Goal: Contribute content: Contribute content

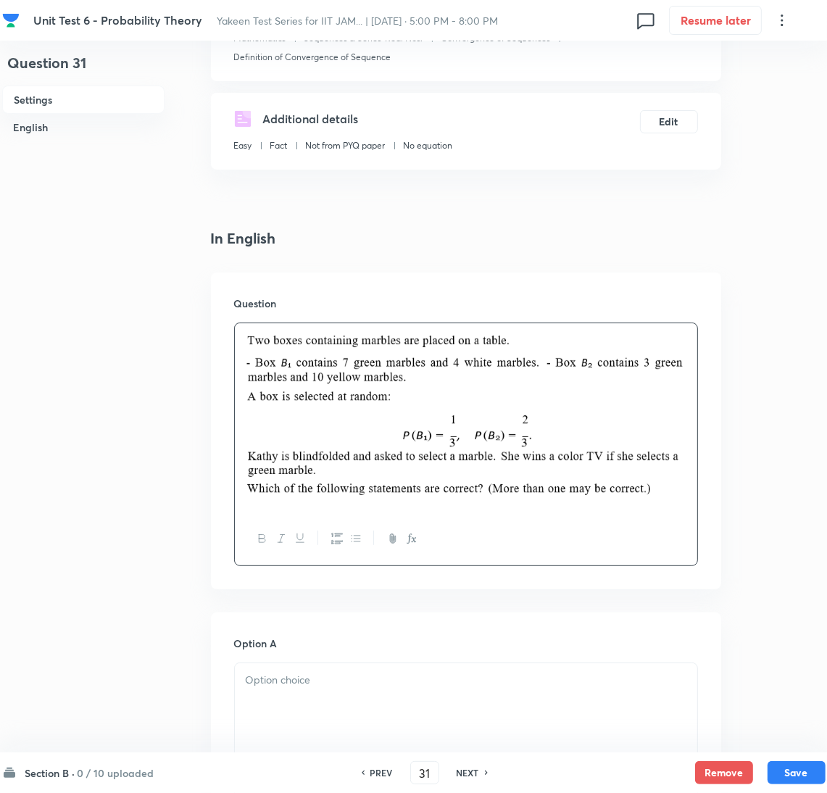
scroll to position [435, 0]
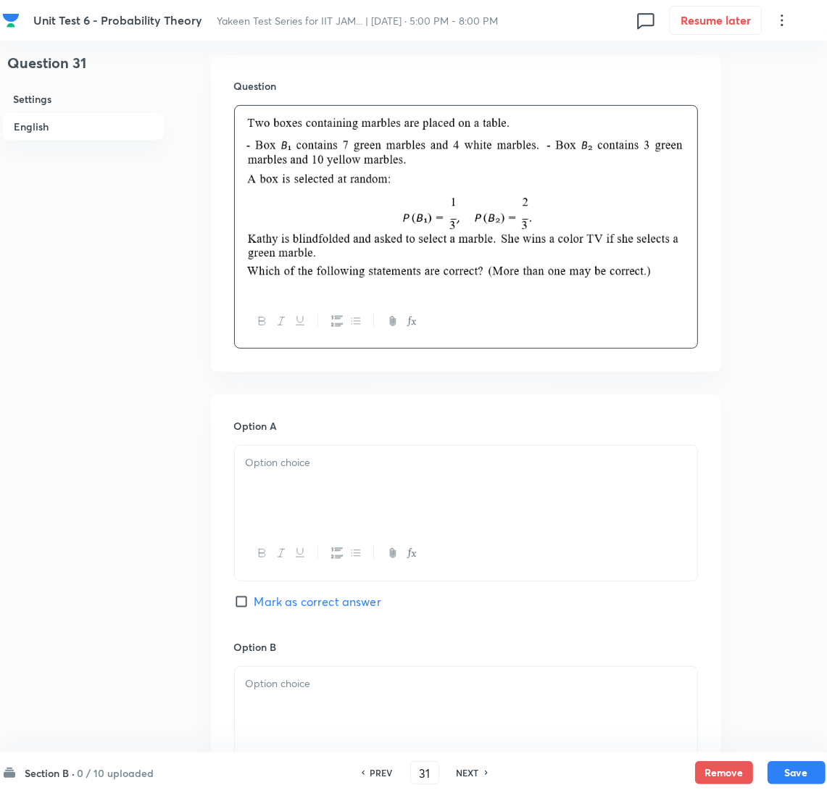
click at [264, 476] on div at bounding box center [466, 486] width 462 height 81
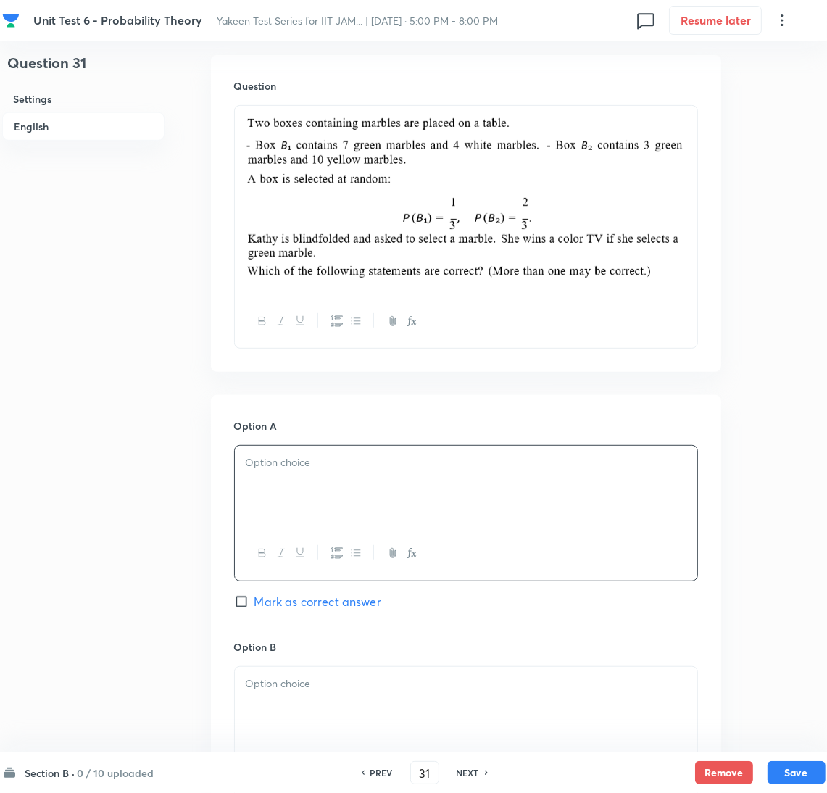
click at [356, 473] on div at bounding box center [466, 486] width 462 height 81
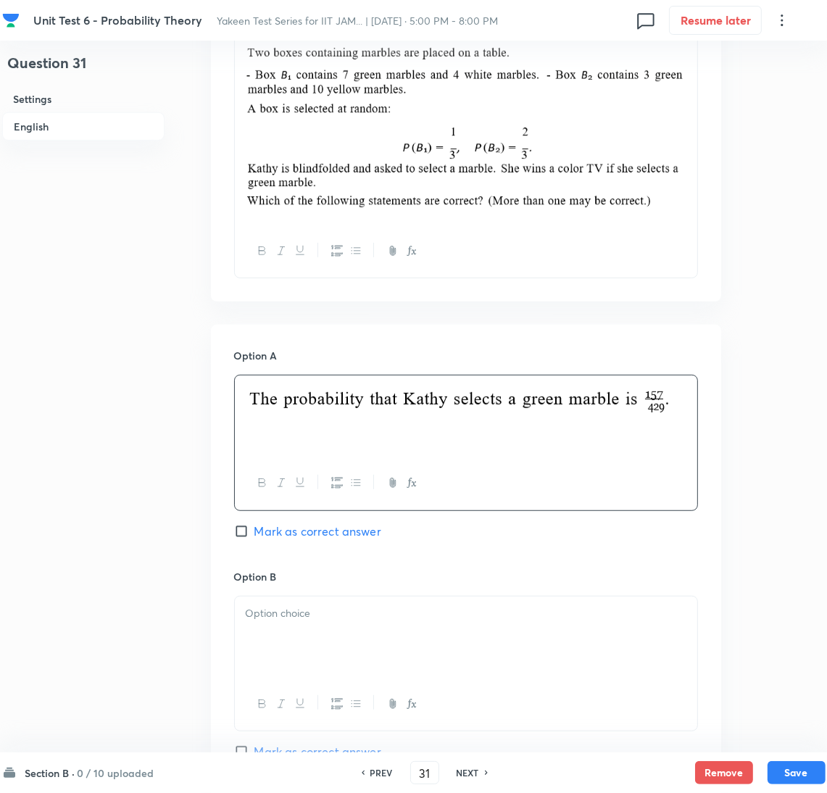
scroll to position [543, 0]
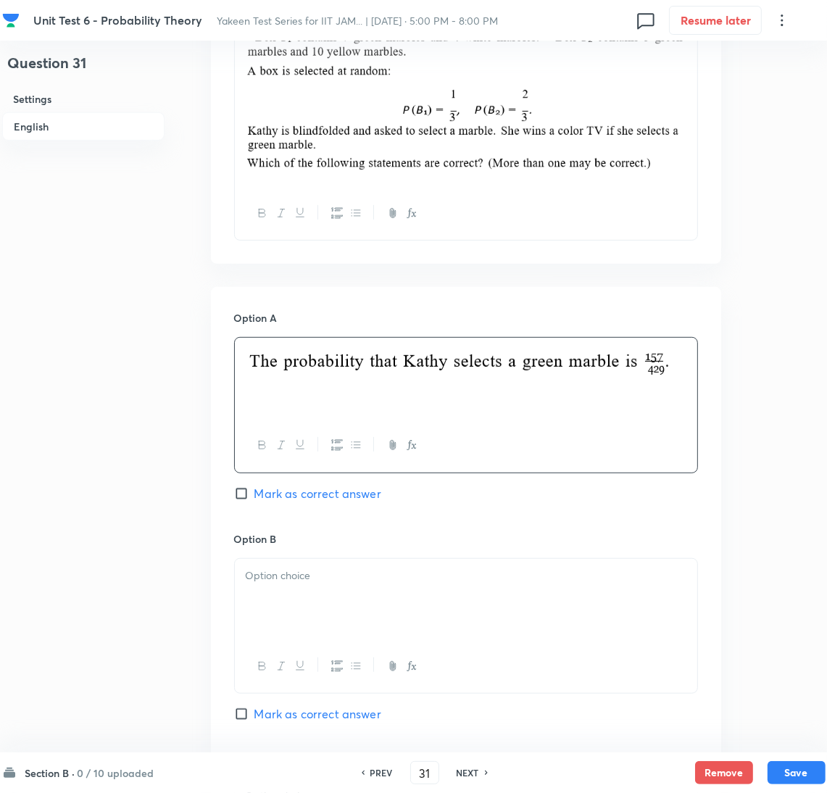
click at [288, 609] on div at bounding box center [466, 599] width 462 height 81
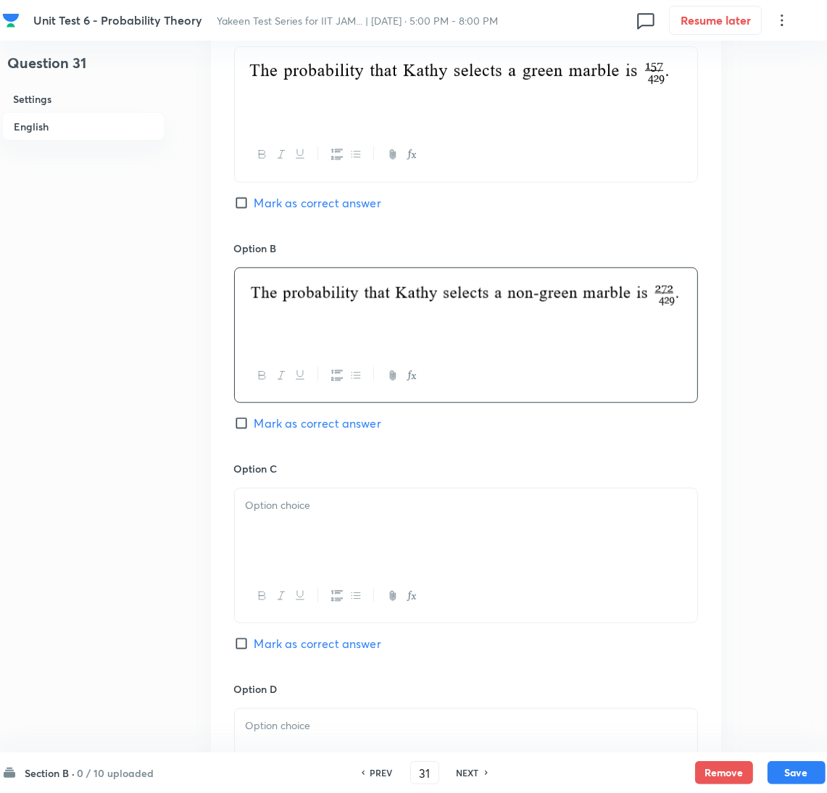
scroll to position [869, 0]
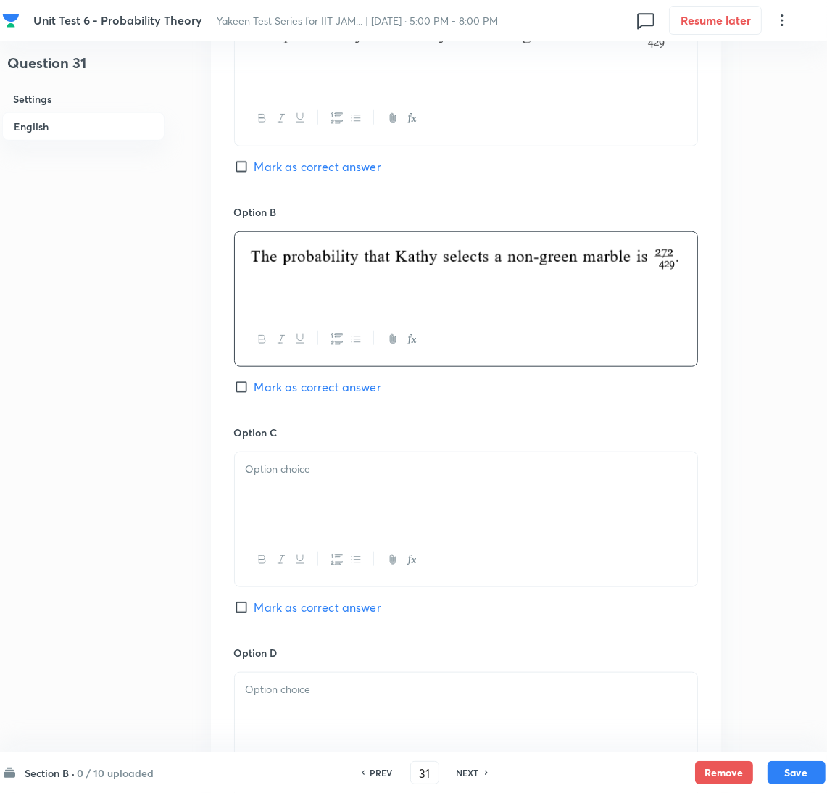
click at [298, 496] on div at bounding box center [466, 492] width 462 height 81
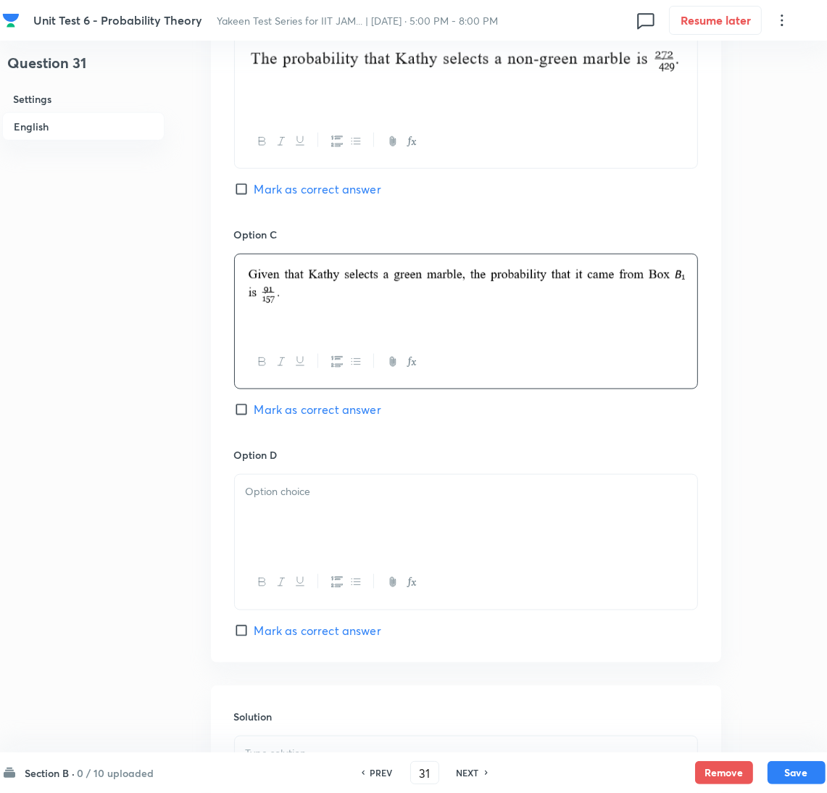
scroll to position [1086, 0]
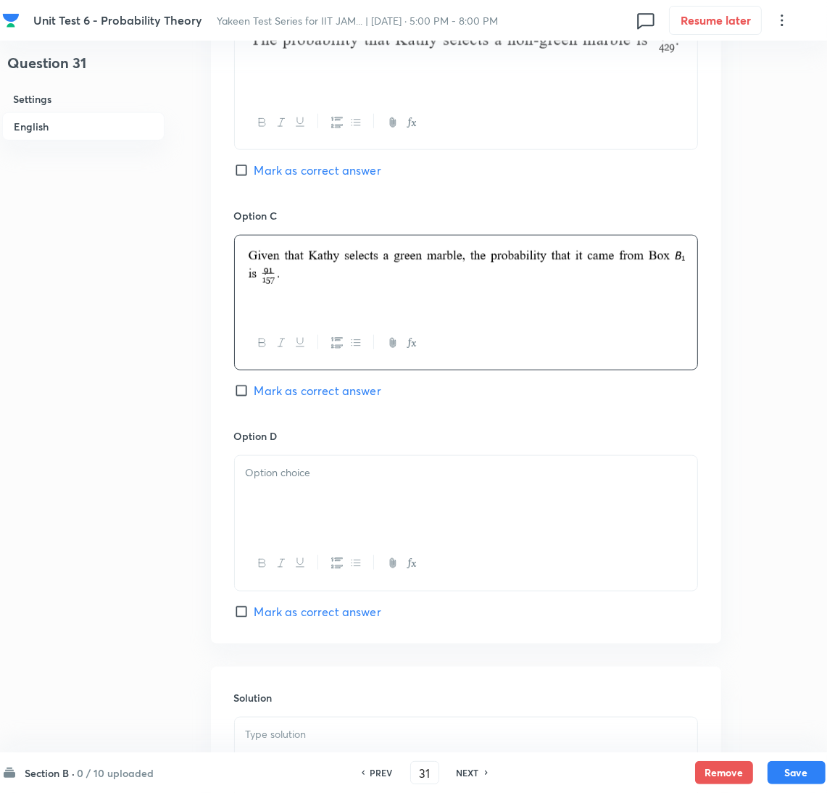
click at [289, 519] on div at bounding box center [466, 496] width 462 height 81
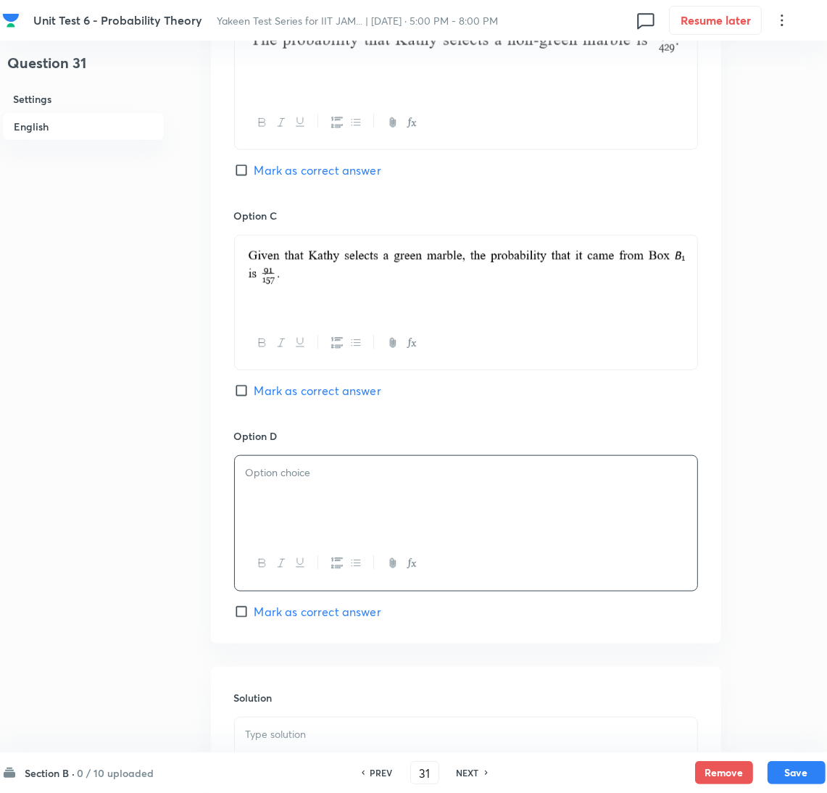
click at [330, 509] on div at bounding box center [466, 496] width 462 height 81
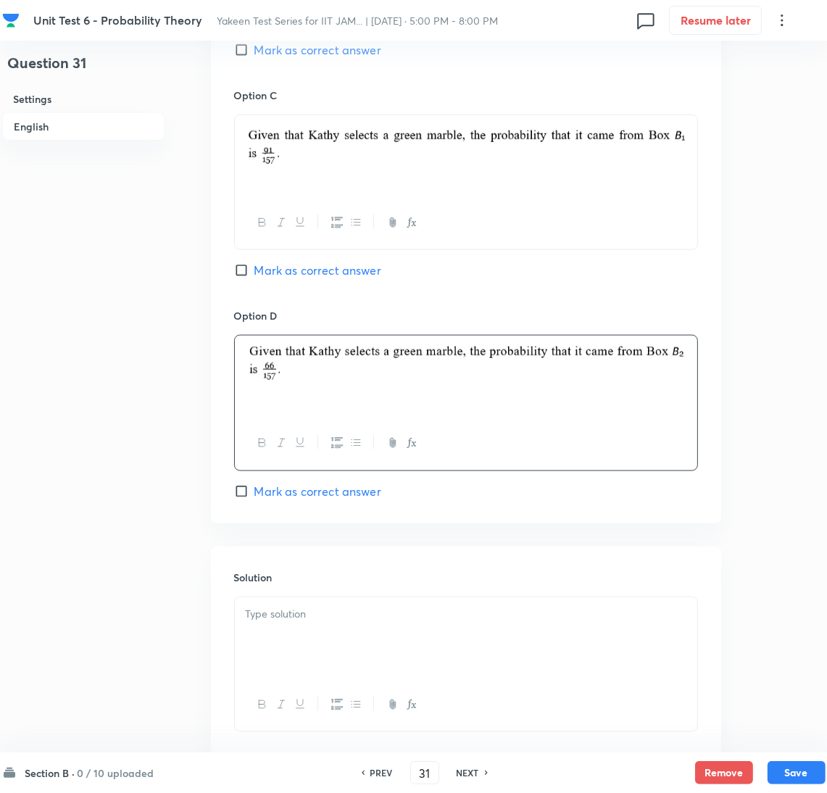
scroll to position [1299, 0]
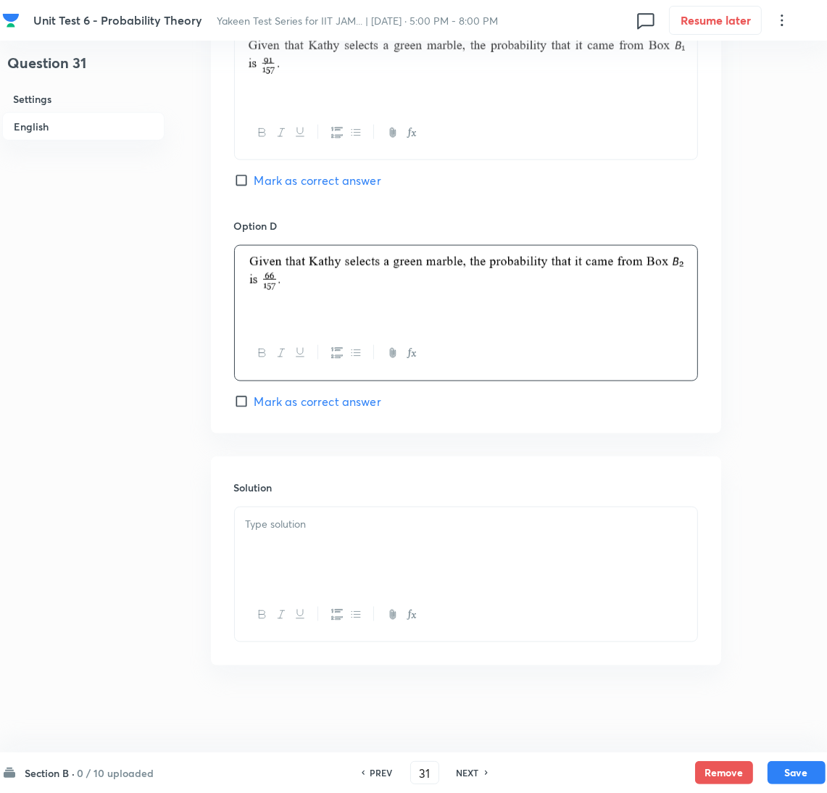
click at [315, 554] on div at bounding box center [466, 547] width 462 height 81
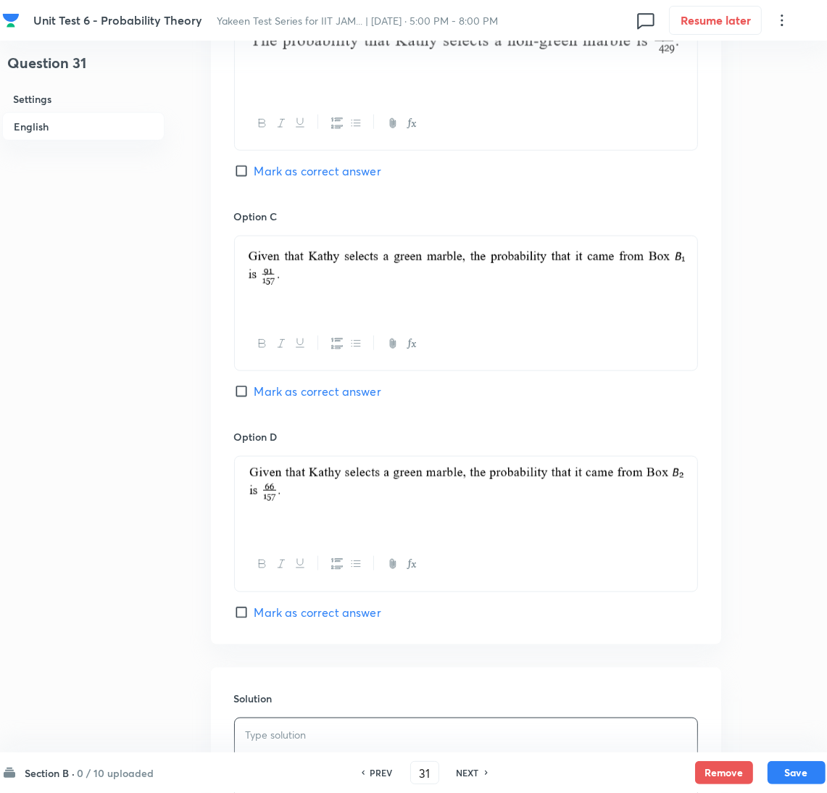
scroll to position [1082, 0]
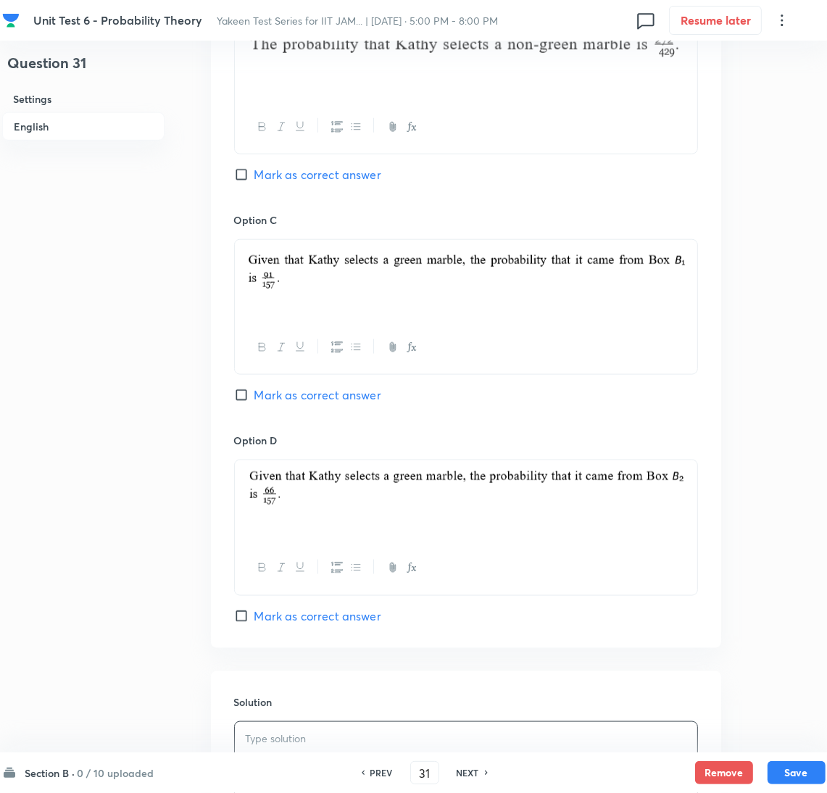
click at [245, 396] on input "Mark as correct answer" at bounding box center [244, 395] width 20 height 14
checkbox input "true"
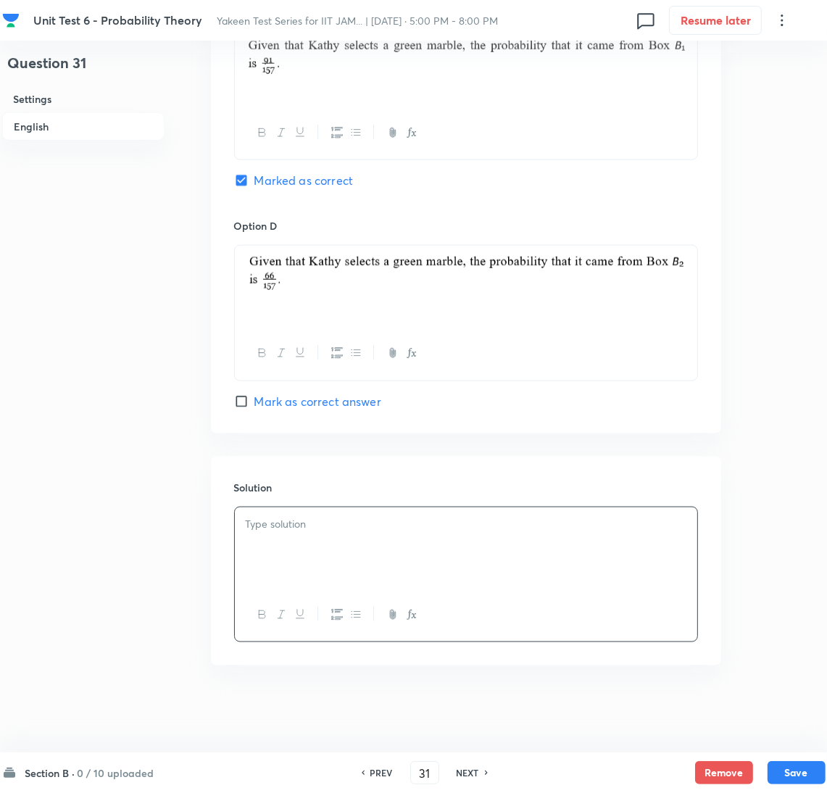
click at [242, 526] on div at bounding box center [466, 547] width 462 height 81
click at [794, 763] on button "Save" at bounding box center [796, 770] width 58 height 23
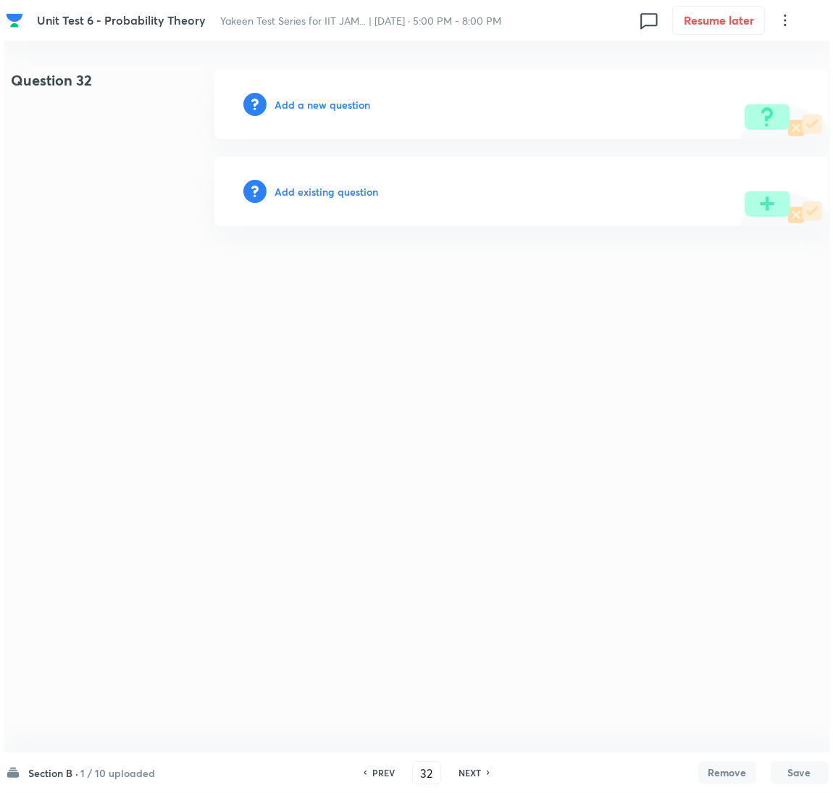
scroll to position [0, 0]
click at [384, 764] on div "PREV 32 ​ NEXT" at bounding box center [426, 772] width 187 height 23
click at [385, 770] on h6 "PREV" at bounding box center [383, 772] width 22 height 13
type input "31"
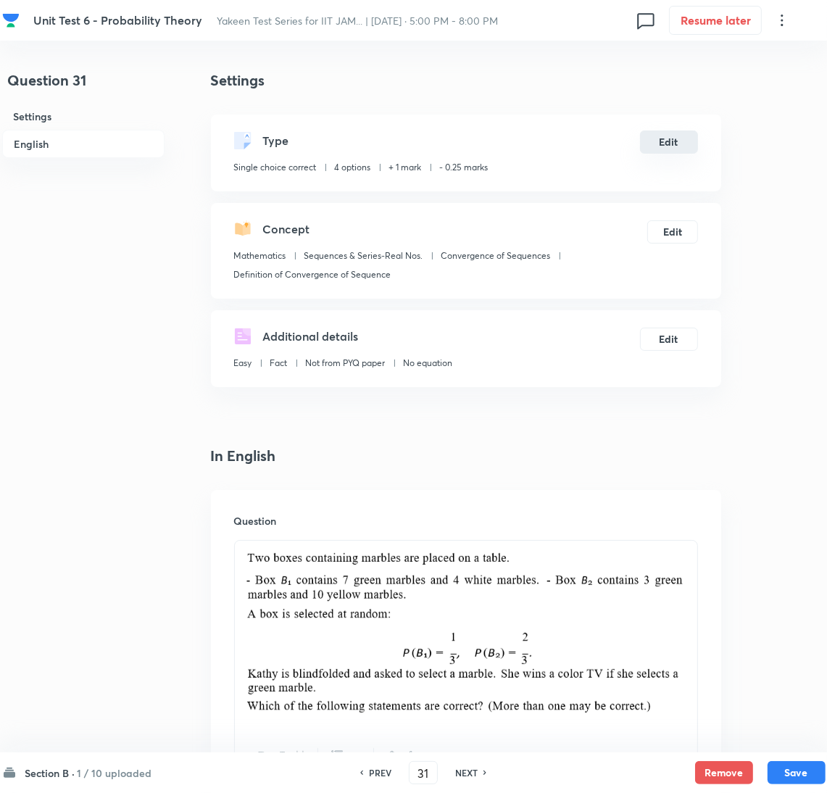
click at [675, 145] on button "Edit" at bounding box center [669, 141] width 58 height 23
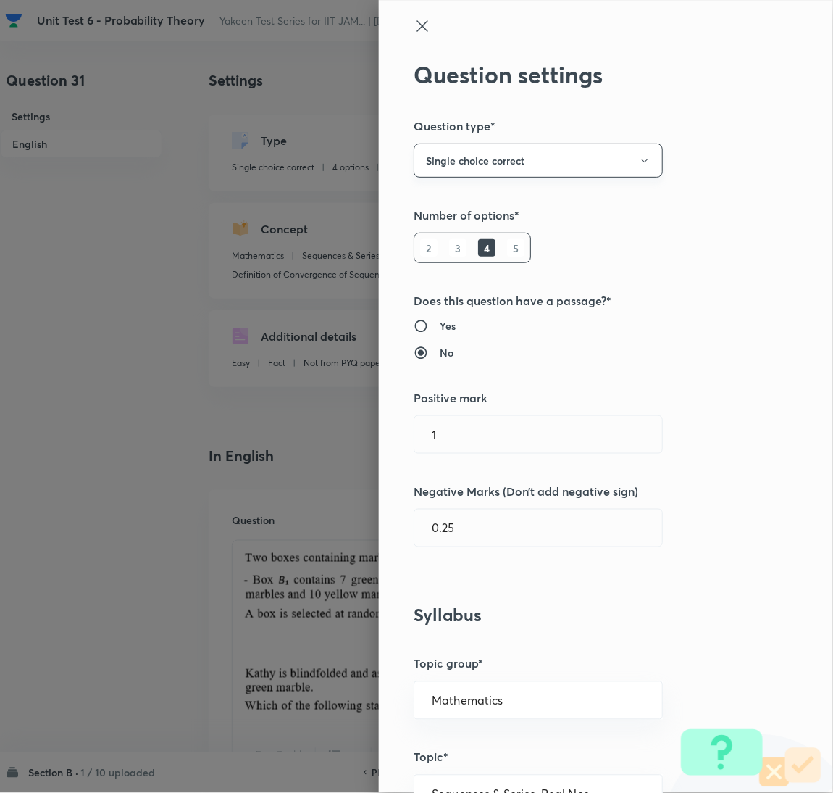
click at [525, 163] on button "Single choice correct" at bounding box center [538, 160] width 249 height 34
click at [472, 231] on span "Multiple choice correct" at bounding box center [522, 231] width 230 height 15
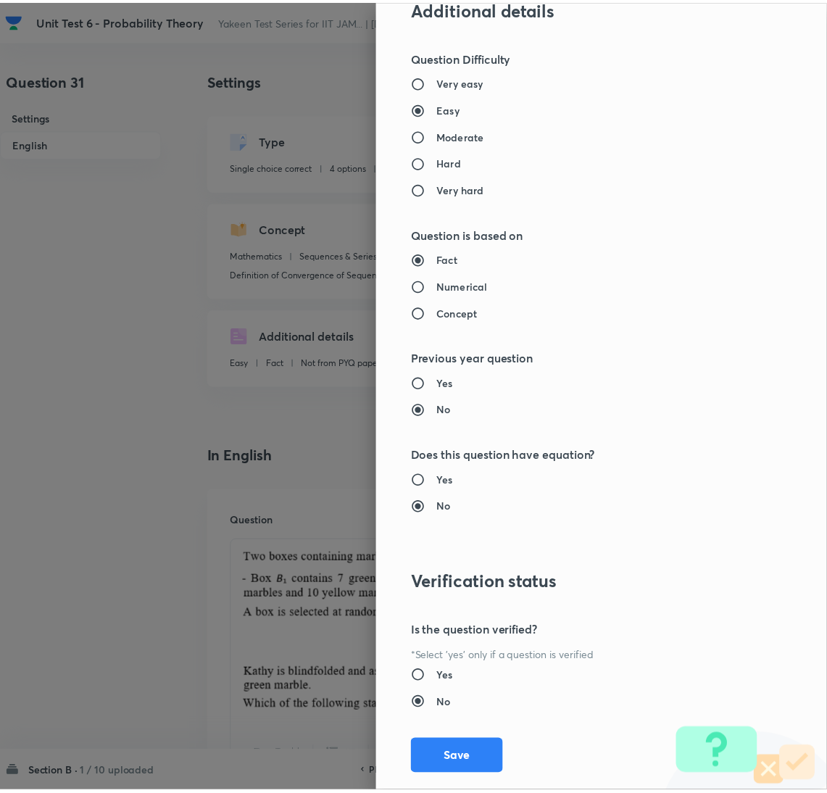
scroll to position [1281, 0]
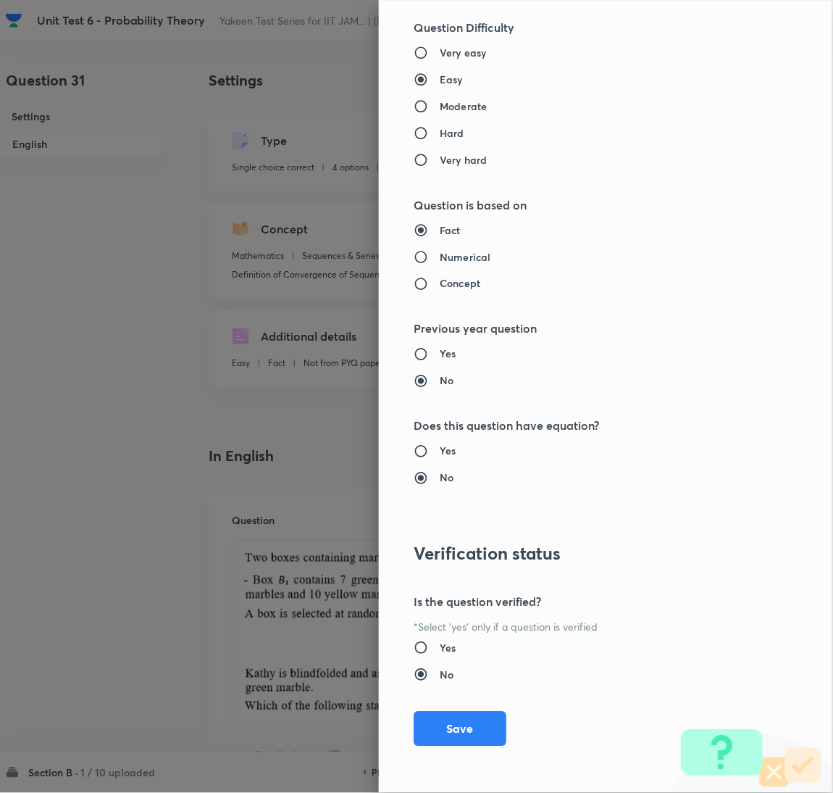
click at [438, 717] on button "Save" at bounding box center [460, 728] width 93 height 35
checkbox input "false"
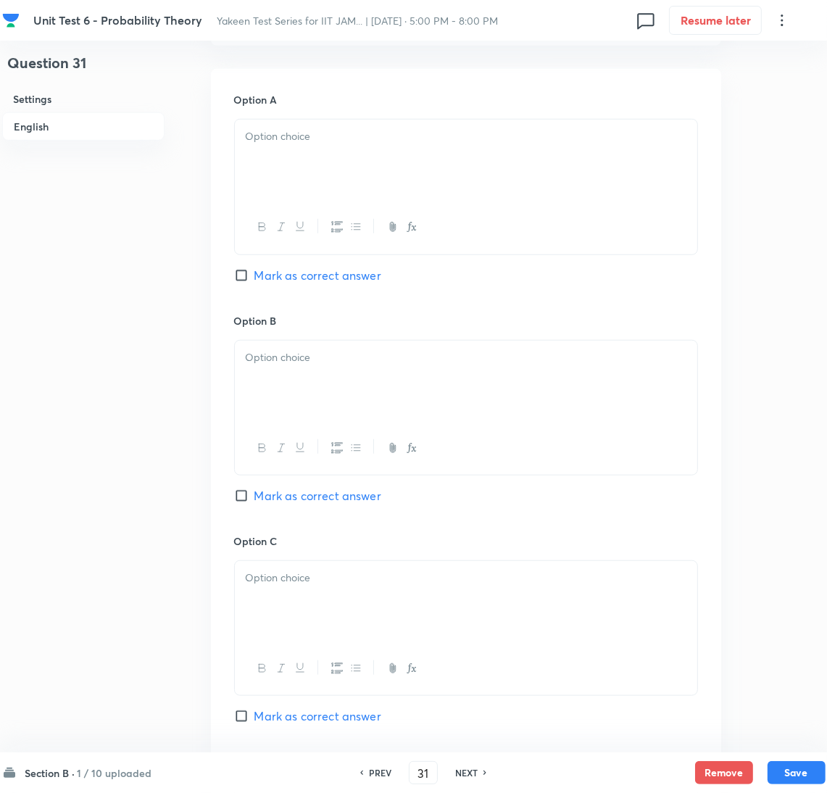
scroll to position [1086, 0]
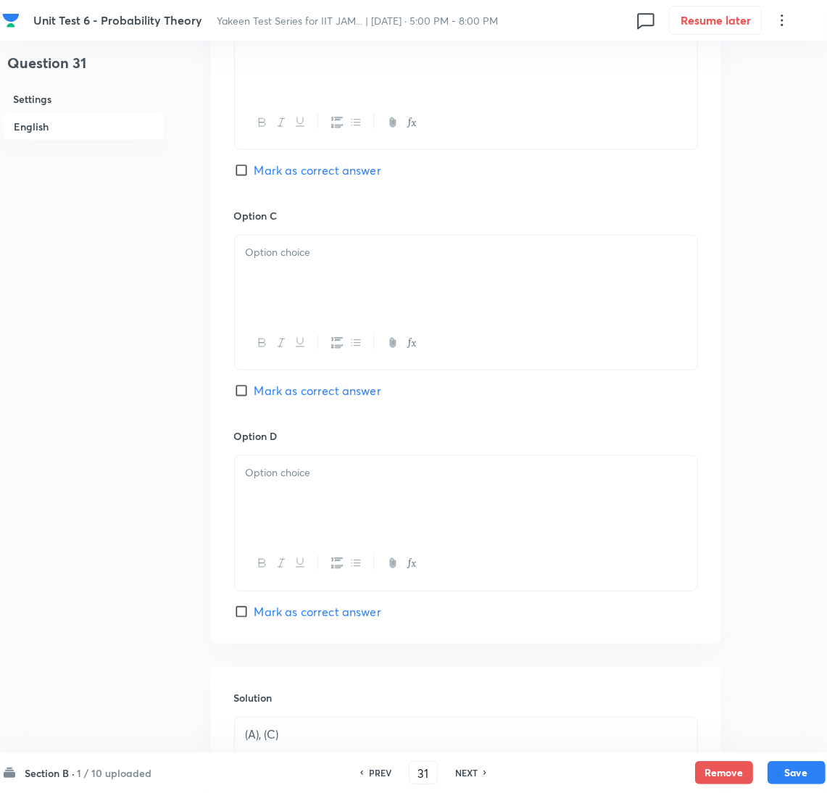
click at [292, 498] on div at bounding box center [466, 496] width 462 height 81
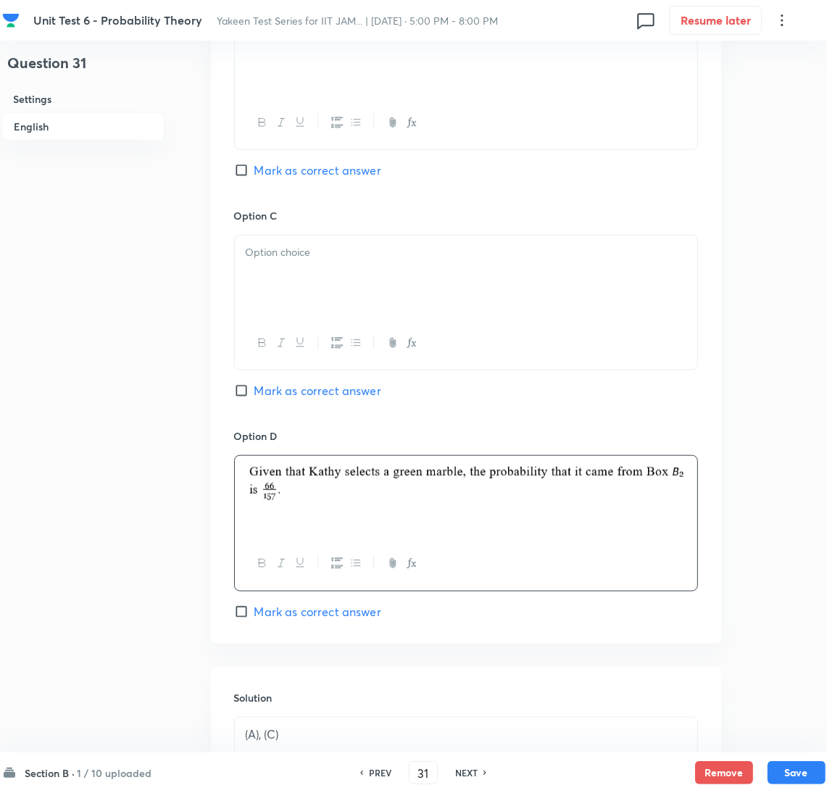
click at [266, 392] on span "Mark as correct answer" at bounding box center [317, 390] width 127 height 17
click at [254, 392] on input "Mark as correct answer" at bounding box center [244, 390] width 20 height 14
checkbox input "true"
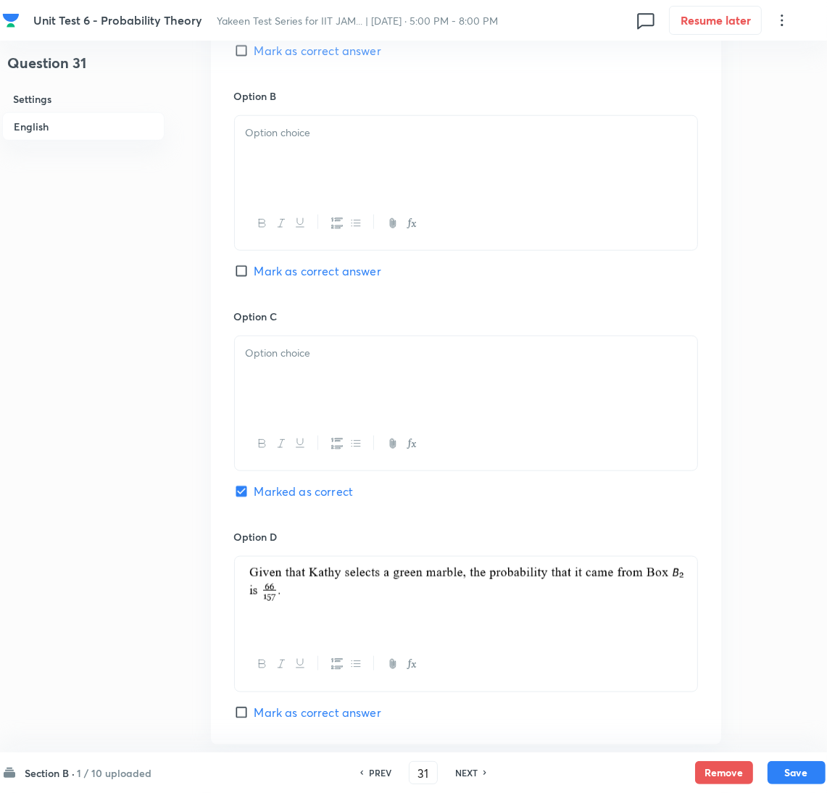
scroll to position [869, 0]
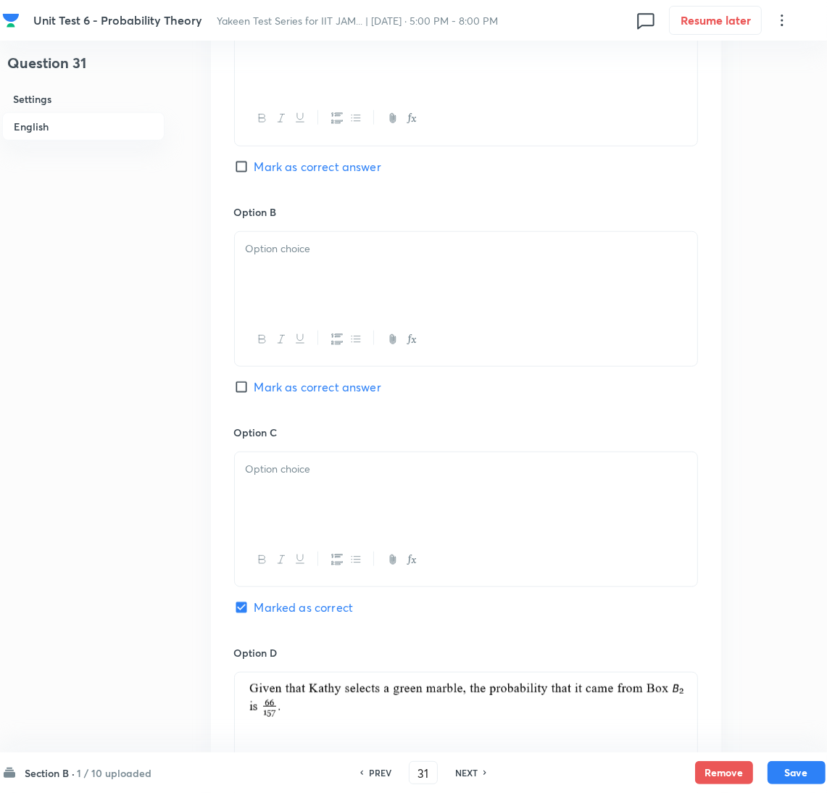
click at [266, 167] on span "Mark as correct answer" at bounding box center [317, 166] width 127 height 17
click at [254, 167] on input "Mark as correct answer" at bounding box center [244, 166] width 20 height 14
checkbox input "true"
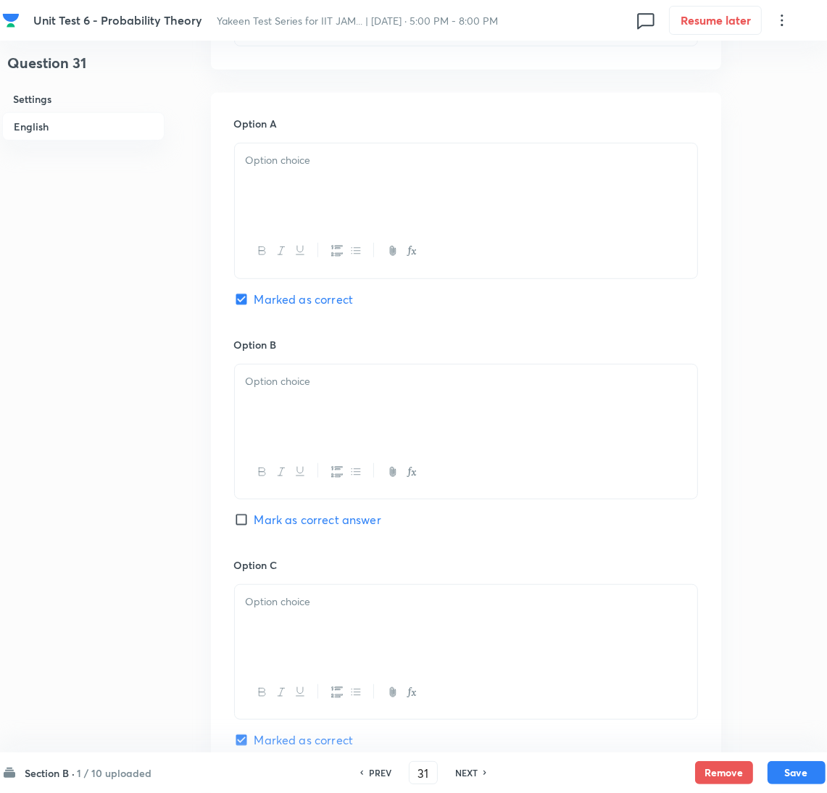
scroll to position [543, 0]
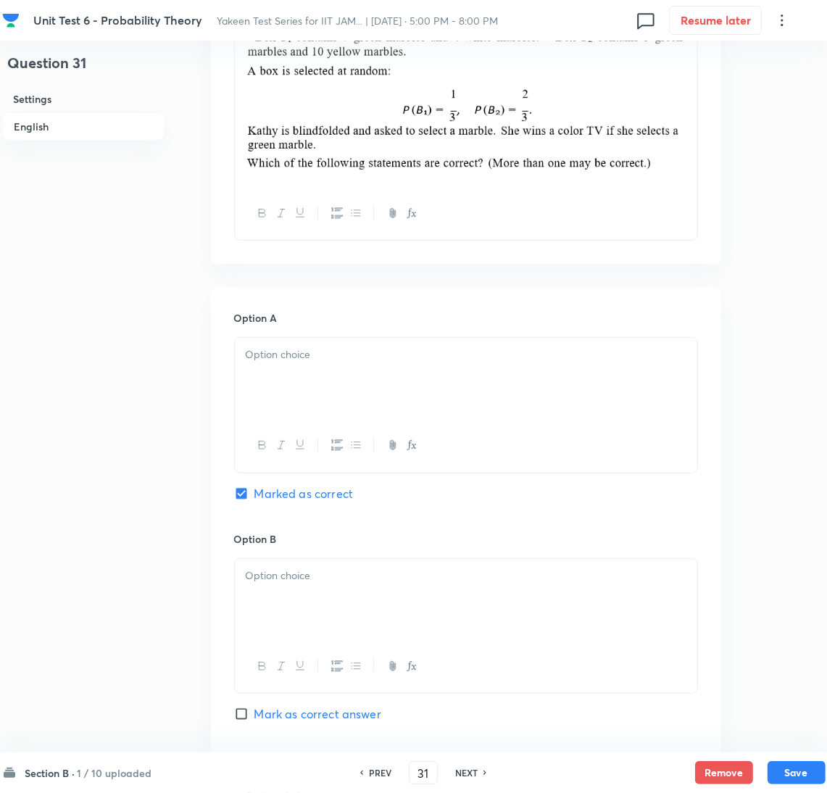
click at [285, 410] on div at bounding box center [466, 378] width 462 height 81
click at [262, 380] on div at bounding box center [466, 378] width 462 height 81
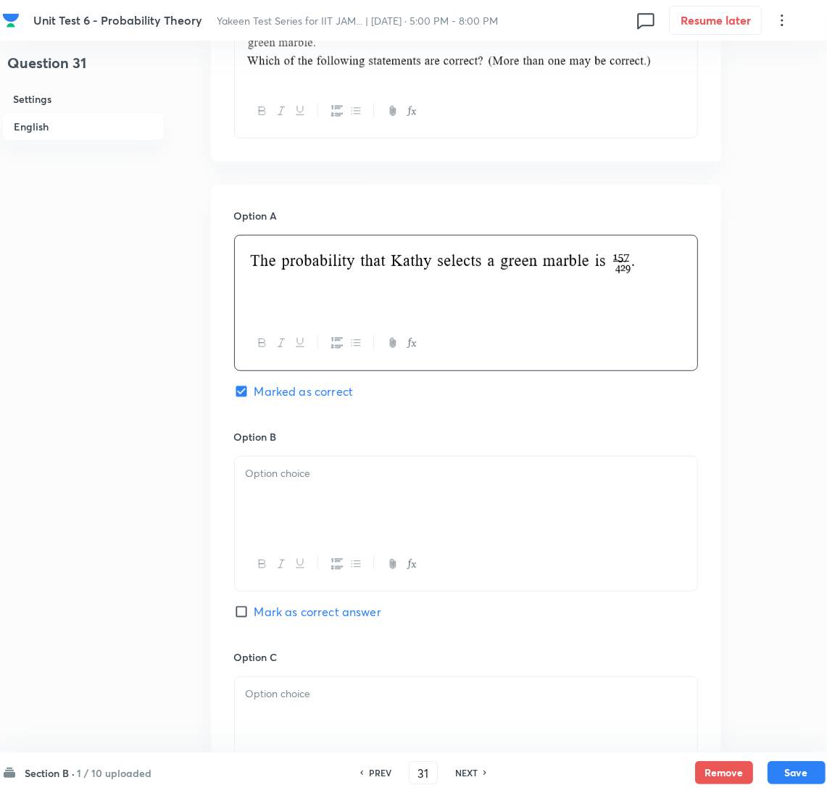
scroll to position [761, 0]
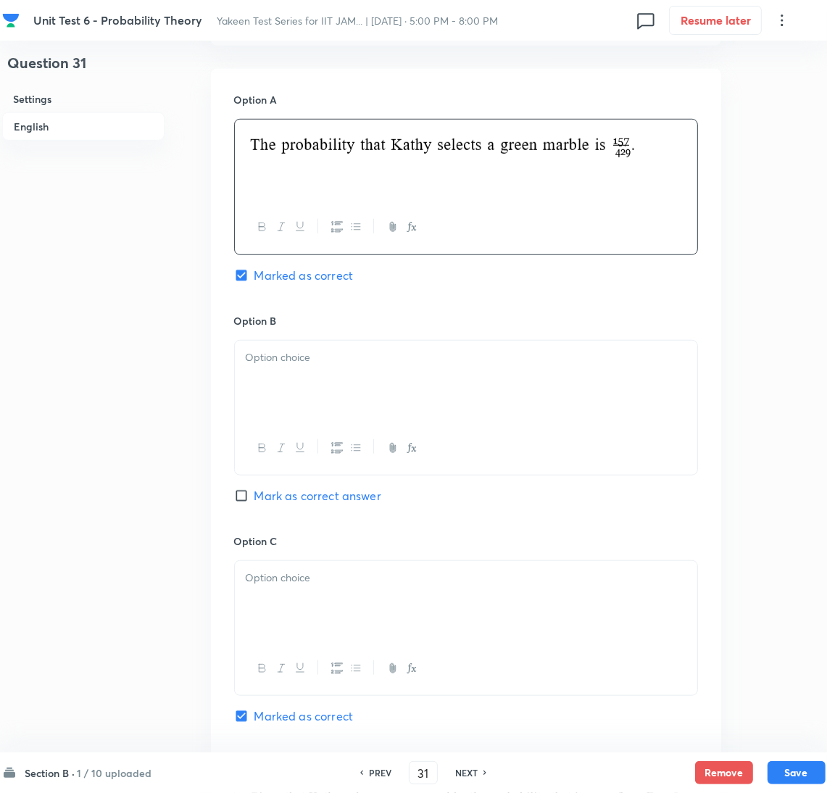
click at [272, 369] on div at bounding box center [466, 381] width 462 height 81
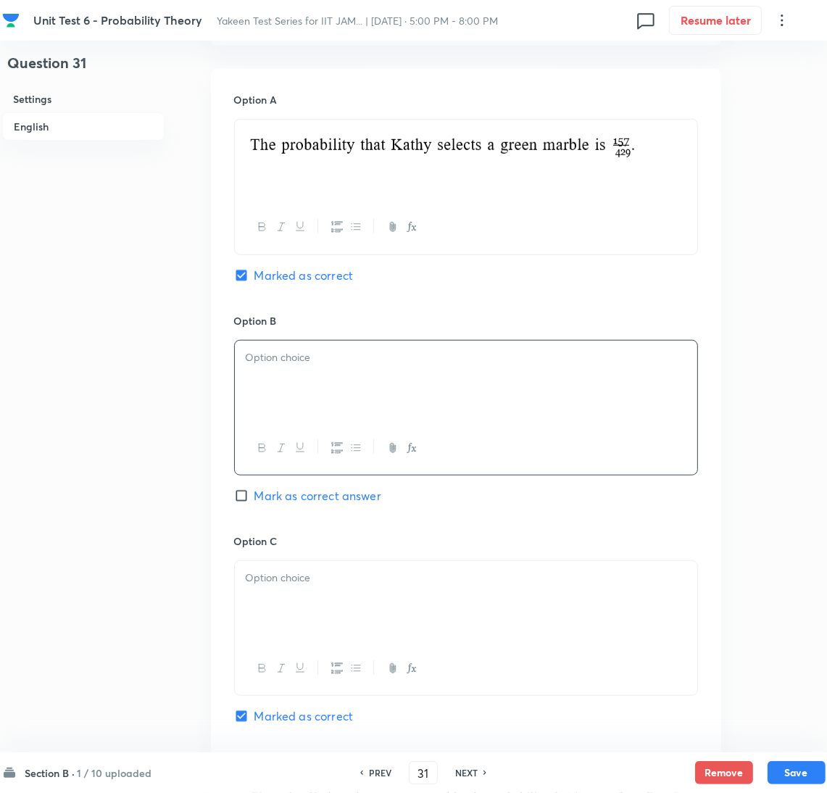
click at [304, 362] on p at bounding box center [466, 357] width 440 height 17
click at [290, 609] on div at bounding box center [466, 601] width 462 height 81
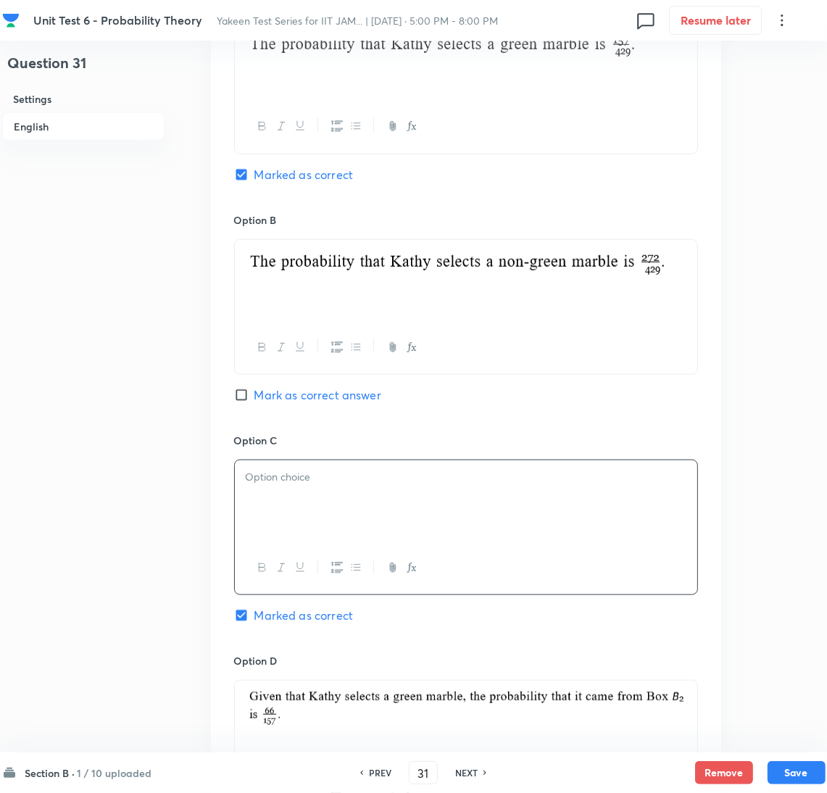
scroll to position [977, 0]
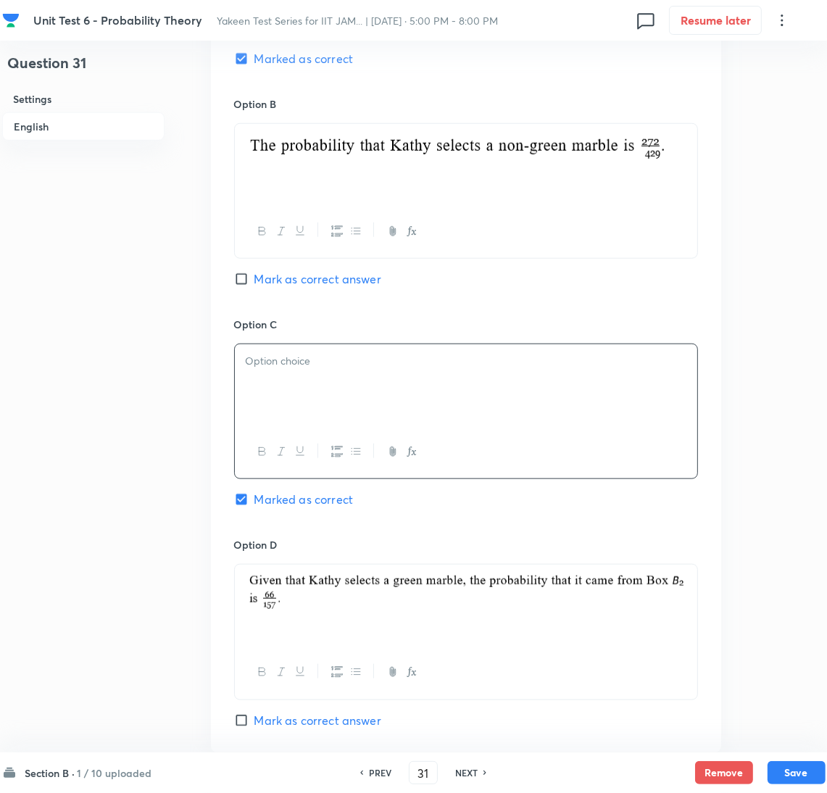
click at [249, 406] on div at bounding box center [466, 384] width 462 height 81
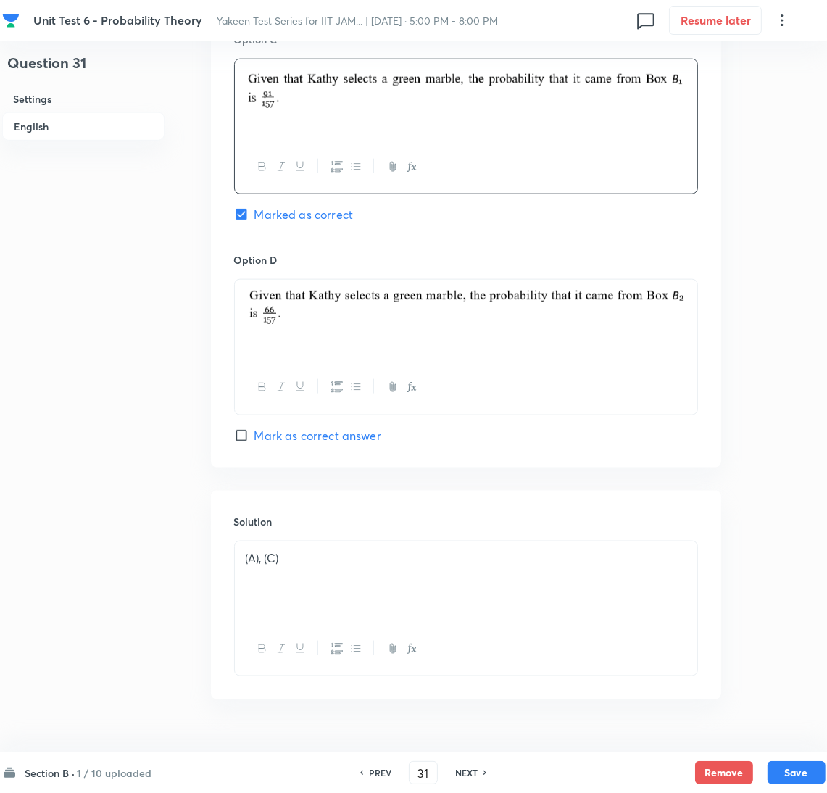
scroll to position [1299, 0]
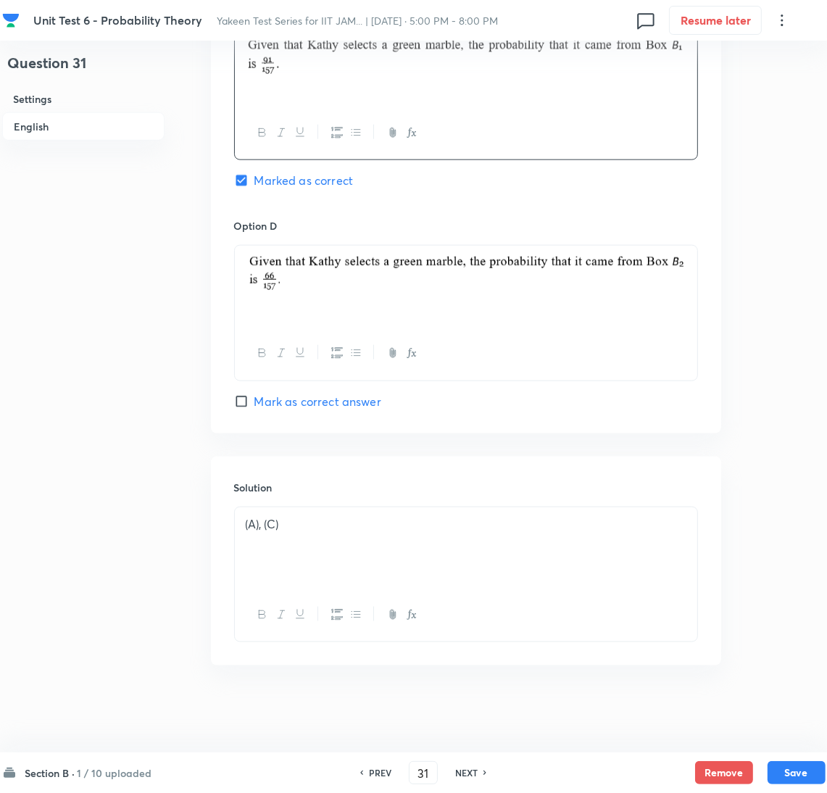
click at [327, 547] on div "(A), (C)" at bounding box center [466, 547] width 462 height 81
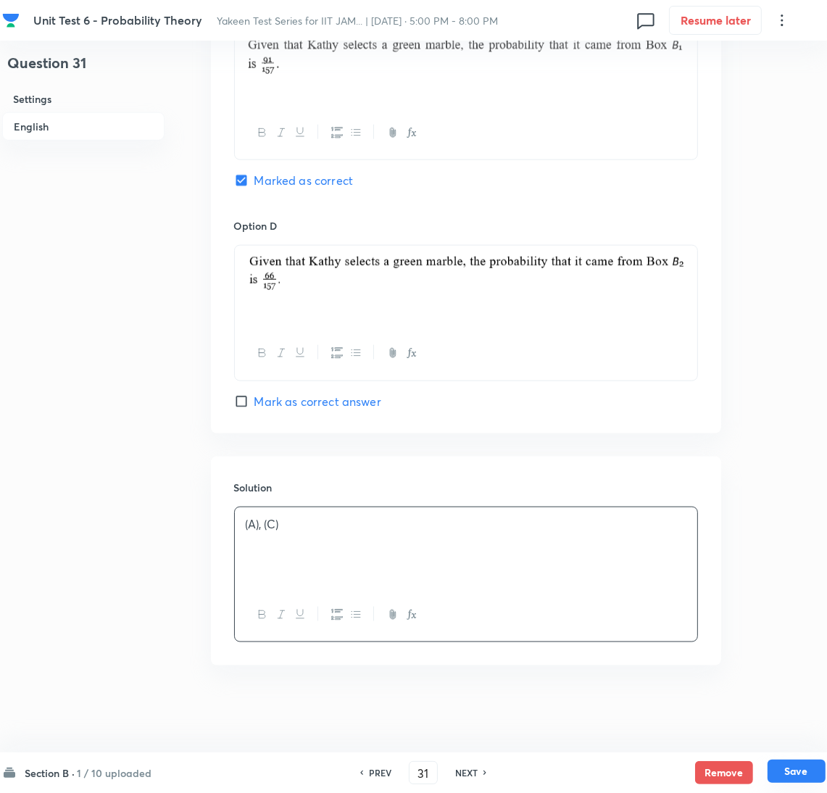
click at [792, 774] on button "Save" at bounding box center [796, 770] width 58 height 23
type input "32"
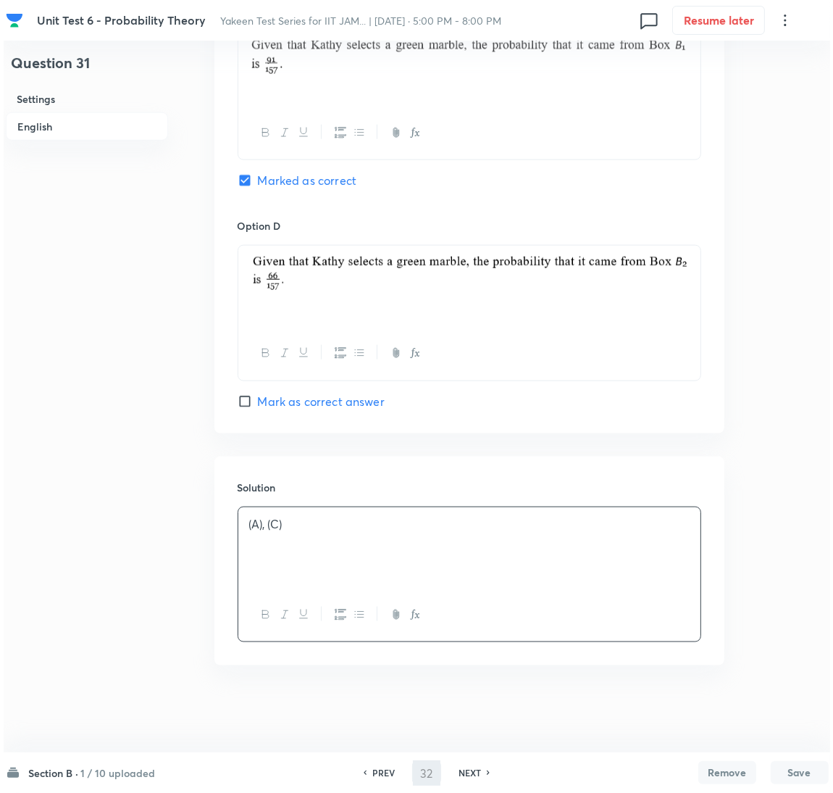
scroll to position [0, 0]
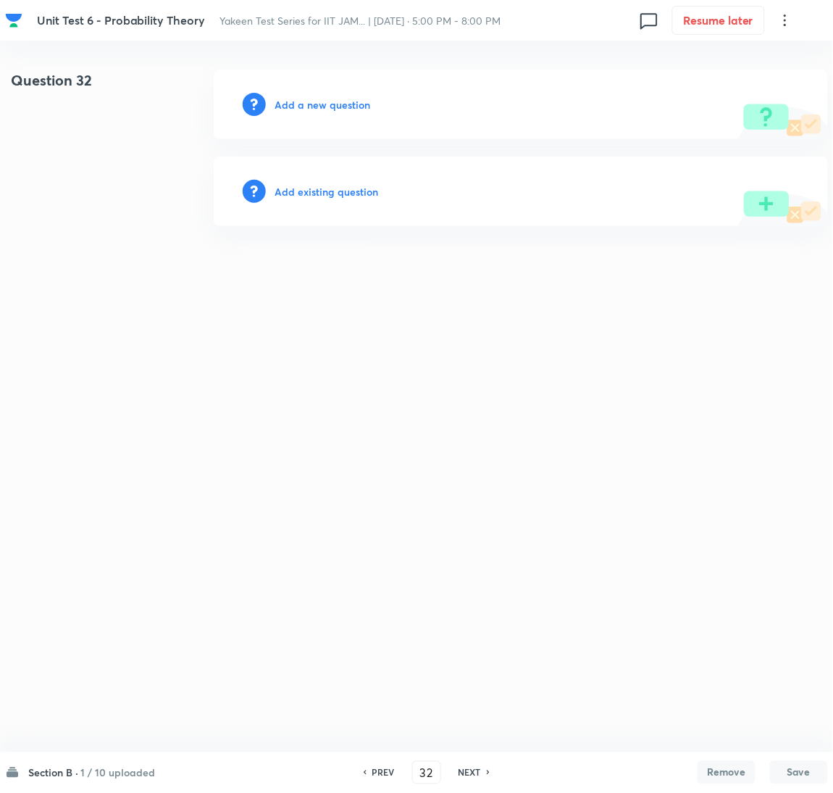
click at [321, 101] on h6 "Add a new question" at bounding box center [323, 104] width 96 height 15
click at [321, 101] on h6 "Choose a question type" at bounding box center [331, 104] width 112 height 15
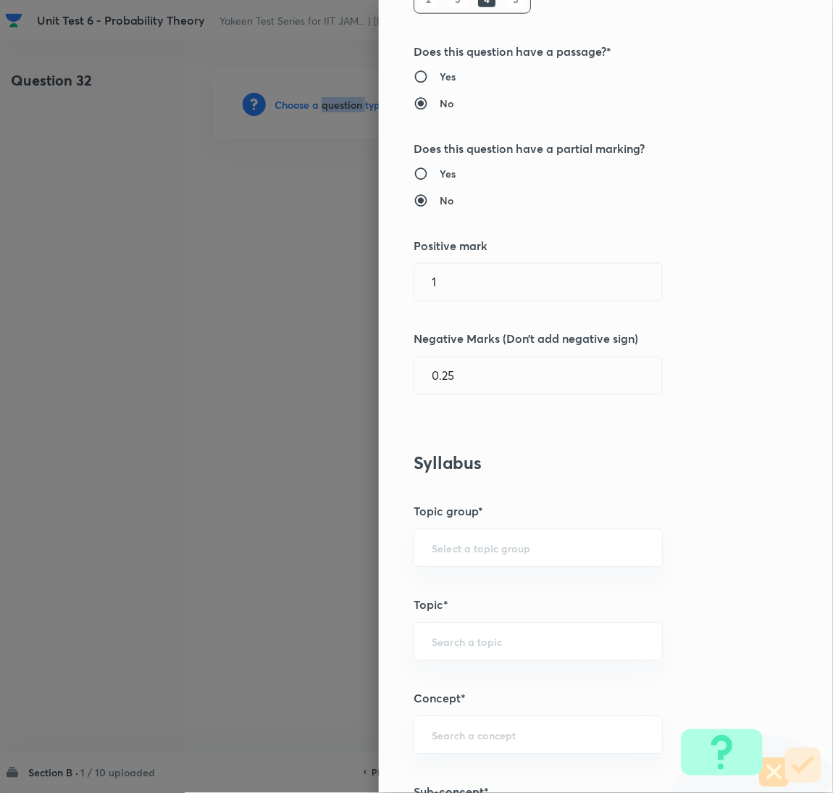
scroll to position [543, 0]
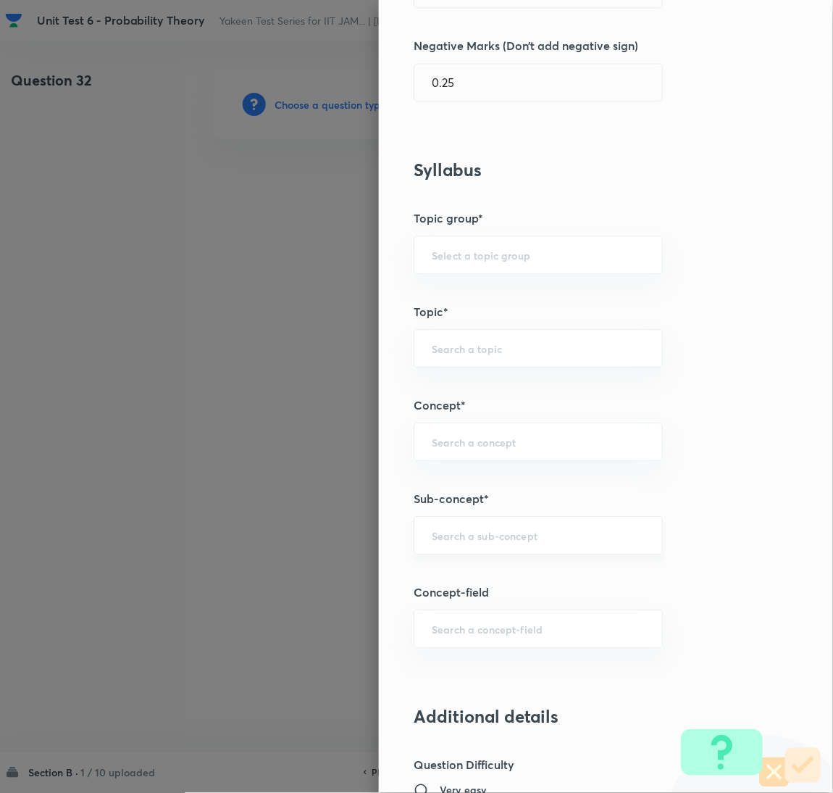
click at [458, 531] on input "text" at bounding box center [538, 535] width 213 height 14
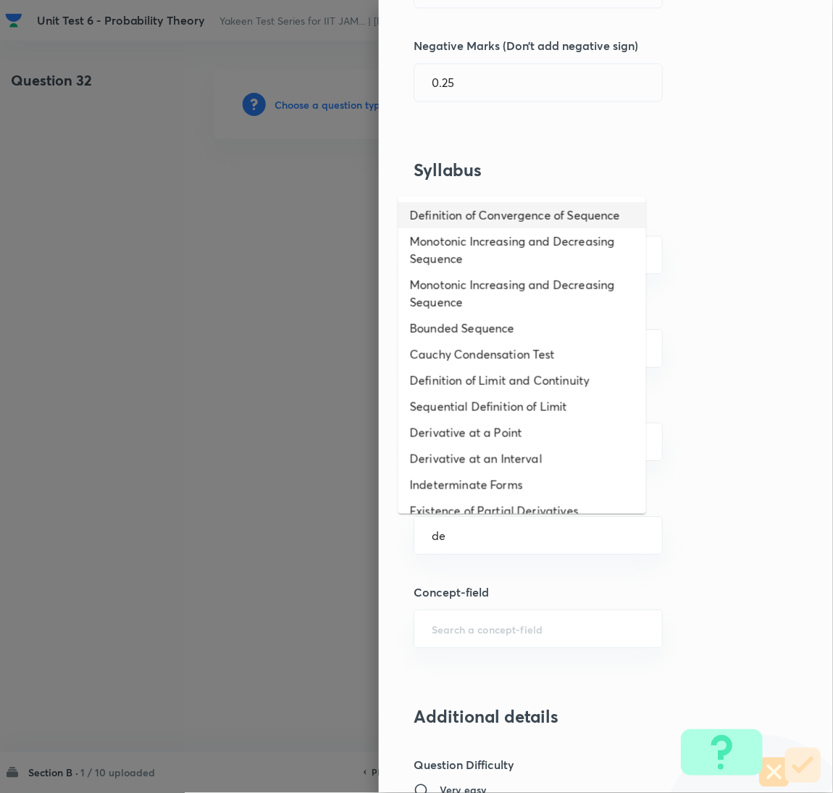
click at [454, 228] on li "Definition of Convergence of Sequence" at bounding box center [522, 215] width 248 height 26
type input "Definition of Convergence of Sequence"
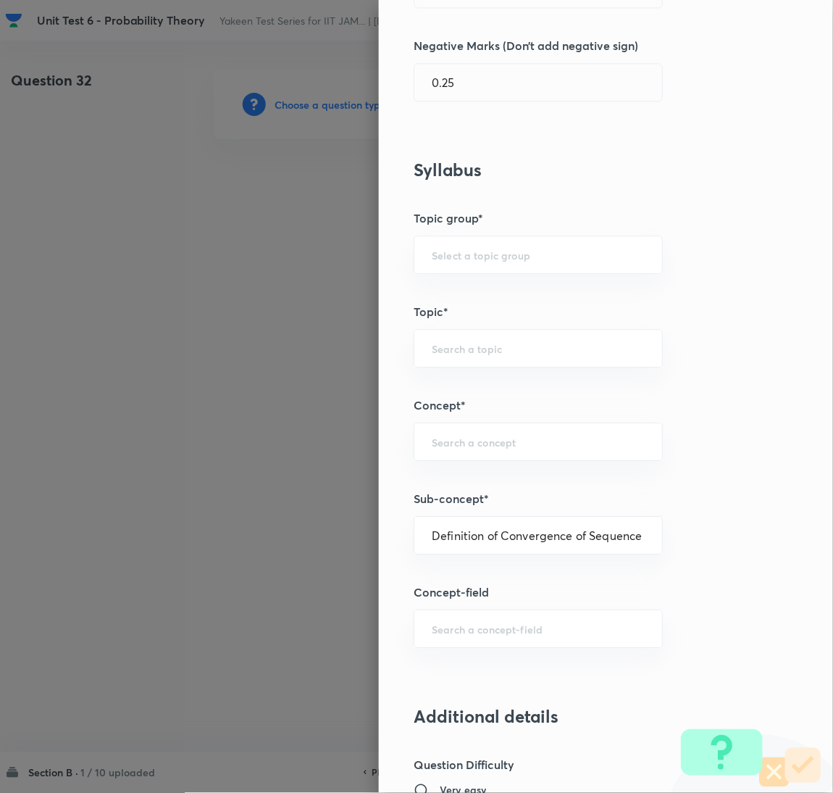
type input "Mathematics"
type input "Sequences & Series-Real Nos."
type input "Convergence of Sequences"
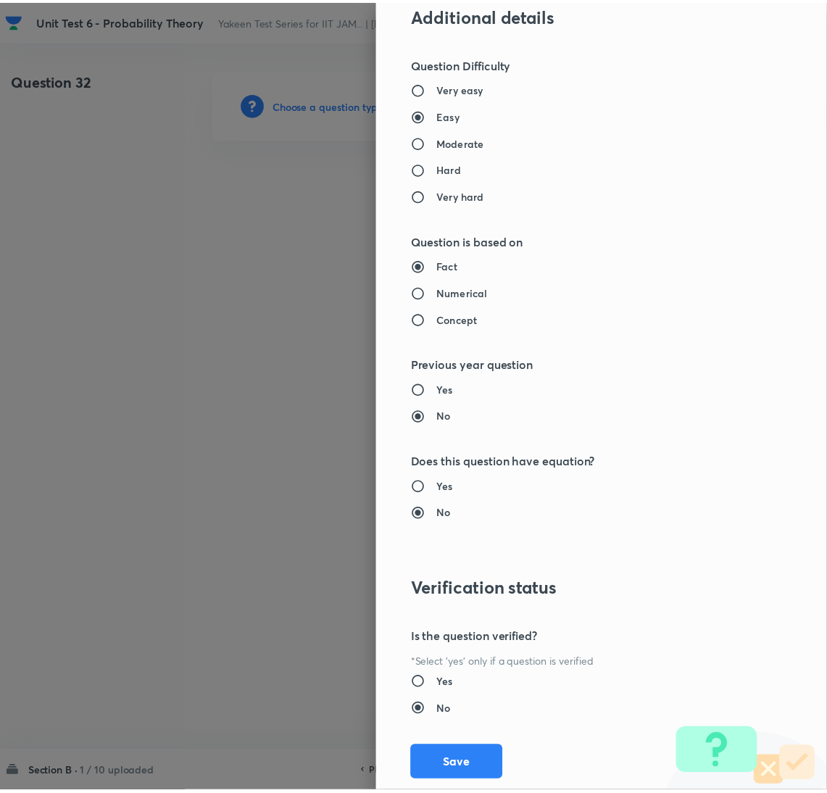
scroll to position [1281, 0]
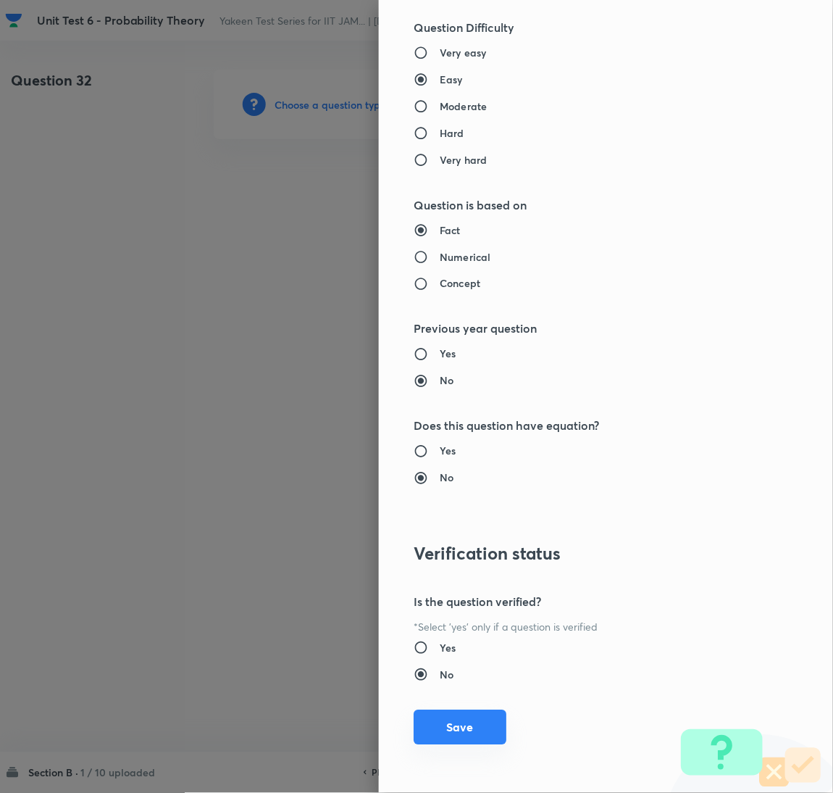
click at [454, 726] on button "Save" at bounding box center [460, 727] width 93 height 35
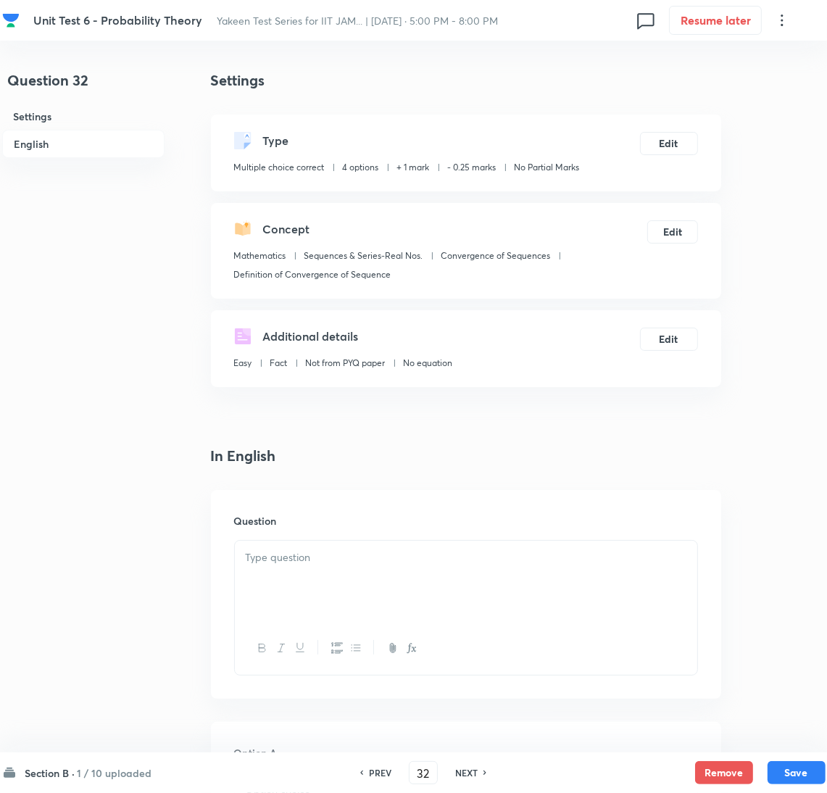
click at [310, 591] on div at bounding box center [466, 580] width 462 height 81
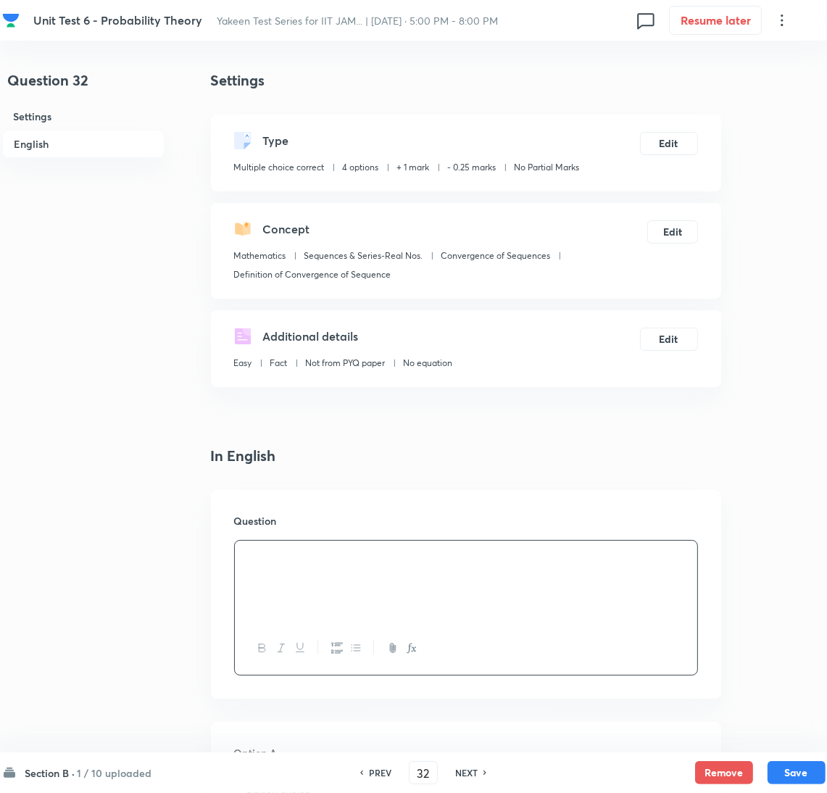
click at [267, 606] on div at bounding box center [466, 580] width 462 height 81
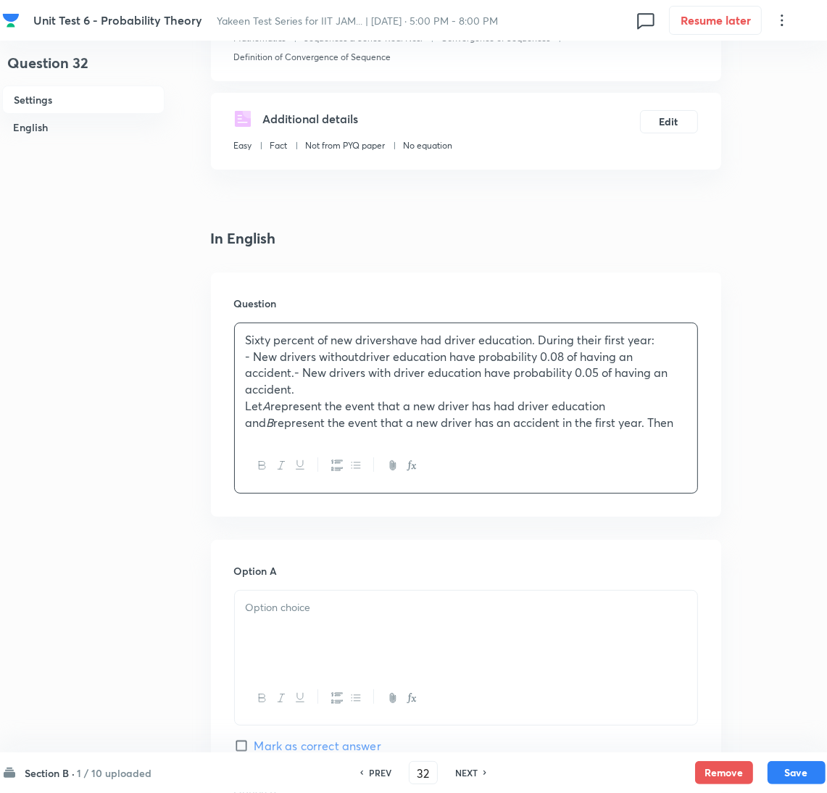
scroll to position [325, 0]
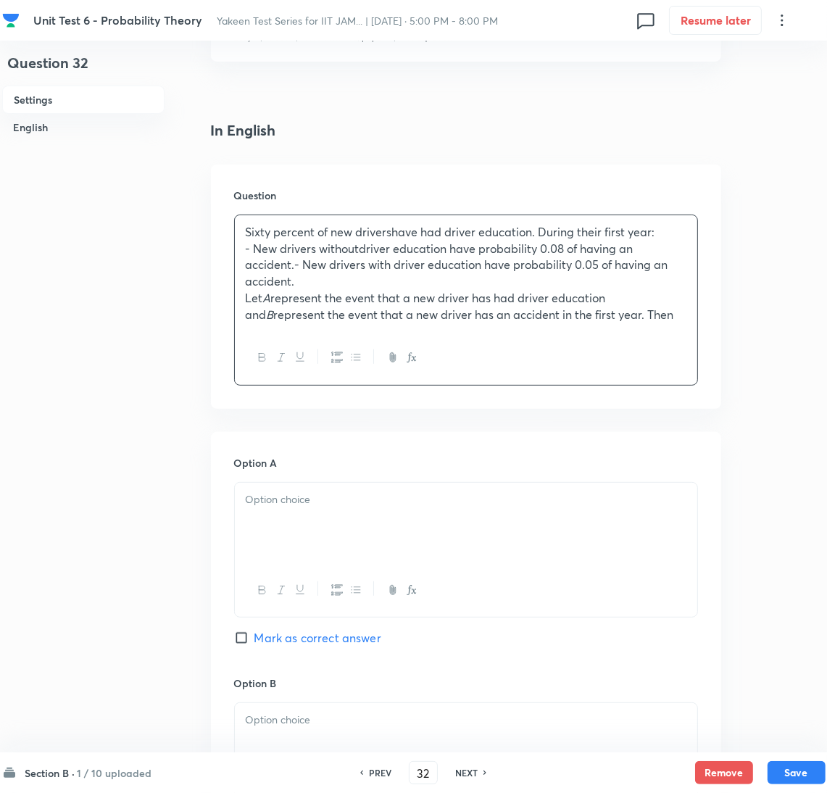
click at [293, 522] on div at bounding box center [466, 523] width 462 height 81
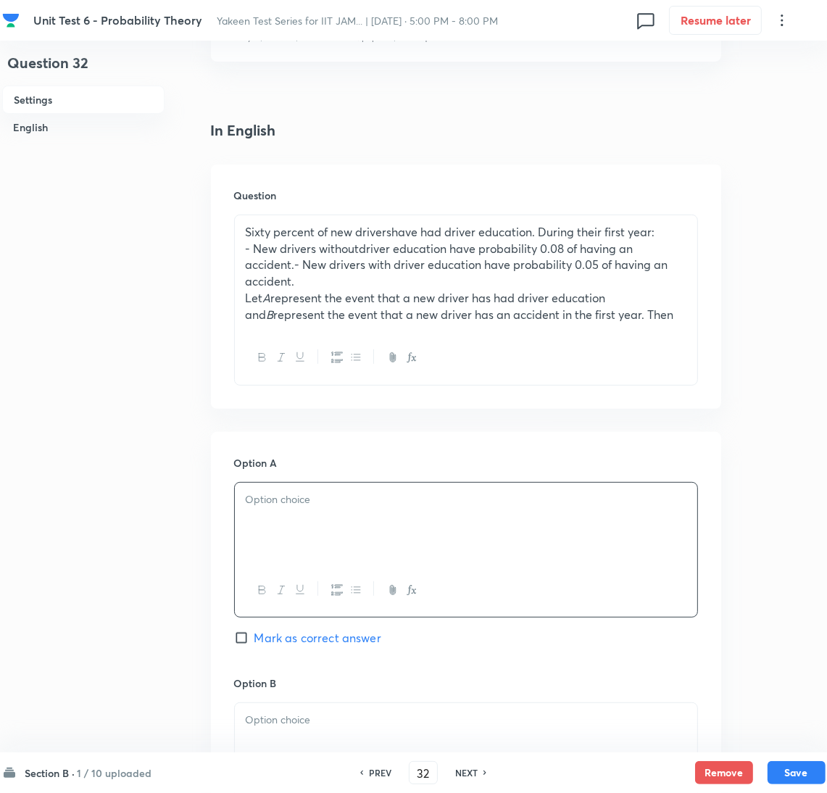
click at [345, 527] on div at bounding box center [466, 523] width 462 height 81
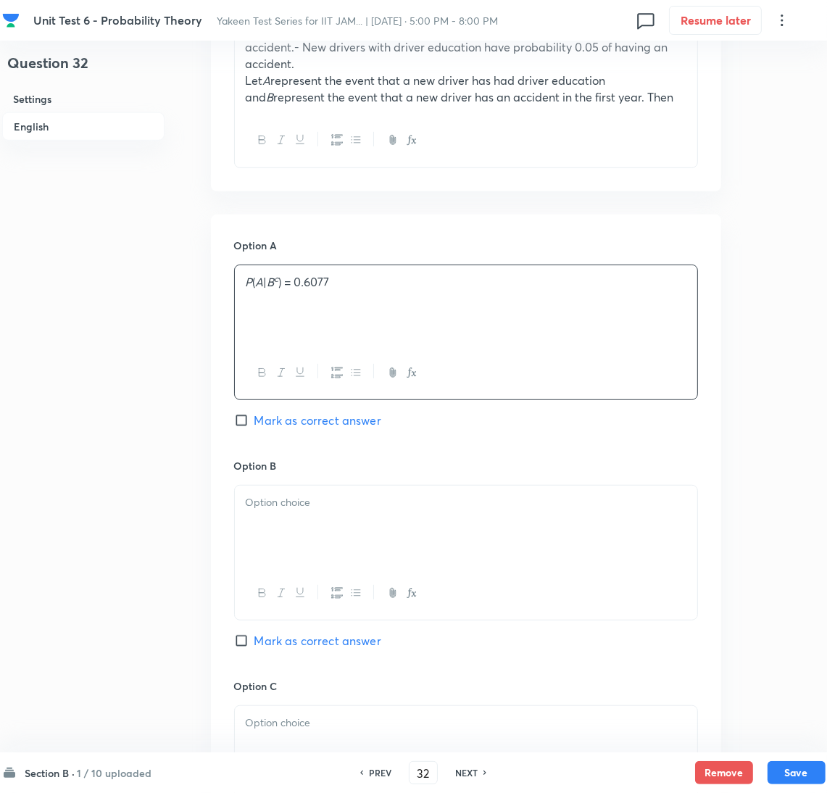
click at [286, 501] on p at bounding box center [466, 502] width 440 height 17
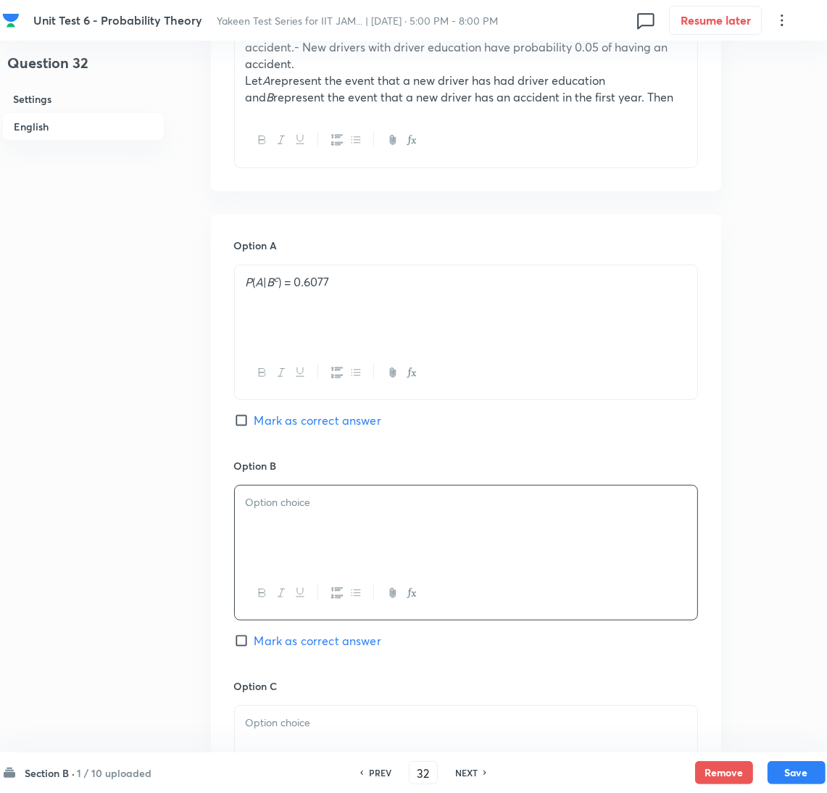
click at [255, 543] on div at bounding box center [466, 525] width 462 height 81
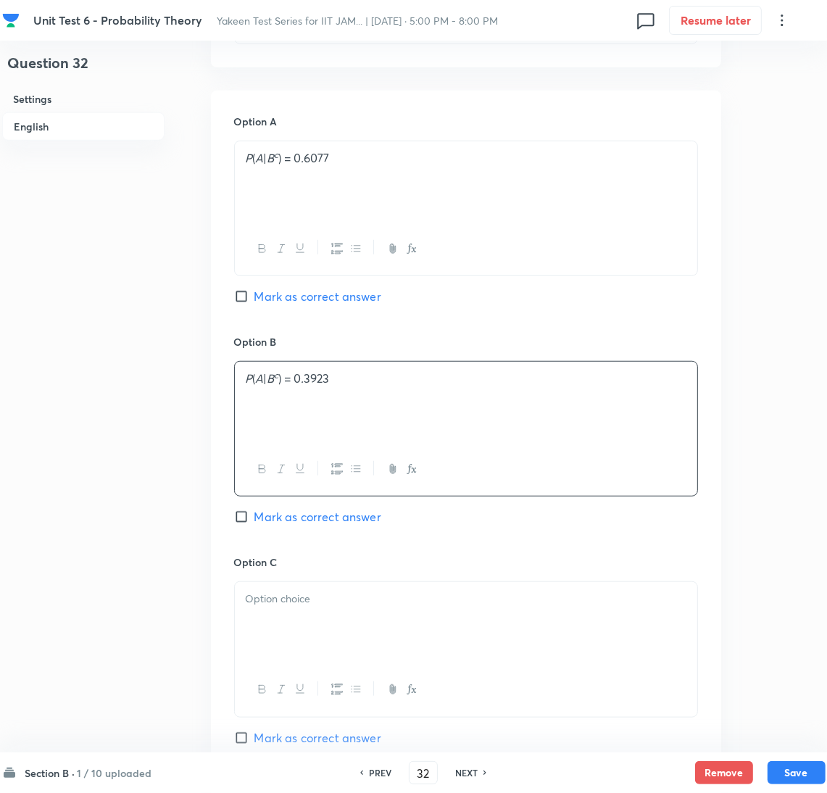
scroll to position [761, 0]
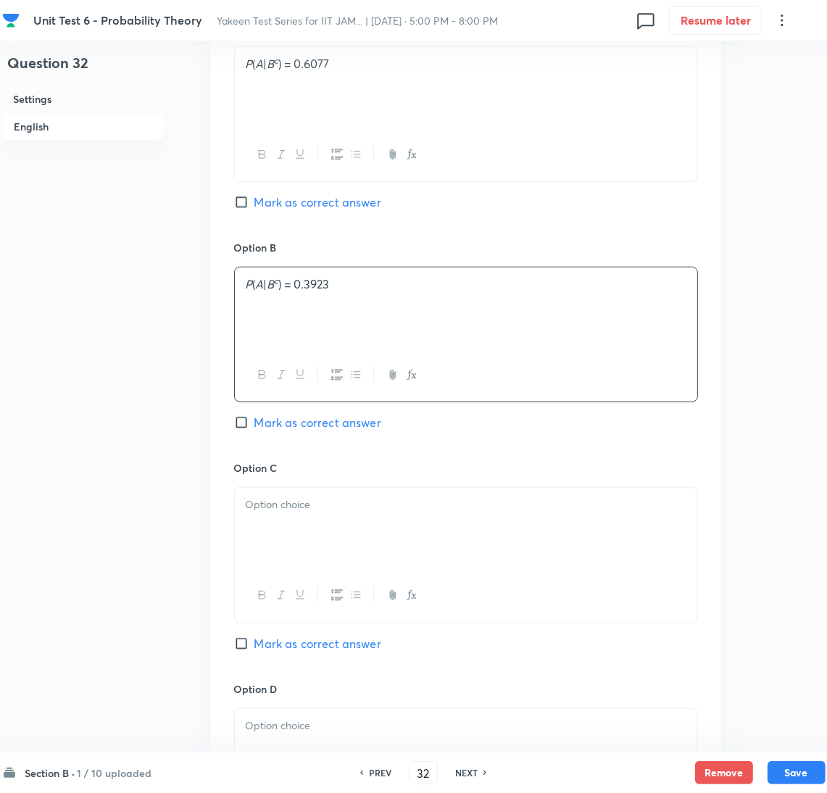
click at [267, 543] on div at bounding box center [466, 528] width 462 height 81
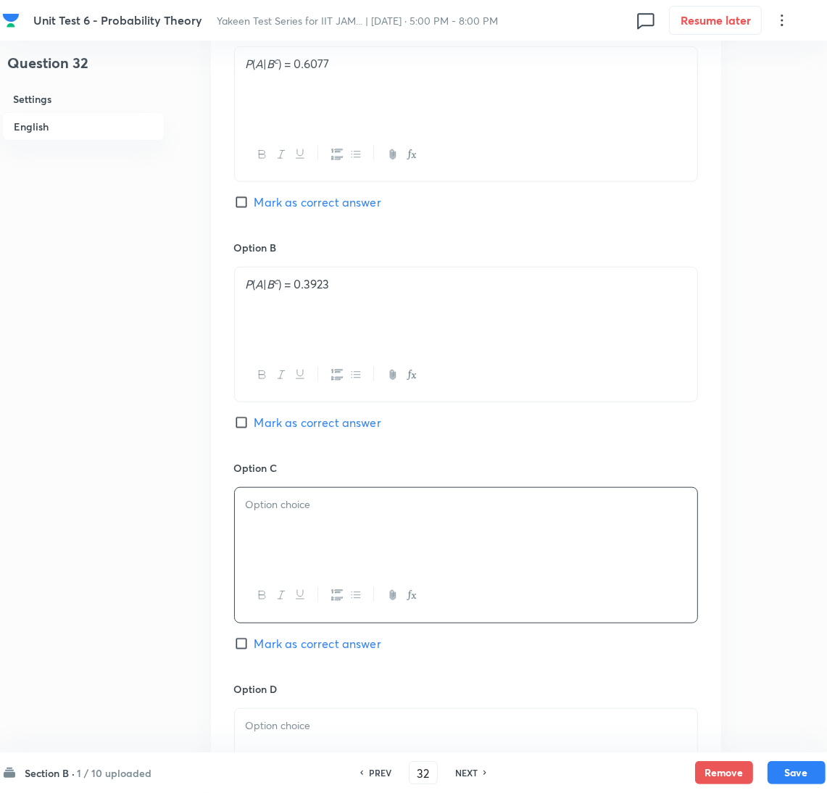
click at [330, 536] on div at bounding box center [466, 528] width 462 height 81
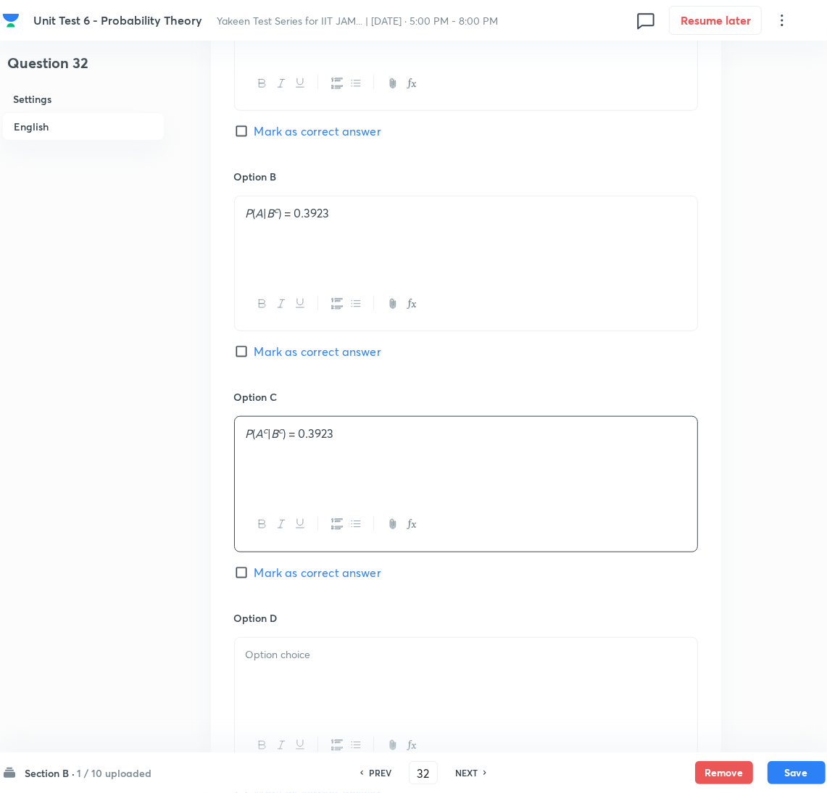
scroll to position [869, 0]
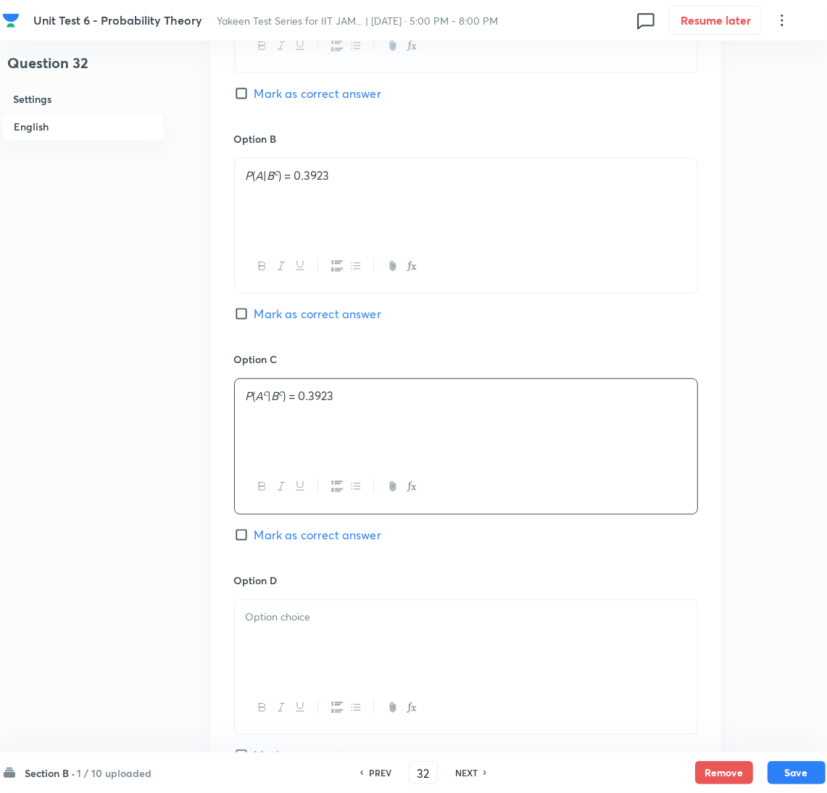
click at [288, 643] on div at bounding box center [466, 640] width 462 height 81
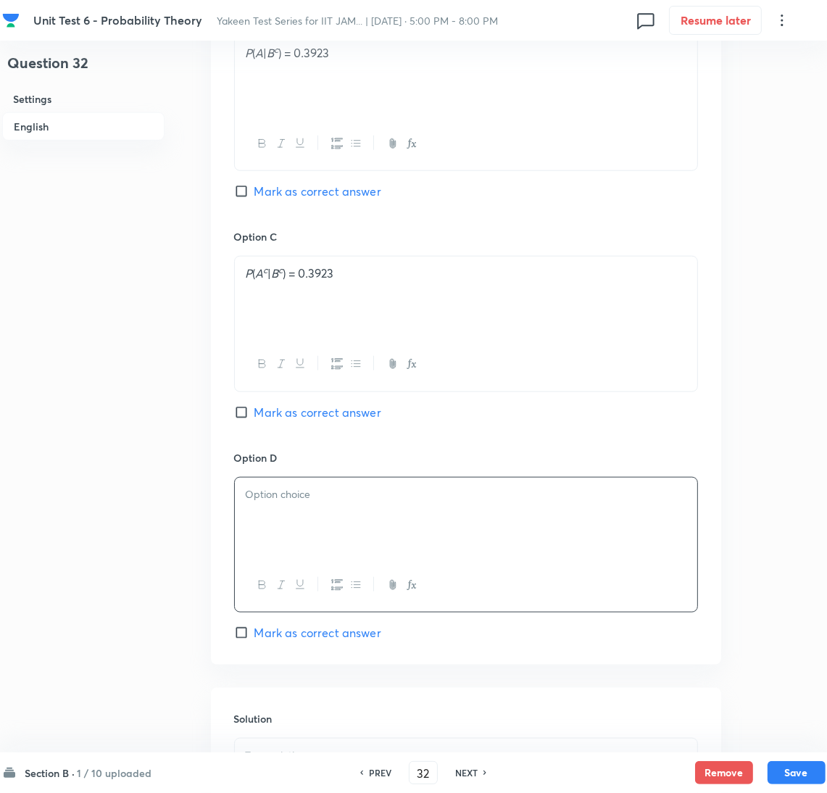
scroll to position [1086, 0]
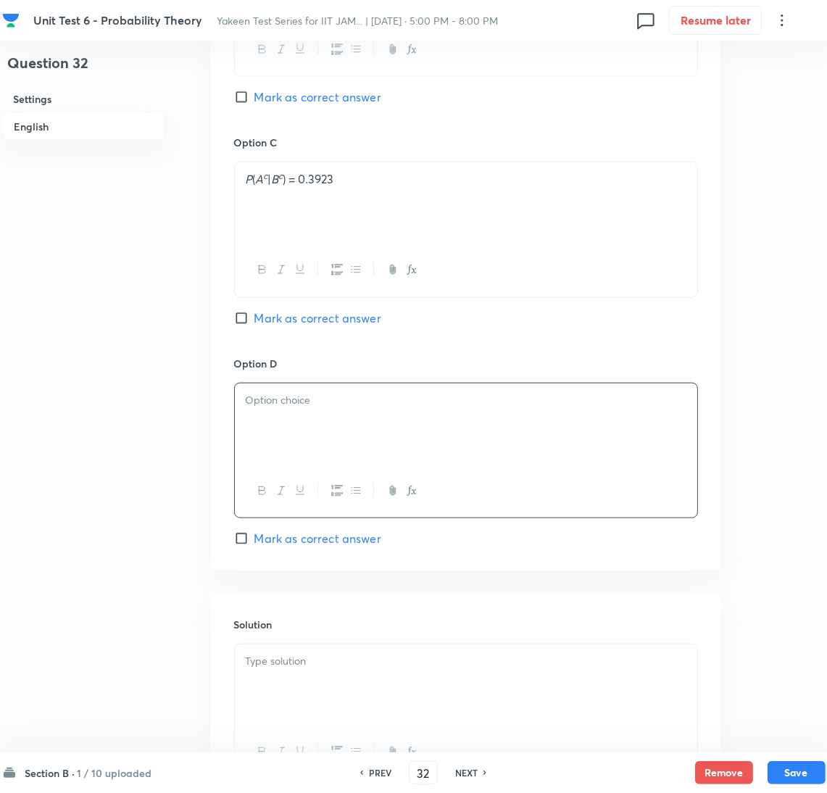
click at [288, 444] on div at bounding box center [466, 423] width 462 height 81
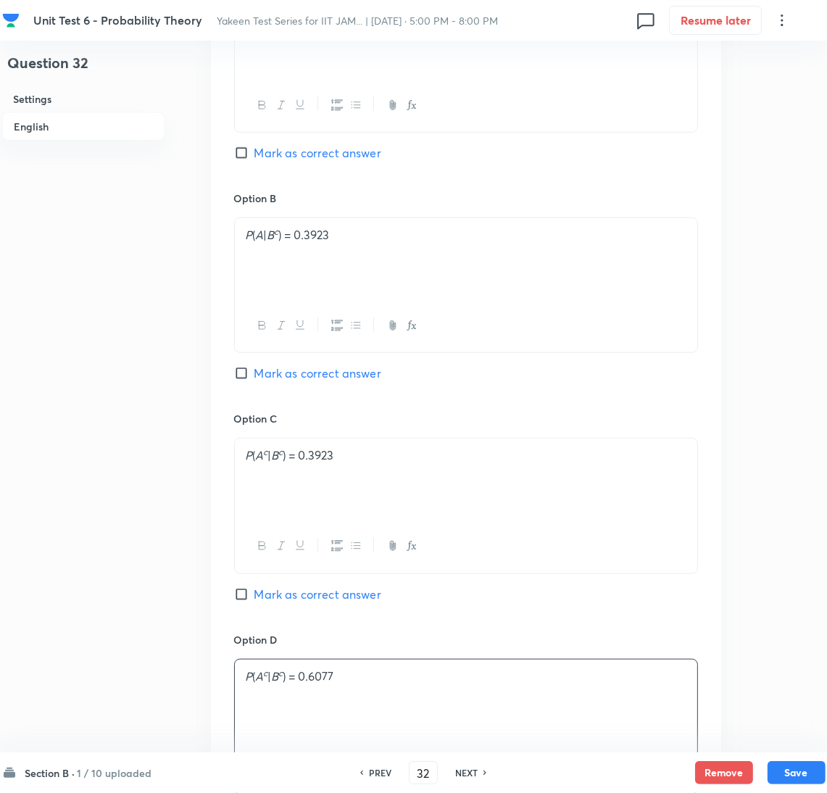
scroll to position [651, 0]
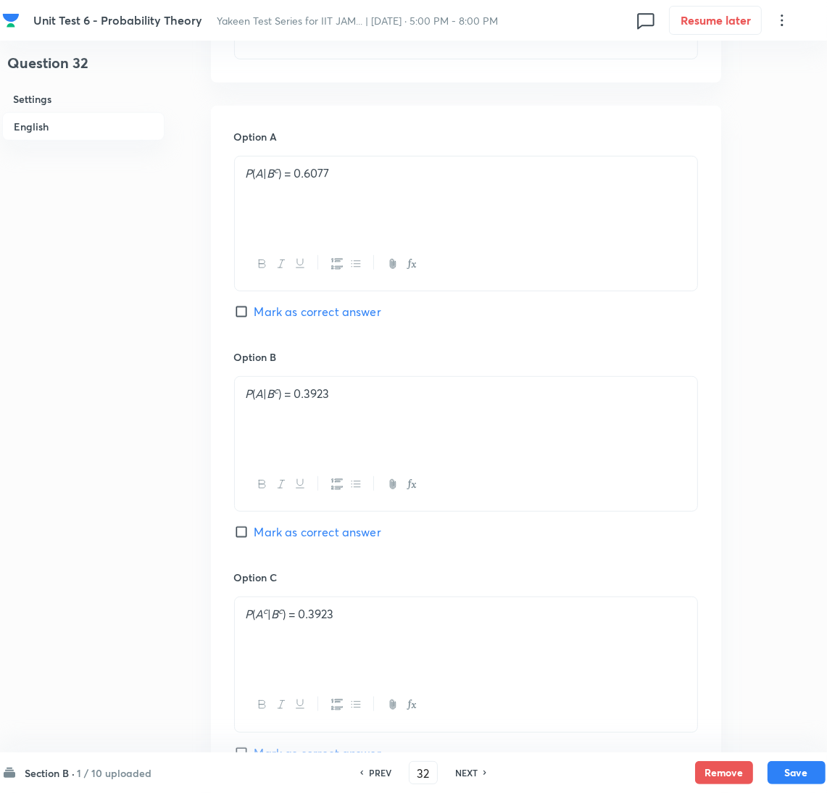
click at [262, 309] on span "Mark as correct answer" at bounding box center [317, 311] width 127 height 17
click at [254, 309] on input "Mark as correct answer" at bounding box center [244, 311] width 20 height 14
checkbox input "true"
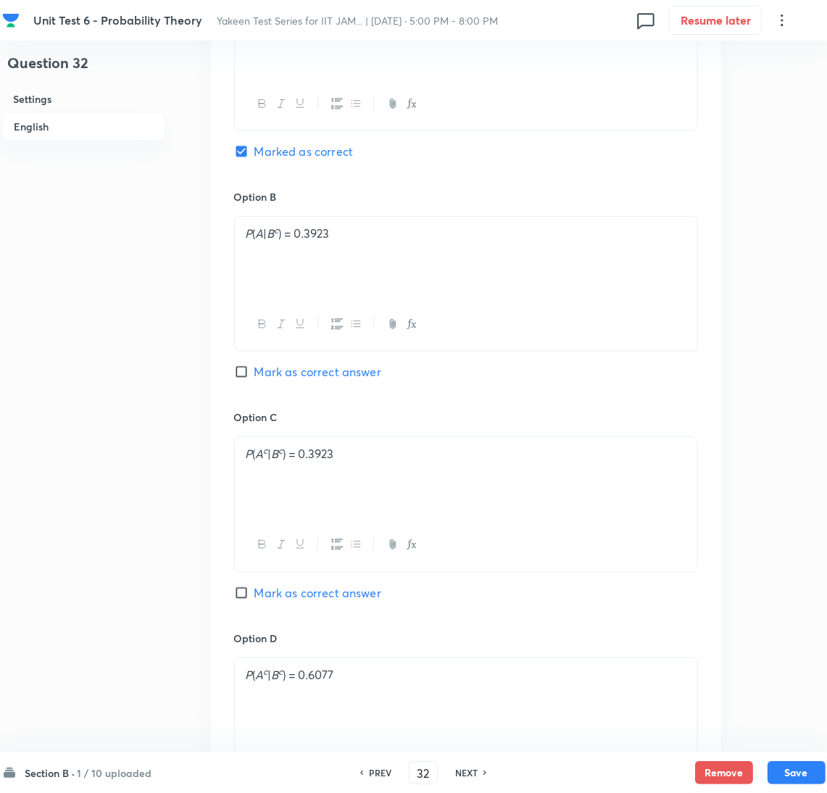
scroll to position [977, 0]
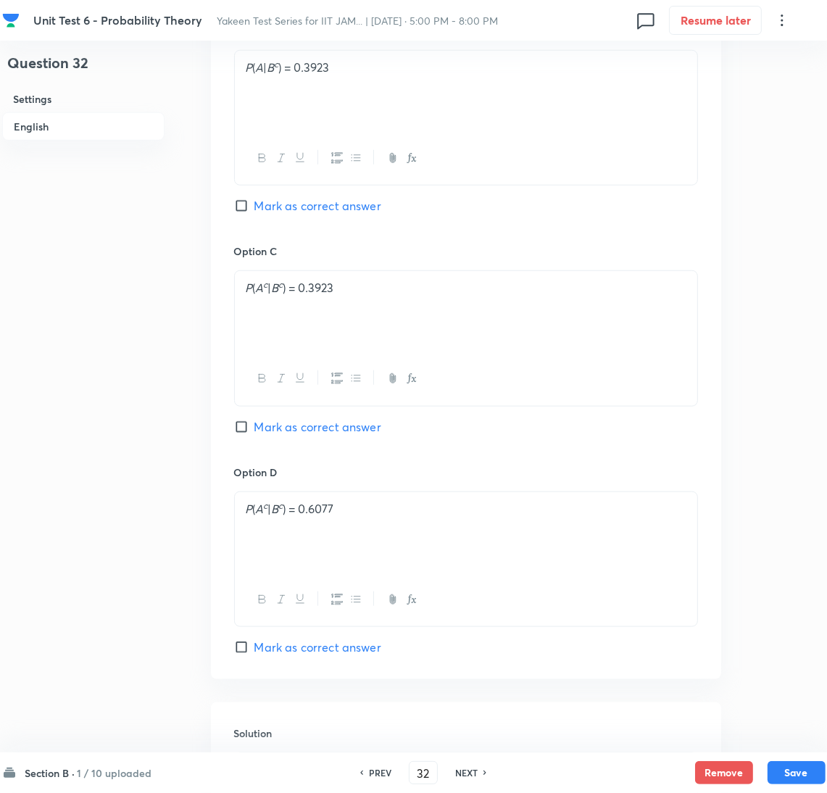
click at [259, 431] on span "Mark as correct answer" at bounding box center [317, 426] width 127 height 17
click at [254, 431] on input "Mark as correct answer" at bounding box center [244, 426] width 20 height 14
checkbox input "true"
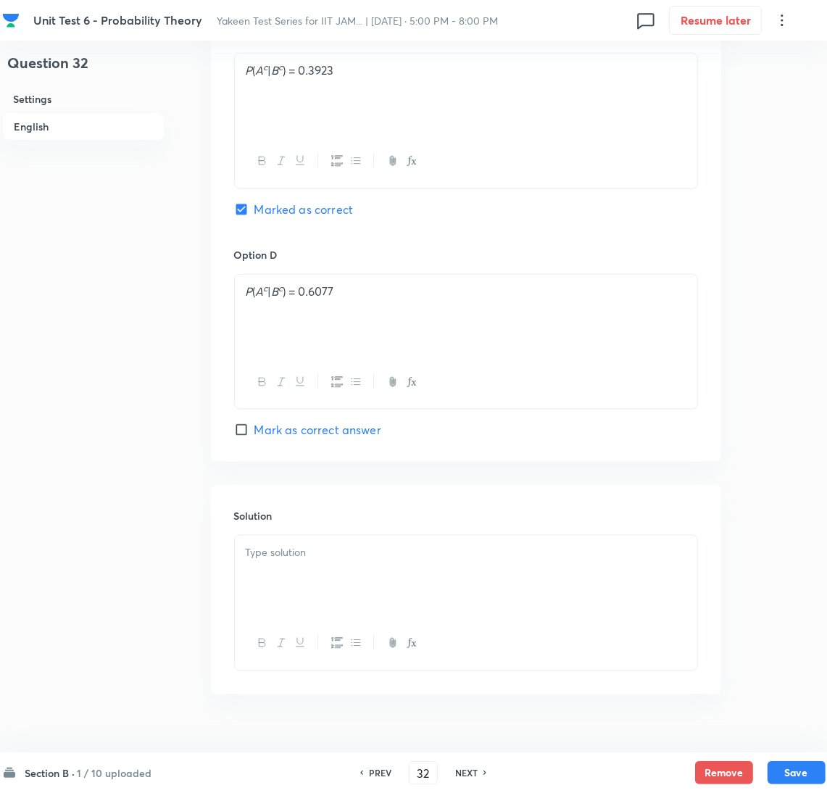
scroll to position [1227, 0]
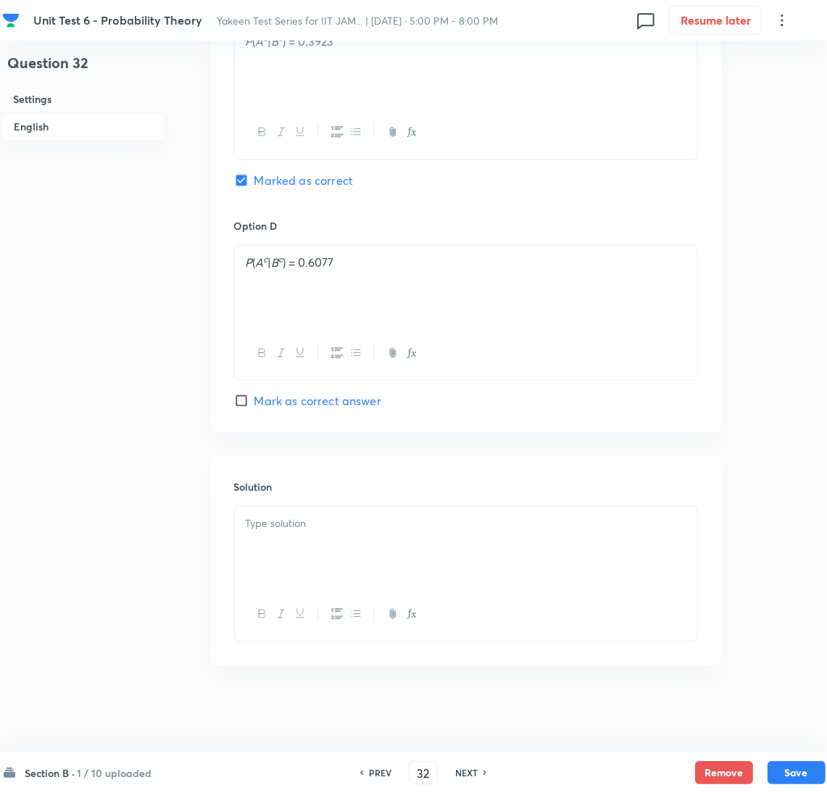
click at [301, 556] on div at bounding box center [466, 546] width 462 height 81
click at [337, 566] on div at bounding box center [466, 546] width 462 height 81
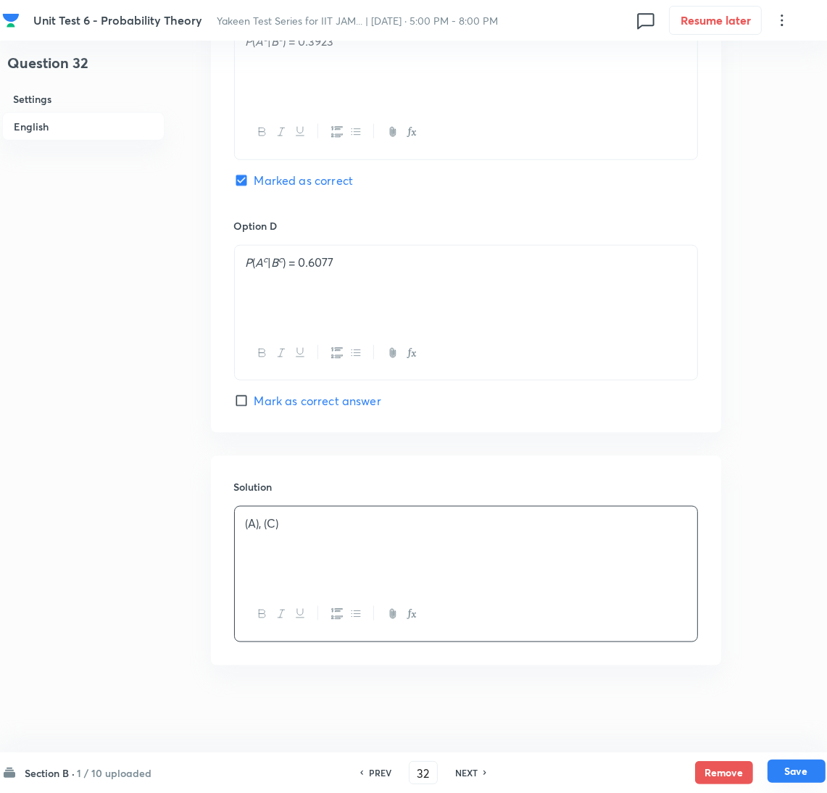
click at [796, 777] on button "Save" at bounding box center [796, 770] width 58 height 23
type input "33"
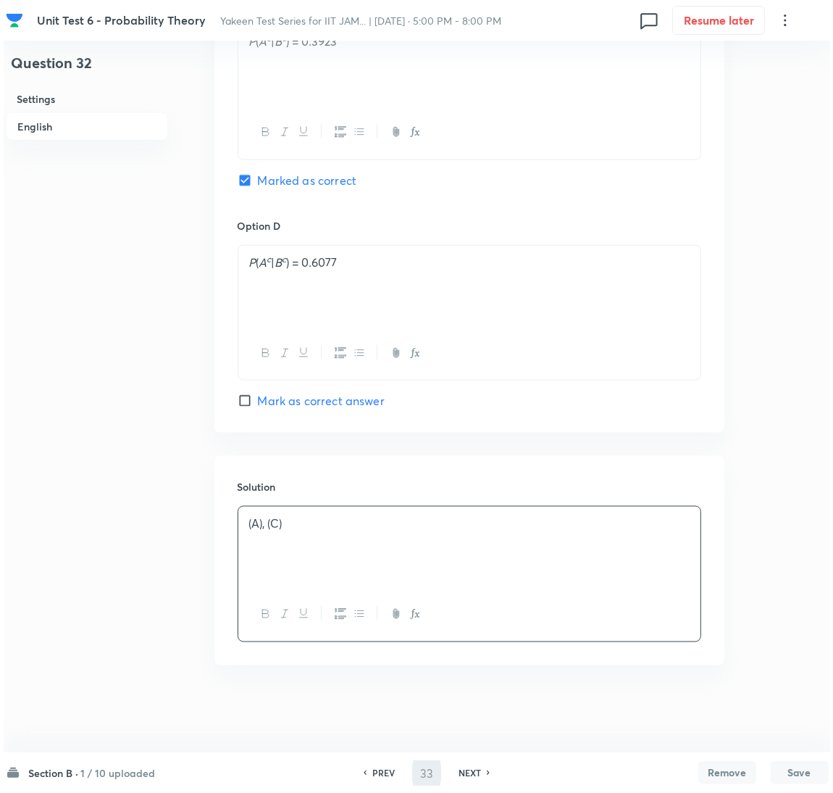
scroll to position [0, 0]
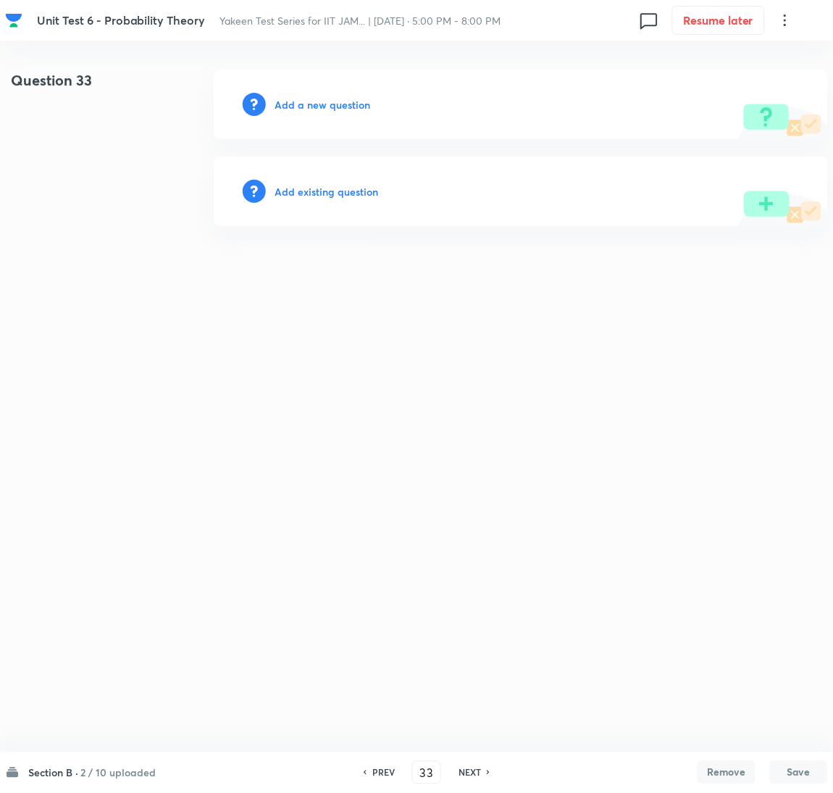
click at [293, 105] on h6 "Add a new question" at bounding box center [323, 104] width 96 height 15
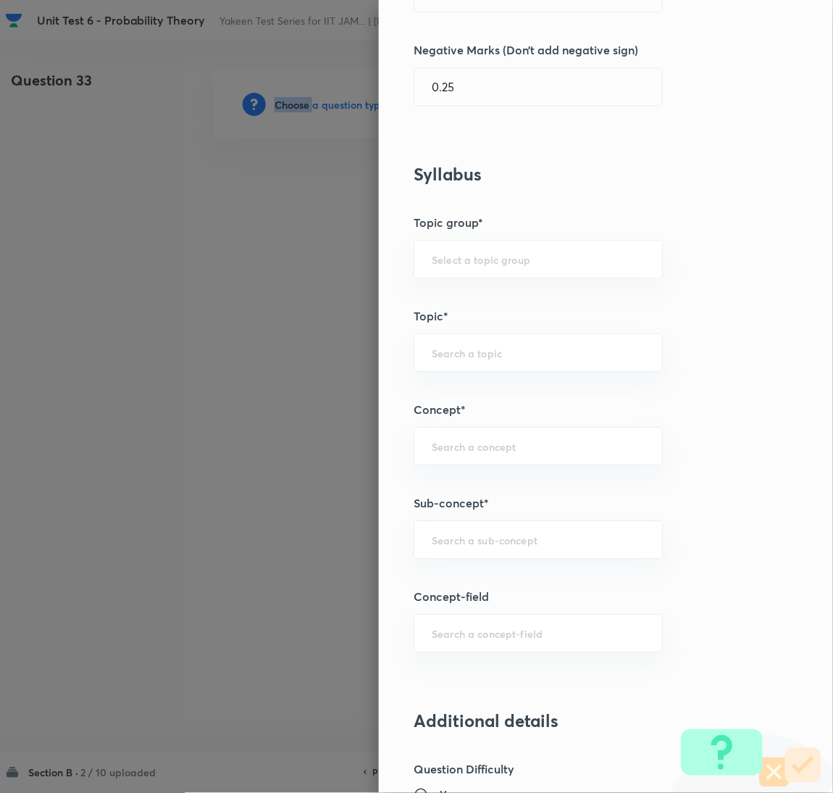
scroll to position [543, 0]
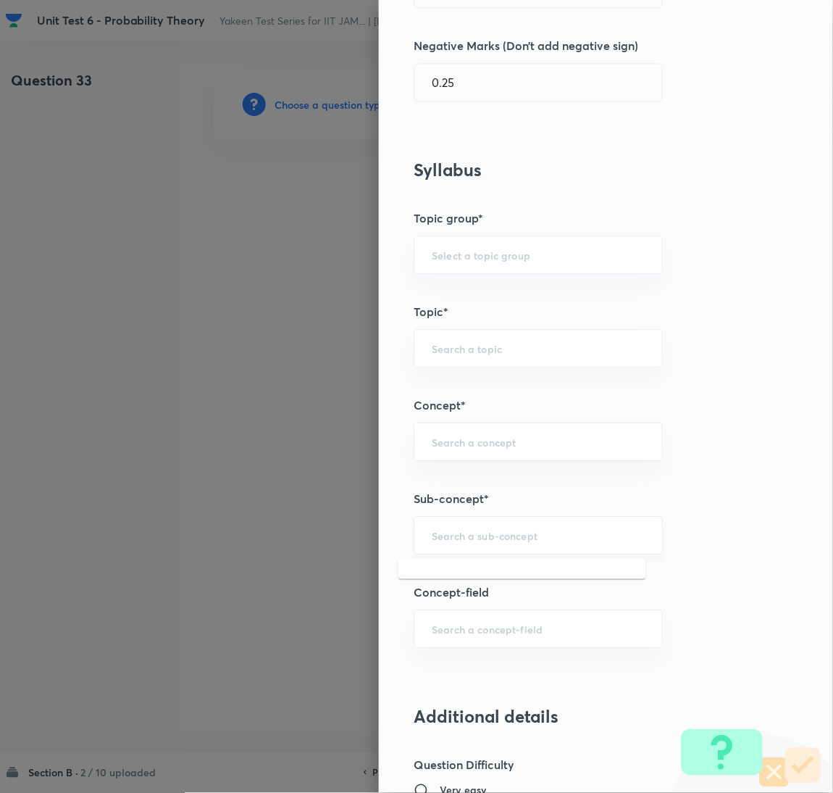
click at [450, 540] on input "text" at bounding box center [538, 535] width 213 height 14
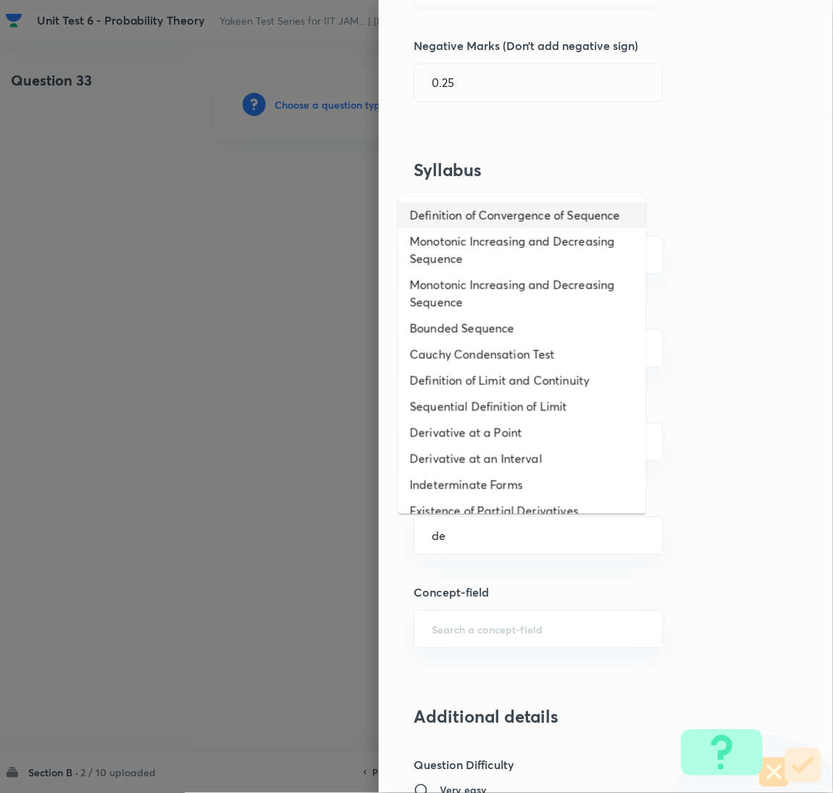
click at [454, 215] on li "Definition of Convergence of Sequence" at bounding box center [522, 215] width 248 height 26
type input "Definition of Convergence of Sequence"
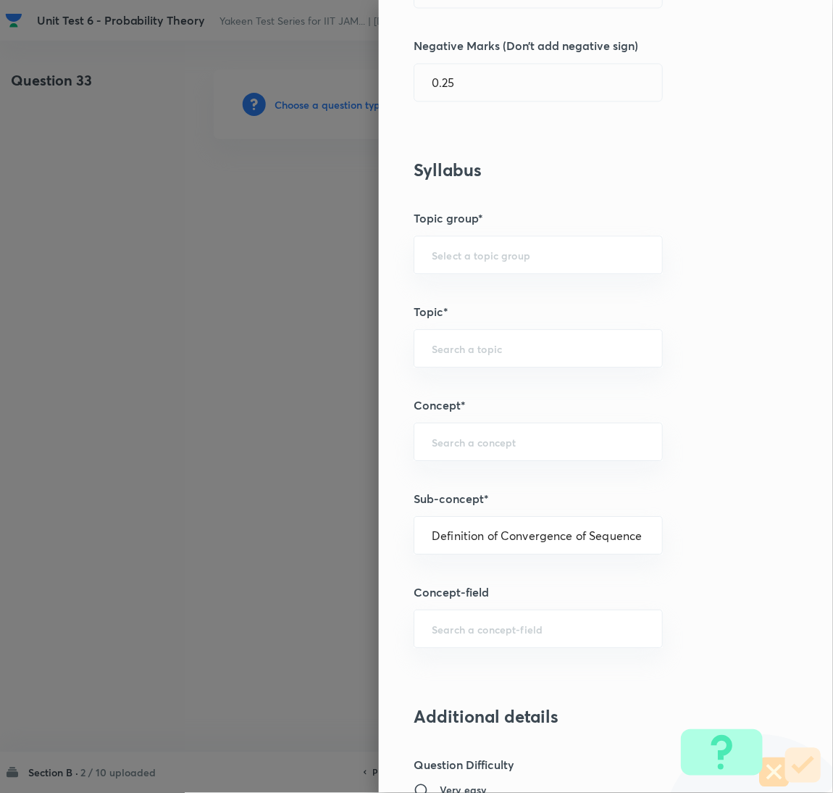
type input "Mathematics"
type input "Sequences & Series-Real Nos."
type input "Convergence of Sequences"
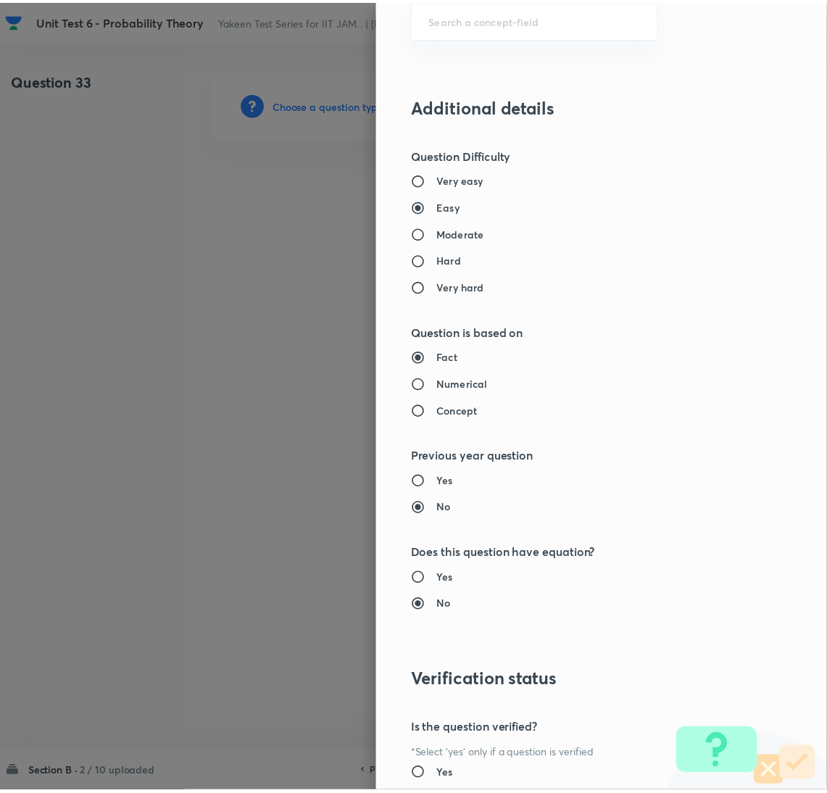
scroll to position [1281, 0]
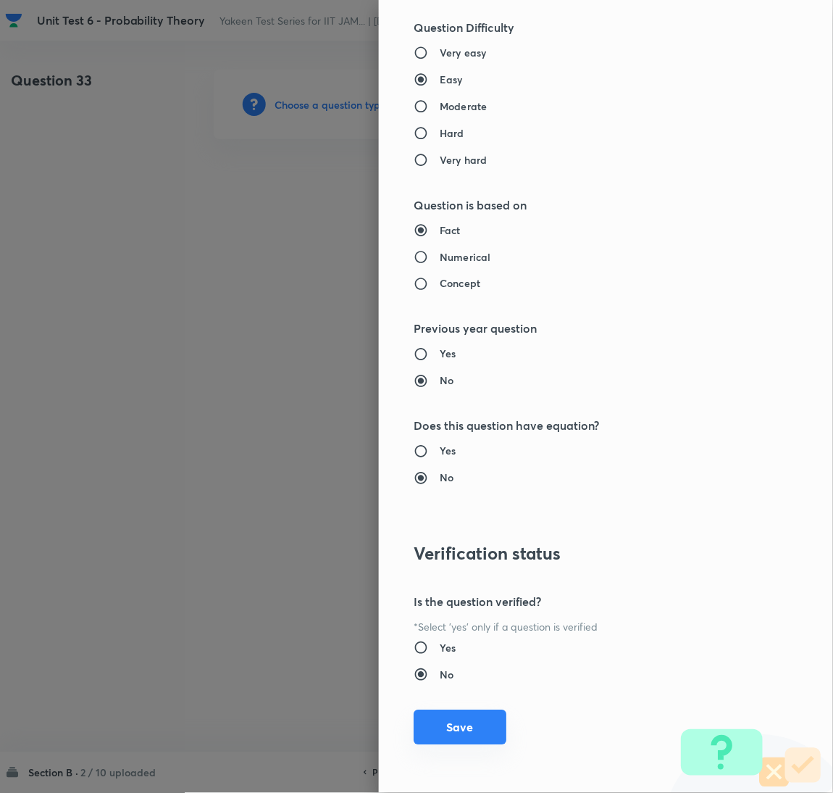
click at [442, 731] on button "Save" at bounding box center [460, 727] width 93 height 35
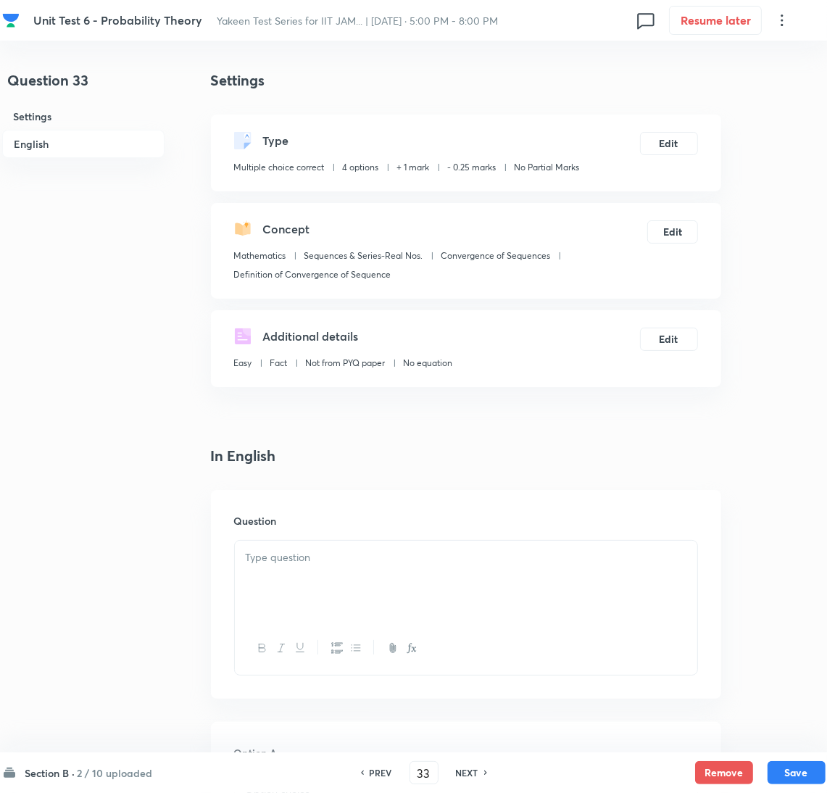
click at [289, 572] on div at bounding box center [466, 580] width 462 height 81
paste div
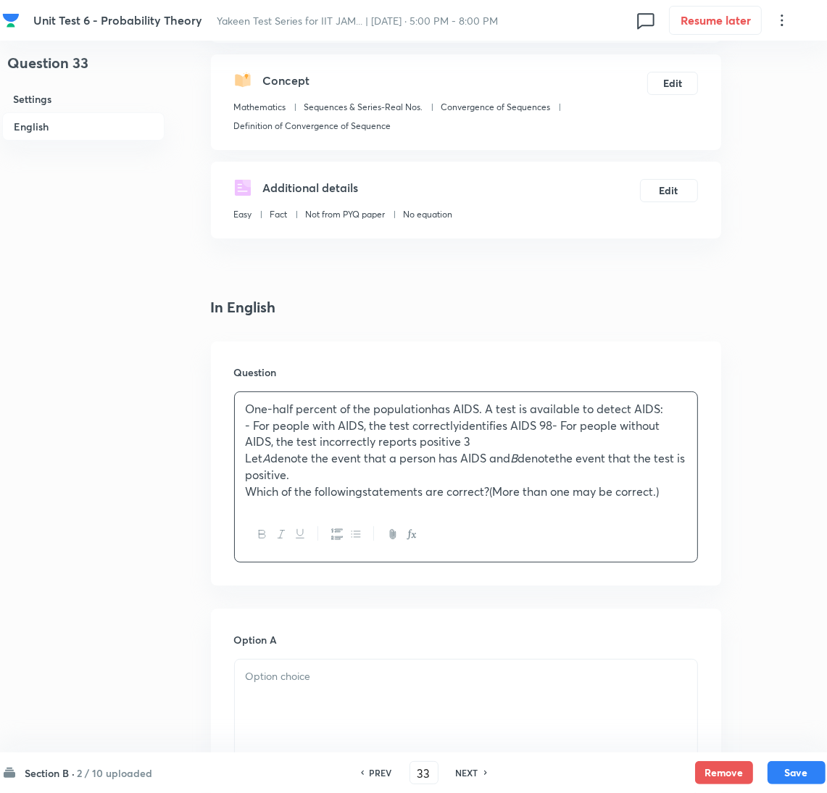
scroll to position [435, 0]
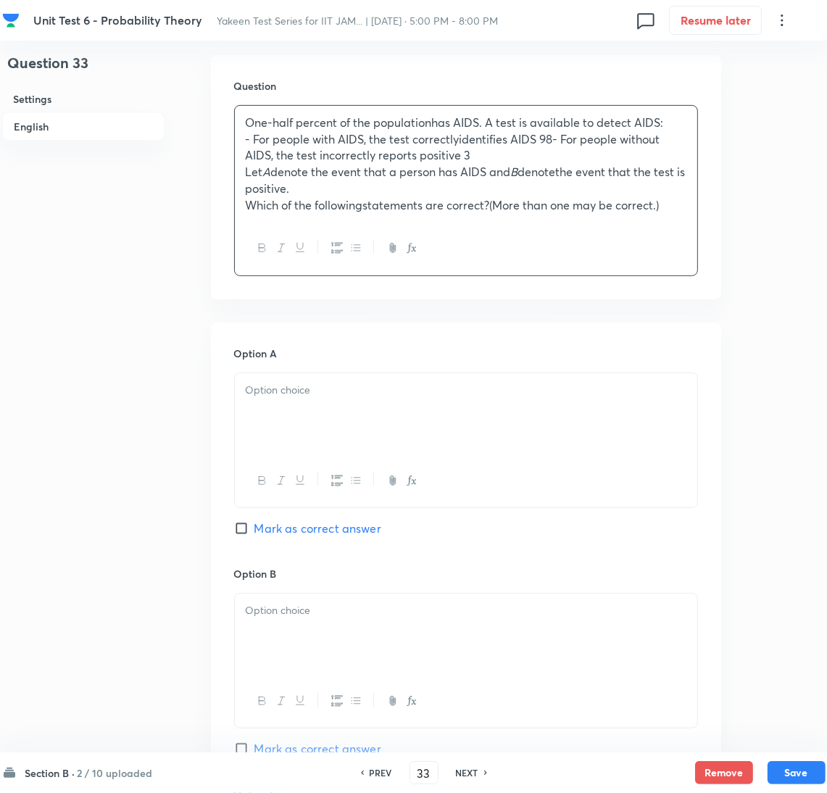
drag, startPoint x: 364, startPoint y: 205, endPoint x: 407, endPoint y: 247, distance: 60.5
click at [364, 205] on p "Which of the followingstatements are correct?(More than one may be correct.)" at bounding box center [466, 205] width 440 height 17
click at [281, 399] on div at bounding box center [466, 413] width 462 height 81
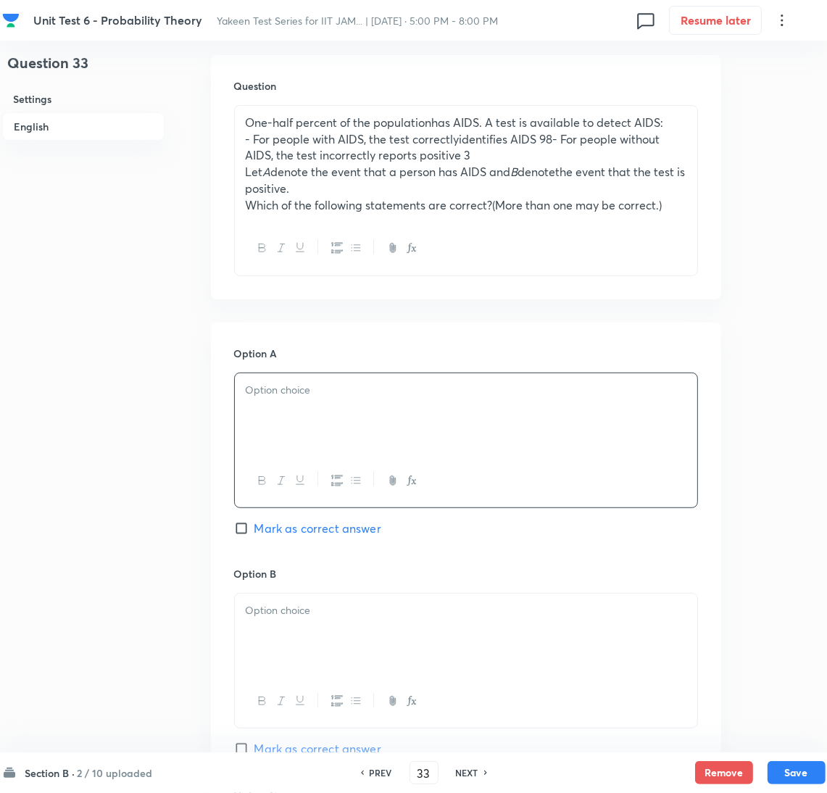
click at [306, 383] on p at bounding box center [466, 390] width 440 height 17
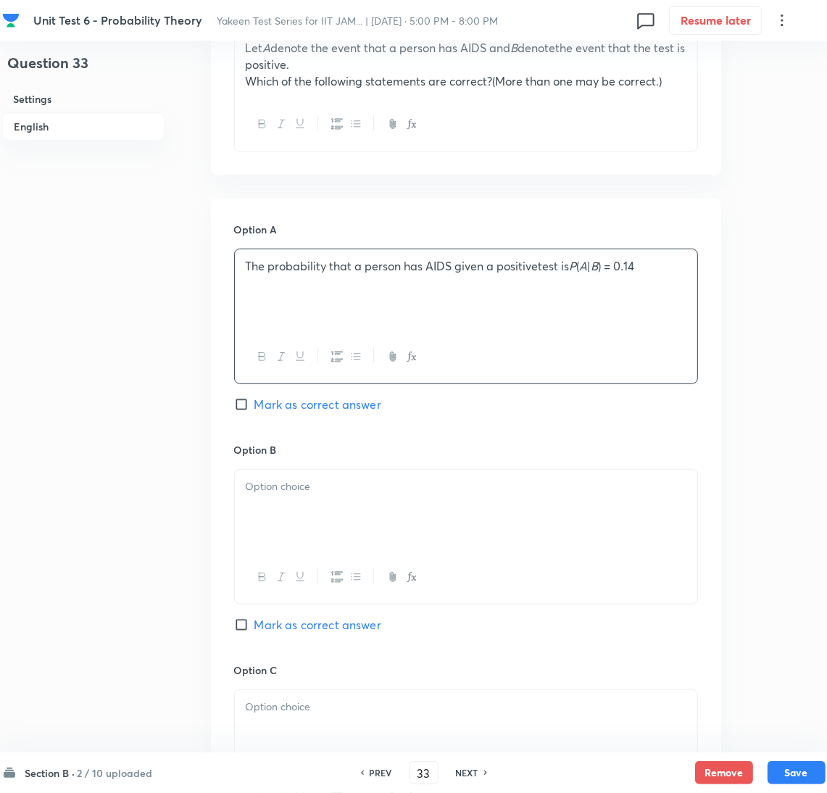
scroll to position [651, 0]
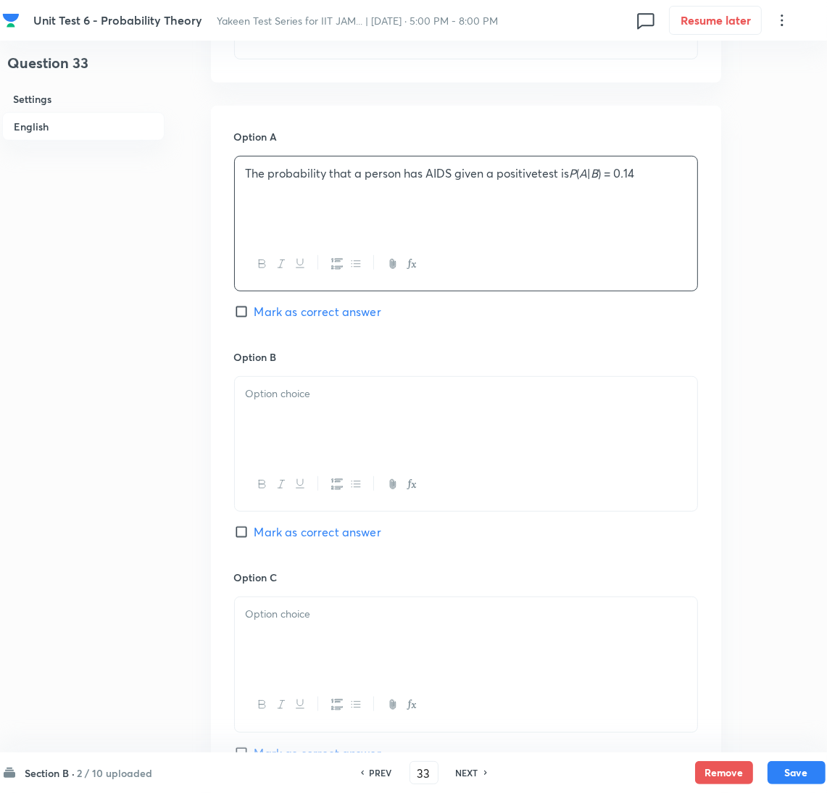
click at [289, 397] on p at bounding box center [466, 393] width 440 height 17
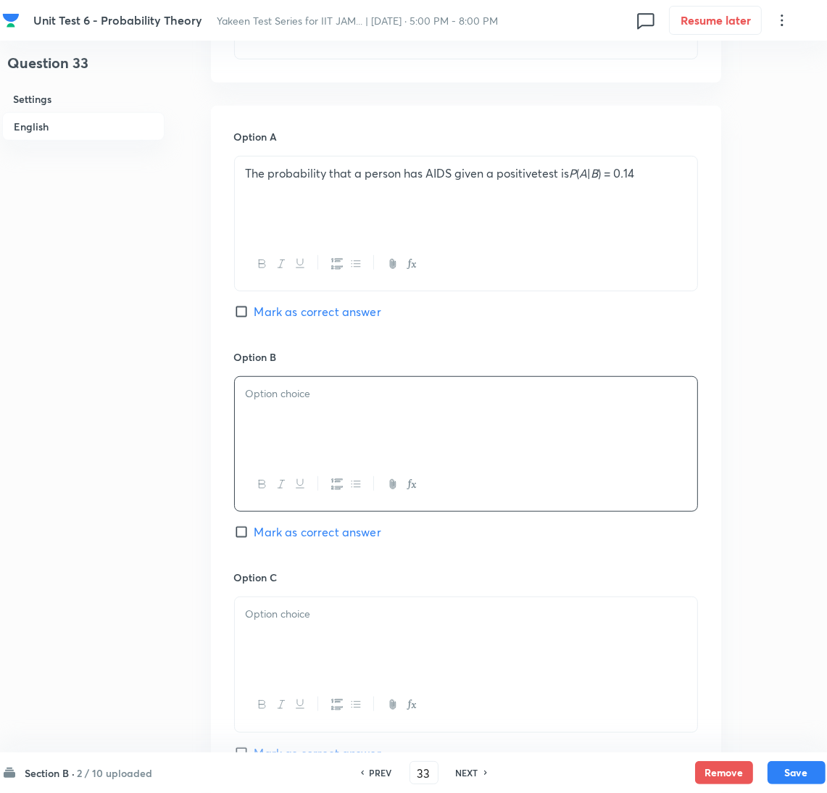
click at [263, 424] on div at bounding box center [466, 417] width 462 height 81
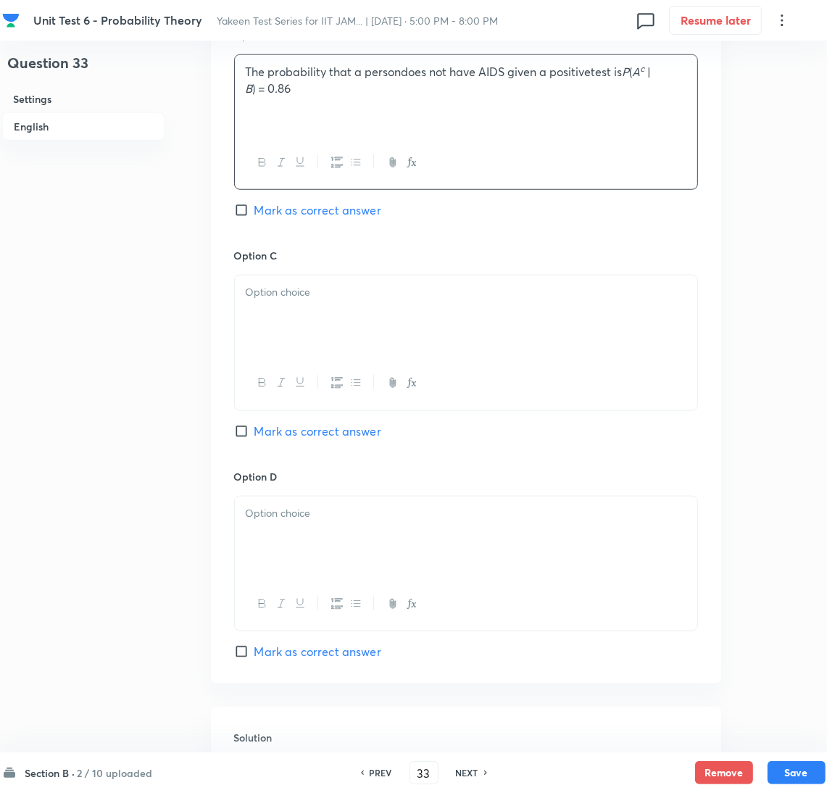
scroll to position [977, 0]
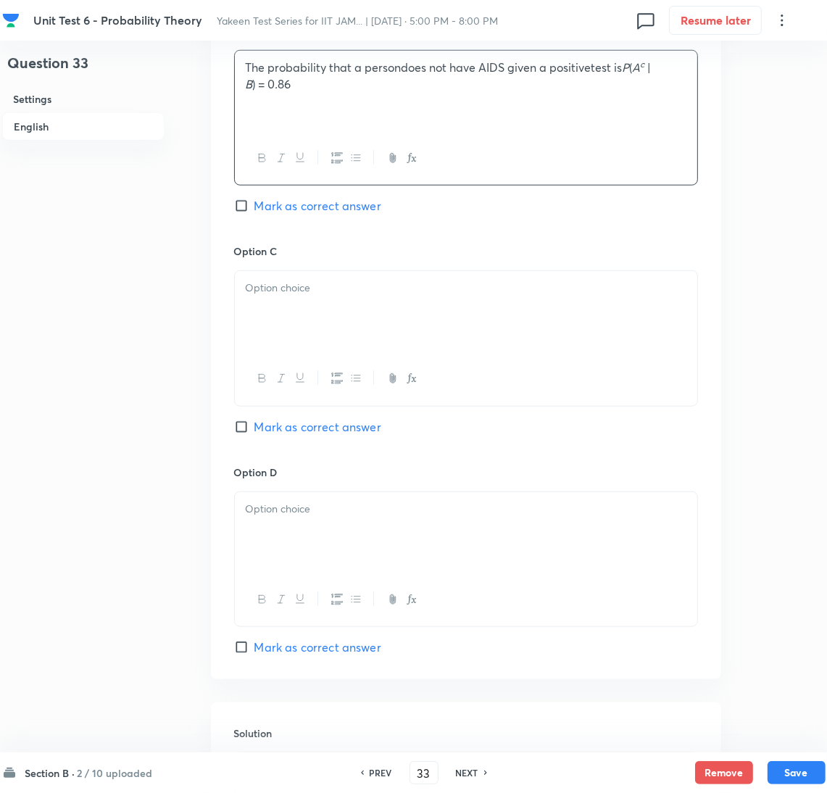
click at [276, 327] on div at bounding box center [466, 311] width 462 height 81
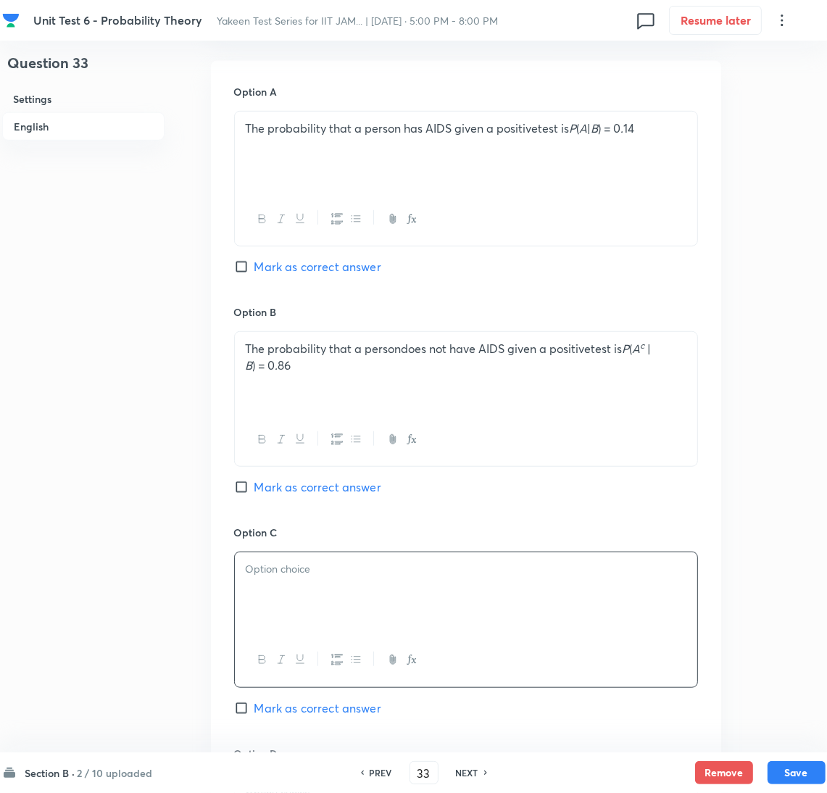
scroll to position [651, 0]
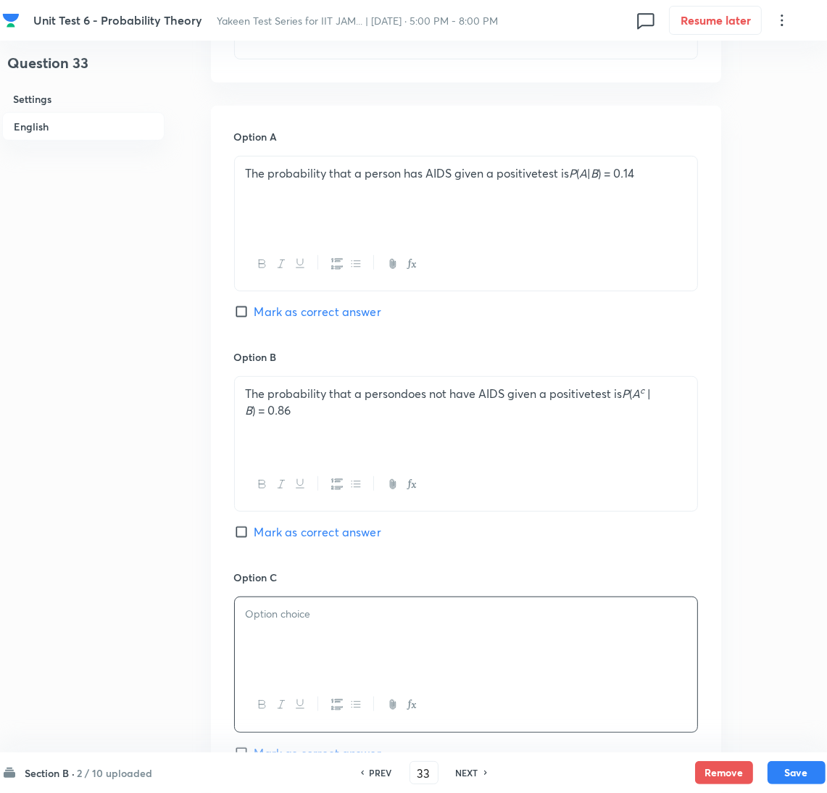
click at [250, 312] on input "Mark as correct answer" at bounding box center [244, 311] width 20 height 14
checkbox input "true"
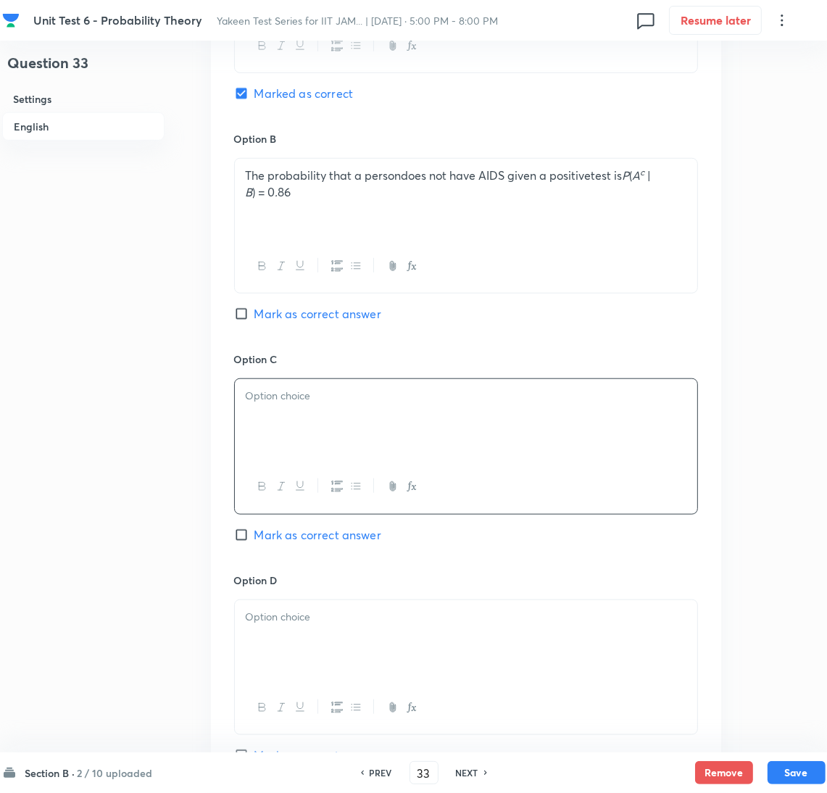
scroll to position [977, 0]
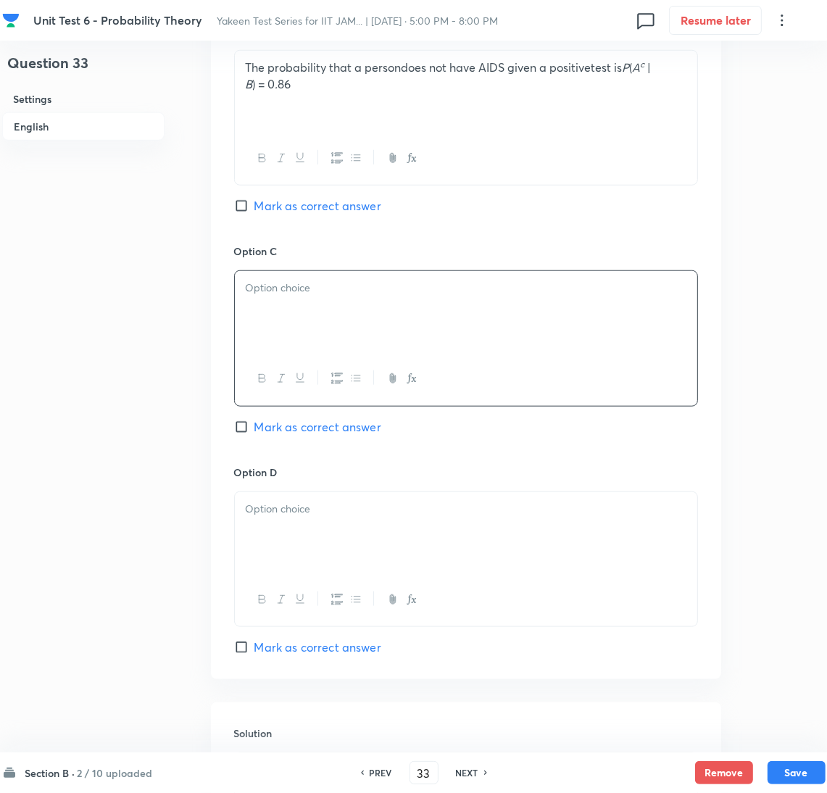
click at [272, 423] on span "Mark as correct answer" at bounding box center [317, 426] width 127 height 17
click at [254, 423] on input "Mark as correct answer" at bounding box center [244, 426] width 20 height 14
checkbox input "true"
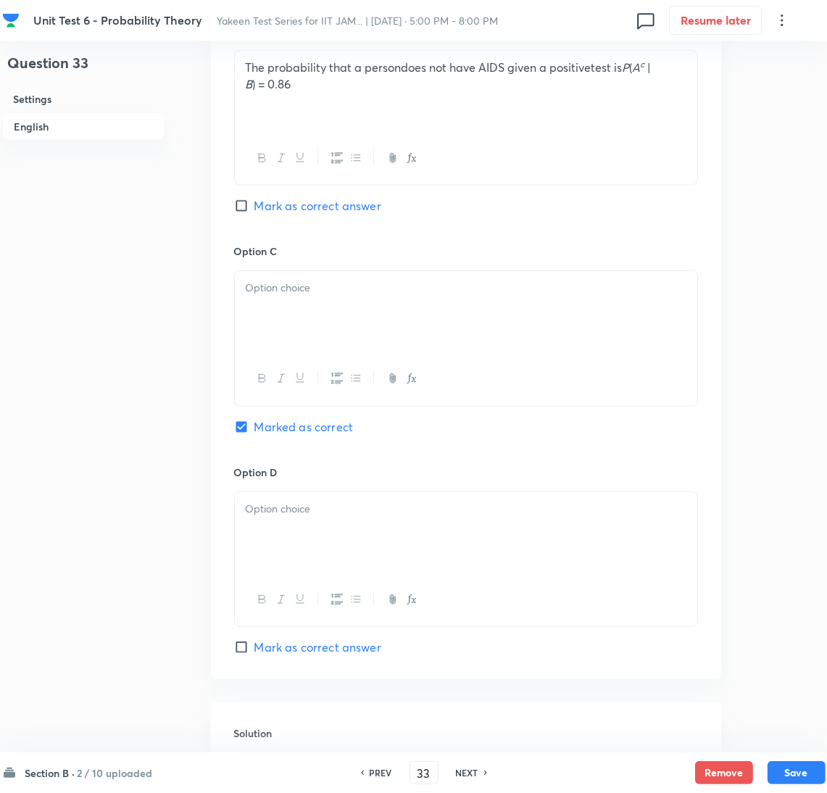
click at [346, 330] on div at bounding box center [466, 311] width 462 height 81
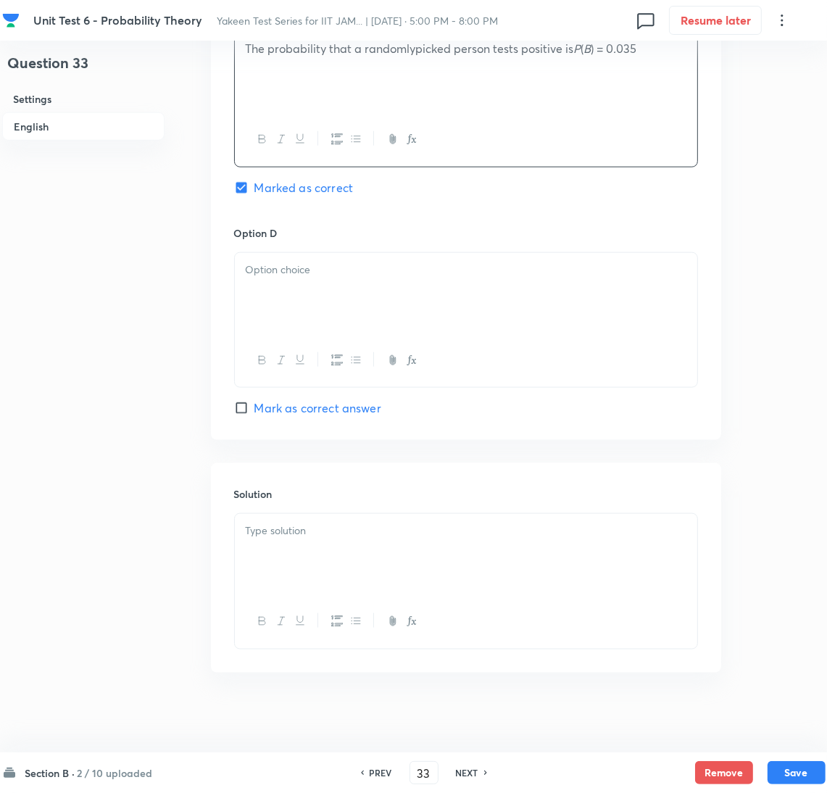
scroll to position [1227, 0]
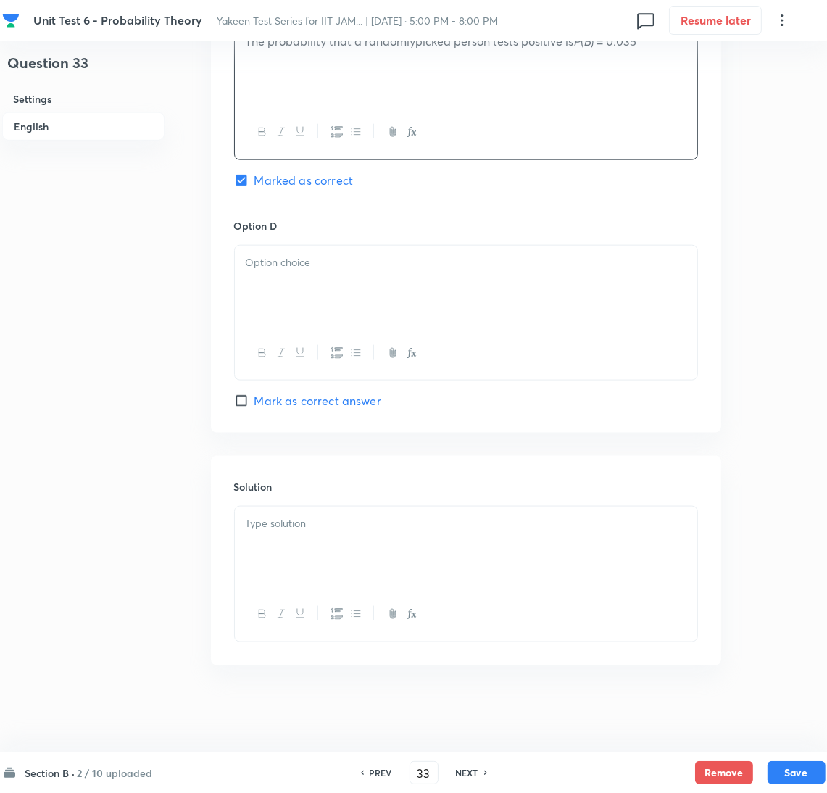
click at [292, 271] on div at bounding box center [466, 286] width 462 height 81
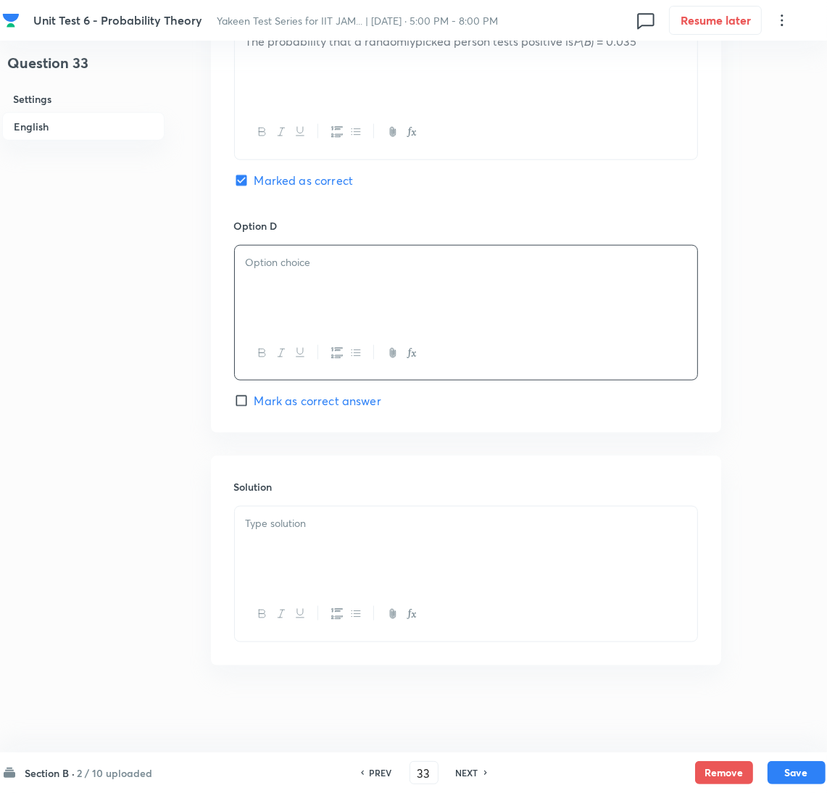
click at [275, 309] on div at bounding box center [466, 286] width 462 height 81
click at [306, 540] on div at bounding box center [466, 546] width 462 height 81
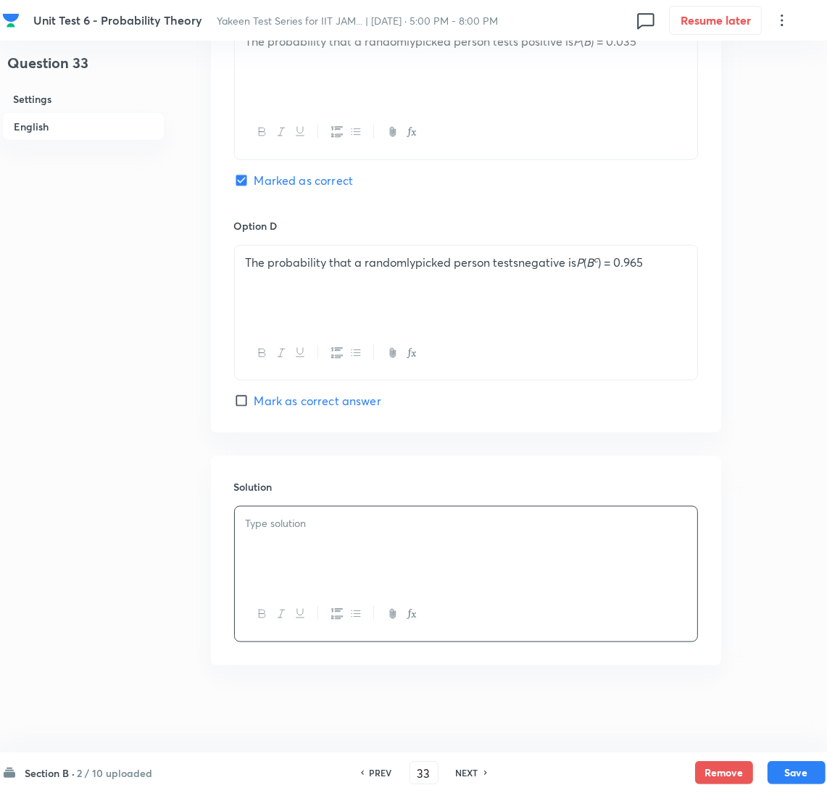
click at [249, 557] on div at bounding box center [466, 546] width 462 height 81
click at [802, 766] on button "Save" at bounding box center [796, 770] width 58 height 23
type input "34"
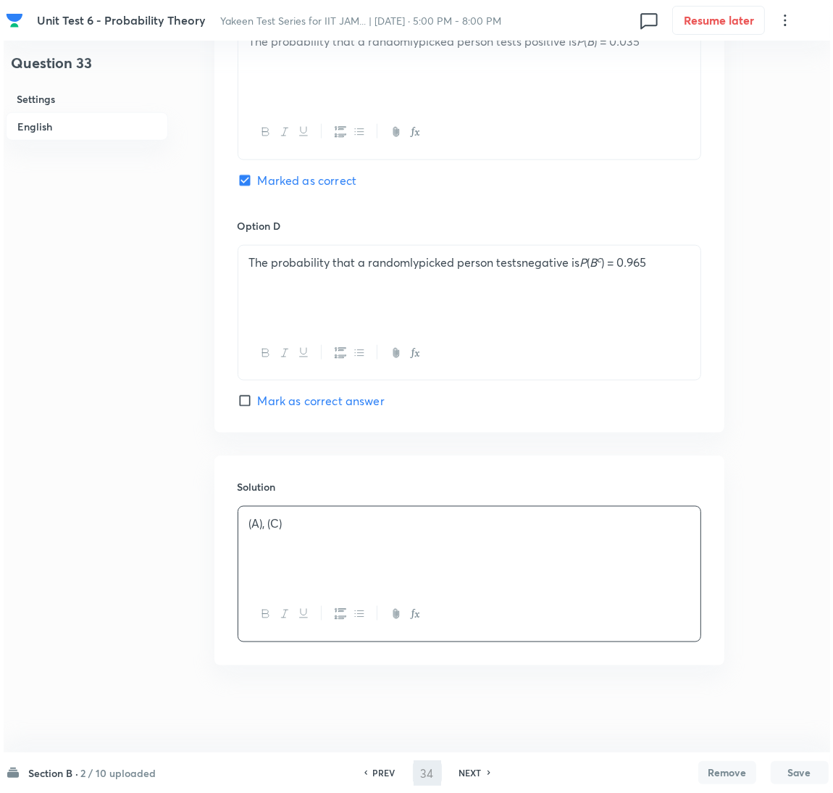
scroll to position [0, 0]
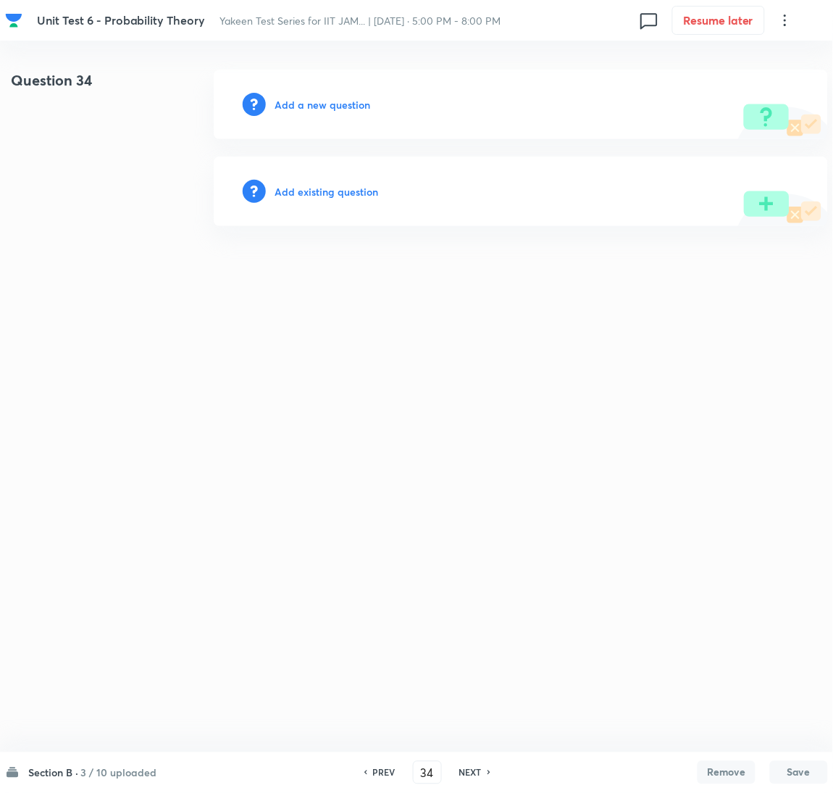
click at [289, 105] on h6 "Add a new question" at bounding box center [323, 104] width 96 height 15
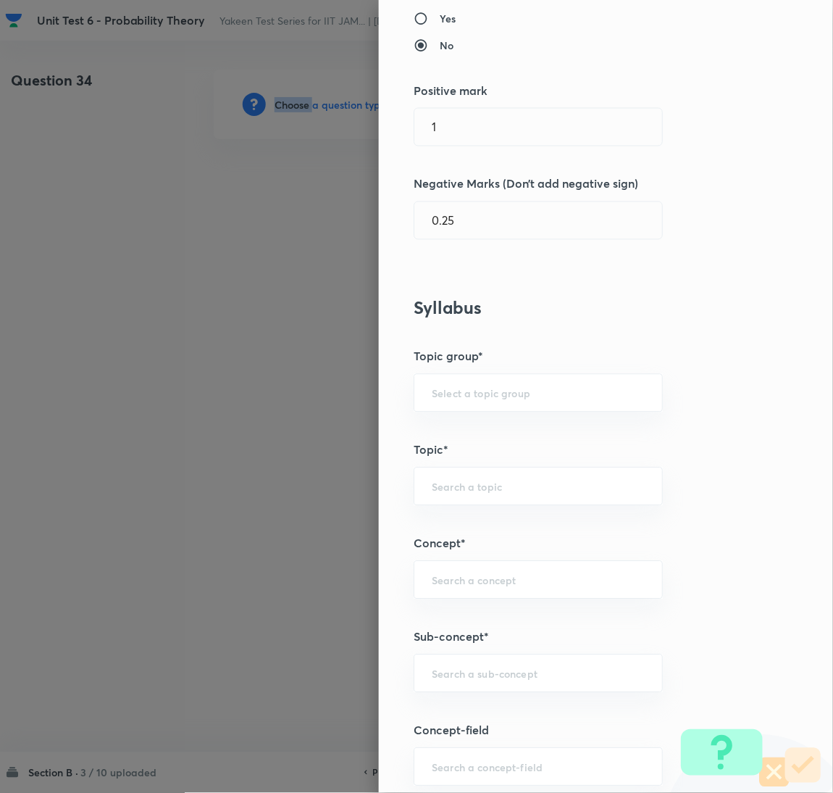
scroll to position [543, 0]
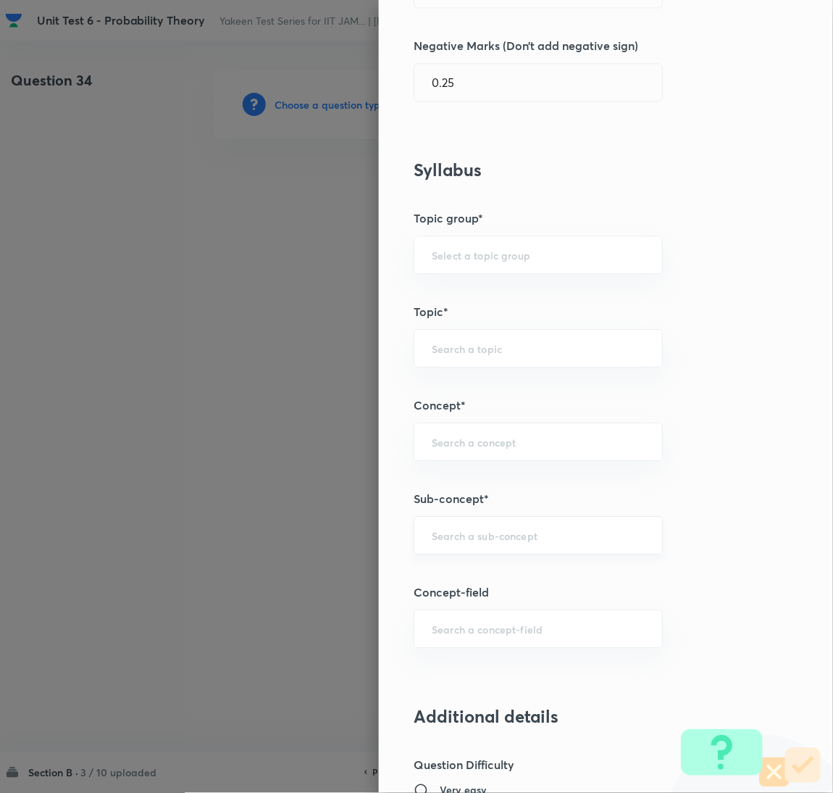
click at [454, 537] on input "text" at bounding box center [538, 535] width 213 height 14
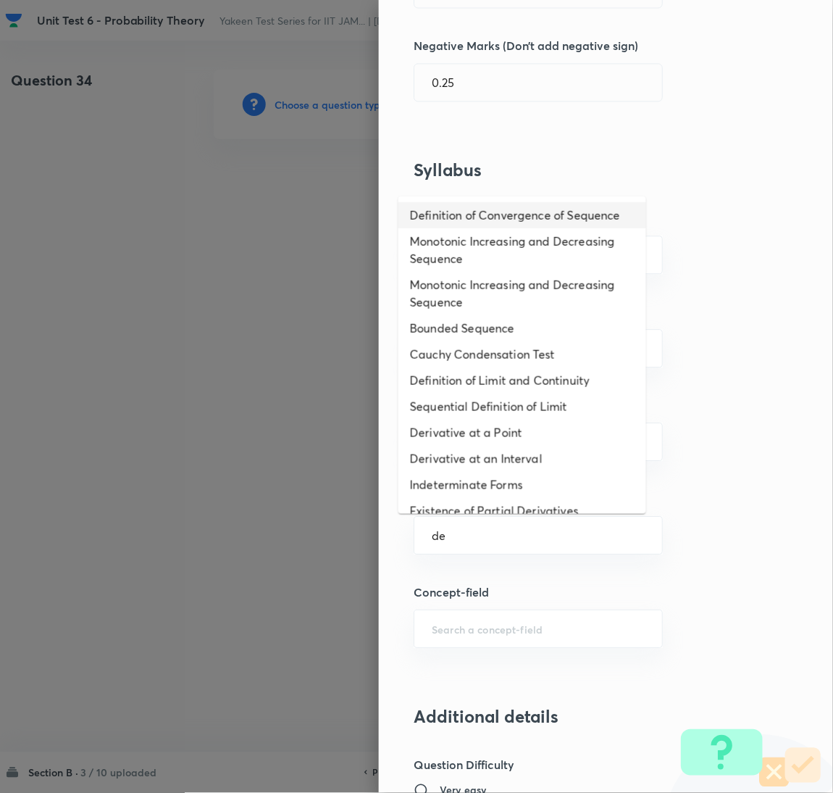
click at [438, 217] on li "Definition of Convergence of Sequence" at bounding box center [522, 215] width 248 height 26
type input "Definition of Convergence of Sequence"
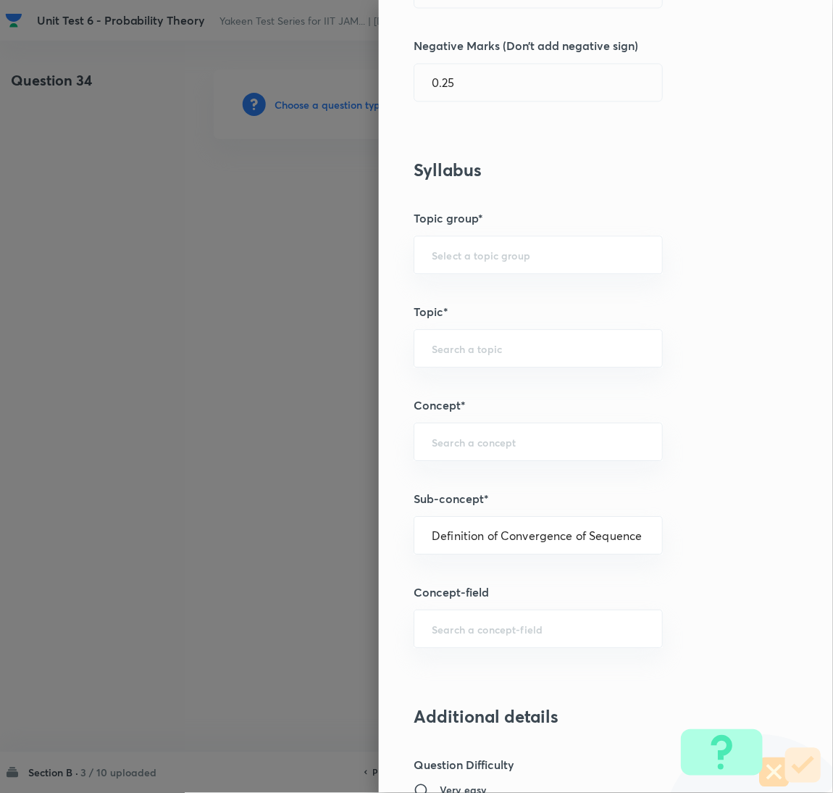
type input "Mathematics"
type input "Sequences & Series-Real Nos."
type input "Convergence of Sequences"
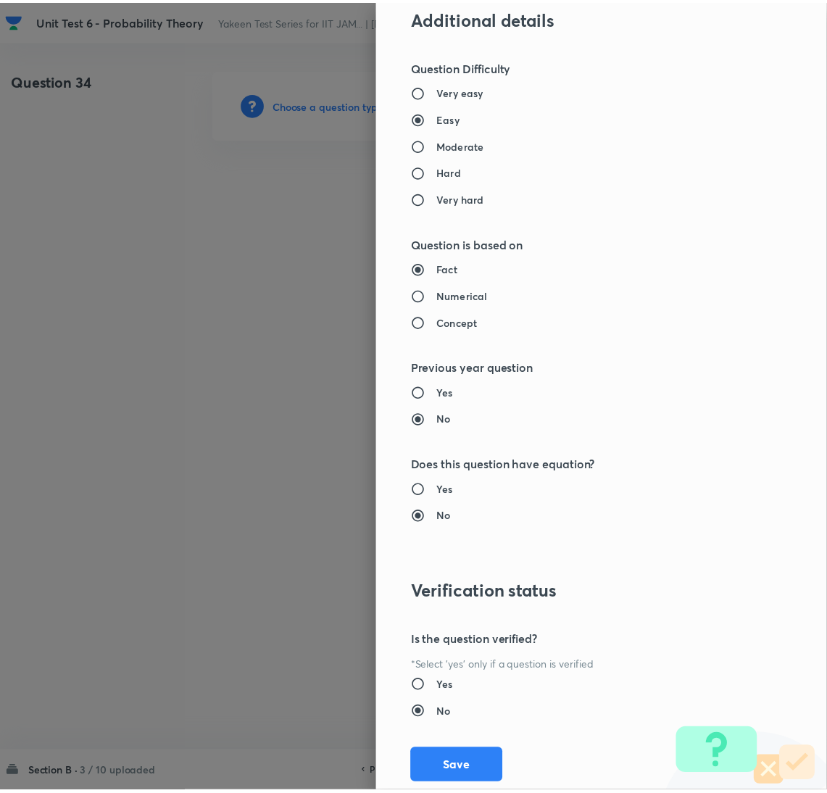
scroll to position [1281, 0]
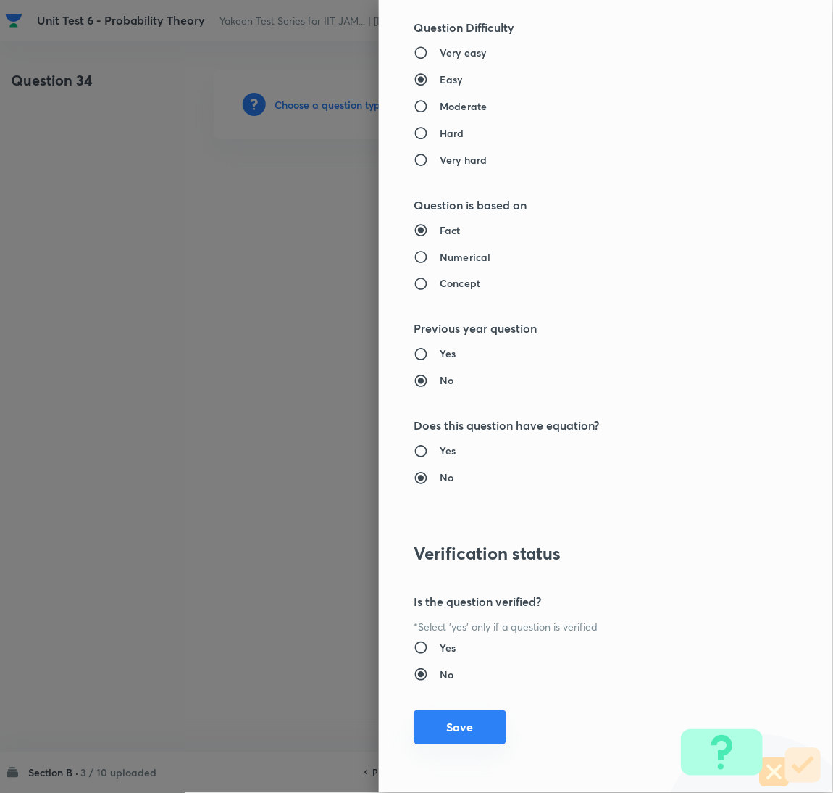
click at [444, 722] on button "Save" at bounding box center [460, 727] width 93 height 35
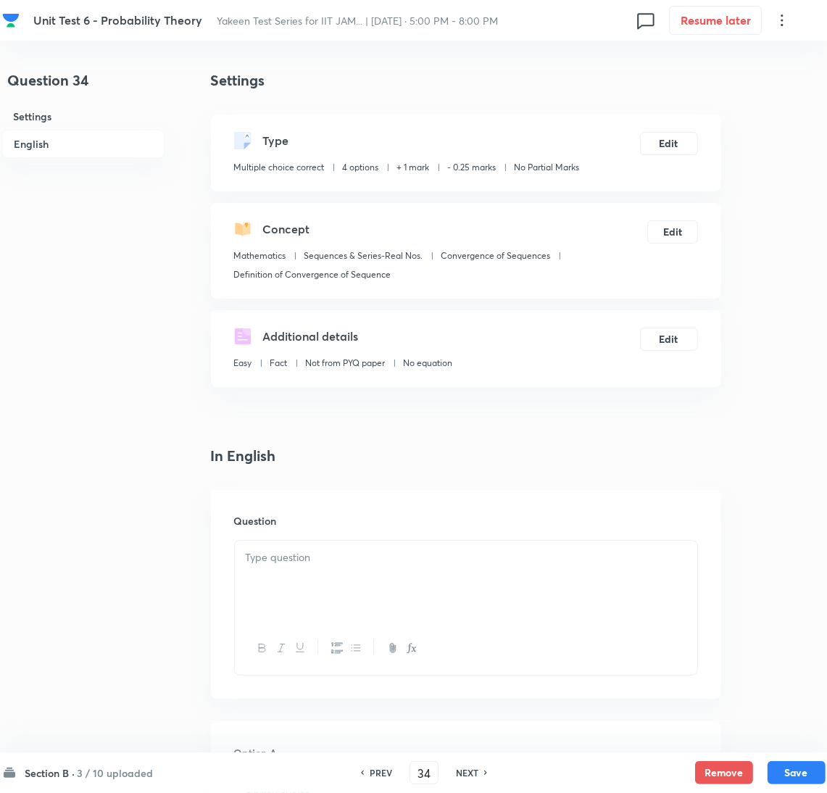
drag, startPoint x: 277, startPoint y: 569, endPoint x: 301, endPoint y: 557, distance: 25.9
click at [277, 569] on div at bounding box center [466, 580] width 462 height 81
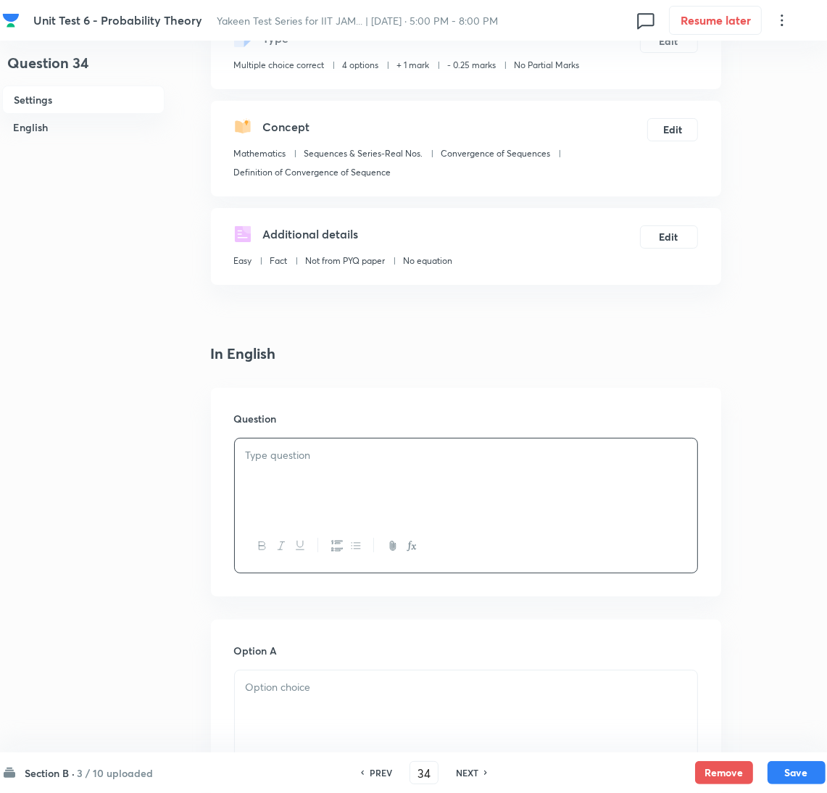
scroll to position [217, 0]
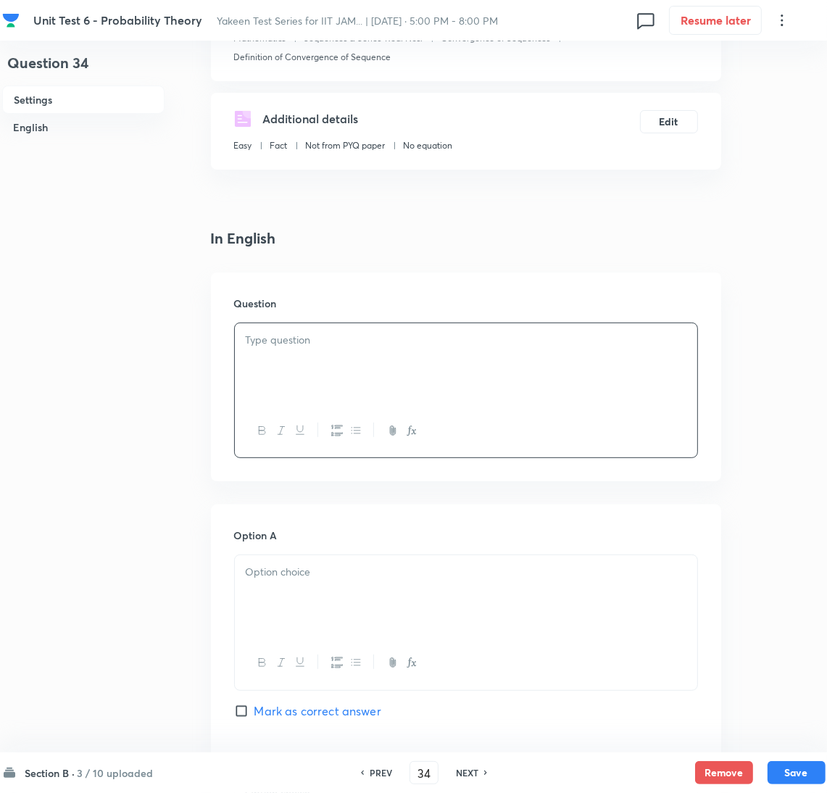
click at [257, 354] on div at bounding box center [466, 363] width 462 height 81
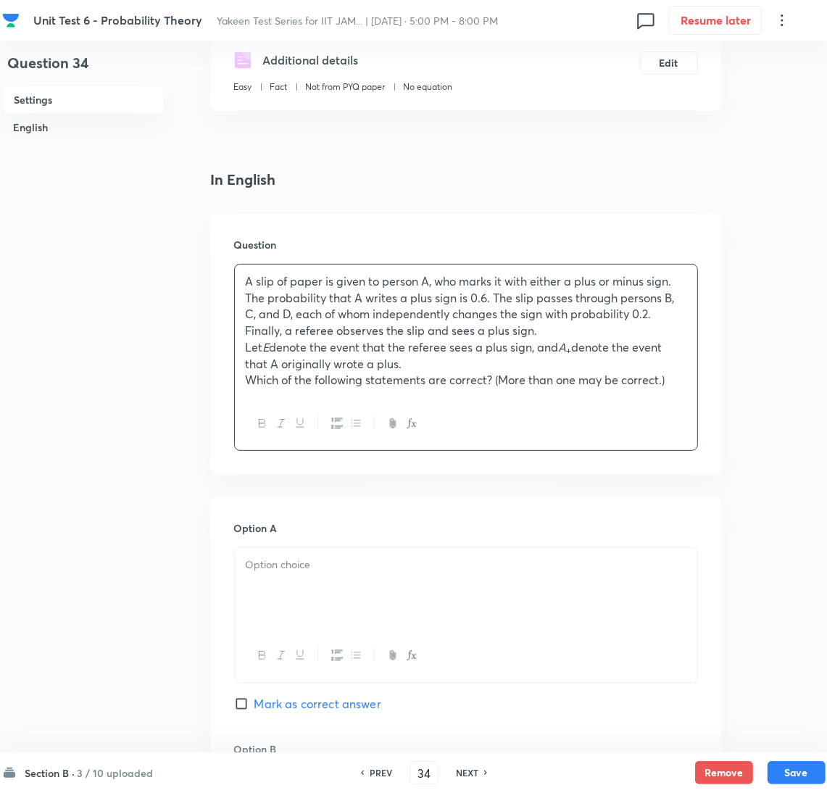
scroll to position [325, 0]
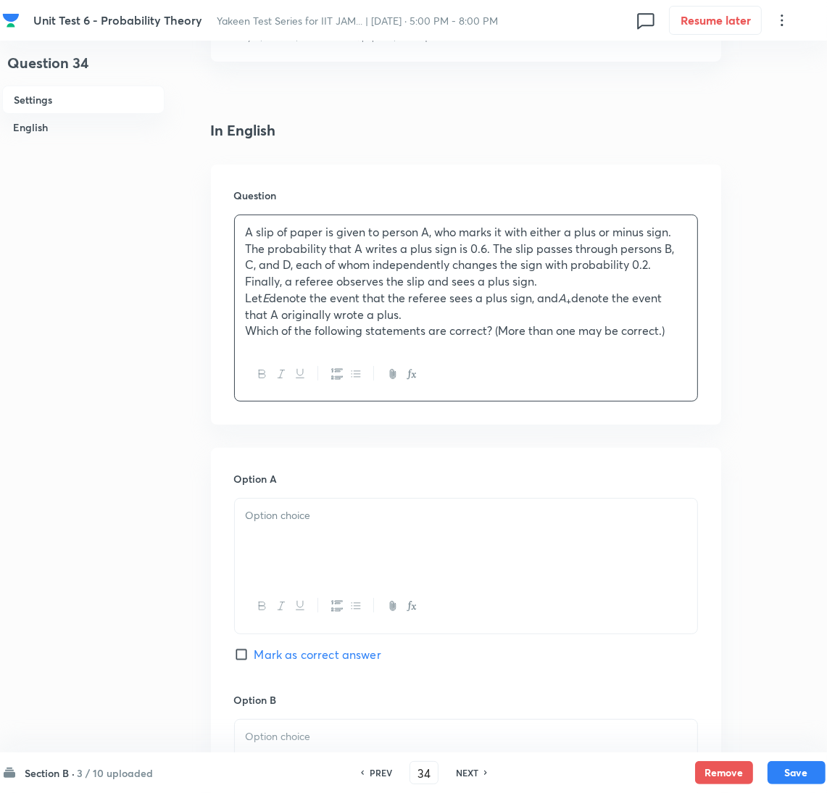
click at [277, 526] on div at bounding box center [466, 538] width 462 height 81
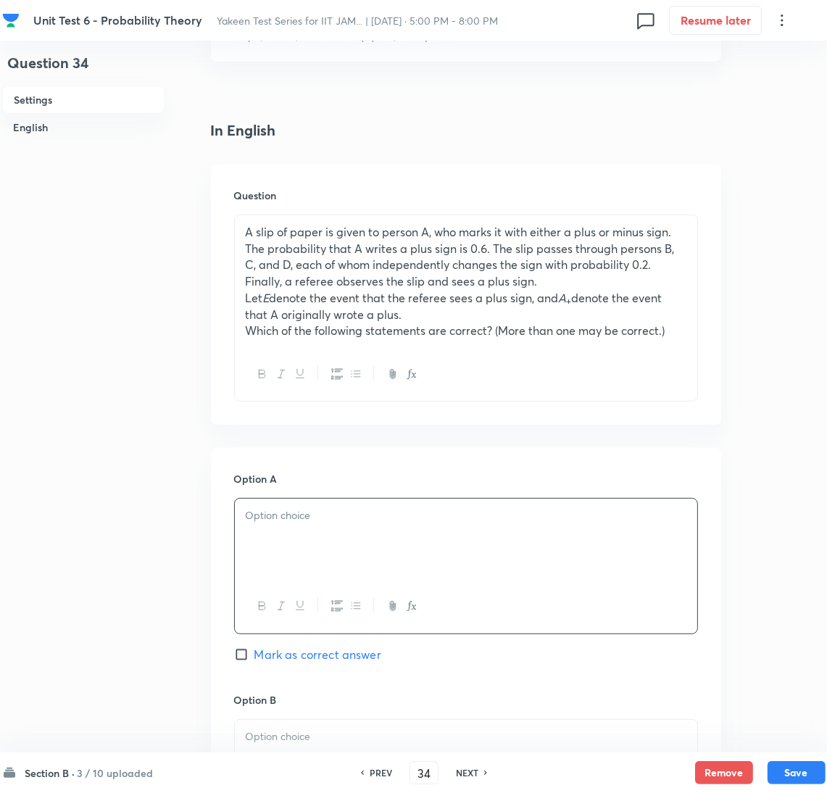
click at [302, 535] on div at bounding box center [466, 538] width 462 height 81
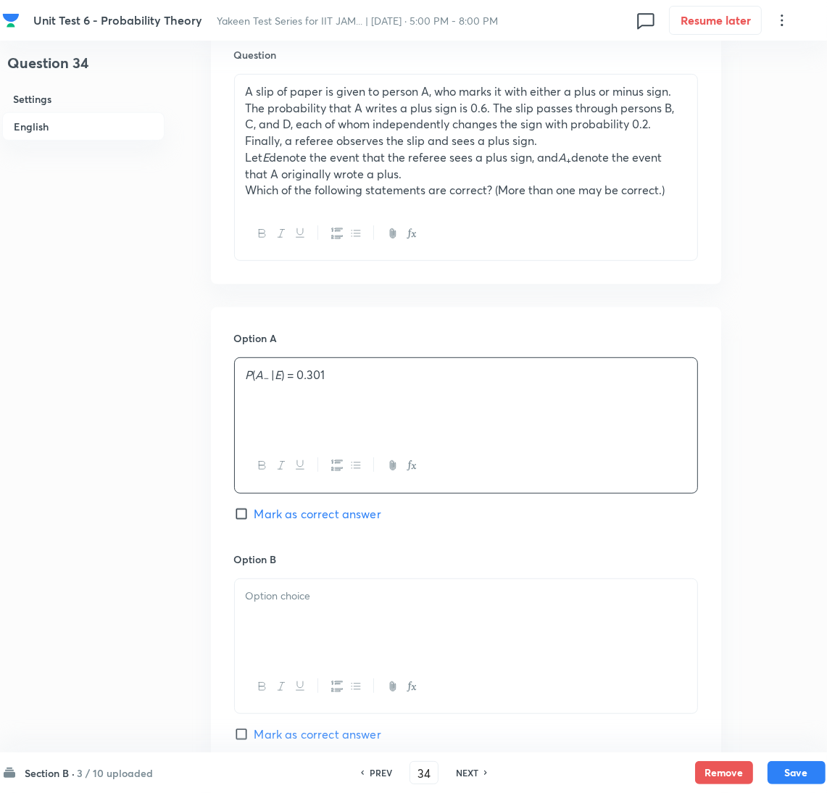
scroll to position [651, 0]
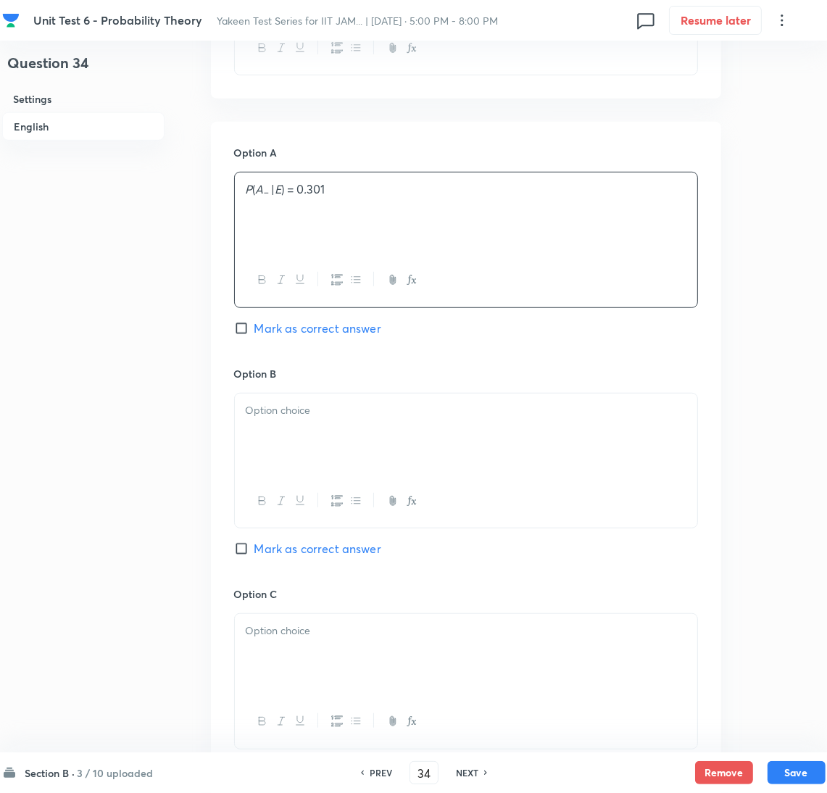
click at [293, 464] on div at bounding box center [466, 433] width 462 height 81
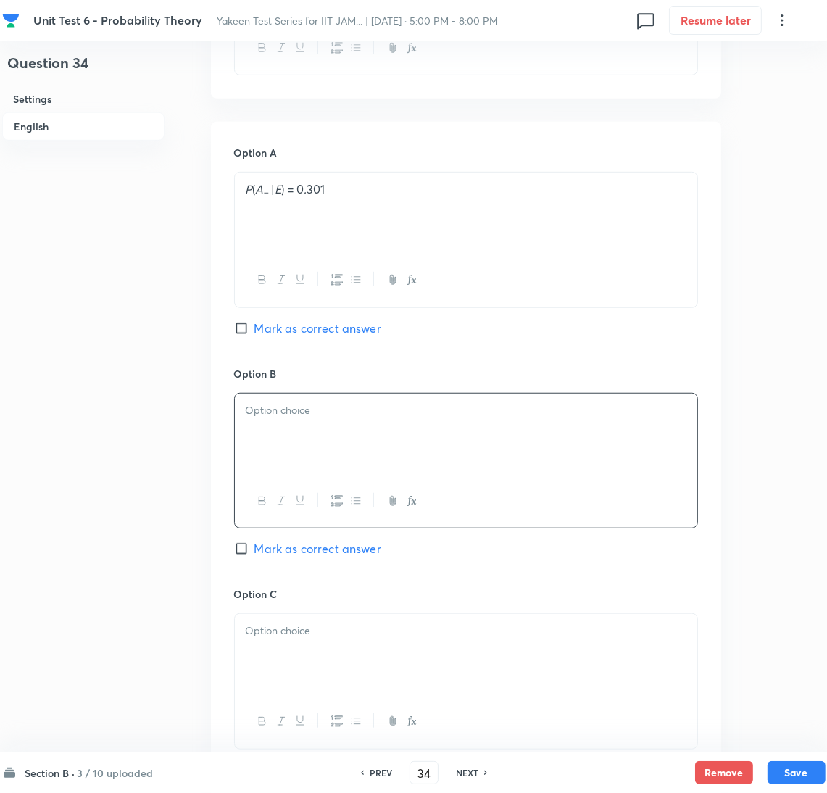
click at [289, 439] on div at bounding box center [466, 433] width 462 height 81
drag, startPoint x: 277, startPoint y: 324, endPoint x: 280, endPoint y: 441, distance: 117.4
click at [276, 324] on span "Mark as correct answer" at bounding box center [317, 328] width 127 height 17
click at [254, 324] on input "Mark as correct answer" at bounding box center [244, 328] width 20 height 14
checkbox input "true"
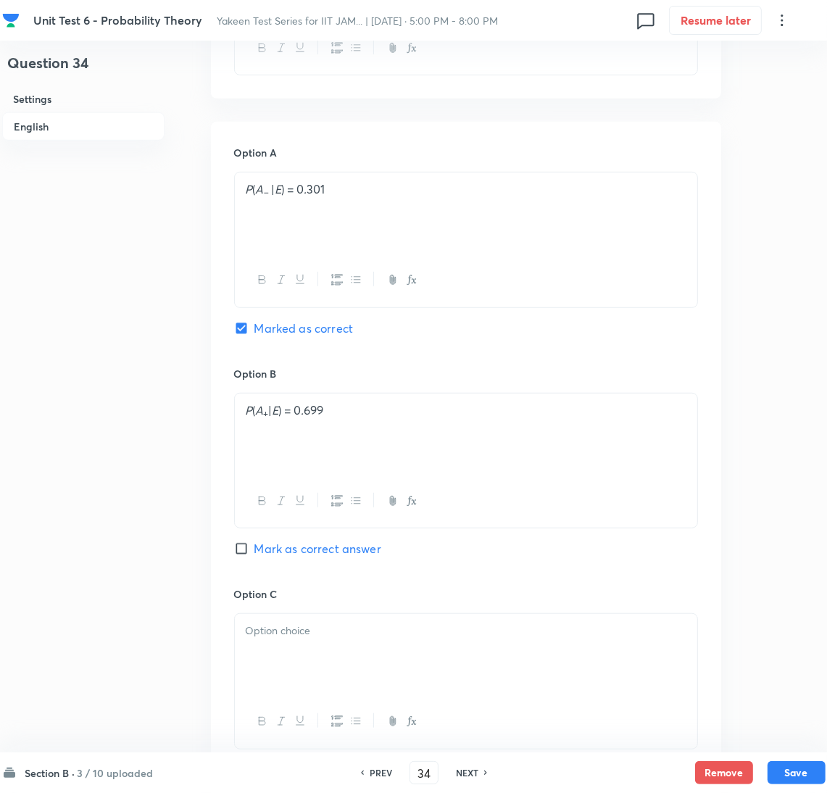
click at [258, 552] on span "Mark as correct answer" at bounding box center [317, 548] width 127 height 17
click at [254, 552] on input "Mark as correct answer" at bounding box center [244, 548] width 20 height 14
checkbox input "true"
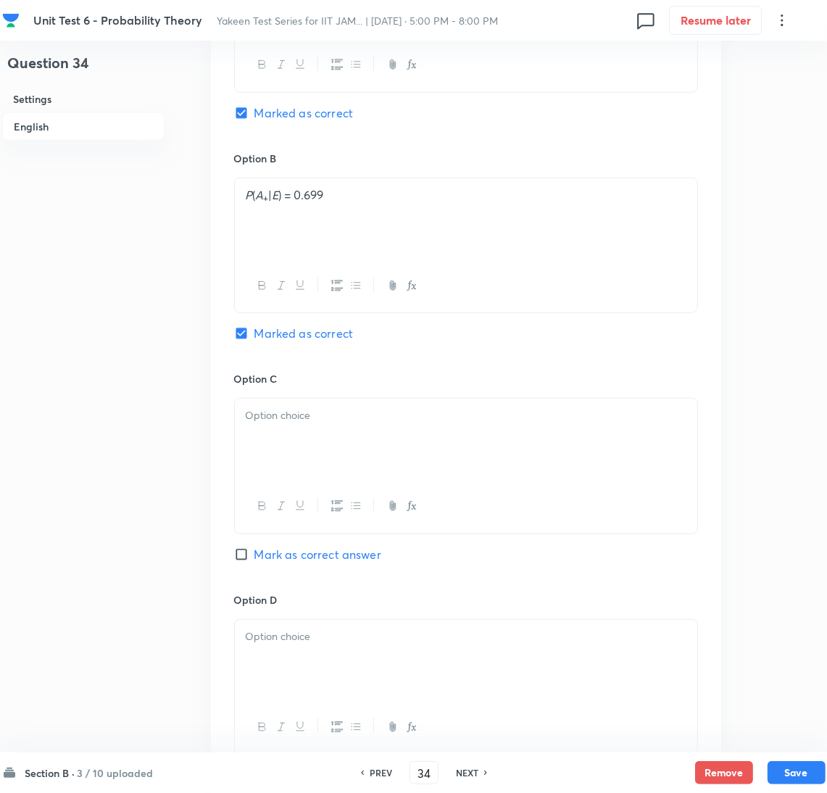
scroll to position [869, 0]
click at [286, 458] on div at bounding box center [466, 436] width 462 height 81
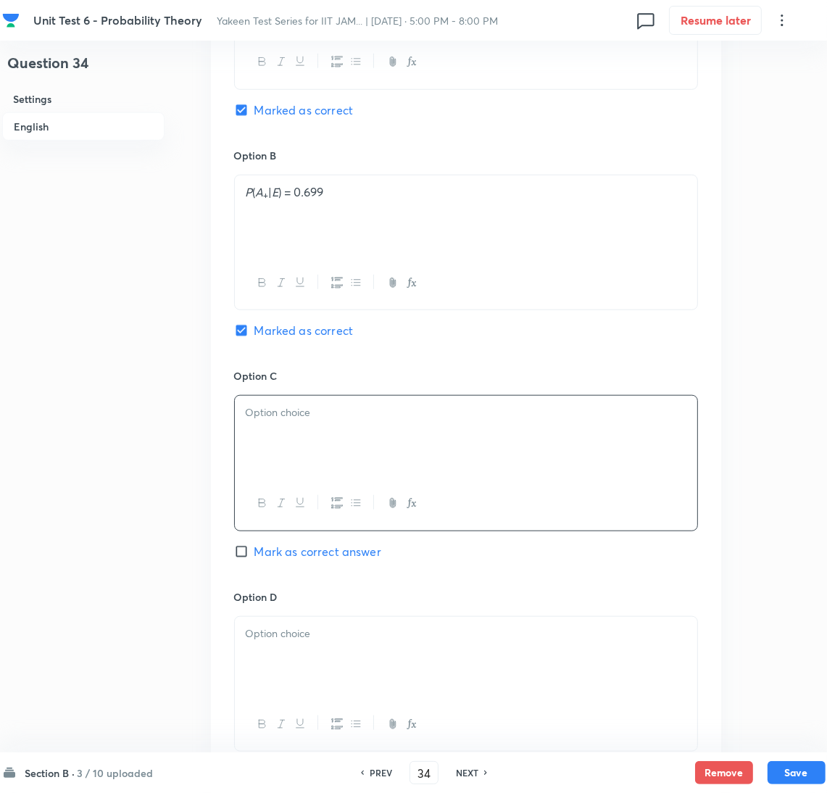
click at [330, 443] on div at bounding box center [466, 436] width 462 height 81
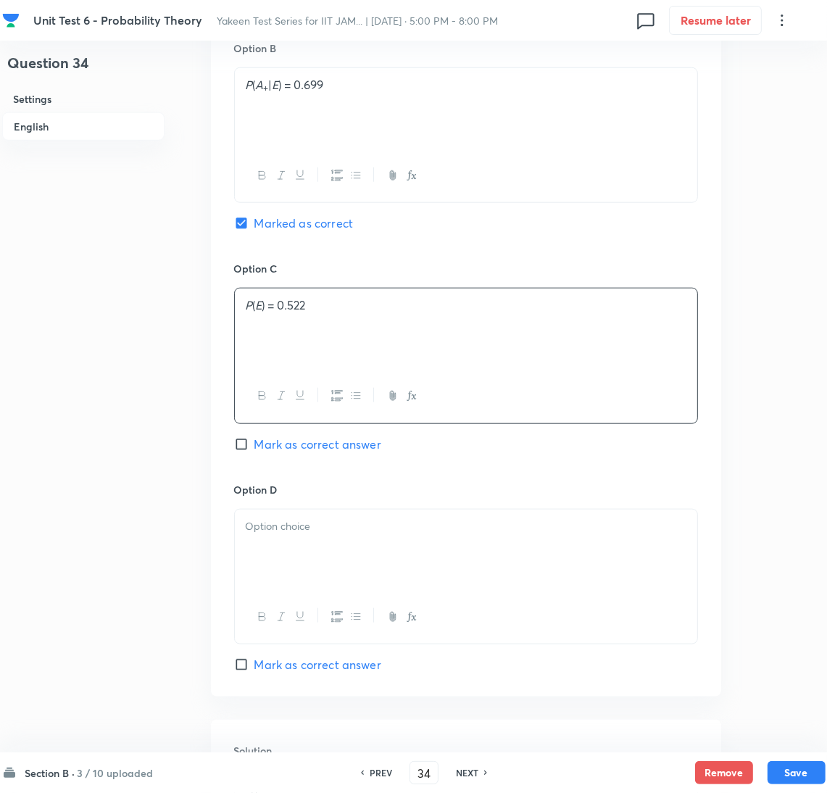
scroll to position [977, 0]
click at [291, 562] on div at bounding box center [466, 549] width 462 height 81
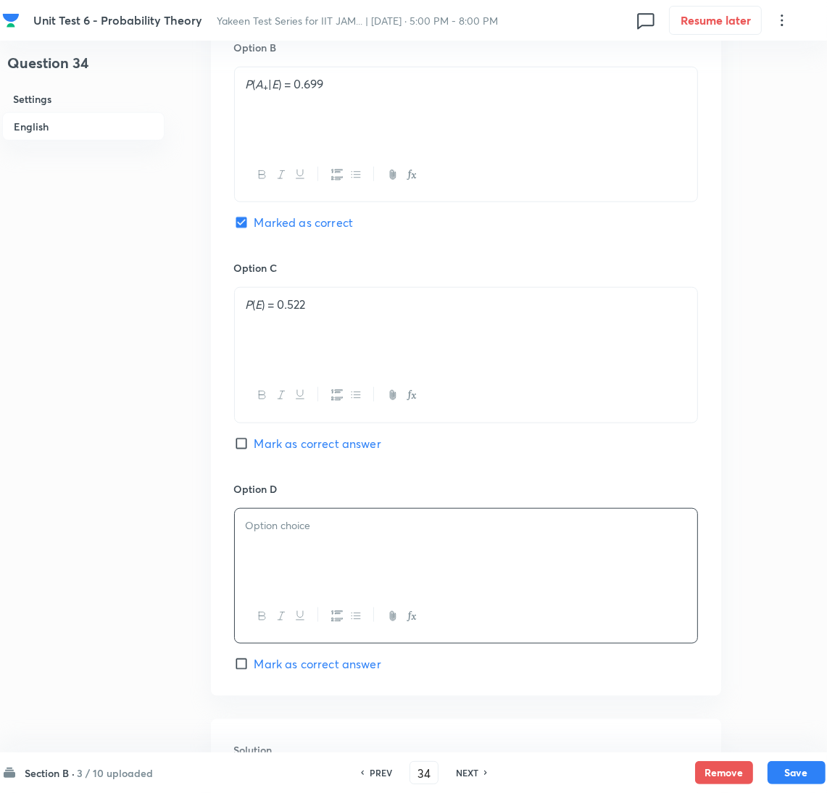
click at [249, 540] on div at bounding box center [466, 549] width 462 height 81
drag, startPoint x: 268, startPoint y: 446, endPoint x: 322, endPoint y: 524, distance: 95.3
click at [269, 446] on span "Mark as correct answer" at bounding box center [317, 443] width 127 height 17
click at [254, 446] on input "Mark as correct answer" at bounding box center [244, 443] width 20 height 14
checkbox input "true"
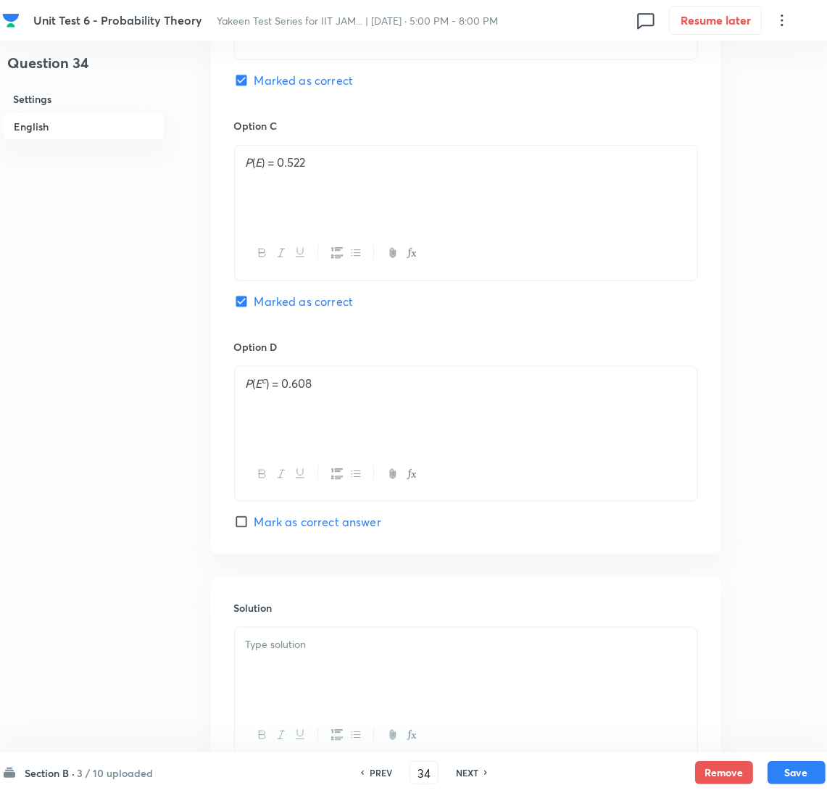
scroll to position [1243, 0]
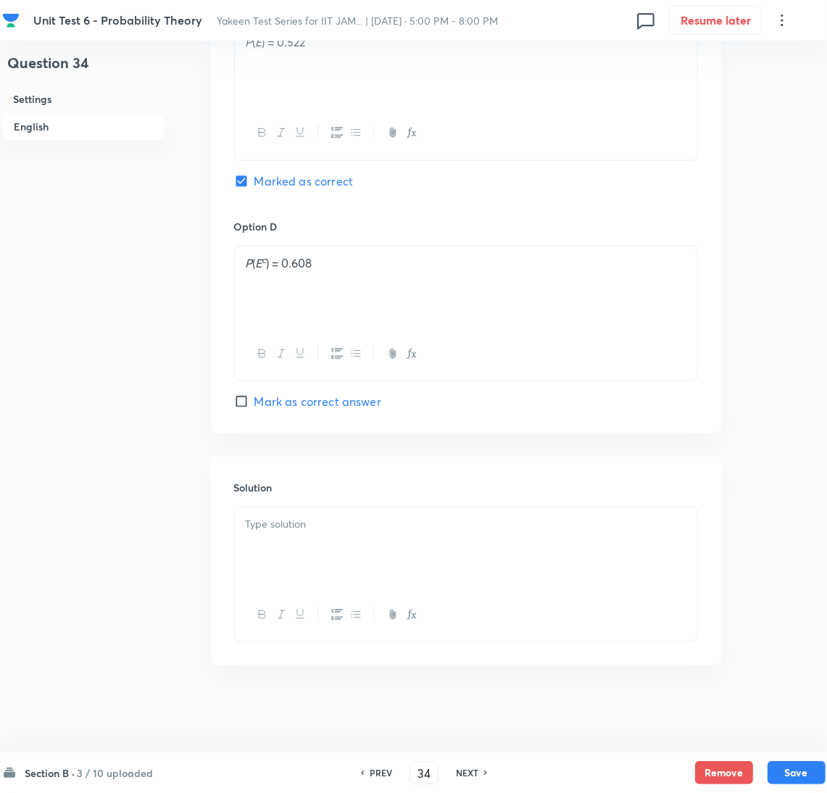
click at [302, 560] on div at bounding box center [466, 547] width 462 height 81
click at [277, 548] on div at bounding box center [466, 547] width 462 height 81
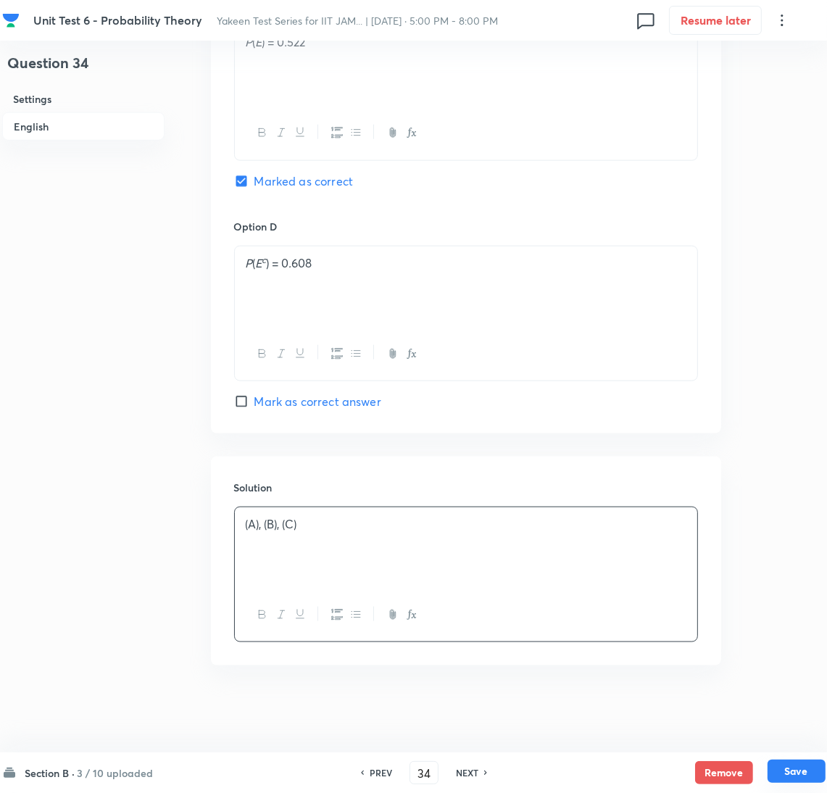
click at [807, 767] on button "Save" at bounding box center [796, 770] width 58 height 23
type input "35"
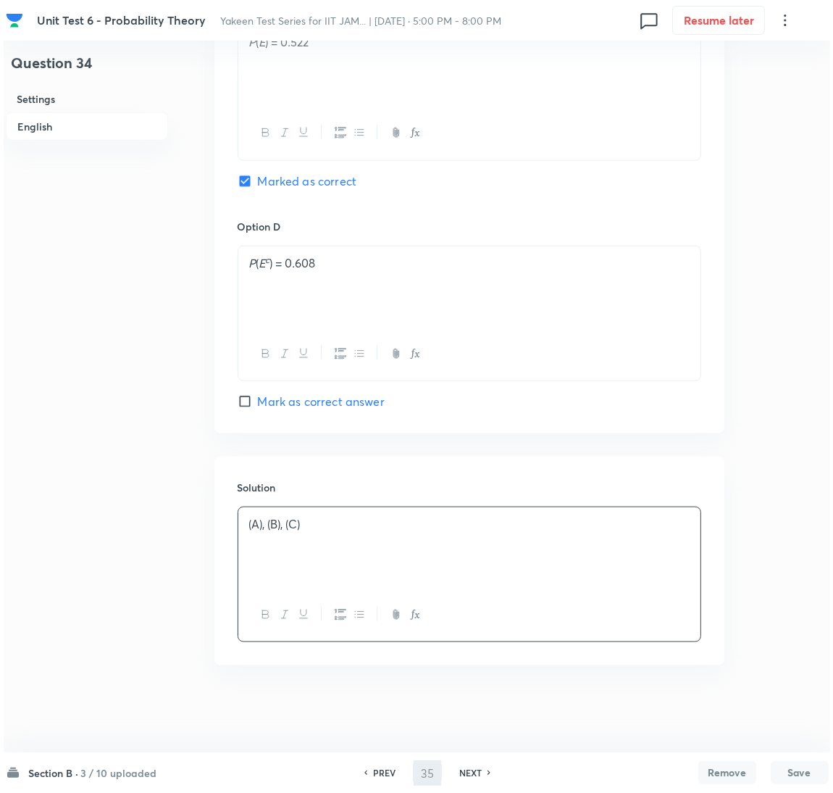
scroll to position [0, 0]
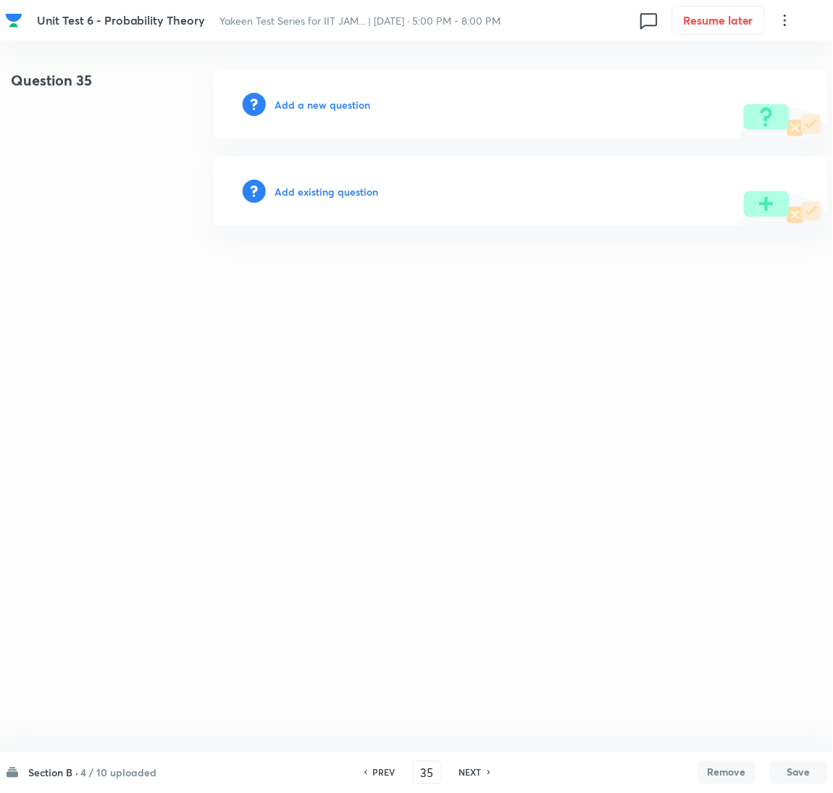
click at [299, 102] on h6 "Add a new question" at bounding box center [323, 104] width 96 height 15
click at [305, 108] on h6 "Choose a question type" at bounding box center [331, 104] width 112 height 15
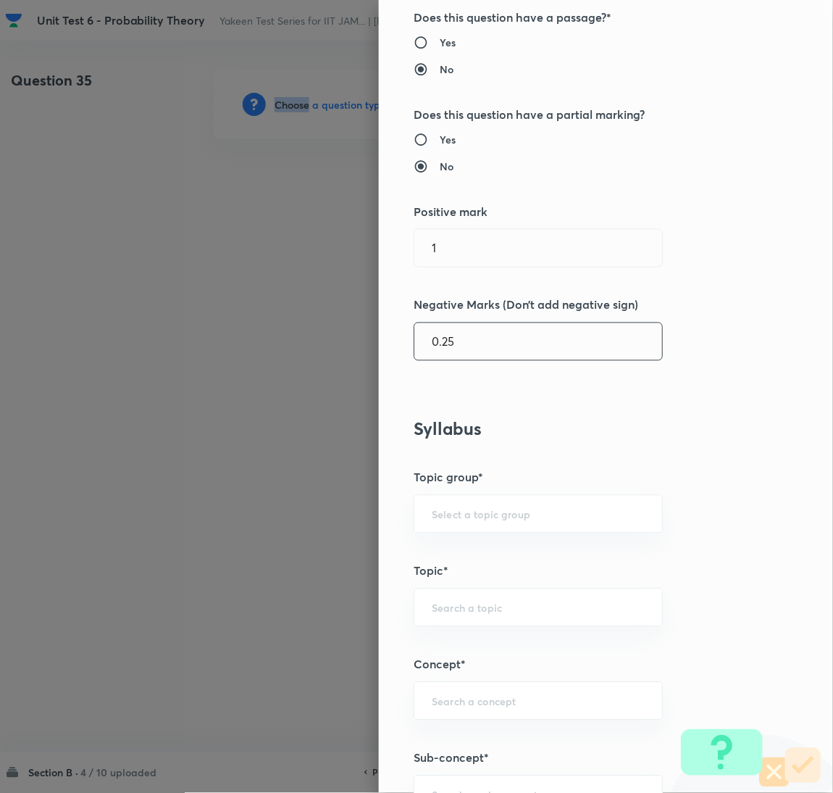
scroll to position [435, 0]
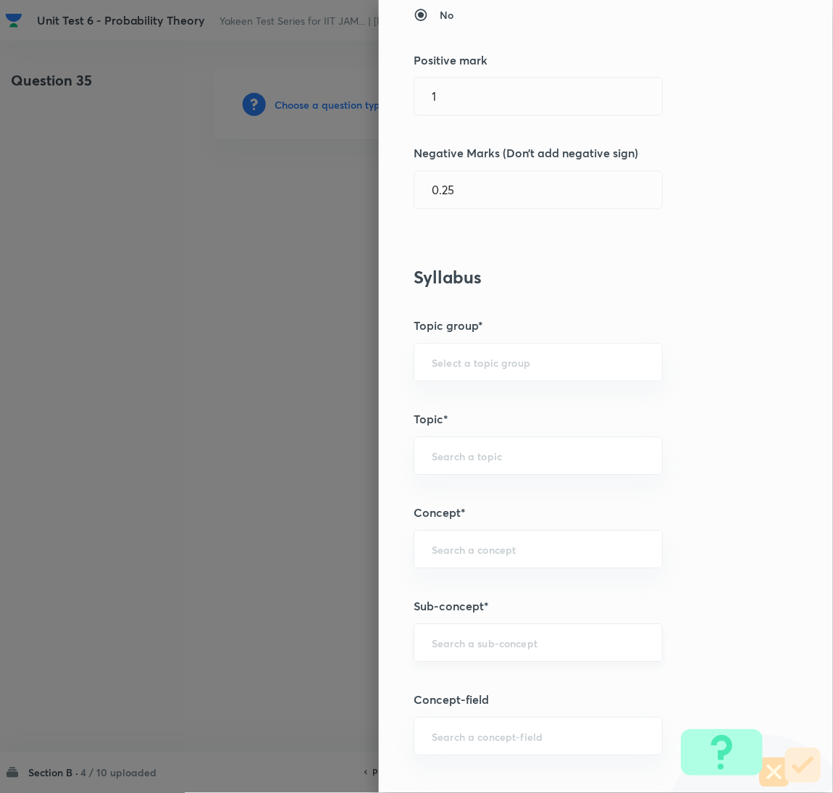
click at [443, 644] on input "text" at bounding box center [538, 643] width 213 height 14
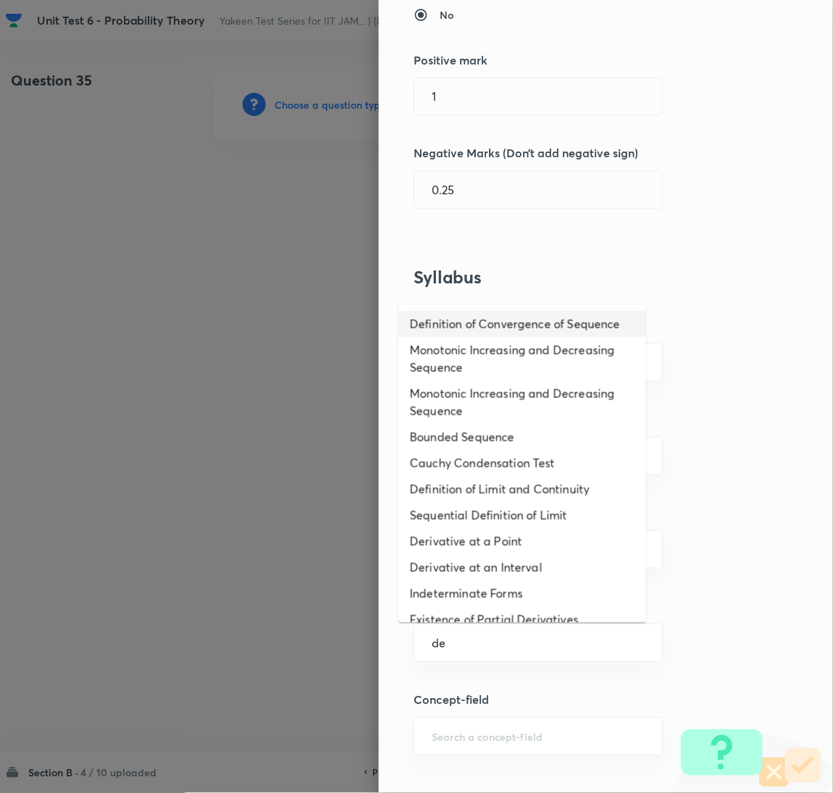
click at [450, 333] on li "Definition of Convergence of Sequence" at bounding box center [522, 324] width 248 height 26
type input "Definition of Convergence of Sequence"
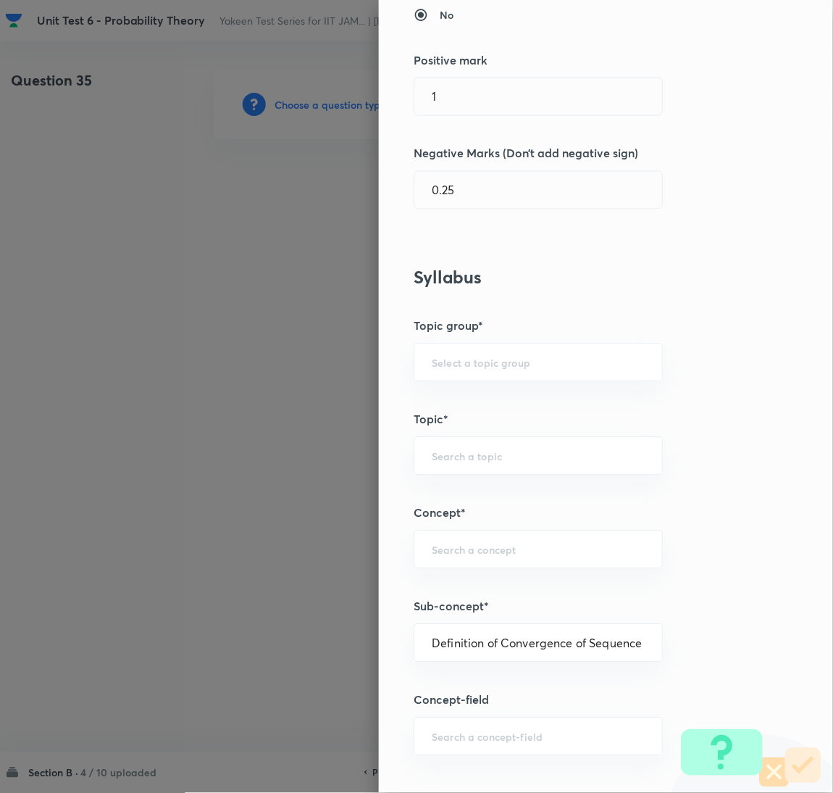
type input "Mathematics"
type input "Sequences & Series-Real Nos."
type input "Convergence of Sequences"
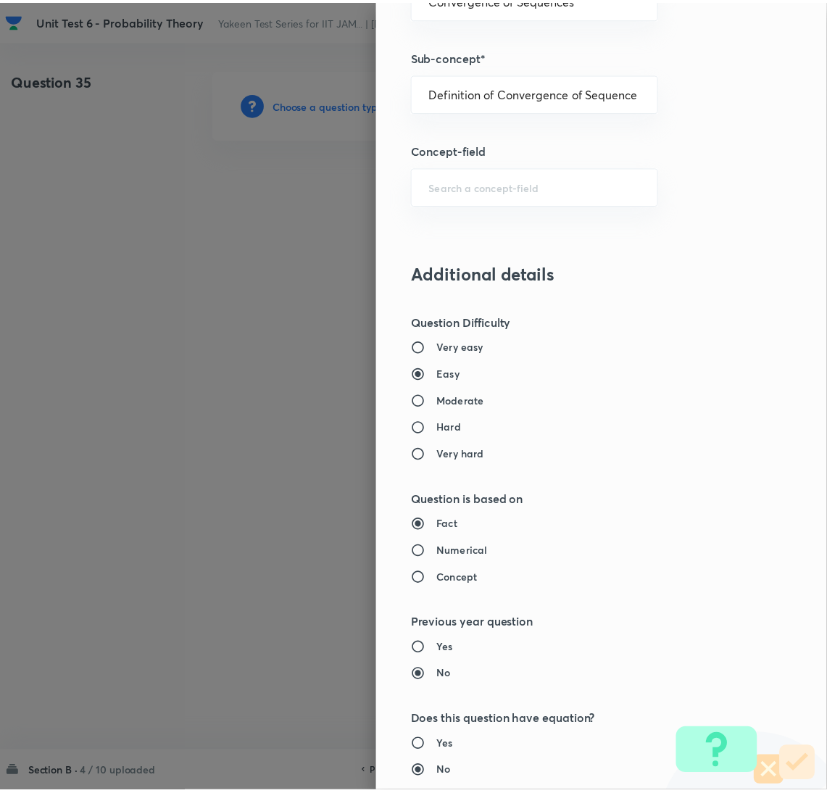
scroll to position [1281, 0]
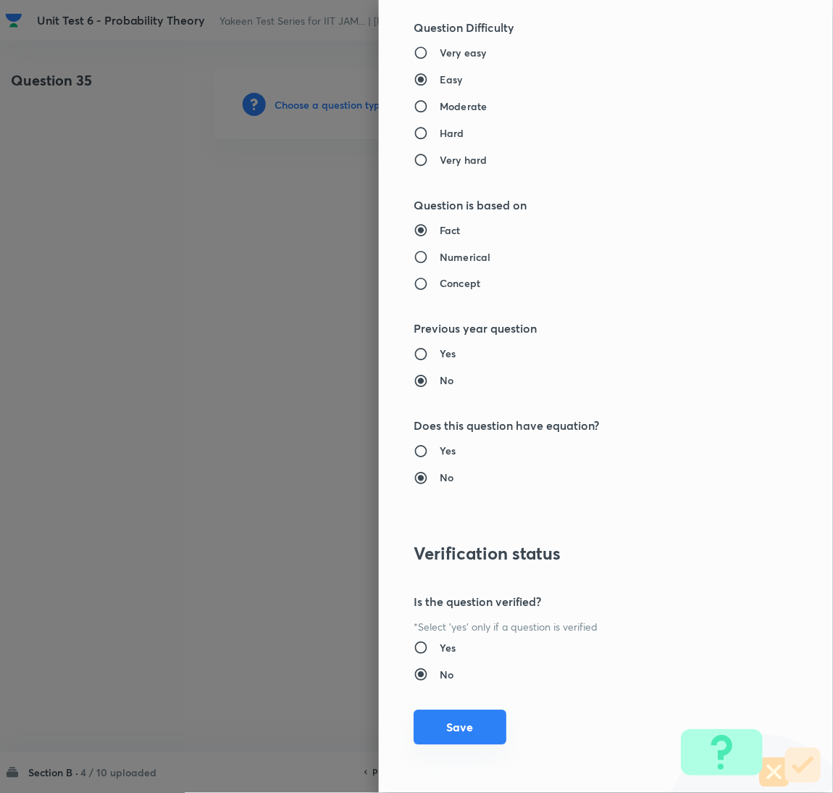
drag, startPoint x: 450, startPoint y: 728, endPoint x: 406, endPoint y: 674, distance: 70.0
click at [450, 730] on button "Save" at bounding box center [460, 727] width 93 height 35
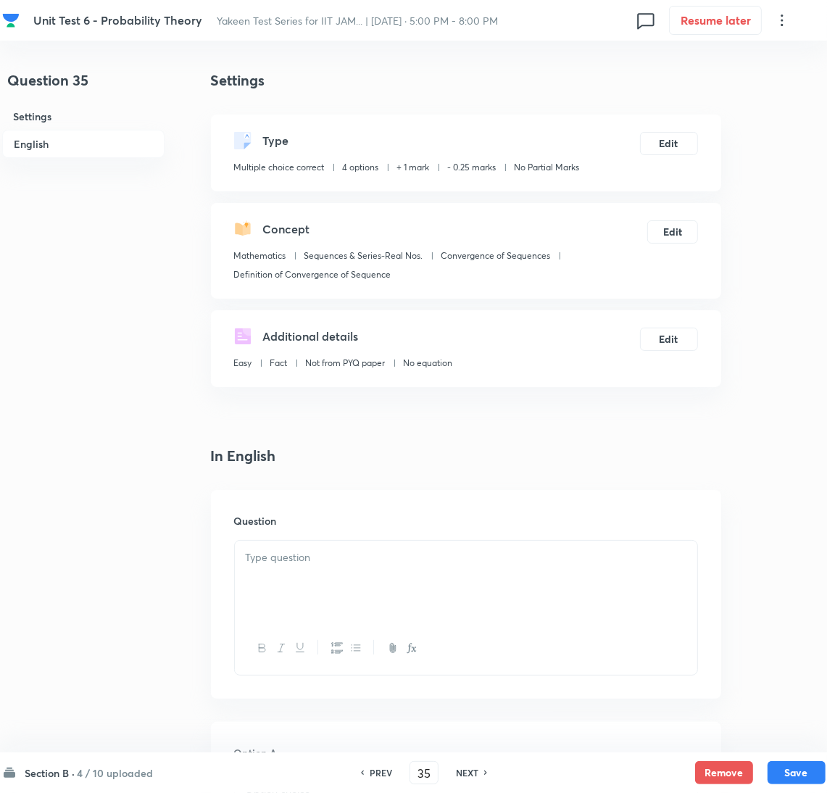
click at [312, 587] on div at bounding box center [466, 580] width 462 height 81
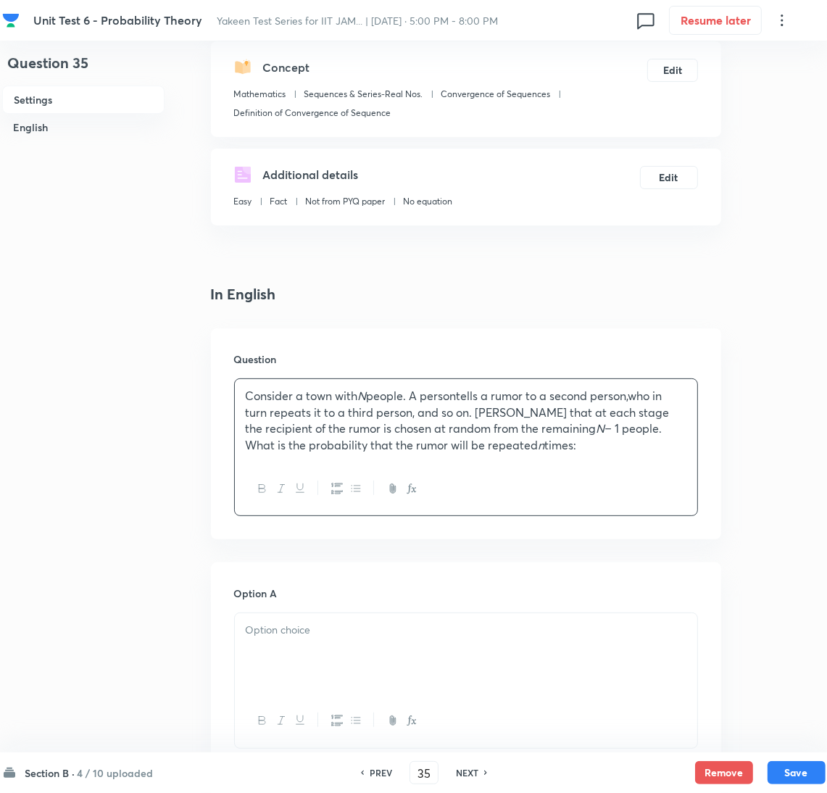
scroll to position [217, 0]
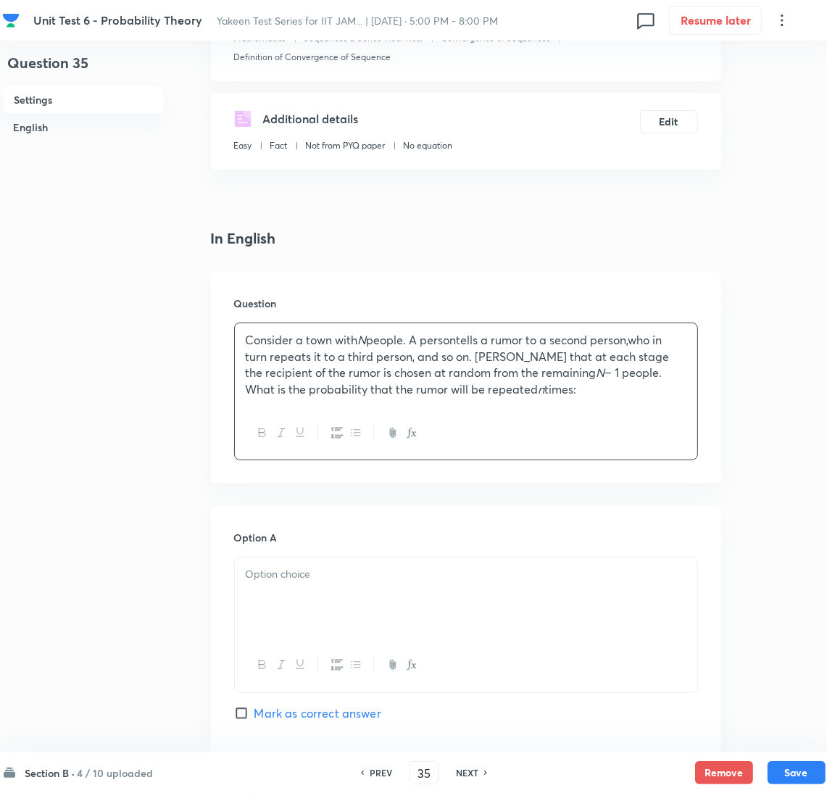
drag, startPoint x: 463, startPoint y: 341, endPoint x: 506, endPoint y: 341, distance: 43.5
click at [470, 341] on p "Consider a town with N people. A persontells a rumor to a second person,who in …" at bounding box center [466, 356] width 440 height 49
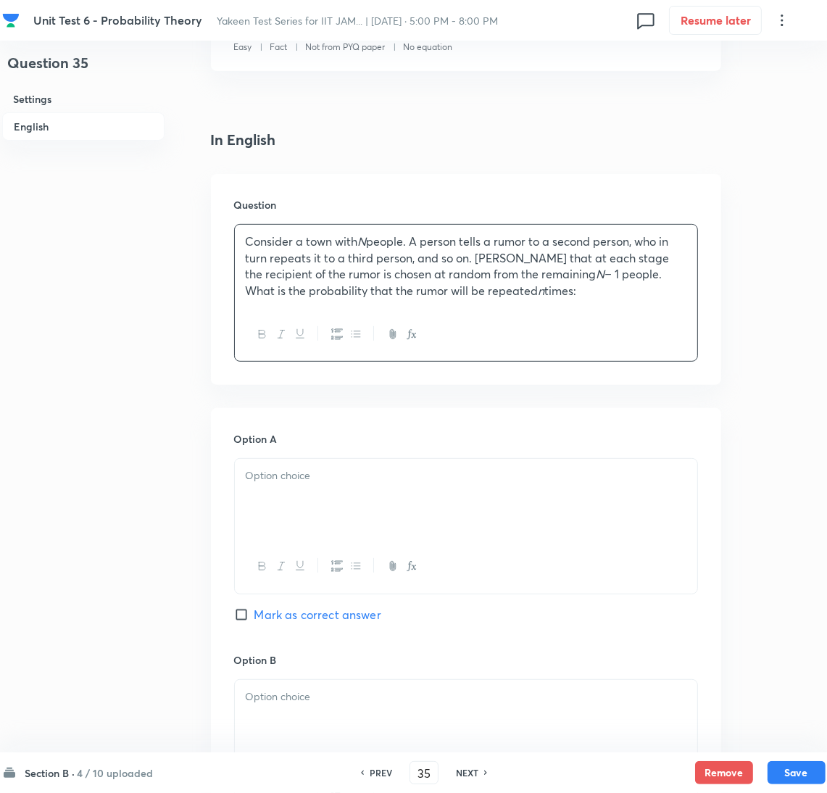
scroll to position [435, 0]
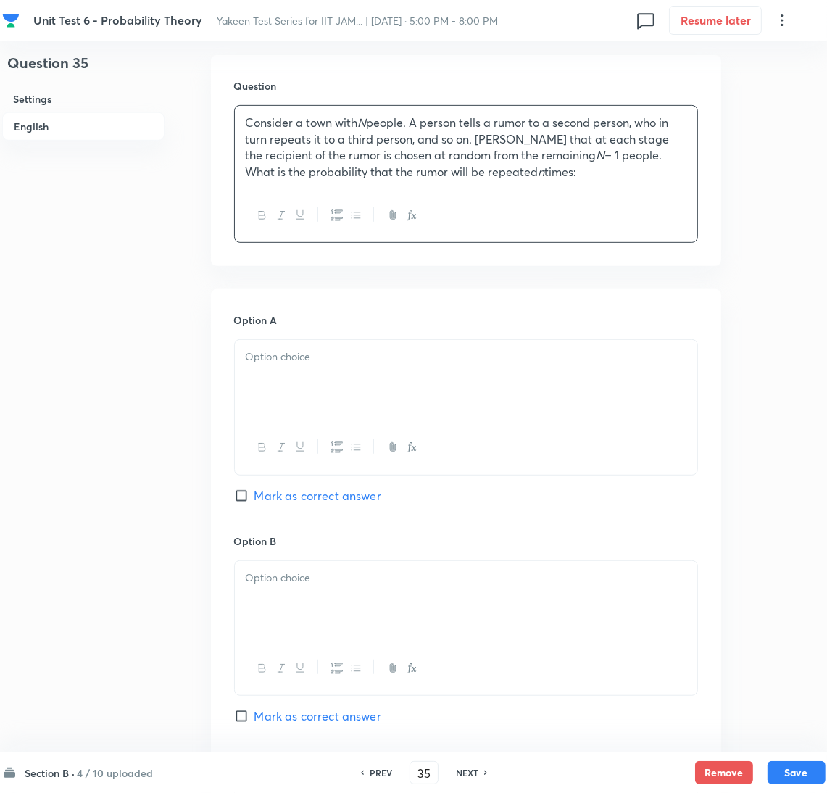
drag, startPoint x: 311, startPoint y: 387, endPoint x: 46, endPoint y: 436, distance: 269.7
click at [310, 386] on div at bounding box center [466, 380] width 462 height 81
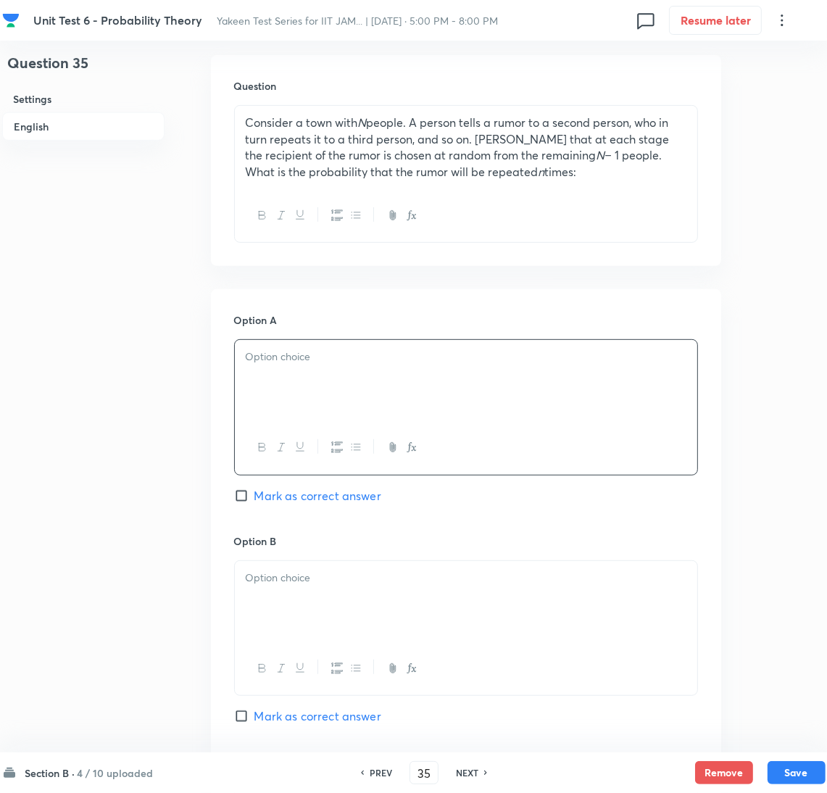
click at [344, 380] on div at bounding box center [466, 380] width 462 height 81
click at [246, 500] on input "Mark as correct answer" at bounding box center [244, 495] width 20 height 14
checkbox input "true"
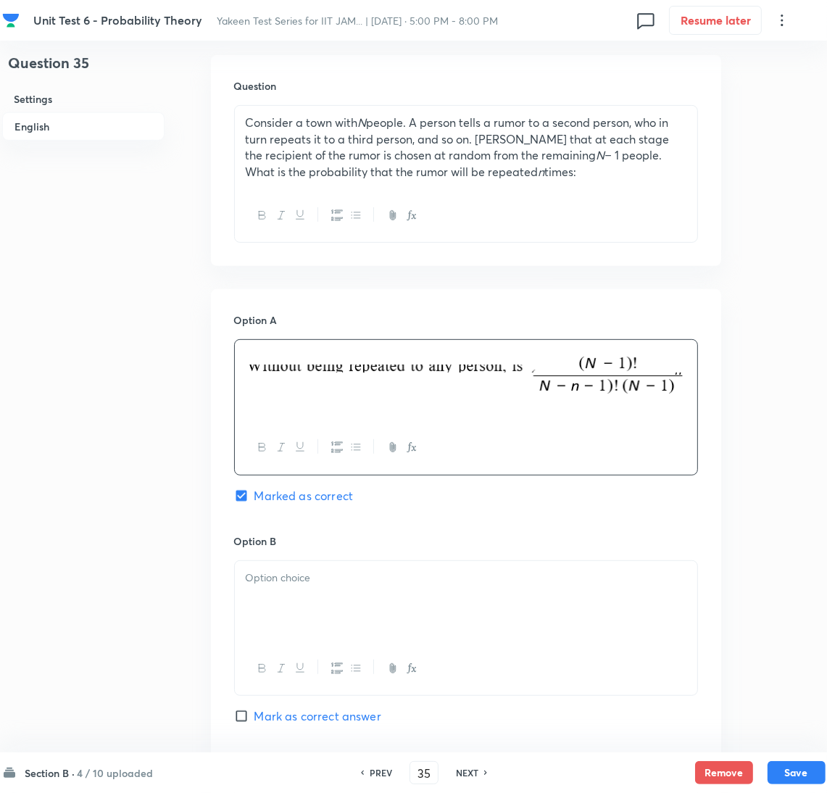
click at [283, 362] on p at bounding box center [466, 372] width 440 height 49
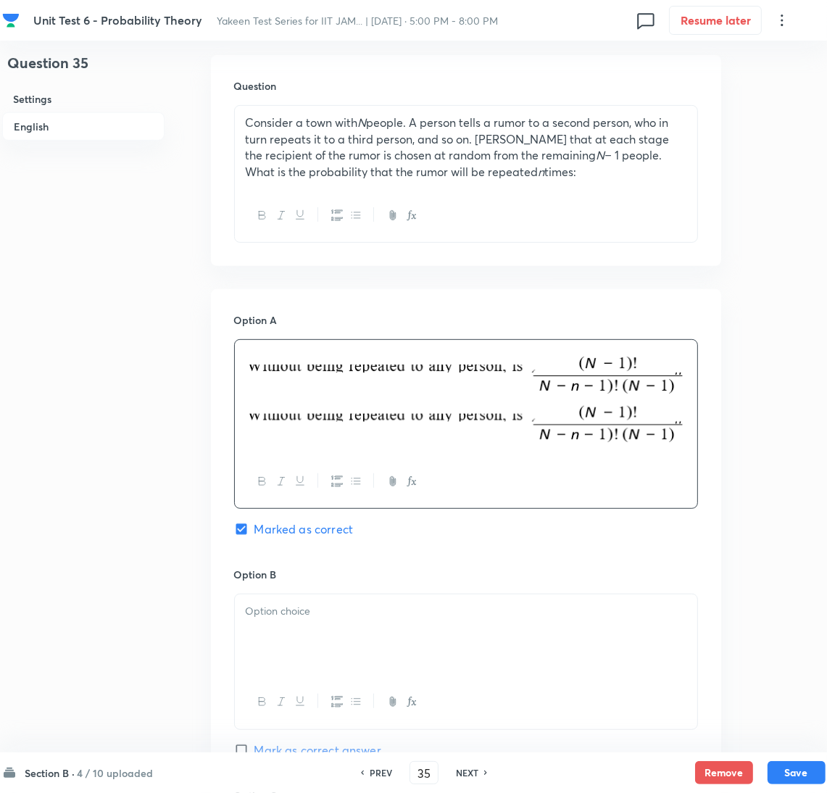
click at [279, 363] on p at bounding box center [466, 397] width 440 height 98
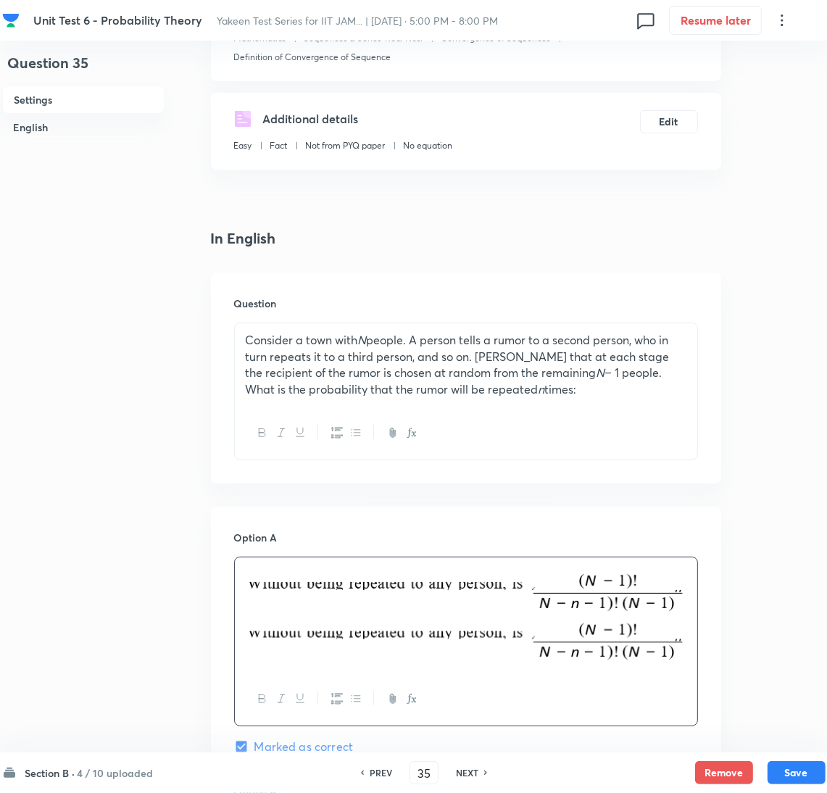
scroll to position [651, 0]
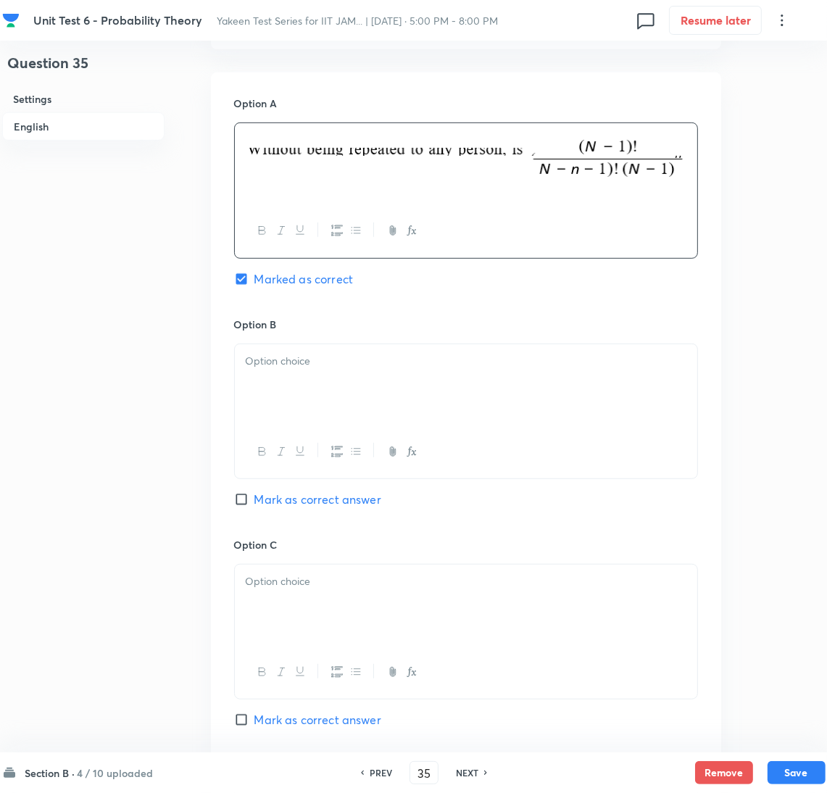
click at [291, 388] on div at bounding box center [466, 384] width 462 height 81
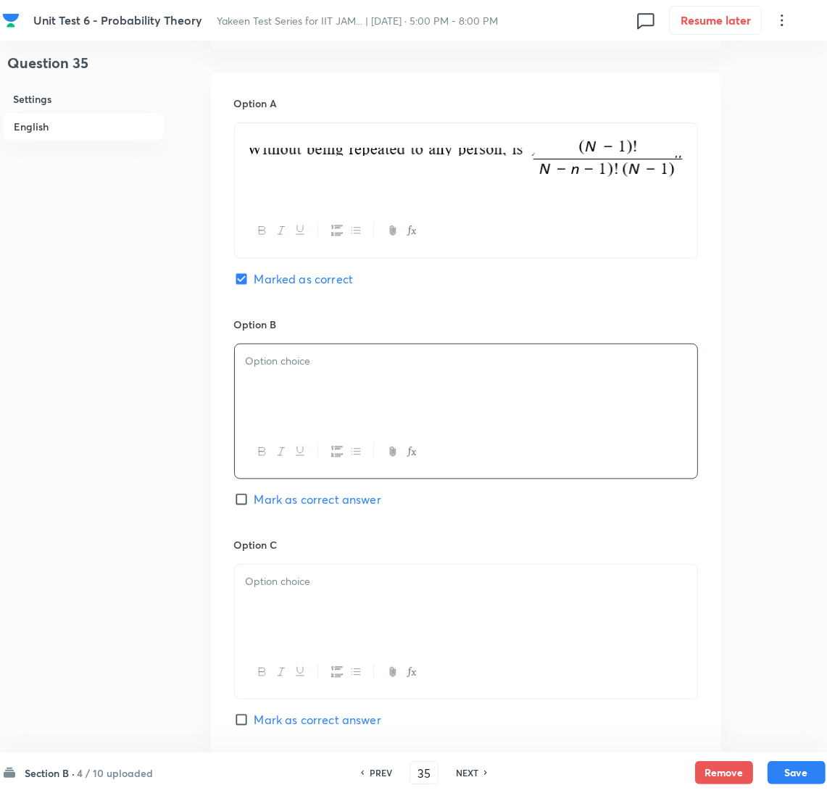
scroll to position [761, 0]
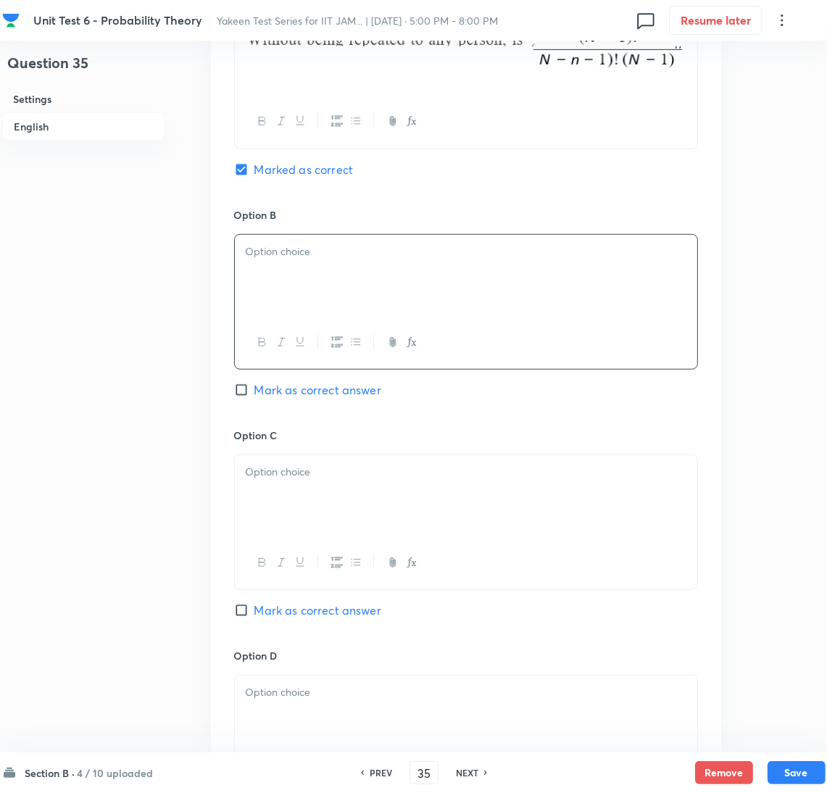
click at [314, 273] on div at bounding box center [466, 275] width 462 height 81
click at [276, 393] on span "Mark as correct answer" at bounding box center [317, 389] width 127 height 17
click at [254, 393] on input "Mark as correct answer" at bounding box center [244, 390] width 20 height 14
checkbox input "true"
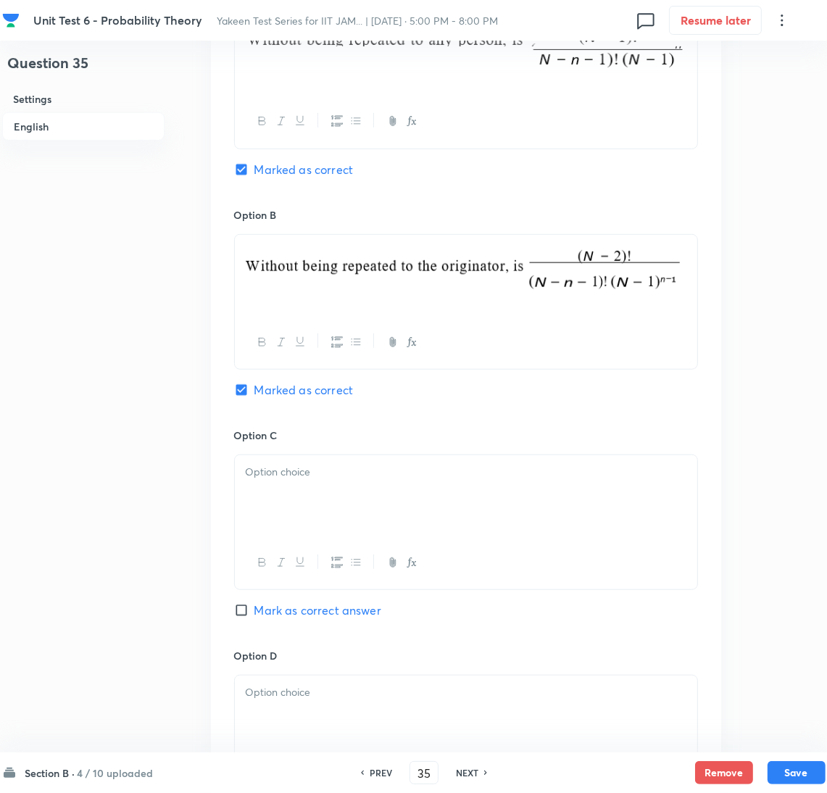
click at [273, 500] on div at bounding box center [466, 495] width 462 height 81
click at [323, 487] on div at bounding box center [466, 495] width 462 height 81
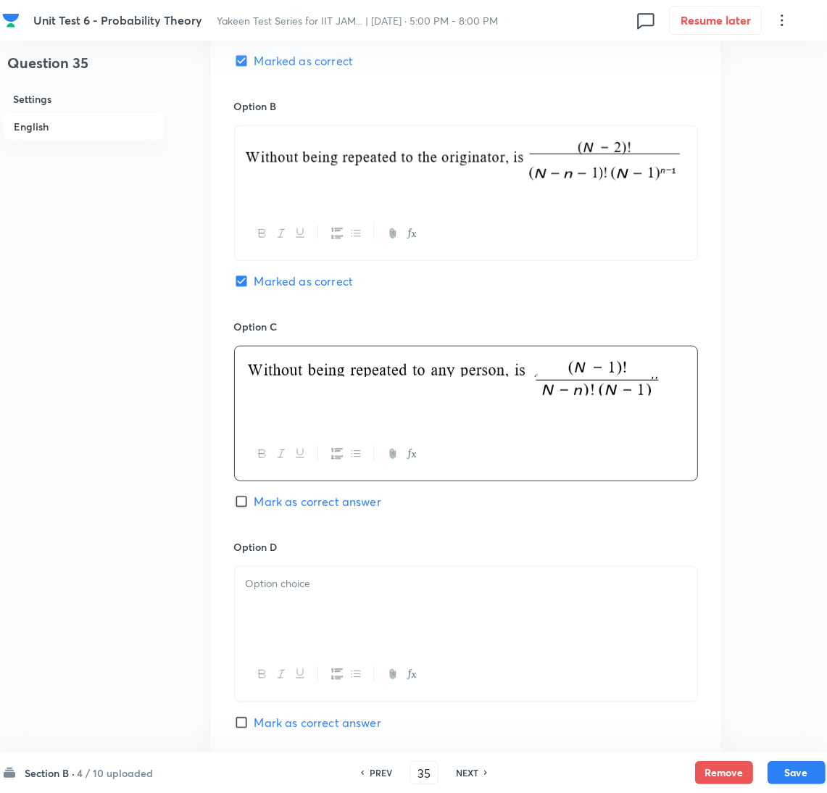
click at [284, 622] on div at bounding box center [466, 607] width 462 height 81
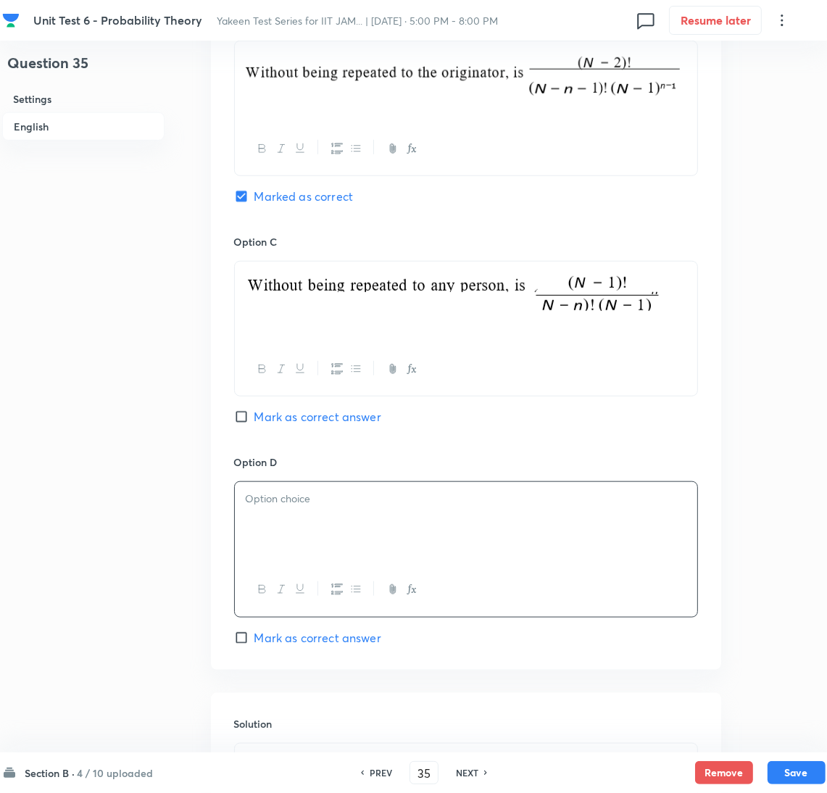
scroll to position [977, 0]
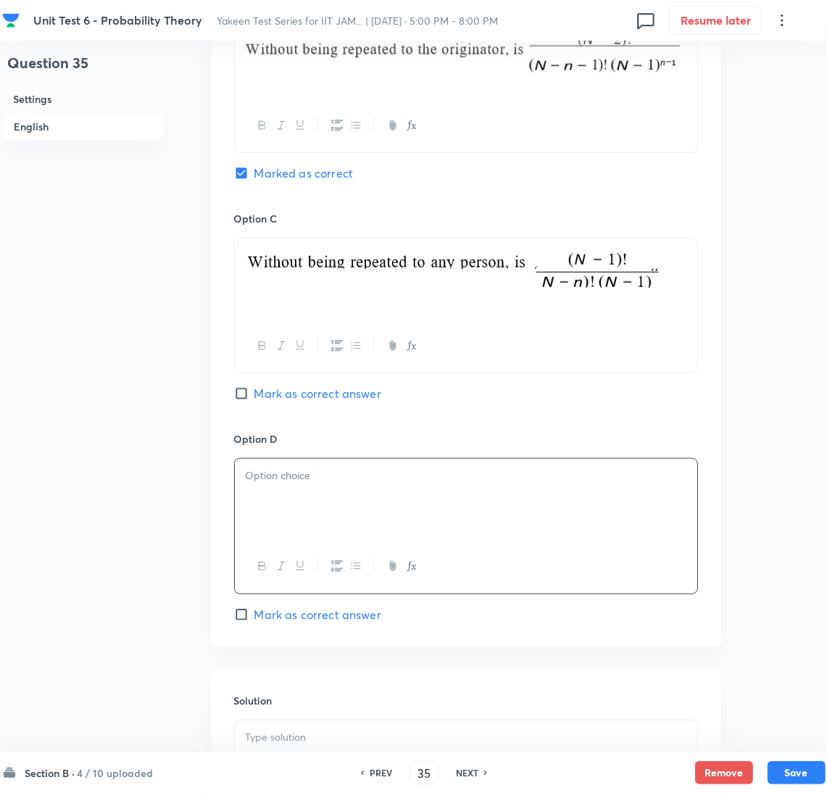
click at [302, 496] on div at bounding box center [466, 499] width 462 height 81
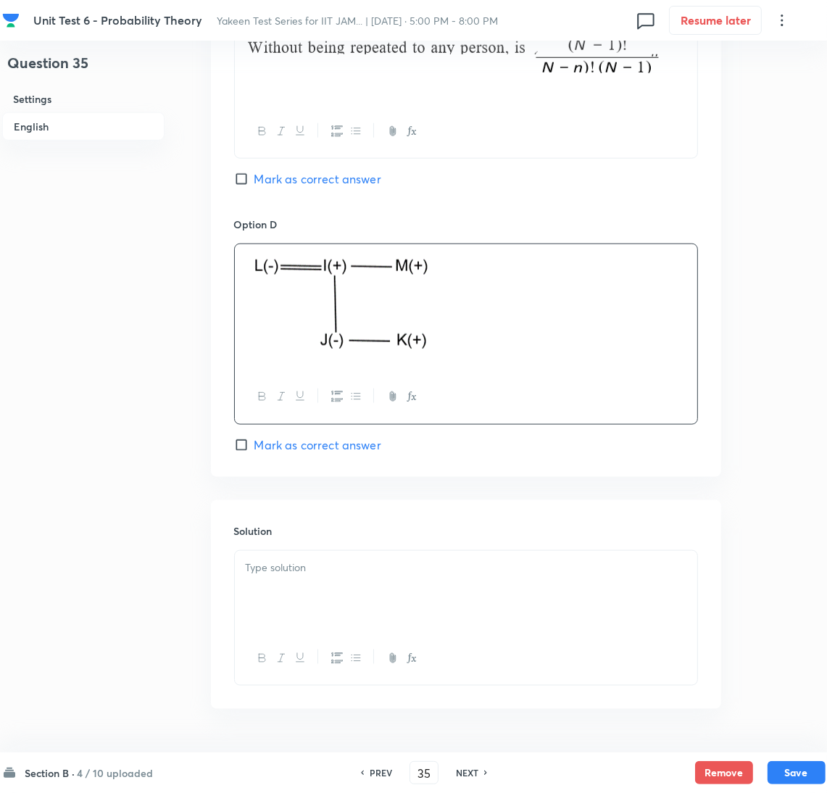
scroll to position [1193, 0]
click at [292, 549] on div at bounding box center [466, 589] width 462 height 81
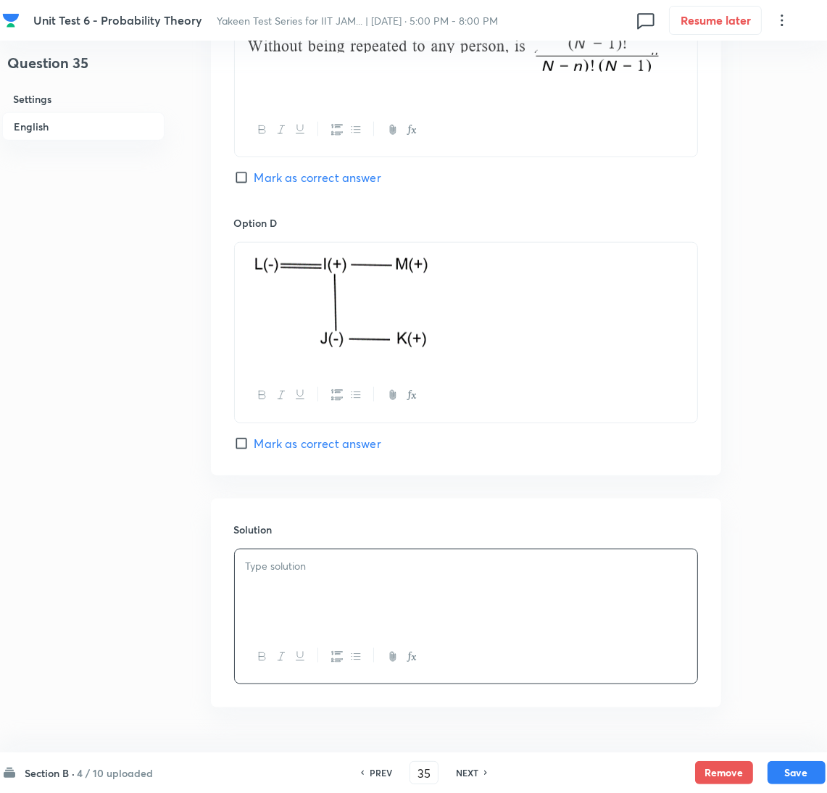
click at [394, 549] on div at bounding box center [466, 589] width 462 height 81
click at [788, 753] on div "Section B · 4 / 10 uploaded PREV 35 ​ NEXT Remove Save" at bounding box center [413, 772] width 823 height 41
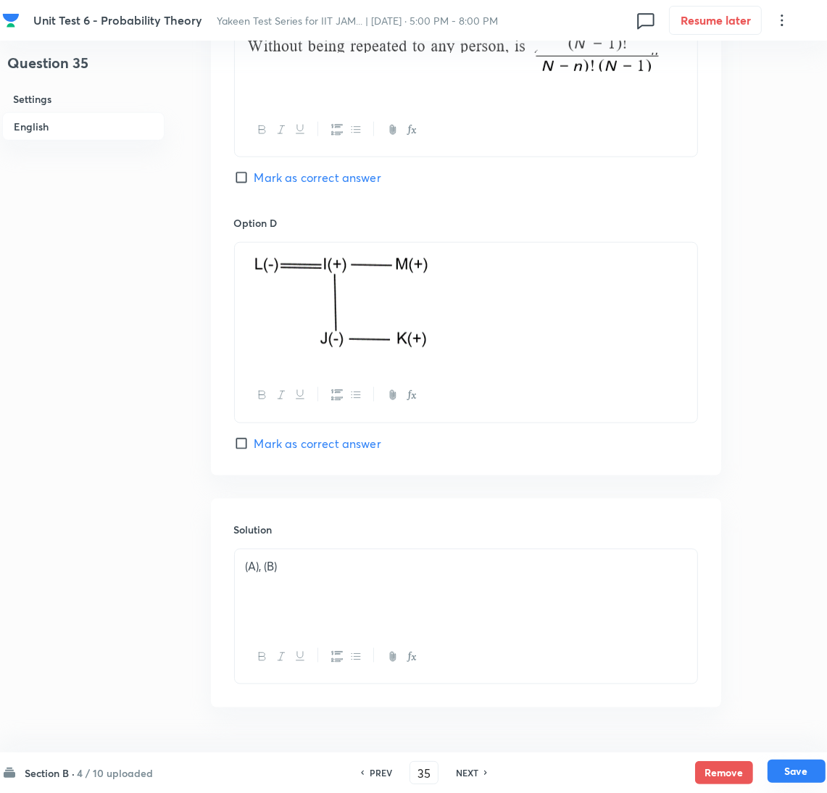
click at [793, 769] on button "Save" at bounding box center [796, 770] width 58 height 23
type input "36"
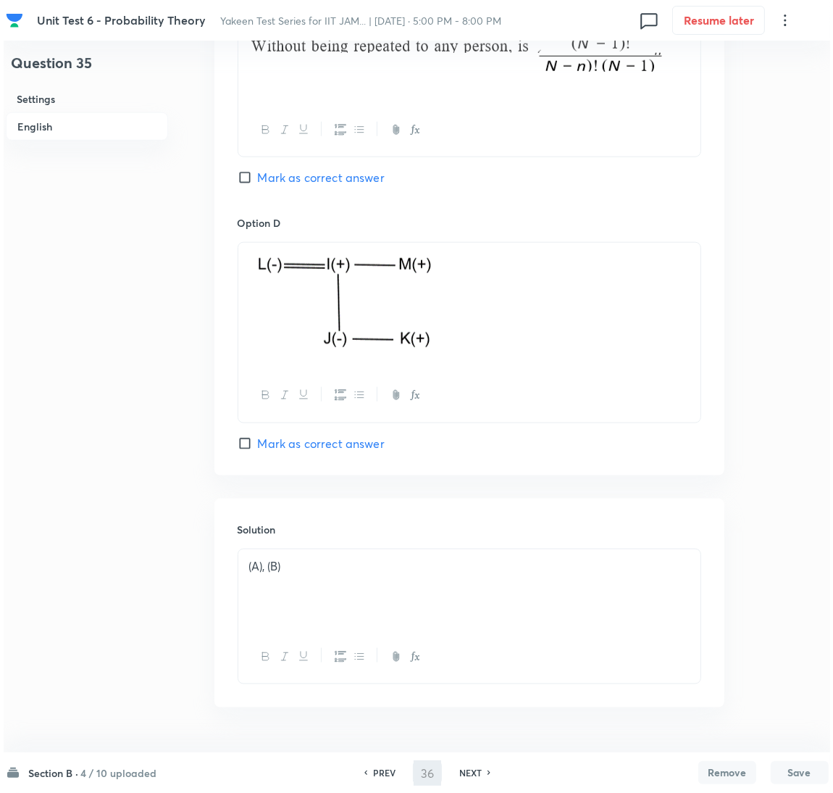
scroll to position [0, 0]
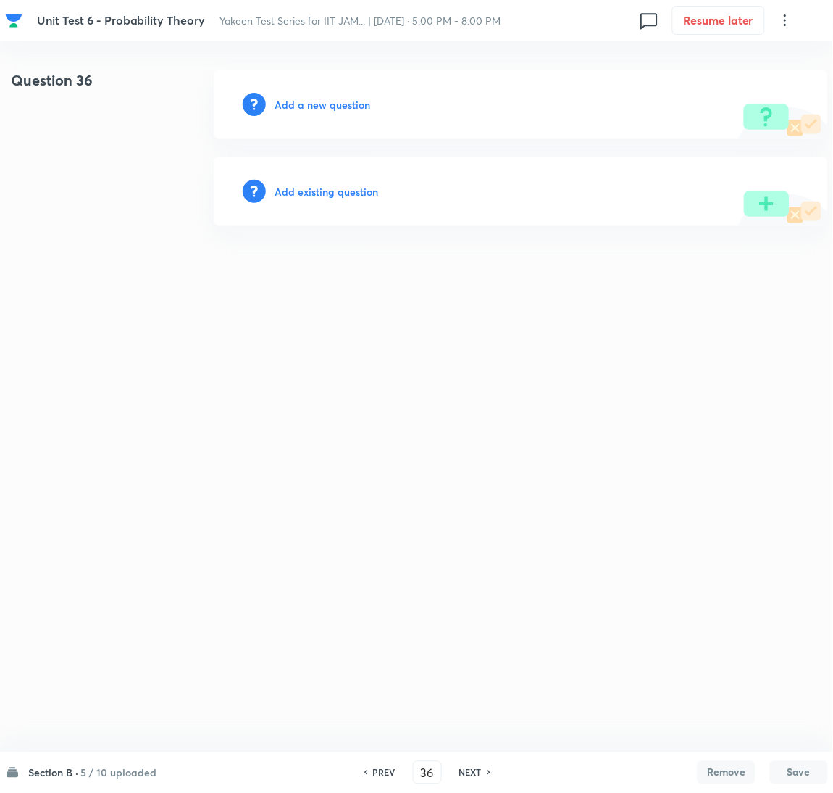
click at [338, 109] on h6 "Add a new question" at bounding box center [323, 104] width 96 height 15
click at [333, 109] on h6 "Choose a question type" at bounding box center [331, 104] width 112 height 15
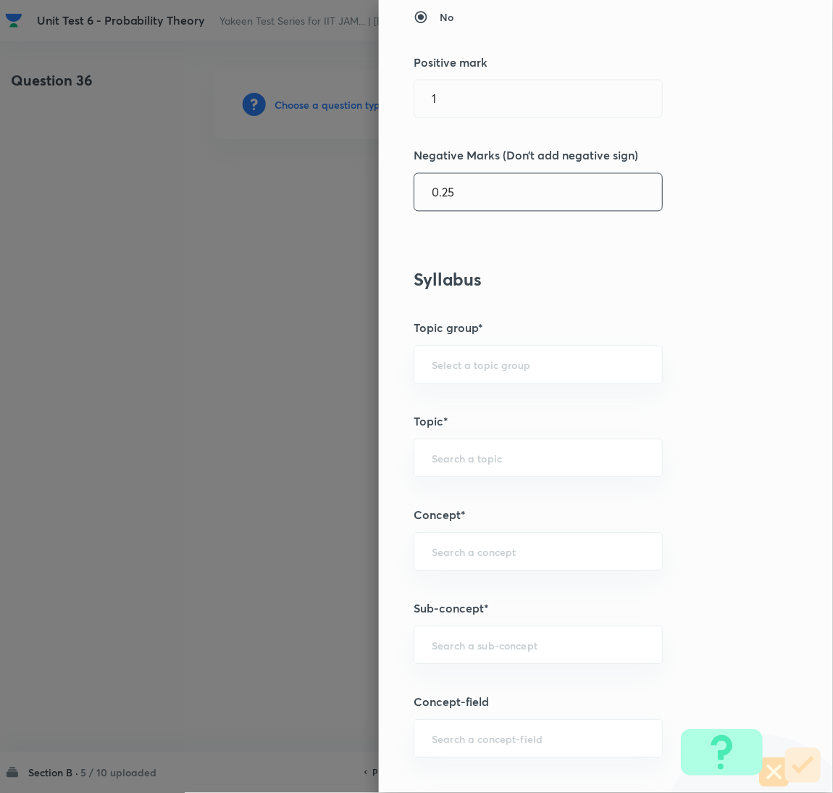
scroll to position [435, 0]
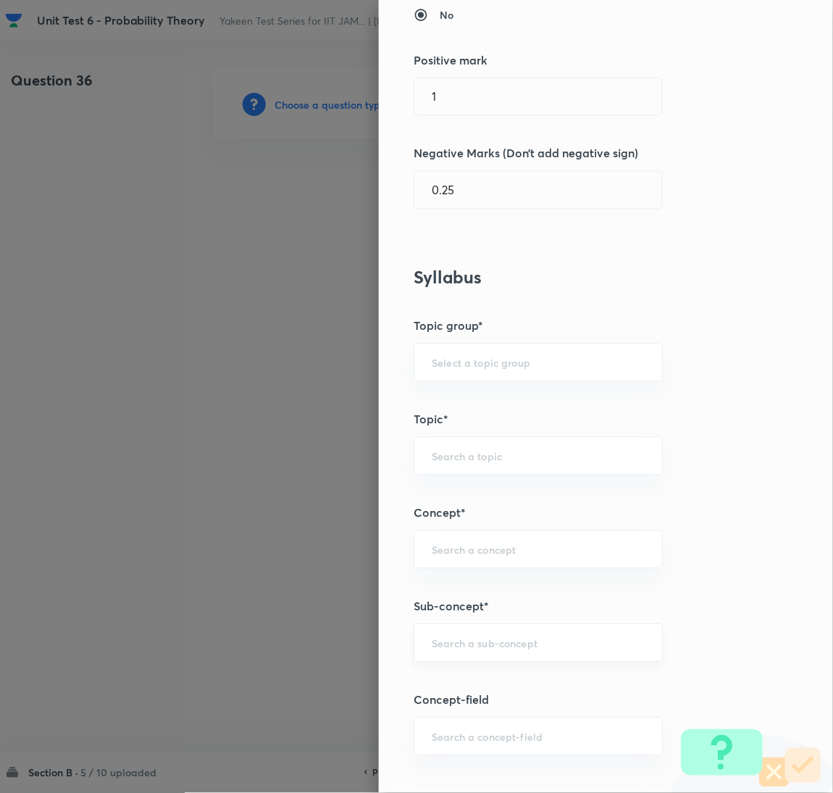
click at [458, 644] on input "text" at bounding box center [538, 643] width 213 height 14
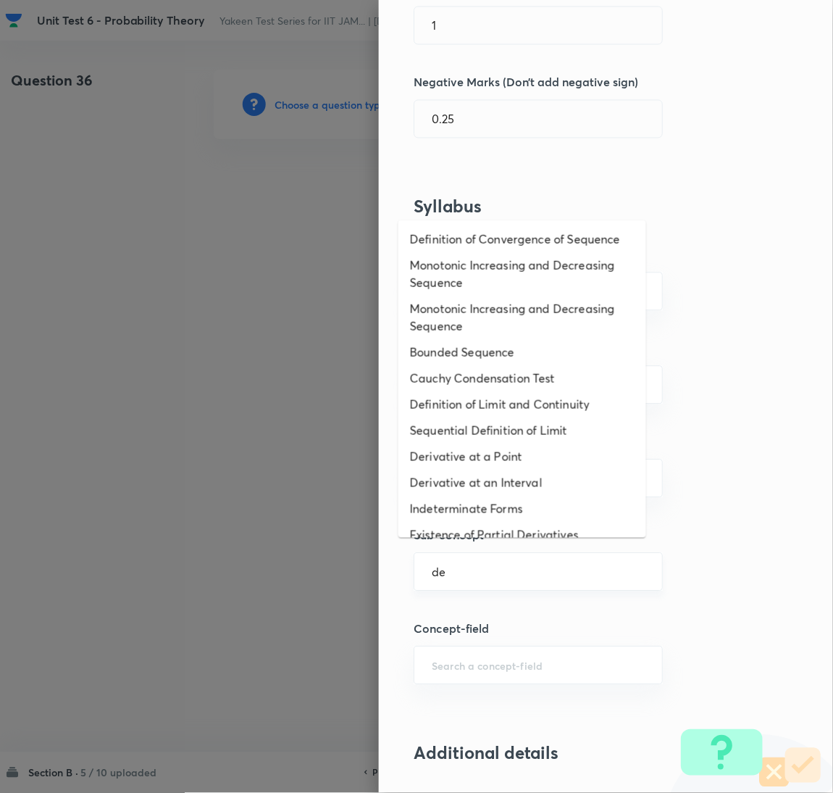
scroll to position [543, 0]
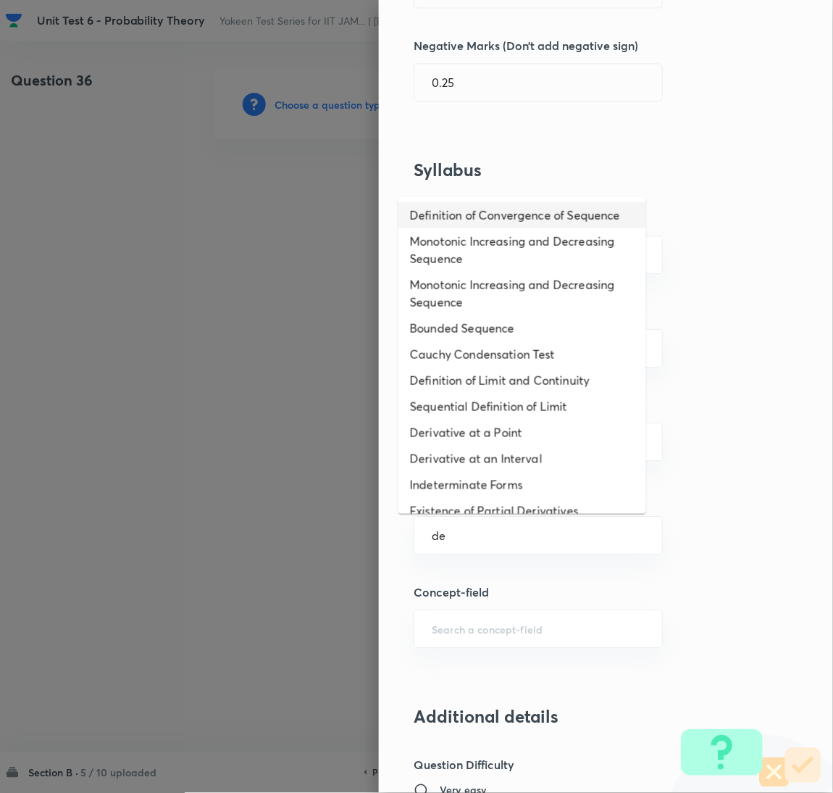
click at [443, 218] on li "Definition of Convergence of Sequence" at bounding box center [522, 215] width 248 height 26
type input "Definition of Convergence of Sequence"
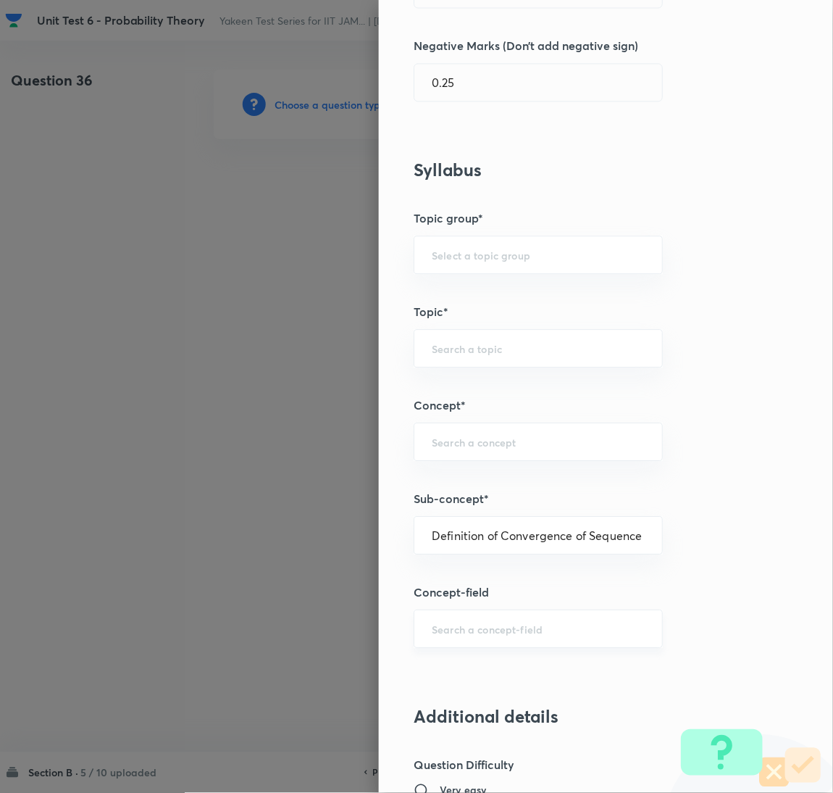
type input "Mathematics"
type input "Sequences & Series-Real Nos."
type input "Convergence of Sequences"
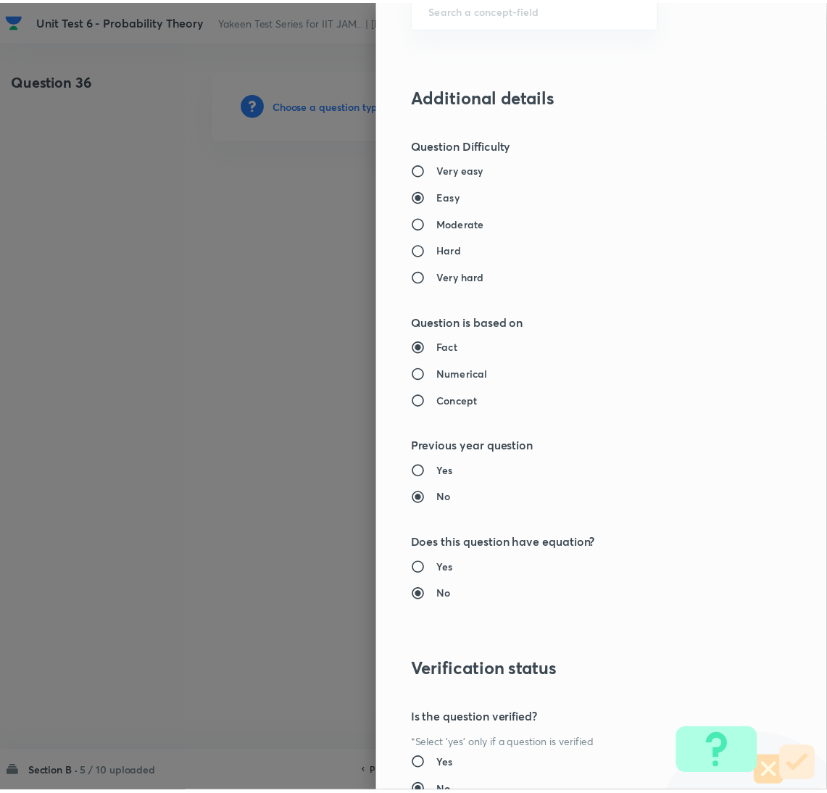
scroll to position [1281, 0]
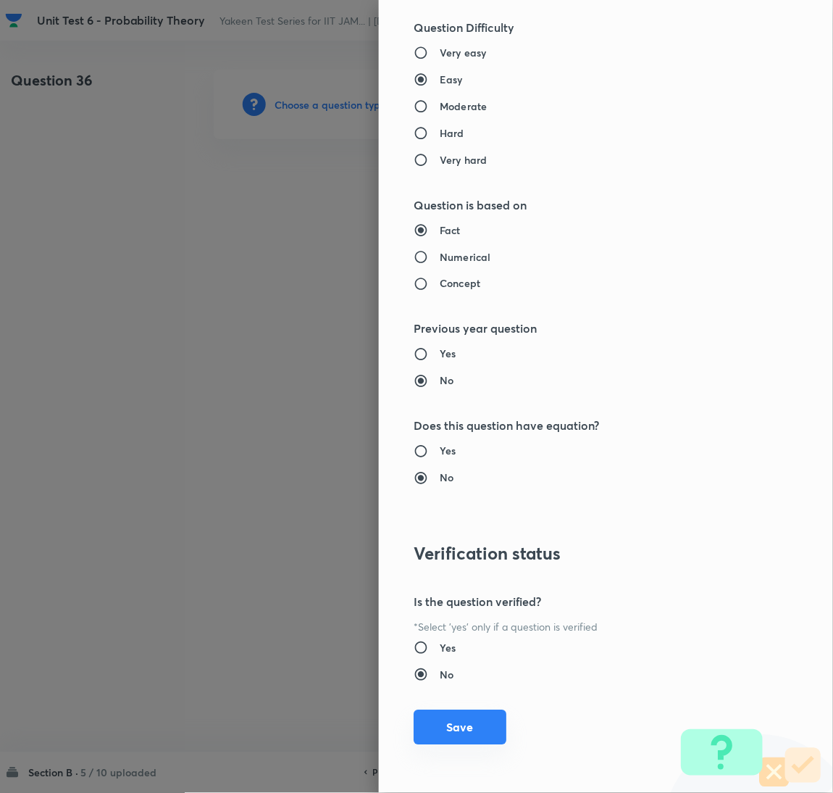
click at [446, 730] on button "Save" at bounding box center [460, 727] width 93 height 35
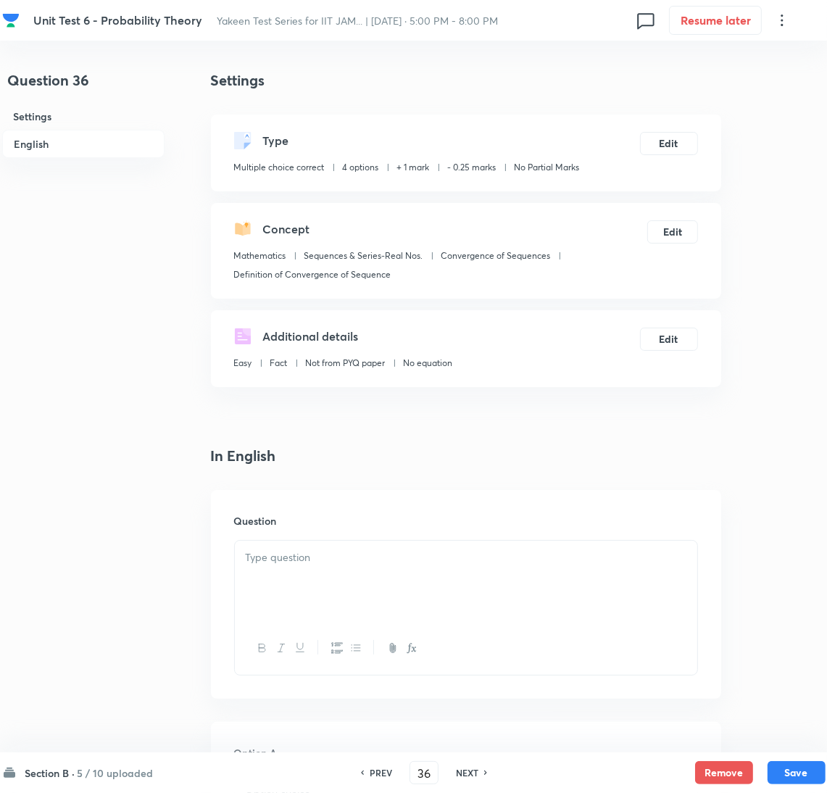
click at [351, 606] on div at bounding box center [466, 580] width 462 height 81
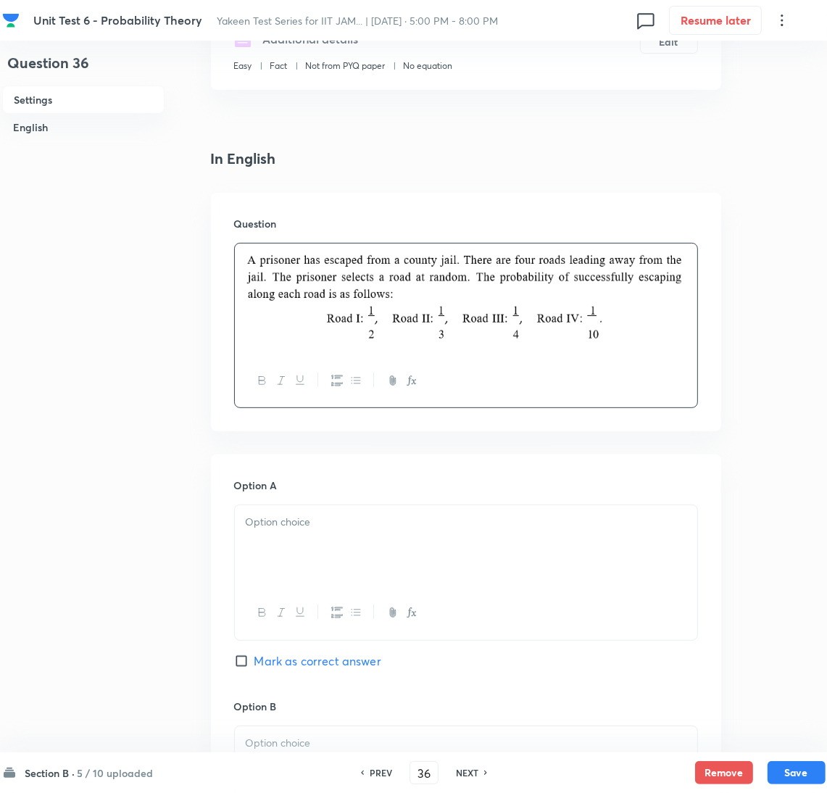
scroll to position [325, 0]
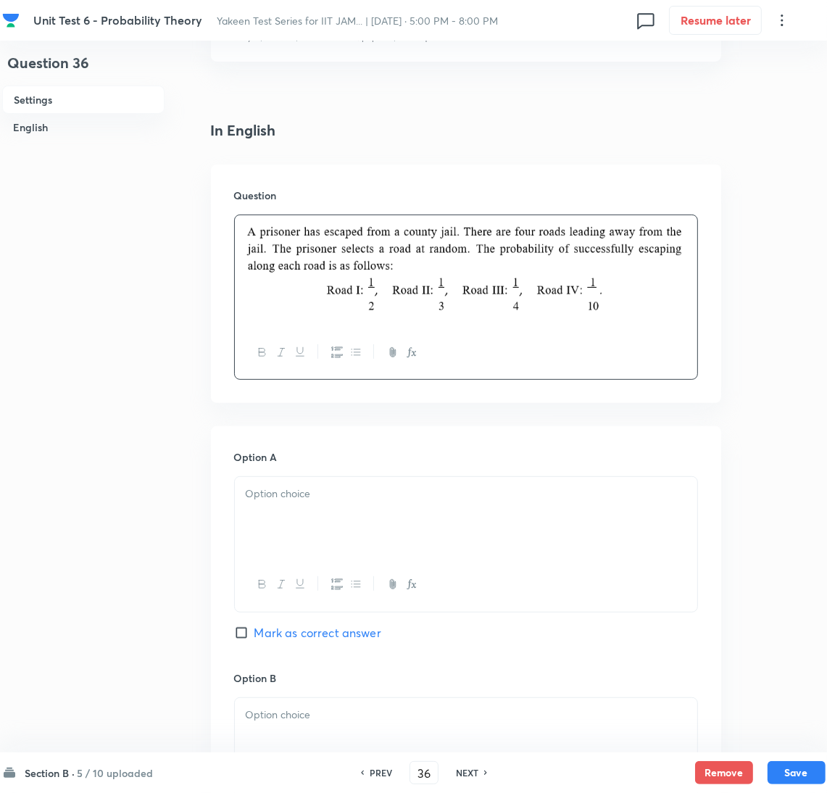
click at [296, 517] on div at bounding box center [466, 517] width 462 height 81
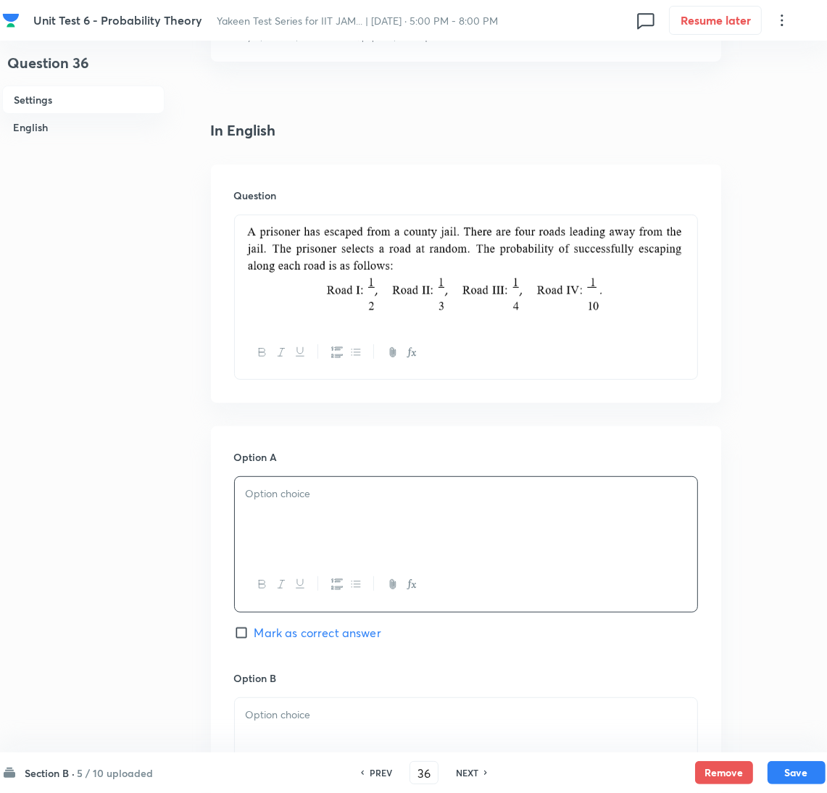
click at [297, 530] on div at bounding box center [466, 517] width 462 height 81
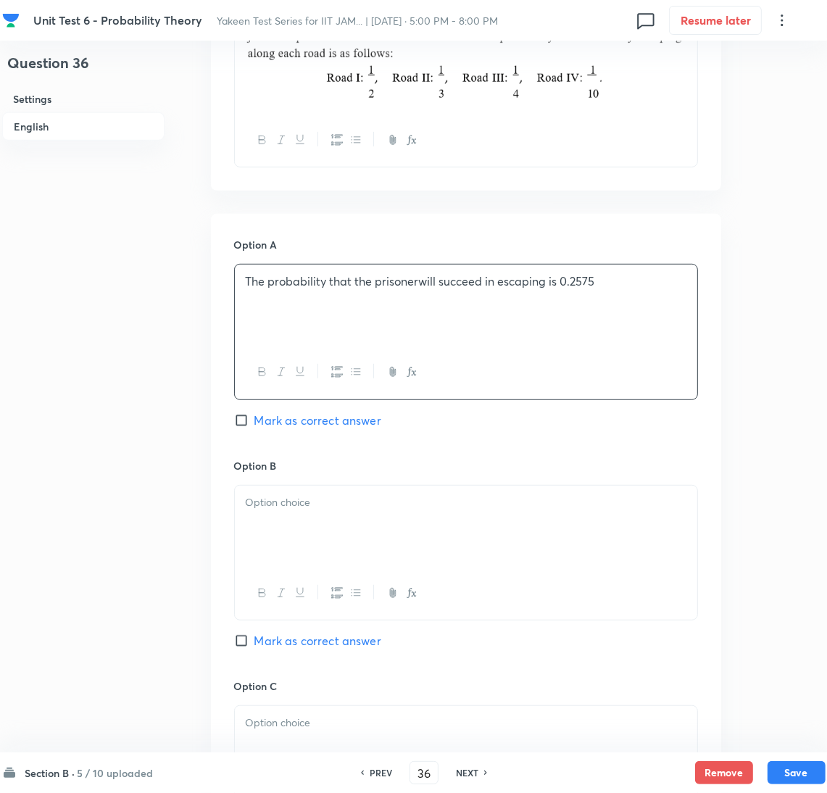
scroll to position [543, 0]
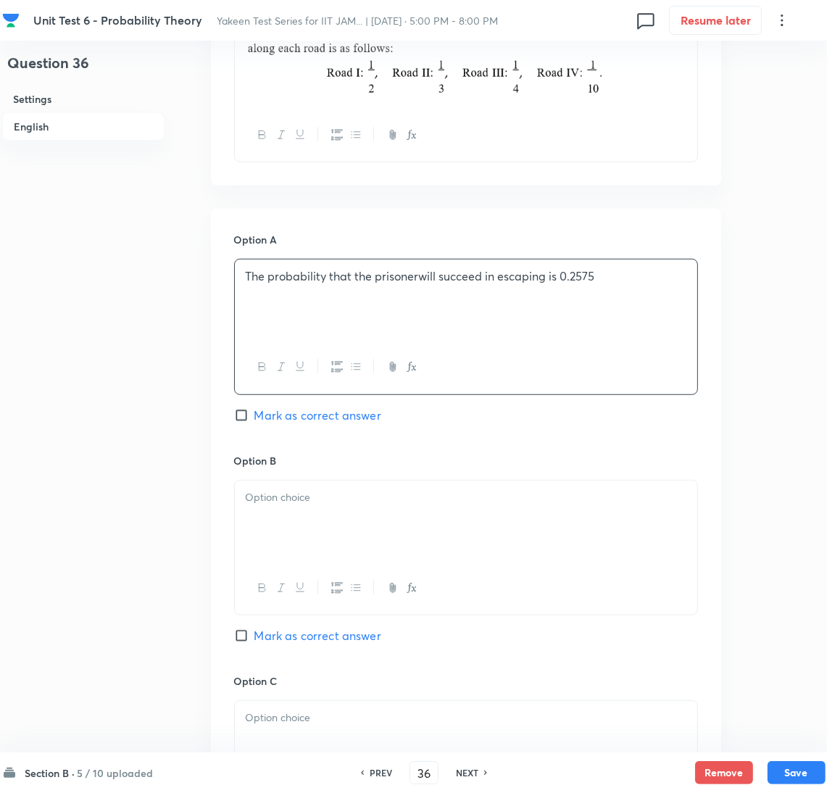
click at [297, 530] on div at bounding box center [466, 520] width 462 height 81
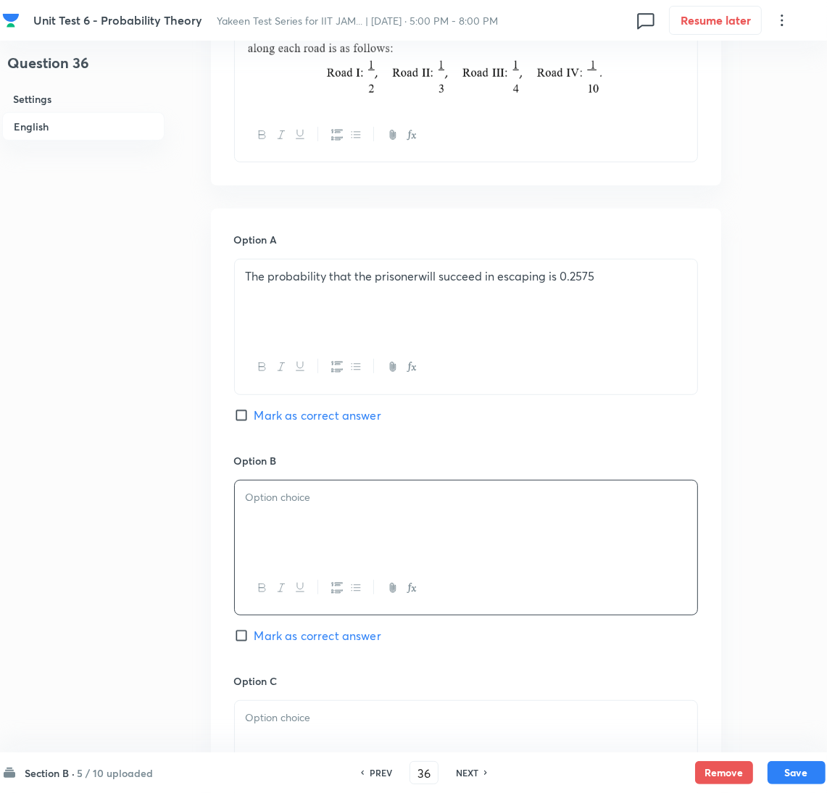
click at [288, 543] on div at bounding box center [466, 520] width 462 height 81
click at [249, 413] on input "Mark as correct answer" at bounding box center [244, 415] width 20 height 14
checkbox input "true"
click at [272, 636] on span "Mark as correct answer" at bounding box center [317, 635] width 127 height 17
click at [254, 636] on input "Mark as correct answer" at bounding box center [244, 635] width 20 height 14
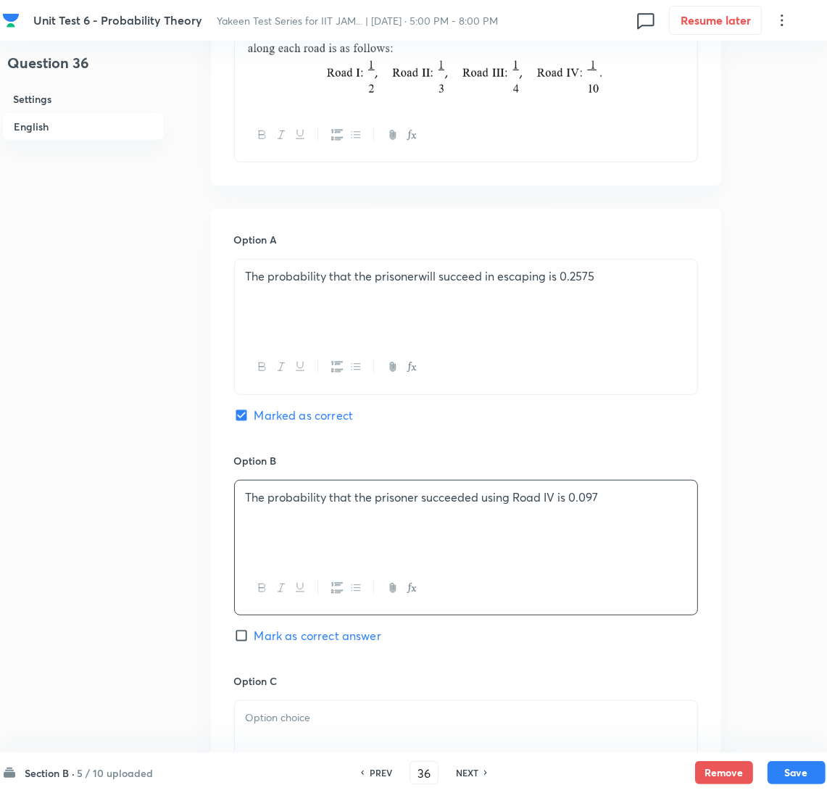
checkbox input "true"
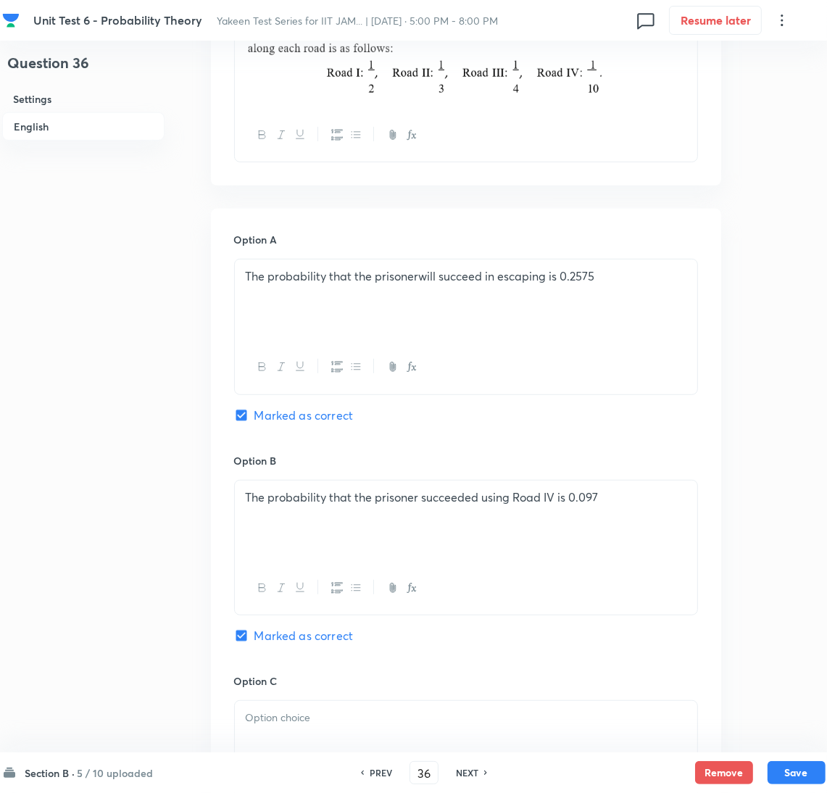
scroll to position [869, 0]
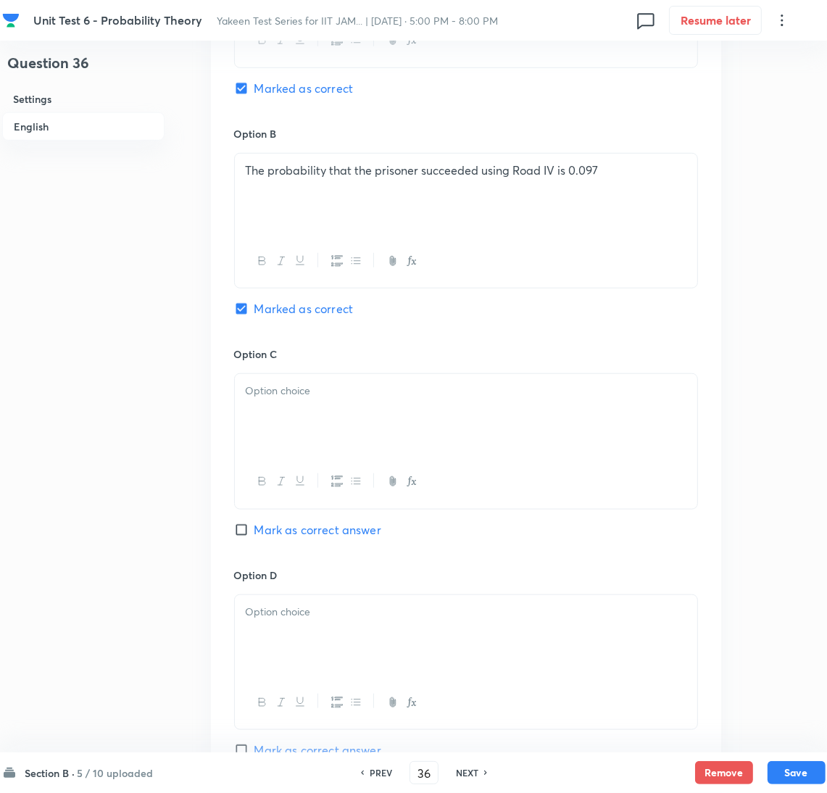
click at [247, 534] on input "Mark as correct answer" at bounding box center [244, 529] width 20 height 14
checkbox input "true"
click at [277, 440] on div at bounding box center [466, 414] width 462 height 81
click at [262, 399] on p at bounding box center [466, 391] width 440 height 17
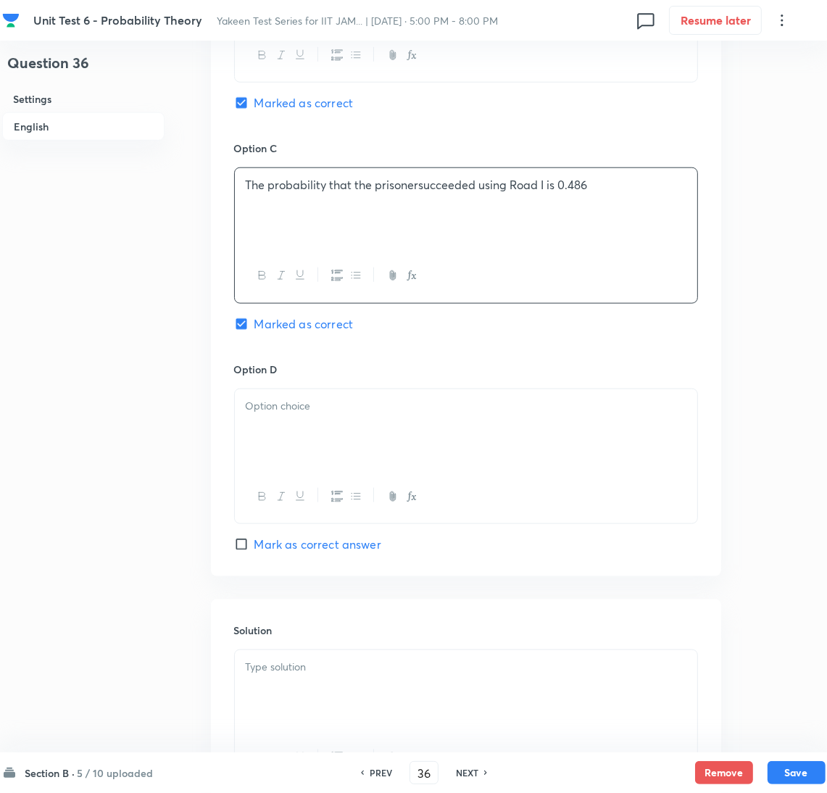
scroll to position [1086, 0]
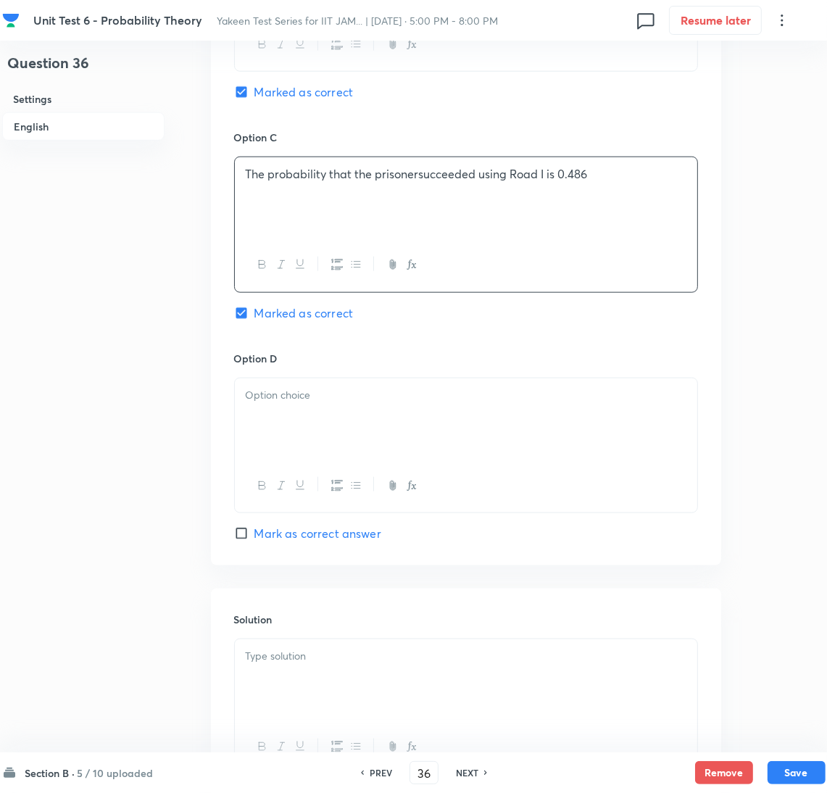
drag, startPoint x: 293, startPoint y: 408, endPoint x: 275, endPoint y: 409, distance: 18.9
click at [292, 406] on div at bounding box center [466, 418] width 462 height 81
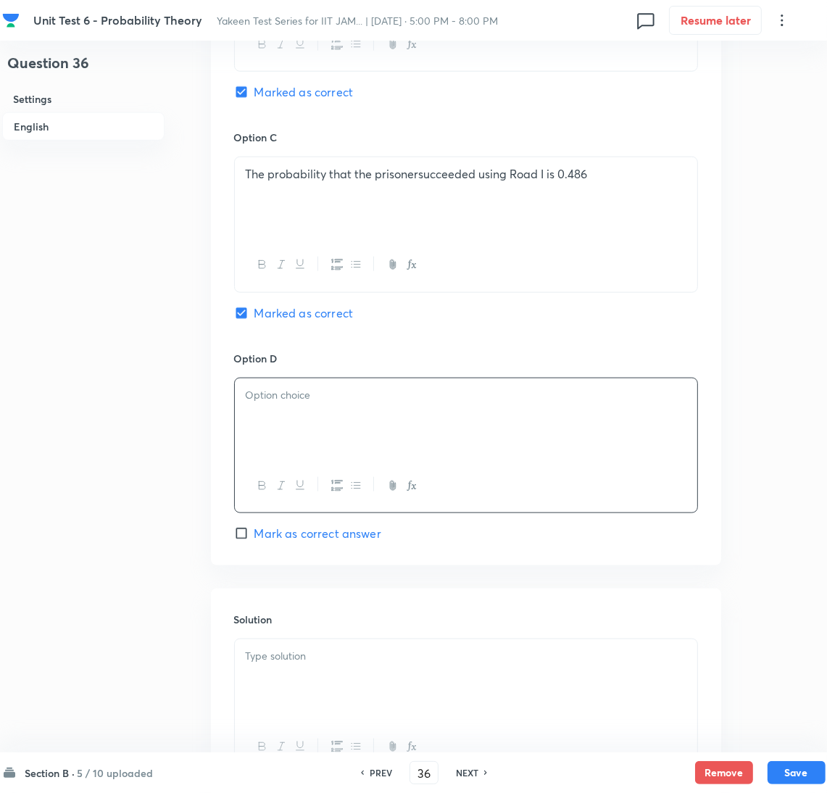
click at [268, 435] on div at bounding box center [466, 418] width 462 height 81
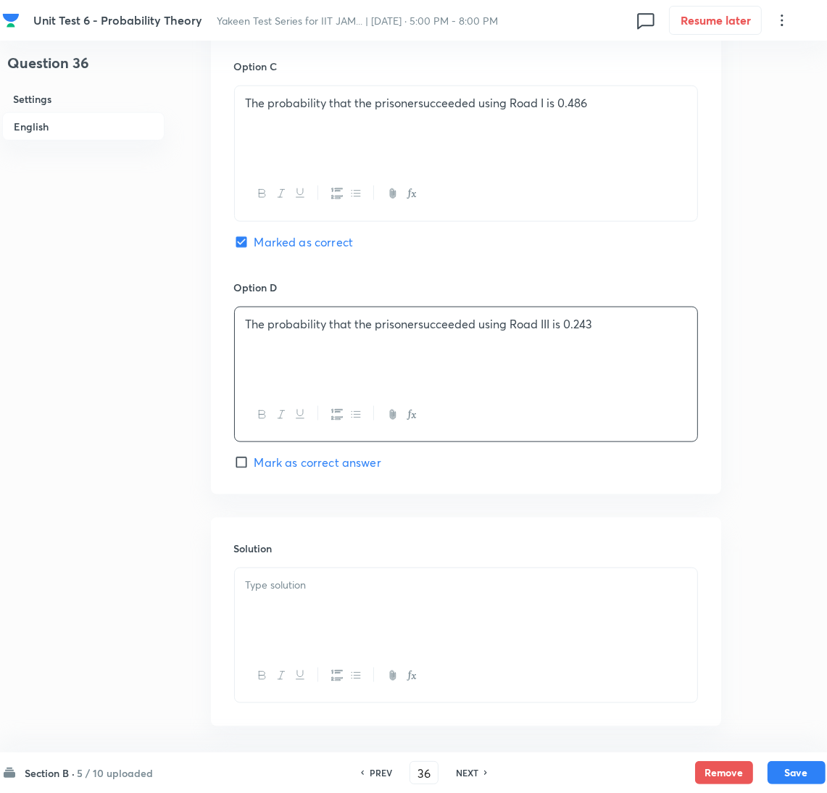
scroll to position [1195, 0]
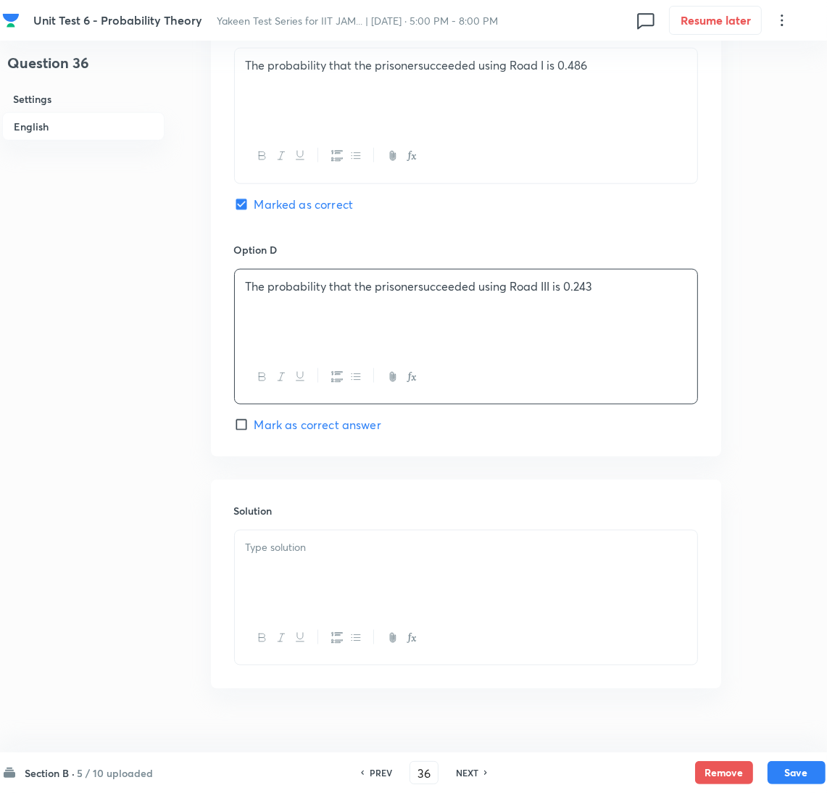
click at [281, 583] on div at bounding box center [466, 570] width 462 height 81
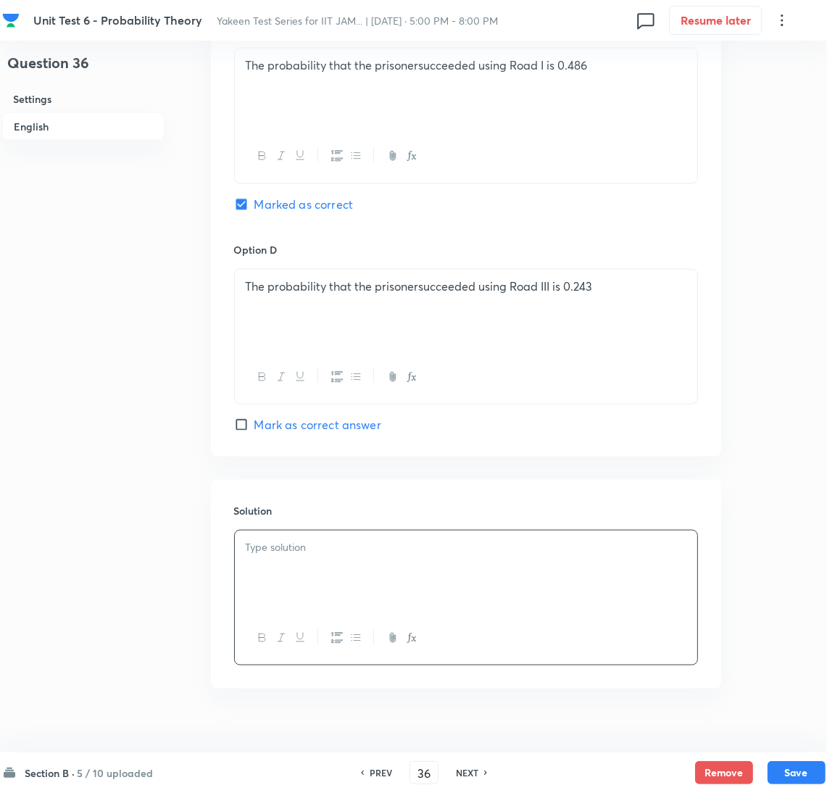
click at [314, 591] on div at bounding box center [466, 570] width 462 height 81
click at [783, 776] on button "Save" at bounding box center [796, 770] width 58 height 23
type input "37"
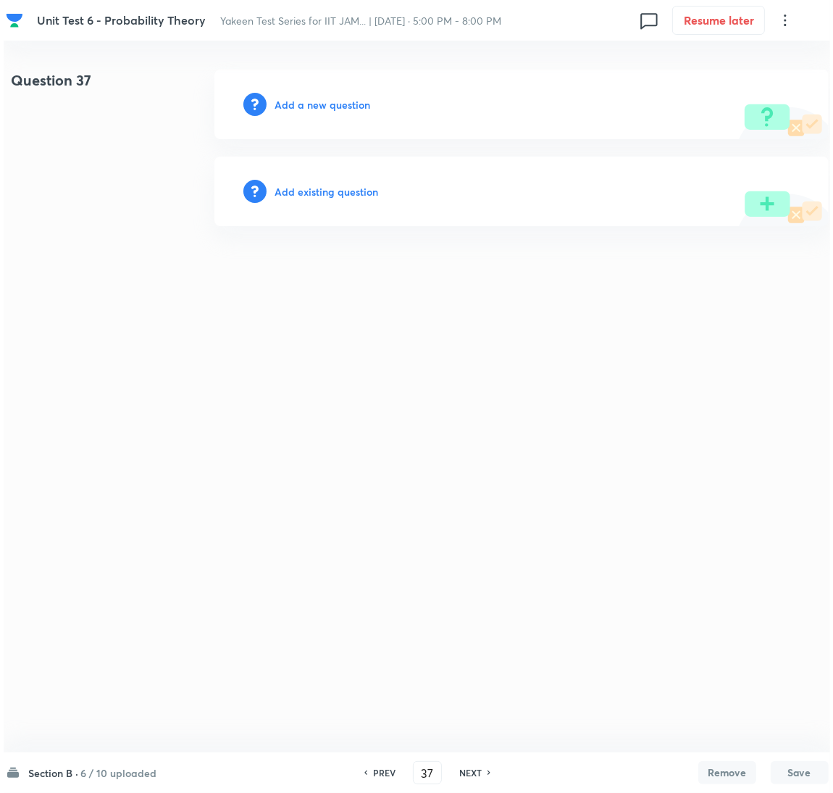
scroll to position [0, 0]
drag, startPoint x: 306, startPoint y: 95, endPoint x: 296, endPoint y: 101, distance: 12.1
click at [305, 96] on div "Add a new question" at bounding box center [521, 105] width 614 height 70
click at [293, 109] on h6 "Add a new question" at bounding box center [323, 104] width 96 height 15
click at [295, 109] on h6 "Choose a question type" at bounding box center [331, 104] width 112 height 15
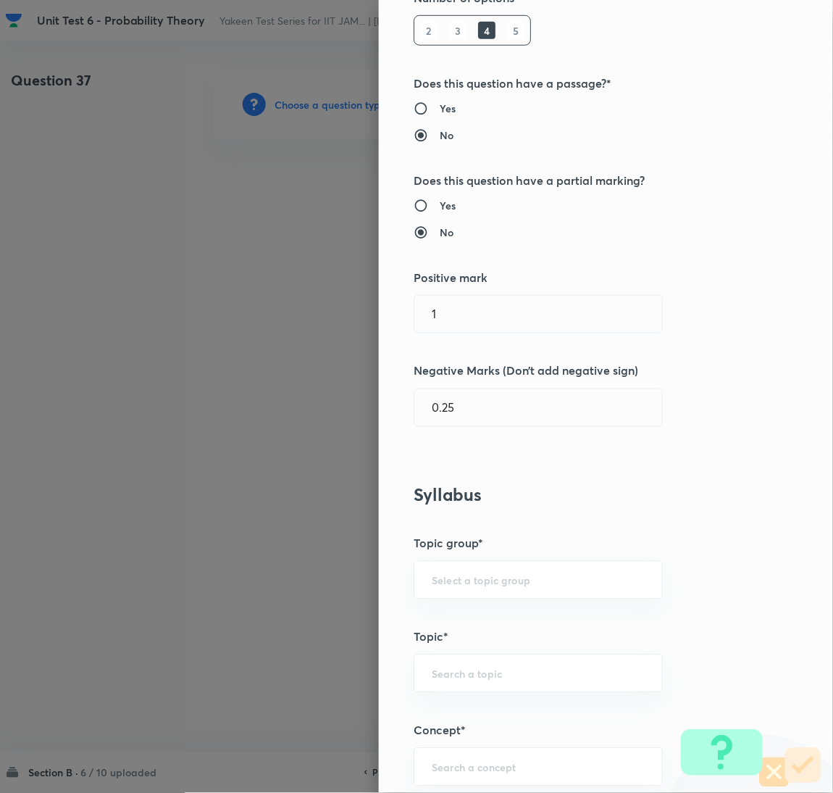
scroll to position [435, 0]
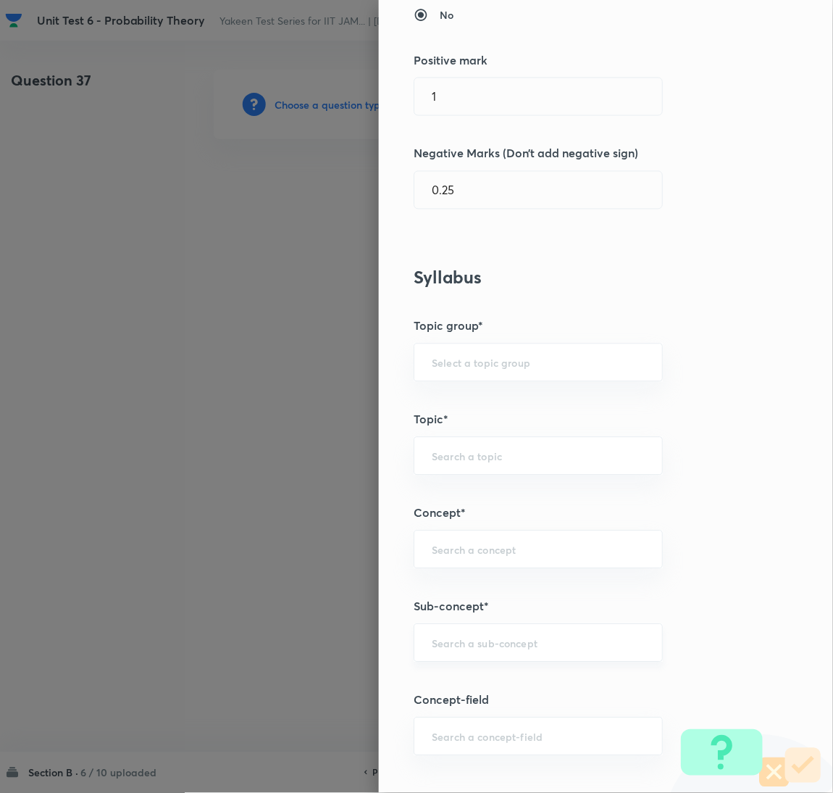
click at [433, 643] on input "text" at bounding box center [538, 643] width 213 height 14
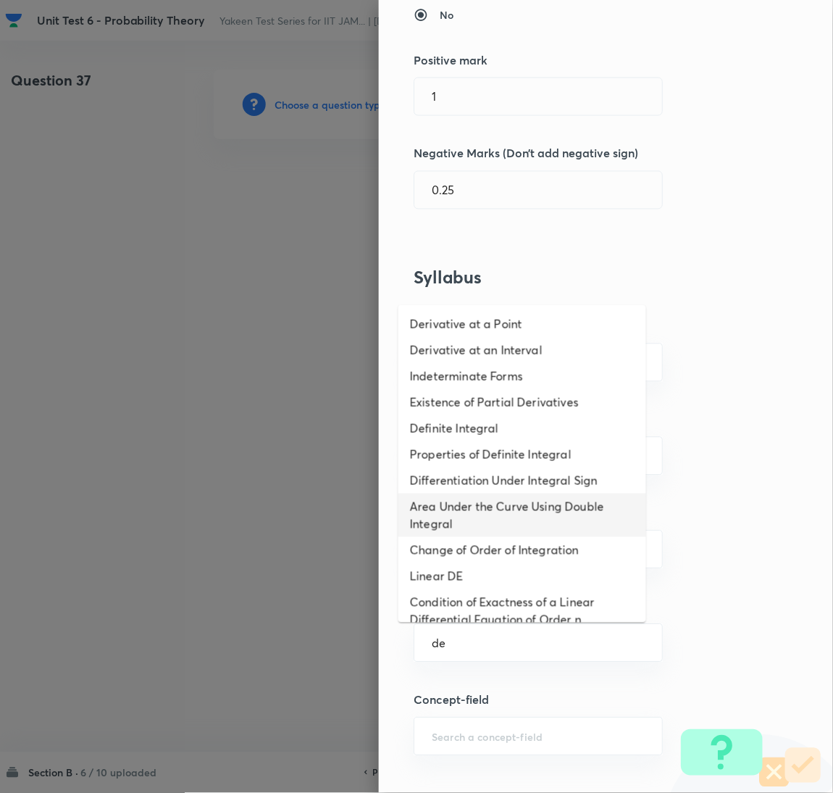
scroll to position [0, 0]
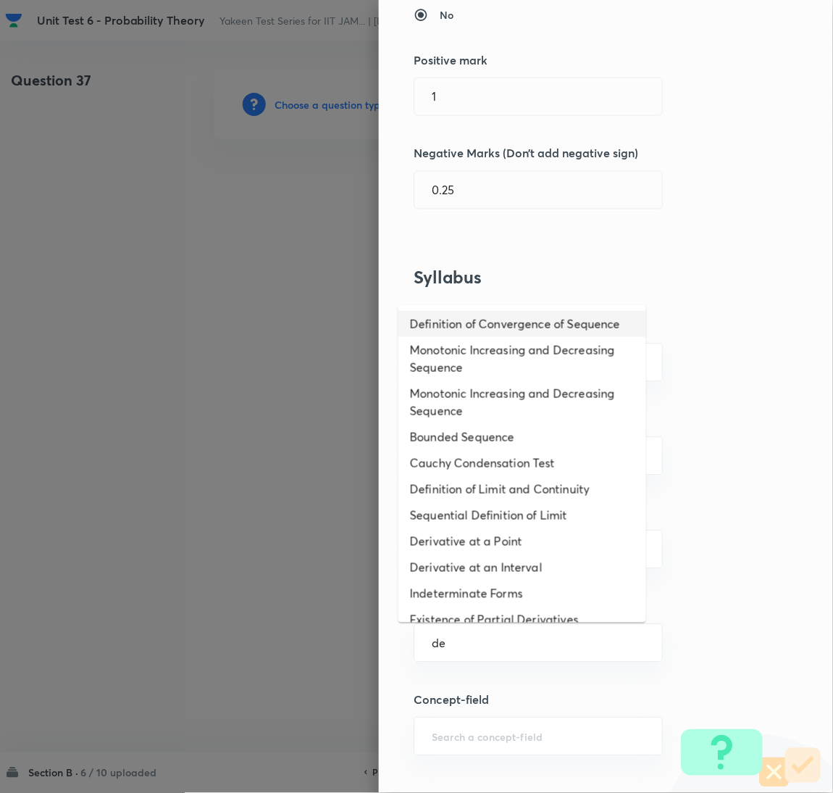
click at [456, 332] on li "Definition of Convergence of Sequence" at bounding box center [522, 324] width 248 height 26
type input "Definition of Convergence of Sequence"
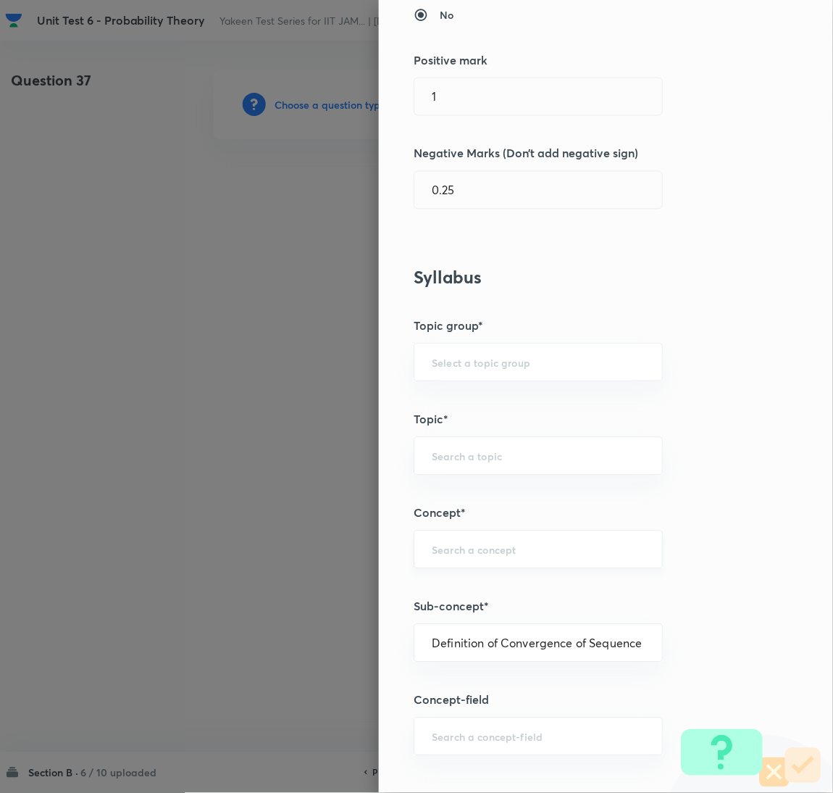
type input "Mathematics"
type input "Sequences & Series-Real Nos."
type input "Convergence of Sequences"
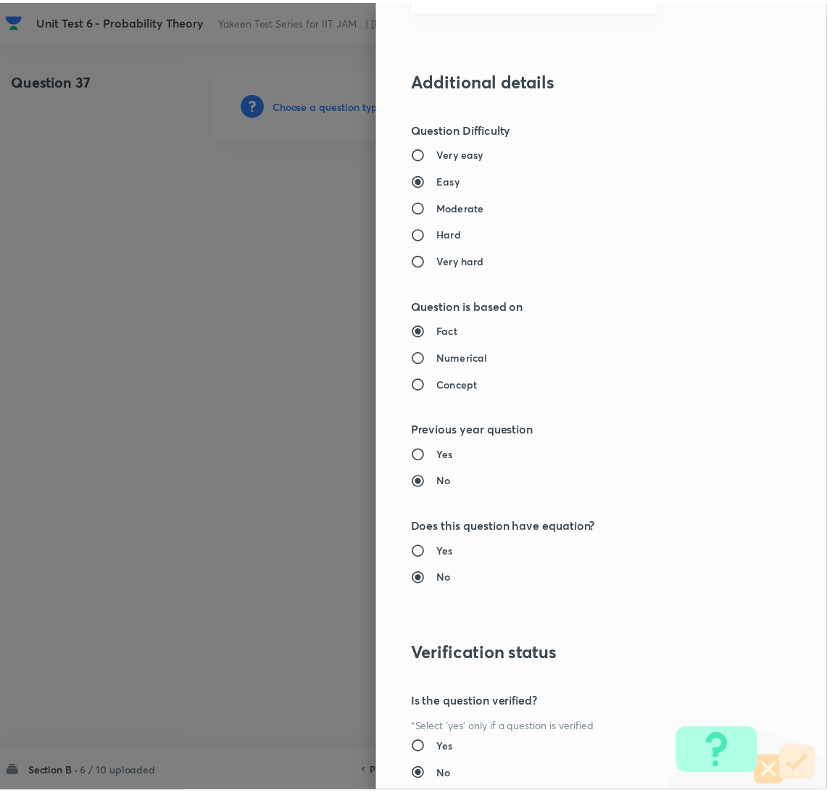
scroll to position [1281, 0]
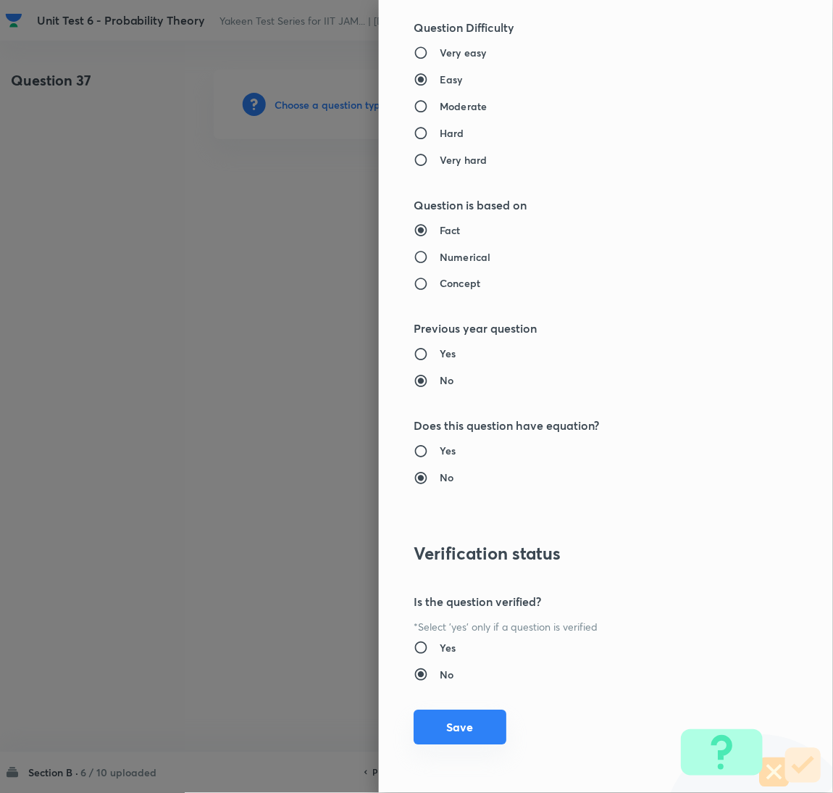
click at [440, 741] on button "Save" at bounding box center [460, 727] width 93 height 35
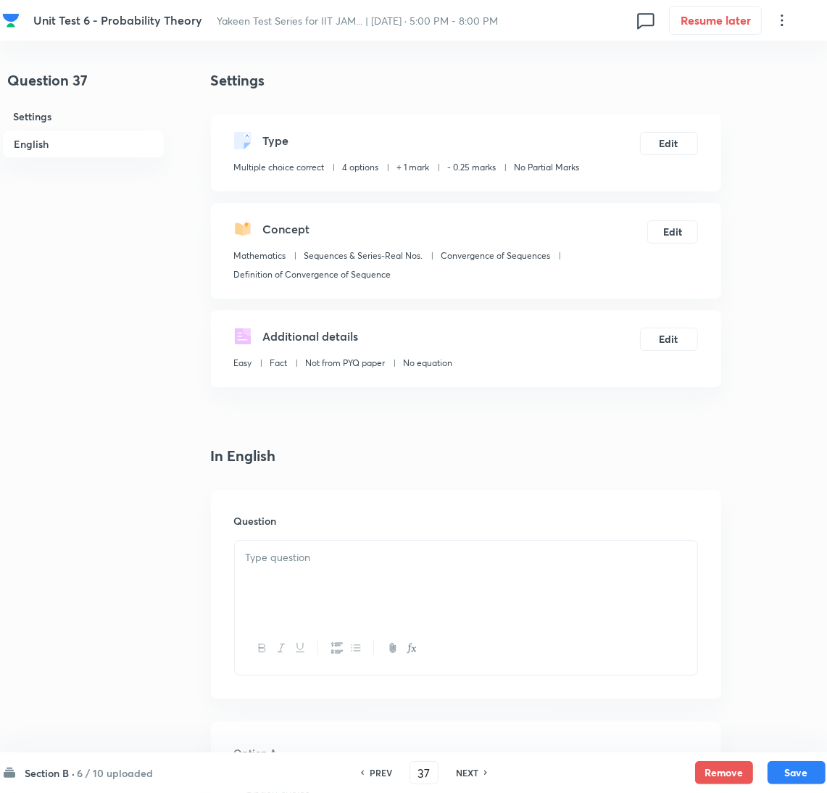
click at [288, 584] on div at bounding box center [466, 580] width 462 height 81
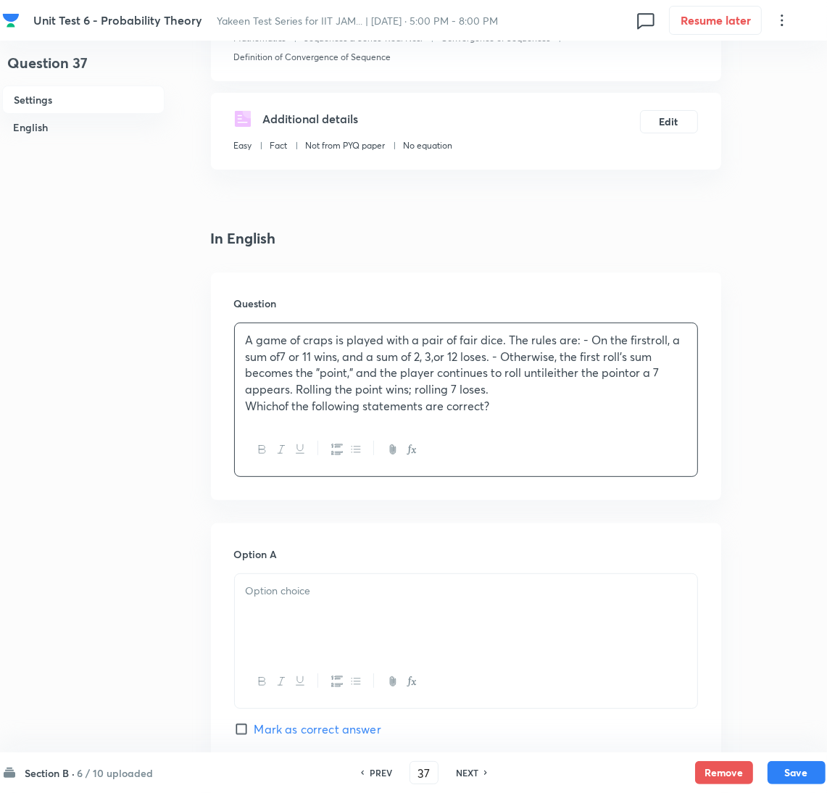
click at [299, 602] on div at bounding box center [466, 614] width 462 height 81
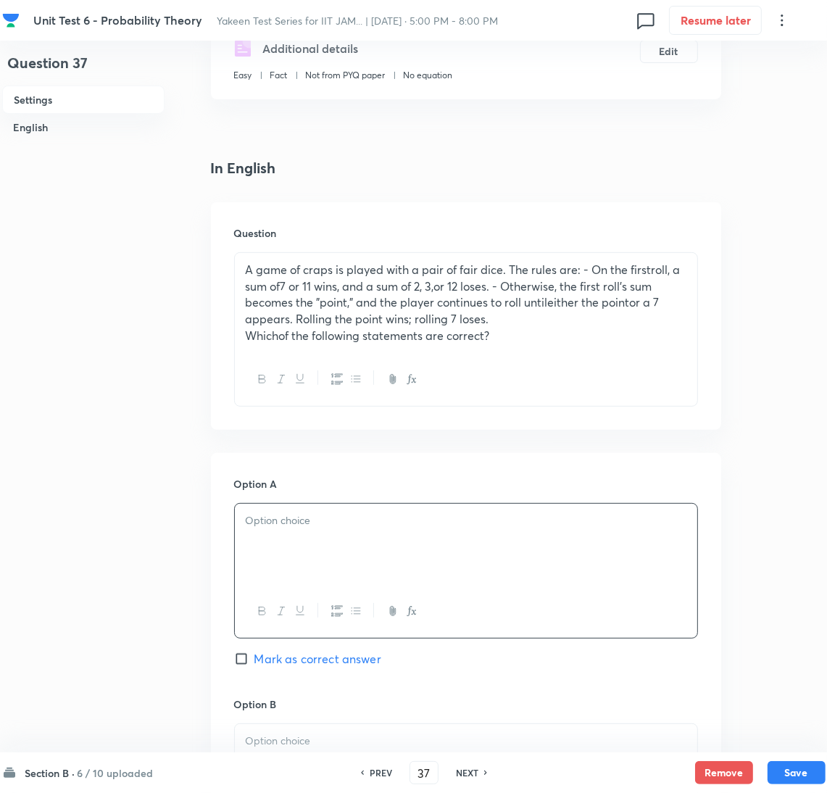
scroll to position [325, 0]
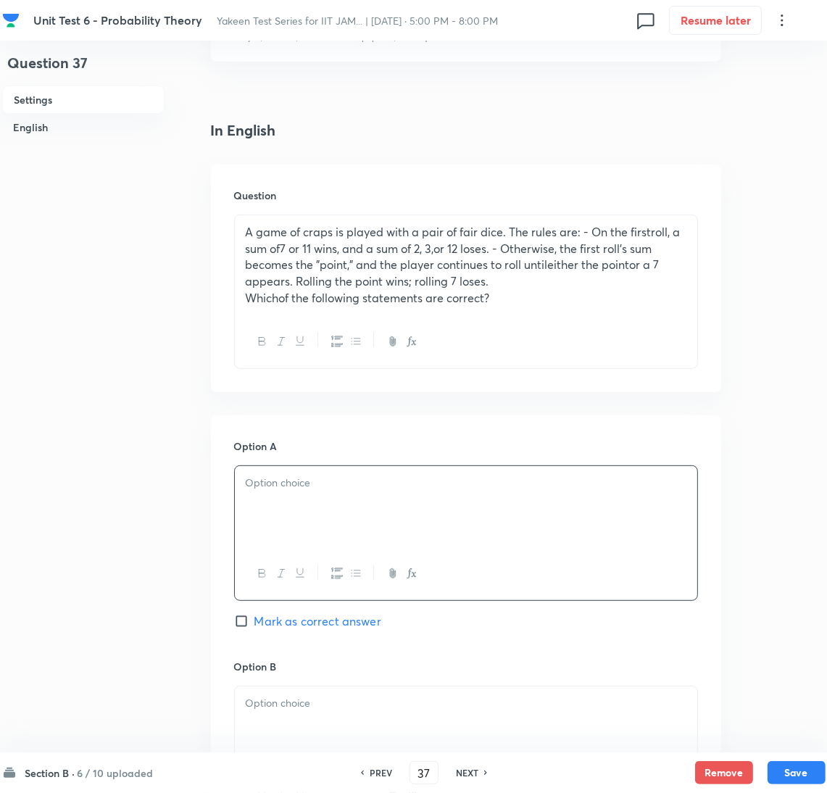
click at [312, 497] on div at bounding box center [466, 506] width 462 height 81
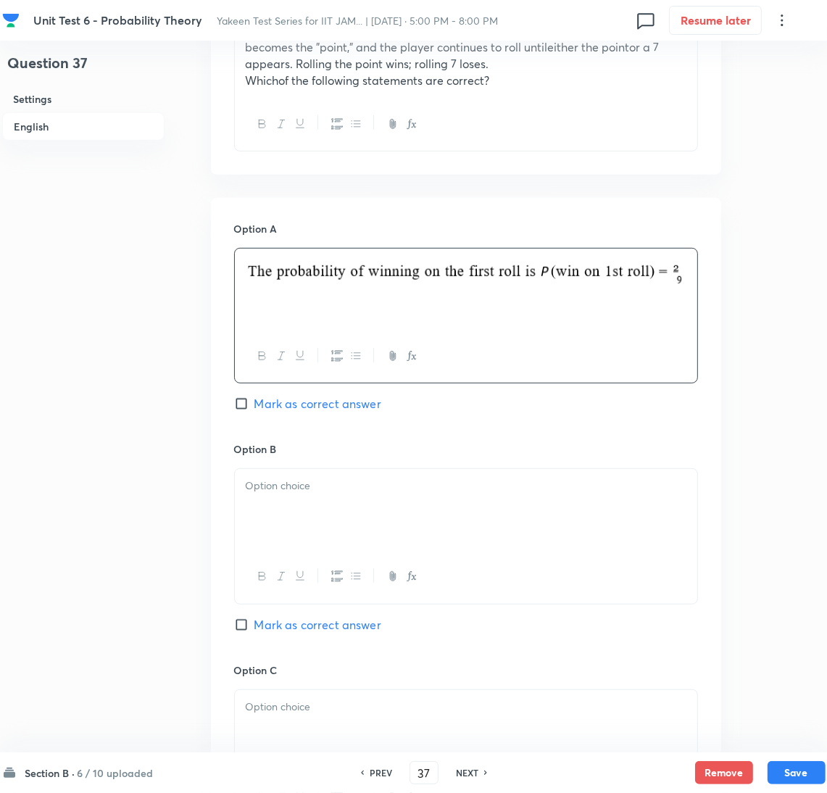
click at [297, 508] on div at bounding box center [466, 509] width 462 height 81
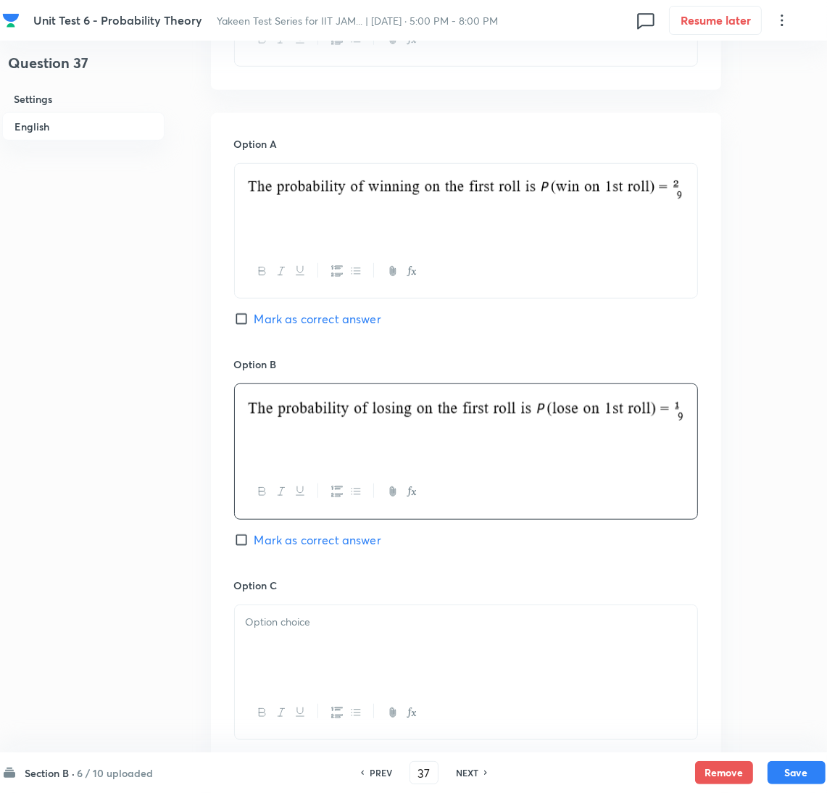
scroll to position [761, 0]
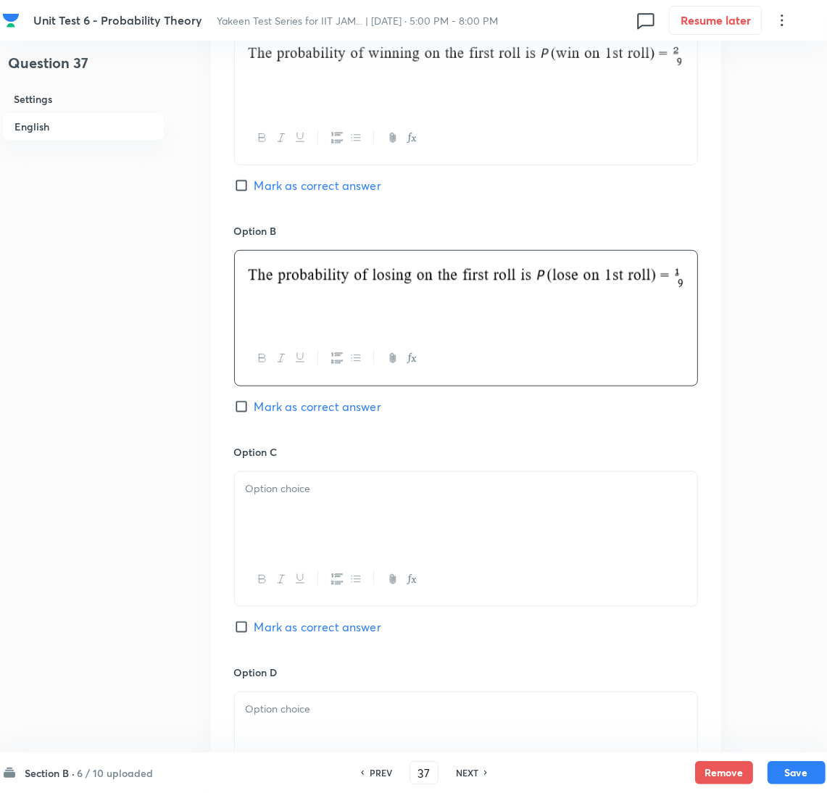
drag, startPoint x: 272, startPoint y: 504, endPoint x: 31, endPoint y: 506, distance: 240.5
click at [272, 505] on div at bounding box center [466, 512] width 462 height 81
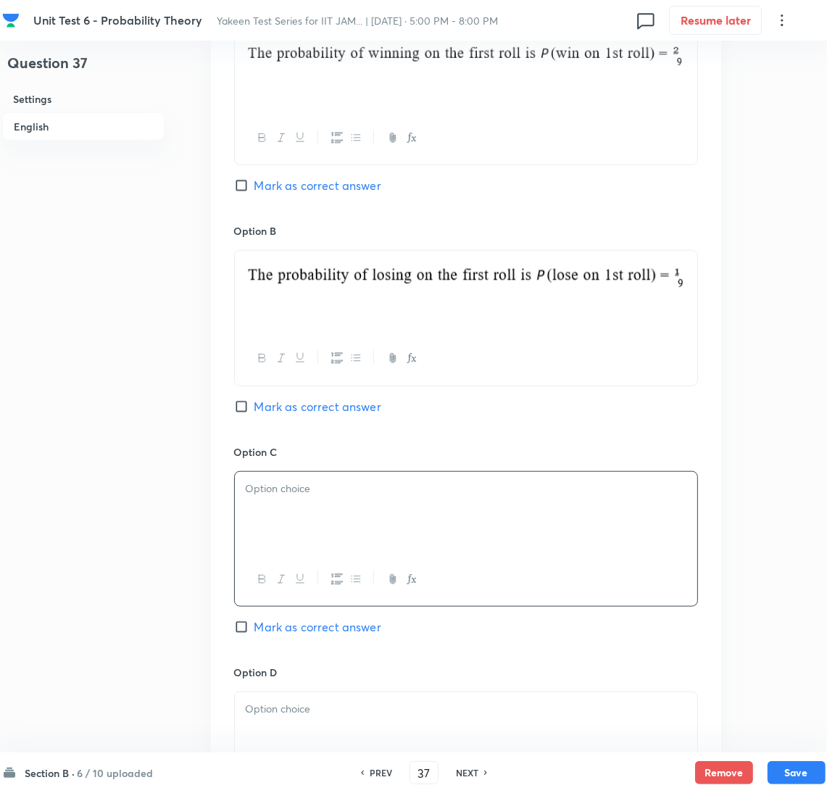
click at [306, 513] on div at bounding box center [466, 512] width 462 height 81
click at [249, 187] on input "Mark as correct answer" at bounding box center [244, 185] width 20 height 14
checkbox input "true"
click at [251, 413] on input "Mark as correct answer" at bounding box center [244, 406] width 20 height 14
checkbox input "true"
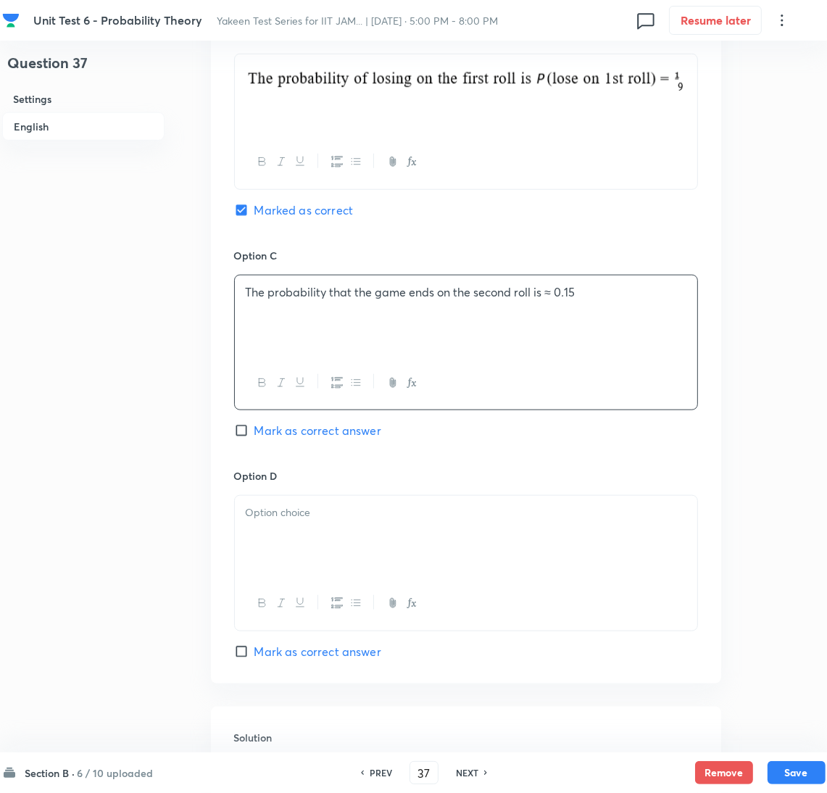
scroll to position [1195, 0]
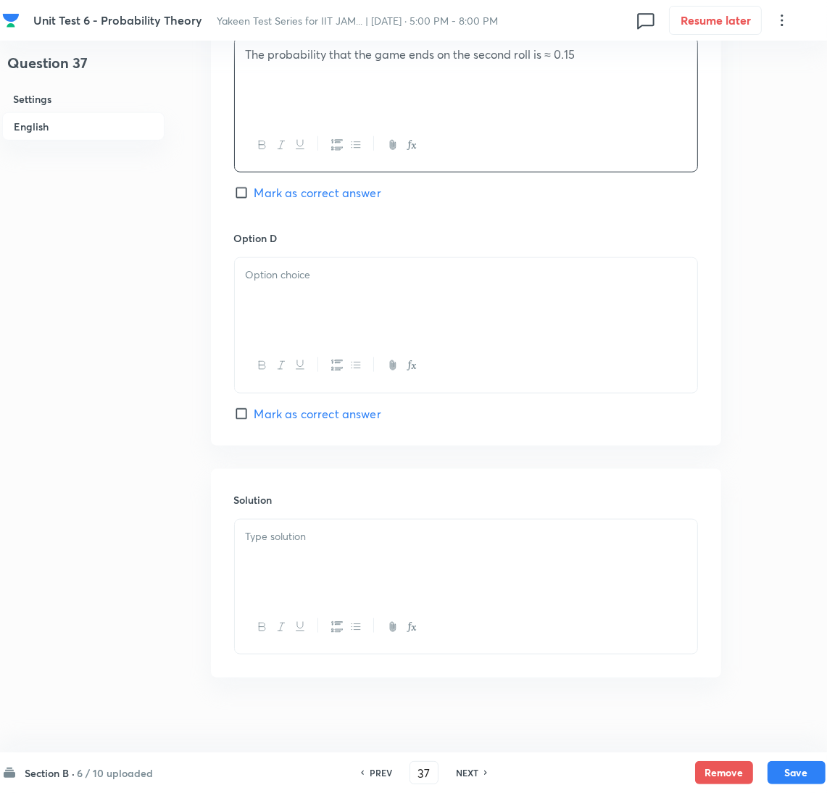
click at [258, 415] on span "Mark as correct answer" at bounding box center [317, 413] width 127 height 17
click at [254, 415] on input "Mark as correct answer" at bounding box center [244, 413] width 20 height 14
checkbox input "true"
click at [275, 312] on div at bounding box center [466, 298] width 462 height 81
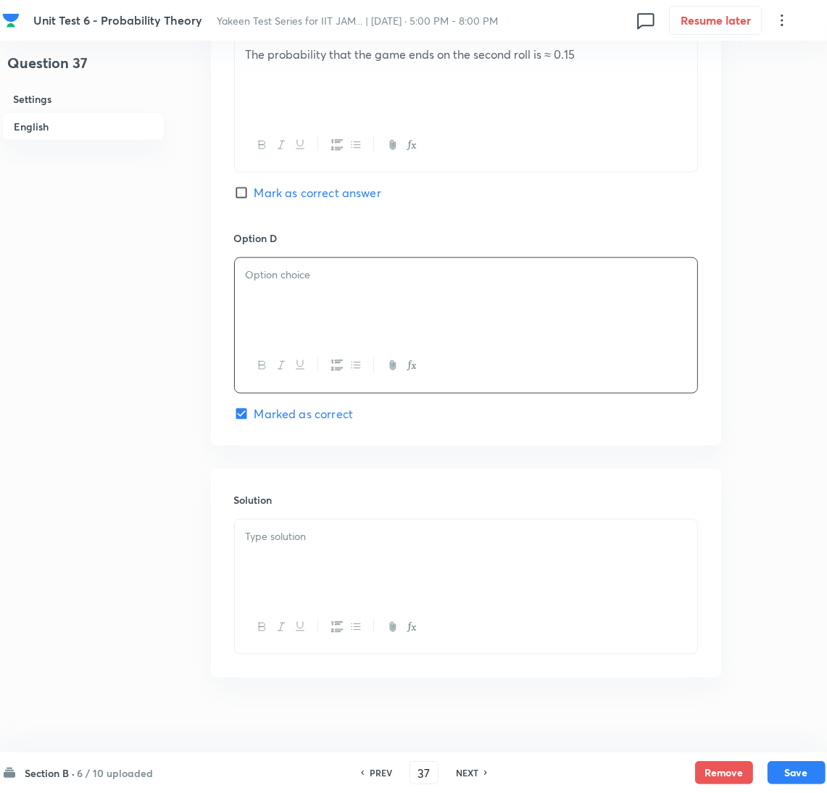
click at [281, 304] on div at bounding box center [466, 298] width 462 height 81
click at [280, 560] on div at bounding box center [466, 559] width 462 height 81
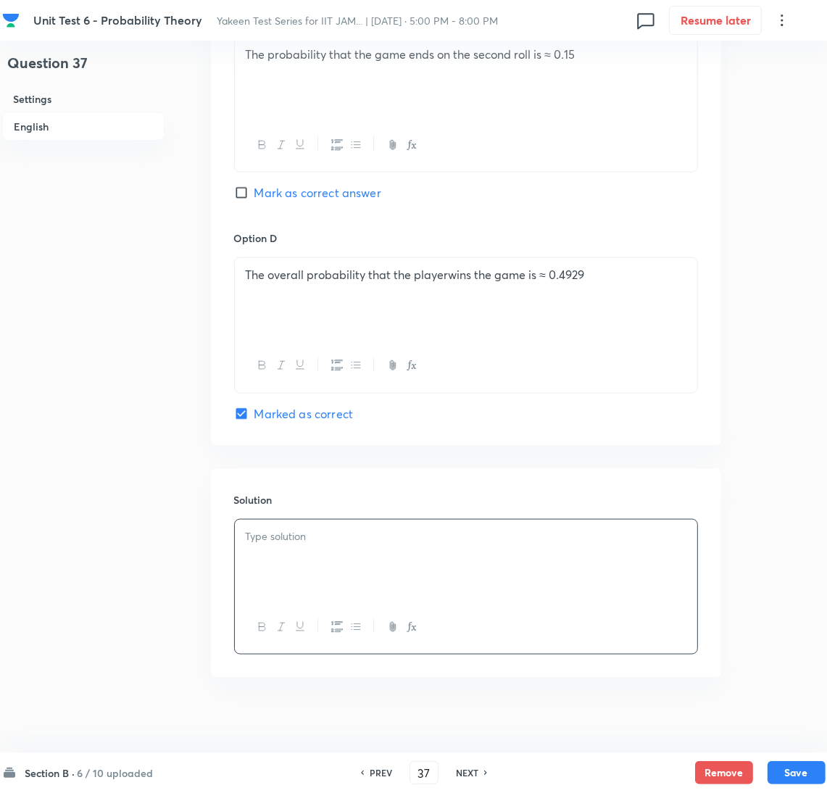
click at [321, 553] on div at bounding box center [466, 559] width 462 height 81
click at [782, 772] on button "Save" at bounding box center [796, 770] width 58 height 23
type input "38"
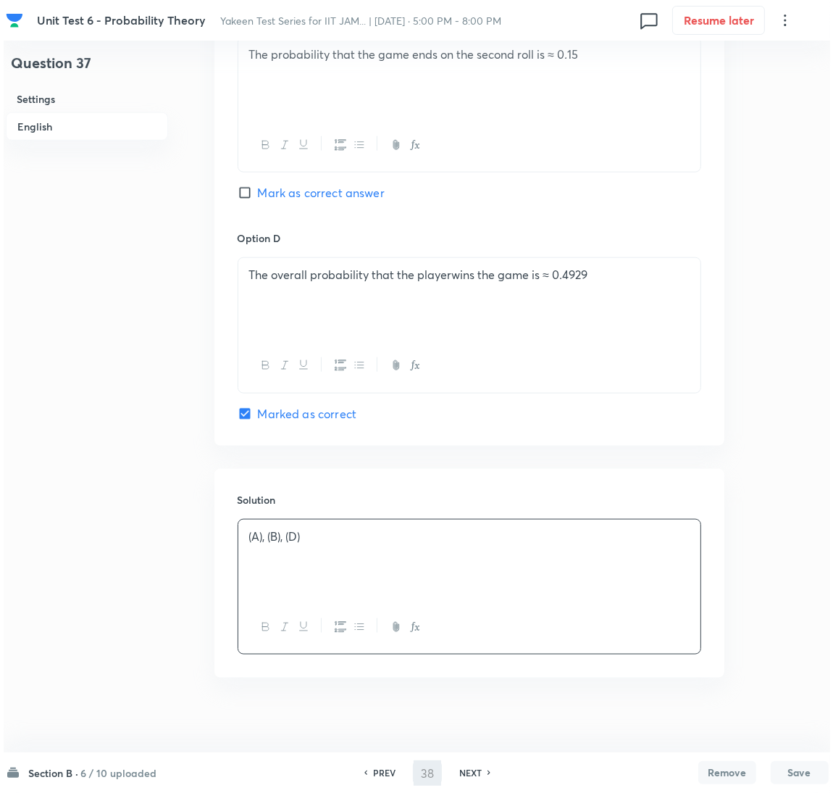
scroll to position [0, 0]
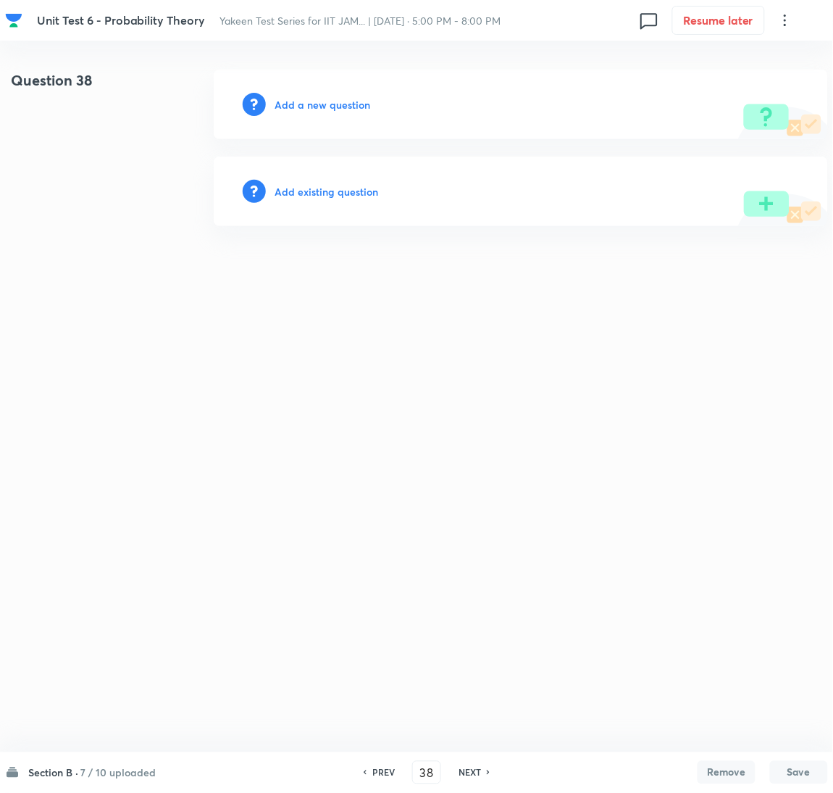
click at [319, 112] on div "Add a new question" at bounding box center [521, 105] width 614 height 70
click at [314, 104] on h6 "Add a new question" at bounding box center [323, 104] width 96 height 15
click at [314, 104] on h6 "Choose a question type" at bounding box center [331, 104] width 112 height 15
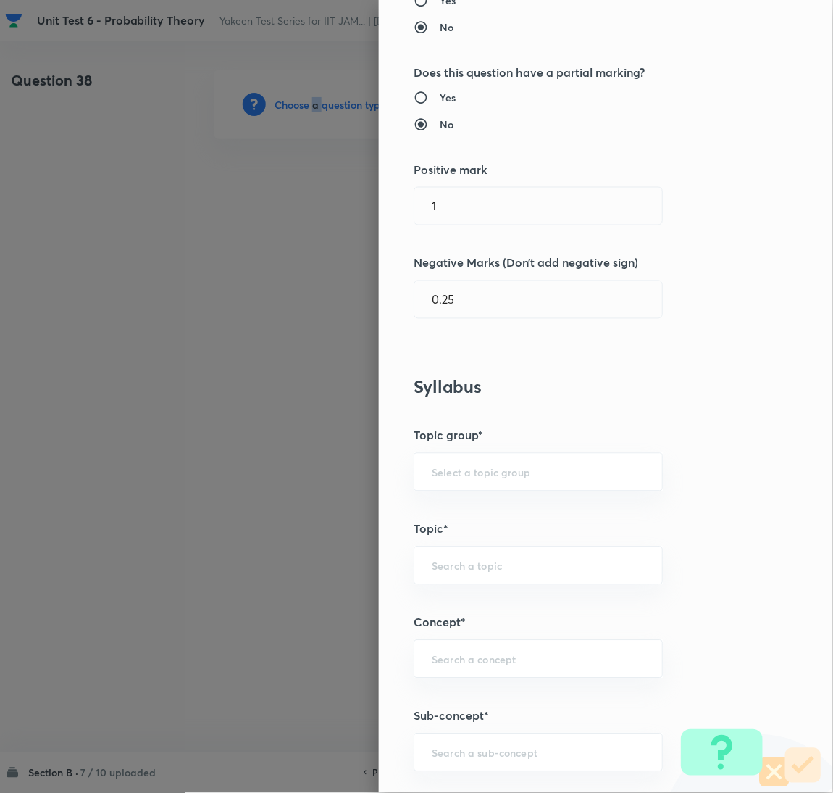
scroll to position [435, 0]
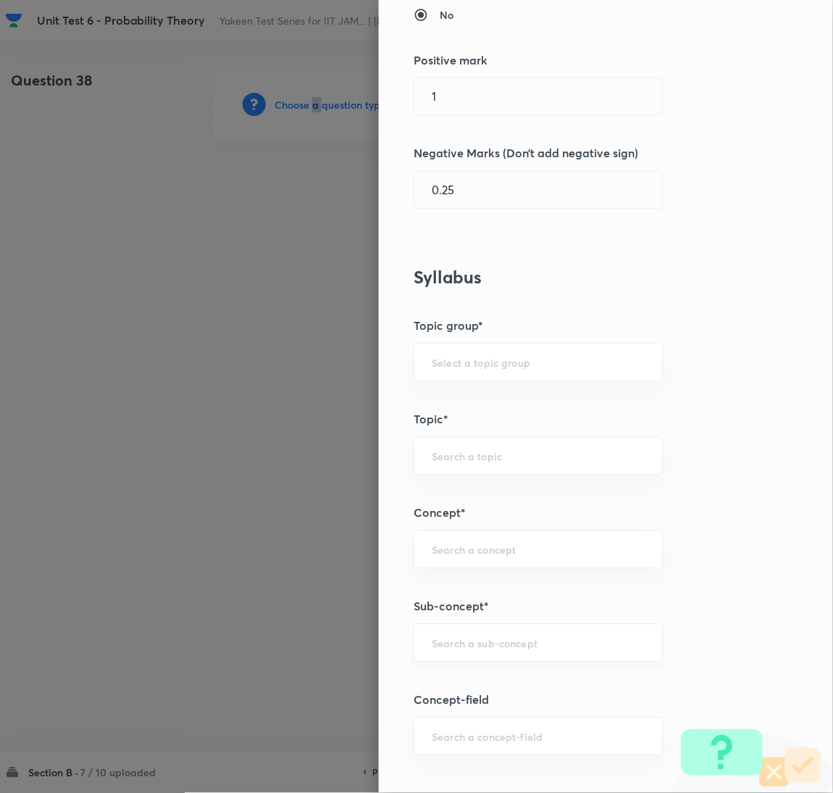
click at [447, 652] on div "​" at bounding box center [538, 643] width 249 height 38
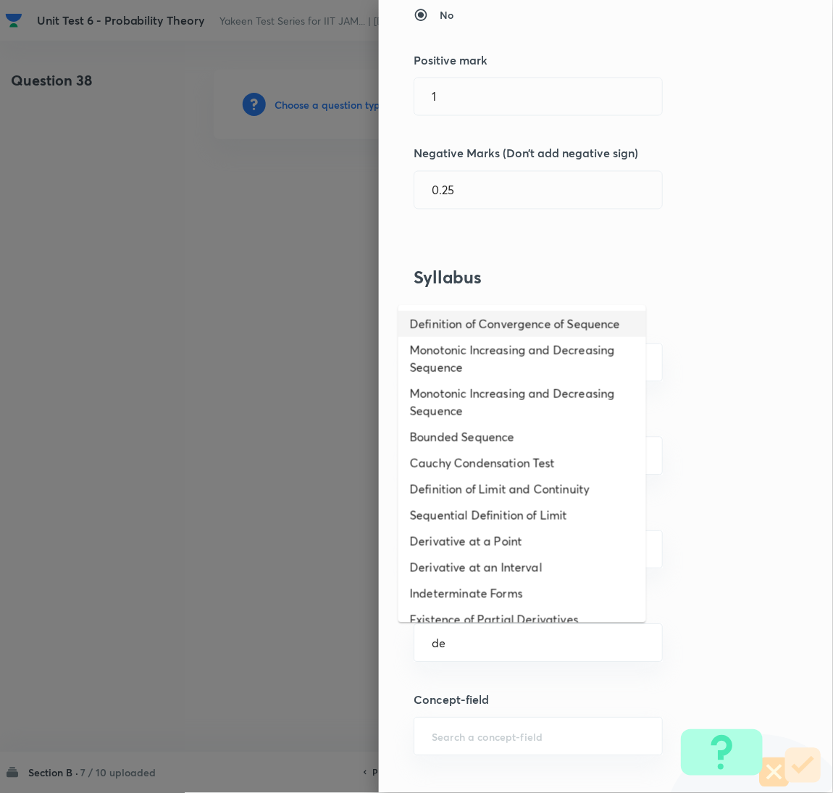
click at [467, 337] on li "Definition of Convergence of Sequence" at bounding box center [522, 324] width 248 height 26
type input "Definition of Convergence of Sequence"
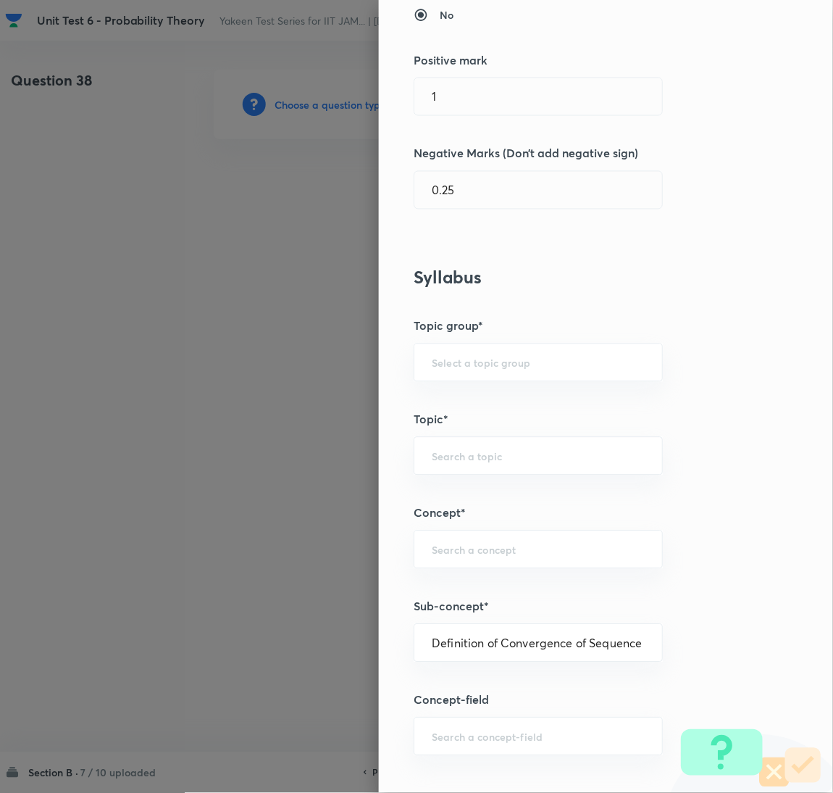
type input "Mathematics"
type input "Sequences & Series-Real Nos."
type input "Convergence of Sequences"
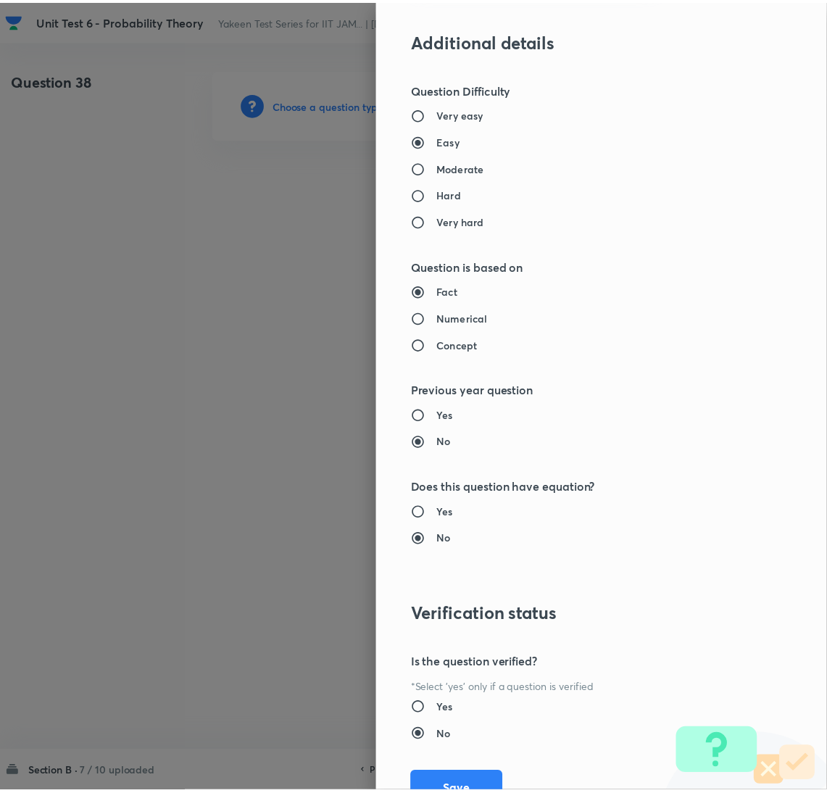
scroll to position [1281, 0]
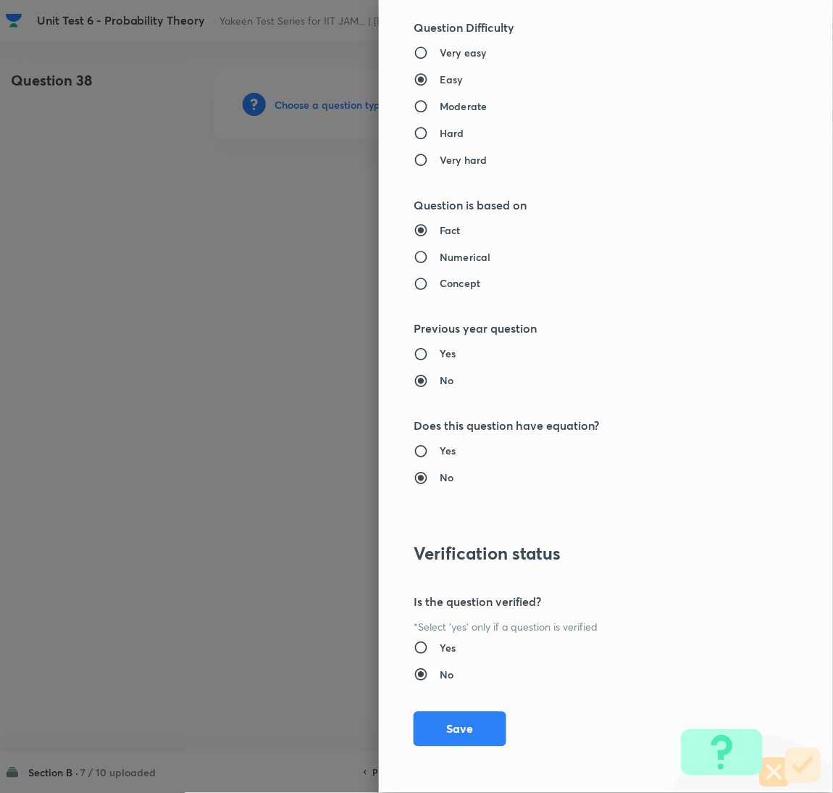
click at [442, 724] on button "Save" at bounding box center [460, 728] width 93 height 35
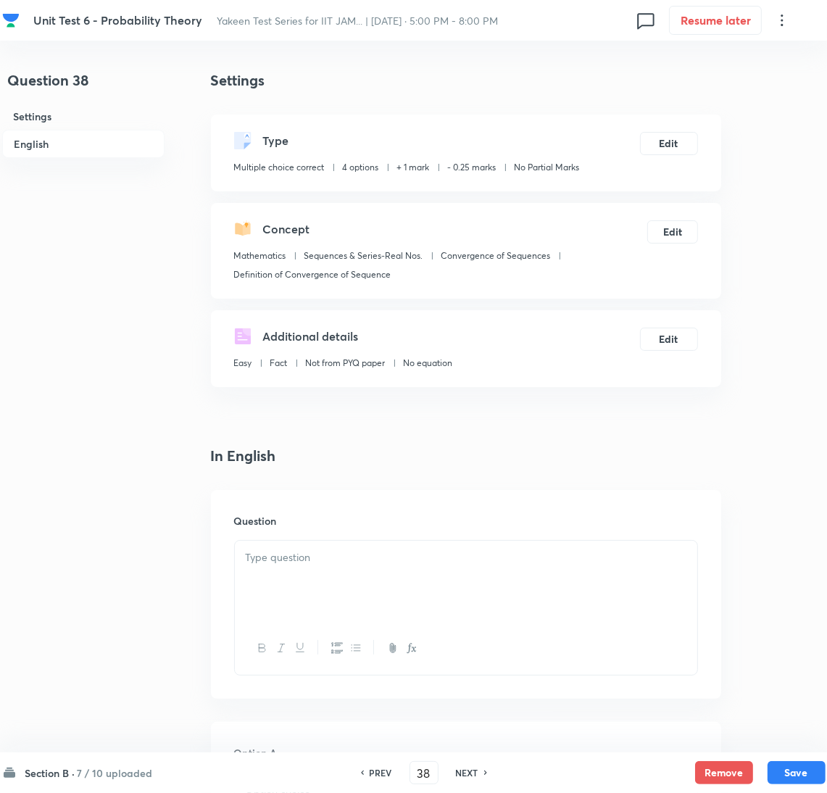
click at [298, 569] on div at bounding box center [466, 580] width 462 height 81
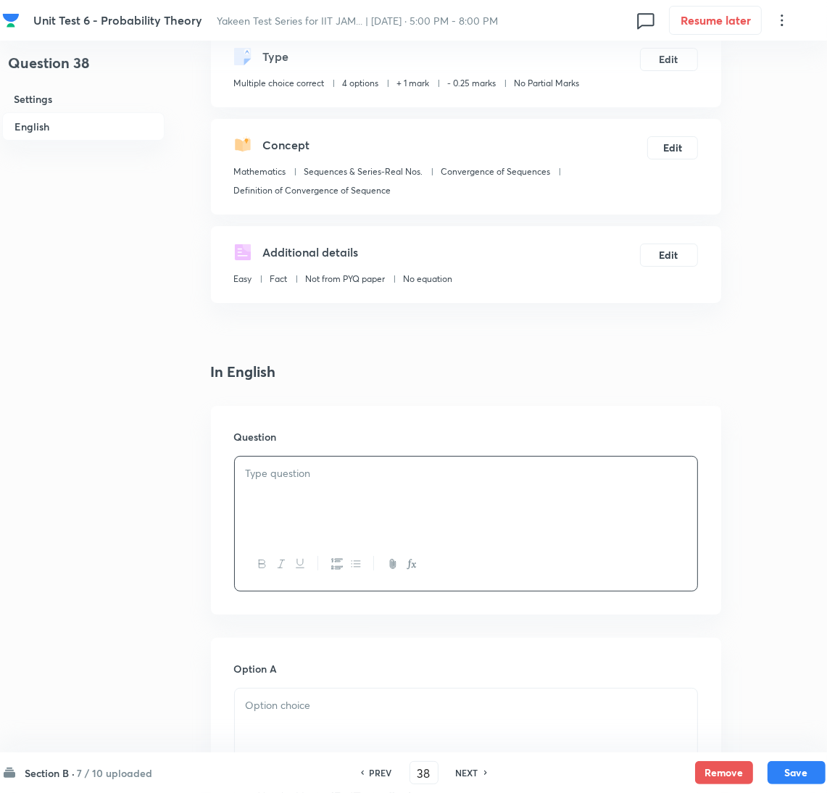
scroll to position [217, 0]
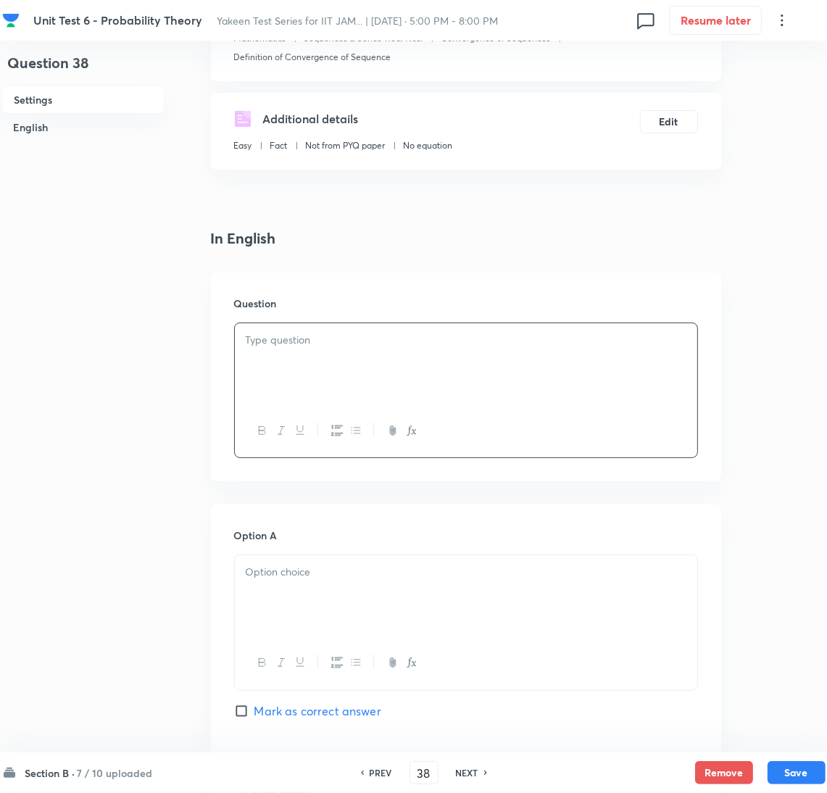
click at [276, 380] on div at bounding box center [466, 363] width 462 height 81
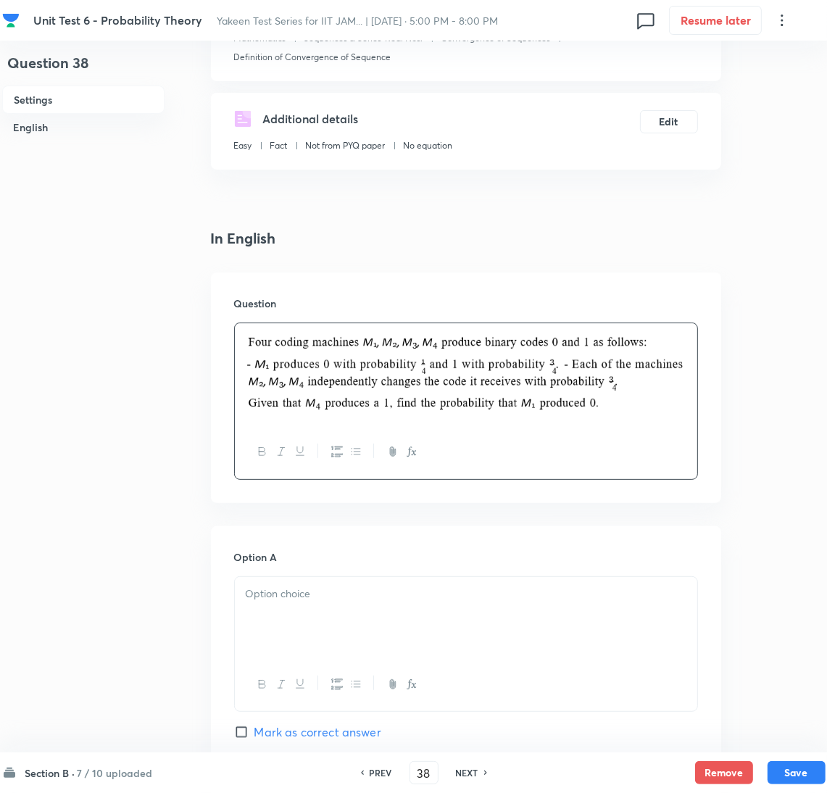
click at [340, 417] on div at bounding box center [466, 374] width 462 height 102
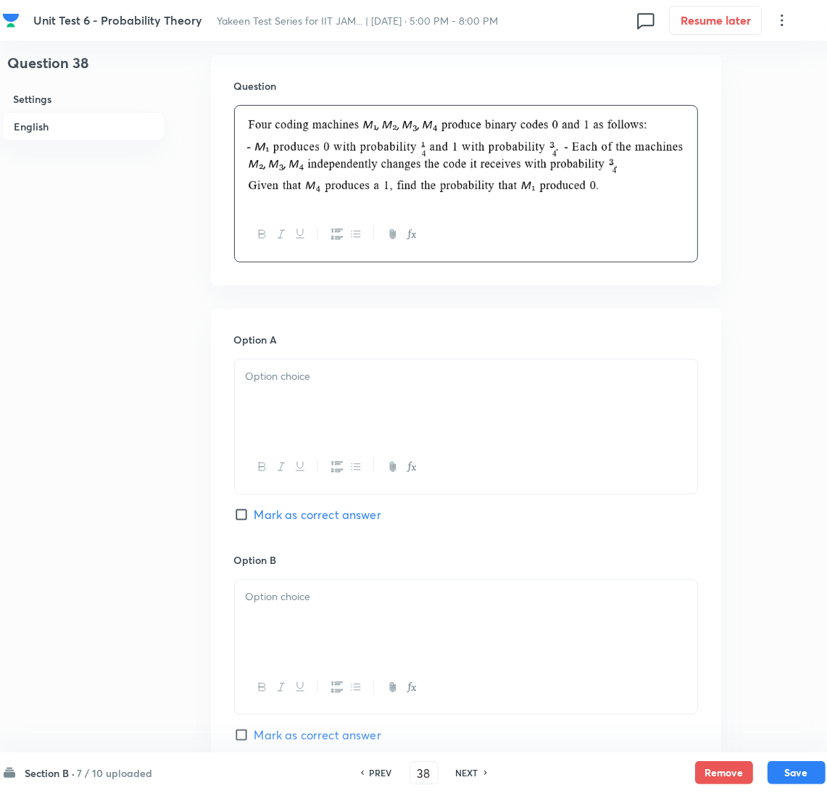
click at [294, 384] on p at bounding box center [466, 376] width 440 height 17
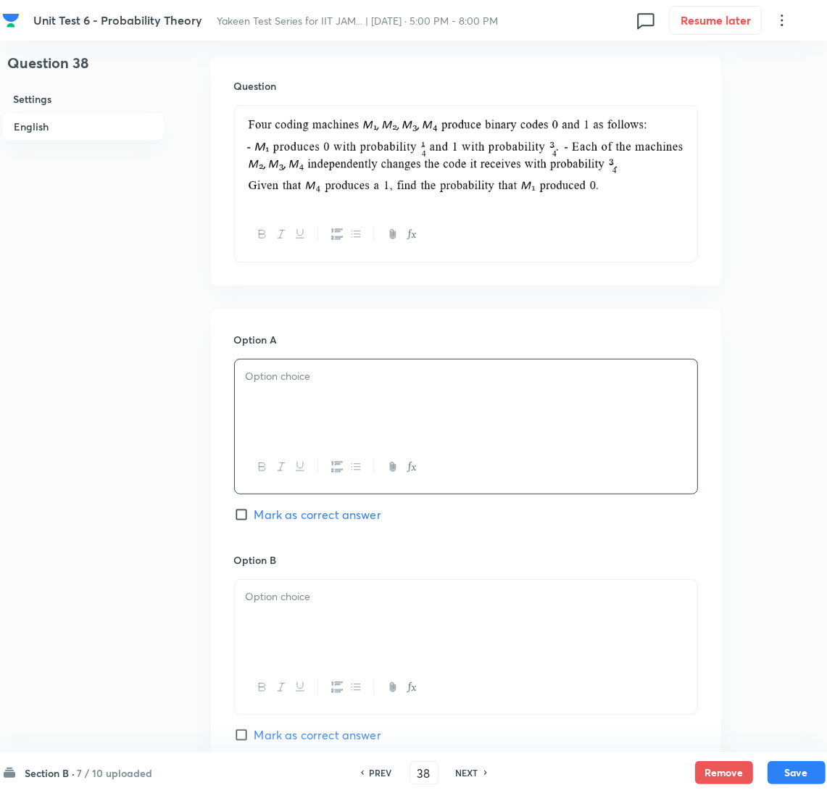
click at [290, 388] on div at bounding box center [466, 399] width 462 height 81
click at [298, 630] on div at bounding box center [466, 620] width 462 height 81
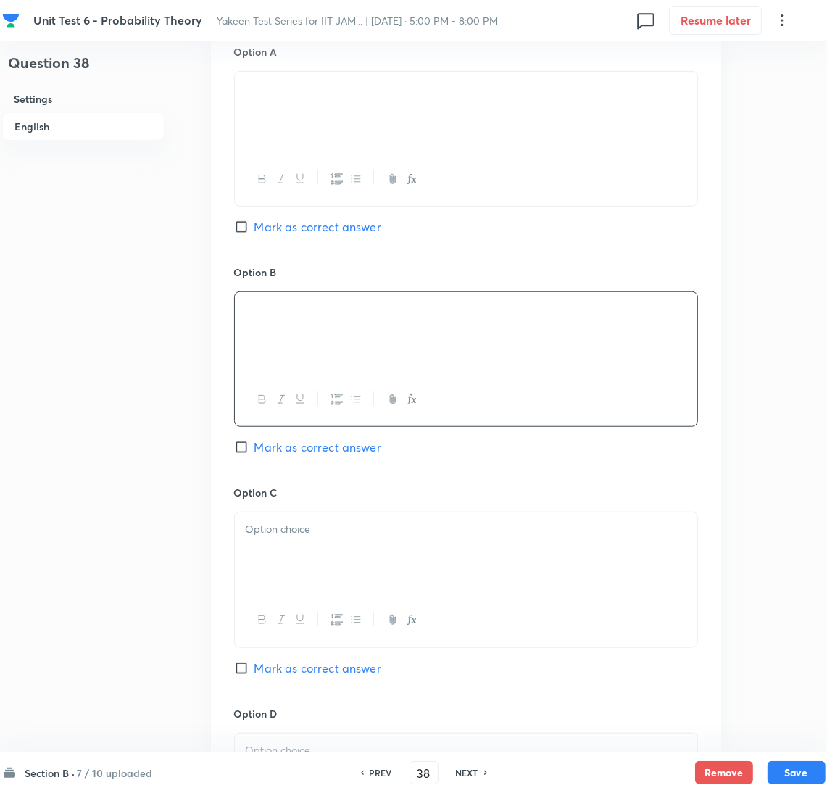
scroll to position [761, 0]
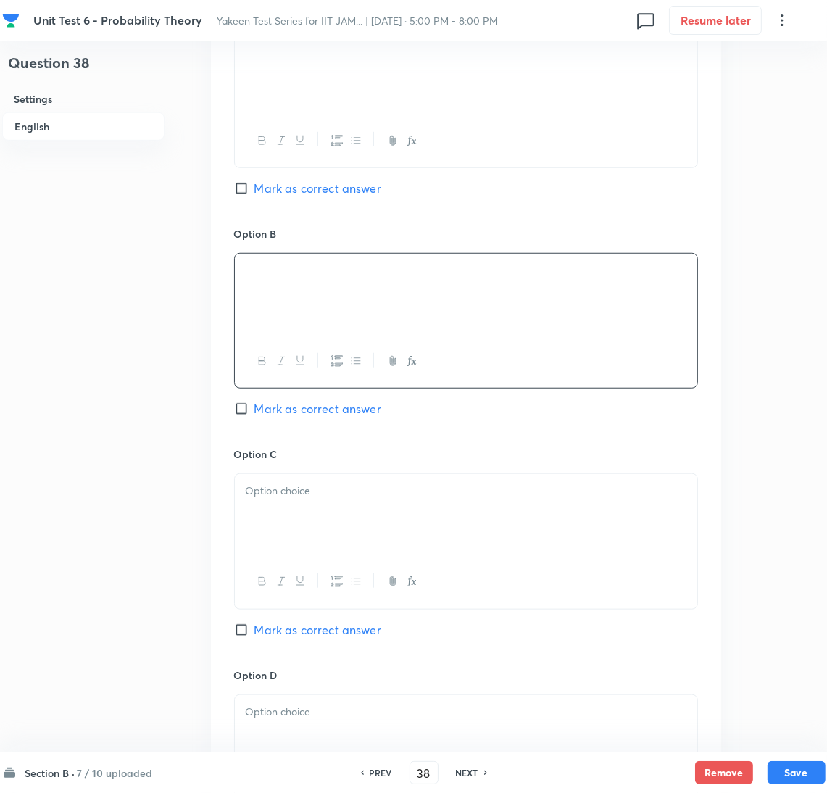
click at [289, 511] on div at bounding box center [466, 514] width 462 height 81
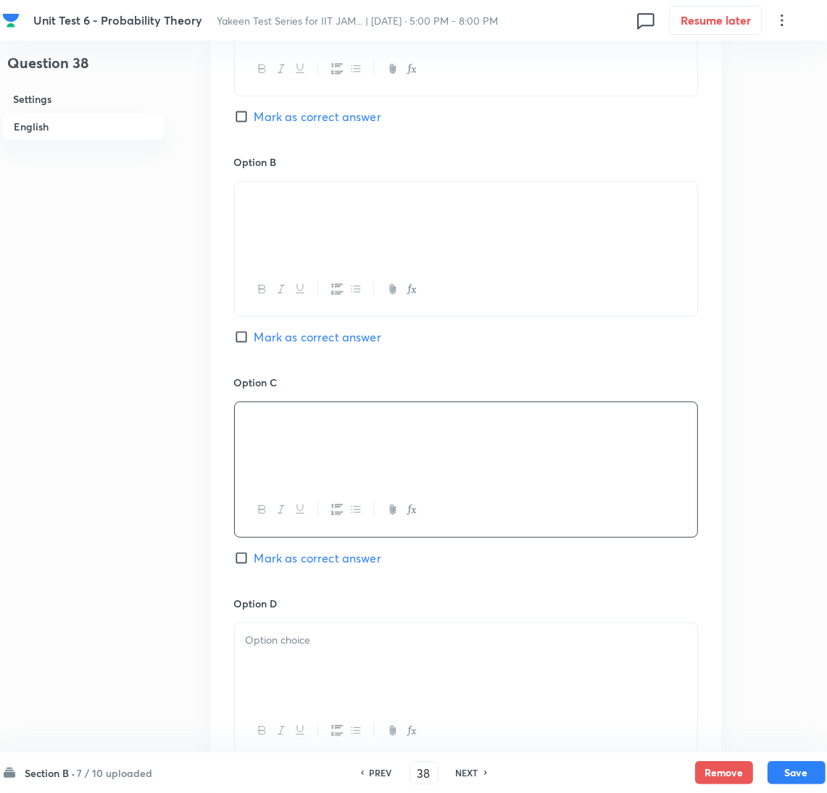
scroll to position [977, 0]
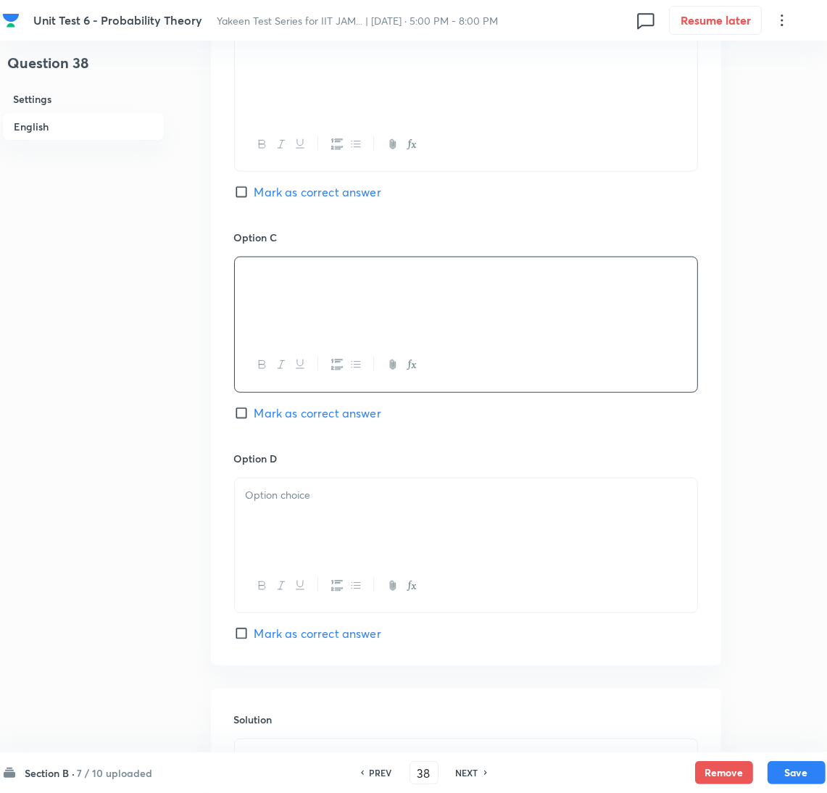
click at [293, 509] on div at bounding box center [466, 518] width 462 height 81
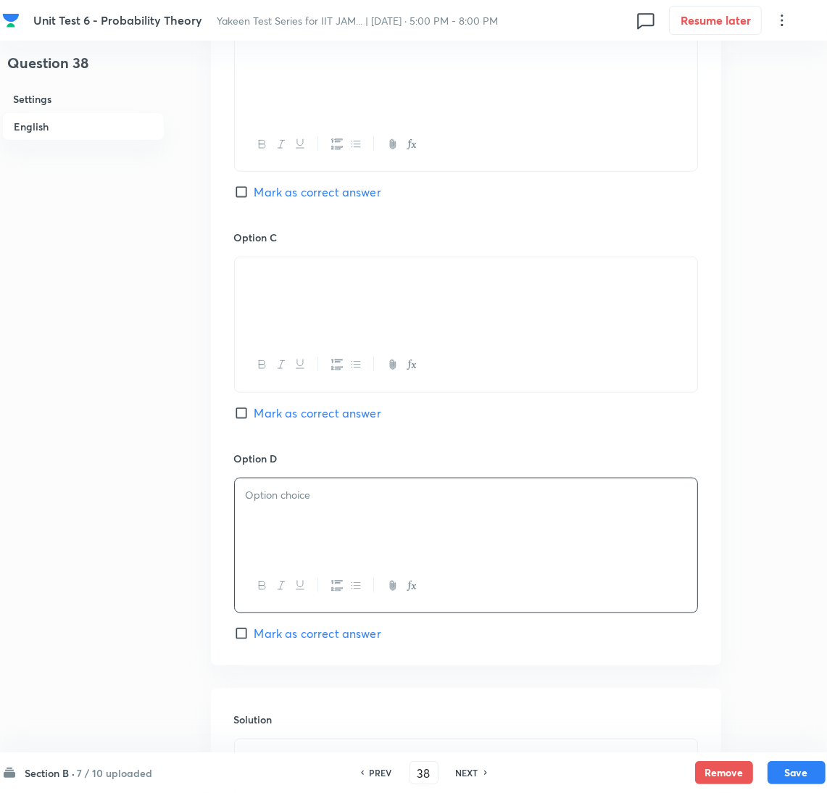
click at [319, 535] on div at bounding box center [466, 518] width 462 height 81
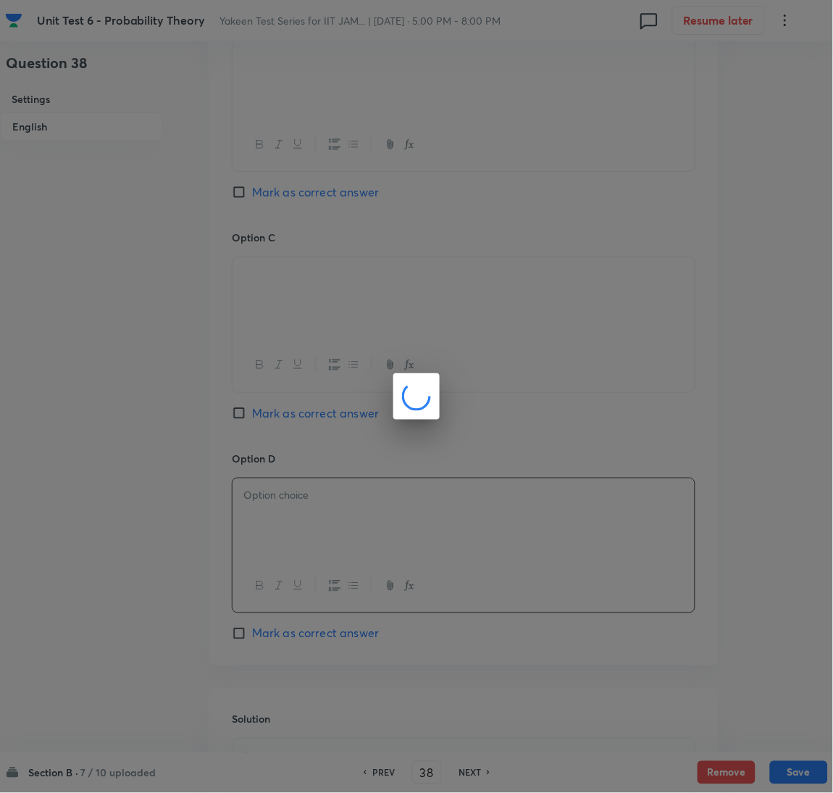
click at [293, 505] on div at bounding box center [416, 396] width 833 height 793
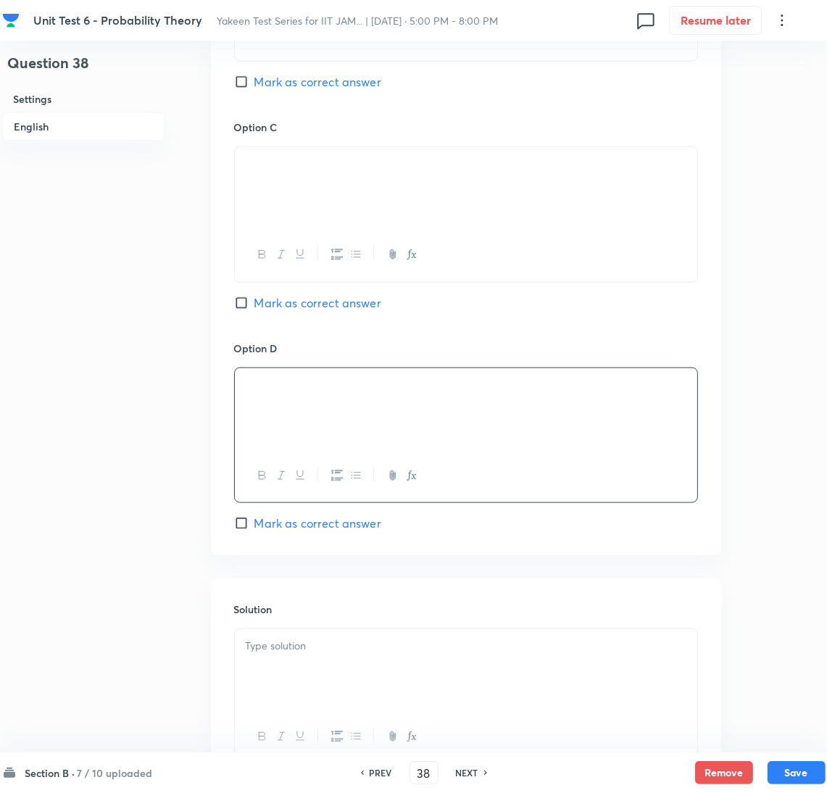
scroll to position [1214, 0]
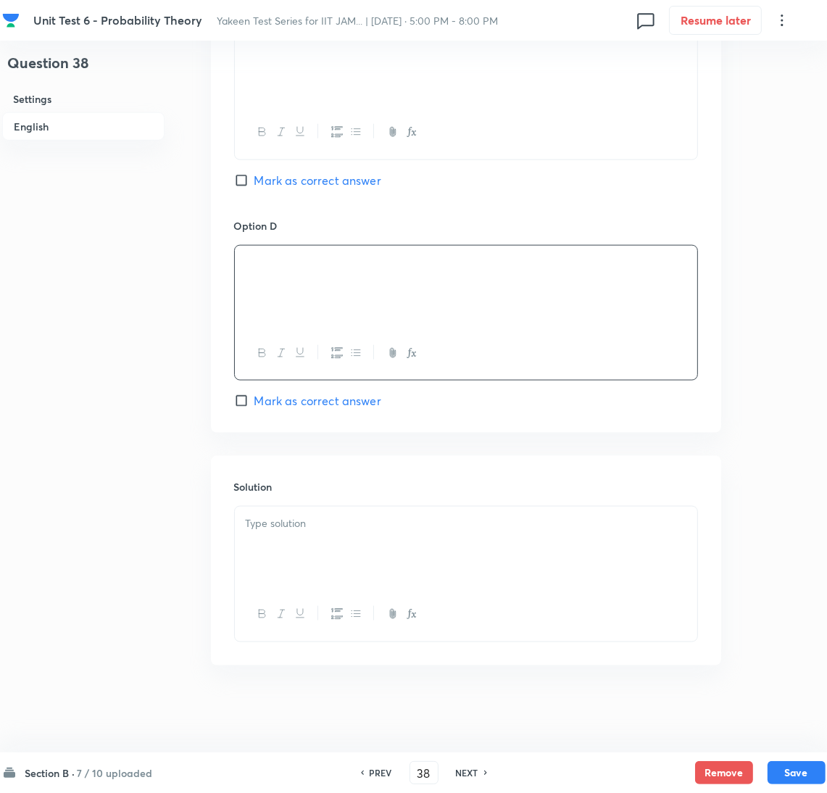
drag, startPoint x: 303, startPoint y: 543, endPoint x: 141, endPoint y: 545, distance: 161.6
click at [302, 543] on div at bounding box center [466, 546] width 462 height 81
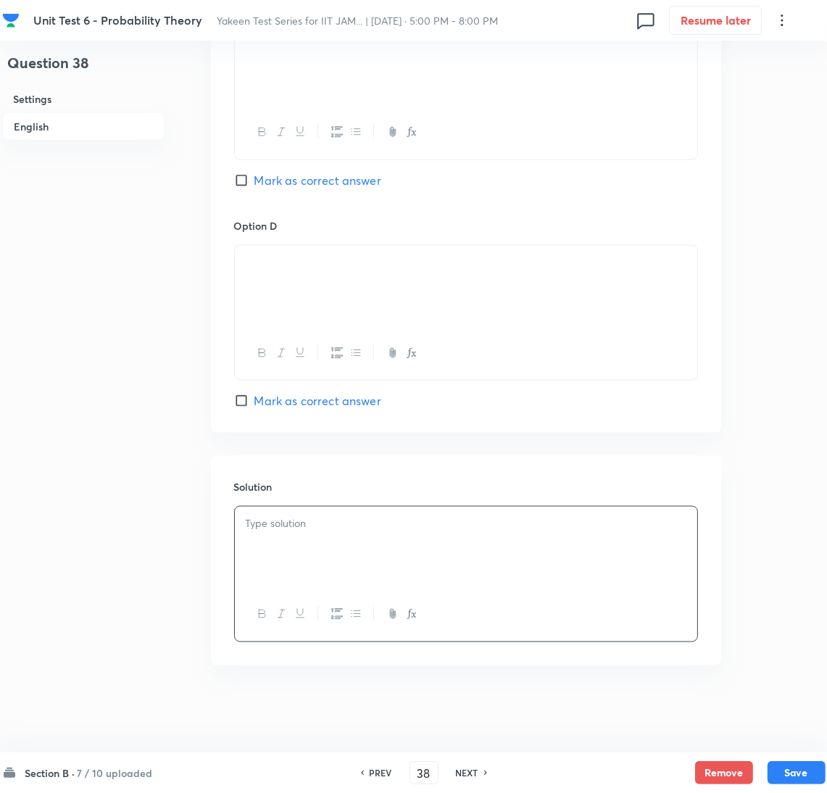
click at [294, 523] on p at bounding box center [466, 523] width 440 height 17
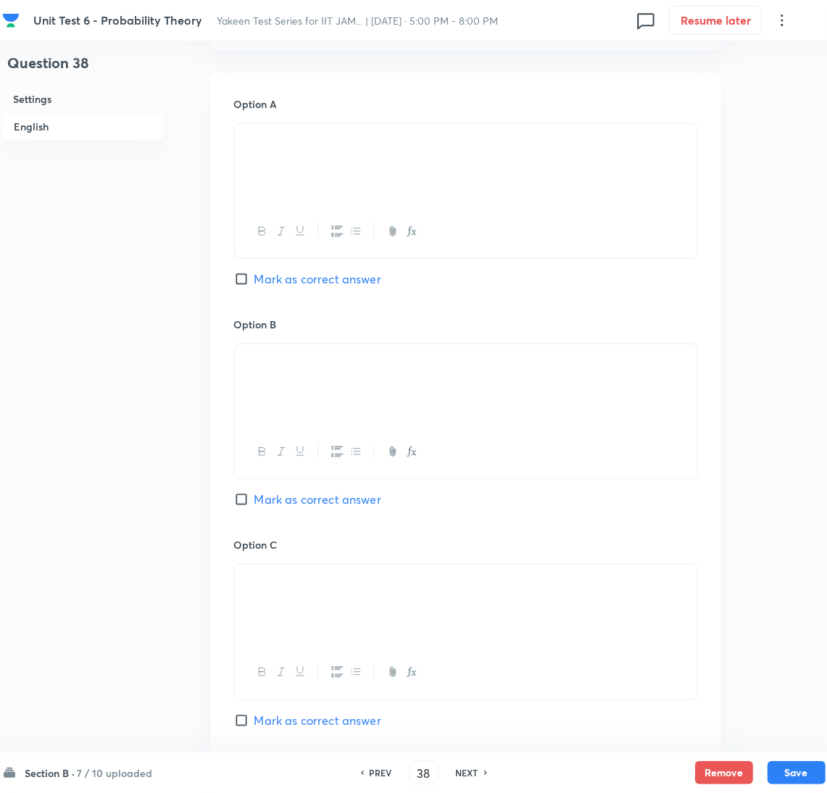
click at [249, 274] on input "Mark as correct answer" at bounding box center [244, 279] width 20 height 14
checkbox input "true"
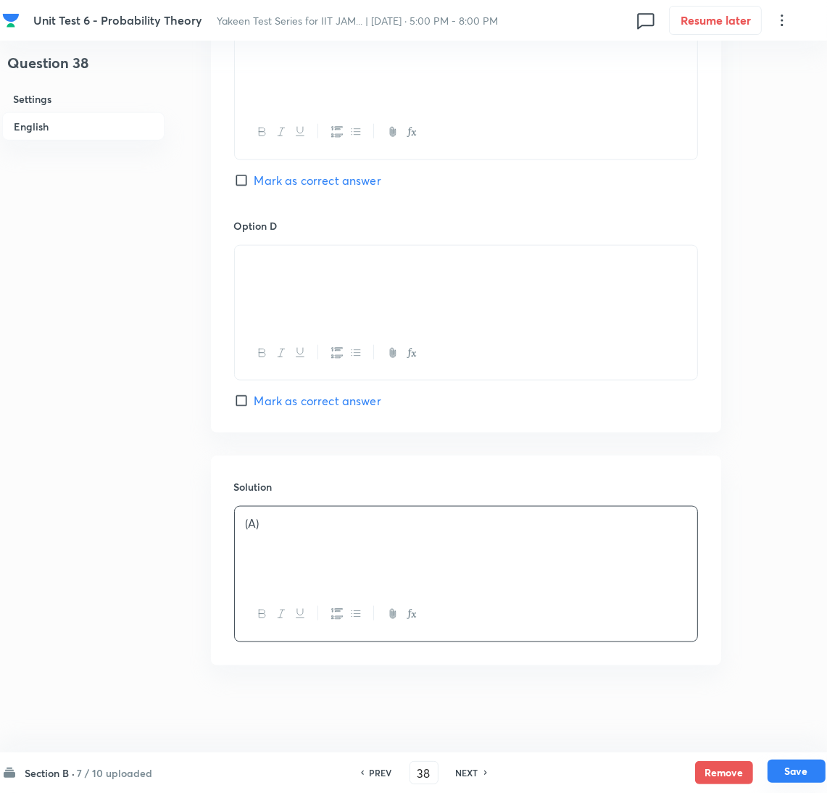
click at [795, 769] on button "Save" at bounding box center [796, 770] width 58 height 23
type input "39"
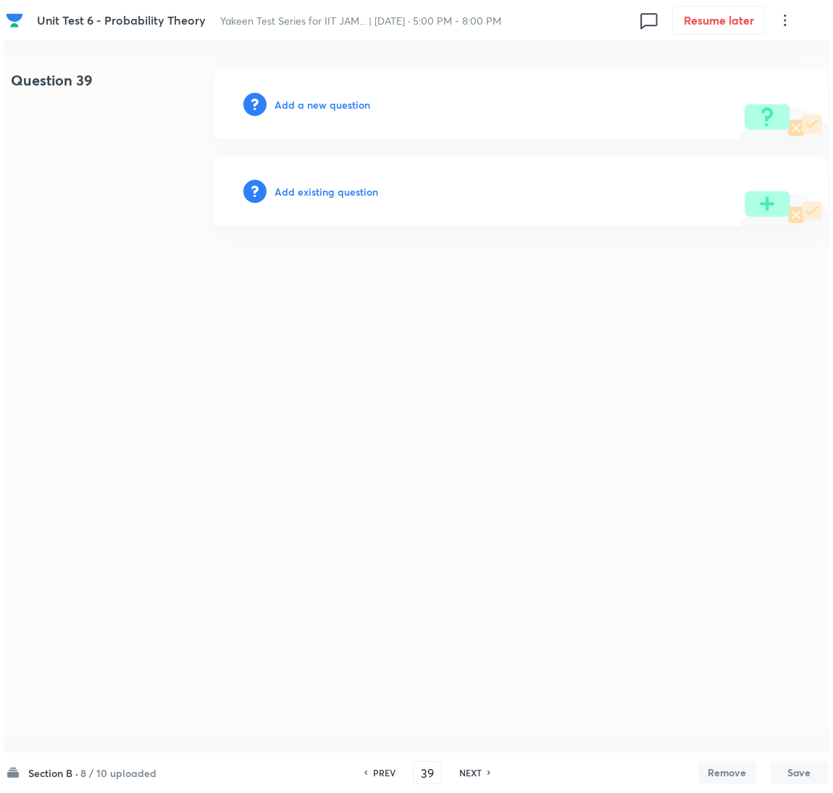
scroll to position [0, 0]
click at [302, 101] on h6 "Add a new question" at bounding box center [323, 104] width 96 height 15
click at [286, 101] on h6 "Choose a question type" at bounding box center [331, 104] width 112 height 15
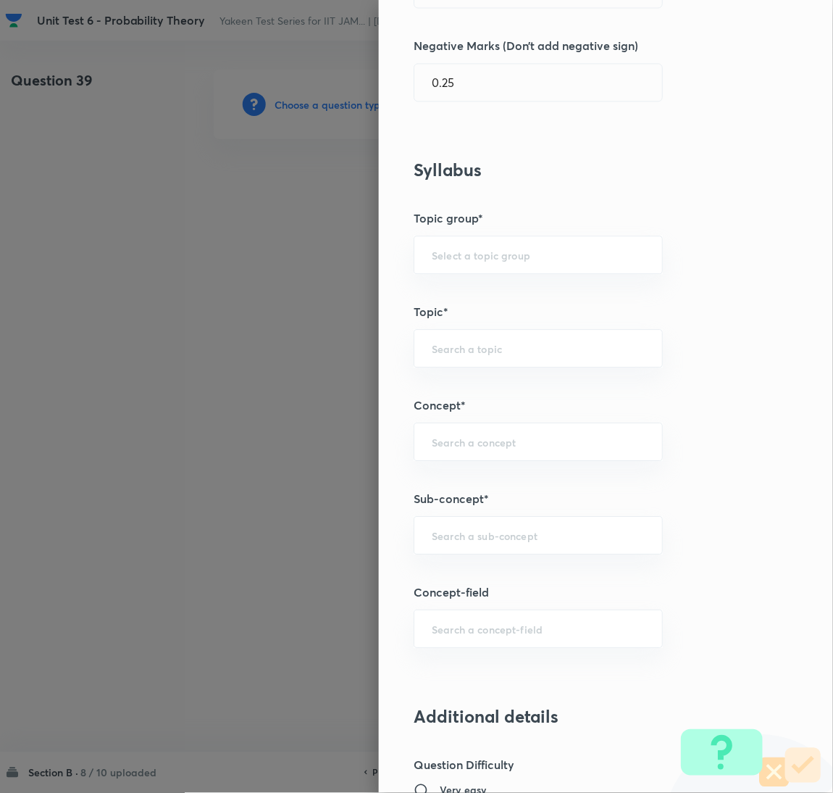
scroll to position [869, 0]
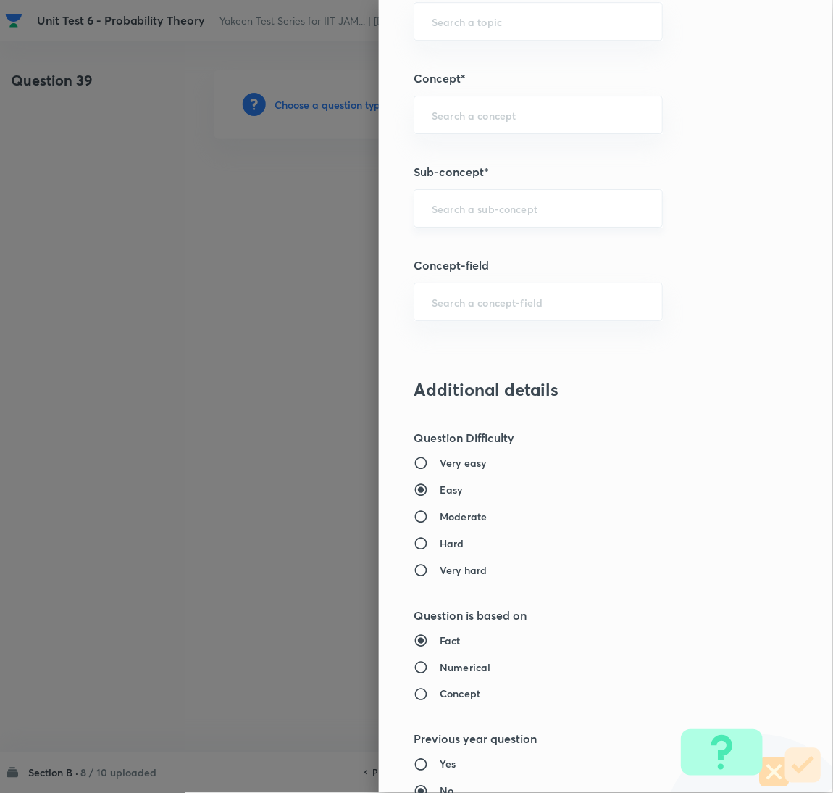
click at [449, 211] on input "text" at bounding box center [538, 208] width 213 height 14
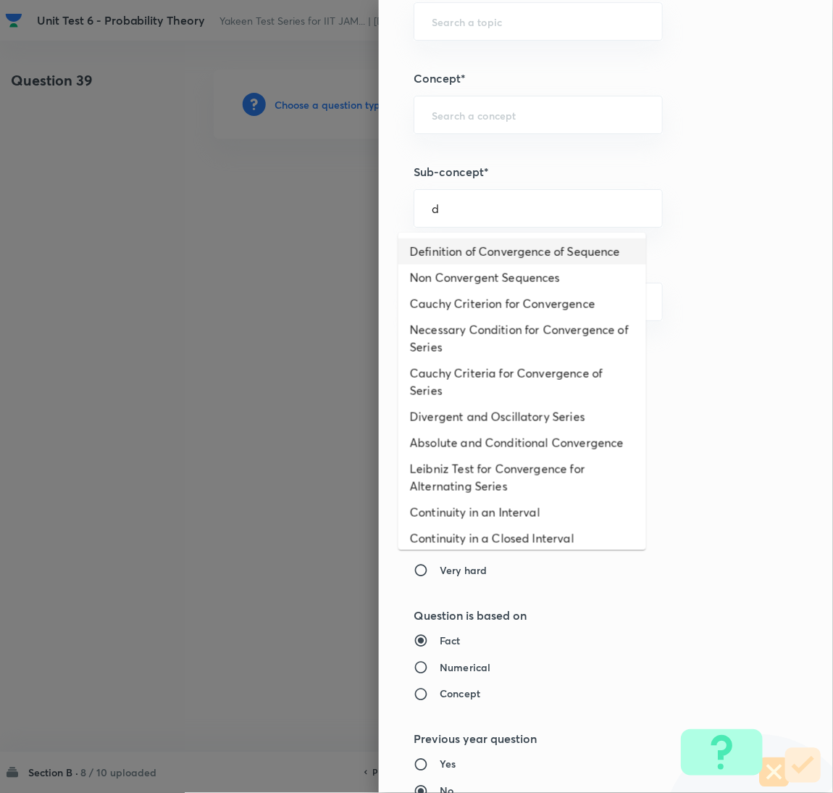
click at [458, 263] on li "Definition of Convergence of Sequence" at bounding box center [522, 251] width 248 height 26
type input "Definition of Convergence of Sequence"
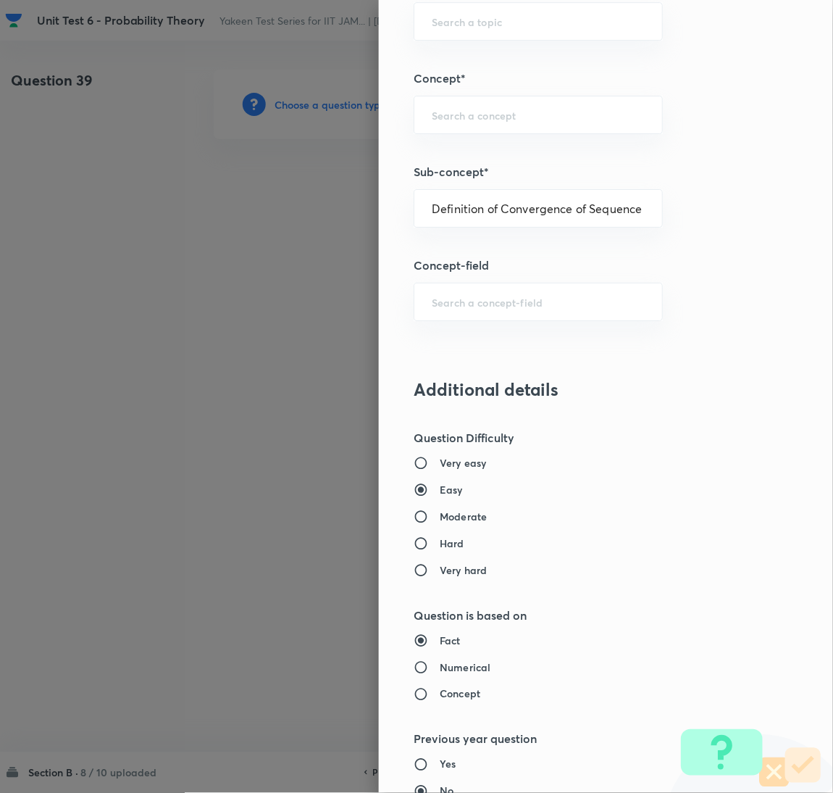
type input "Mathematics"
type input "Sequences & Series-Real Nos."
type input "Convergence of Sequences"
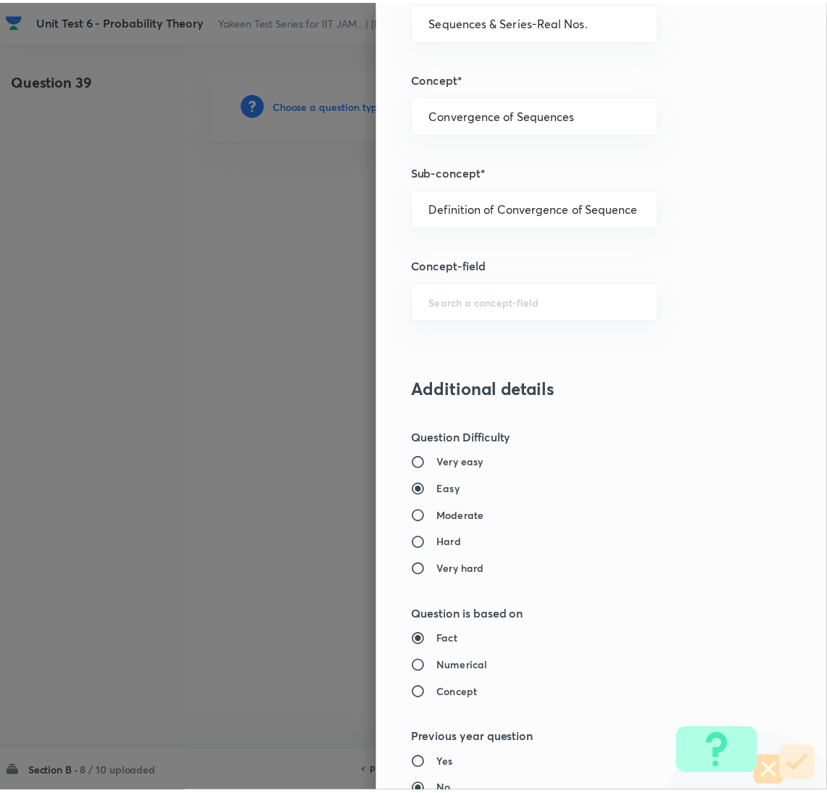
scroll to position [1281, 0]
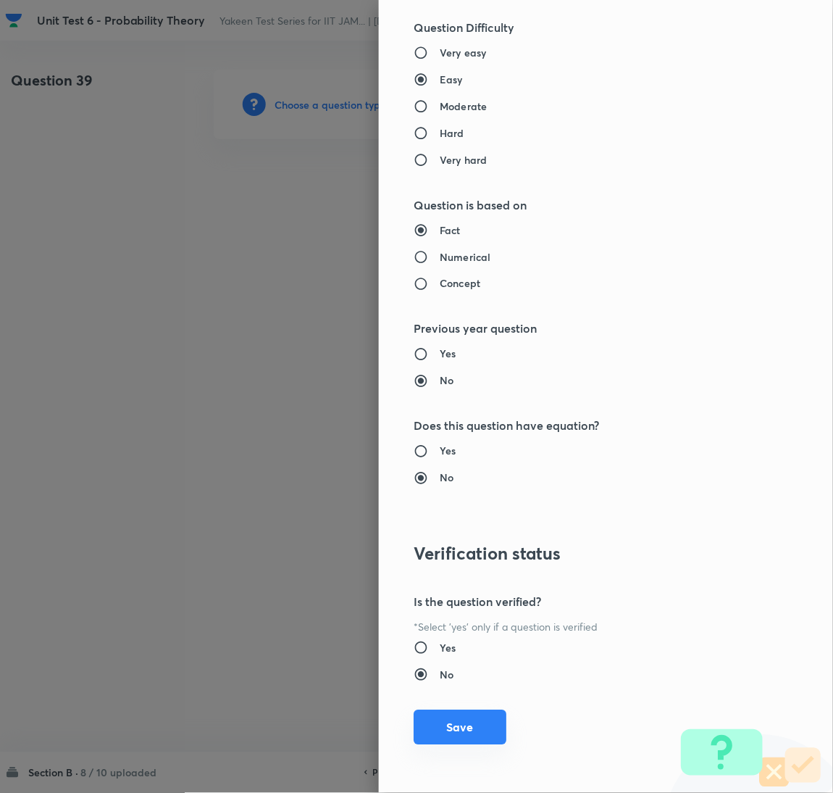
click at [456, 732] on button "Save" at bounding box center [460, 727] width 93 height 35
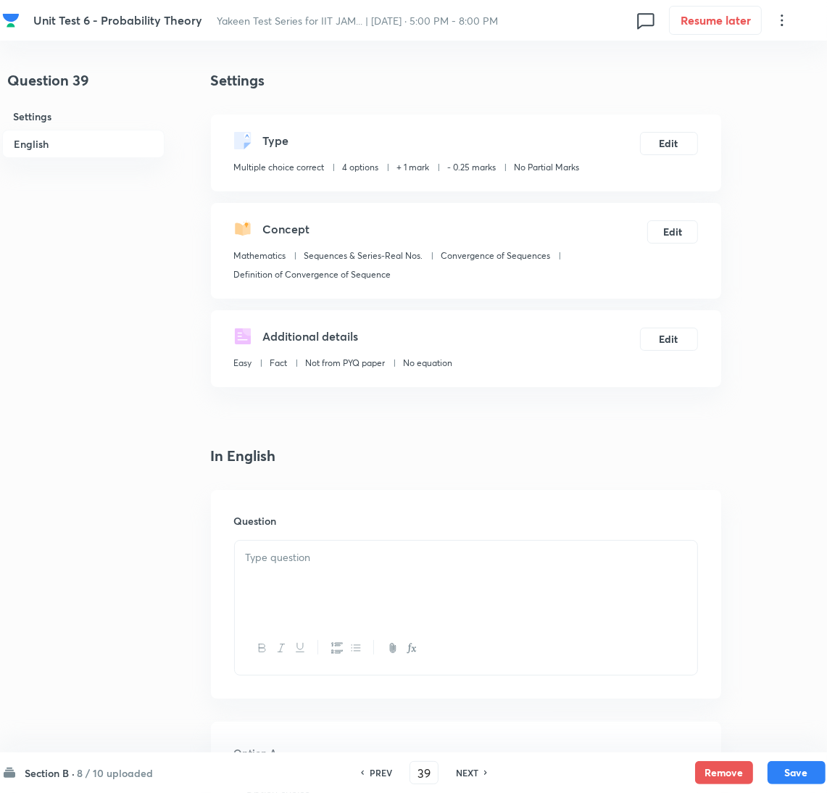
click at [383, 578] on div at bounding box center [466, 580] width 462 height 81
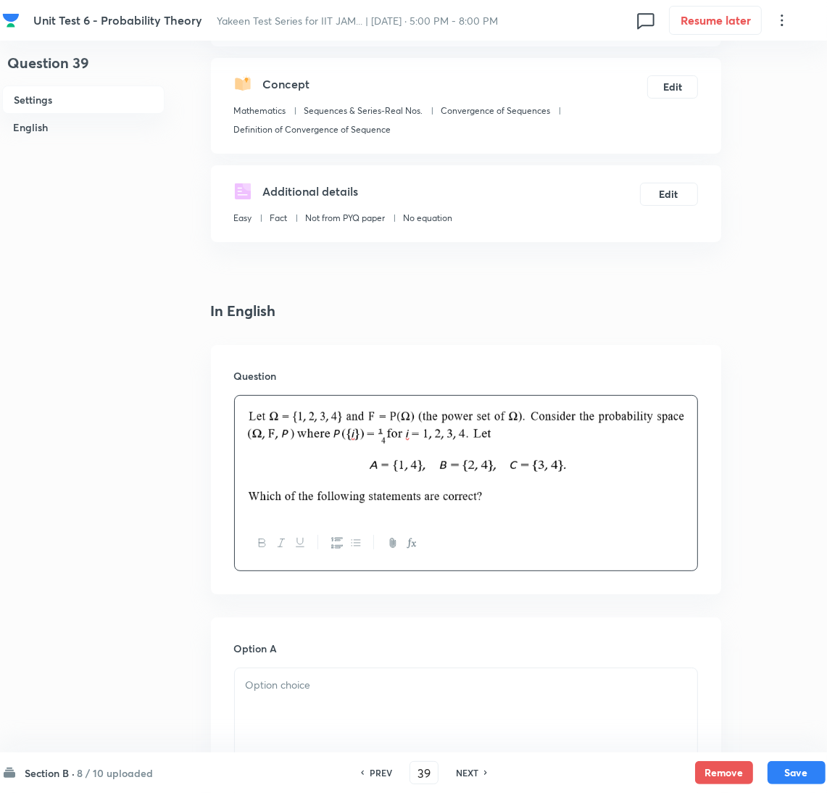
scroll to position [435, 0]
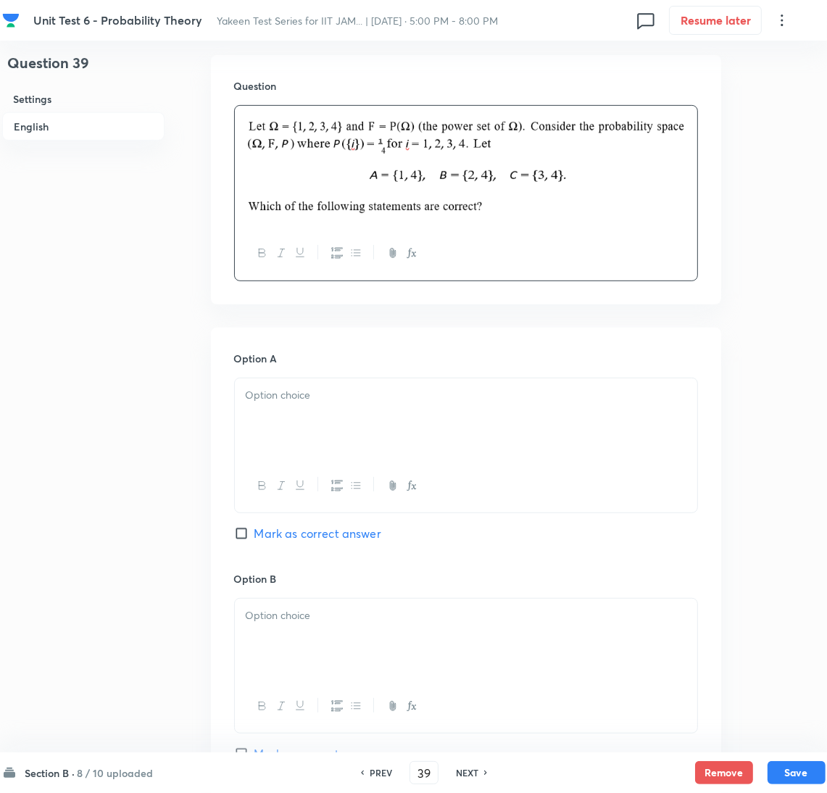
click at [301, 423] on div at bounding box center [466, 418] width 462 height 81
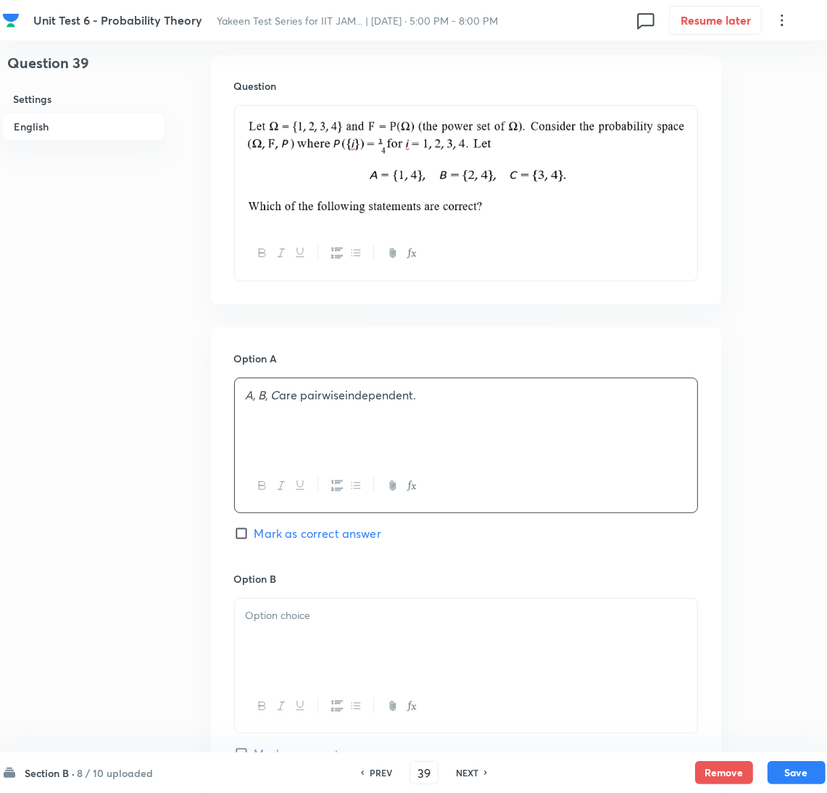
scroll to position [543, 0]
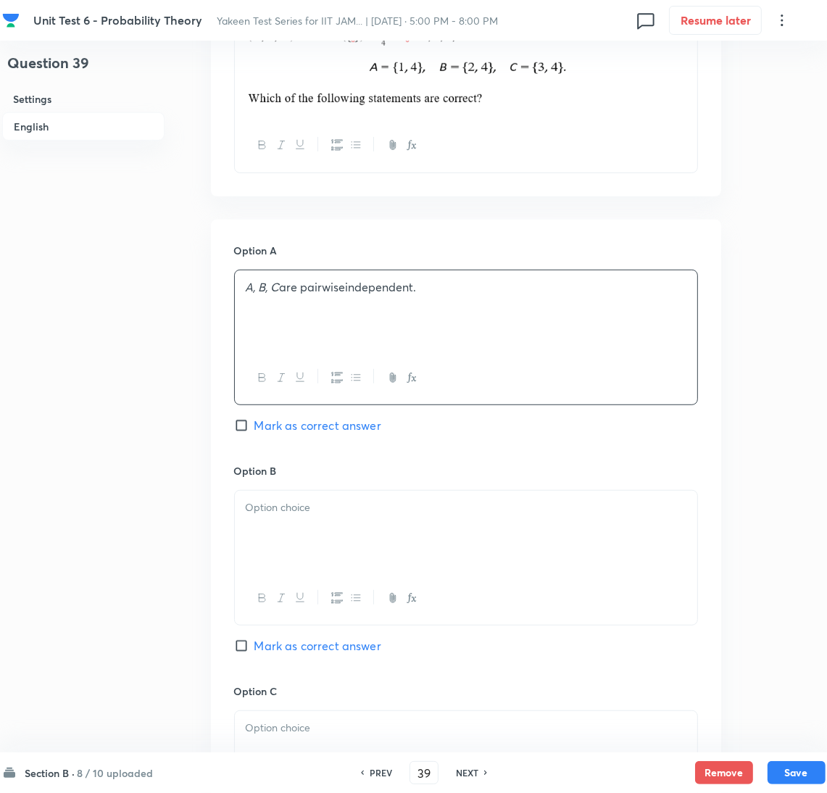
click at [285, 530] on div at bounding box center [466, 530] width 462 height 81
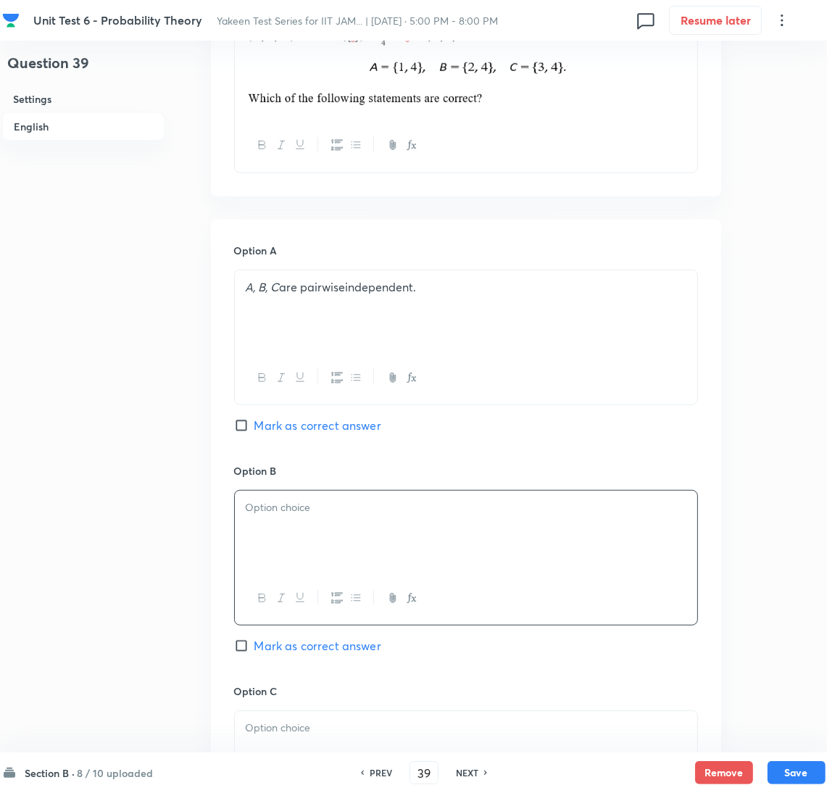
click at [309, 517] on div at bounding box center [466, 530] width 462 height 81
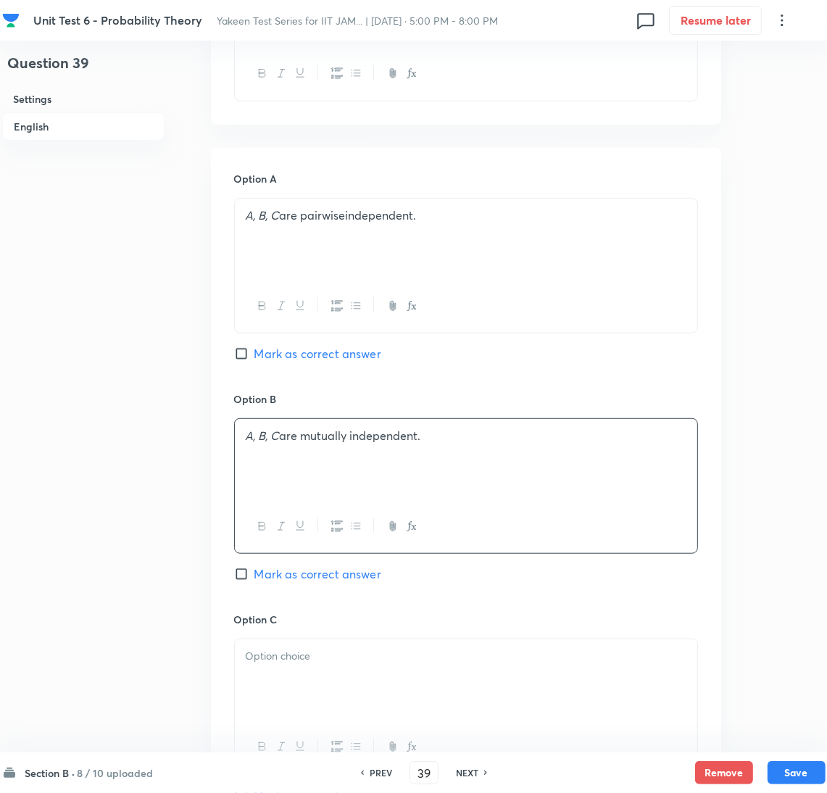
scroll to position [651, 0]
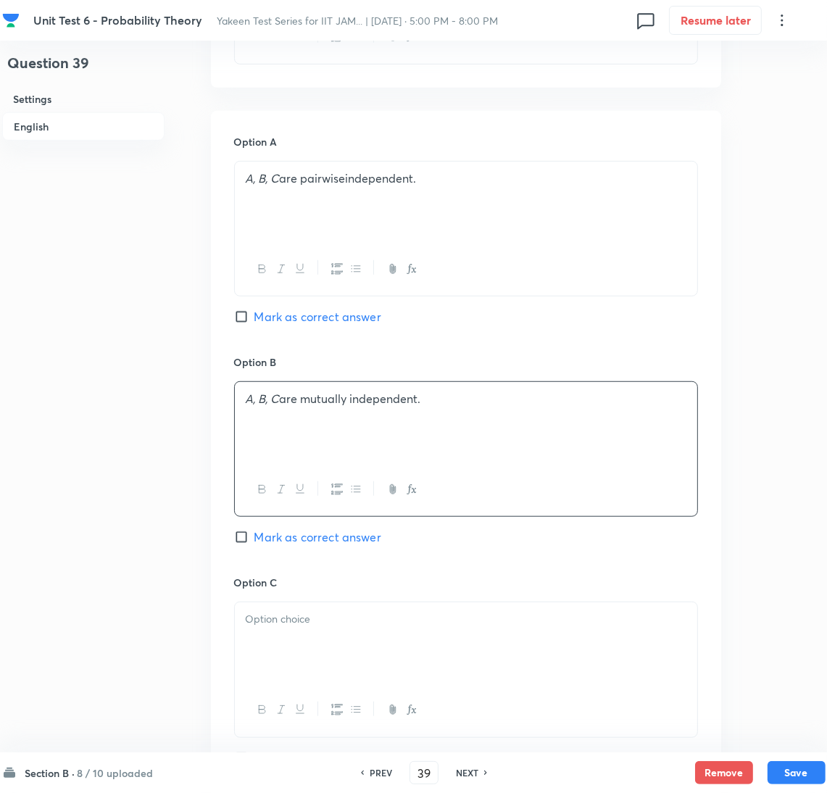
click at [250, 313] on input "Mark as correct answer" at bounding box center [244, 316] width 20 height 14
checkbox input "true"
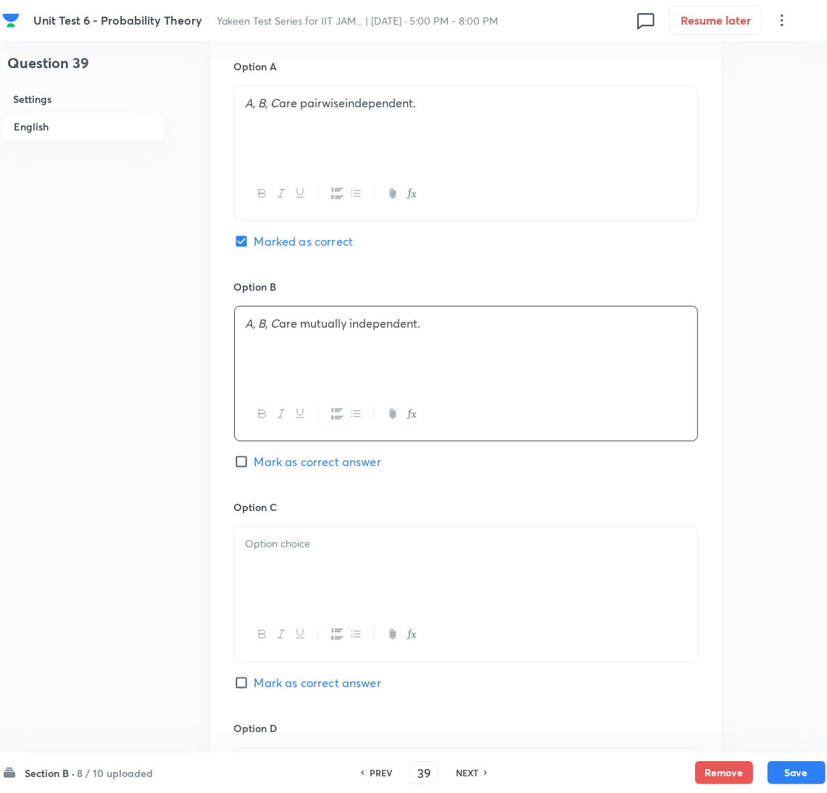
scroll to position [761, 0]
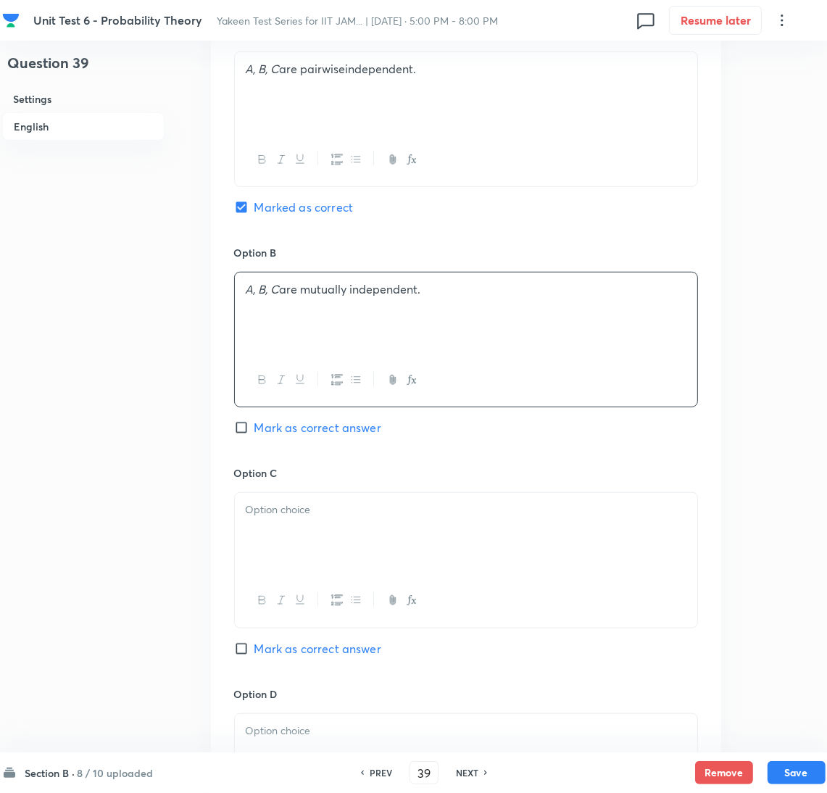
click at [257, 650] on span "Mark as correct answer" at bounding box center [317, 648] width 127 height 17
click at [254, 650] on input "Mark as correct answer" at bounding box center [244, 648] width 20 height 14
checkbox input "true"
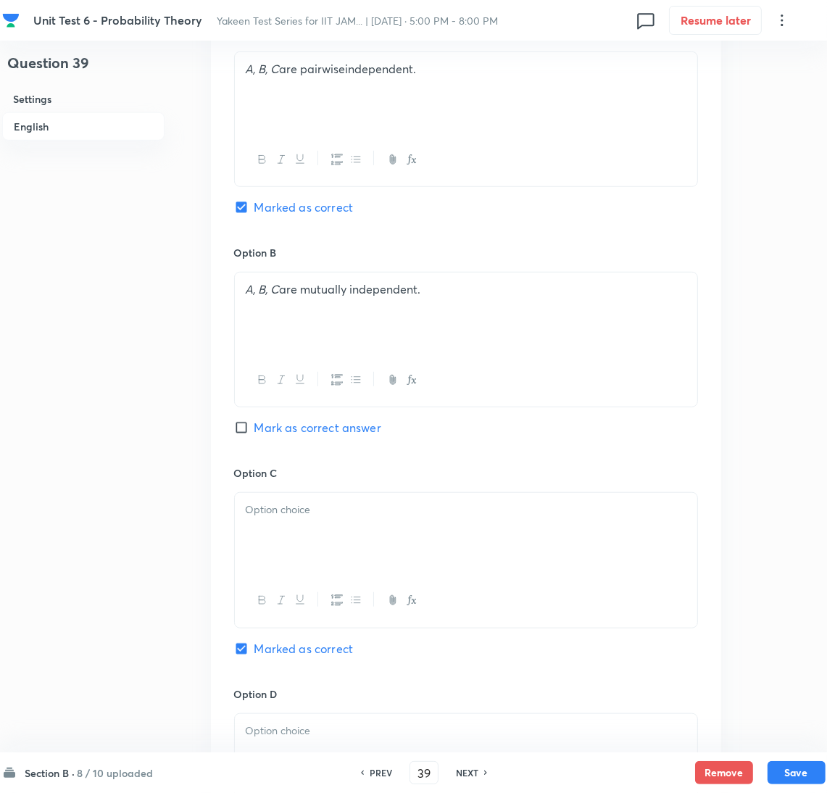
click at [279, 540] on div at bounding box center [466, 533] width 462 height 81
click at [307, 551] on div at bounding box center [466, 533] width 462 height 81
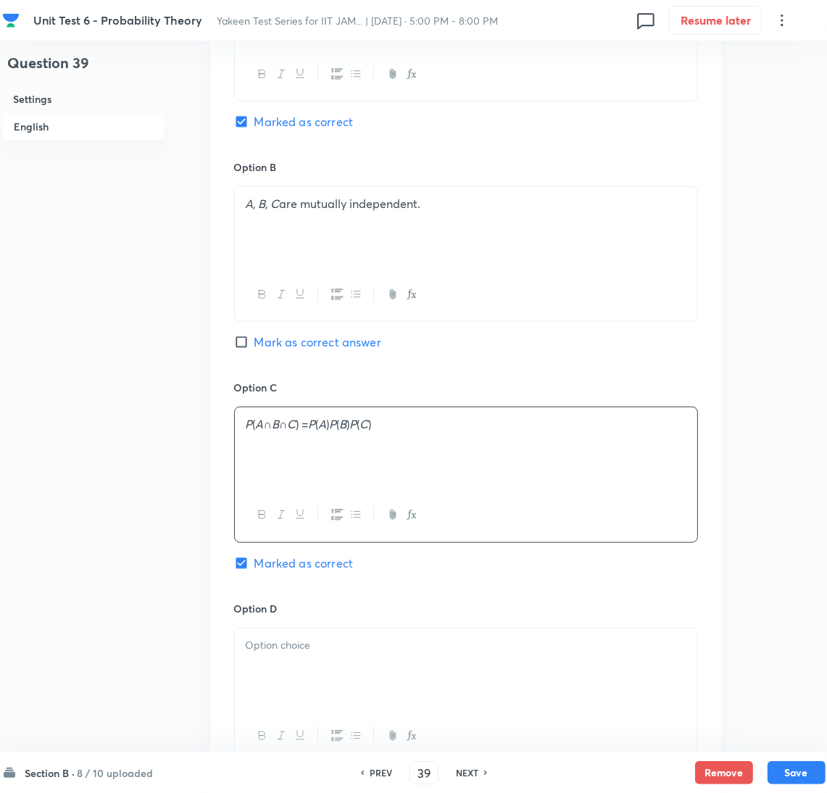
scroll to position [977, 0]
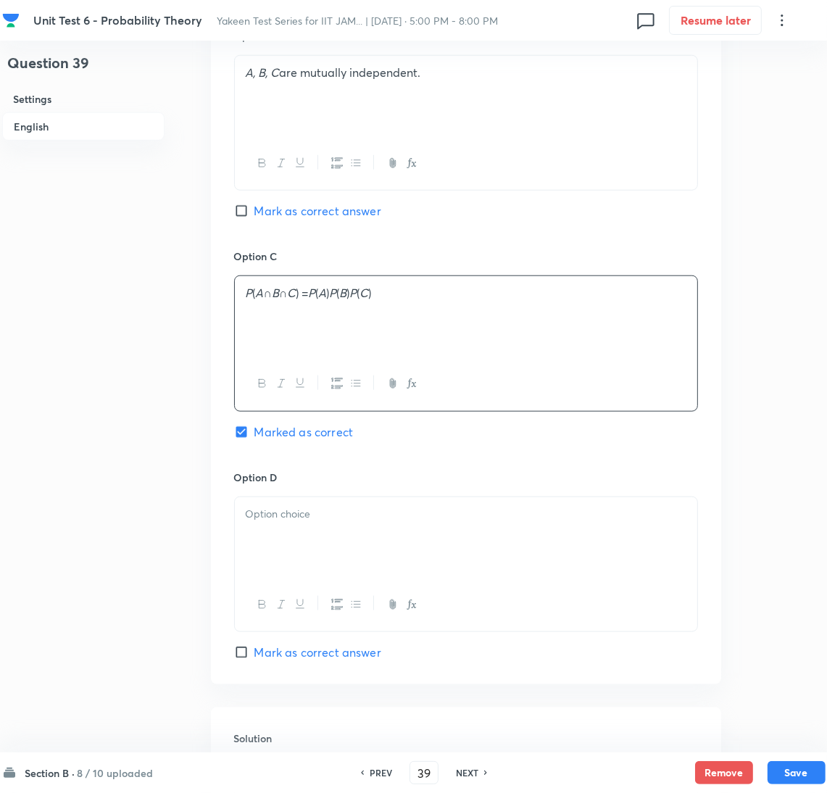
drag, startPoint x: 295, startPoint y: 556, endPoint x: 185, endPoint y: 538, distance: 110.8
click at [293, 556] on div at bounding box center [466, 537] width 462 height 81
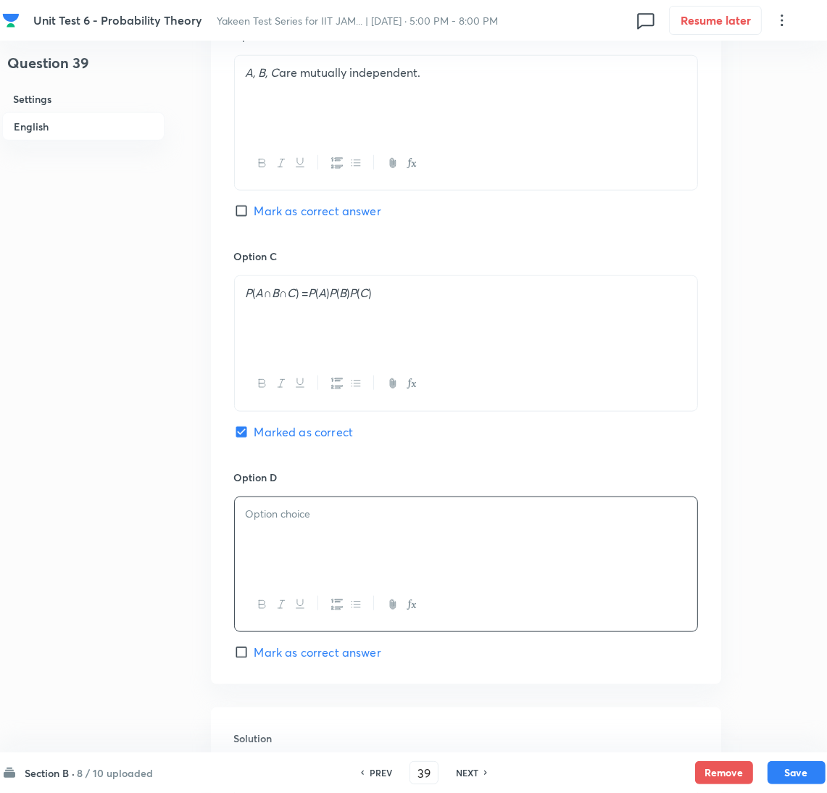
click at [279, 532] on div at bounding box center [466, 537] width 462 height 81
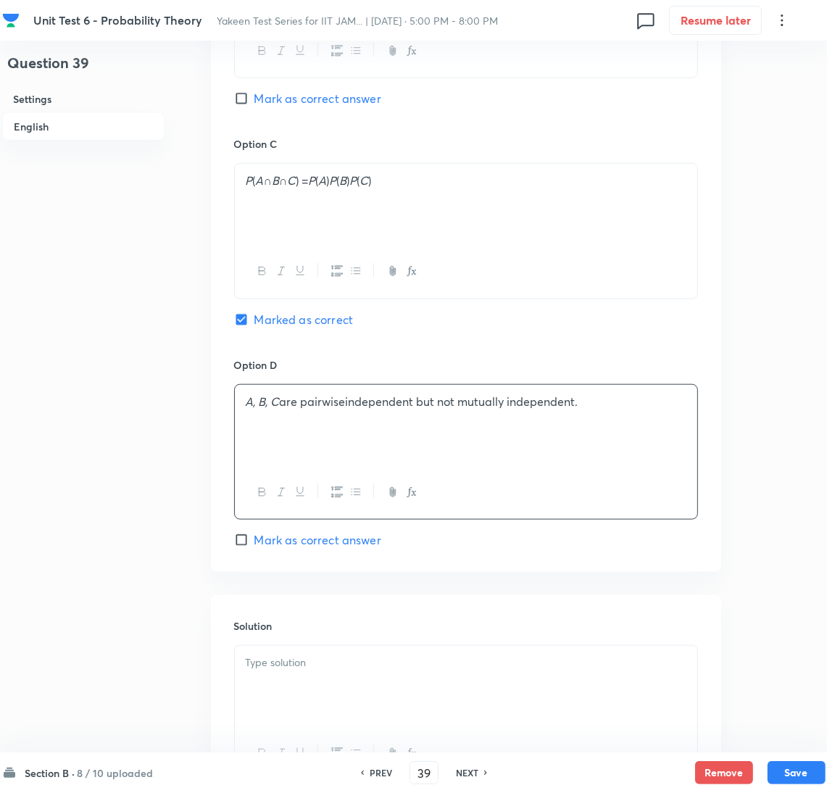
scroll to position [1195, 0]
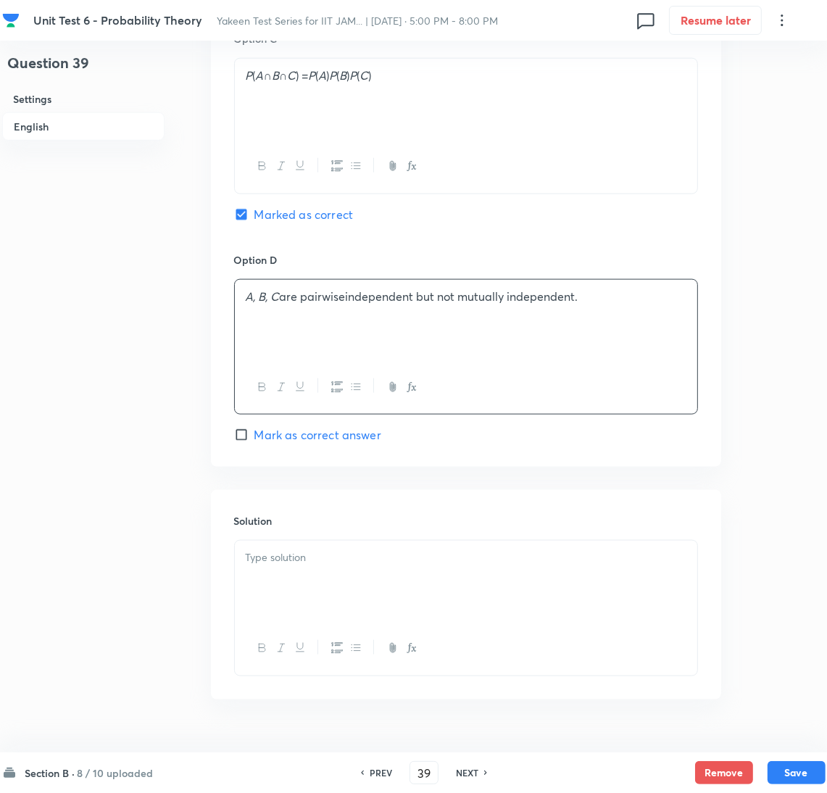
click at [266, 436] on span "Mark as correct answer" at bounding box center [317, 434] width 127 height 17
click at [254, 436] on input "Mark as correct answer" at bounding box center [244, 434] width 20 height 14
checkbox input "true"
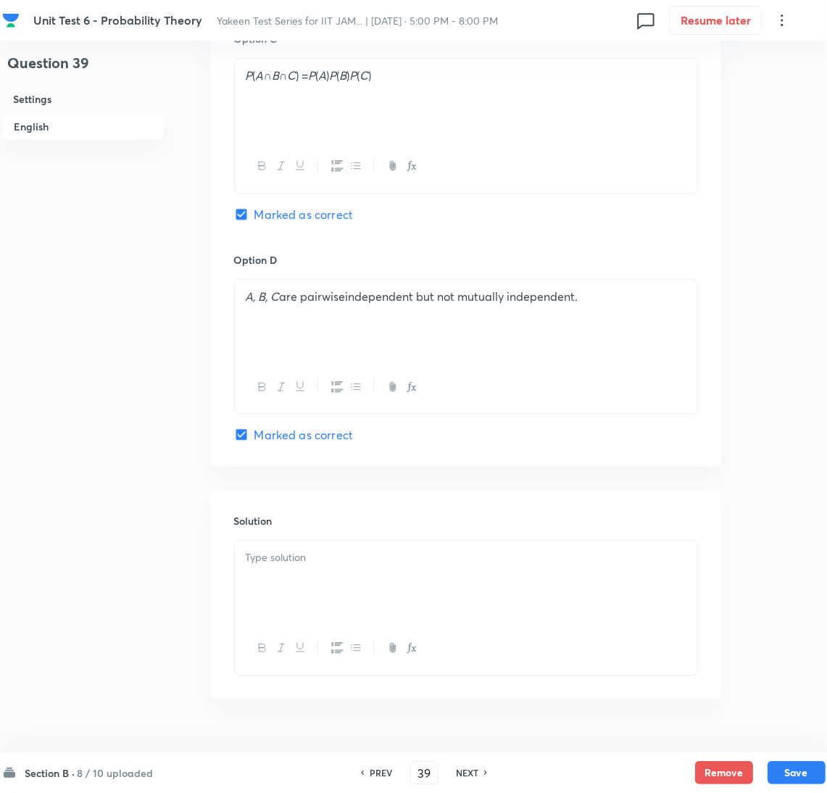
click at [288, 580] on div at bounding box center [466, 580] width 462 height 81
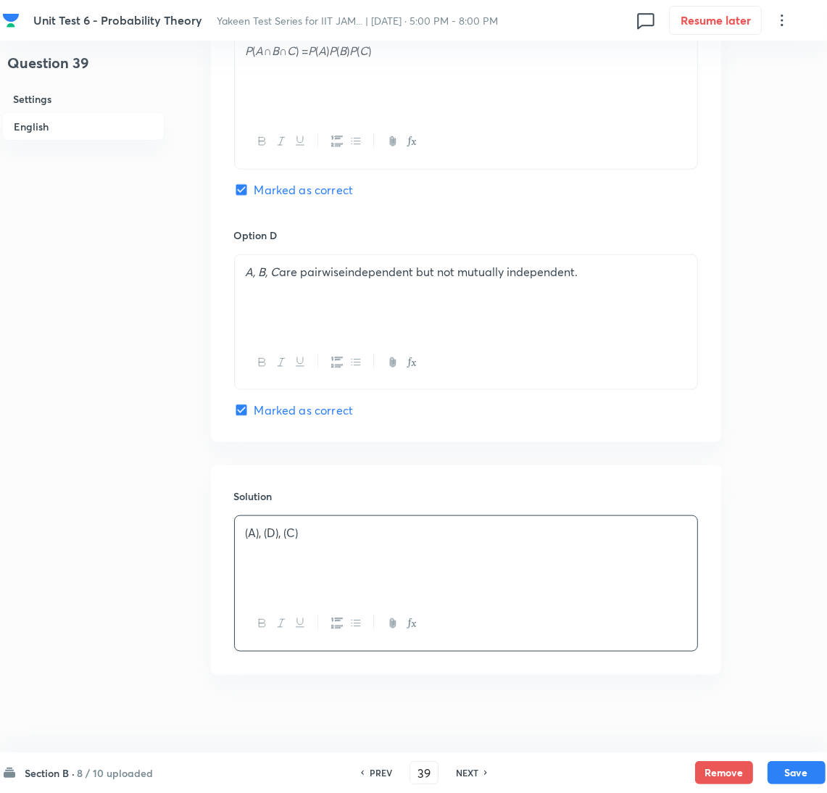
scroll to position [1232, 0]
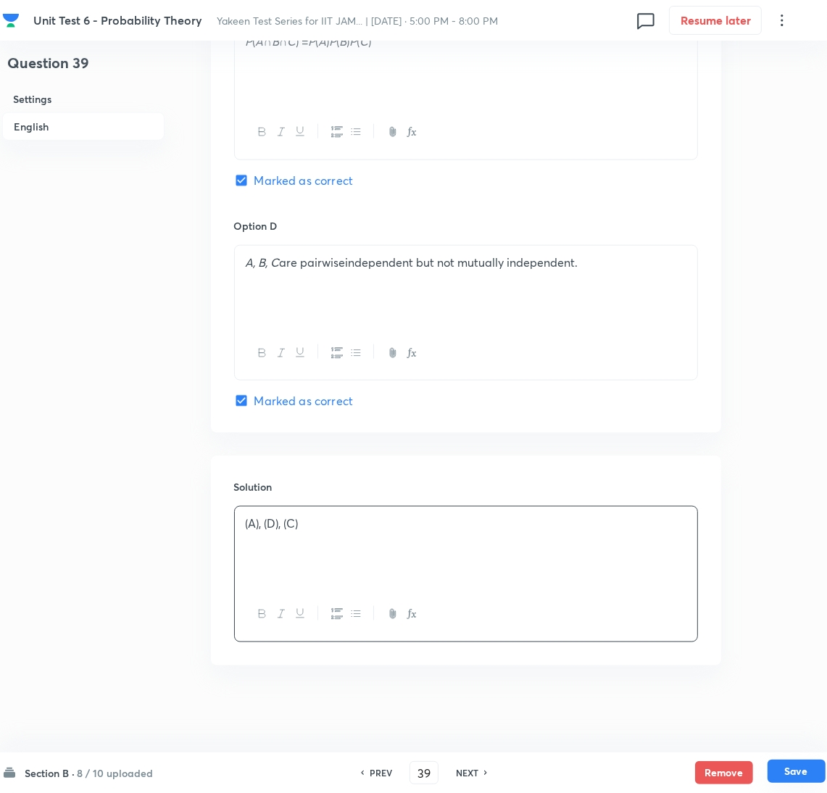
click at [794, 771] on button "Save" at bounding box center [796, 770] width 58 height 23
type input "40"
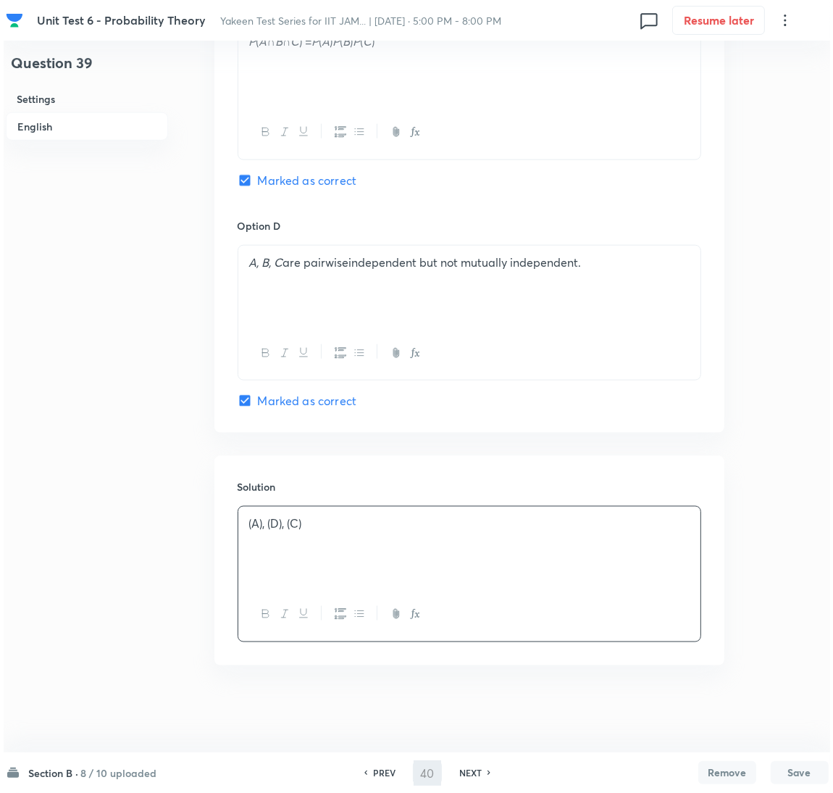
scroll to position [0, 0]
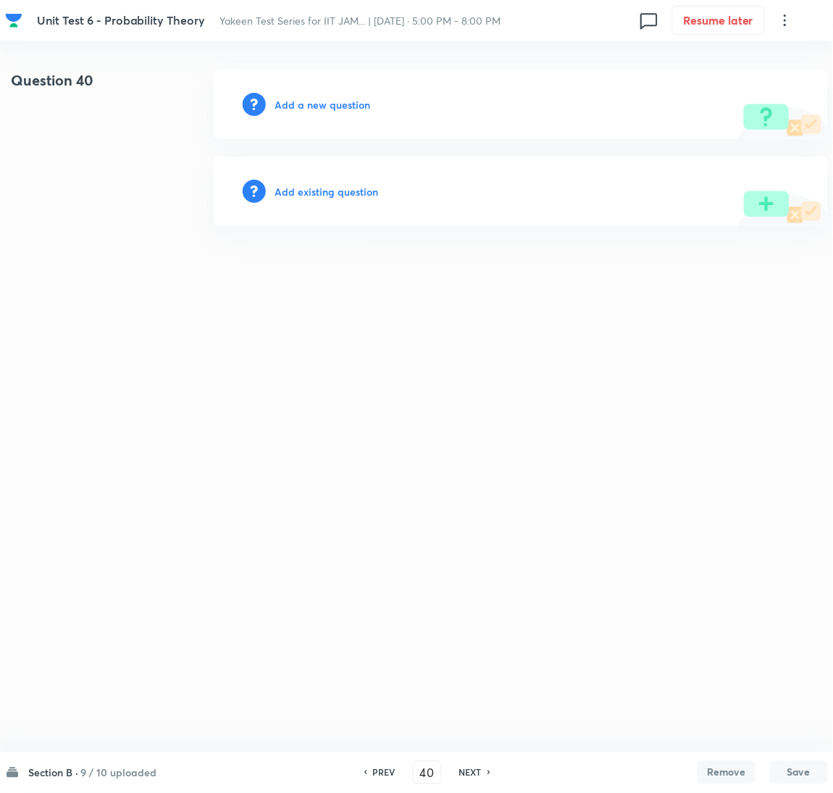
click at [303, 102] on h6 "Add a new question" at bounding box center [323, 104] width 96 height 15
click at [303, 102] on h6 "Choose a question type" at bounding box center [331, 104] width 112 height 15
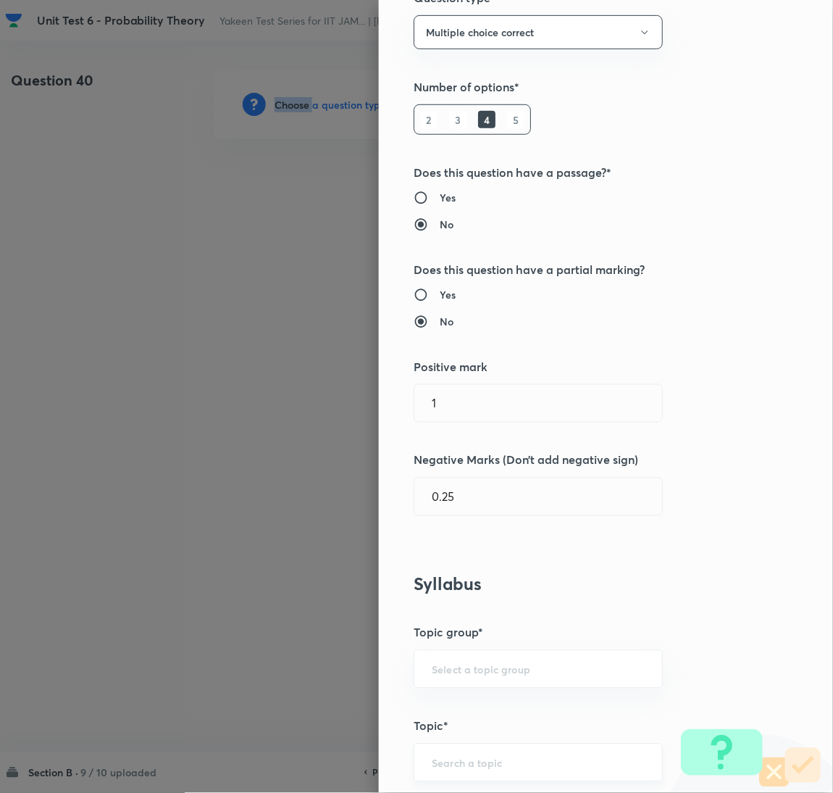
scroll to position [325, 0]
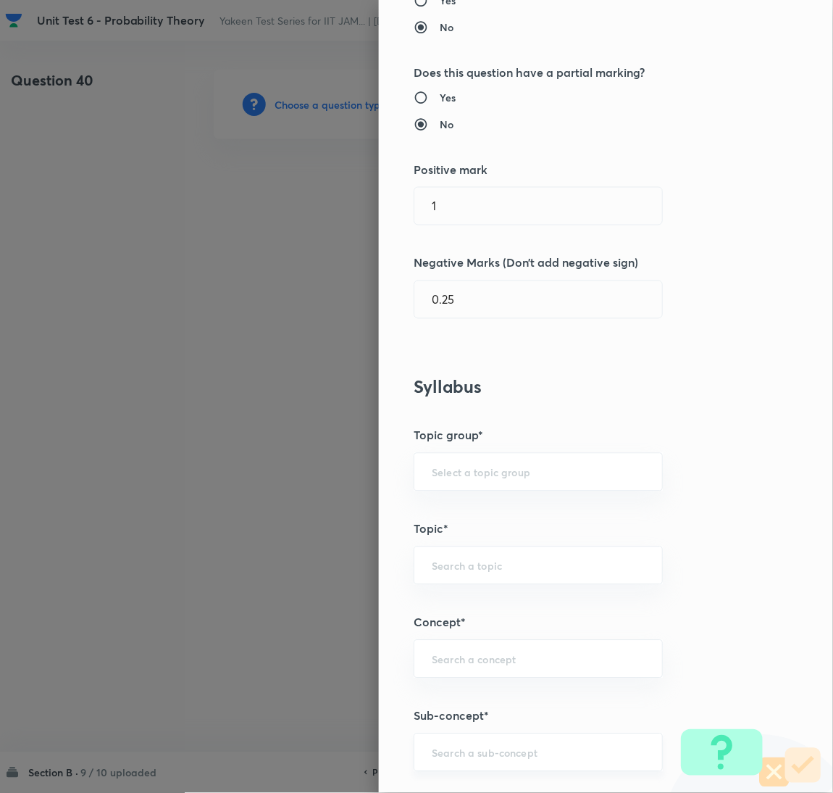
click at [450, 748] on input "text" at bounding box center [538, 753] width 213 height 14
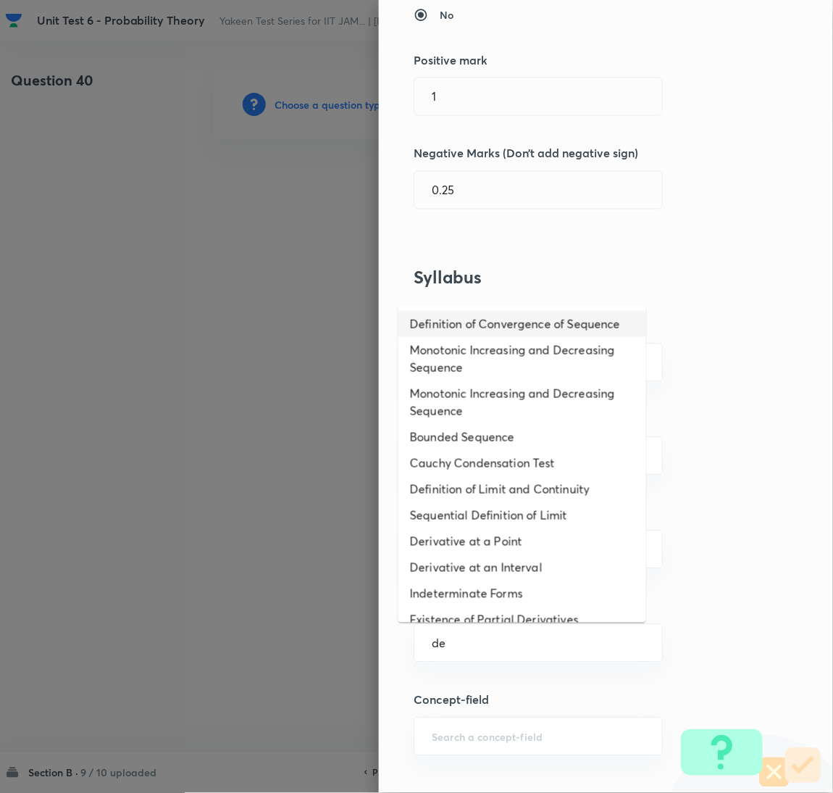
click at [480, 333] on li "Definition of Convergence of Sequence" at bounding box center [522, 324] width 248 height 26
type input "Definition of Convergence of Sequence"
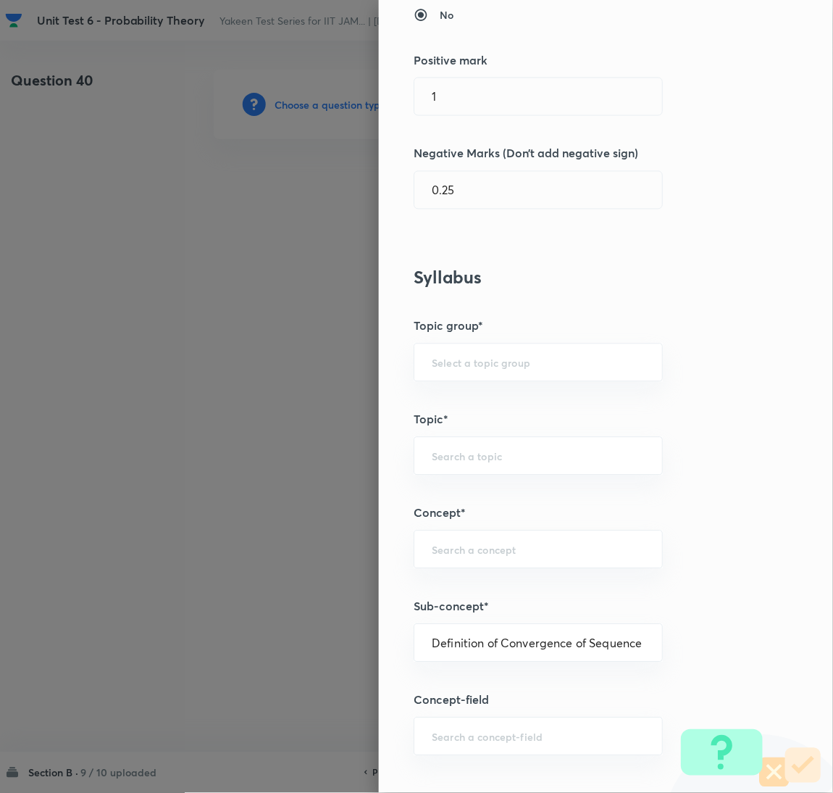
type input "Mathematics"
type input "Sequences & Series-Real Nos."
type input "Convergence of Sequences"
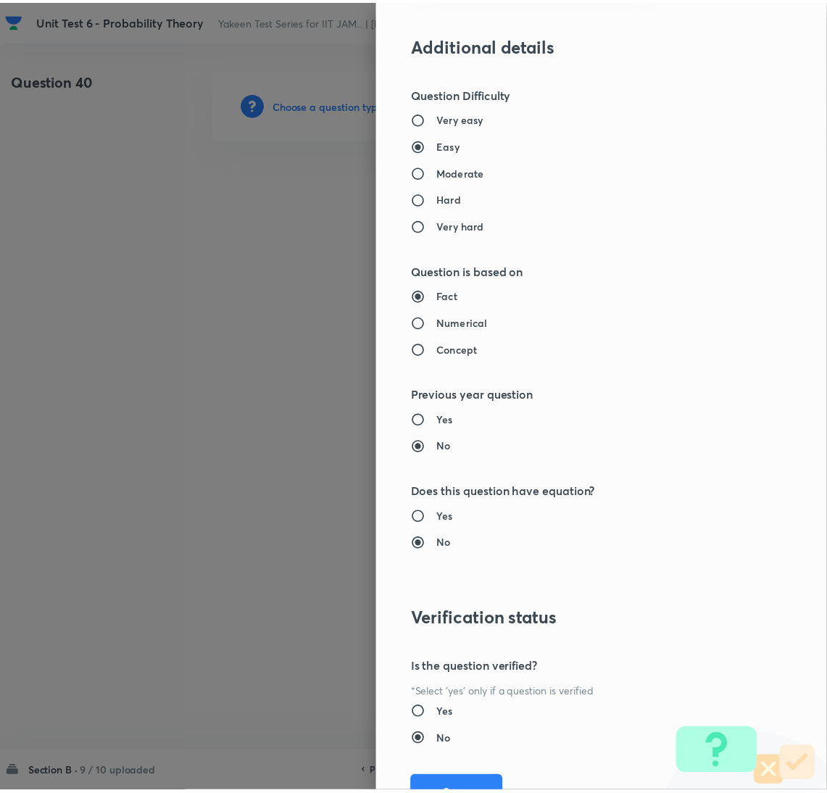
scroll to position [1281, 0]
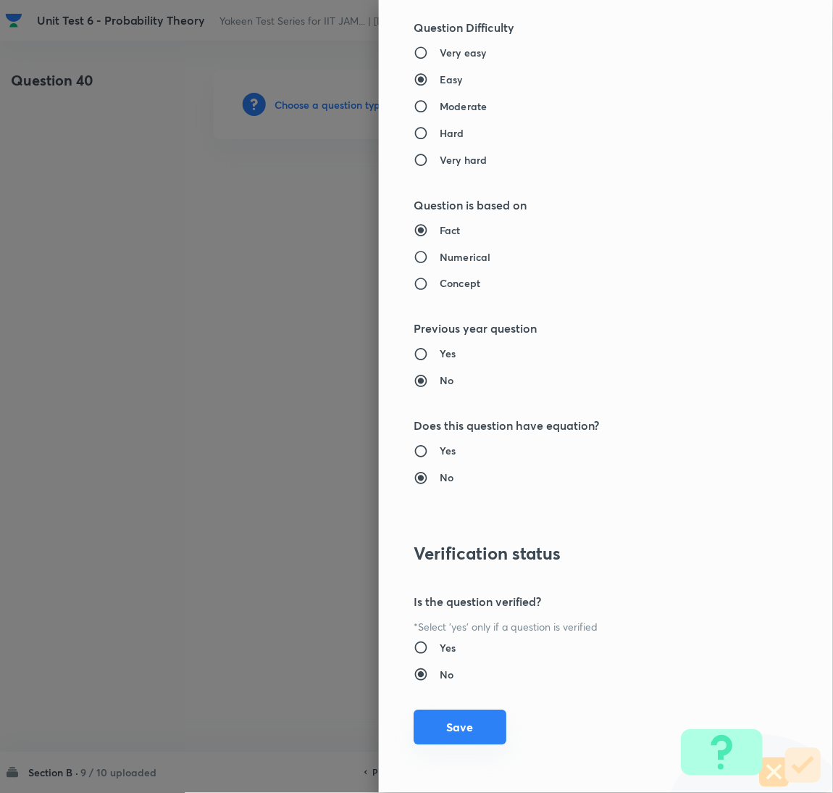
click at [446, 732] on button "Save" at bounding box center [460, 727] width 93 height 35
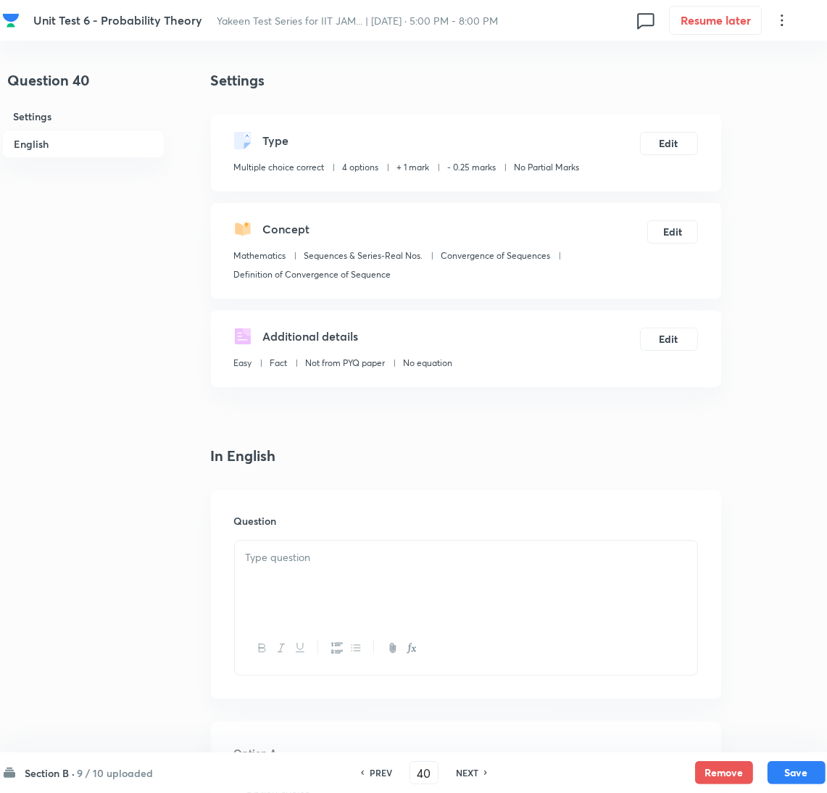
click at [271, 579] on div at bounding box center [466, 580] width 462 height 81
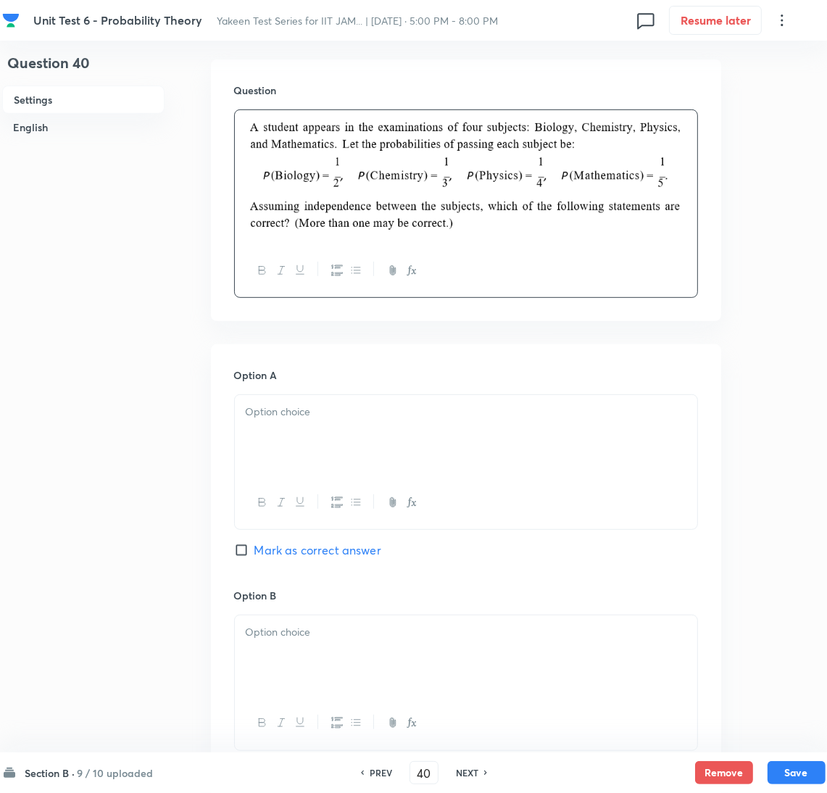
scroll to position [435, 0]
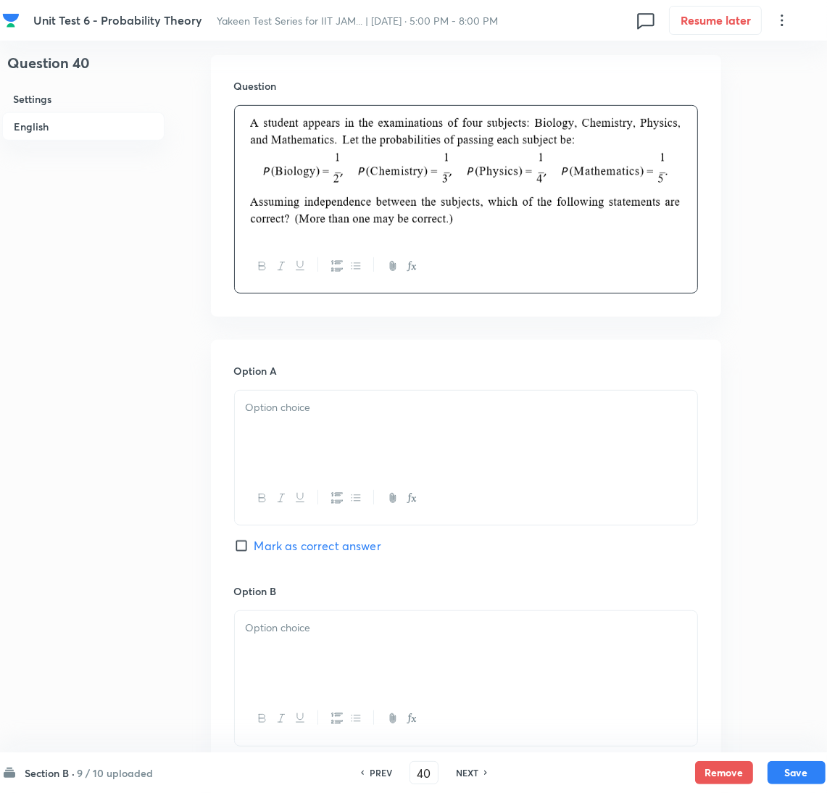
drag, startPoint x: 319, startPoint y: 431, endPoint x: 22, endPoint y: 430, distance: 296.3
click at [319, 430] on div at bounding box center [466, 431] width 462 height 81
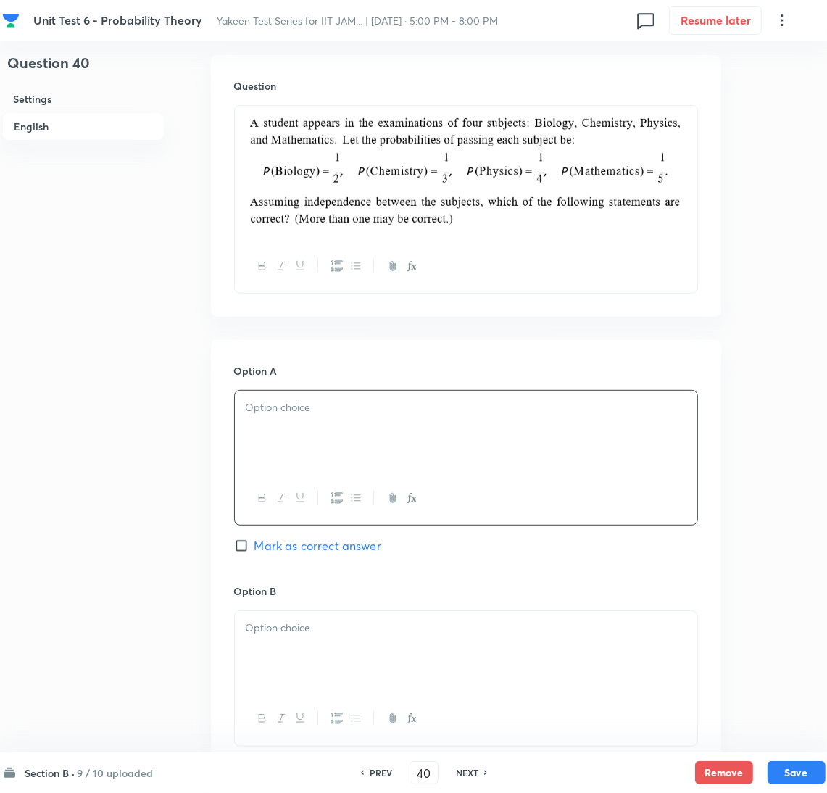
click at [298, 414] on p at bounding box center [466, 407] width 440 height 17
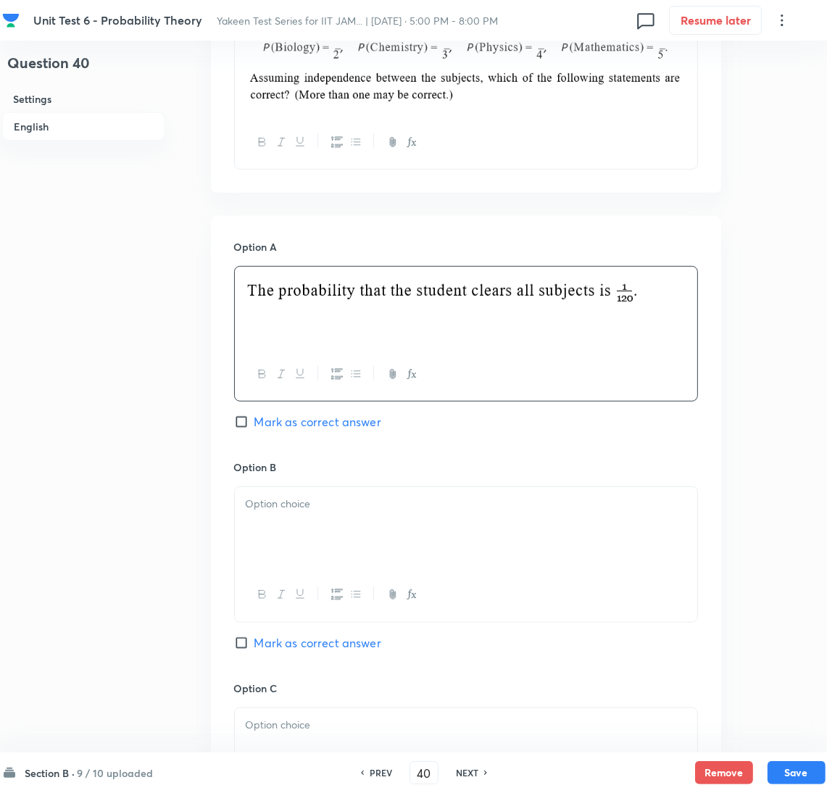
scroll to position [651, 0]
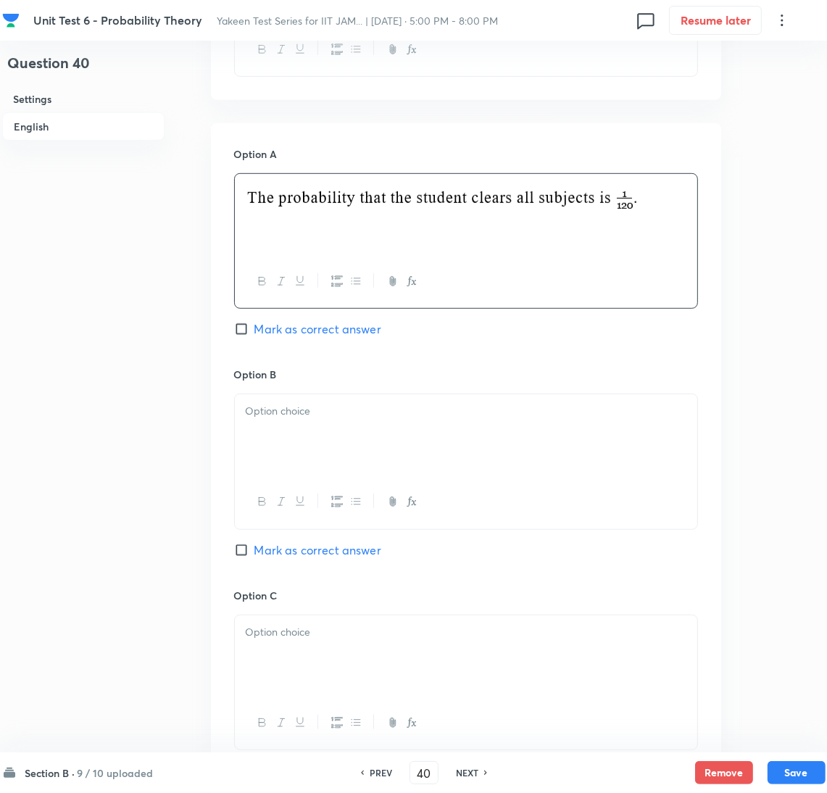
click at [314, 435] on div at bounding box center [466, 434] width 462 height 81
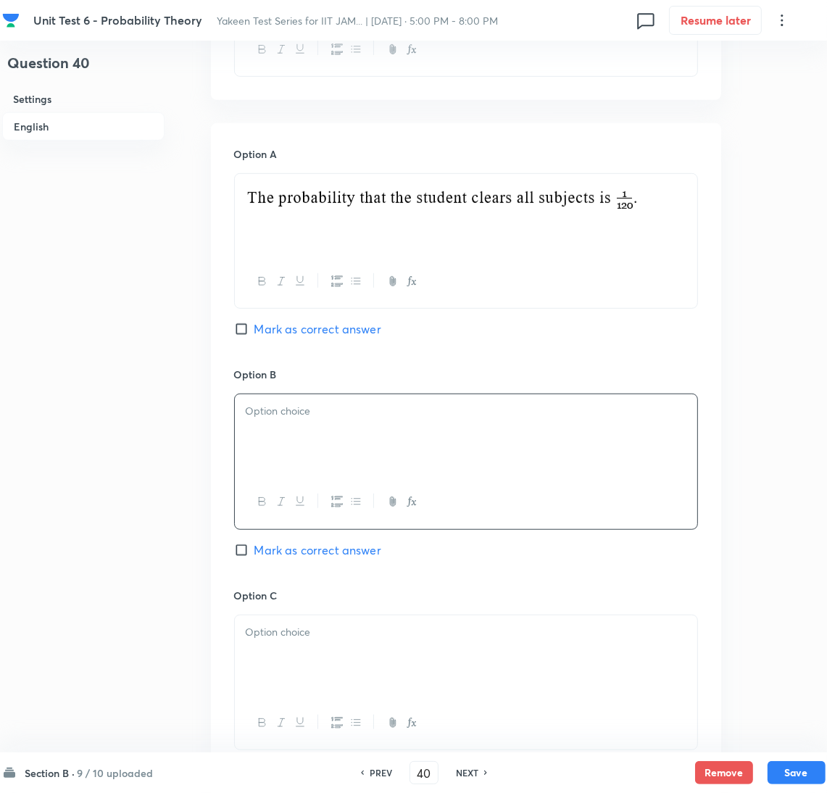
click at [292, 414] on p at bounding box center [466, 411] width 440 height 17
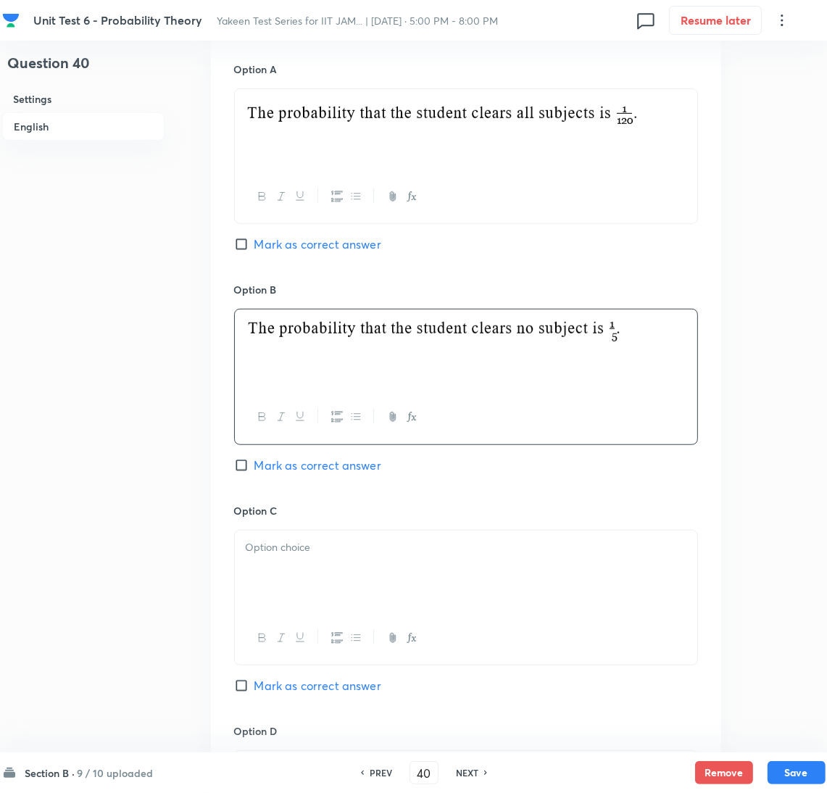
scroll to position [869, 0]
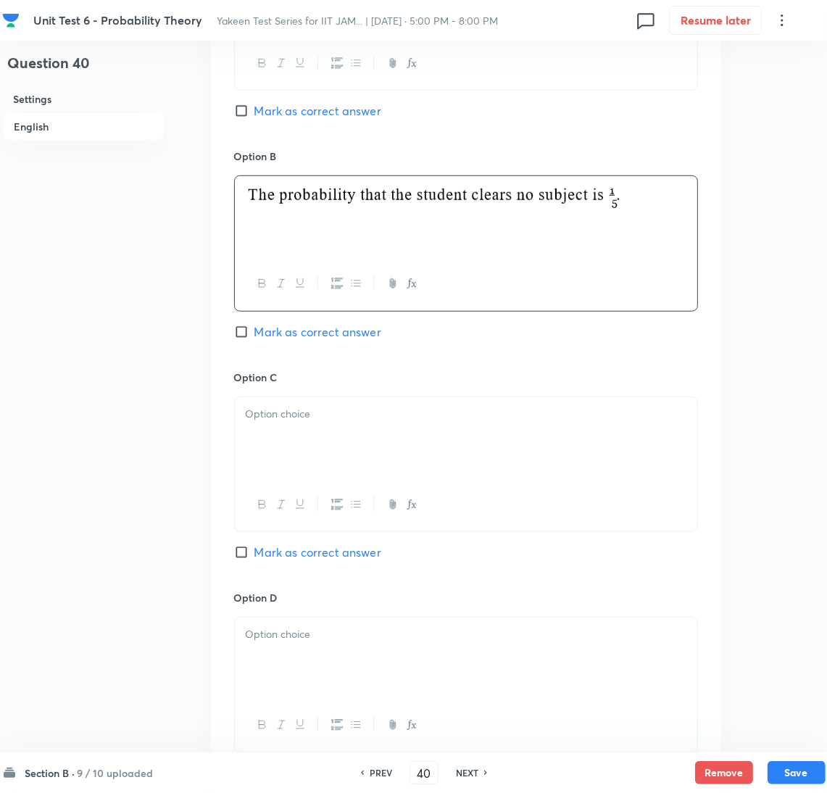
click at [308, 435] on div at bounding box center [466, 437] width 462 height 81
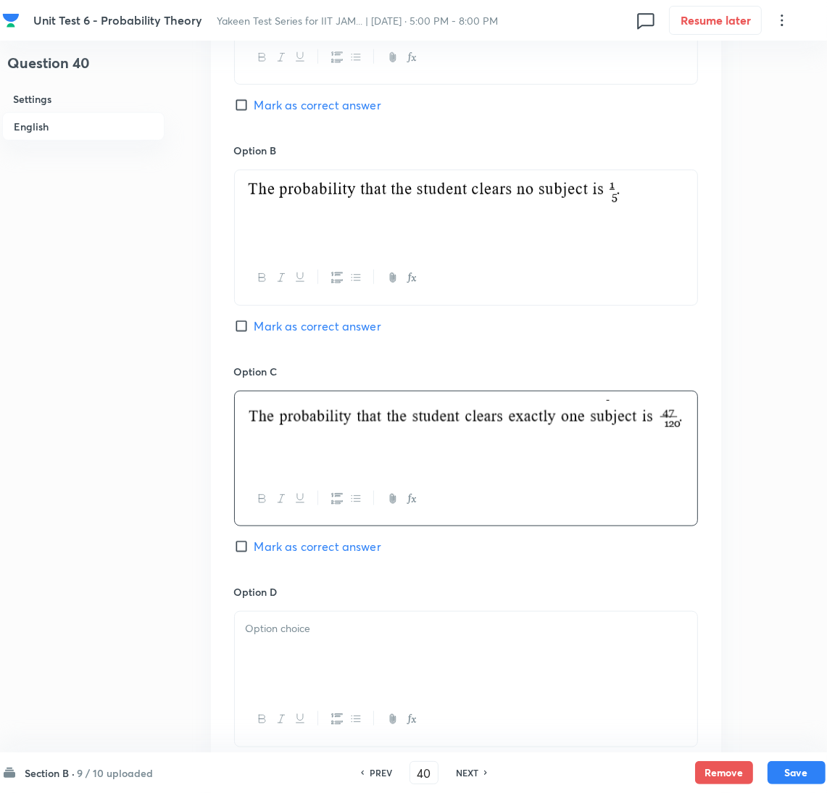
scroll to position [1195, 0]
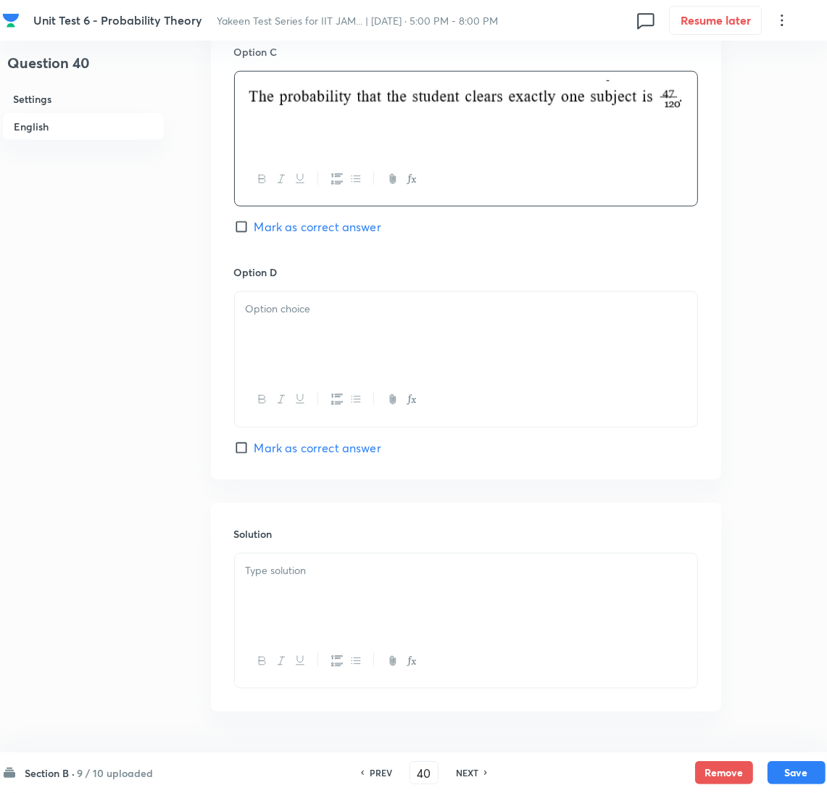
click at [305, 327] on div at bounding box center [466, 332] width 462 height 81
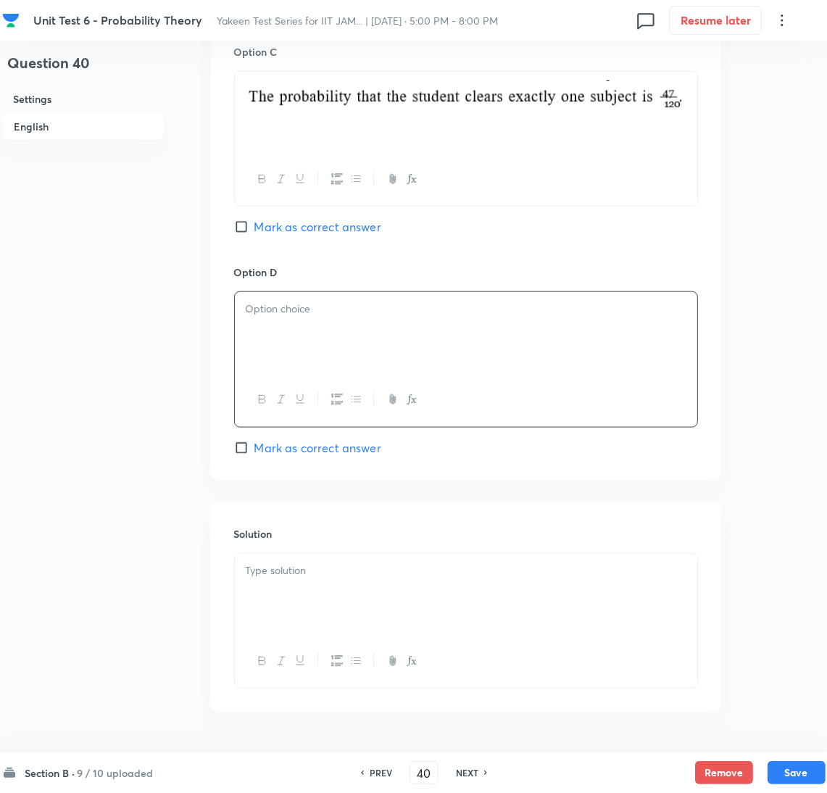
click at [298, 320] on div at bounding box center [466, 332] width 462 height 81
click at [293, 448] on span "Mark as correct answer" at bounding box center [317, 447] width 127 height 17
click at [254, 448] on input "Mark as correct answer" at bounding box center [244, 447] width 20 height 14
checkbox input "true"
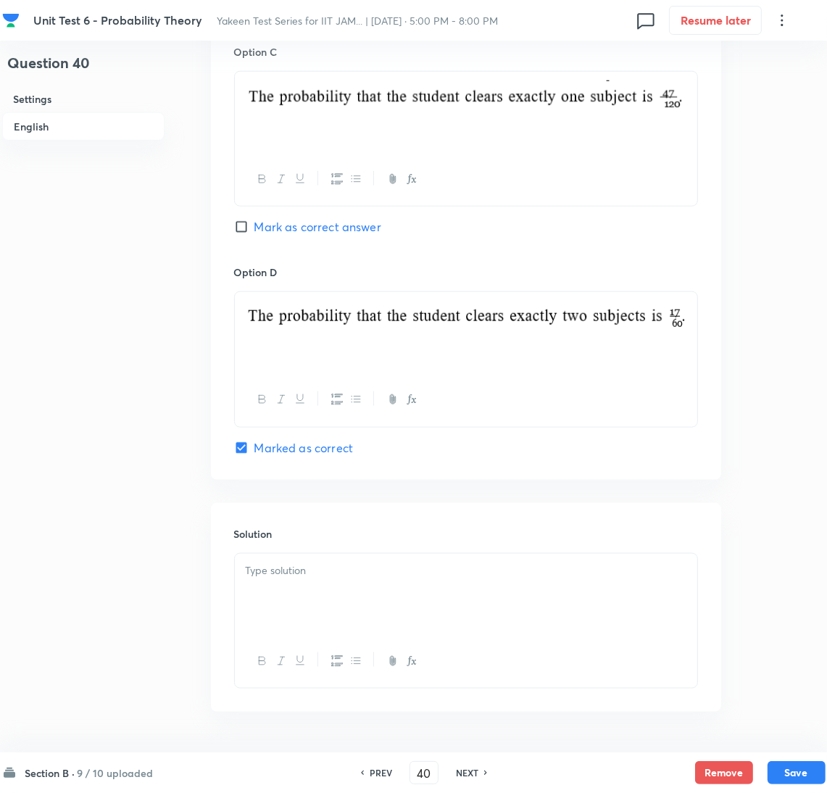
click at [272, 593] on div at bounding box center [466, 594] width 462 height 81
click at [409, 595] on div at bounding box center [466, 594] width 462 height 81
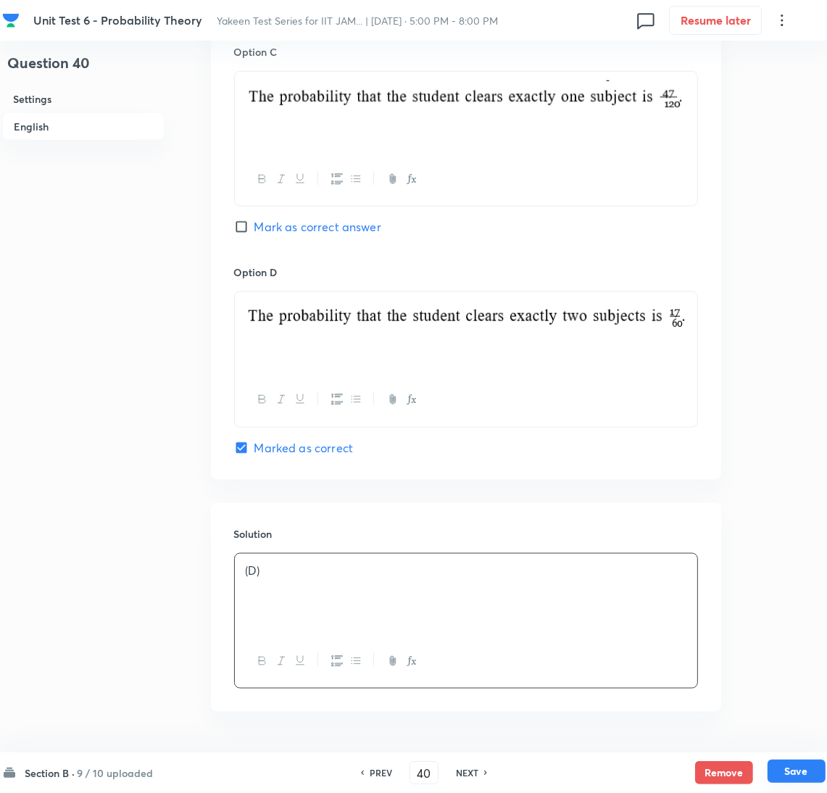
click at [797, 772] on button "Save" at bounding box center [796, 770] width 58 height 23
type input "41"
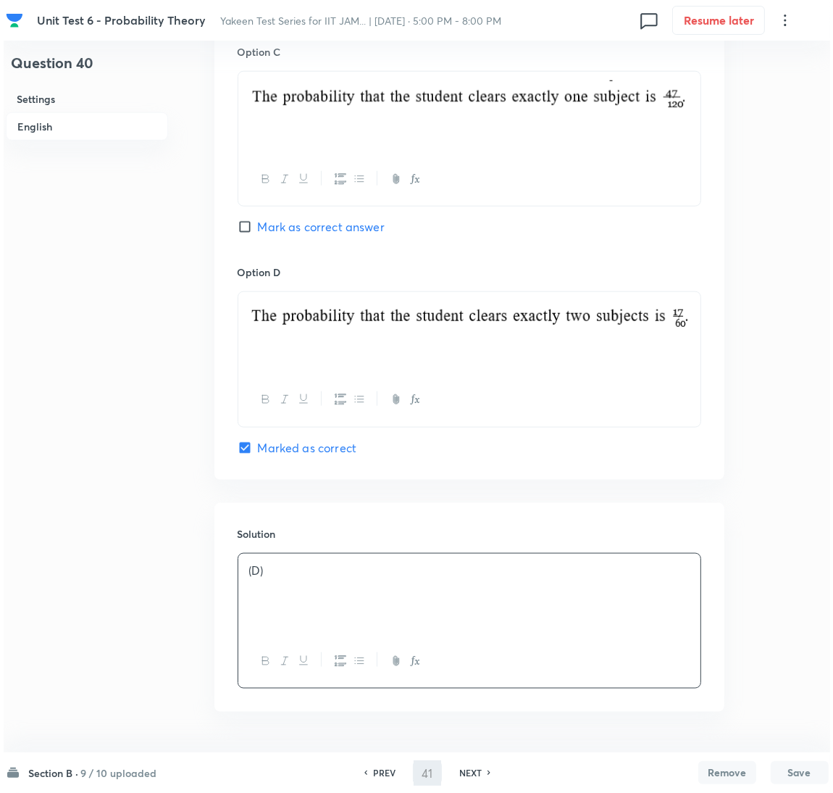
scroll to position [0, 0]
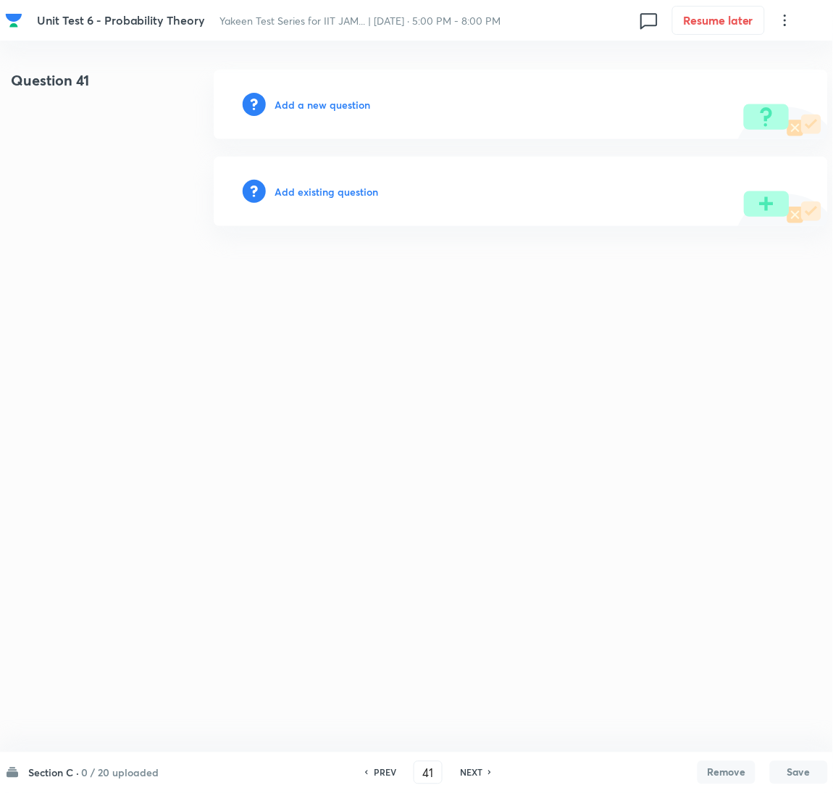
click at [309, 100] on h6 "Add a new question" at bounding box center [323, 104] width 96 height 15
click at [302, 104] on h6 "Choose a question type" at bounding box center [331, 104] width 112 height 15
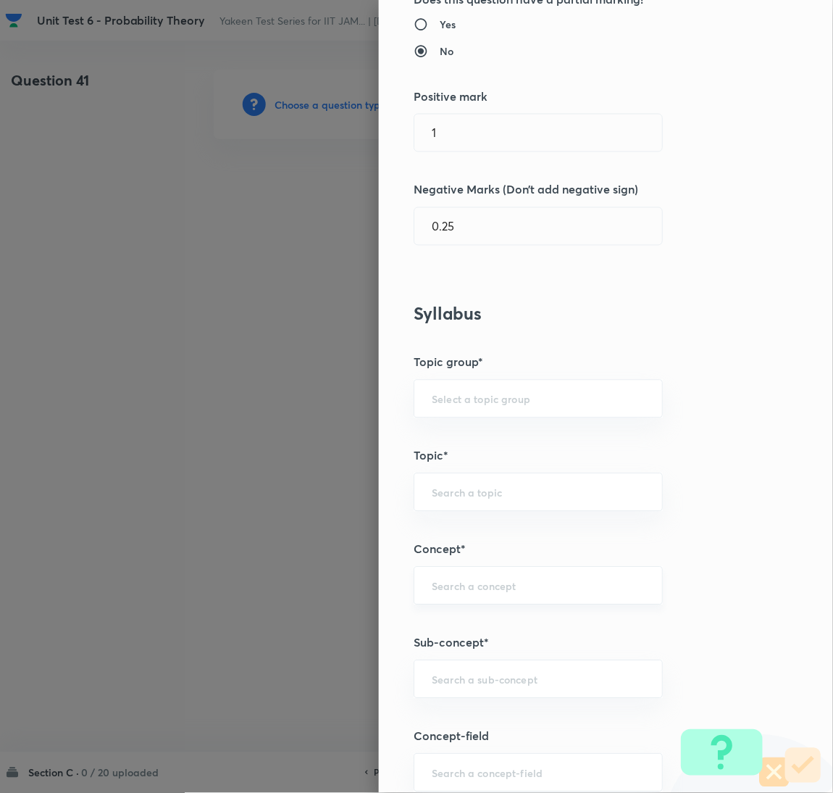
scroll to position [435, 0]
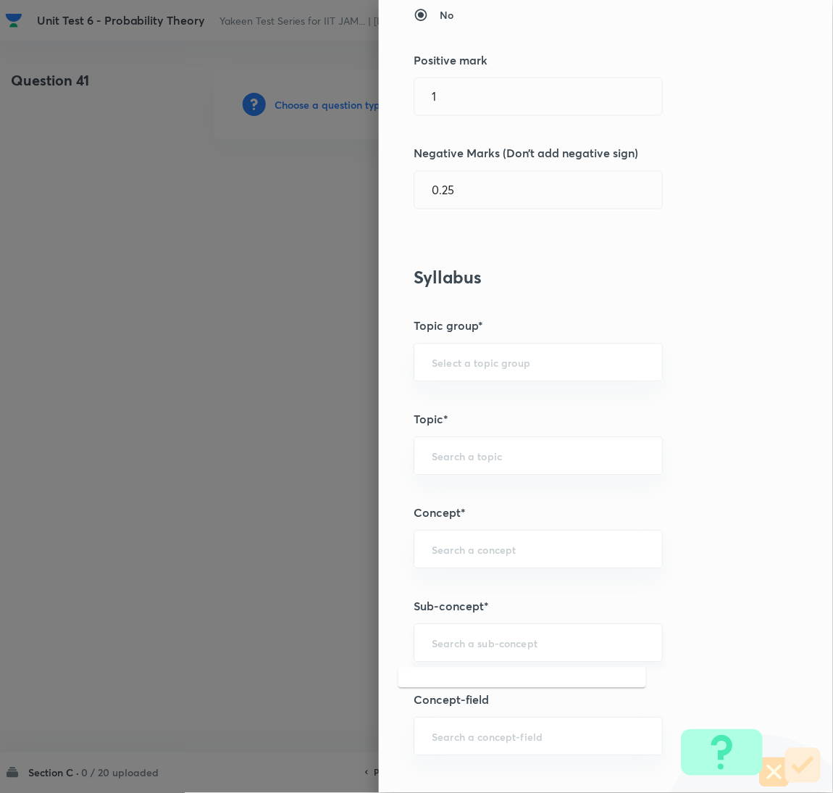
click at [446, 645] on input "text" at bounding box center [538, 643] width 213 height 14
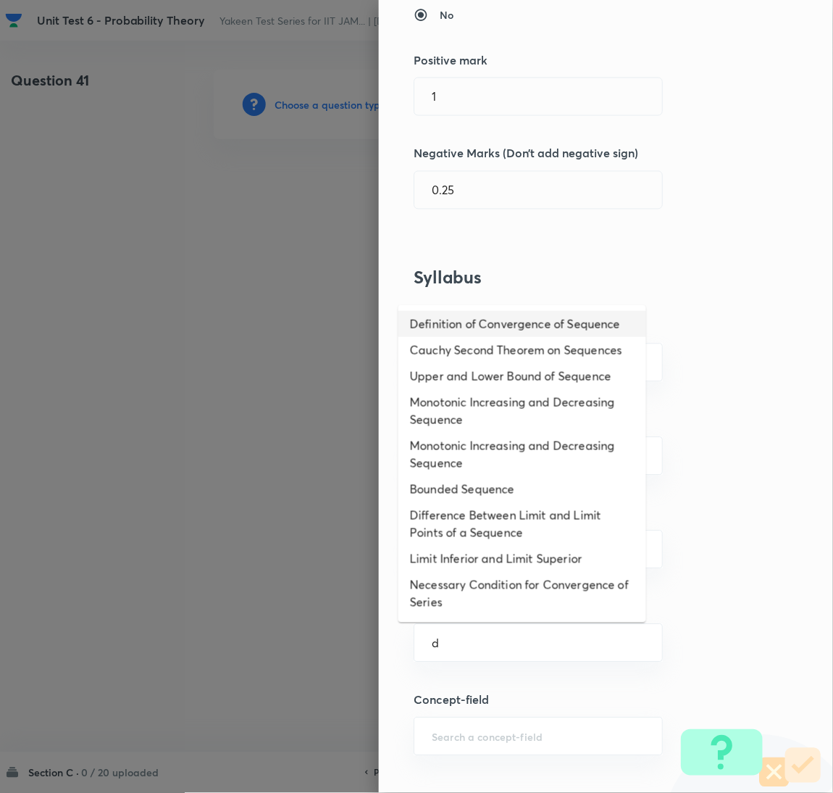
click at [459, 326] on li "Definition of Convergence of Sequence" at bounding box center [522, 324] width 248 height 26
type input "Definition of Convergence of Sequence"
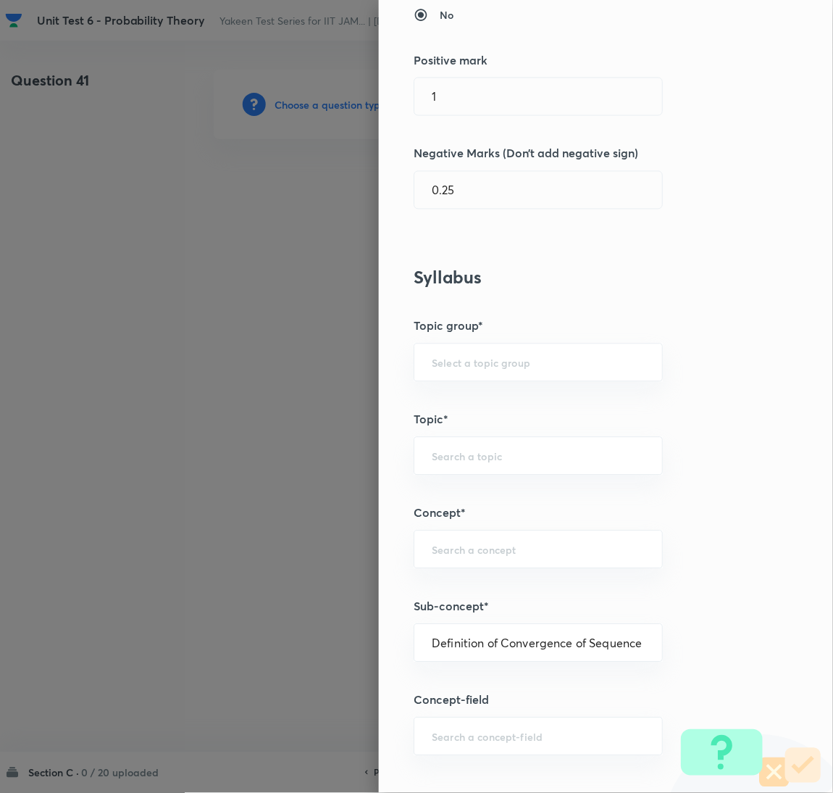
type input "Mathematics"
type input "Sequences & Series-Real Nos."
type input "Convergence of Sequences"
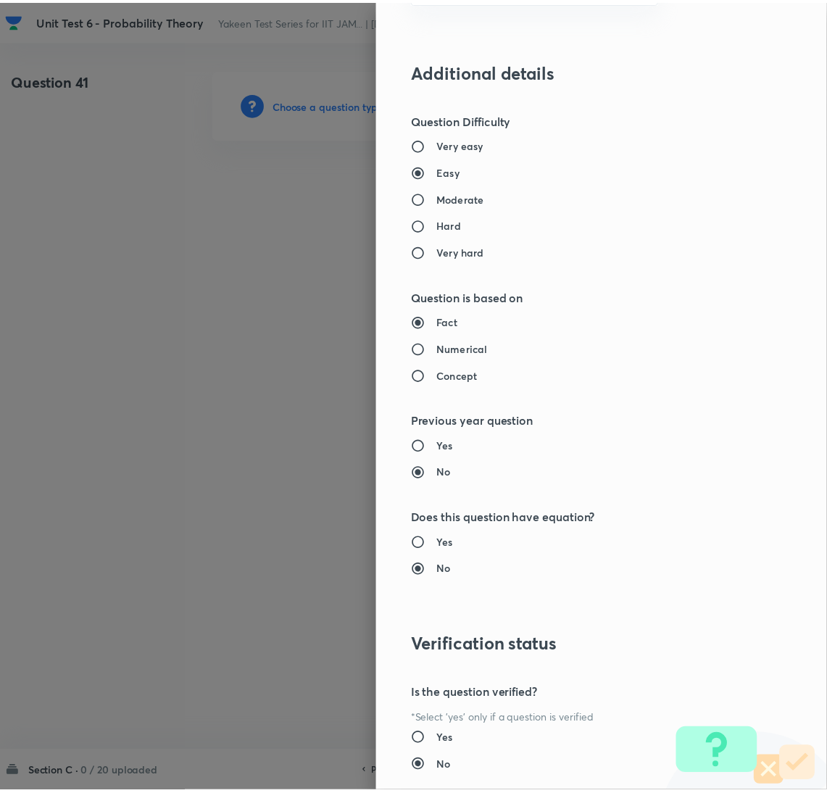
scroll to position [1281, 0]
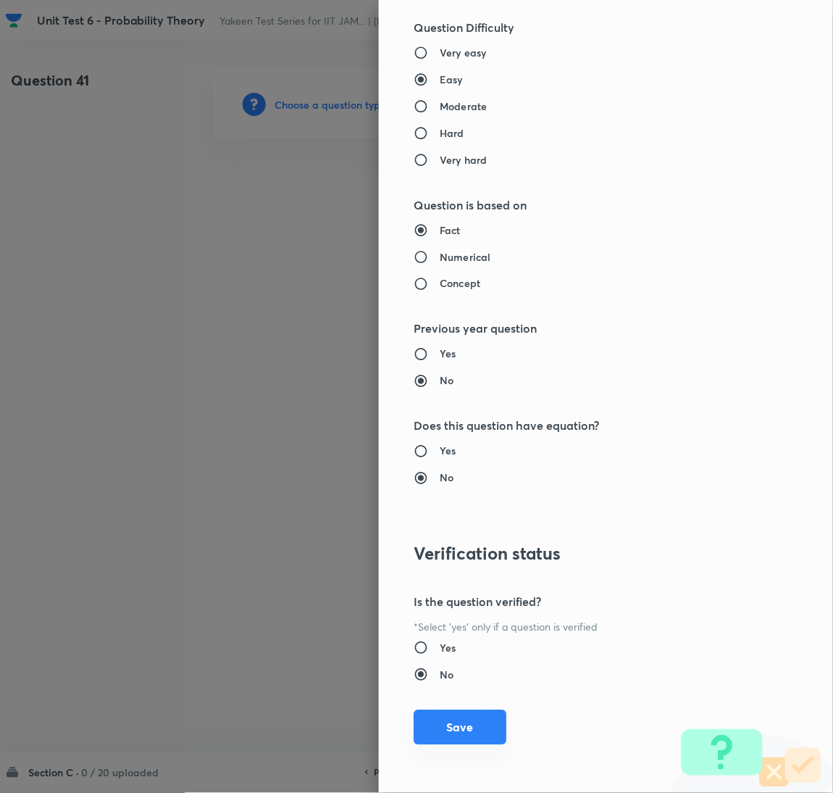
click at [444, 744] on button "Save" at bounding box center [460, 727] width 93 height 35
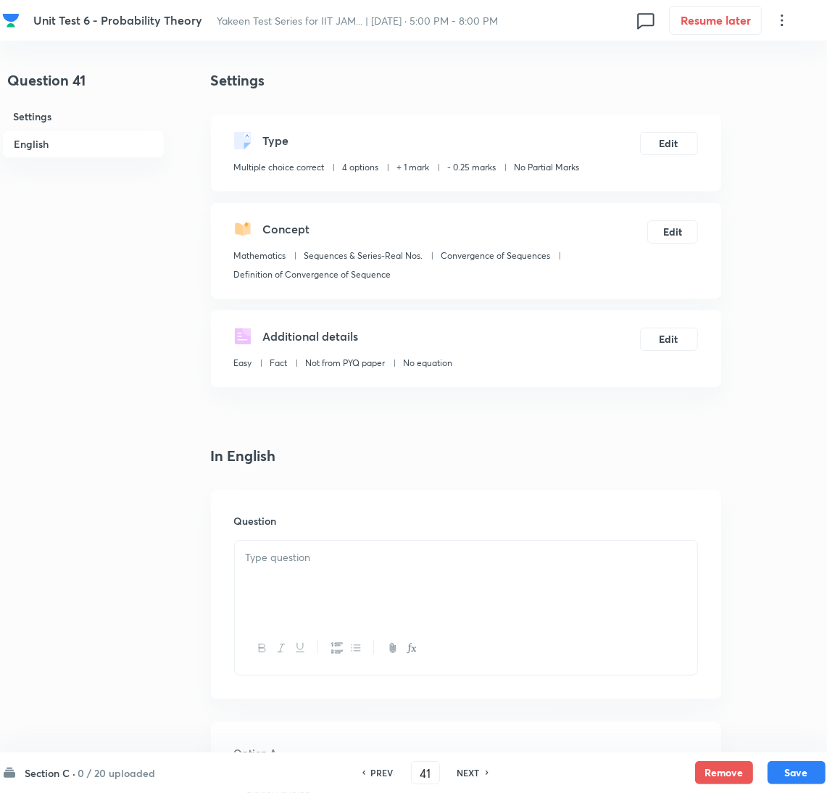
click at [294, 561] on p at bounding box center [466, 557] width 440 height 17
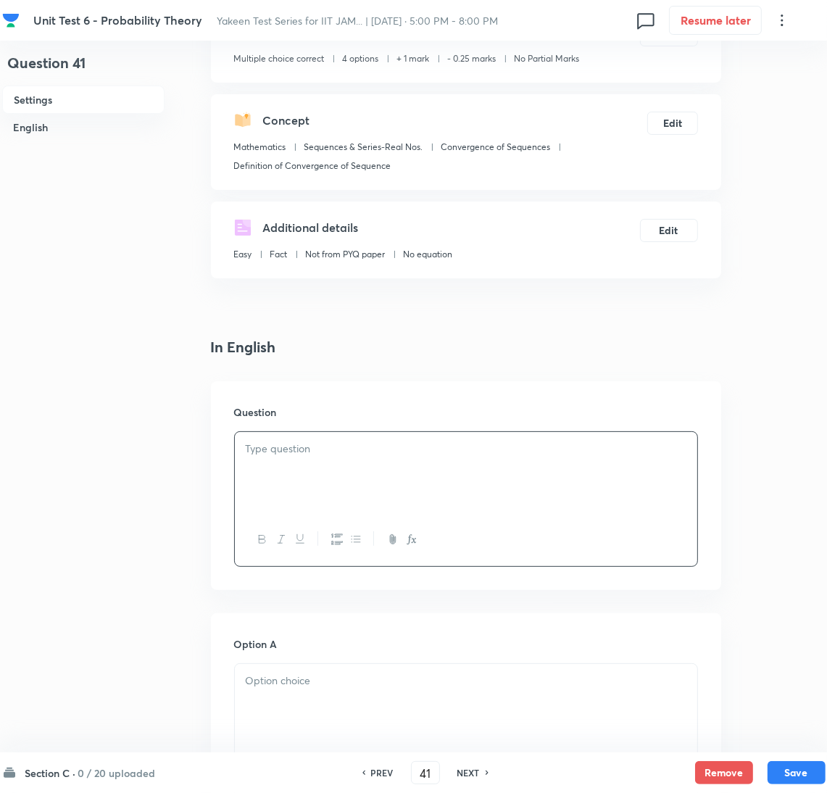
click at [312, 476] on div at bounding box center [466, 472] width 462 height 81
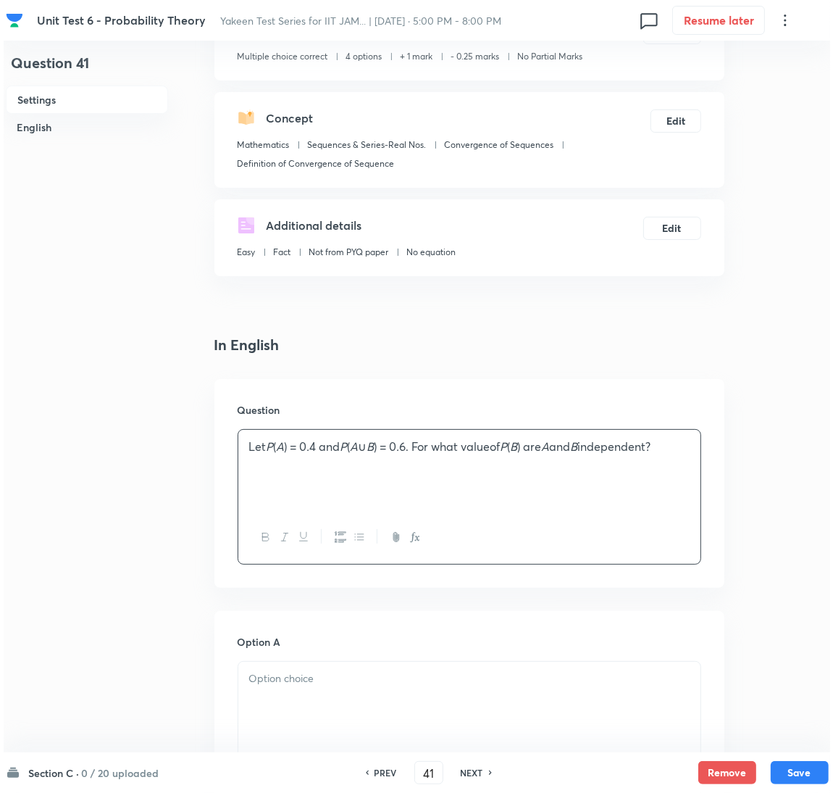
scroll to position [0, 0]
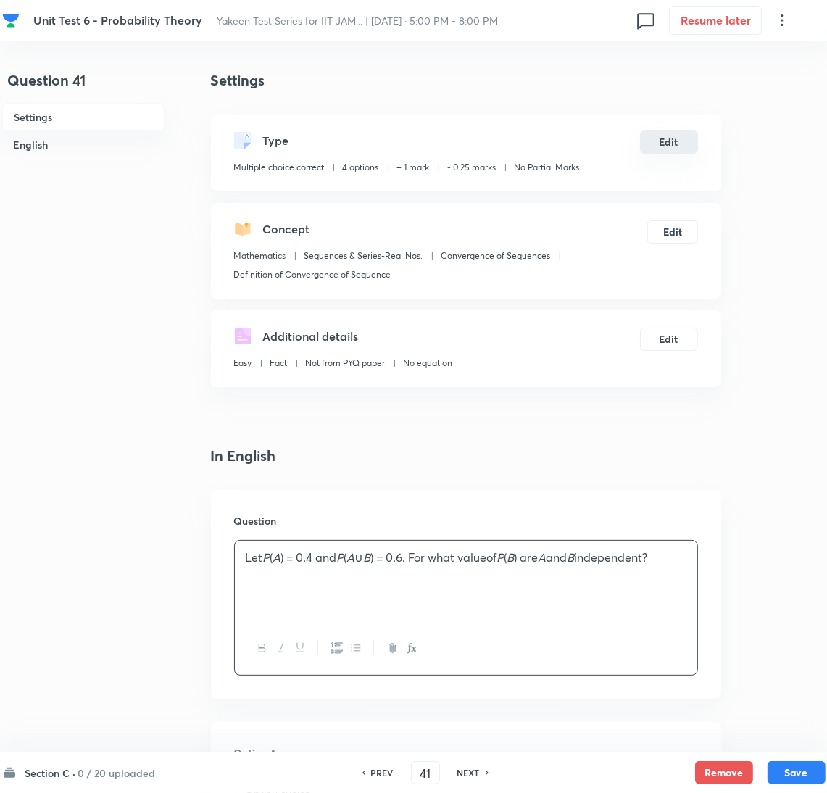
click at [664, 148] on button "Edit" at bounding box center [669, 141] width 58 height 23
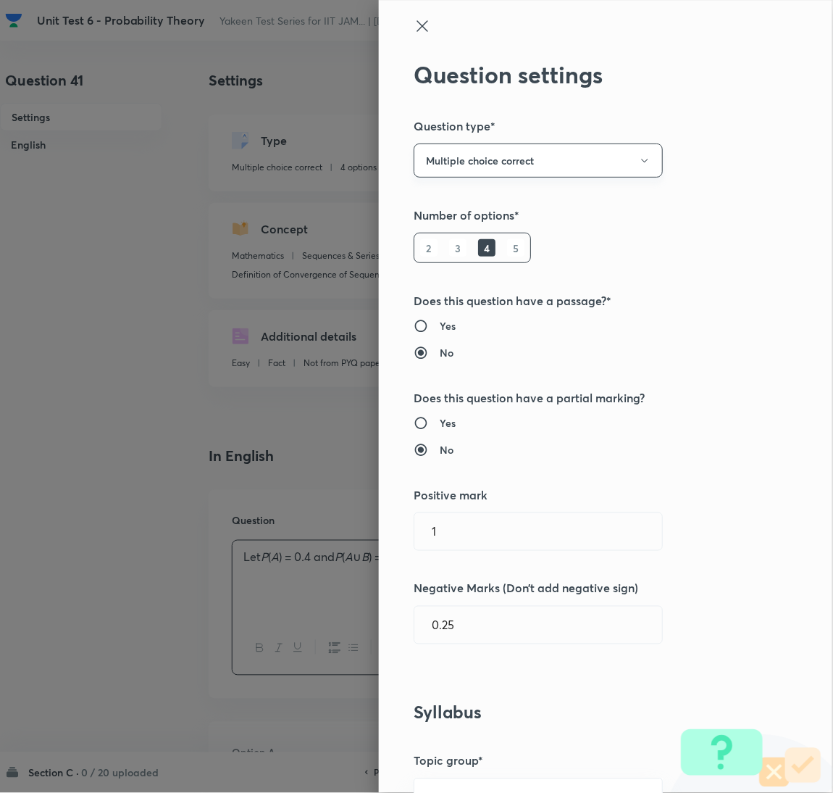
click at [563, 167] on button "Multiple choice correct" at bounding box center [538, 160] width 249 height 34
click at [455, 256] on span "Integer" at bounding box center [522, 258] width 230 height 15
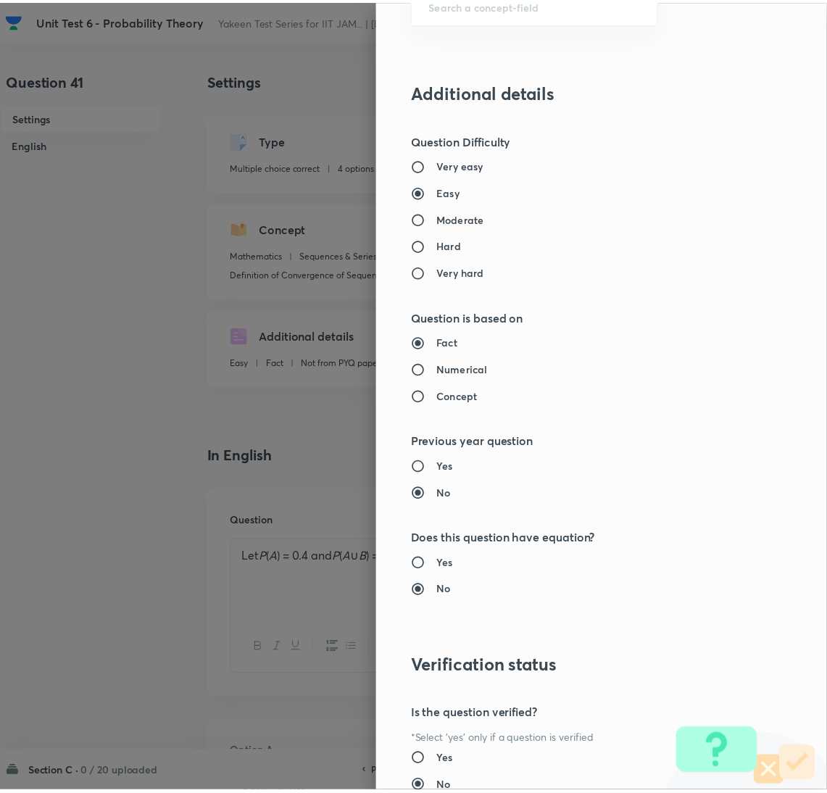
scroll to position [1098, 0]
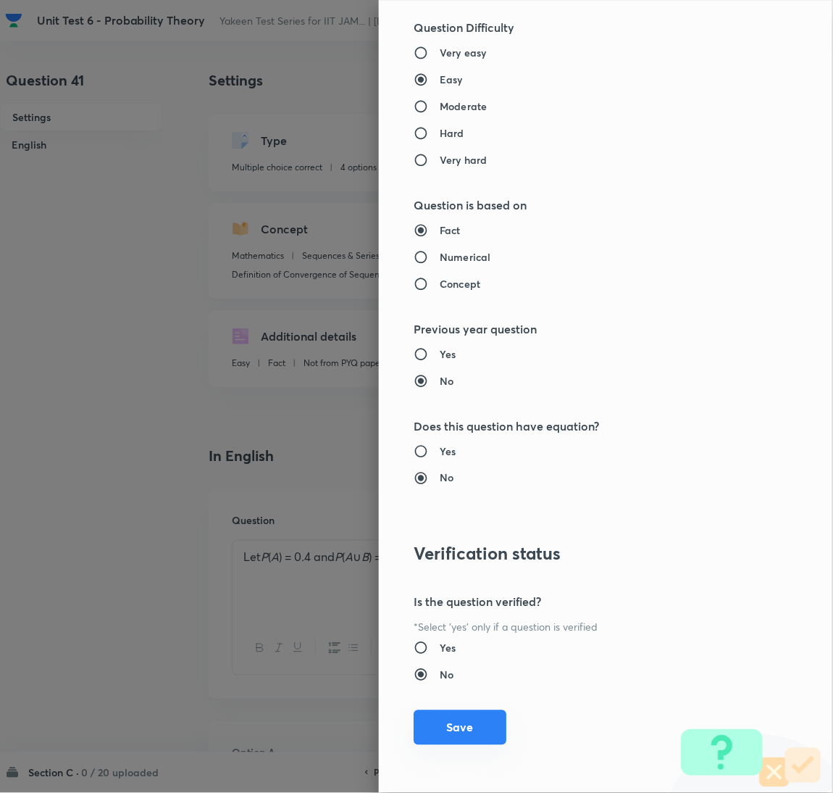
click at [455, 731] on button "Save" at bounding box center [460, 727] width 93 height 35
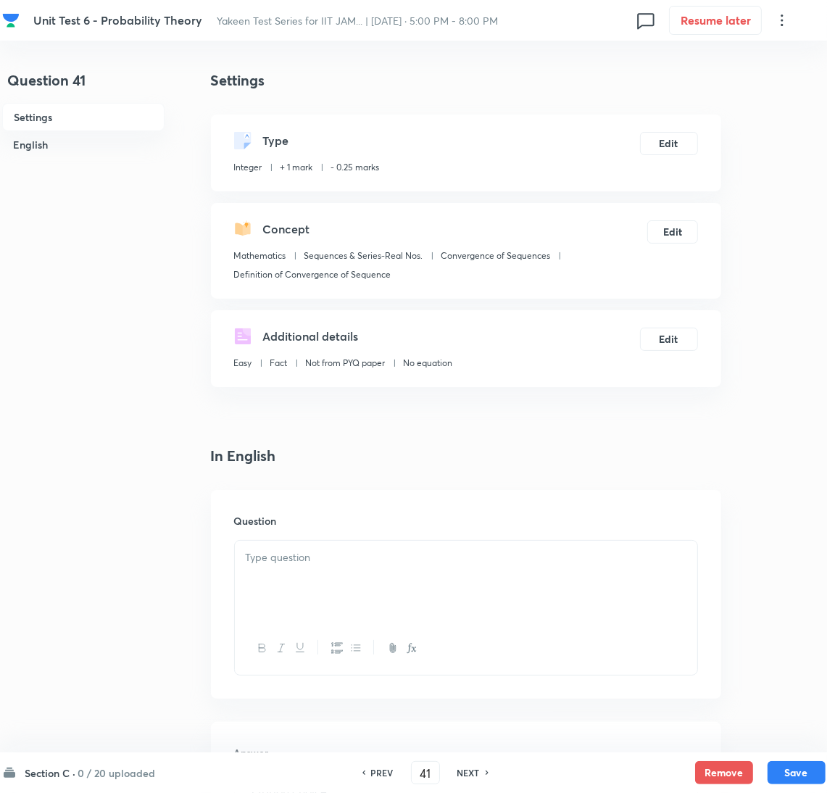
click at [297, 585] on div at bounding box center [466, 580] width 462 height 81
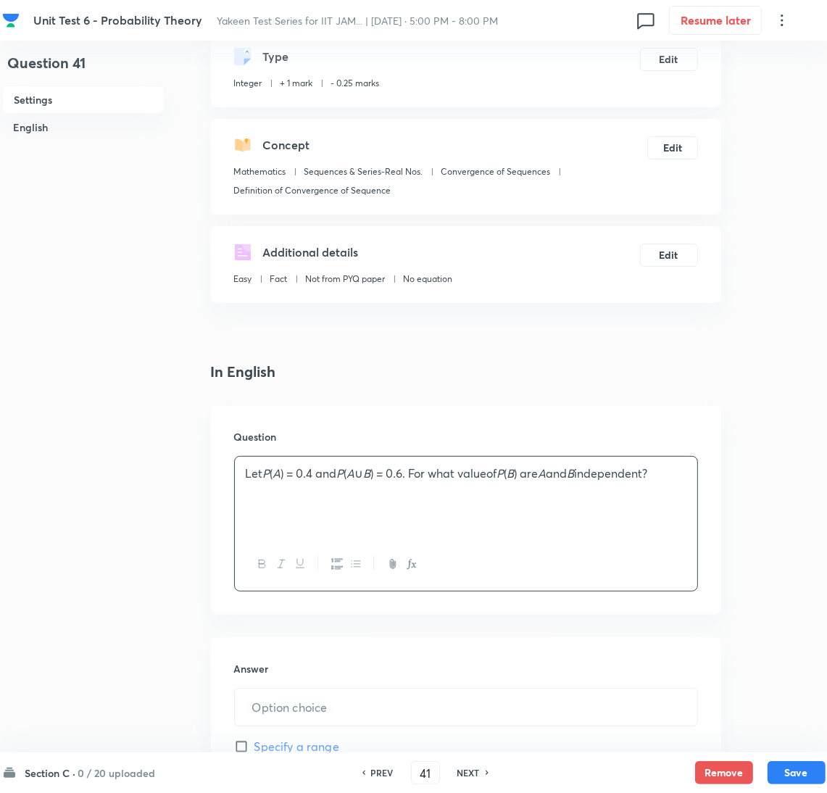
scroll to position [217, 0]
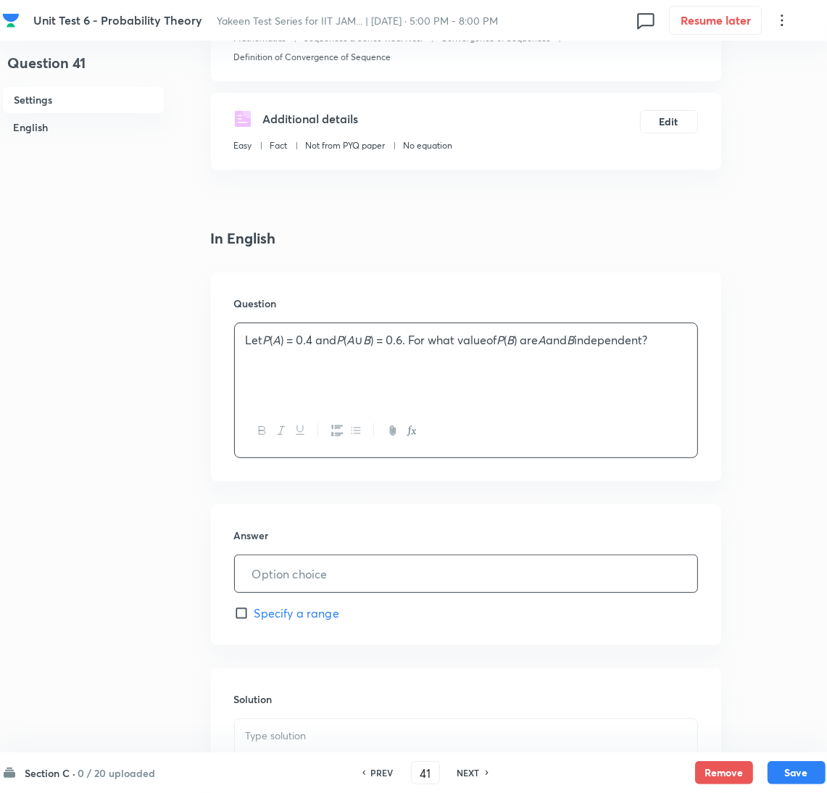
click at [306, 573] on input "text" at bounding box center [466, 573] width 462 height 37
click at [285, 575] on input "text" at bounding box center [466, 573] width 462 height 37
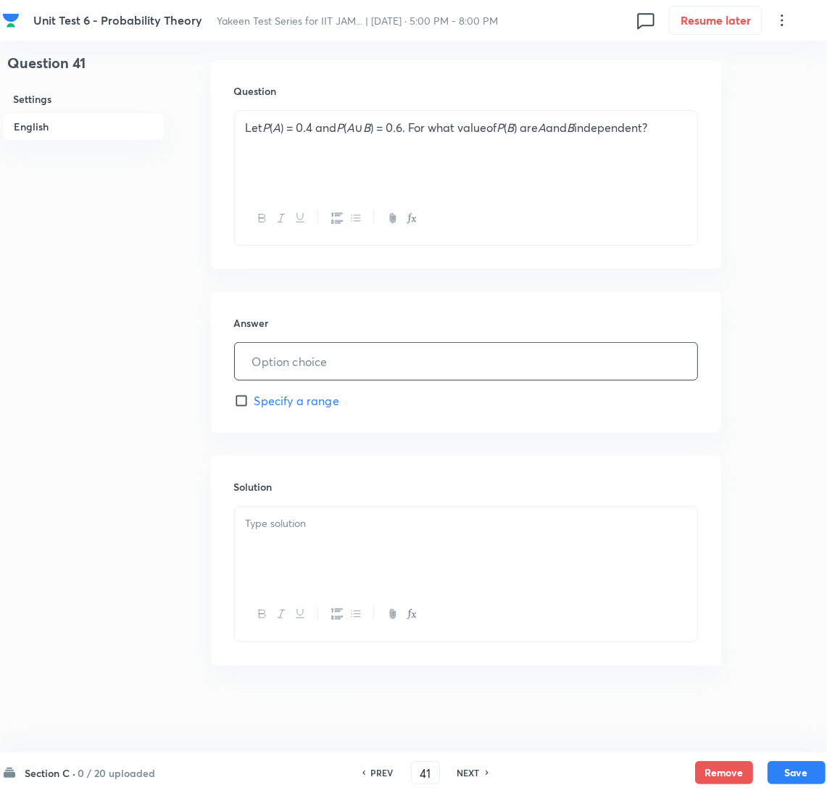
click at [289, 528] on p at bounding box center [466, 523] width 440 height 17
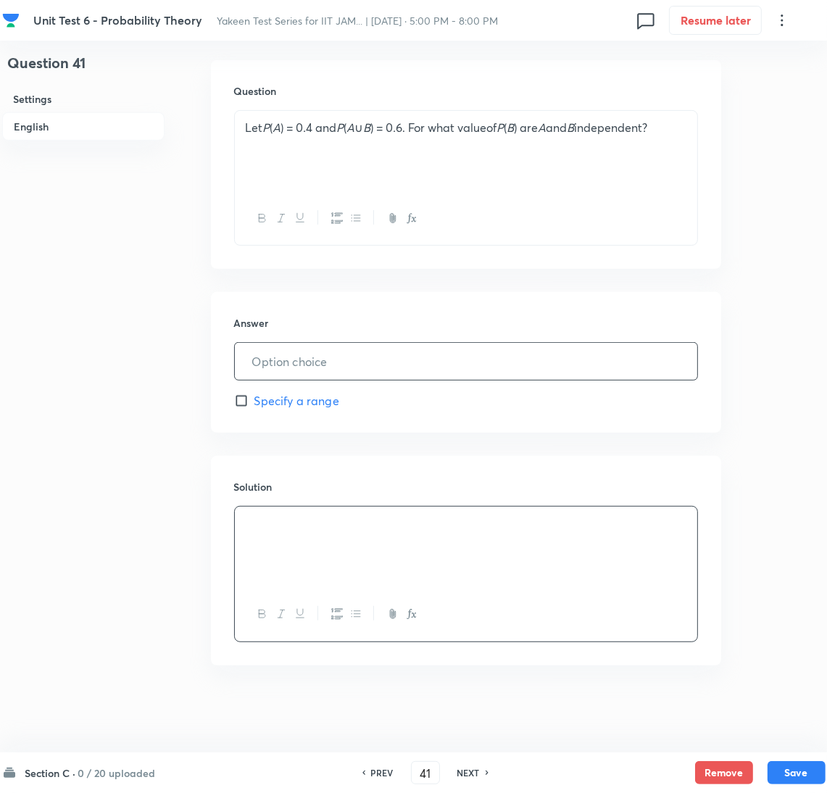
click at [333, 369] on input "text" at bounding box center [466, 361] width 462 height 37
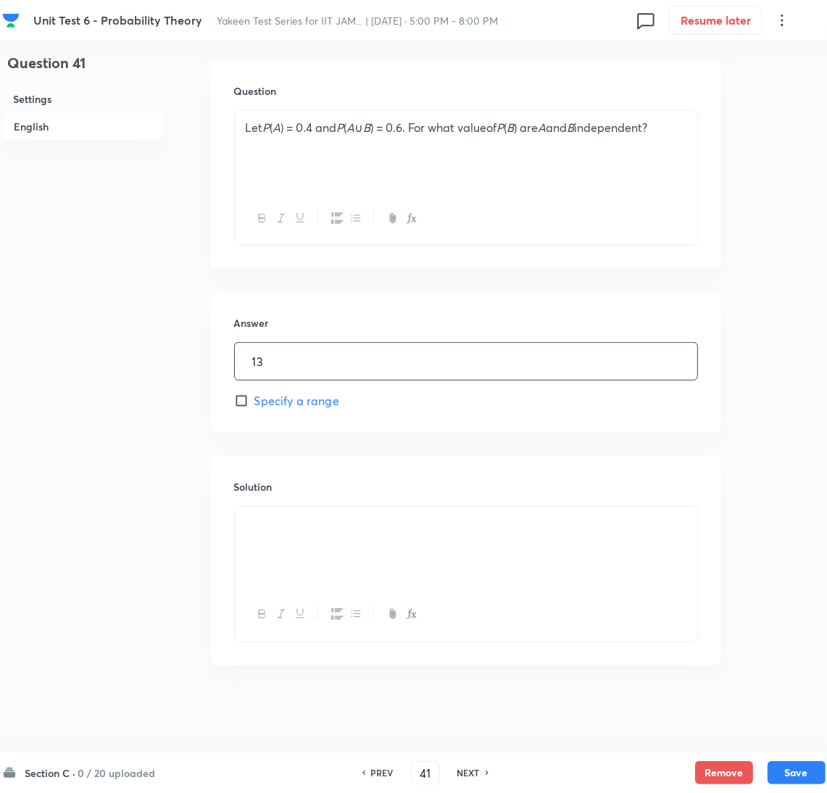
type input "1"
click at [272, 397] on span "Specify a range" at bounding box center [296, 400] width 85 height 17
click at [254, 397] on input "Specify a range" at bounding box center [244, 400] width 20 height 14
checkbox input "true"
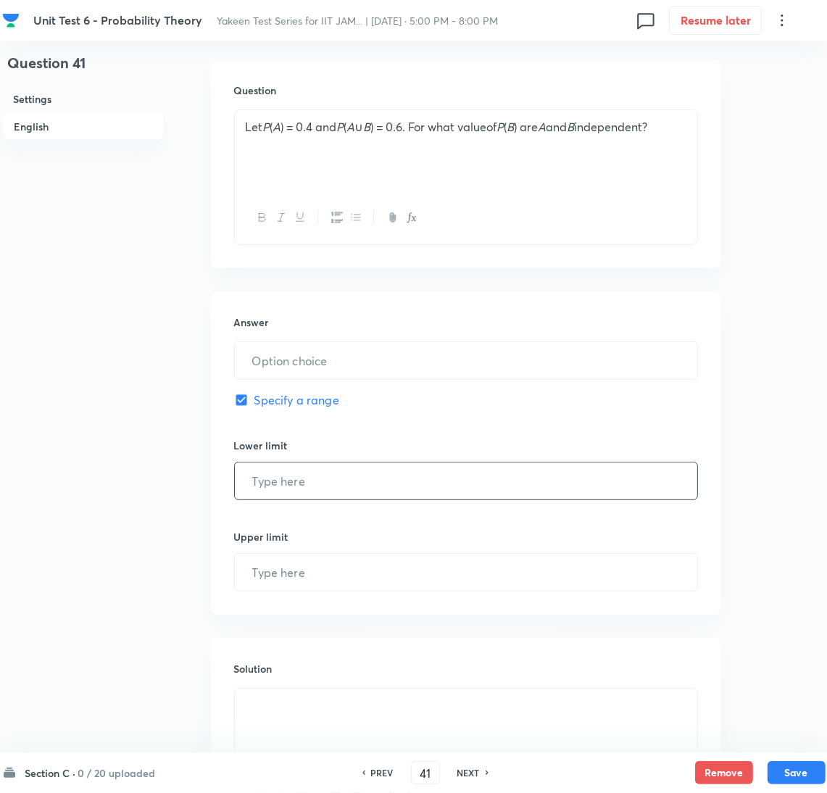
click at [279, 483] on input "text" at bounding box center [466, 480] width 462 height 37
type input "1"
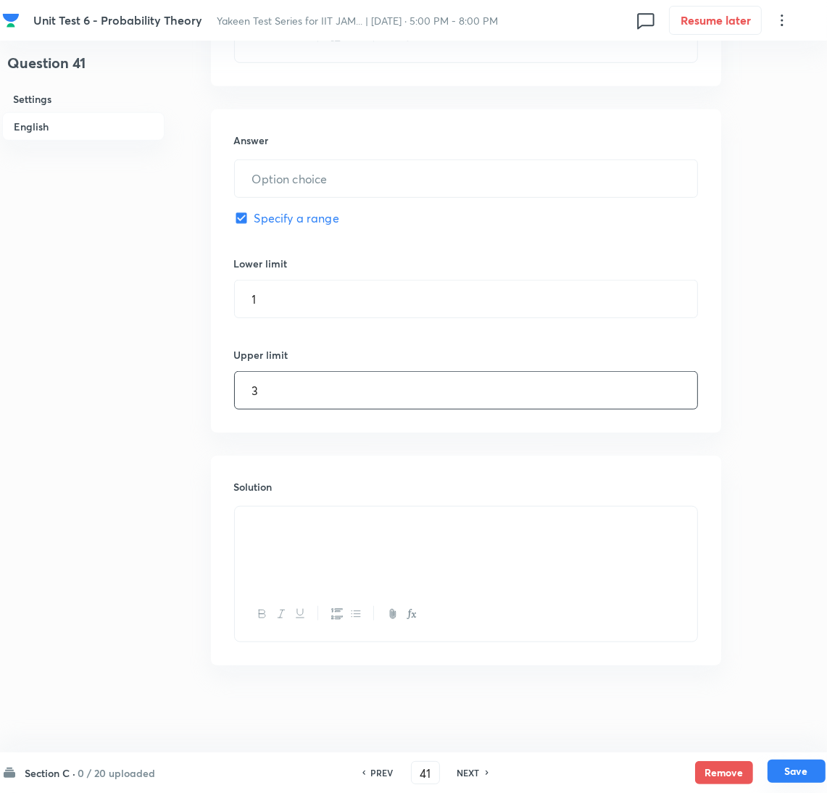
type input "3"
click at [807, 773] on button "Save" at bounding box center [796, 770] width 58 height 23
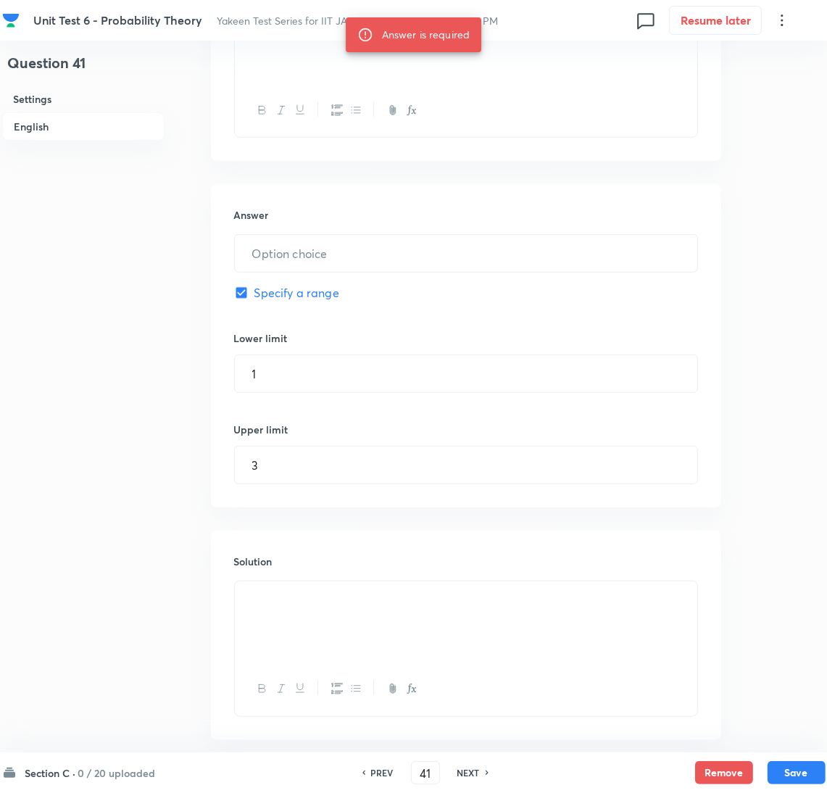
scroll to position [396, 0]
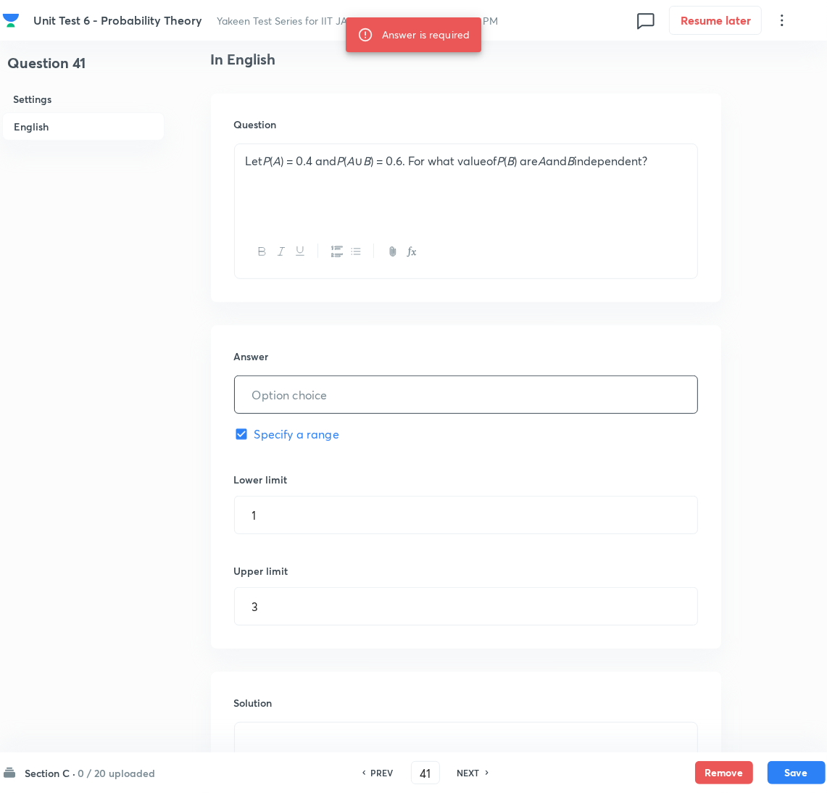
click at [281, 393] on input "text" at bounding box center [466, 394] width 462 height 37
paste input "0.1429"
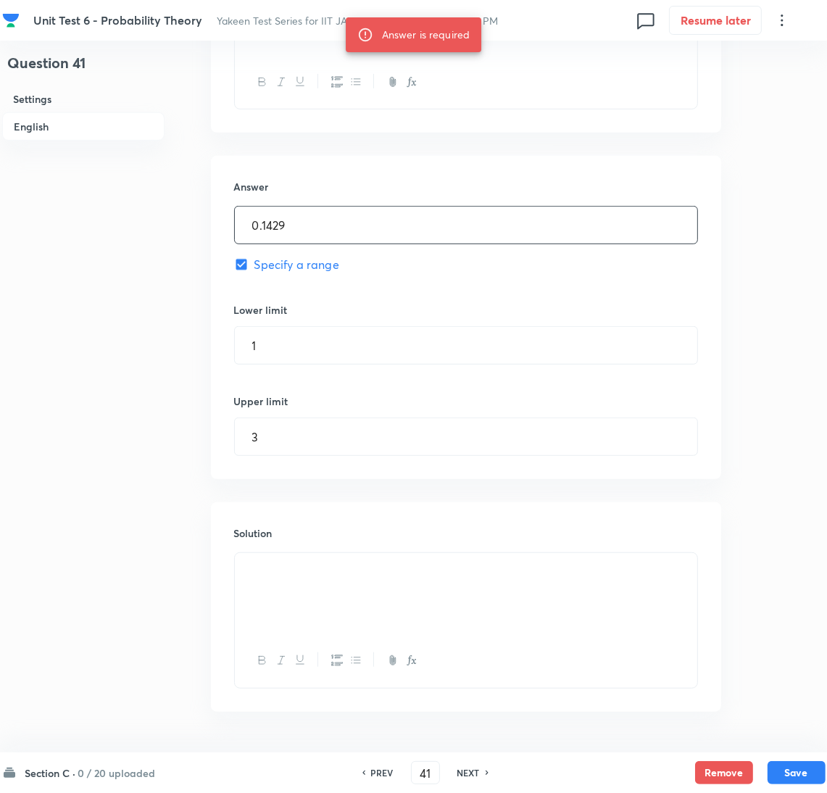
scroll to position [614, 0]
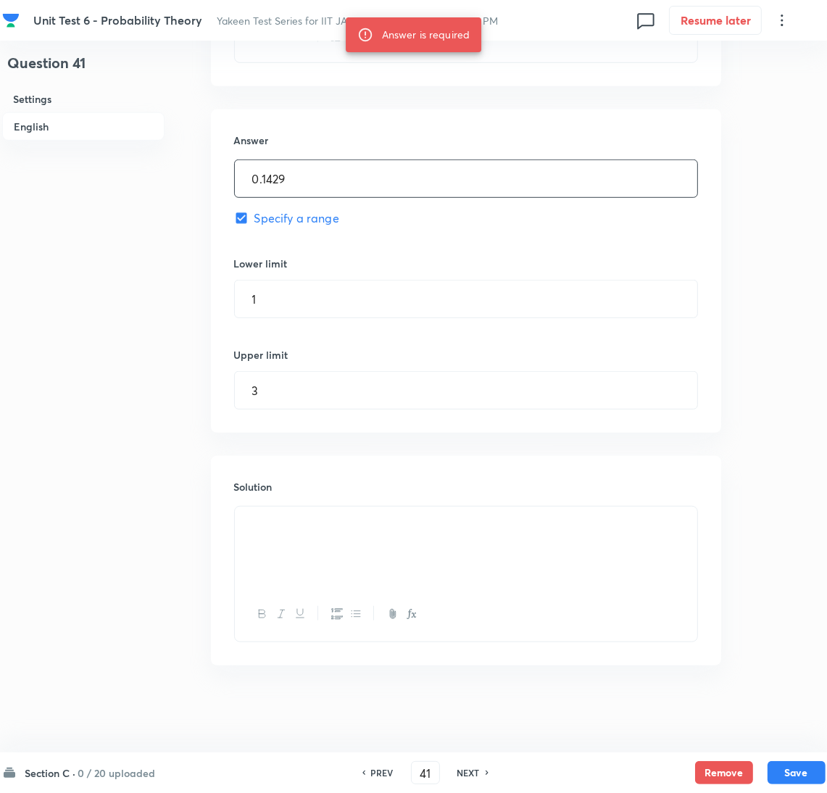
type input "0.1429"
drag, startPoint x: 254, startPoint y: 208, endPoint x: 260, endPoint y: 221, distance: 14.6
click at [255, 211] on div "Answer 0.1429 ​ Specify a range Lower limit 1 ​ Upper limit 3 ​" at bounding box center [466, 270] width 510 height 323
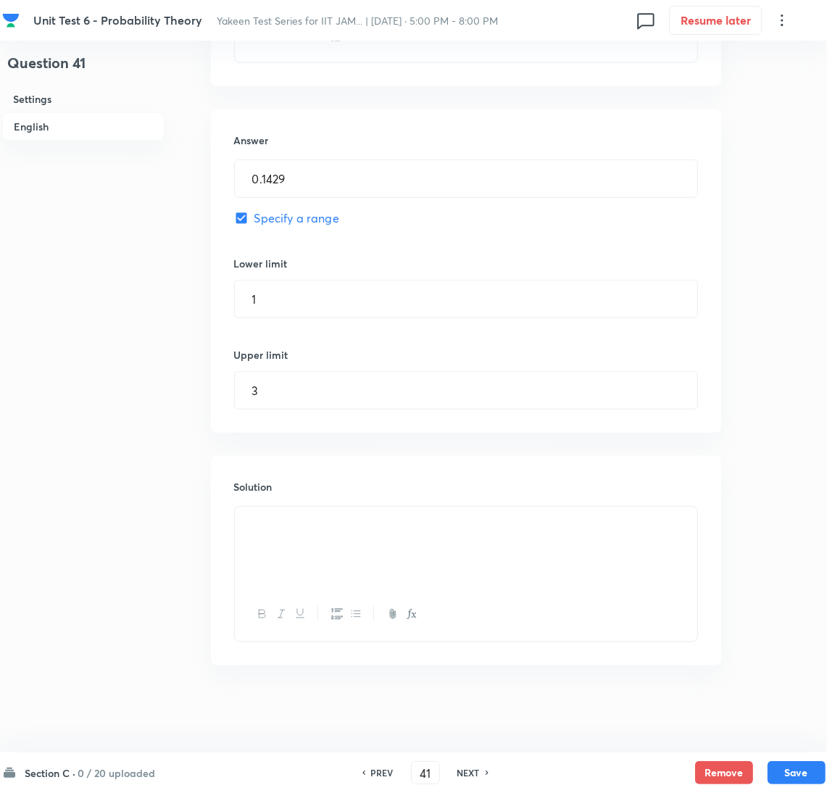
click at [260, 221] on span "Specify a range" at bounding box center [296, 217] width 85 height 17
click at [254, 221] on input "Specify a range" at bounding box center [244, 218] width 20 height 14
checkbox input "false"
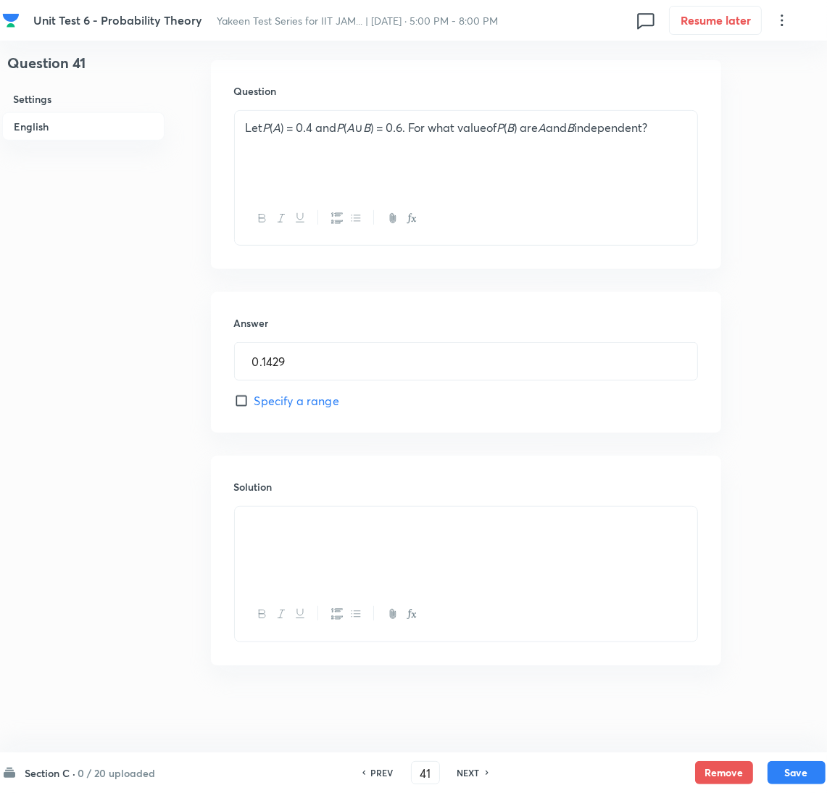
scroll to position [430, 0]
drag, startPoint x: 284, startPoint y: 534, endPoint x: 171, endPoint y: 561, distance: 116.2
click at [171, 561] on div "Question 41 Settings English Settings Type Integer + 1 mark - 0.25 marks Edit C…" at bounding box center [413, 181] width 823 height 1083
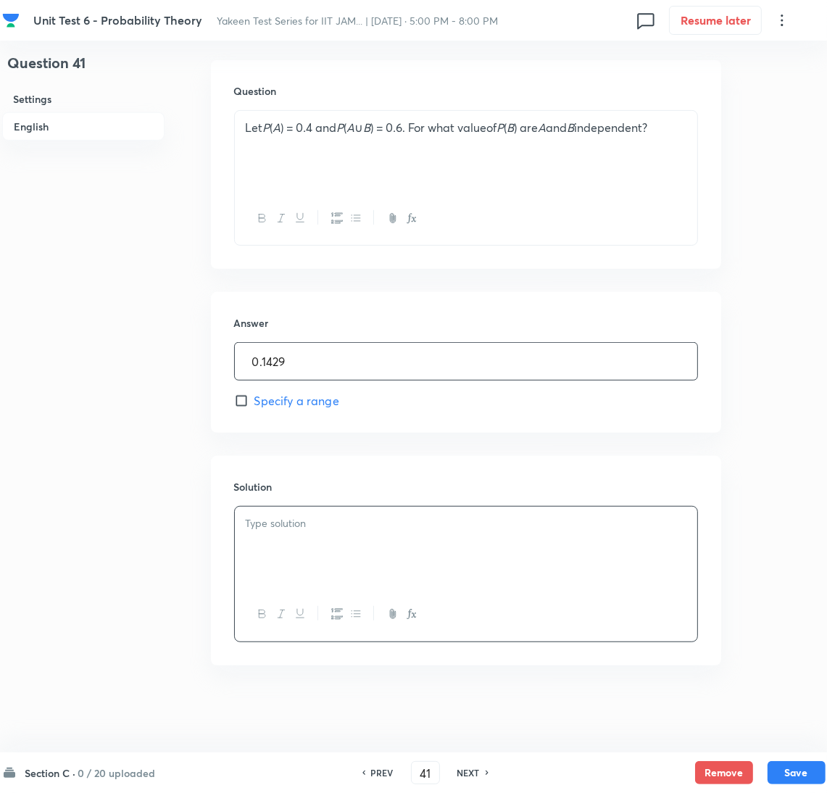
drag, startPoint x: 292, startPoint y: 359, endPoint x: 133, endPoint y: 370, distance: 159.8
click at [133, 370] on div "Question 41 Settings English Settings Type Integer + 1 mark - 0.25 marks Edit C…" at bounding box center [413, 181] width 823 height 1083
type input "1"
type input "1.3"
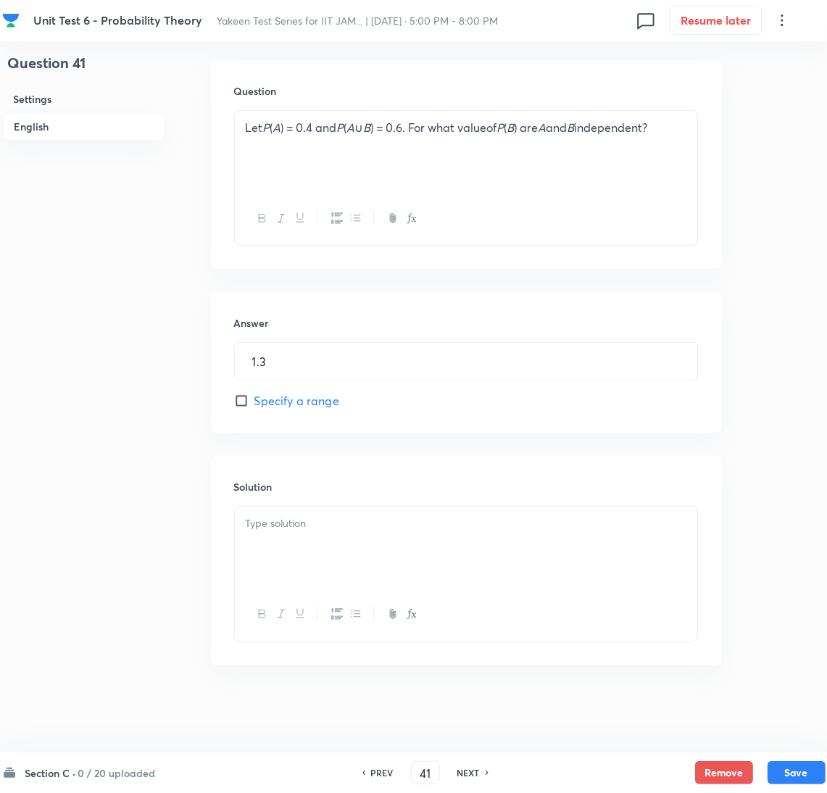
click at [301, 547] on div at bounding box center [466, 546] width 462 height 81
click at [249, 549] on div at bounding box center [466, 546] width 462 height 81
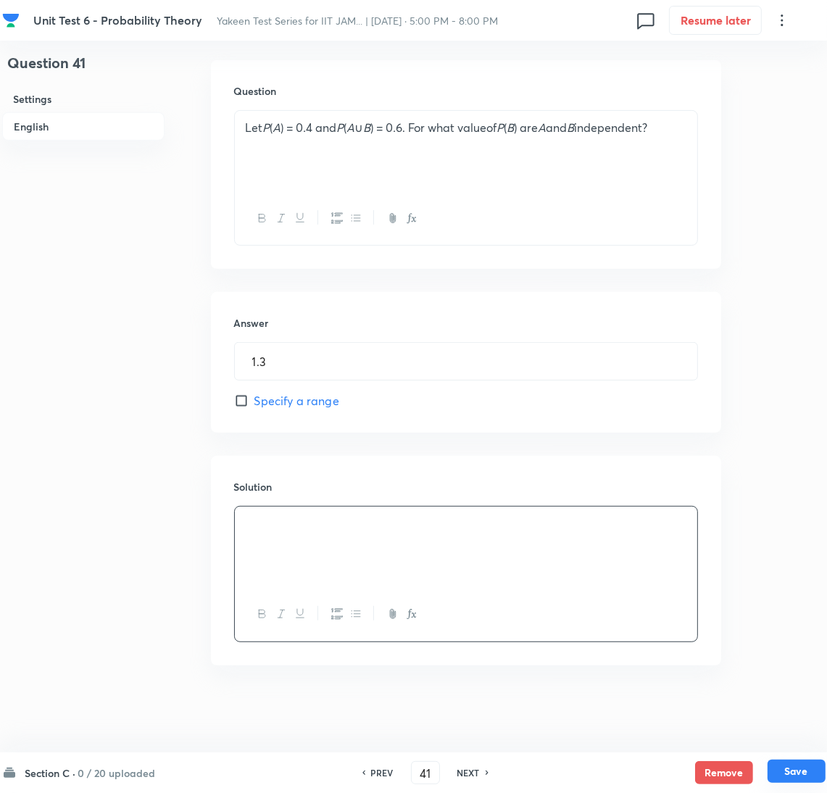
click at [795, 776] on button "Save" at bounding box center [796, 770] width 58 height 23
type input "42"
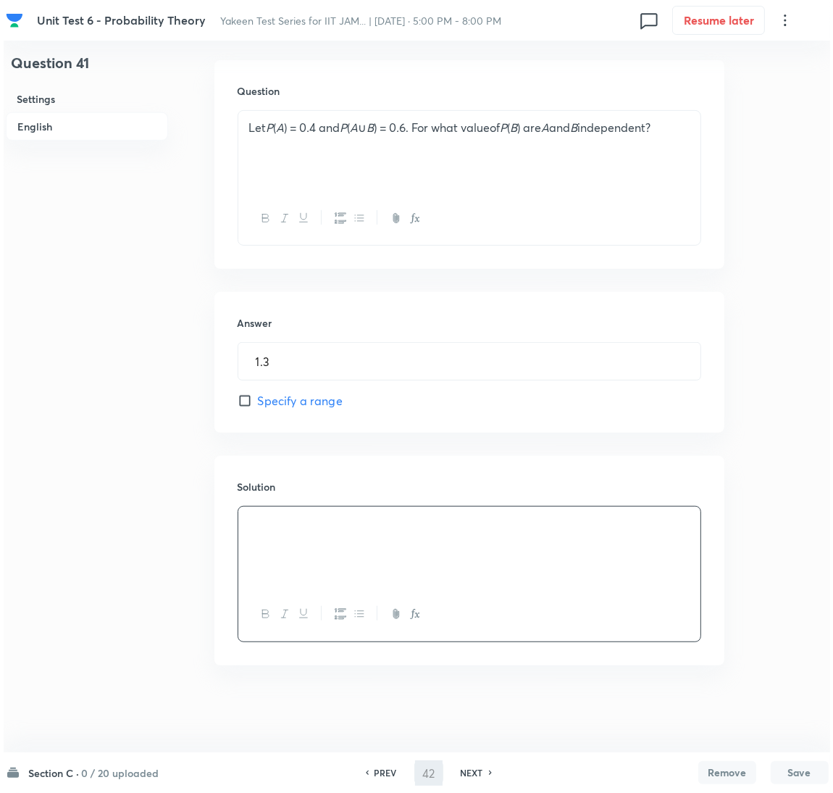
scroll to position [0, 0]
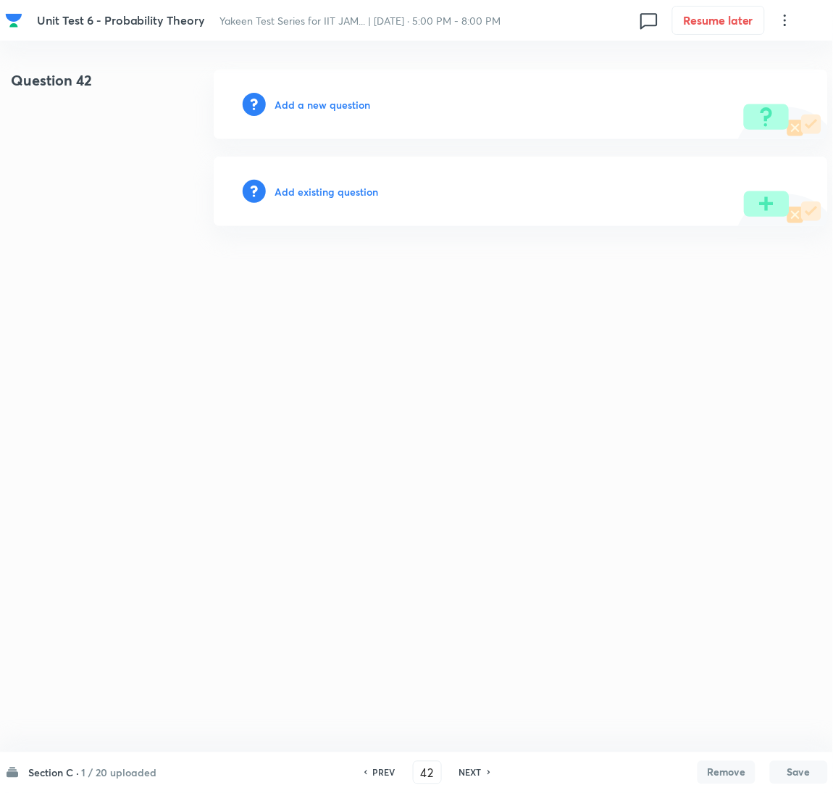
click at [298, 104] on h6 "Add a new question" at bounding box center [323, 104] width 96 height 15
click at [298, 104] on h6 "Choose a question type" at bounding box center [331, 104] width 112 height 15
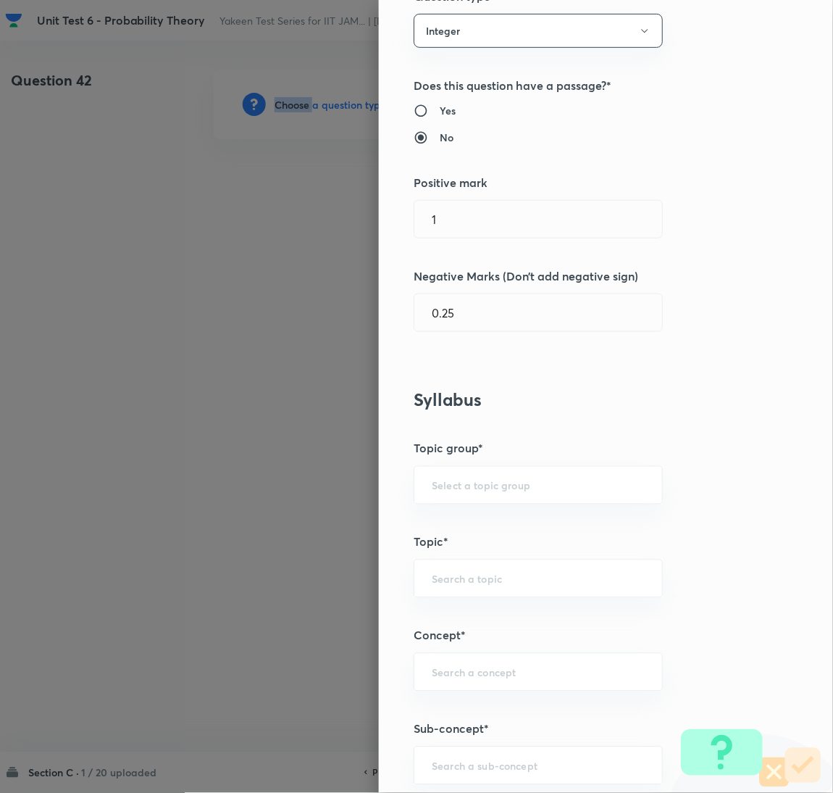
scroll to position [325, 0]
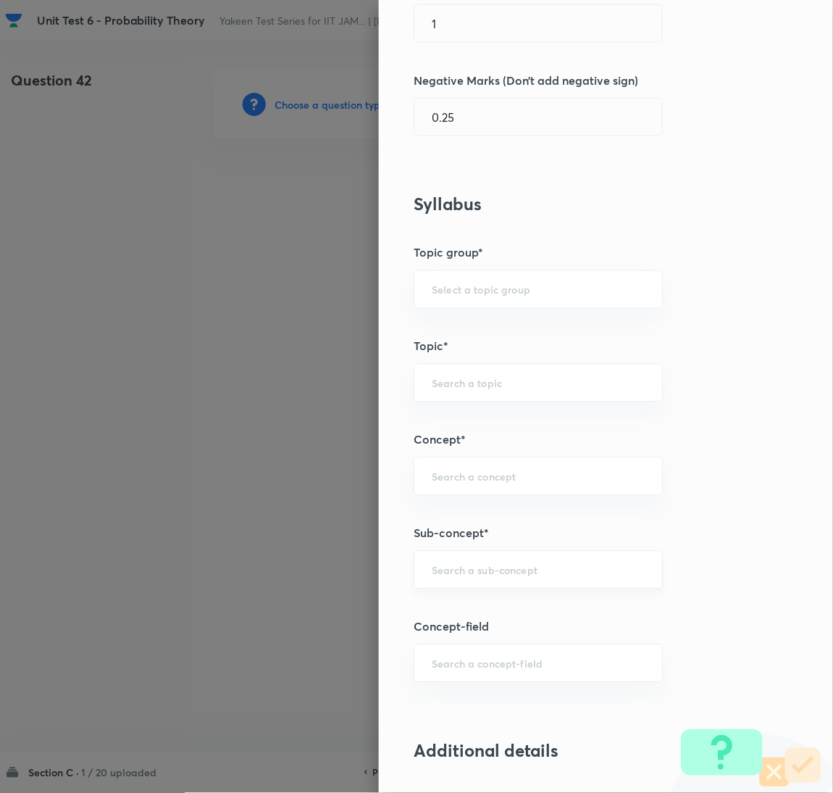
click at [471, 572] on input "text" at bounding box center [538, 570] width 213 height 14
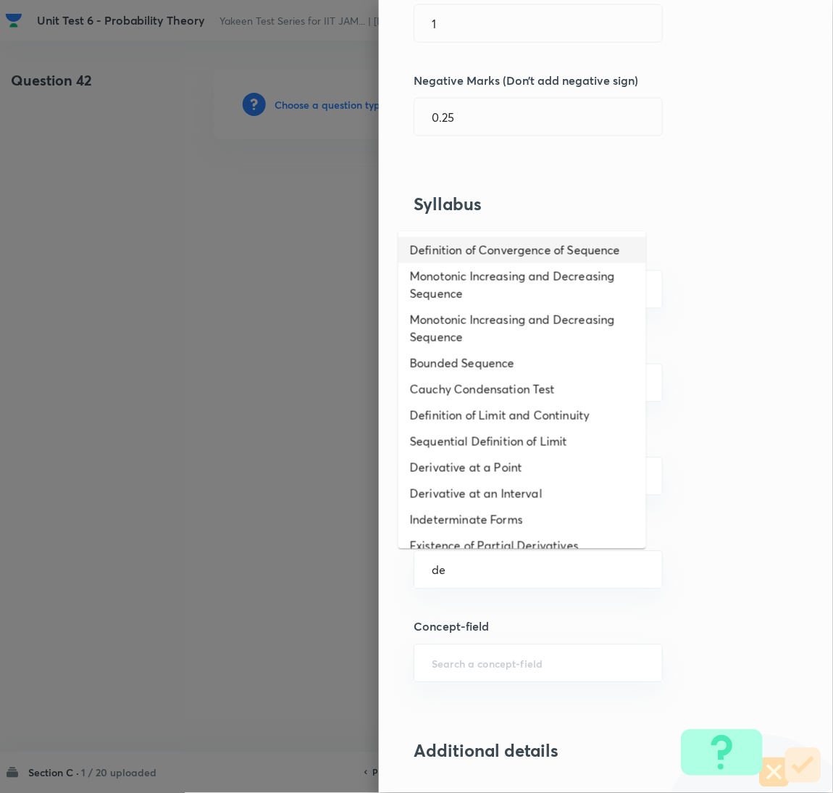
click at [451, 254] on li "Definition of Convergence of Sequence" at bounding box center [522, 250] width 248 height 26
type input "Definition of Convergence of Sequence"
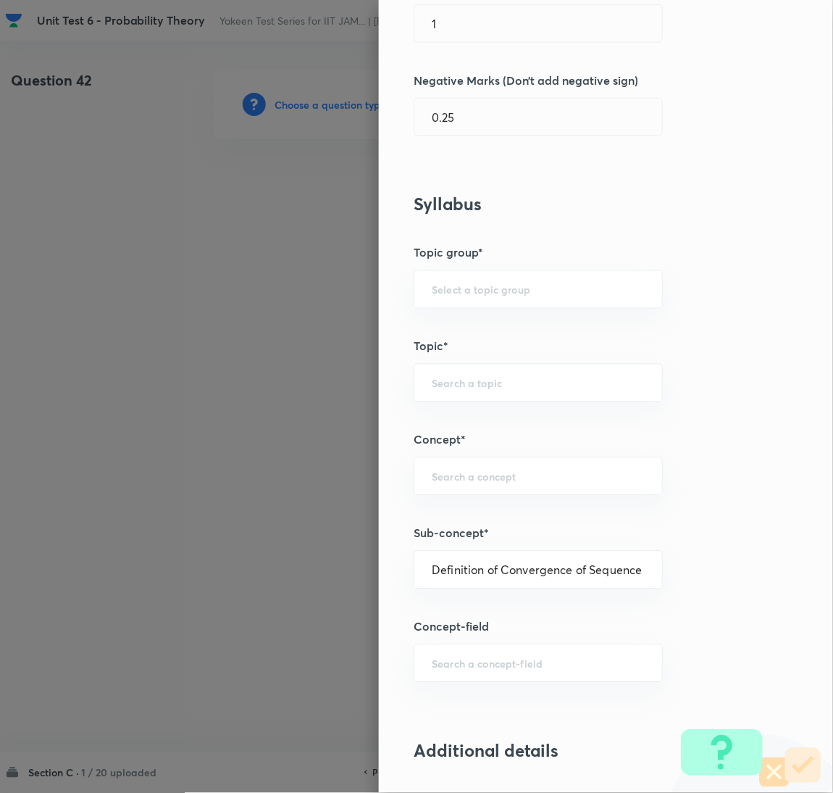
type input "Mathematics"
type input "Sequences & Series-Real Nos."
type input "Convergence of Sequences"
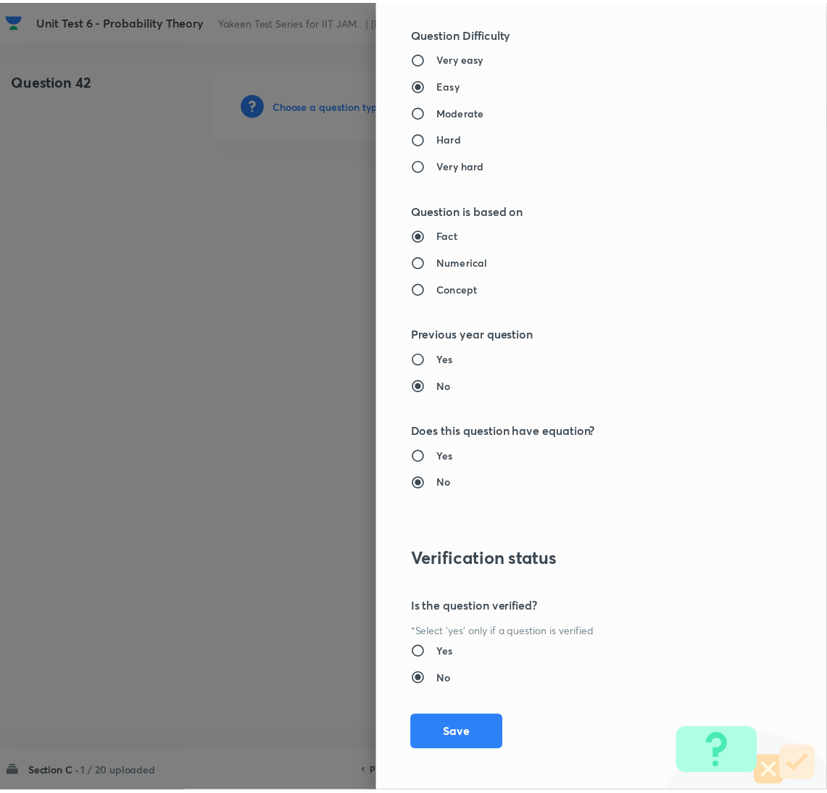
scroll to position [1098, 0]
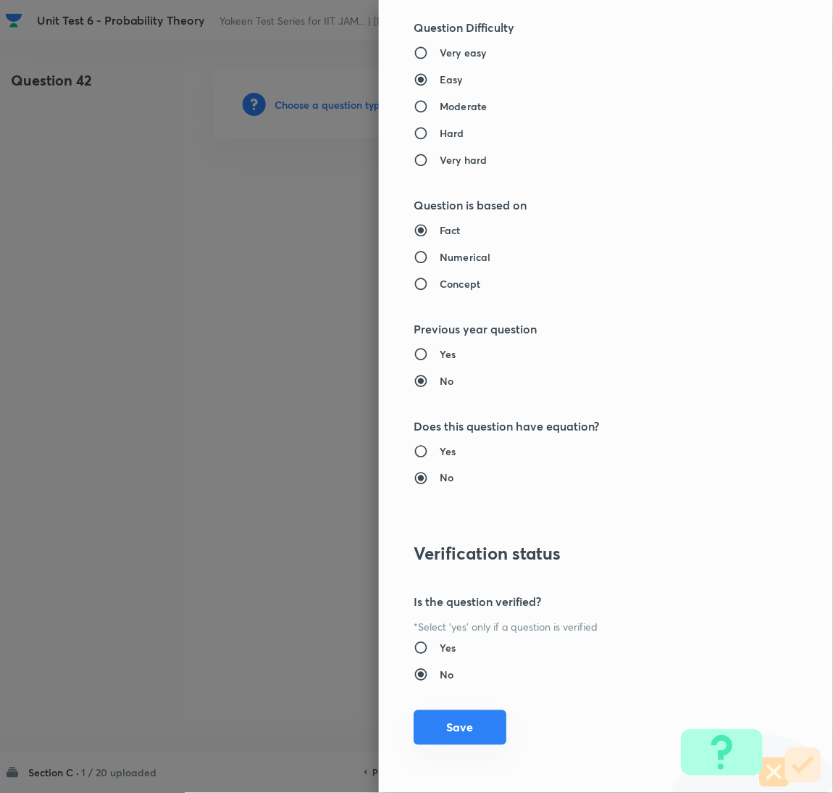
click at [462, 724] on button "Save" at bounding box center [460, 727] width 93 height 35
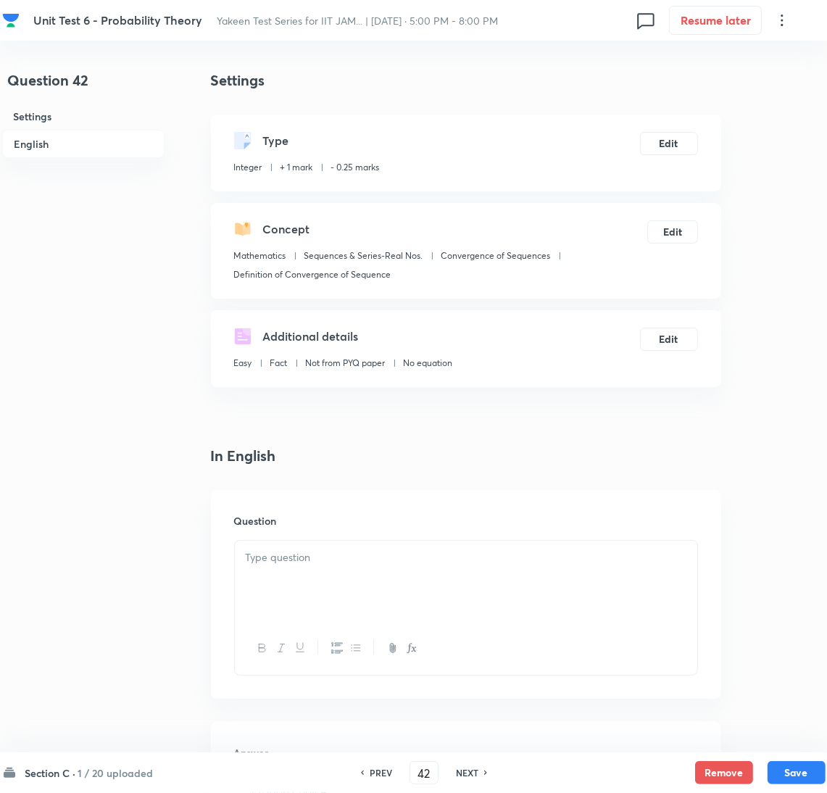
click at [311, 580] on div at bounding box center [466, 580] width 462 height 81
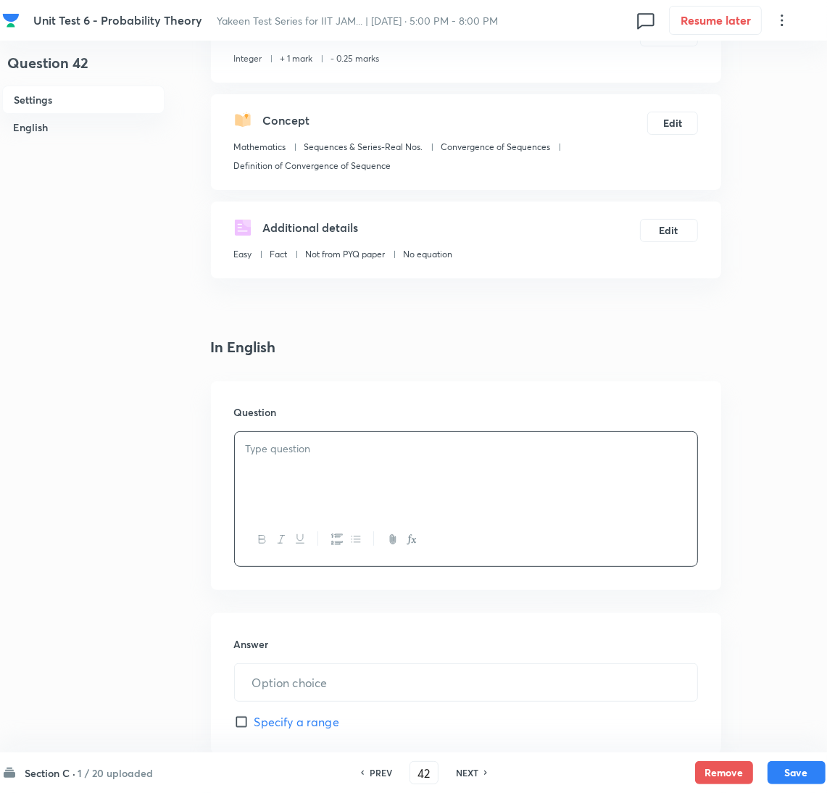
click at [299, 469] on div at bounding box center [466, 472] width 462 height 81
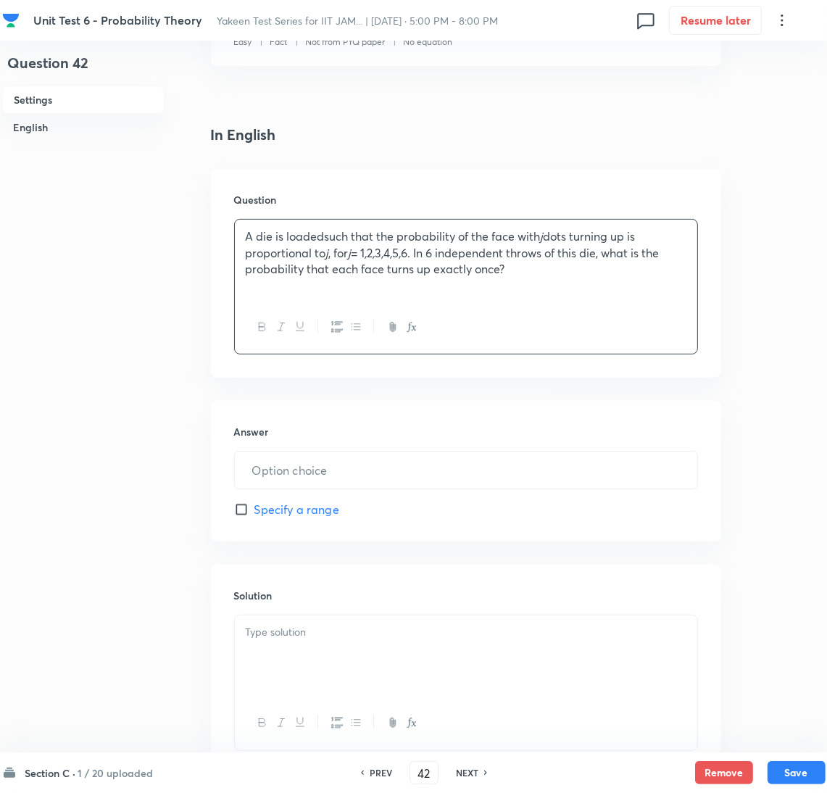
scroll to position [325, 0]
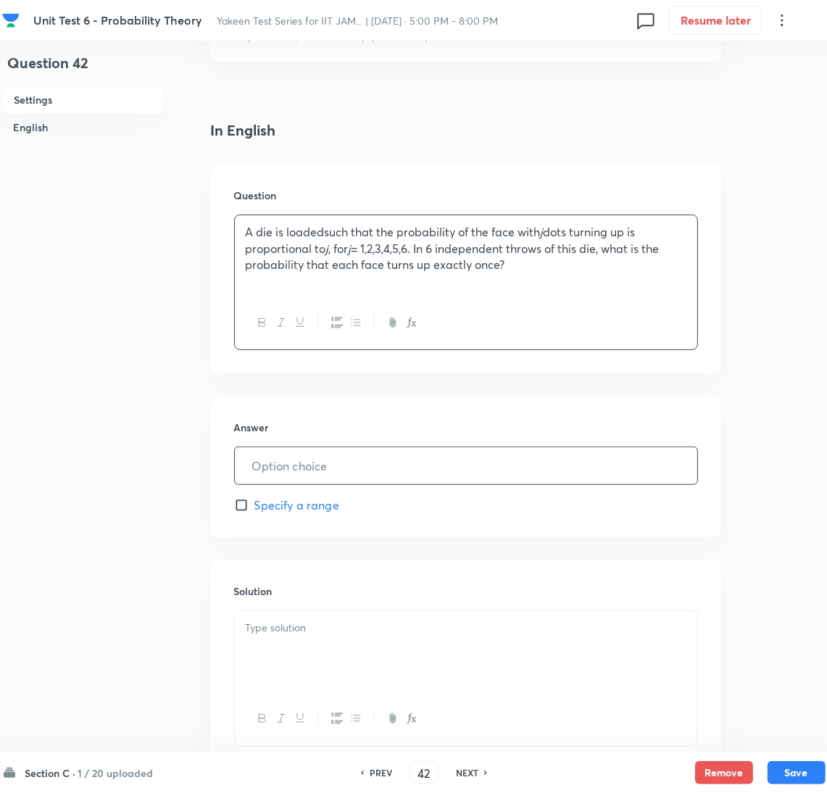
click at [293, 465] on input "text" at bounding box center [466, 465] width 462 height 37
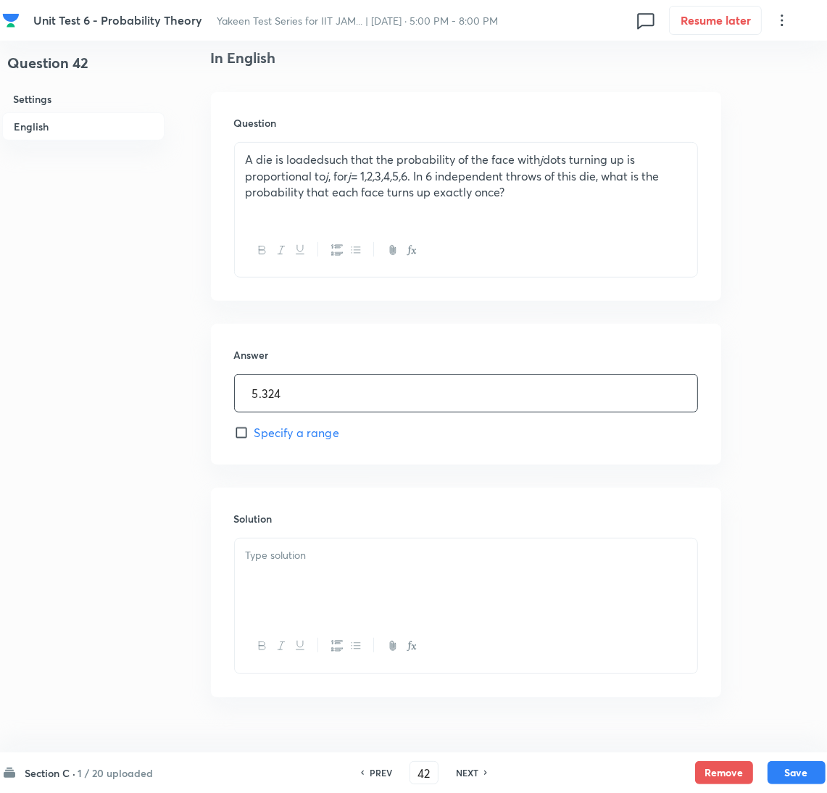
scroll to position [430, 0]
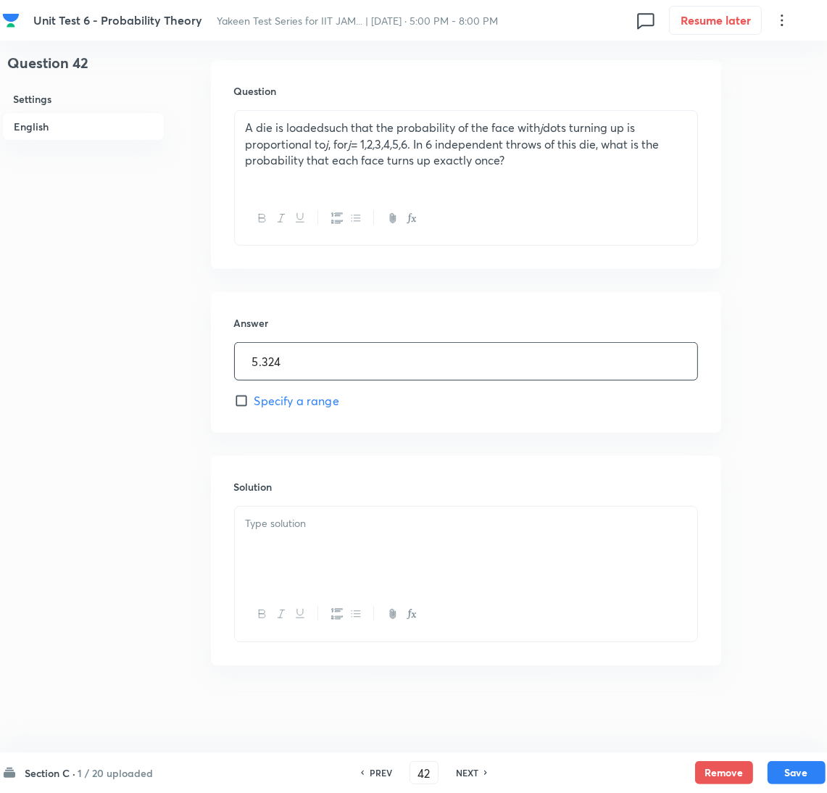
type input "5.324"
click at [296, 527] on p at bounding box center [466, 523] width 440 height 17
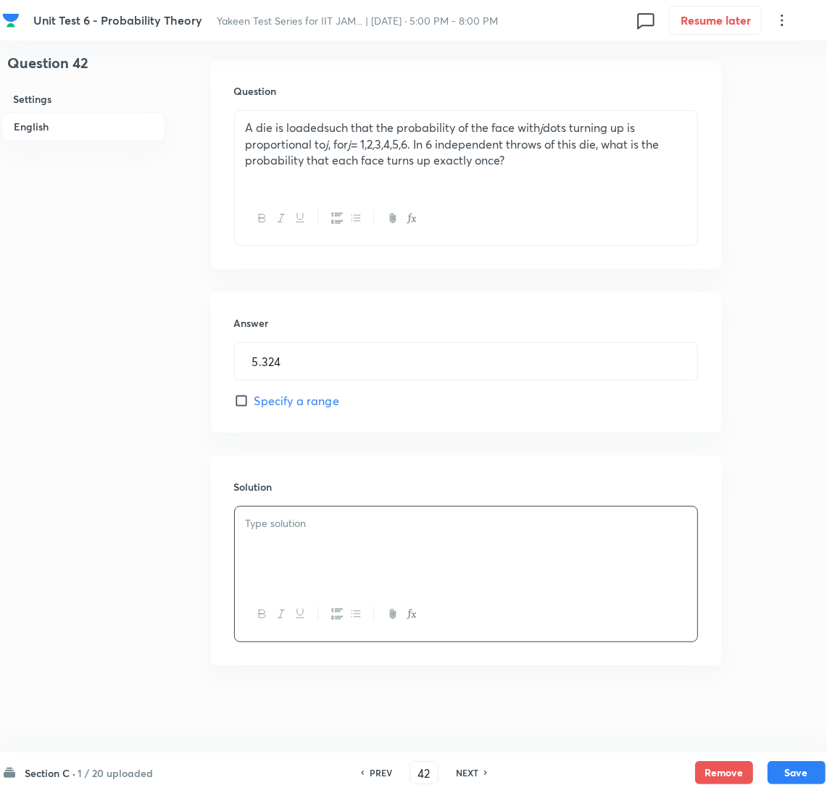
click at [298, 534] on div at bounding box center [466, 546] width 462 height 81
click at [803, 769] on button "Save" at bounding box center [796, 770] width 58 height 23
type input "43"
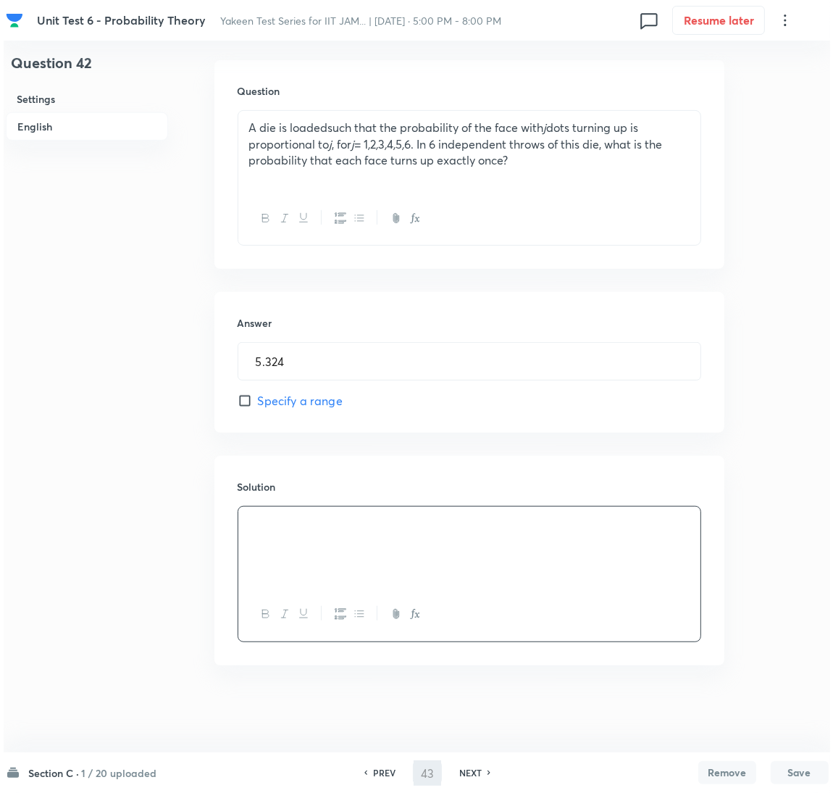
scroll to position [0, 0]
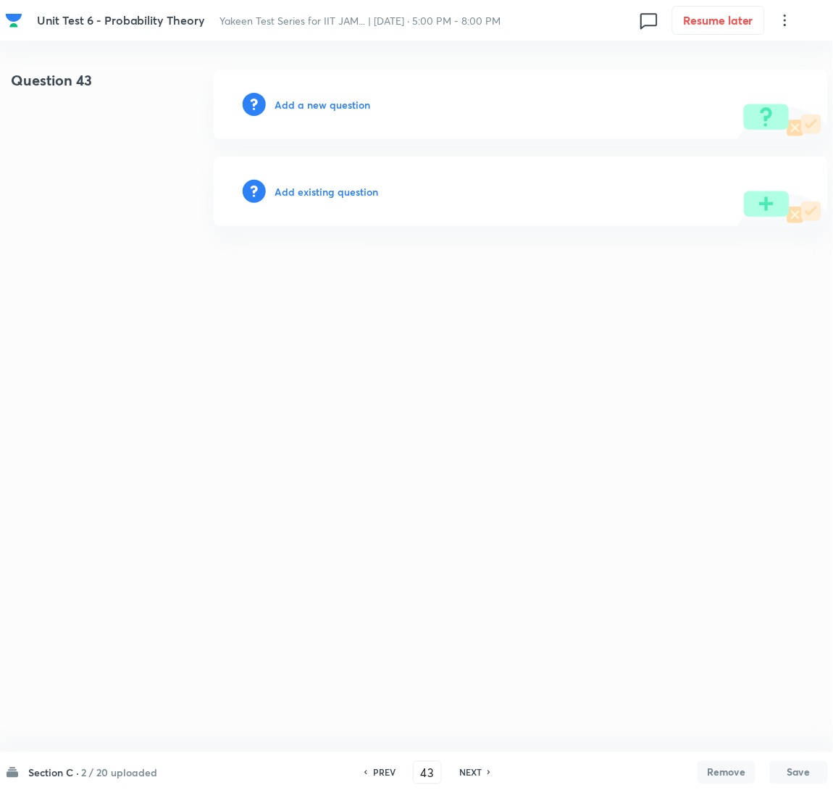
click at [314, 111] on h6 "Add a new question" at bounding box center [323, 104] width 96 height 15
click at [312, 110] on h6 "Choose a question type" at bounding box center [331, 104] width 112 height 15
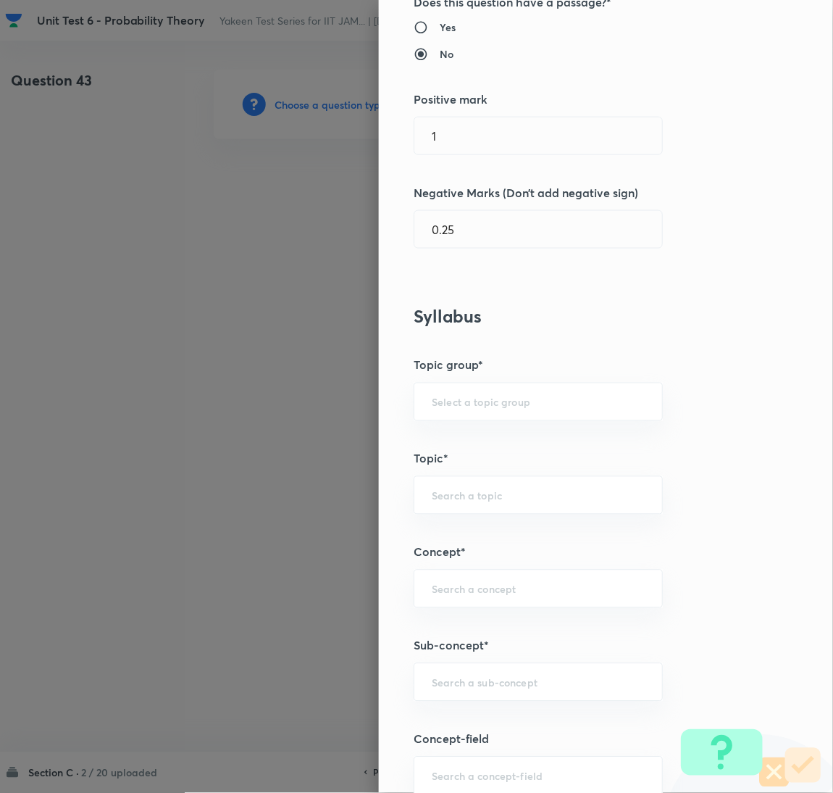
scroll to position [325, 0]
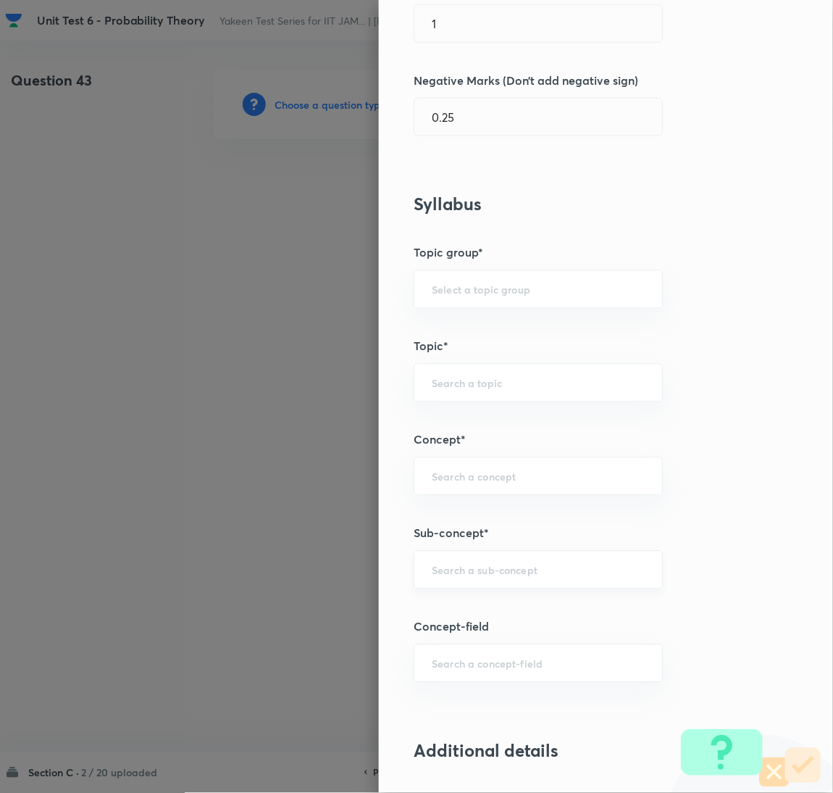
click at [453, 573] on input "text" at bounding box center [538, 570] width 213 height 14
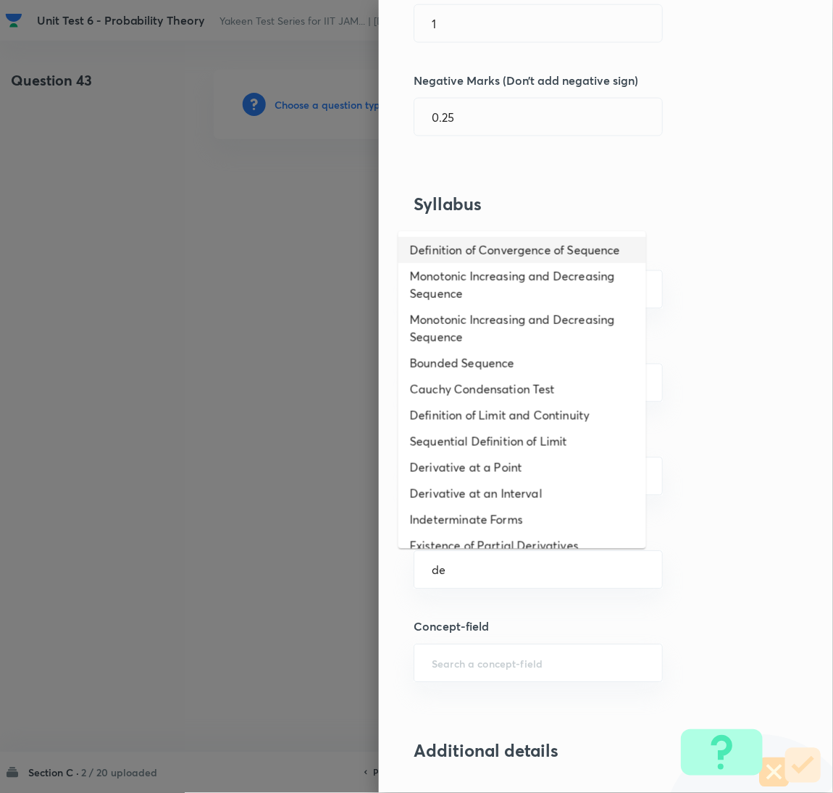
click at [440, 253] on li "Definition of Convergence of Sequence" at bounding box center [522, 250] width 248 height 26
type input "Definition of Convergence of Sequence"
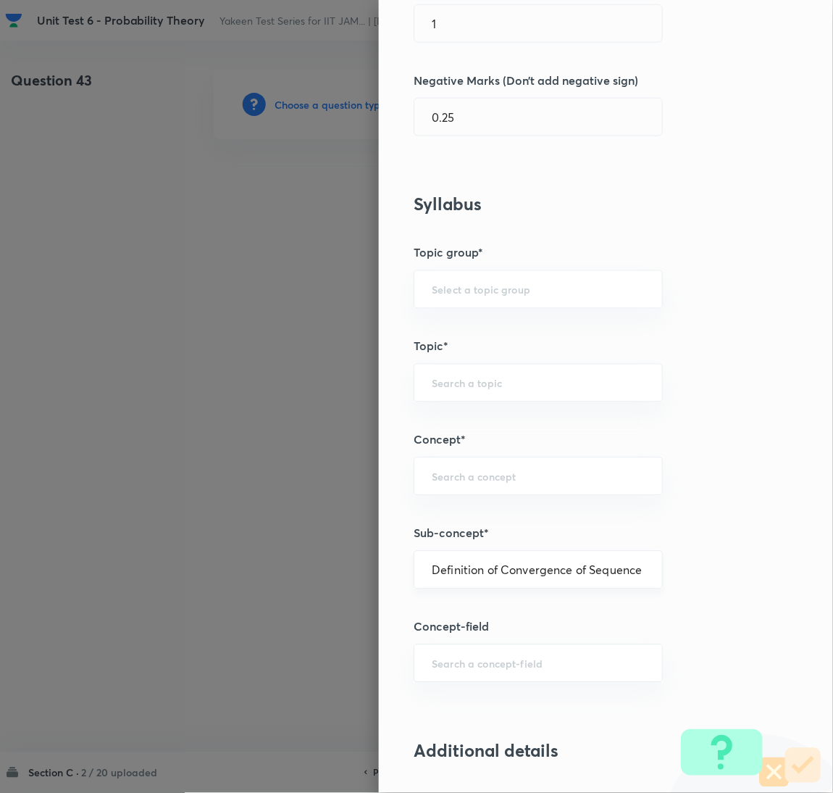
type input "Mathematics"
type input "Sequences & Series-Real Nos."
type input "Convergence of Sequences"
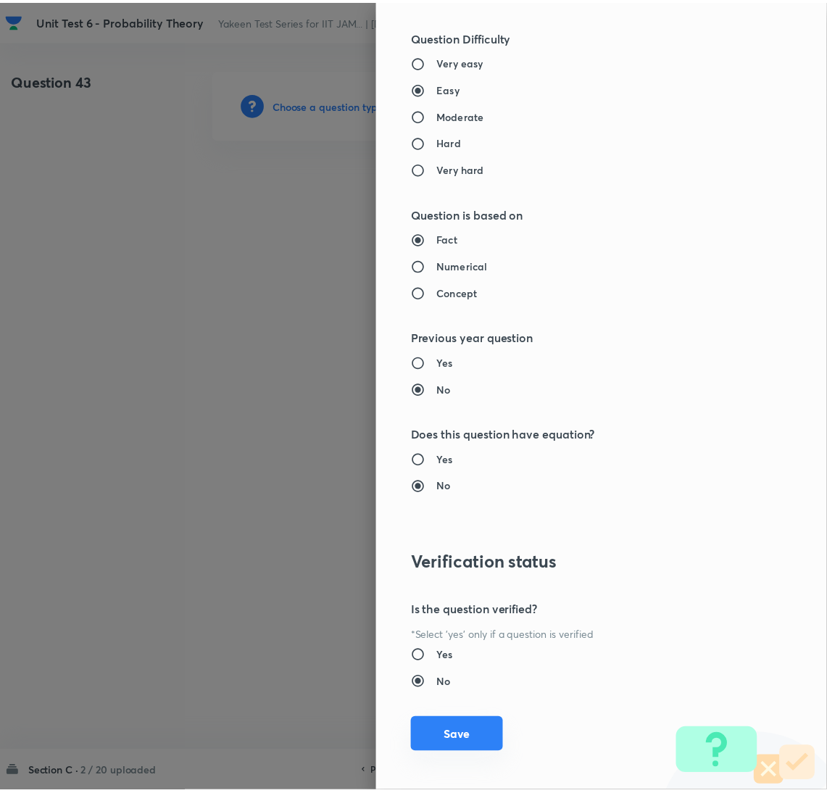
scroll to position [1098, 0]
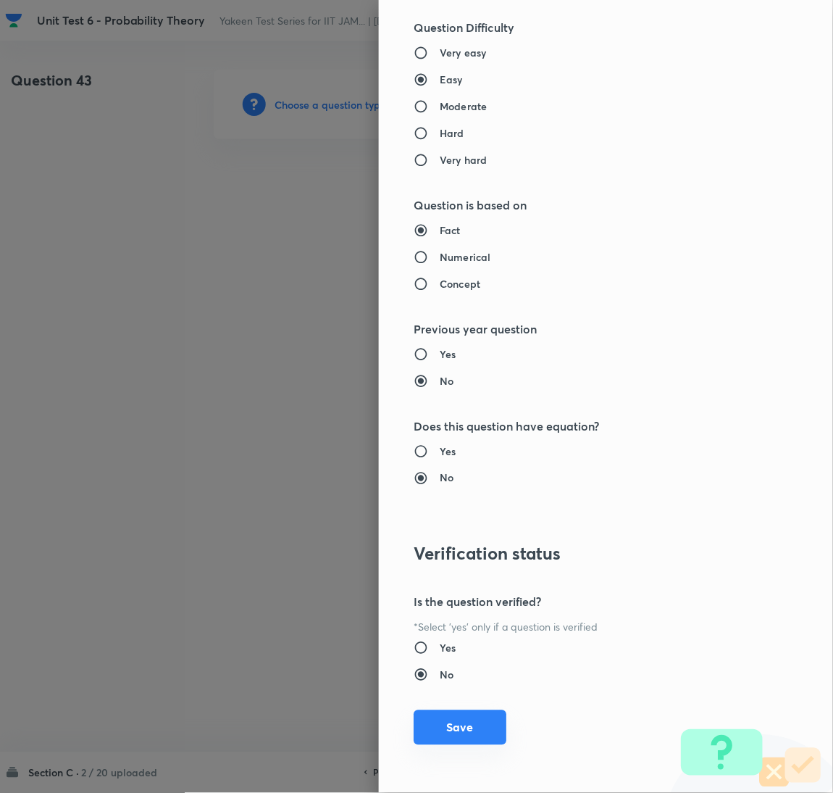
drag, startPoint x: 458, startPoint y: 723, endPoint x: 454, endPoint y: 711, distance: 13.1
click at [458, 721] on button "Save" at bounding box center [460, 727] width 93 height 35
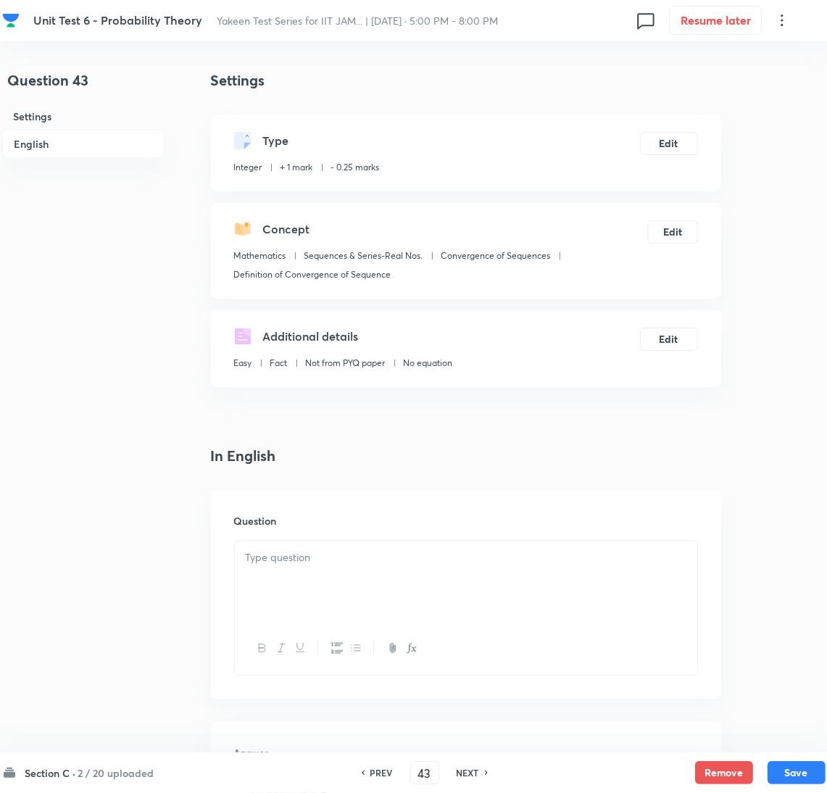
click at [325, 593] on div at bounding box center [466, 580] width 462 height 81
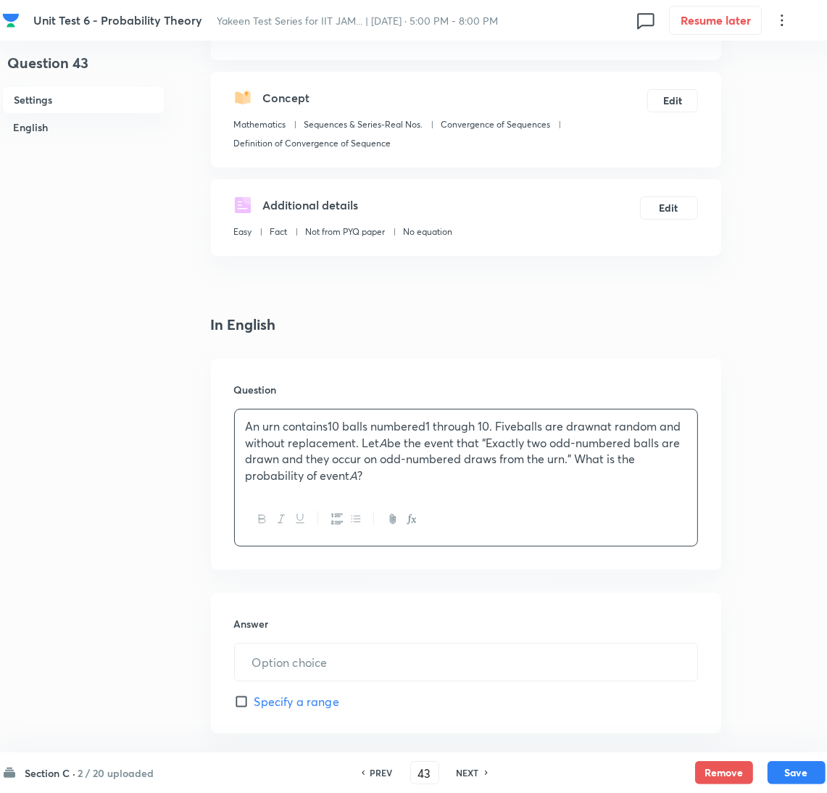
scroll to position [217, 0]
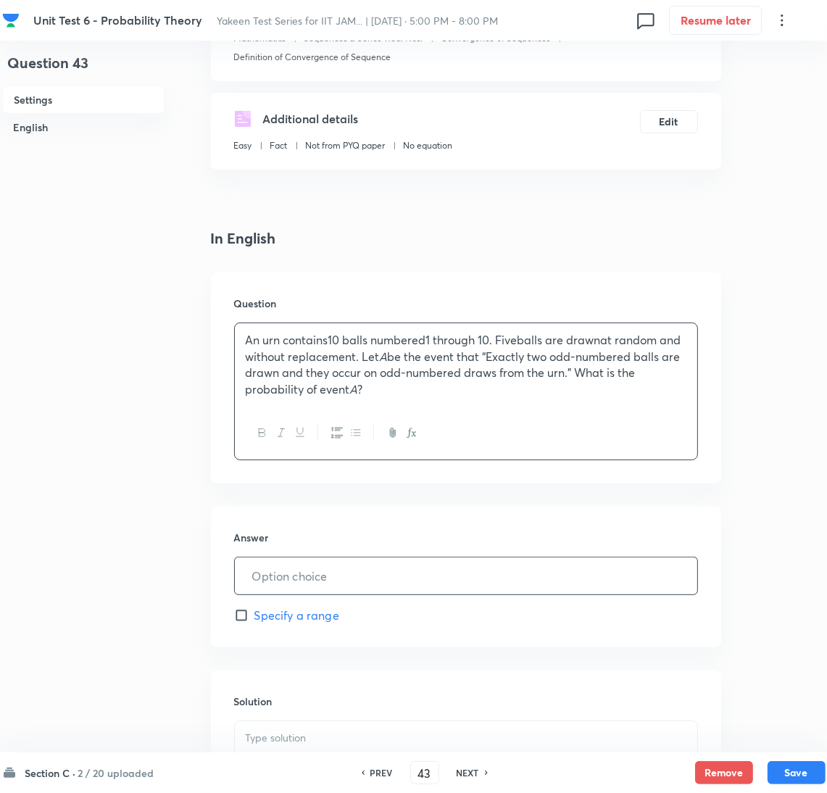
click at [312, 584] on input "text" at bounding box center [466, 575] width 462 height 37
click at [310, 575] on input "text" at bounding box center [466, 575] width 462 height 37
paste input "0.1429"
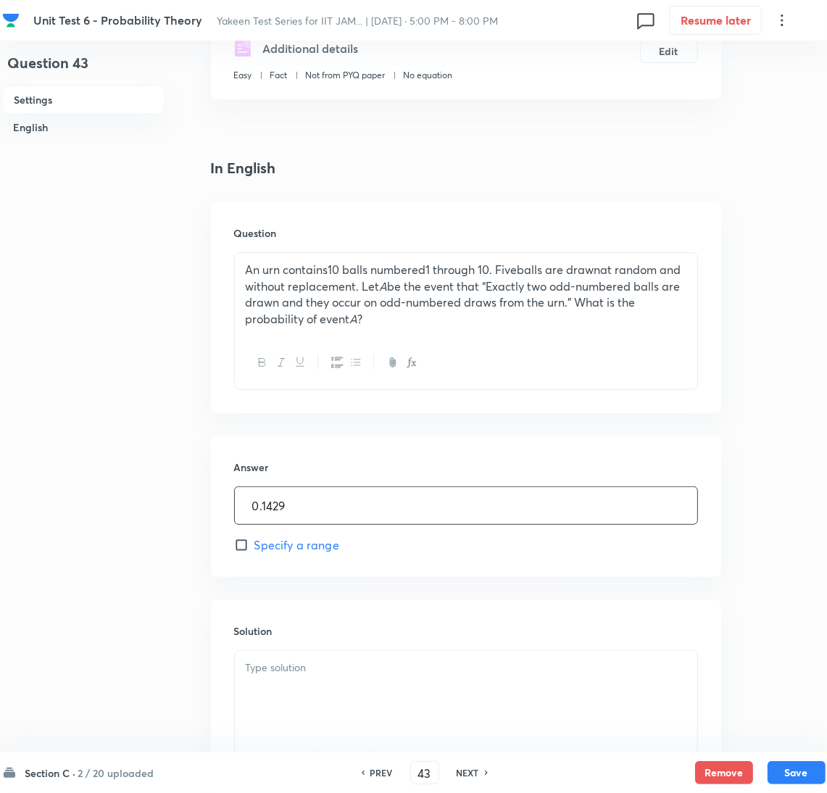
scroll to position [325, 0]
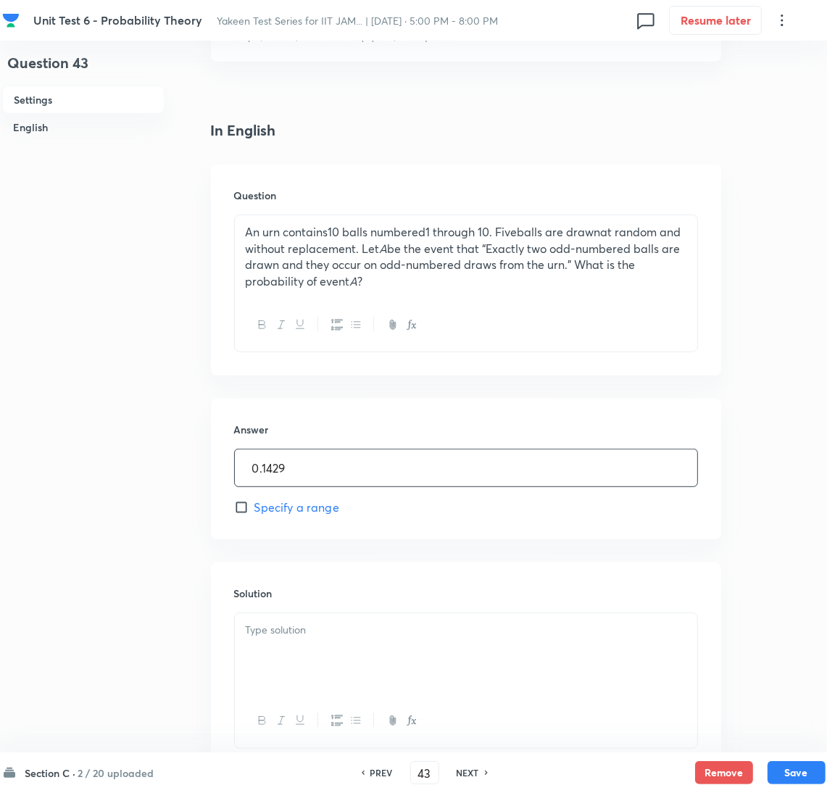
type input "0.1429"
click at [306, 648] on div at bounding box center [466, 653] width 462 height 81
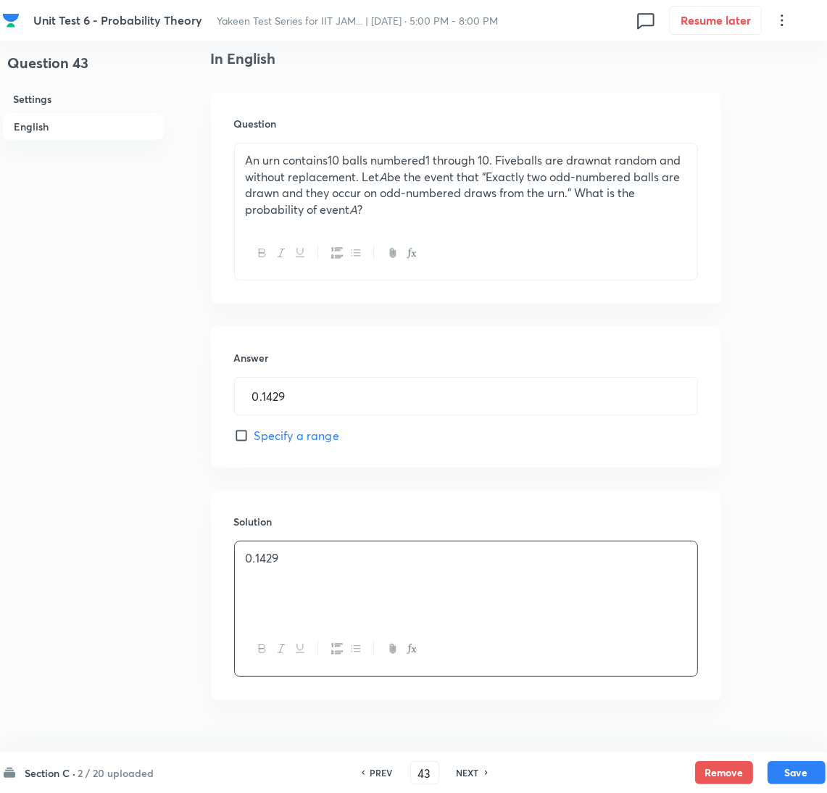
scroll to position [433, 0]
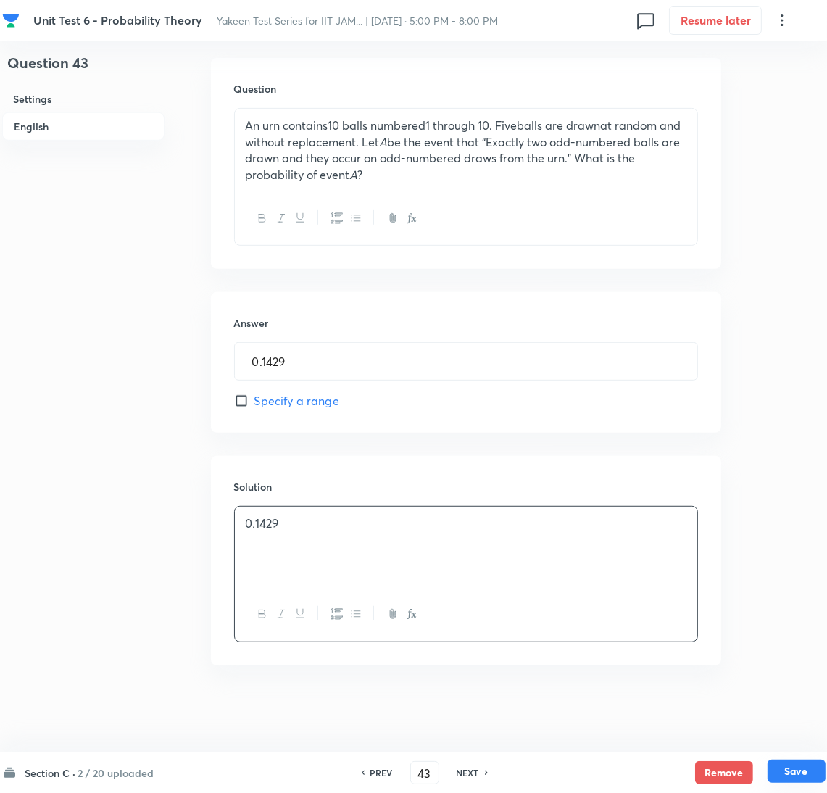
click at [803, 770] on button "Save" at bounding box center [796, 770] width 58 height 23
type input "44"
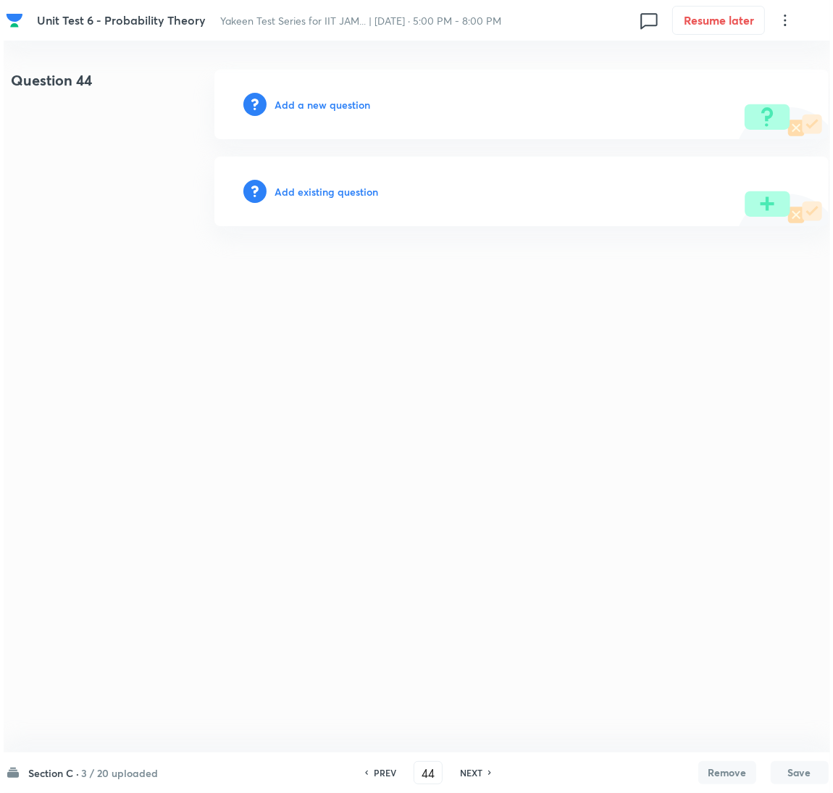
scroll to position [0, 0]
click at [314, 108] on h6 "Add a new question" at bounding box center [323, 104] width 96 height 15
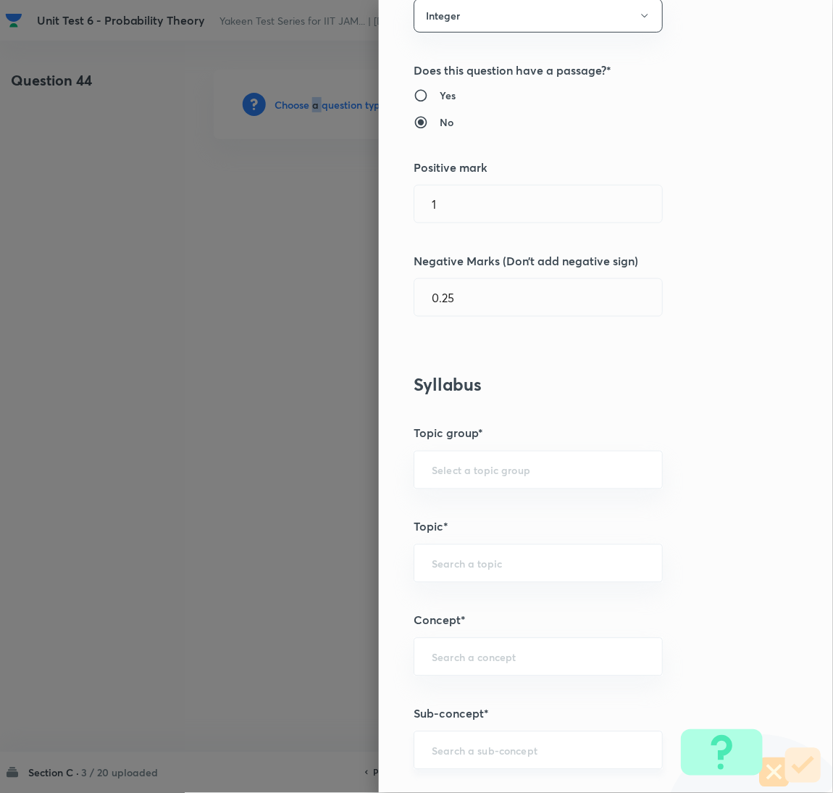
scroll to position [325, 0]
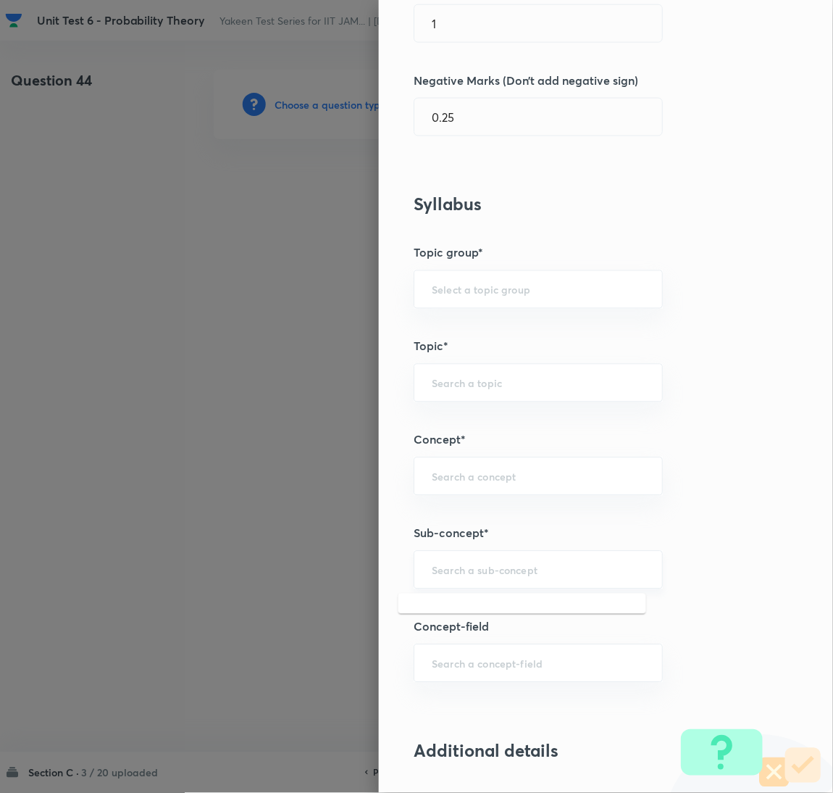
click at [462, 572] on input "text" at bounding box center [538, 570] width 213 height 14
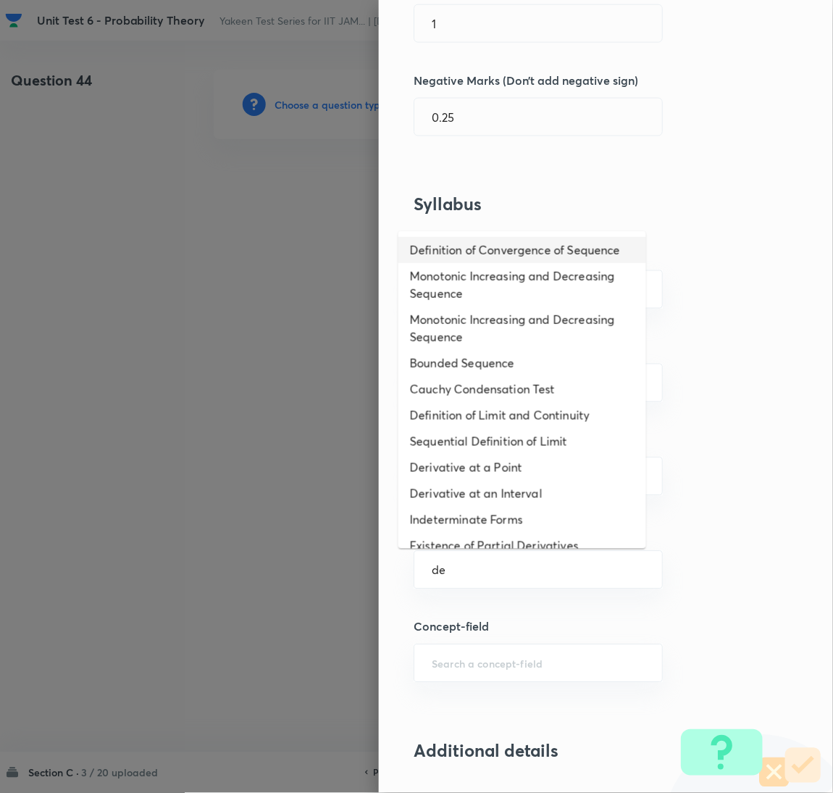
click at [454, 250] on li "Definition of Convergence of Sequence" at bounding box center [522, 250] width 248 height 26
type input "Definition of Convergence of Sequence"
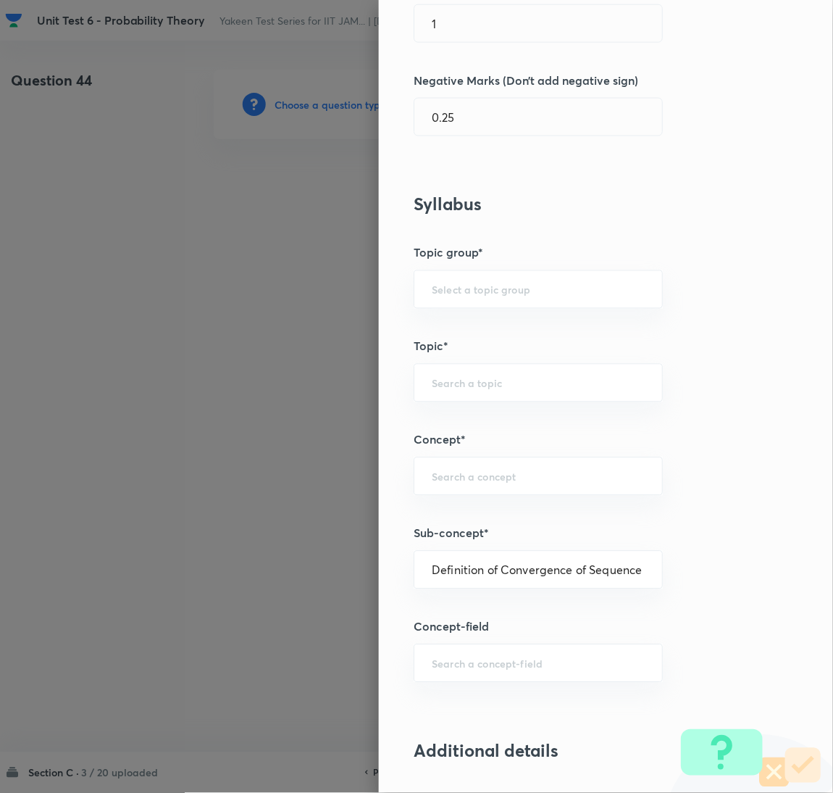
type input "Mathematics"
type input "Sequences & Series-Real Nos."
type input "Convergence of Sequences"
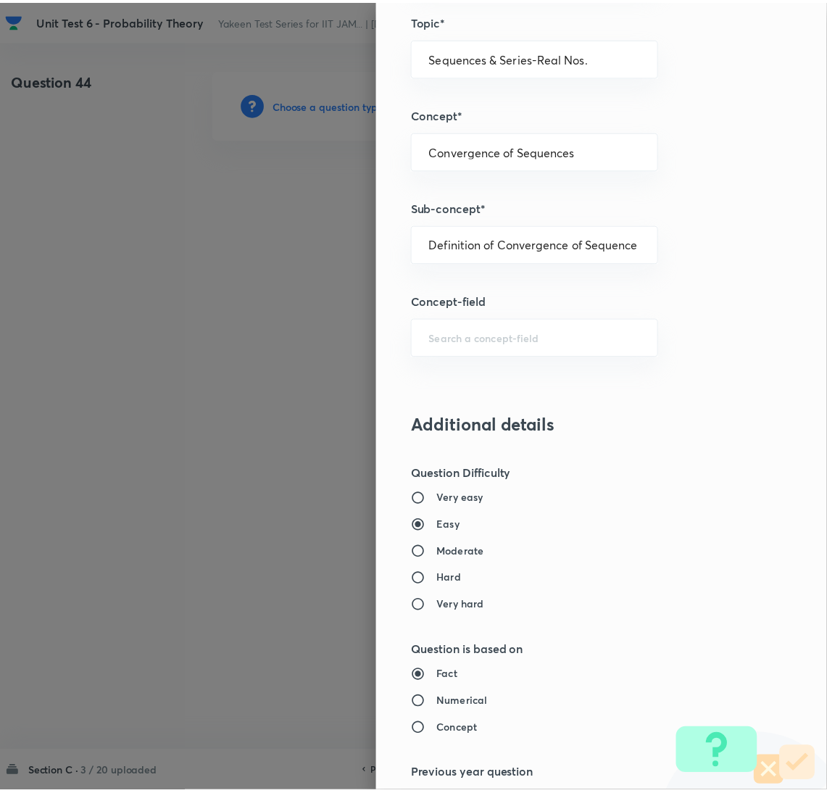
scroll to position [1086, 0]
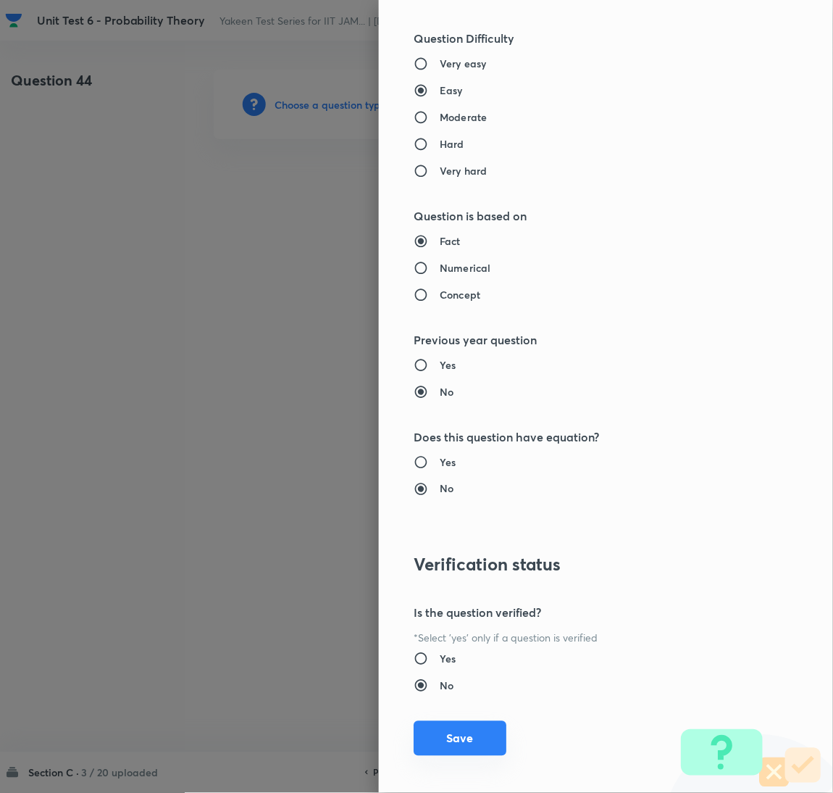
click at [453, 732] on button "Save" at bounding box center [460, 738] width 93 height 35
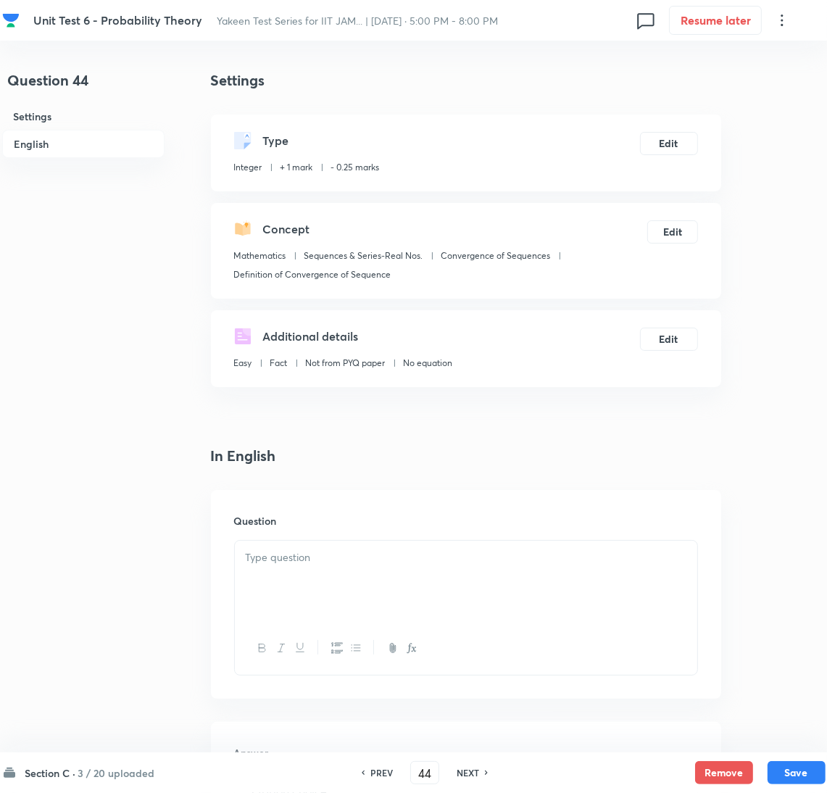
click at [340, 601] on div at bounding box center [466, 580] width 462 height 81
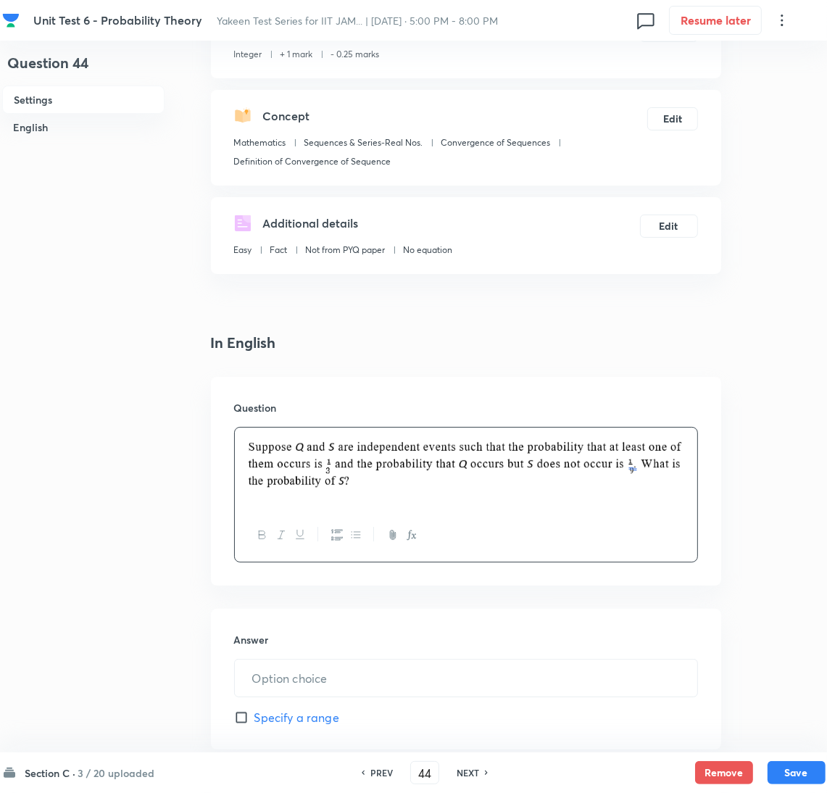
scroll to position [217, 0]
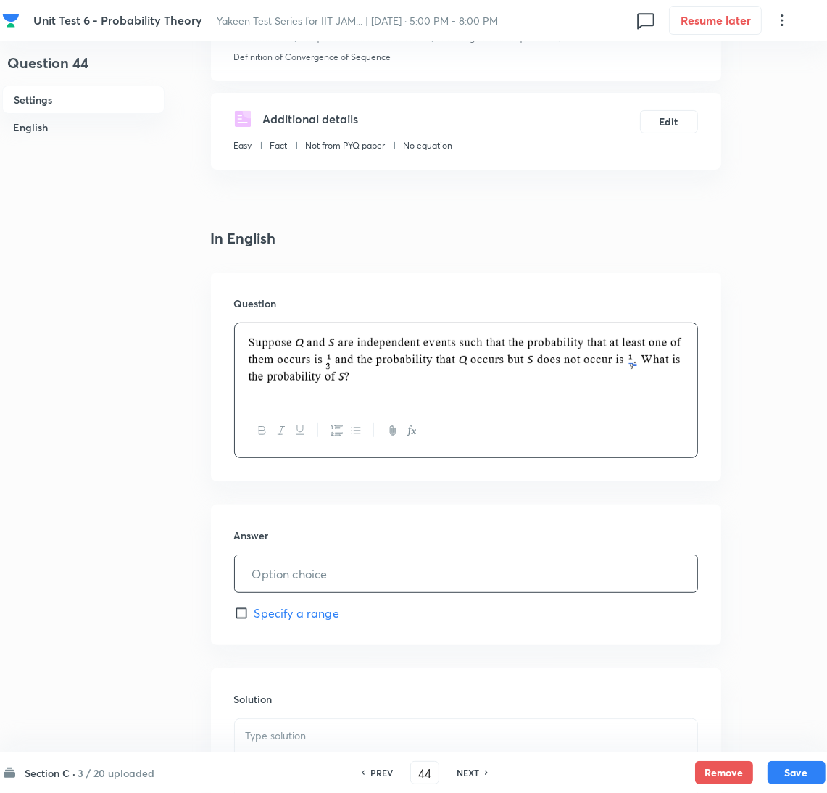
click at [323, 577] on input "text" at bounding box center [466, 573] width 462 height 37
click at [268, 565] on input "text" at bounding box center [466, 573] width 462 height 37
paste input "0.6667"
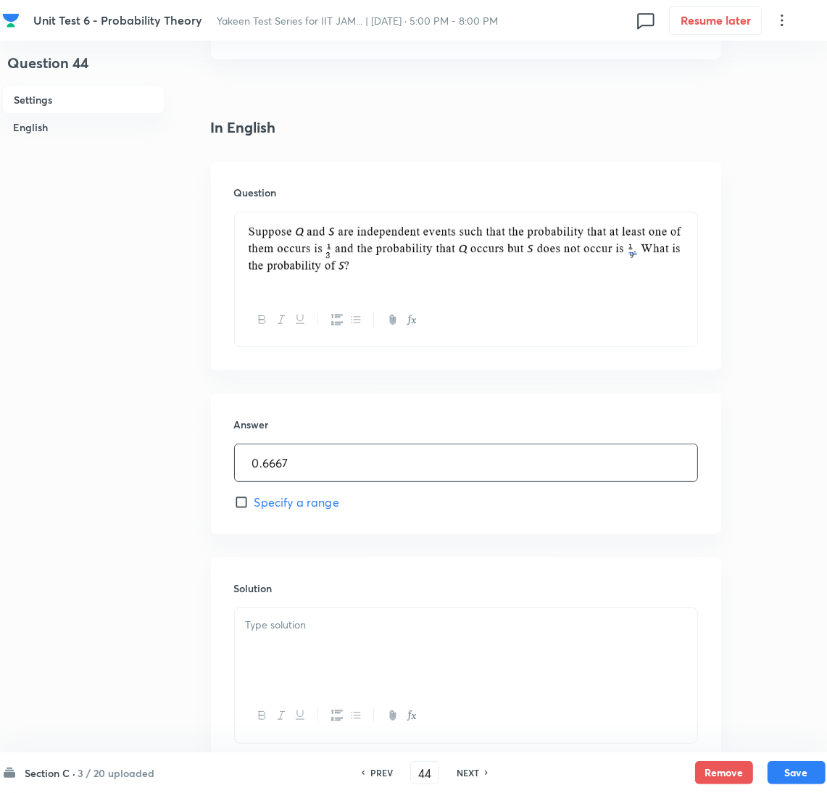
scroll to position [430, 0]
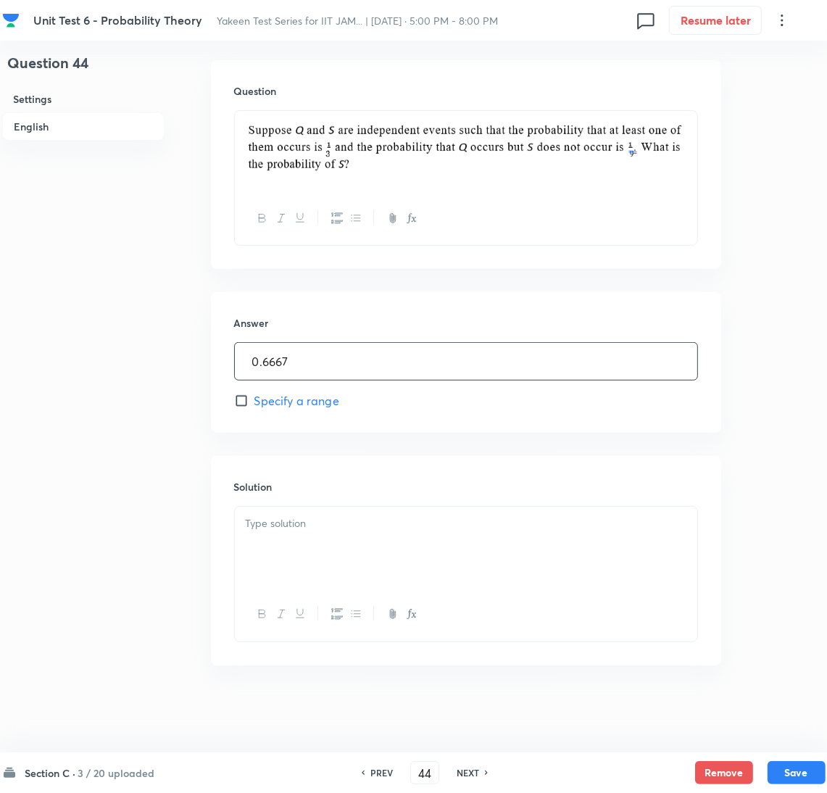
type input "0.6667"
click at [325, 538] on div at bounding box center [466, 546] width 462 height 81
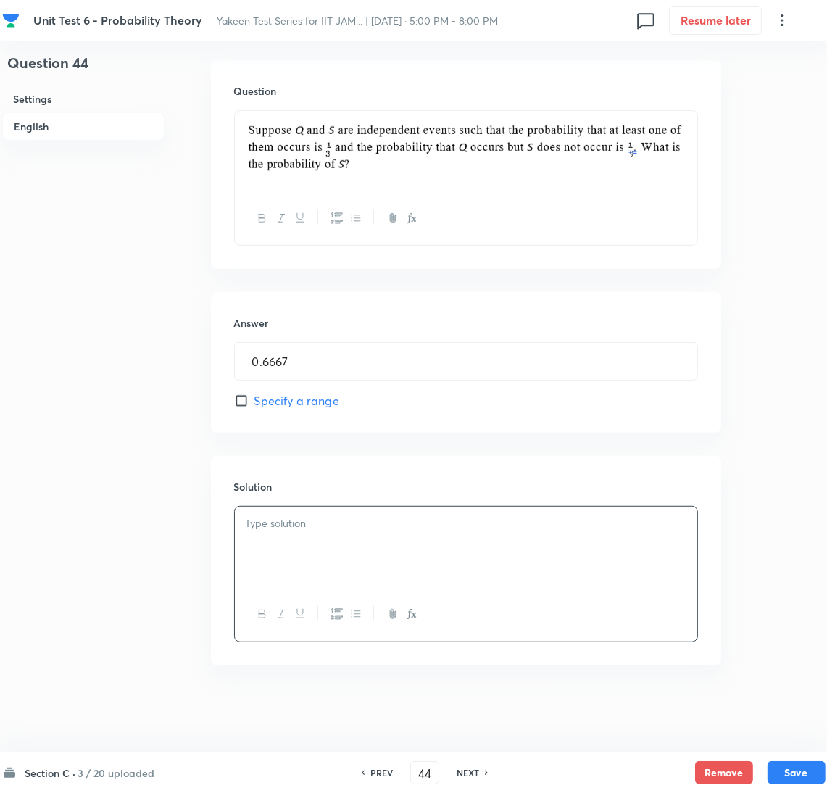
click at [269, 550] on div at bounding box center [466, 546] width 462 height 81
click at [776, 765] on button "Save" at bounding box center [796, 770] width 58 height 23
type input "45"
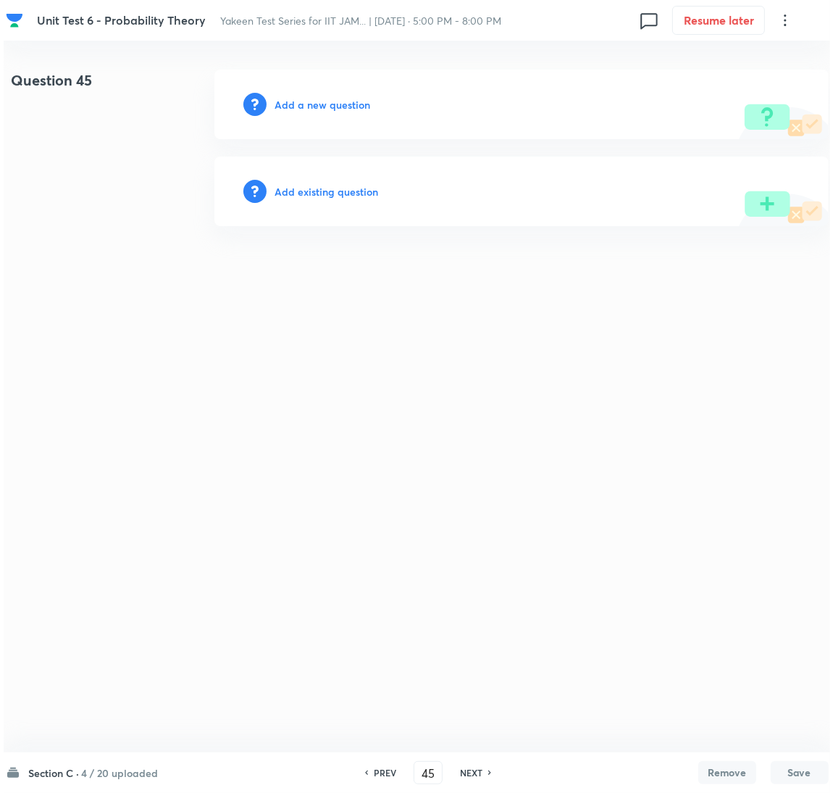
scroll to position [0, 0]
click at [311, 109] on h6 "Add a new question" at bounding box center [323, 104] width 96 height 15
click at [304, 109] on h6 "Choose a question type" at bounding box center [331, 104] width 112 height 15
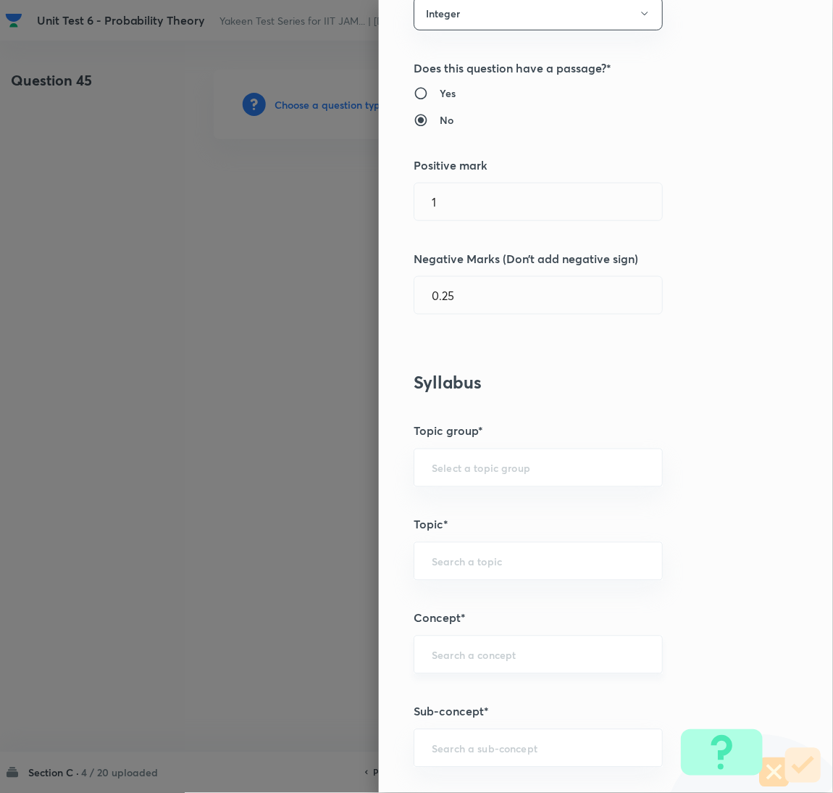
scroll to position [325, 0]
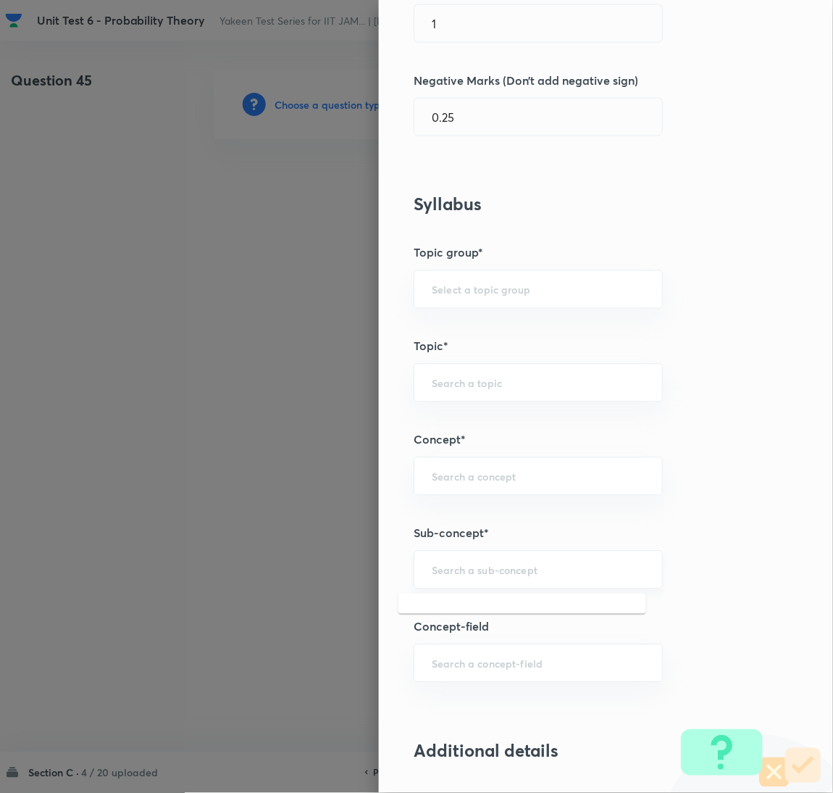
click at [476, 569] on input "text" at bounding box center [538, 570] width 213 height 14
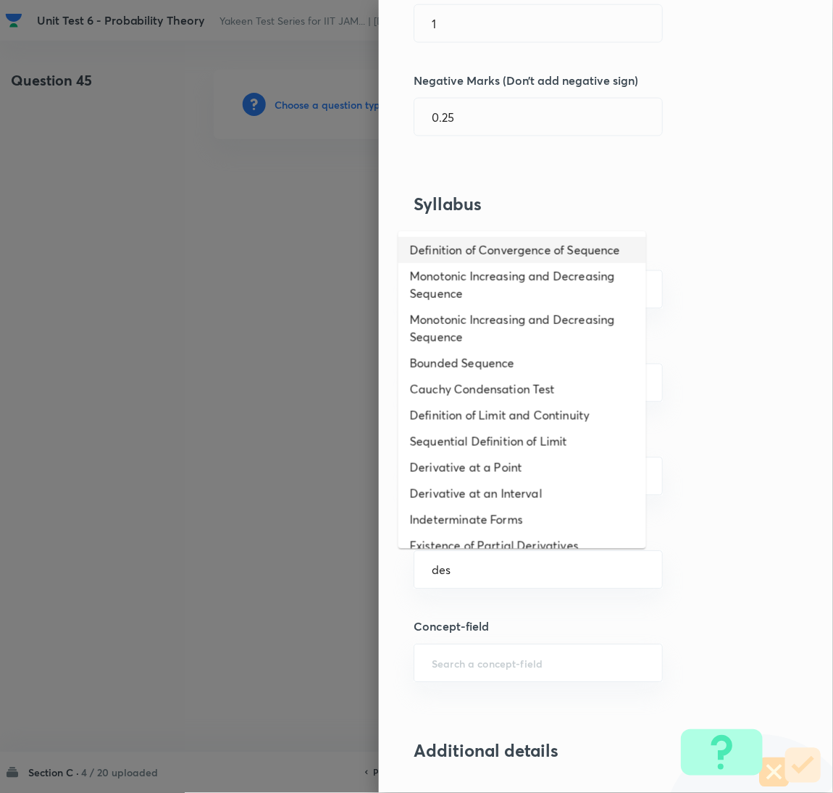
click at [442, 256] on li "Definition of Convergence of Sequence" at bounding box center [522, 250] width 248 height 26
type input "Definition of Convergence of Sequence"
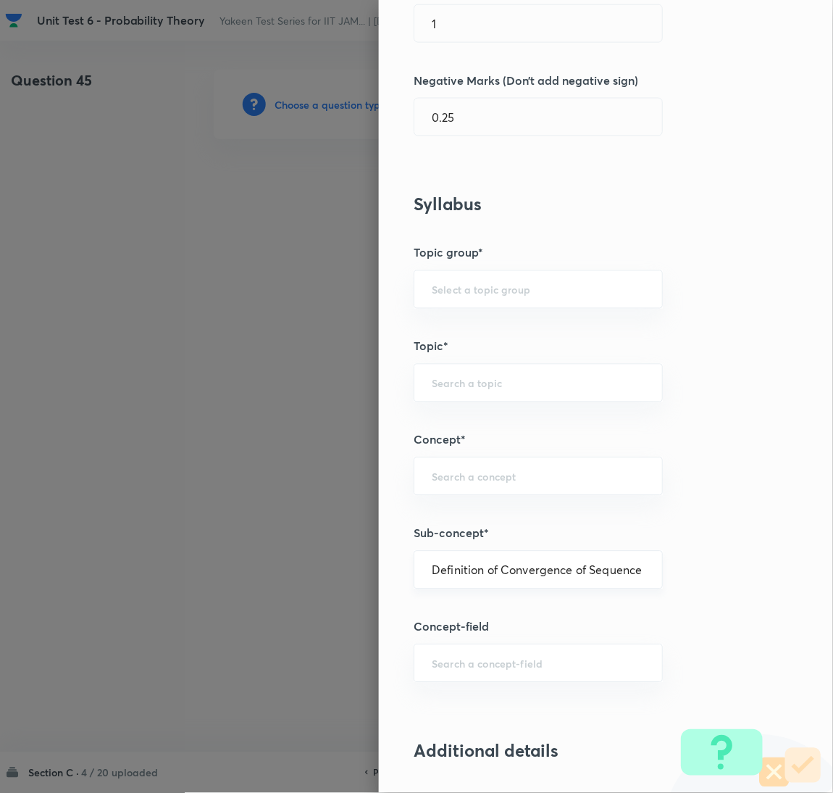
type input "Mathematics"
type input "Sequences & Series-Real Nos."
type input "Convergence of Sequences"
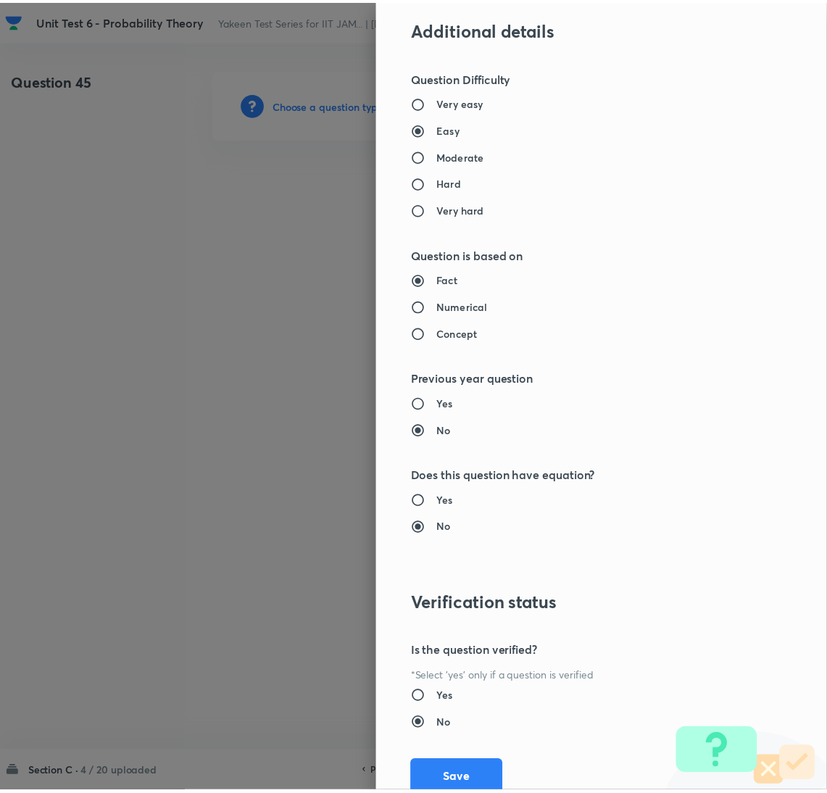
scroll to position [1098, 0]
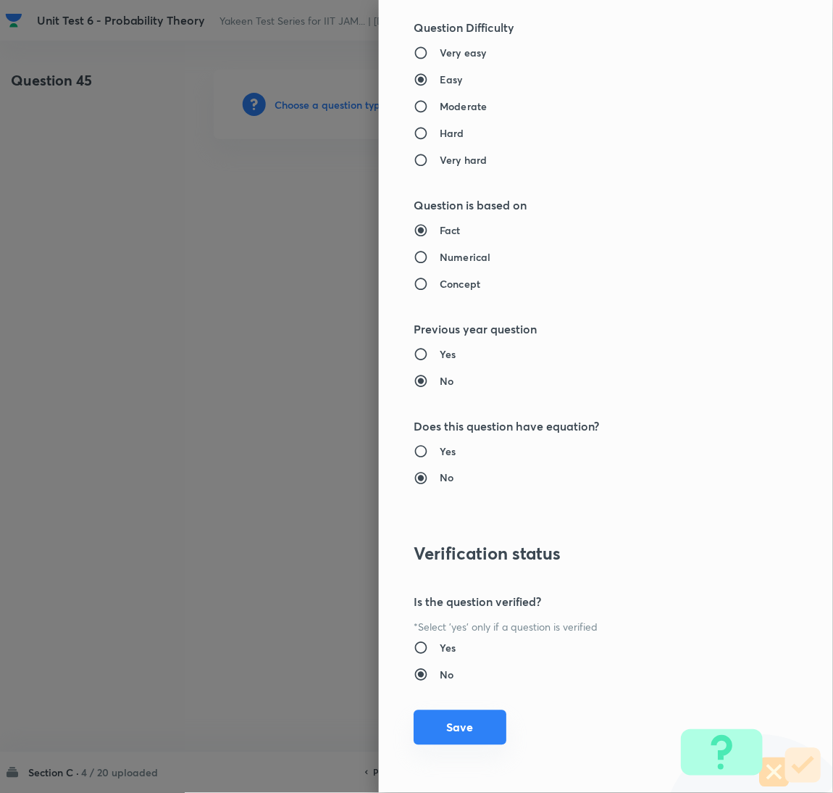
click at [442, 723] on button "Save" at bounding box center [460, 727] width 93 height 35
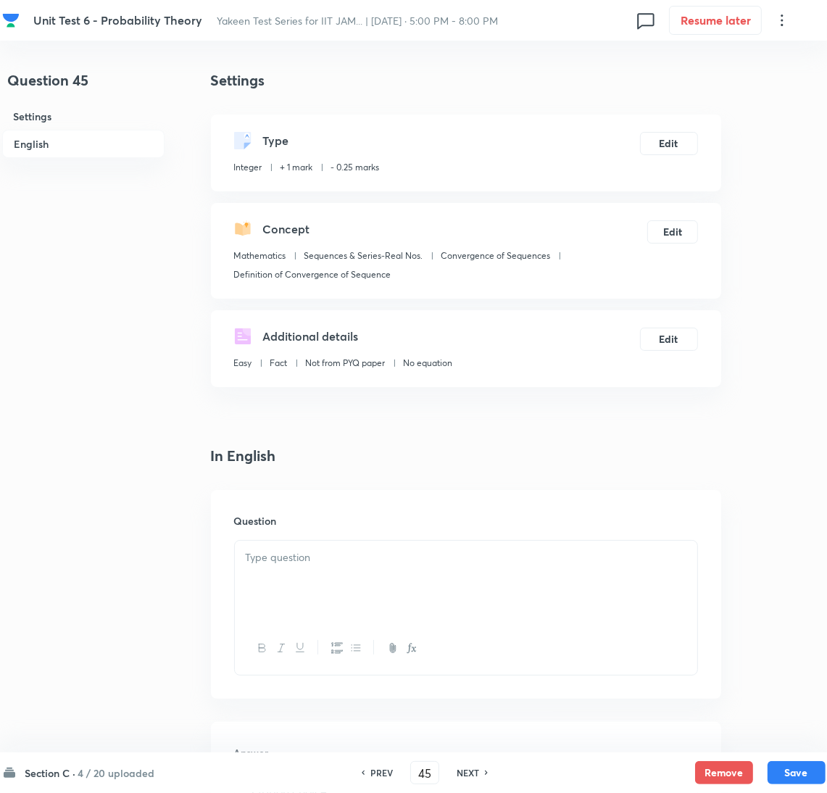
click at [303, 569] on div at bounding box center [466, 580] width 462 height 81
click at [308, 570] on div at bounding box center [466, 580] width 462 height 81
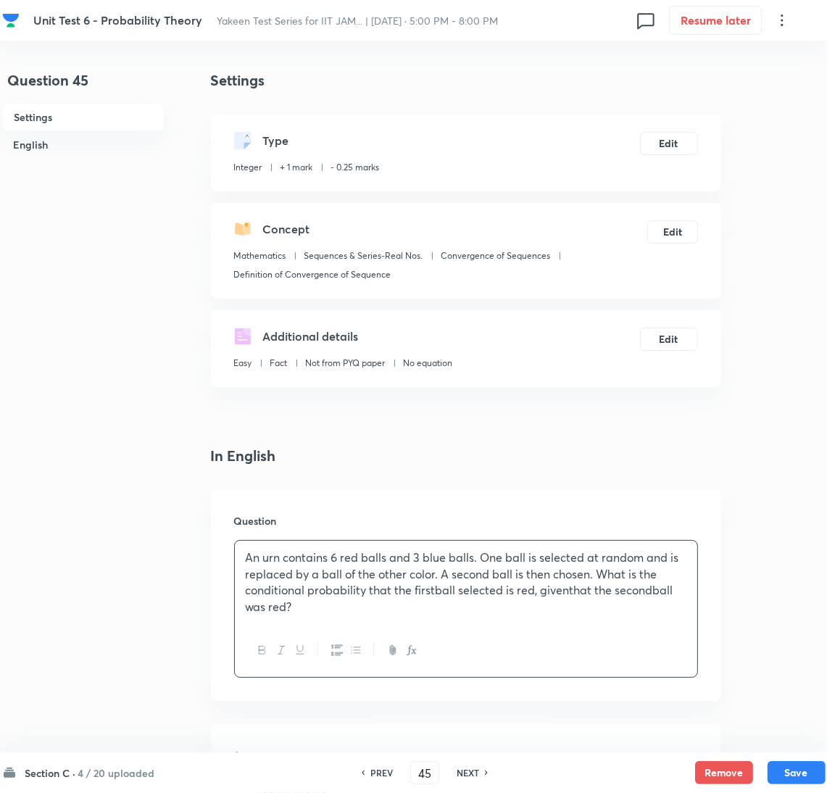
scroll to position [217, 0]
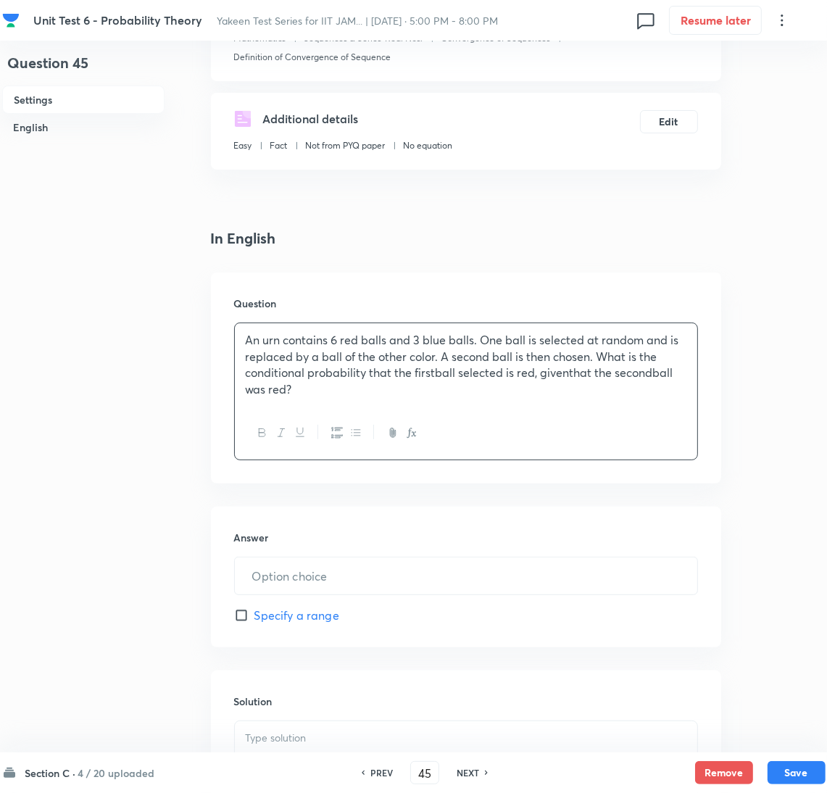
click at [433, 374] on p "An urn contains 6 red balls and 3 blue balls. One ball is selected at random an…" at bounding box center [466, 365] width 440 height 66
click at [286, 573] on input "text" at bounding box center [466, 575] width 462 height 37
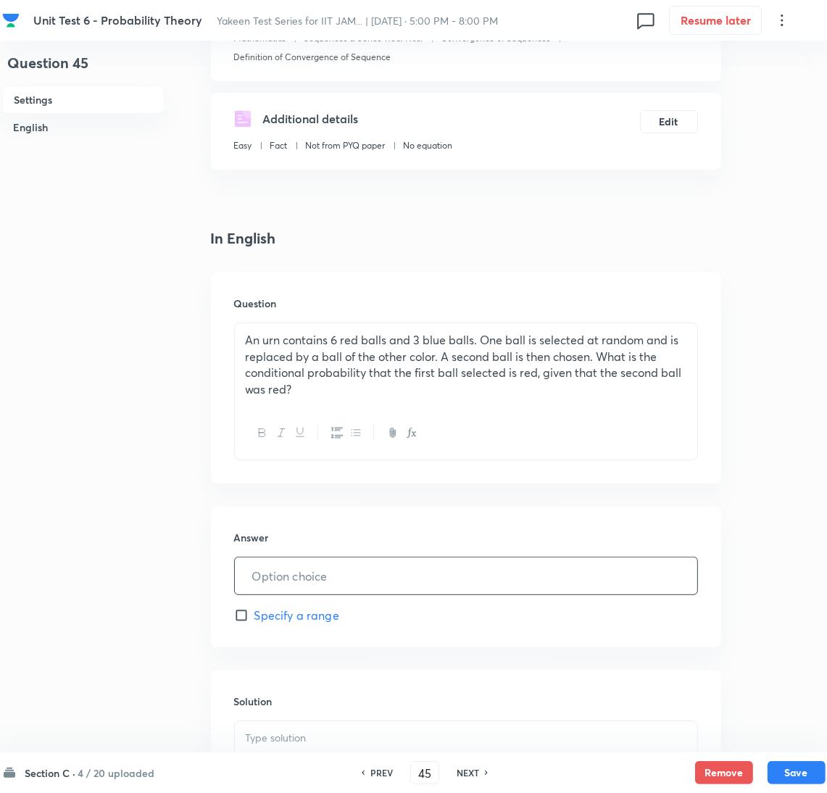
paste input "0.6429"
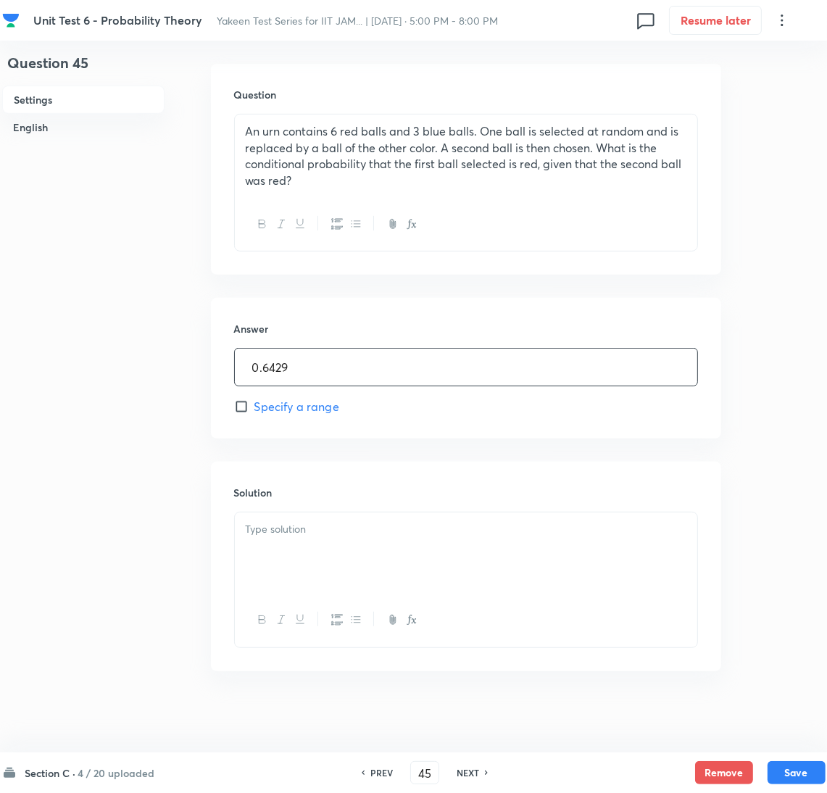
scroll to position [433, 0]
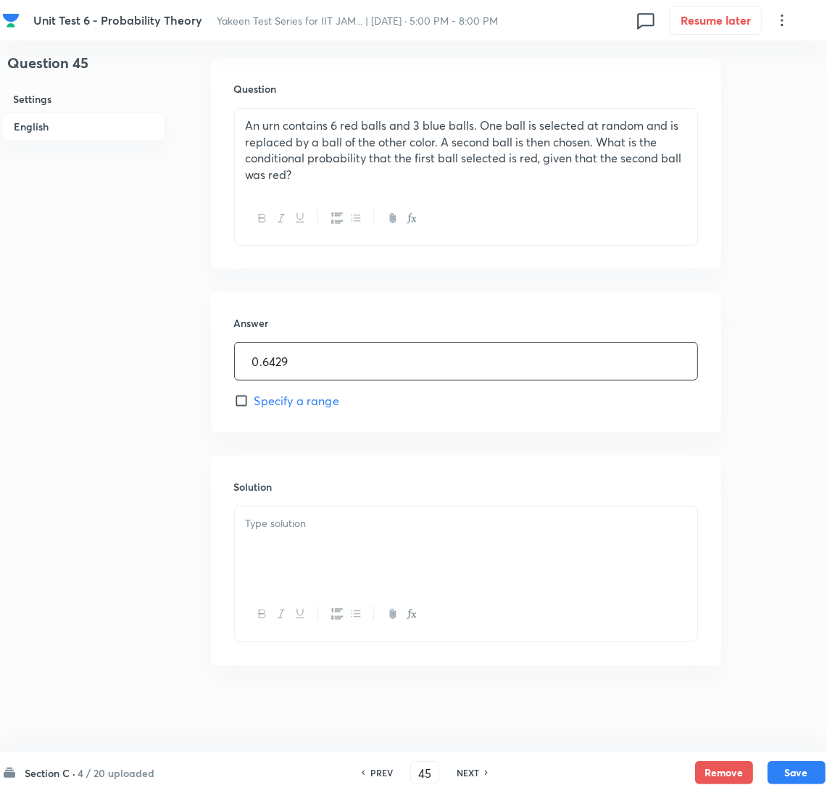
type input "0.6429"
click at [276, 569] on div at bounding box center [466, 546] width 462 height 81
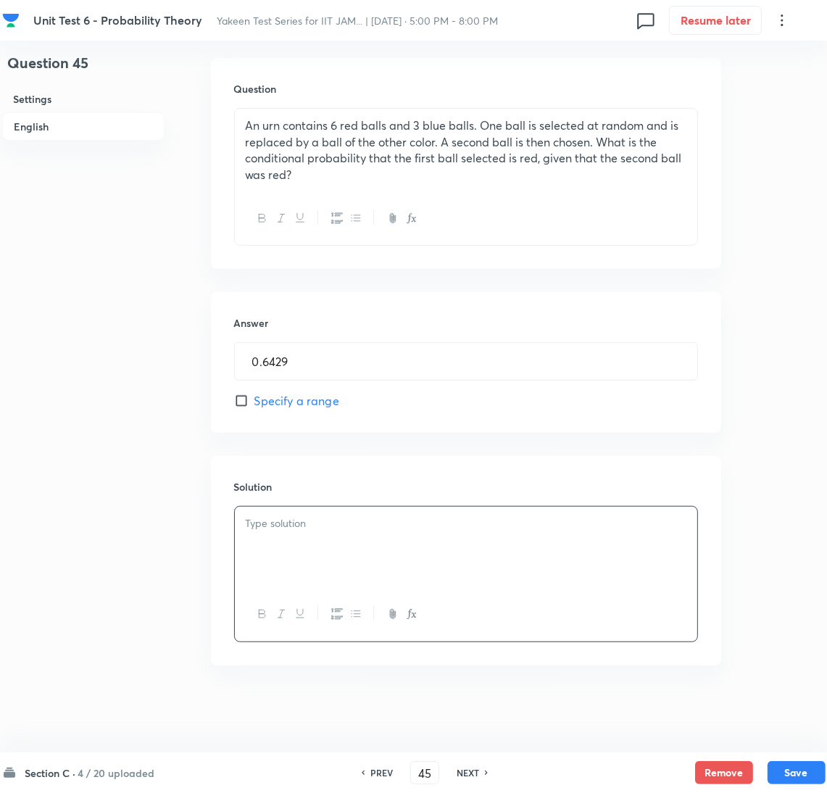
click at [391, 571] on div at bounding box center [466, 546] width 462 height 81
click at [793, 767] on button "Save" at bounding box center [796, 770] width 58 height 23
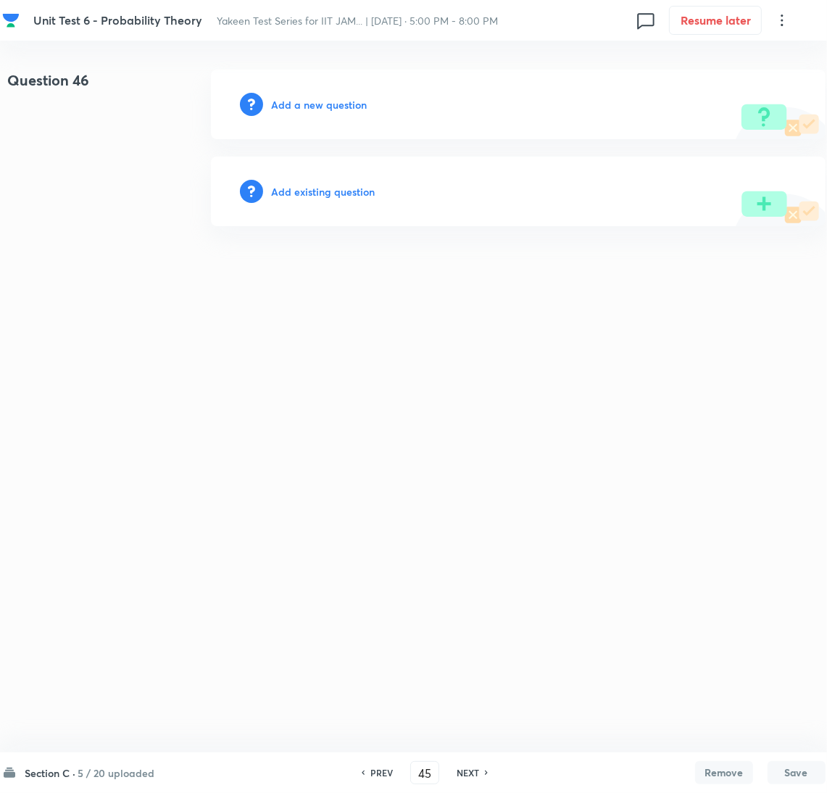
type input "46"
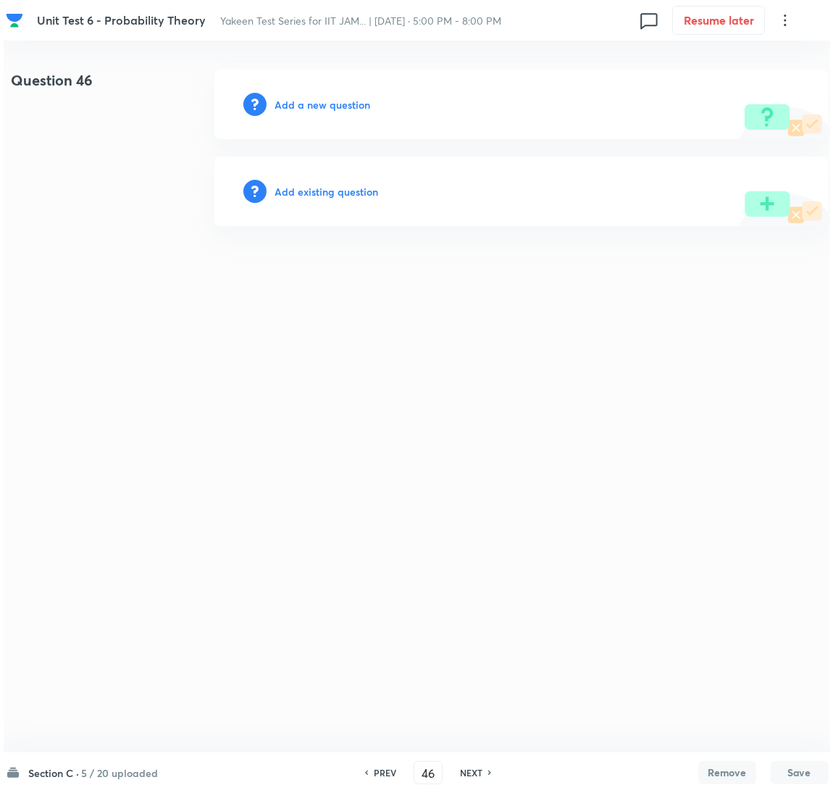
scroll to position [0, 0]
click at [314, 104] on h6 "Add a new question" at bounding box center [323, 104] width 96 height 15
click at [314, 104] on h6 "Choose a question type" at bounding box center [331, 104] width 112 height 15
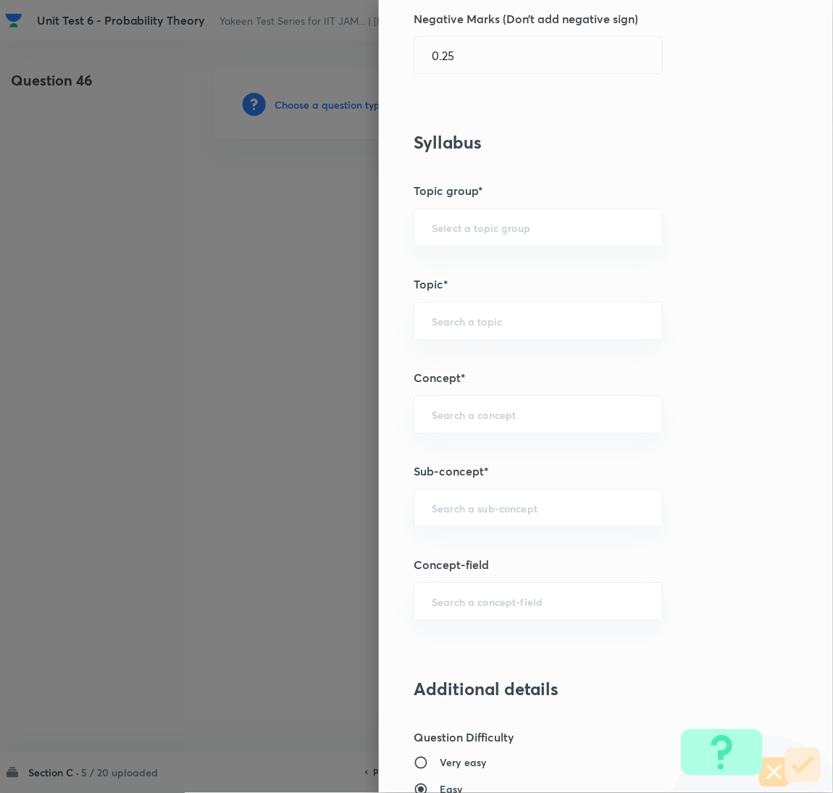
scroll to position [435, 0]
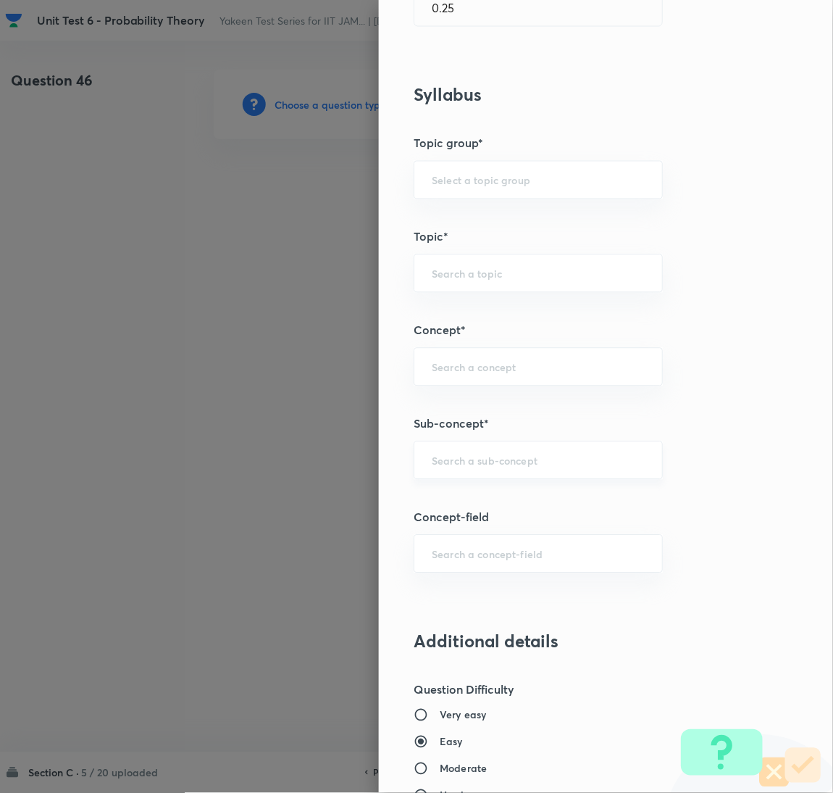
click at [460, 454] on input "text" at bounding box center [538, 461] width 213 height 14
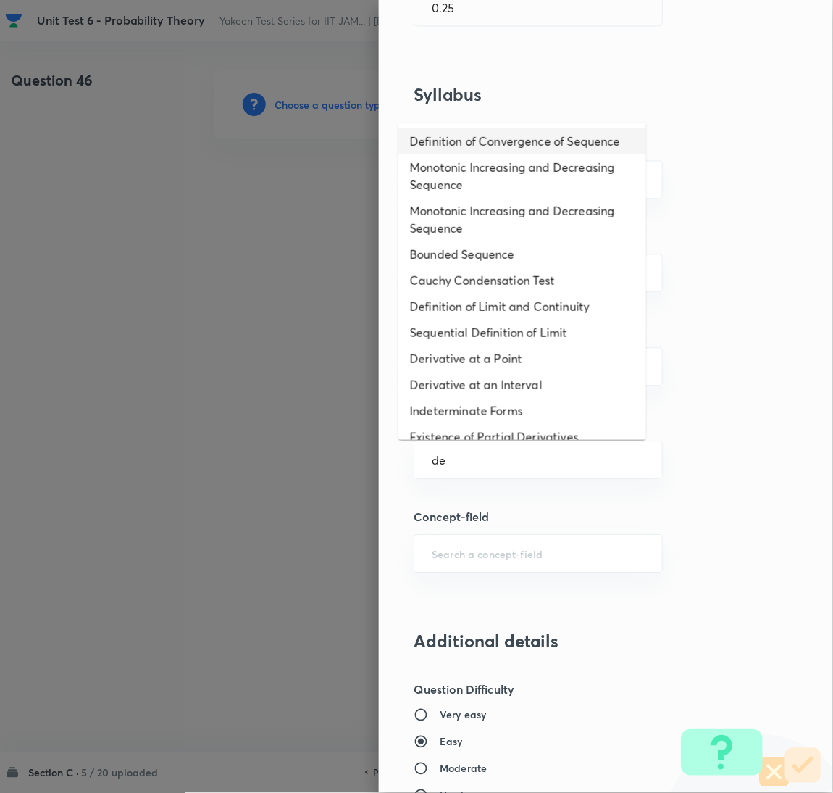
click at [448, 152] on li "Definition of Convergence of Sequence" at bounding box center [522, 141] width 248 height 26
type input "Definition of Convergence of Sequence"
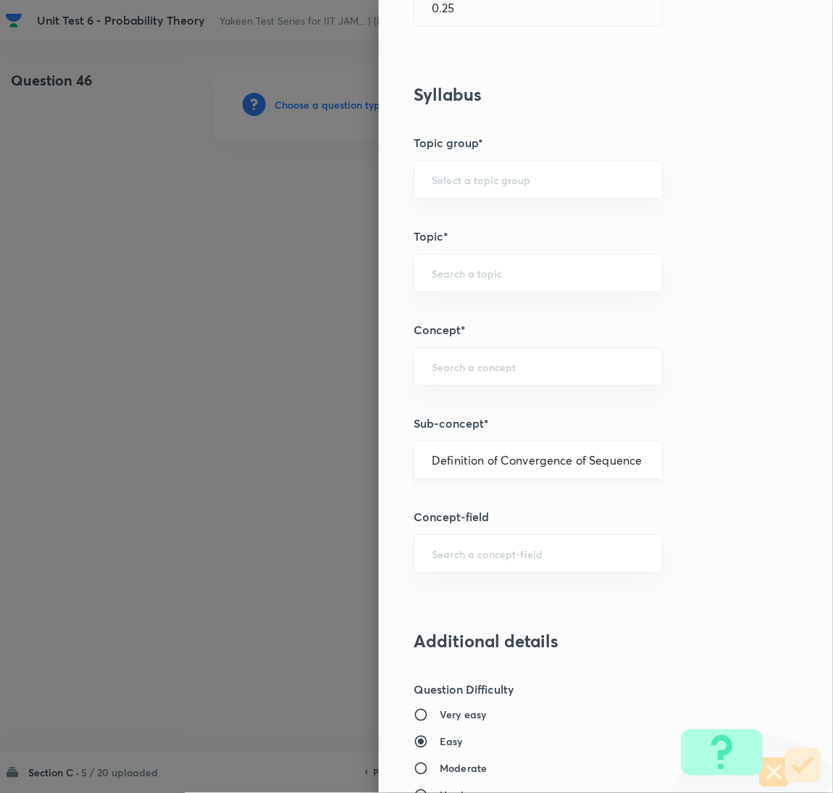
type input "Mathematics"
type input "Sequences & Series-Real Nos."
type input "Convergence of Sequences"
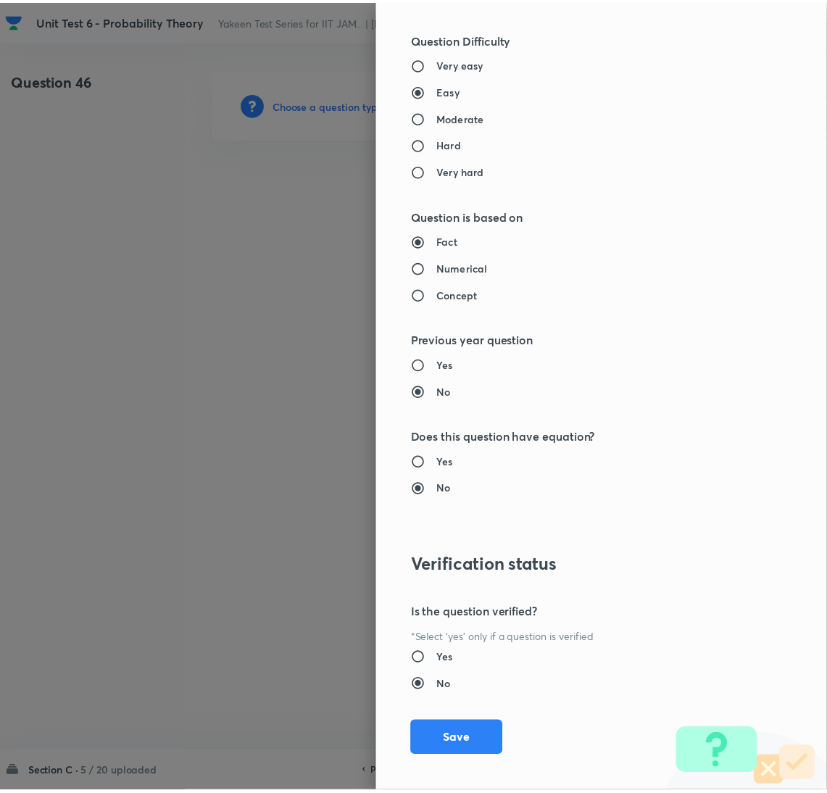
scroll to position [1098, 0]
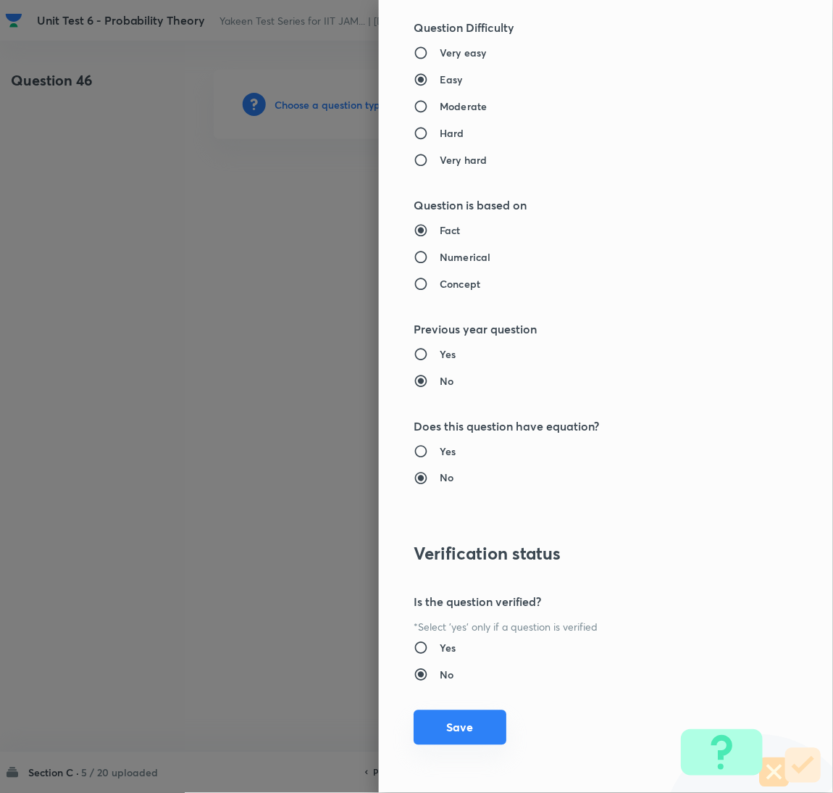
click at [480, 737] on button "Save" at bounding box center [460, 727] width 93 height 35
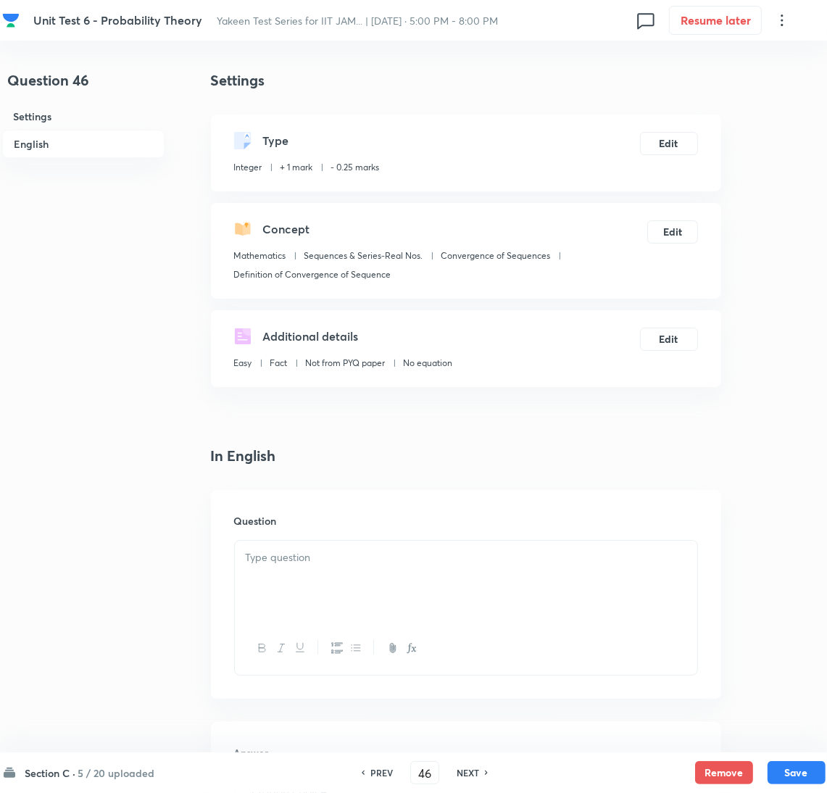
click at [310, 588] on div at bounding box center [466, 580] width 462 height 81
click at [282, 588] on div at bounding box center [466, 580] width 462 height 81
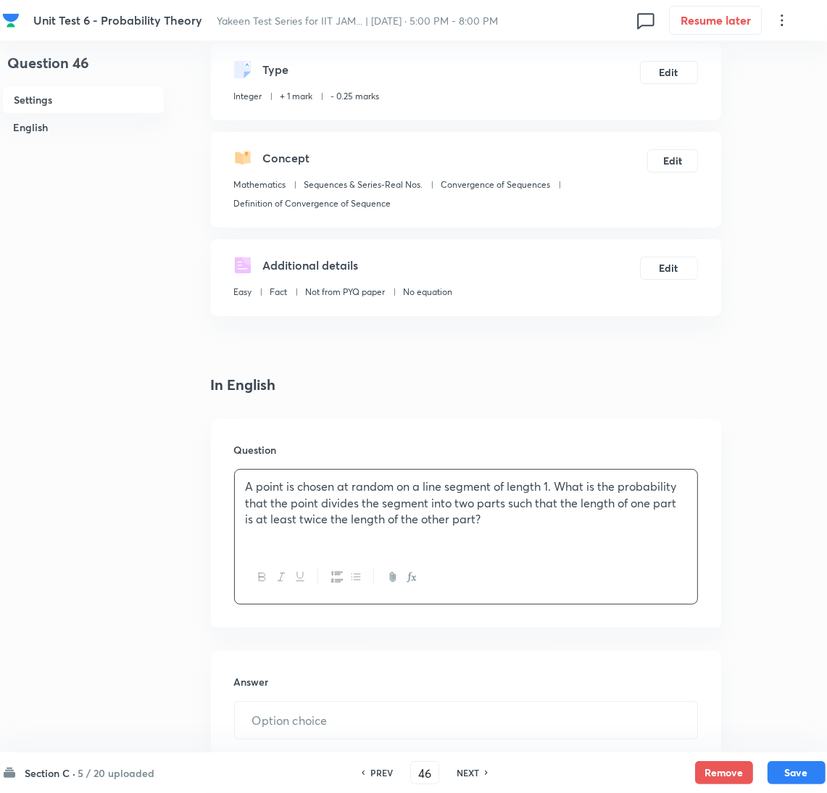
scroll to position [109, 0]
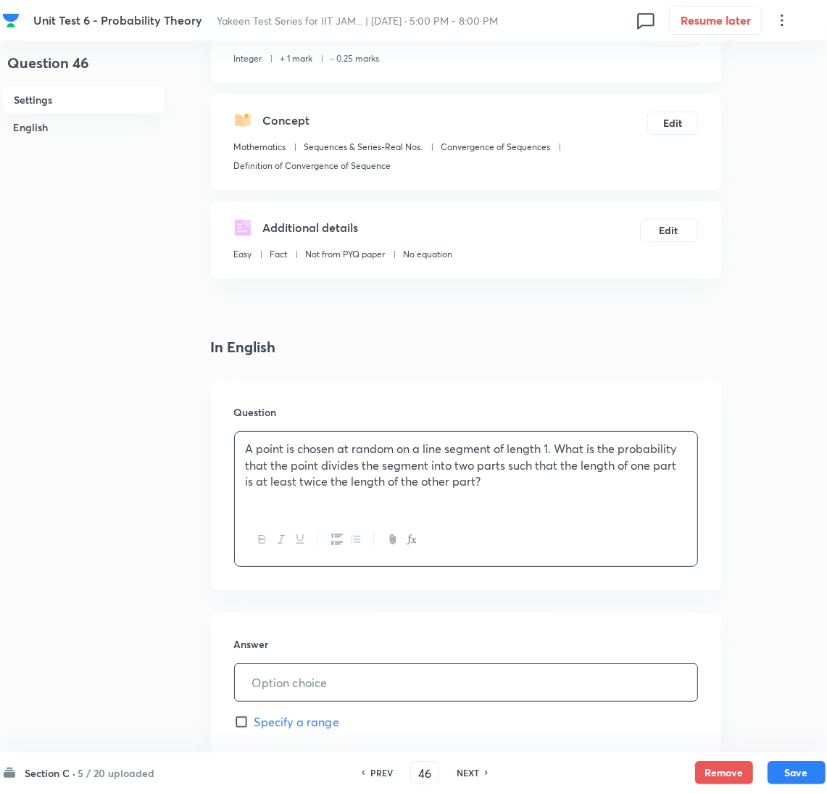
click at [288, 685] on input "text" at bounding box center [466, 682] width 462 height 37
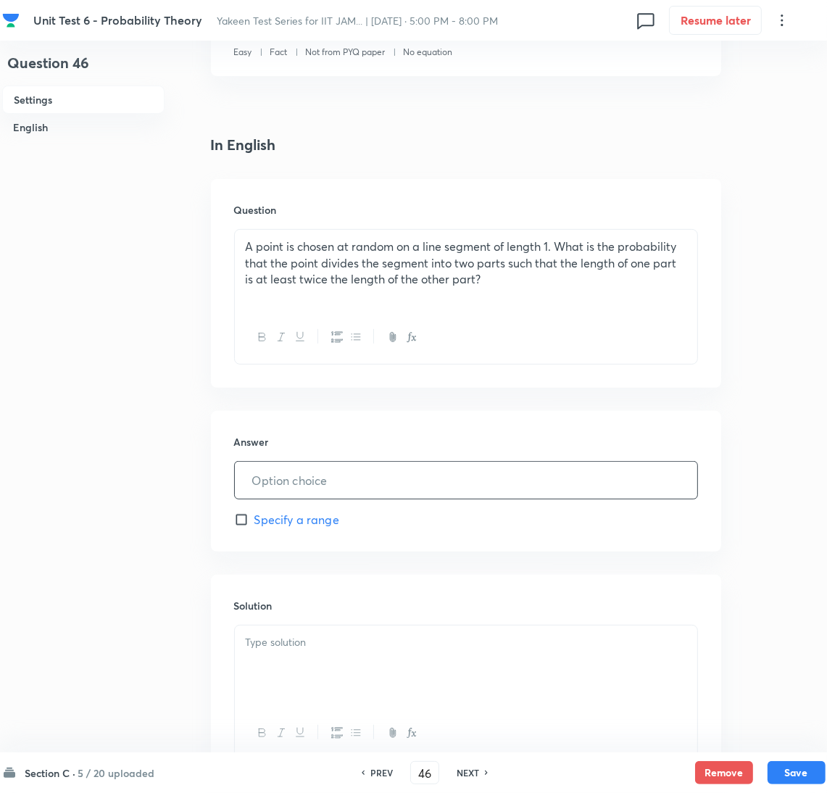
scroll to position [325, 0]
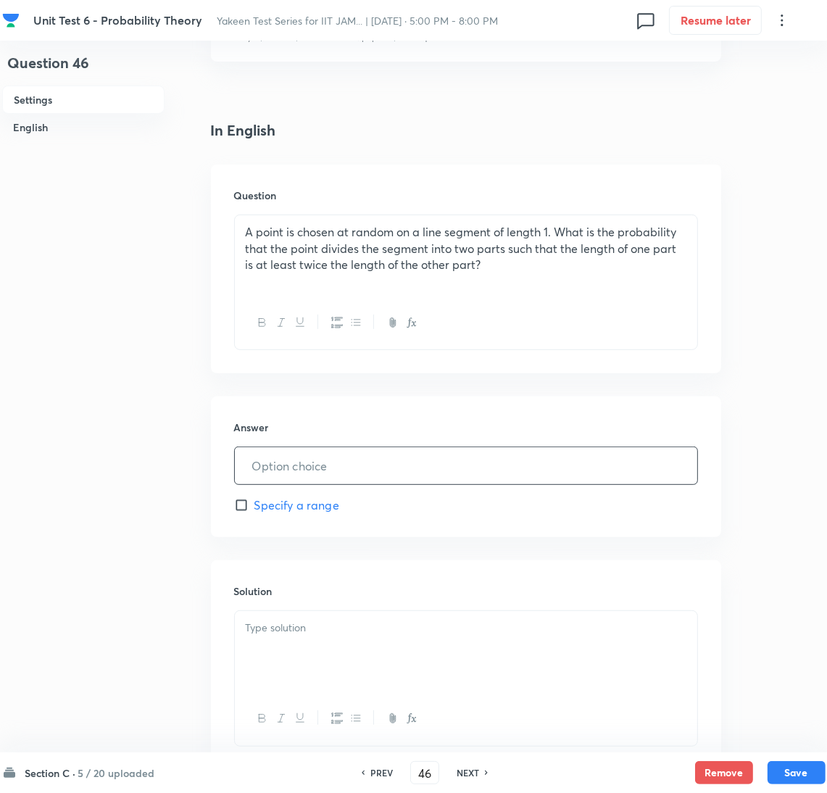
click at [284, 465] on input "text" at bounding box center [466, 465] width 462 height 37
paste input "0.667"
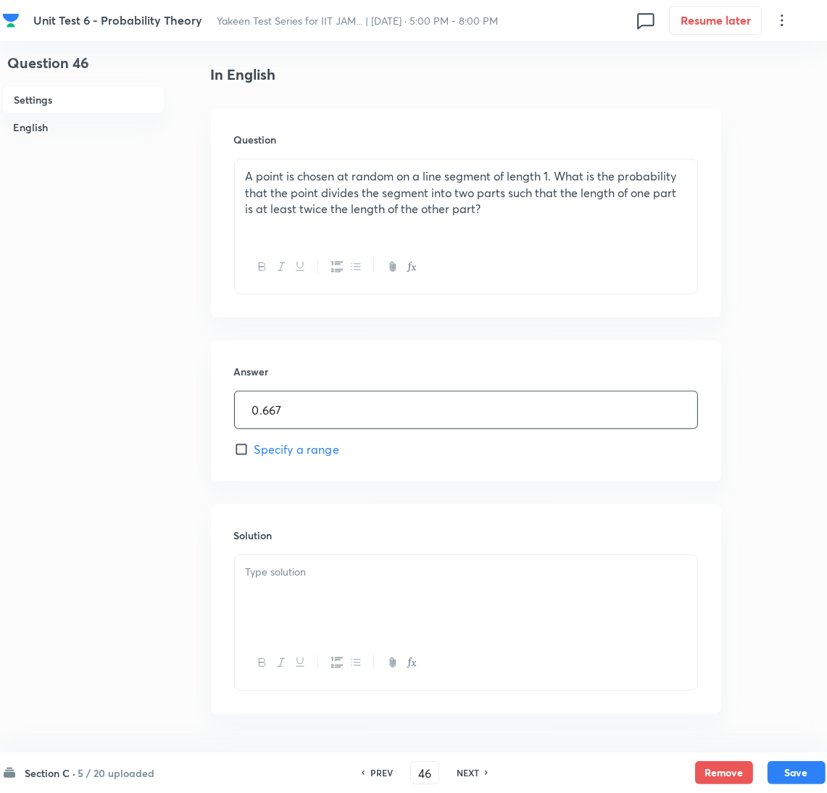
scroll to position [430, 0]
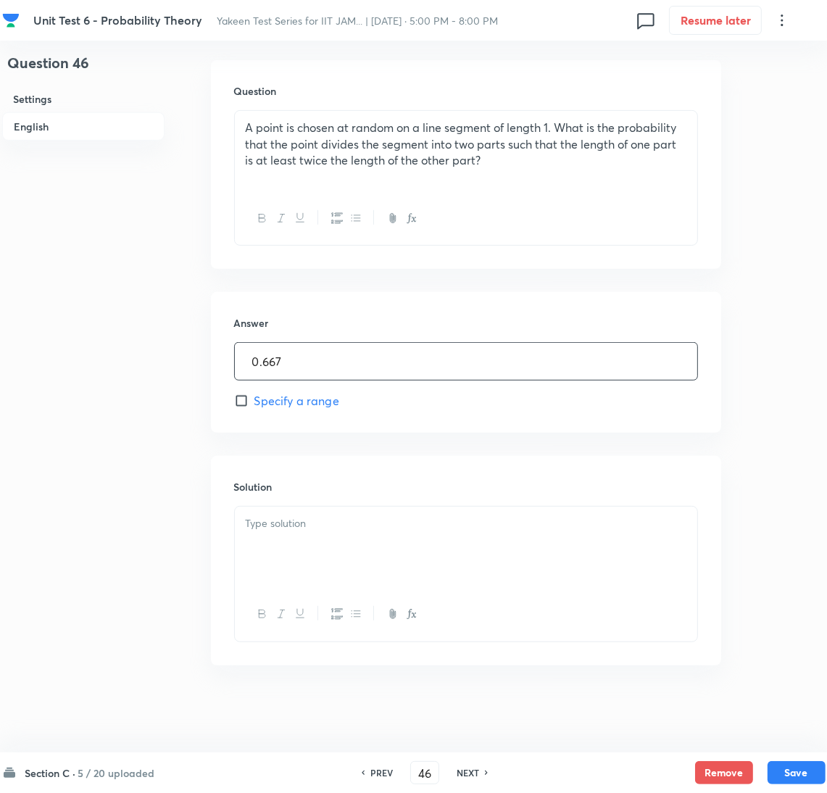
type input "0.667"
click at [275, 527] on p at bounding box center [466, 523] width 440 height 17
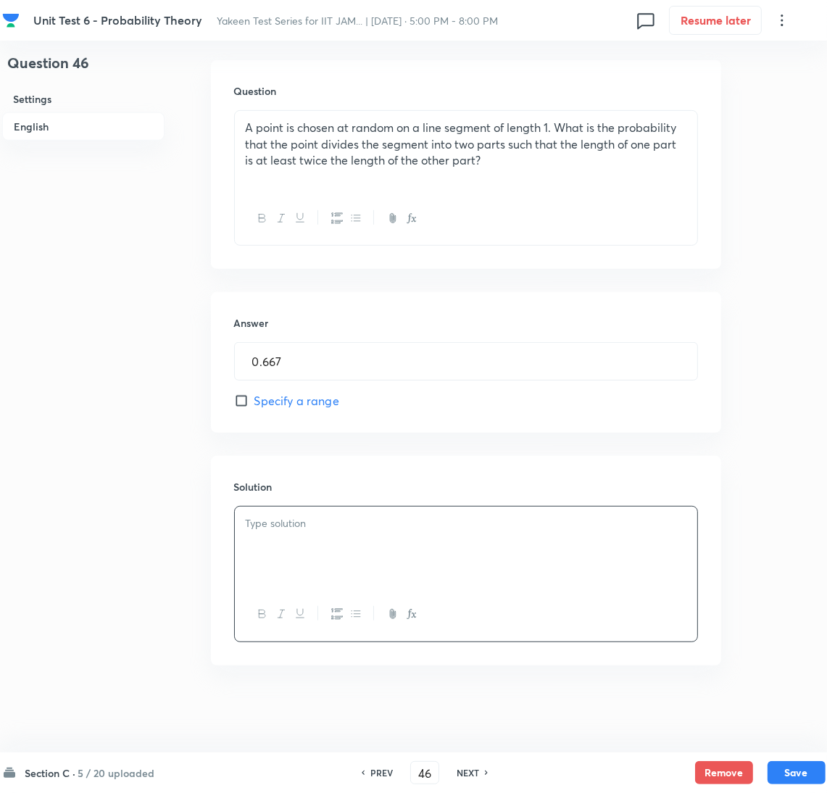
click at [277, 544] on div at bounding box center [466, 546] width 462 height 81
click at [796, 764] on button "Save" at bounding box center [796, 770] width 58 height 23
type input "47"
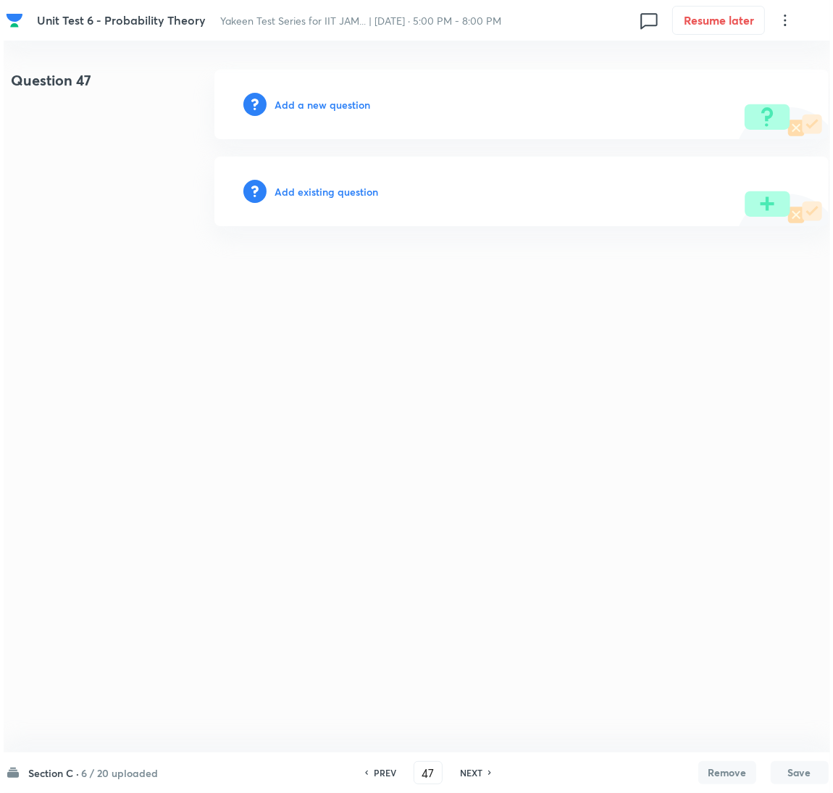
scroll to position [0, 0]
click at [321, 109] on h6 "Add a new question" at bounding box center [323, 104] width 96 height 15
click at [321, 109] on h6 "Choose a question type" at bounding box center [331, 104] width 112 height 15
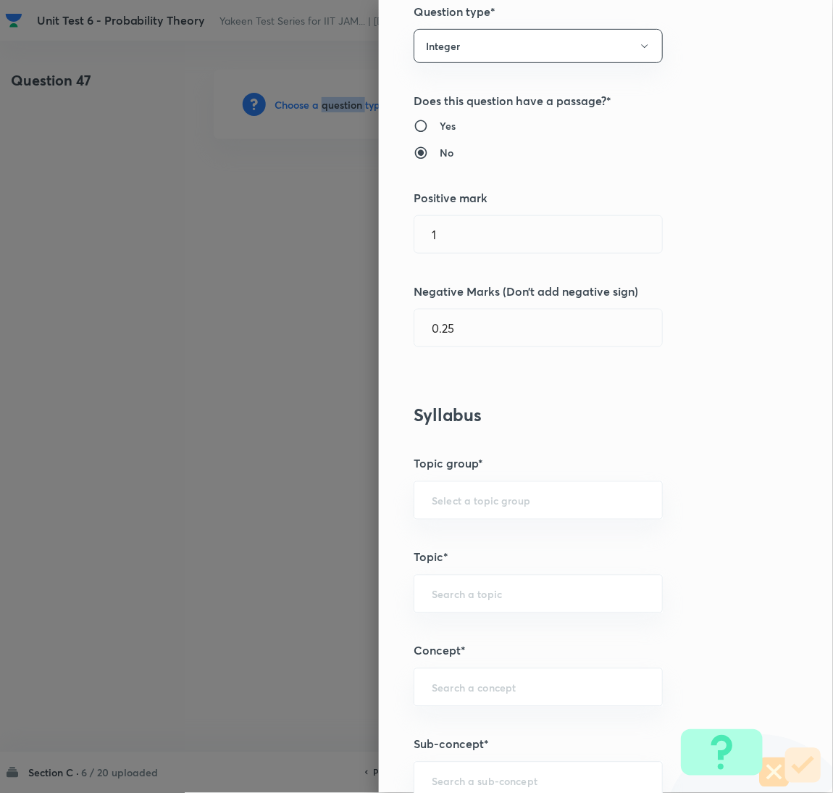
scroll to position [217, 0]
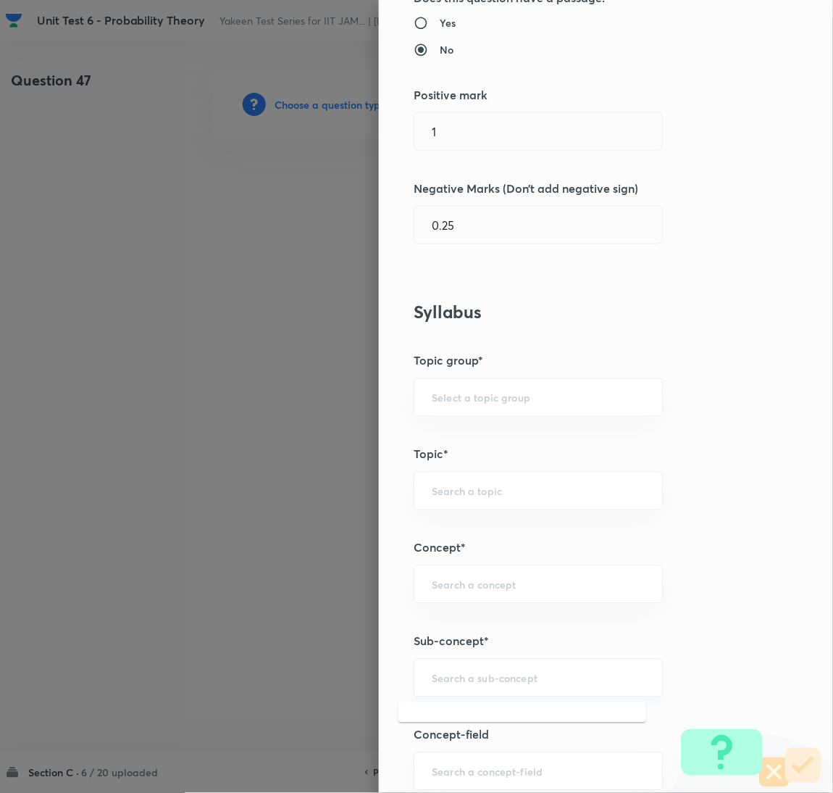
click at [456, 680] on input "text" at bounding box center [538, 678] width 213 height 14
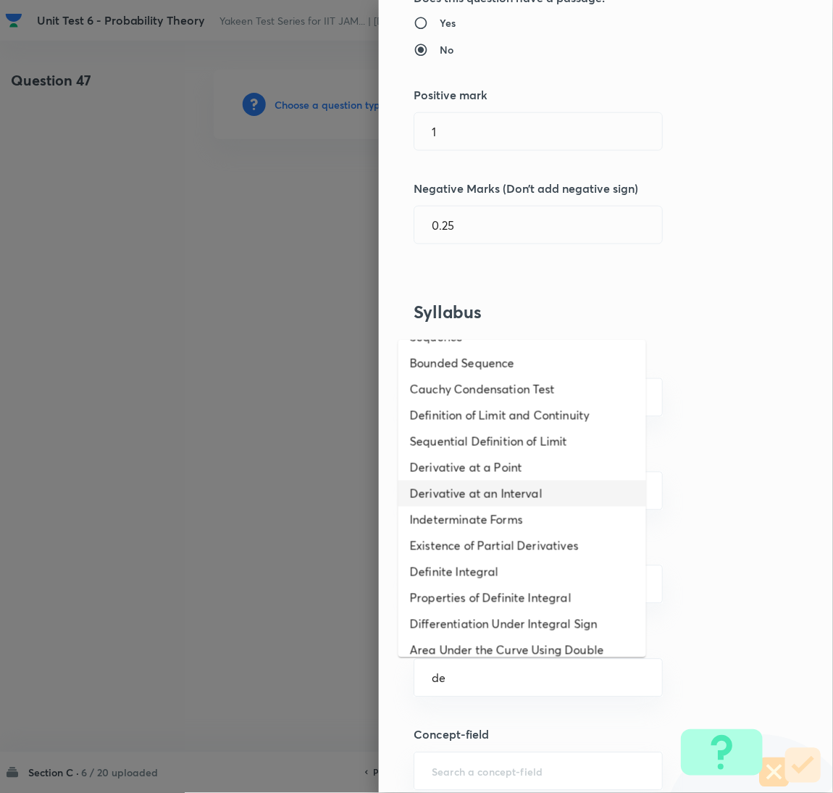
scroll to position [0, 0]
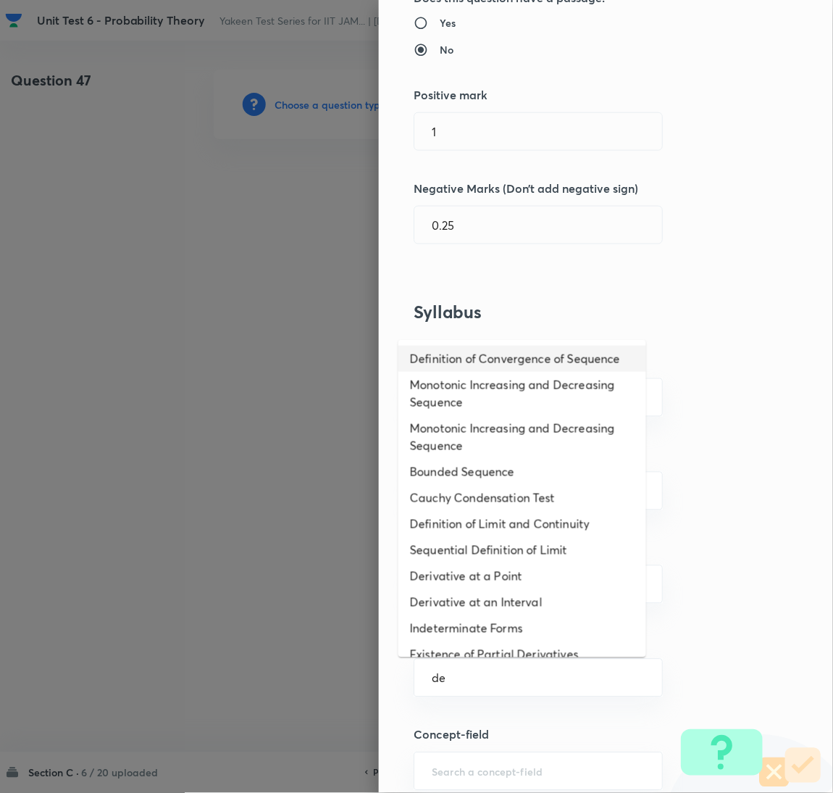
click at [446, 362] on li "Definition of Convergence of Sequence" at bounding box center [522, 359] width 248 height 26
type input "Definition of Convergence of Sequence"
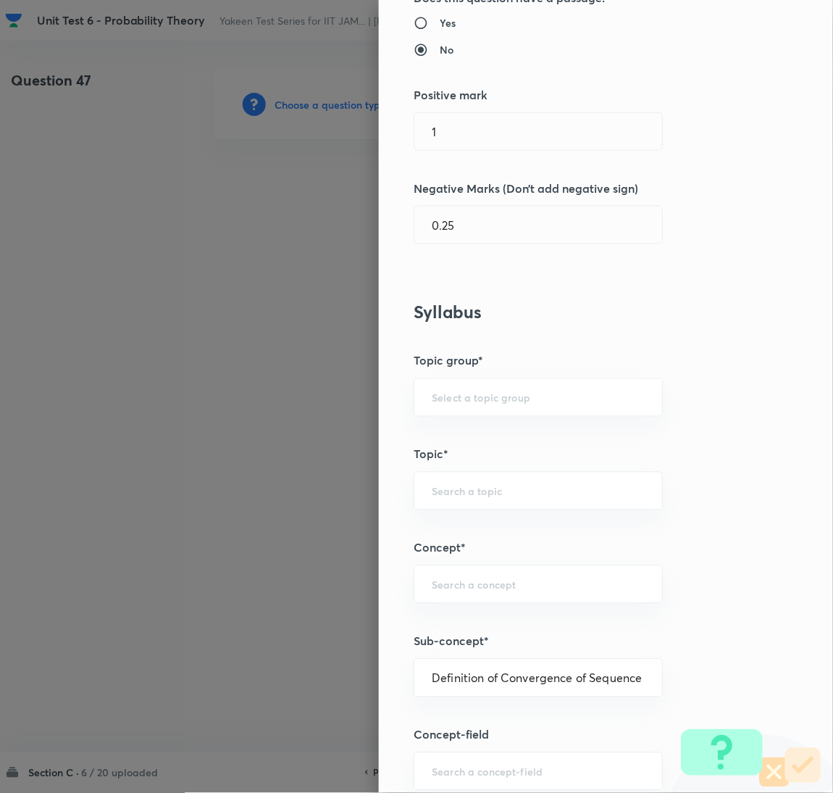
type input "Mathematics"
type input "Sequences & Series-Real Nos."
type input "Convergence of Sequences"
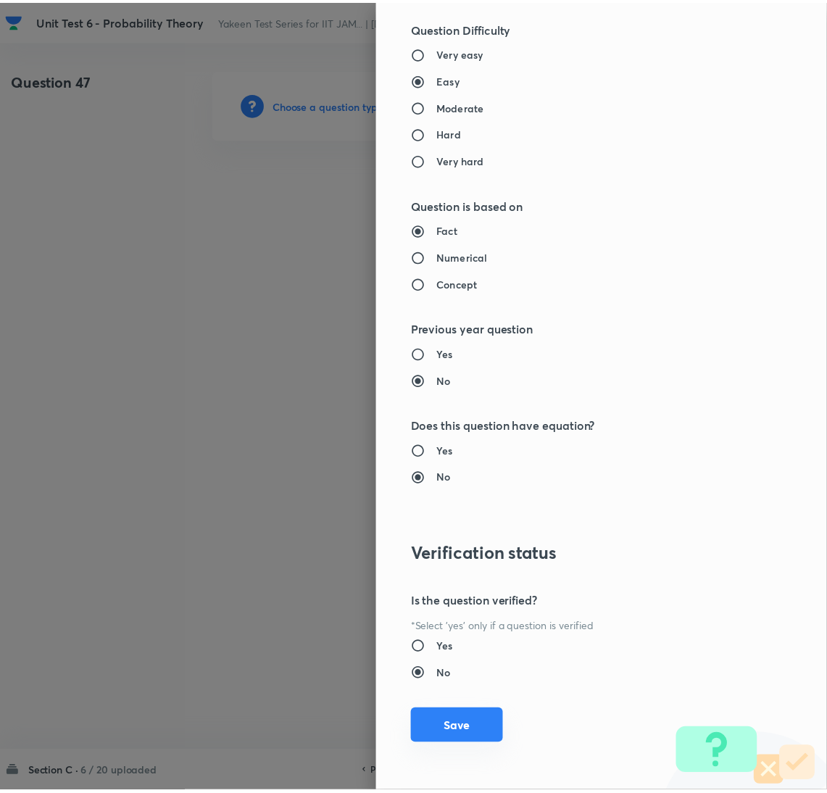
scroll to position [1098, 0]
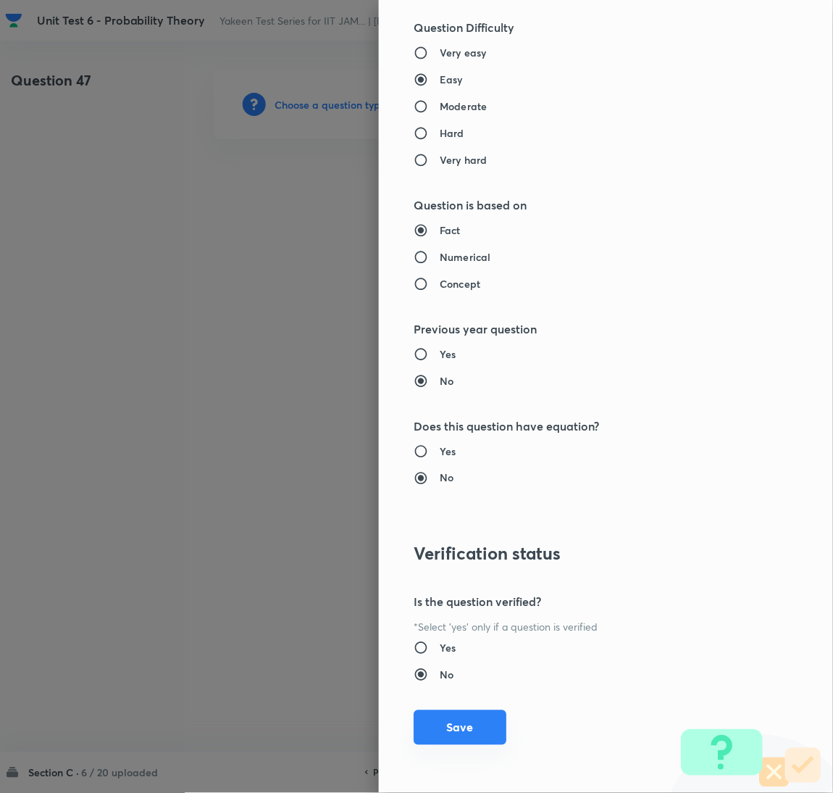
click at [444, 723] on button "Save" at bounding box center [460, 727] width 93 height 35
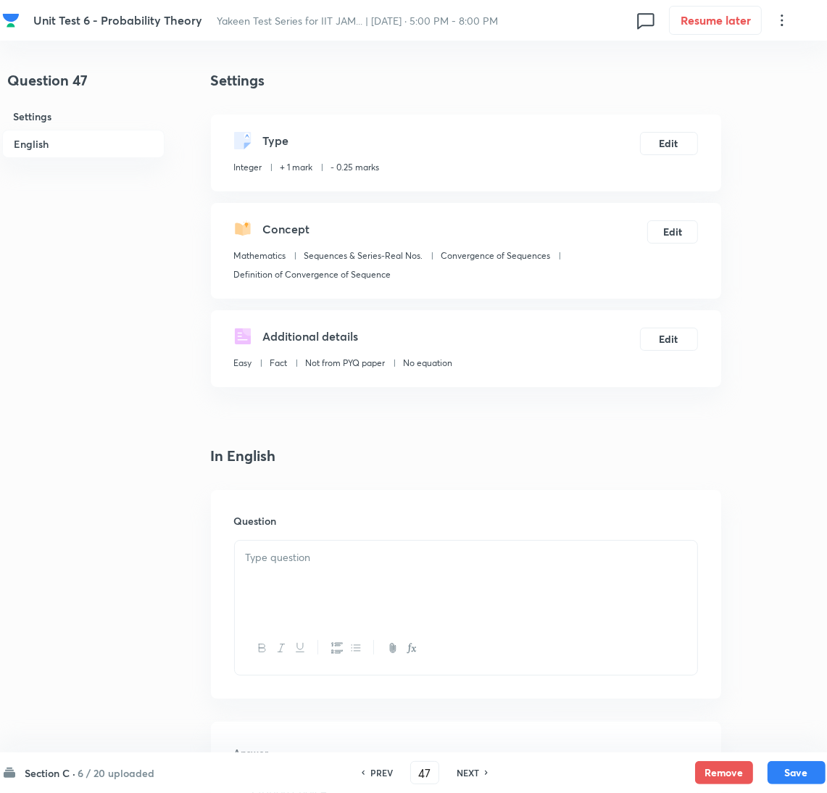
click at [262, 582] on div at bounding box center [466, 580] width 462 height 81
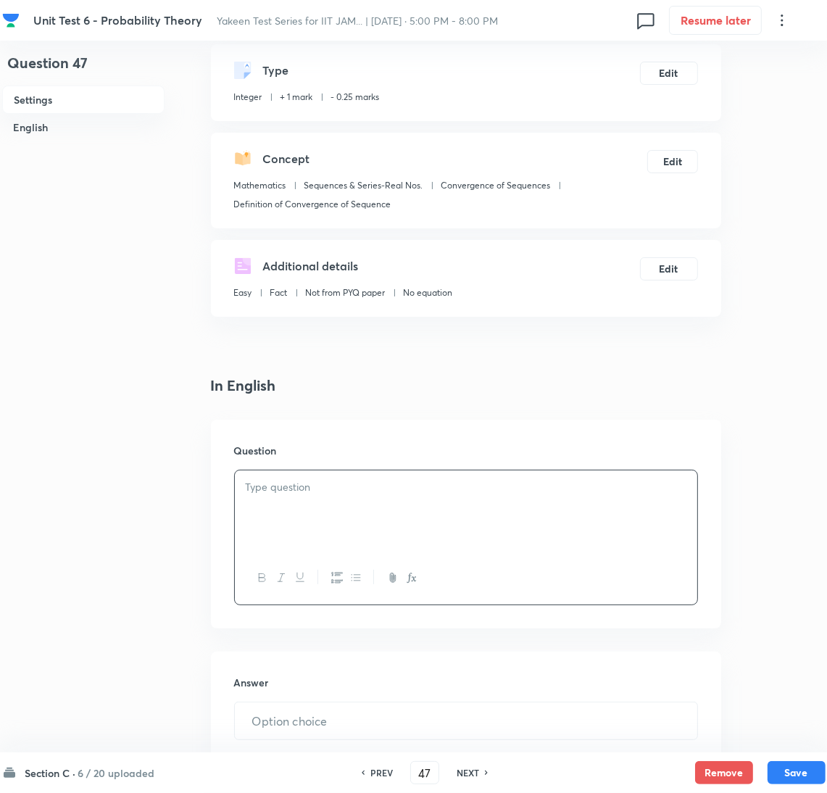
scroll to position [109, 0]
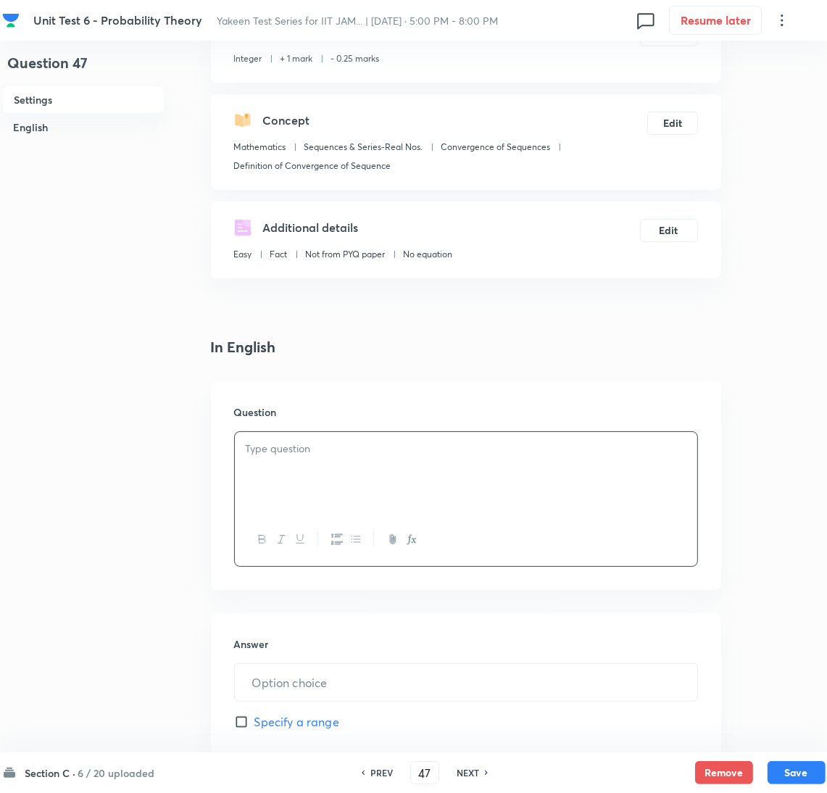
click at [277, 477] on div at bounding box center [466, 472] width 462 height 81
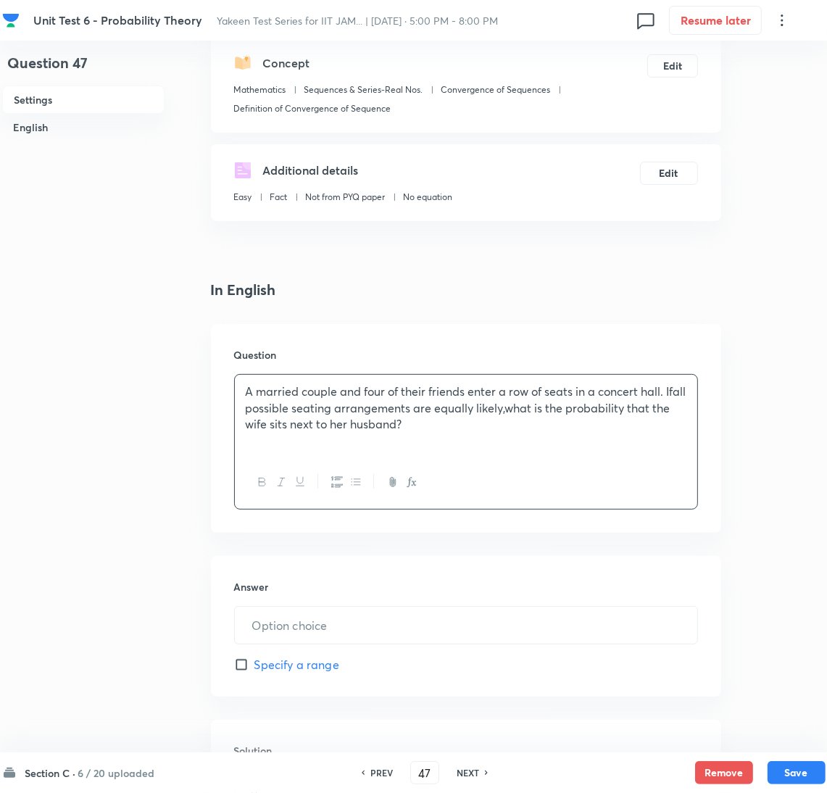
scroll to position [217, 0]
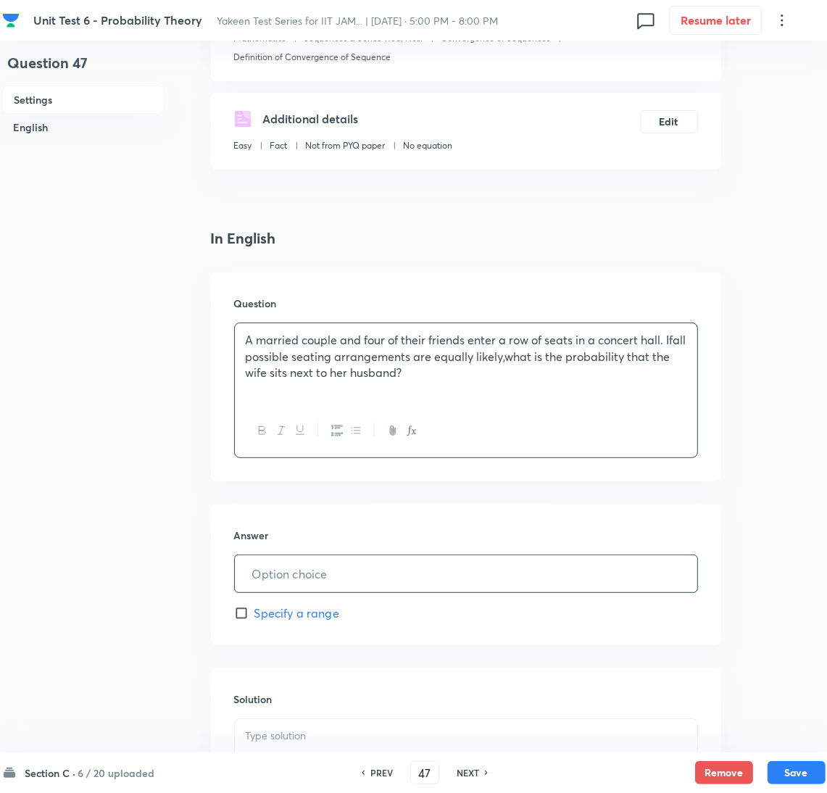
click at [288, 572] on input "text" at bounding box center [466, 573] width 462 height 37
click at [288, 571] on input "text" at bounding box center [466, 573] width 462 height 37
paste input "0.333"
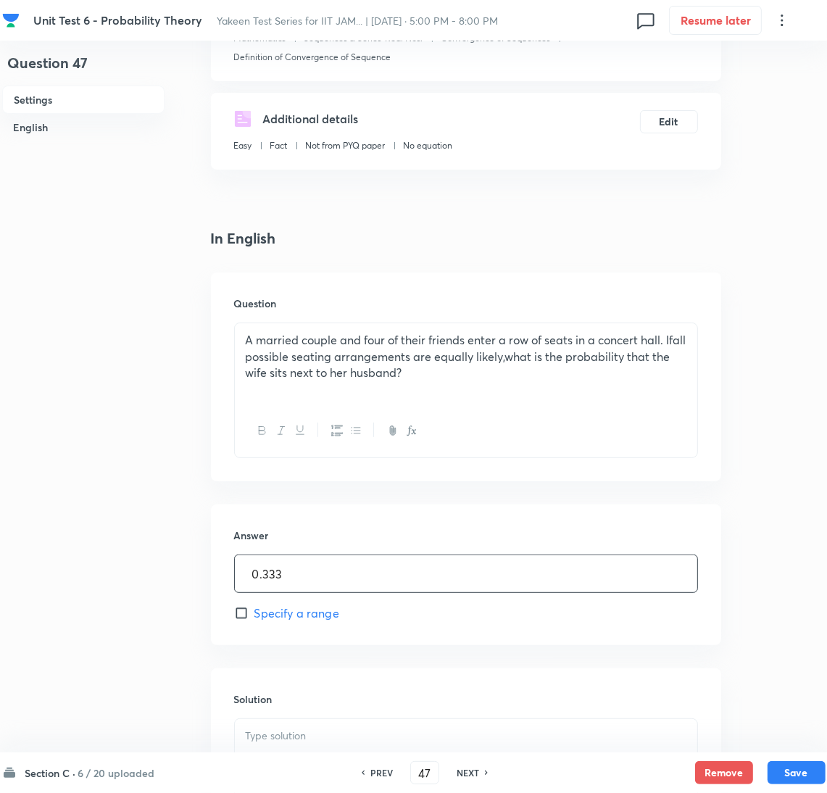
scroll to position [430, 0]
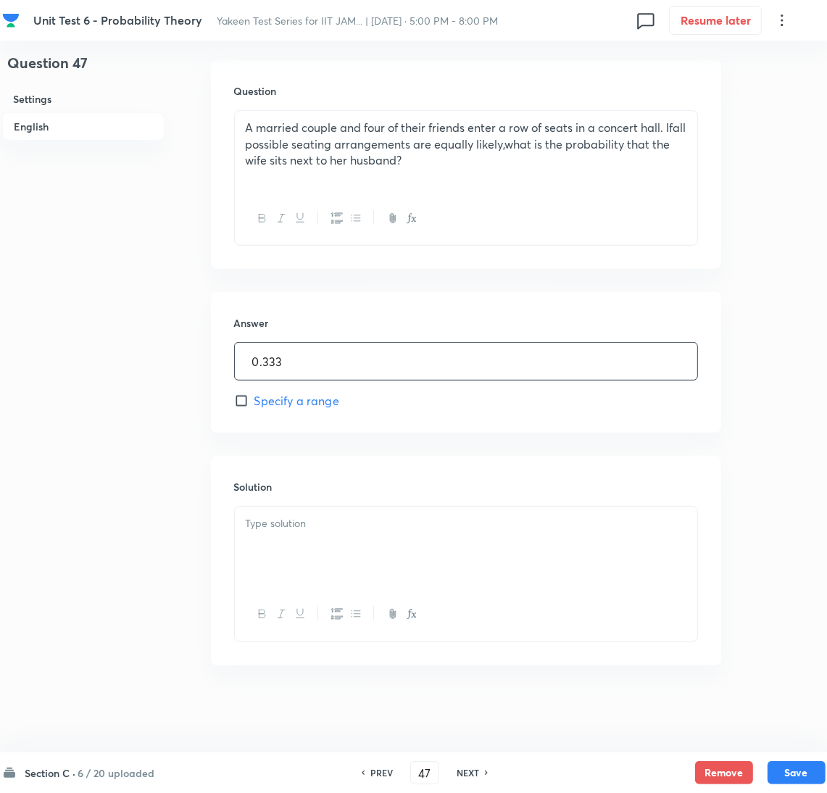
type input "0.333"
drag, startPoint x: 285, startPoint y: 547, endPoint x: 28, endPoint y: 548, distance: 257.2
click at [276, 548] on div at bounding box center [466, 546] width 462 height 81
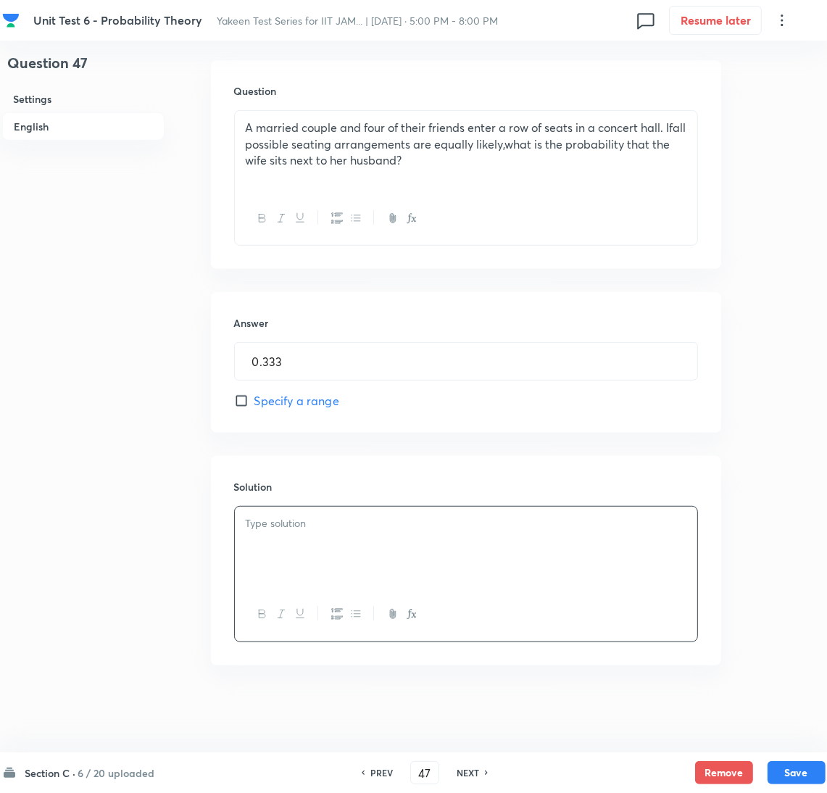
click at [275, 547] on div at bounding box center [466, 546] width 462 height 81
click at [793, 769] on button "Save" at bounding box center [796, 770] width 58 height 23
type input "48"
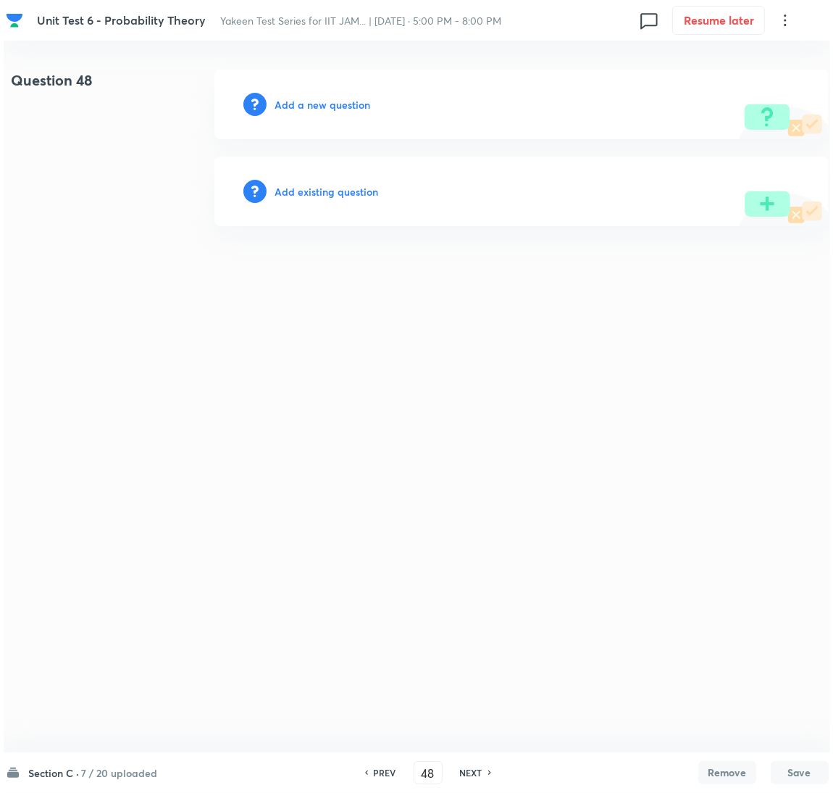
scroll to position [0, 0]
click at [302, 105] on h6 "Add a new question" at bounding box center [323, 104] width 96 height 15
click at [302, 105] on h6 "Choose a question type" at bounding box center [331, 104] width 112 height 15
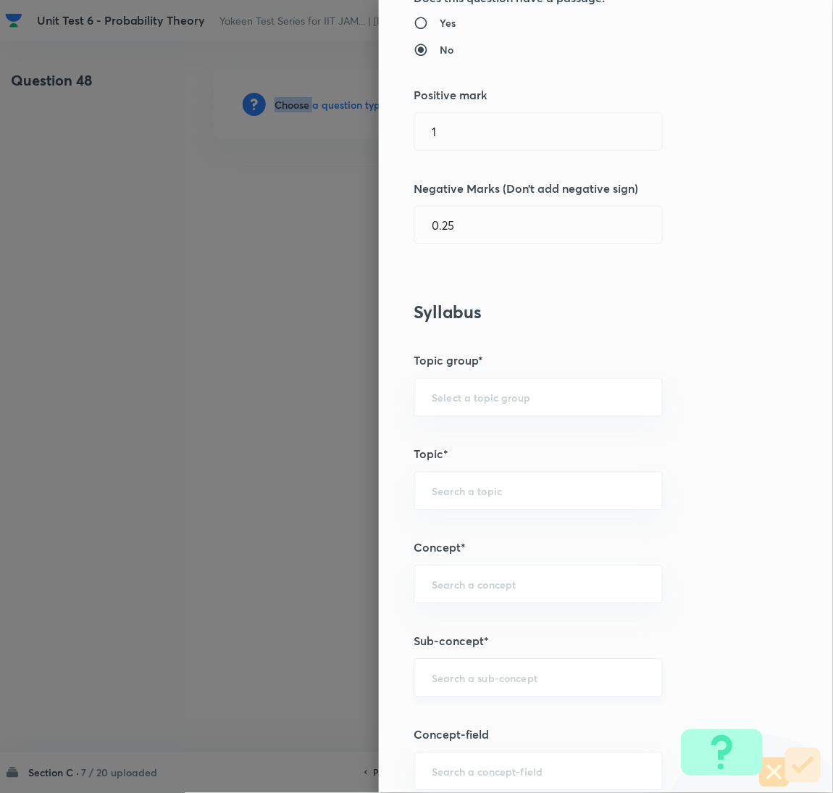
scroll to position [435, 0]
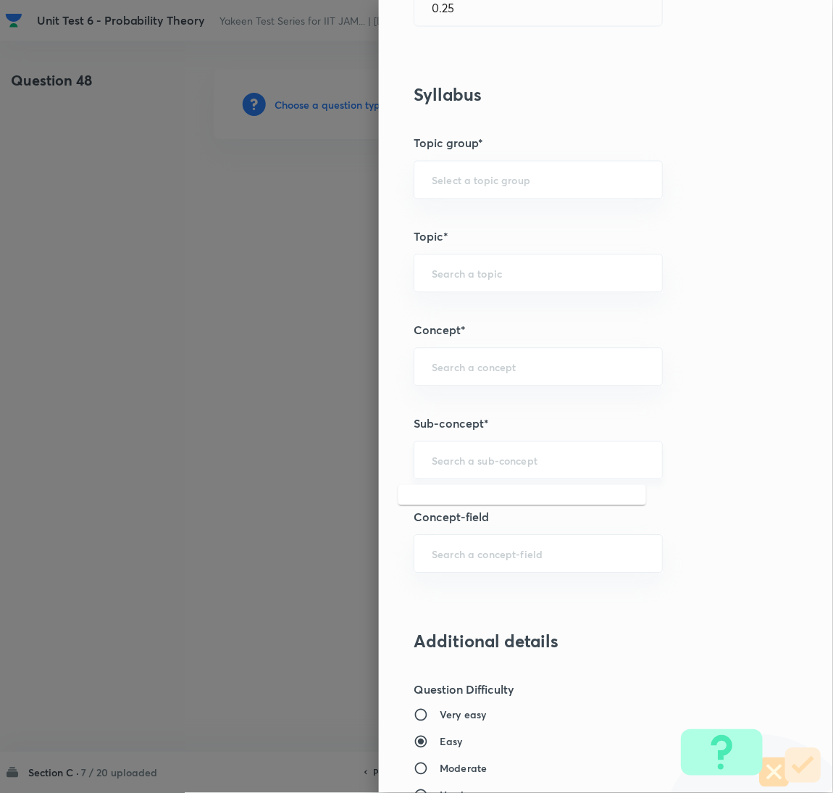
click at [449, 459] on input "text" at bounding box center [538, 461] width 213 height 14
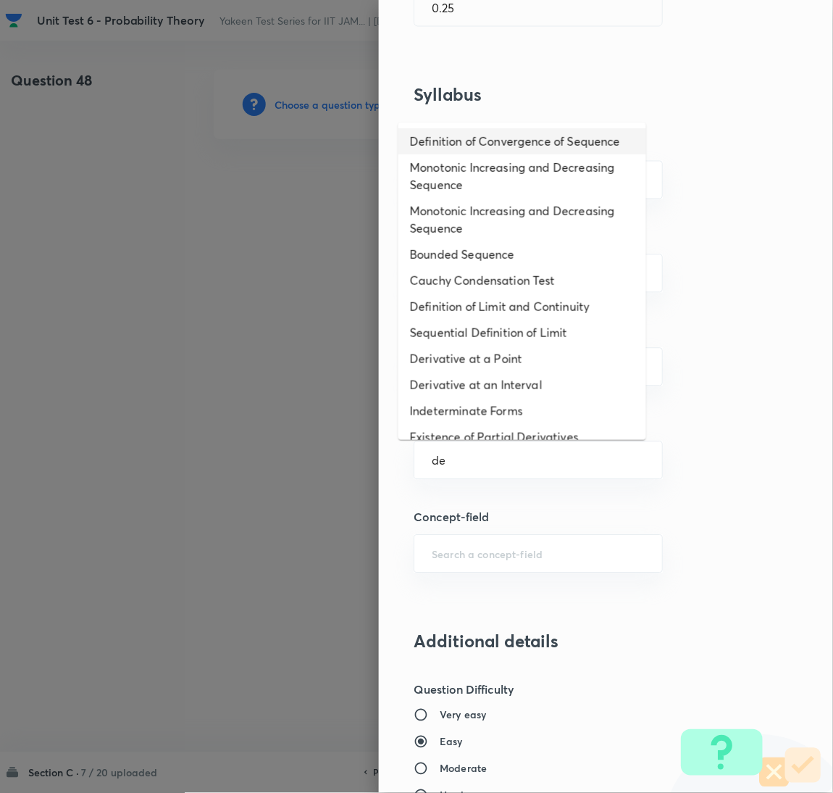
click at [501, 150] on li "Definition of Convergence of Sequence" at bounding box center [522, 141] width 248 height 26
type input "Definition of Convergence of Sequence"
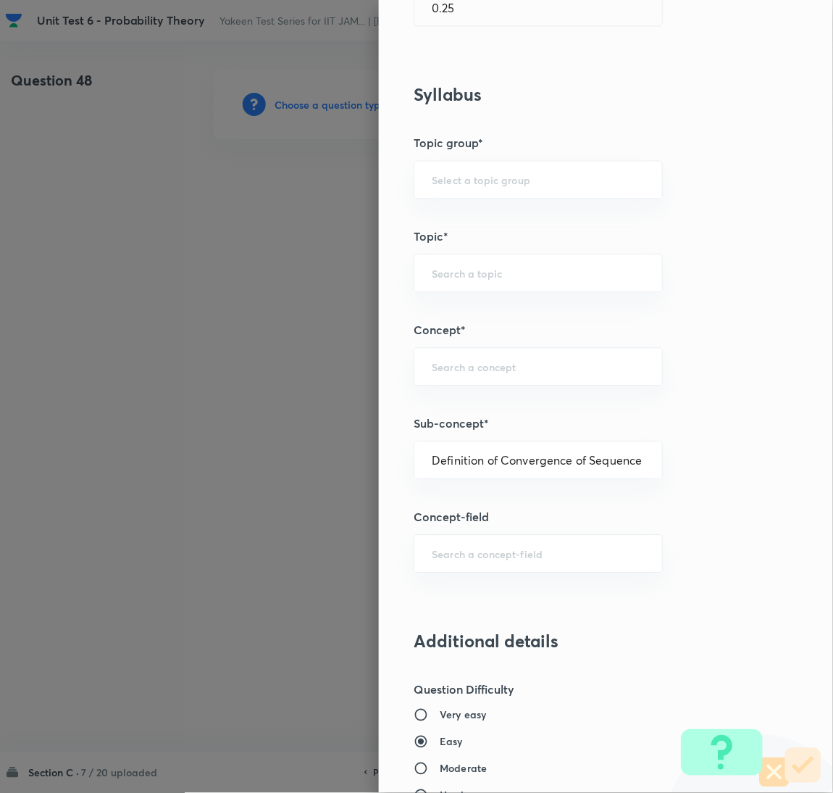
type input "Mathematics"
type input "Sequences & Series-Real Nos."
type input "Convergence of Sequences"
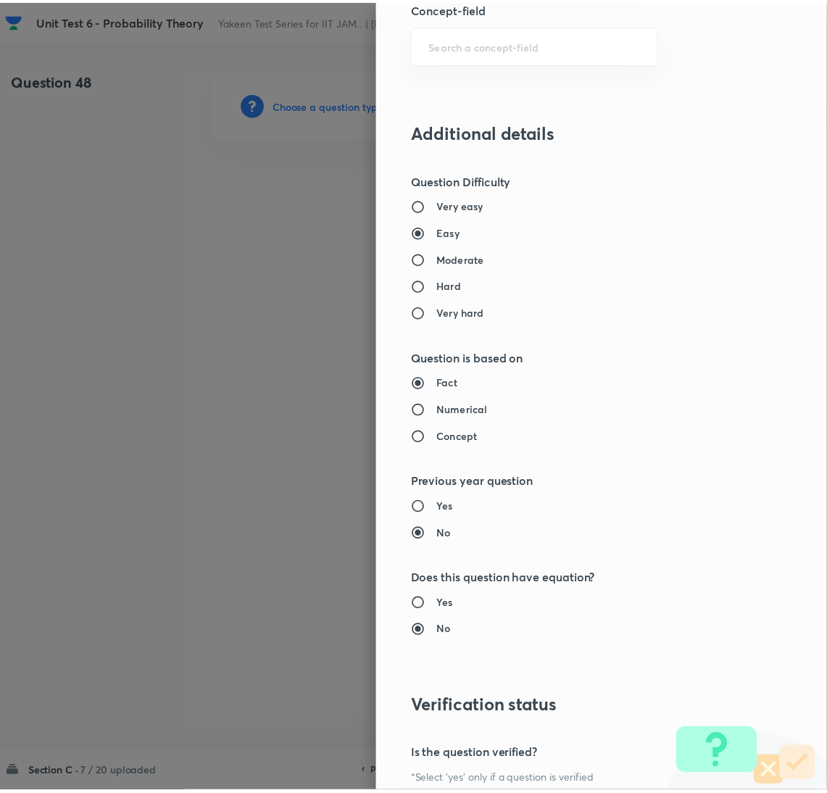
scroll to position [1098, 0]
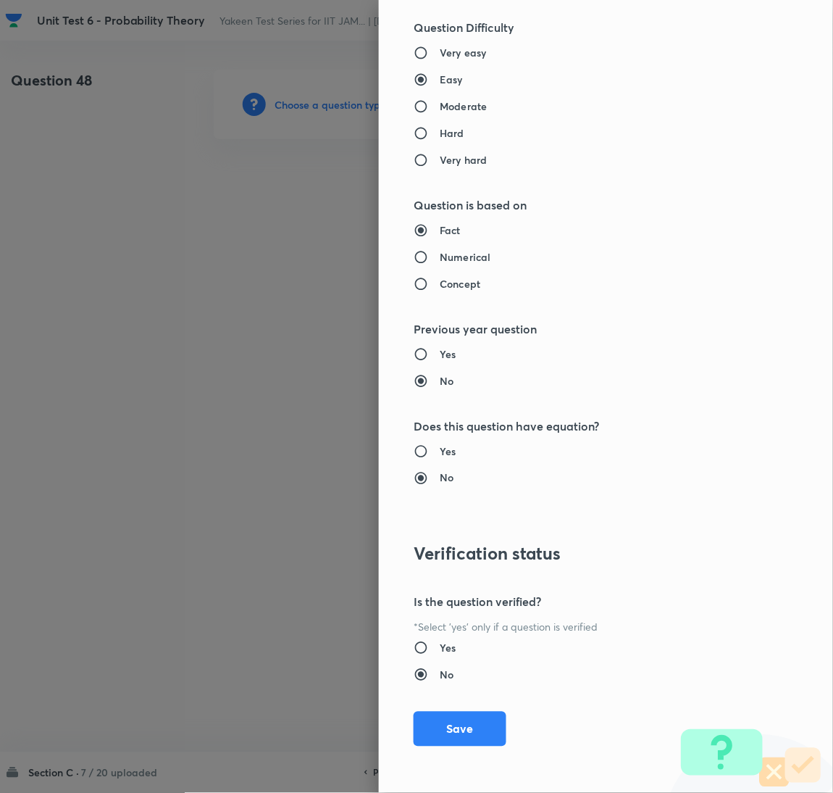
drag, startPoint x: 451, startPoint y: 743, endPoint x: 451, endPoint y: 722, distance: 21.7
click at [451, 740] on button "Save" at bounding box center [460, 728] width 93 height 35
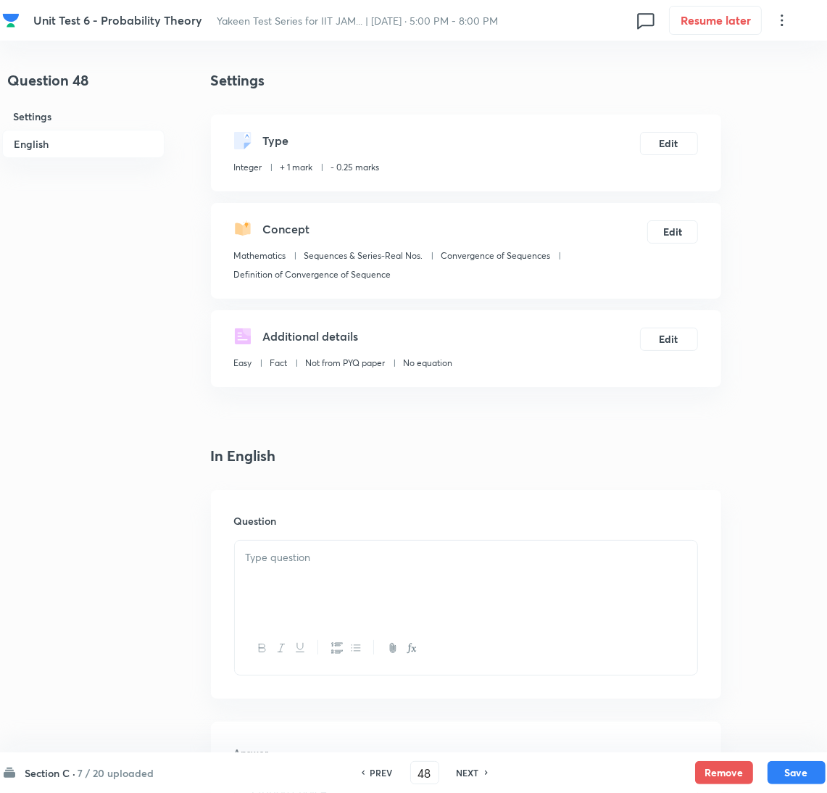
click at [242, 595] on div at bounding box center [466, 580] width 462 height 81
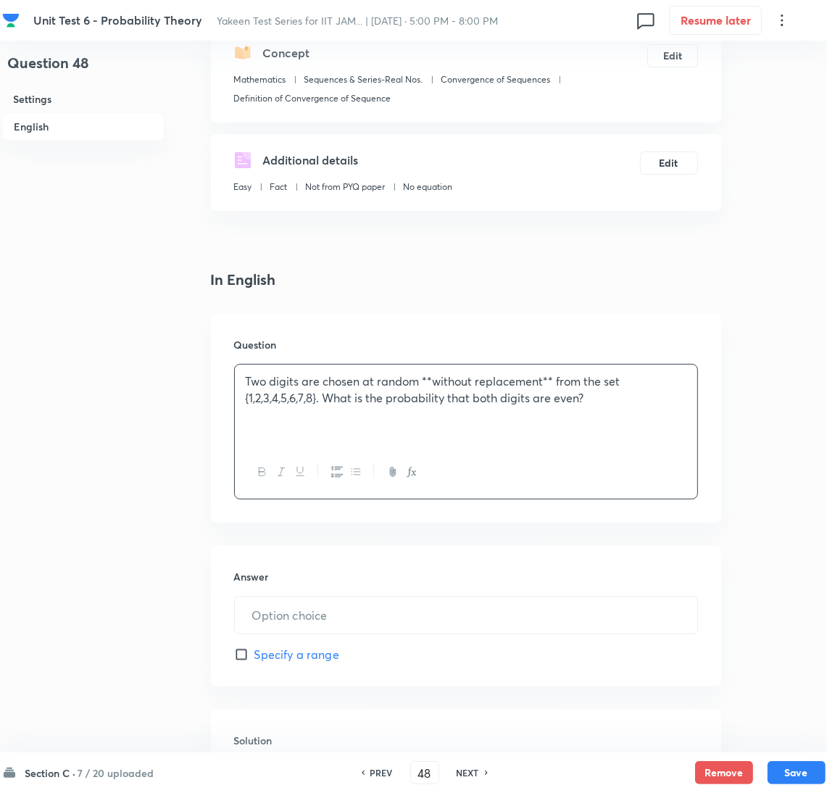
scroll to position [325, 0]
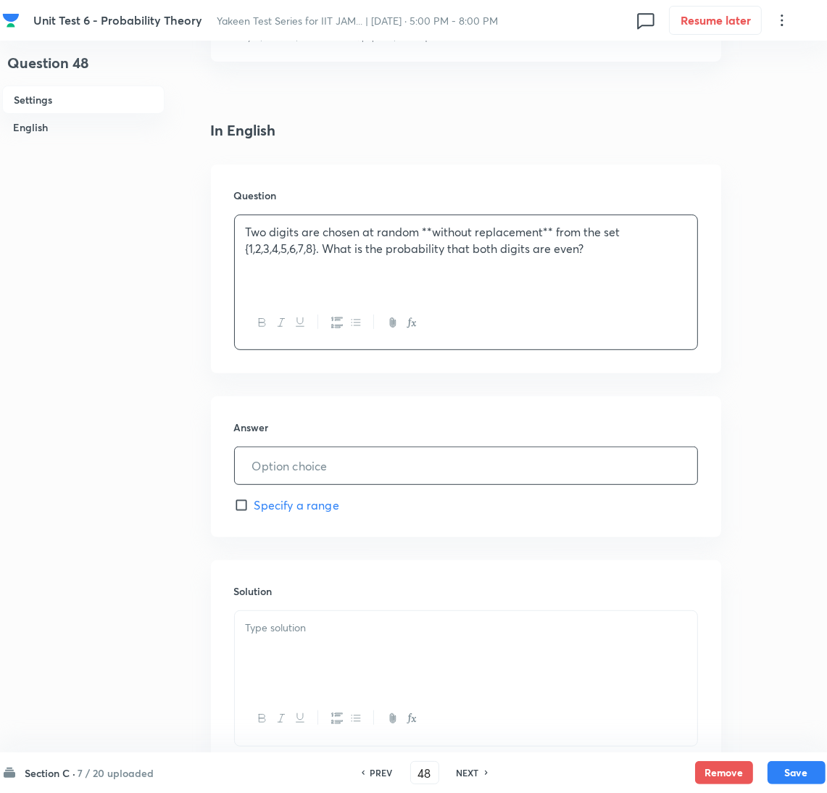
click at [288, 470] on input "text" at bounding box center [466, 465] width 462 height 37
click at [272, 472] on input "text" at bounding box center [466, 465] width 462 height 37
paste input "0.2143"
type input "0.2143"
click at [316, 641] on div at bounding box center [466, 651] width 462 height 81
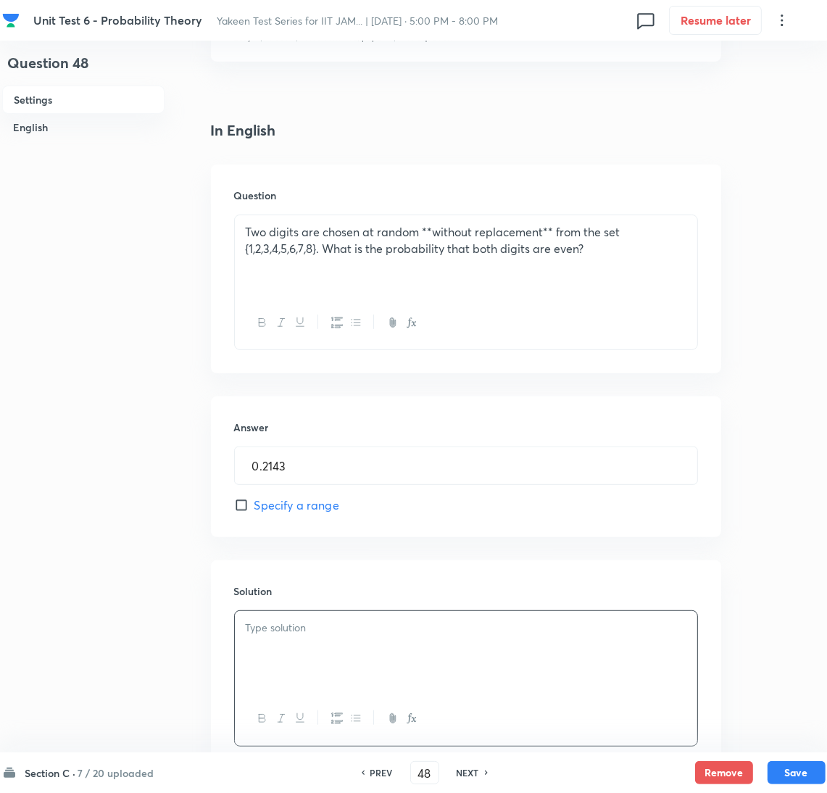
click at [280, 643] on div at bounding box center [466, 651] width 462 height 81
click at [776, 767] on button "Save" at bounding box center [796, 770] width 58 height 23
type input "49"
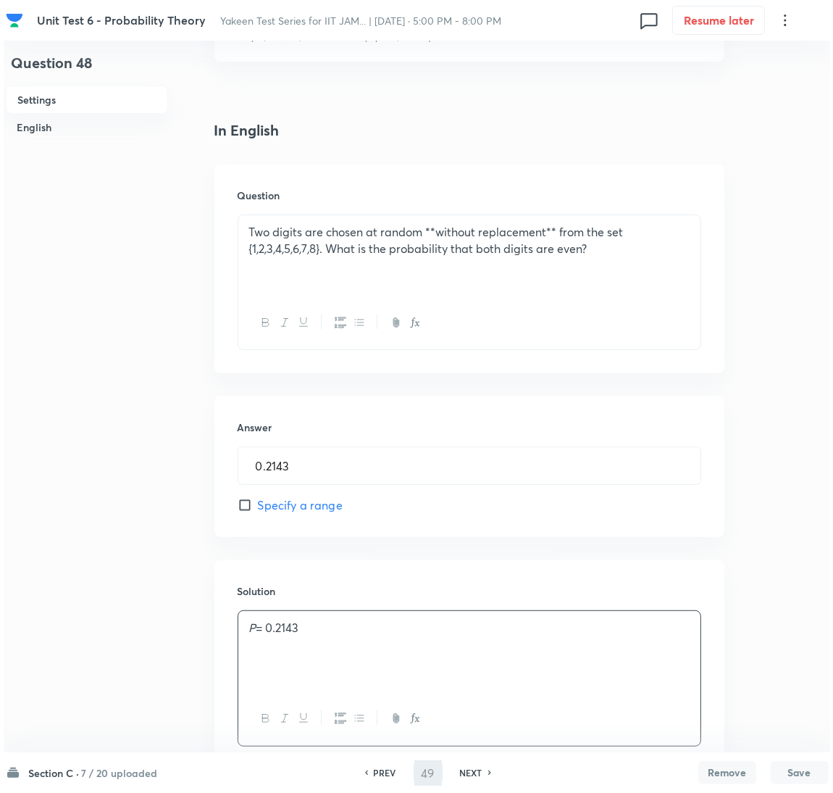
scroll to position [0, 0]
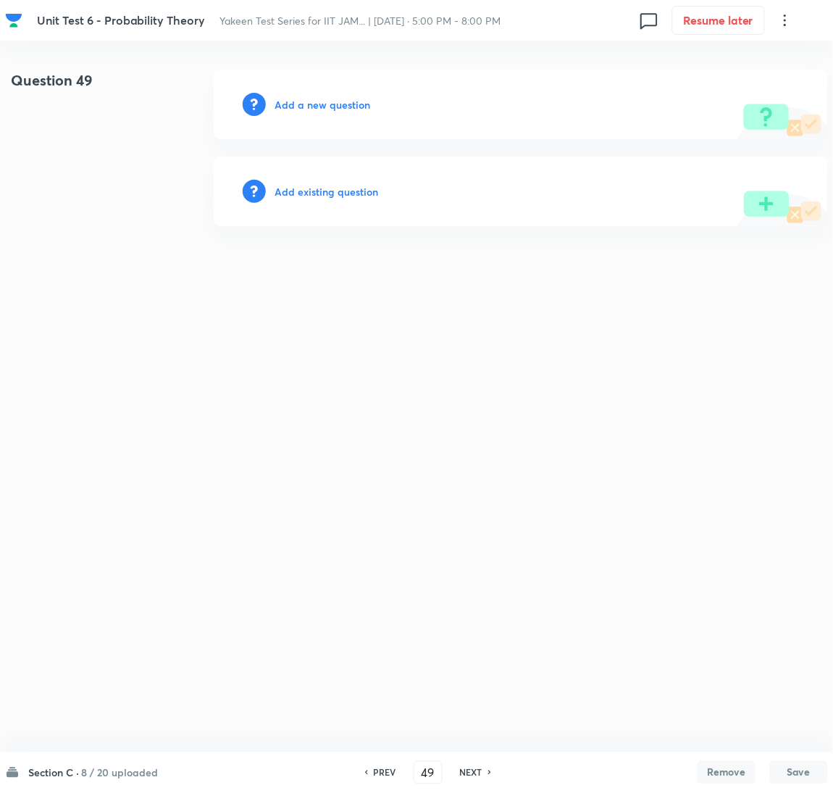
click at [338, 108] on h6 "Add a new question" at bounding box center [323, 104] width 96 height 15
click at [332, 108] on h6 "Choose a question type" at bounding box center [331, 104] width 112 height 15
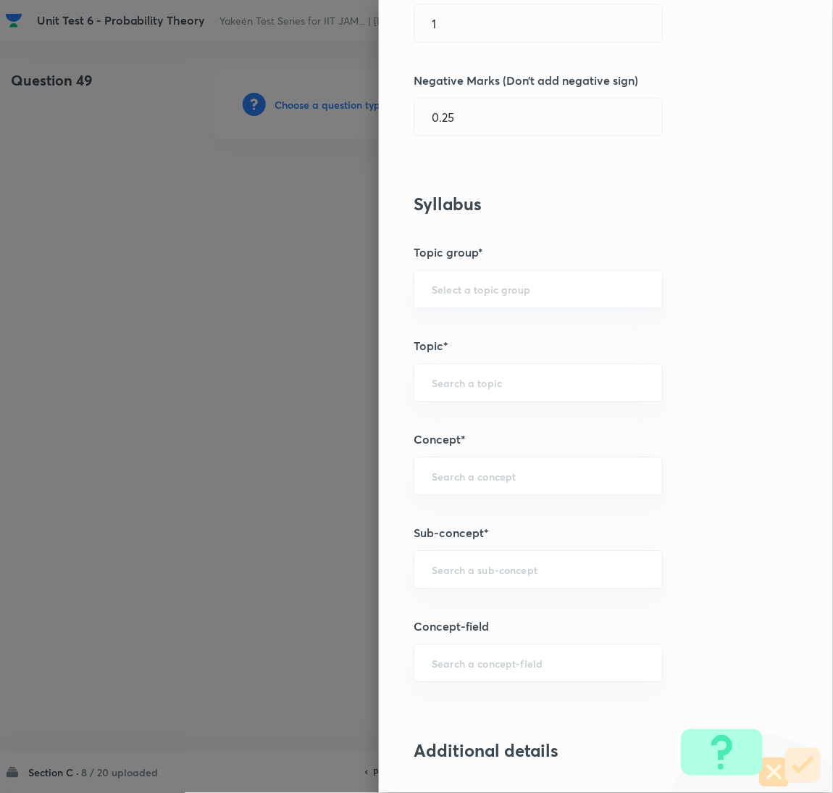
scroll to position [435, 0]
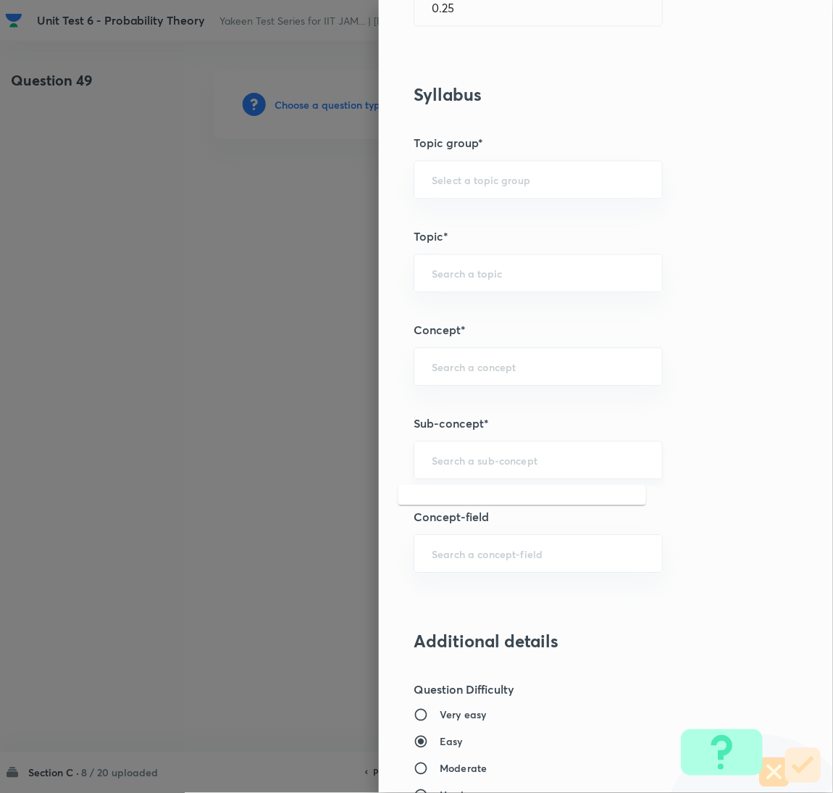
click at [450, 458] on input "text" at bounding box center [538, 461] width 213 height 14
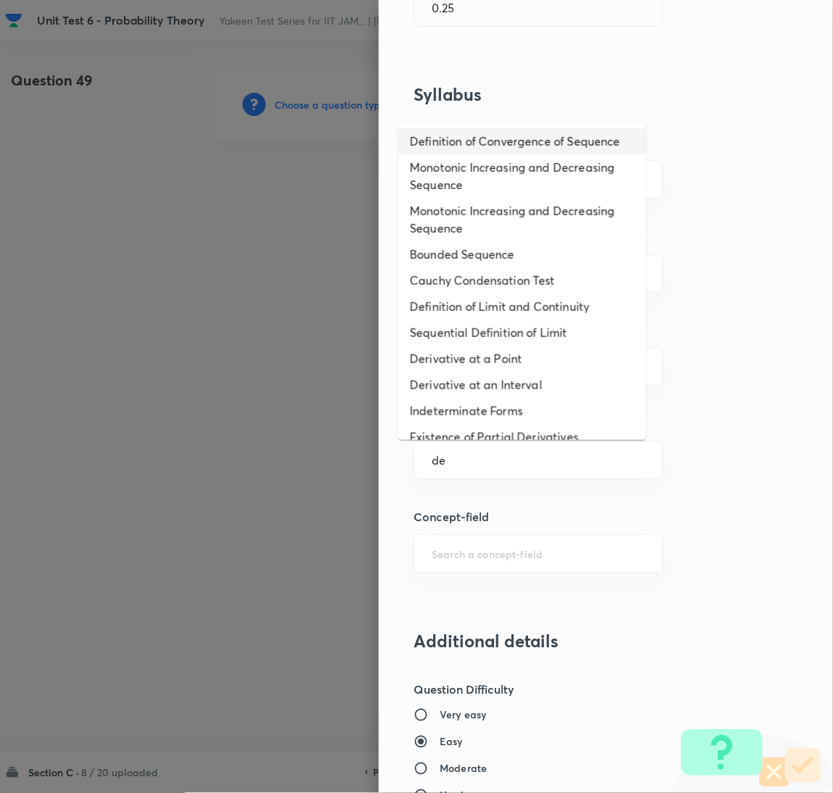
click at [453, 146] on li "Definition of Convergence of Sequence" at bounding box center [522, 141] width 248 height 26
type input "Definition of Convergence of Sequence"
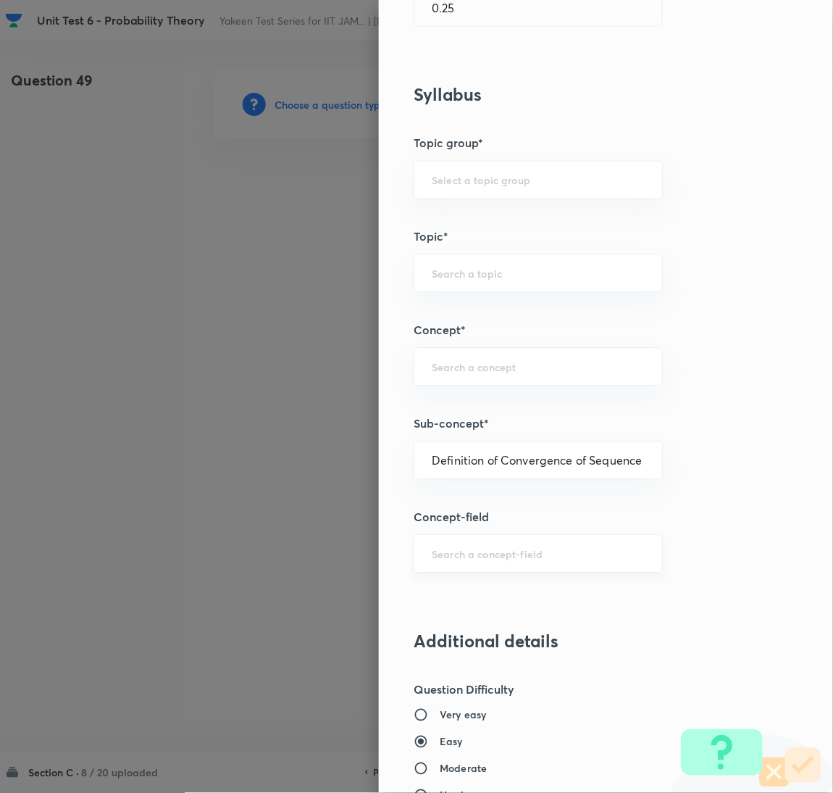
type input "Mathematics"
type input "Sequences & Series-Real Nos."
type input "Convergence of Sequences"
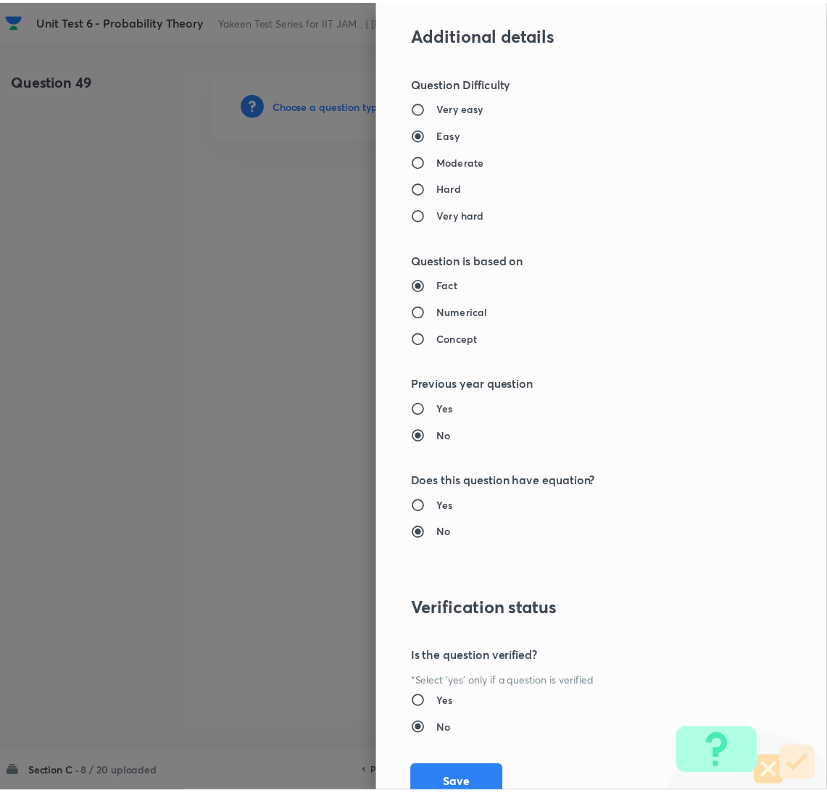
scroll to position [1098, 0]
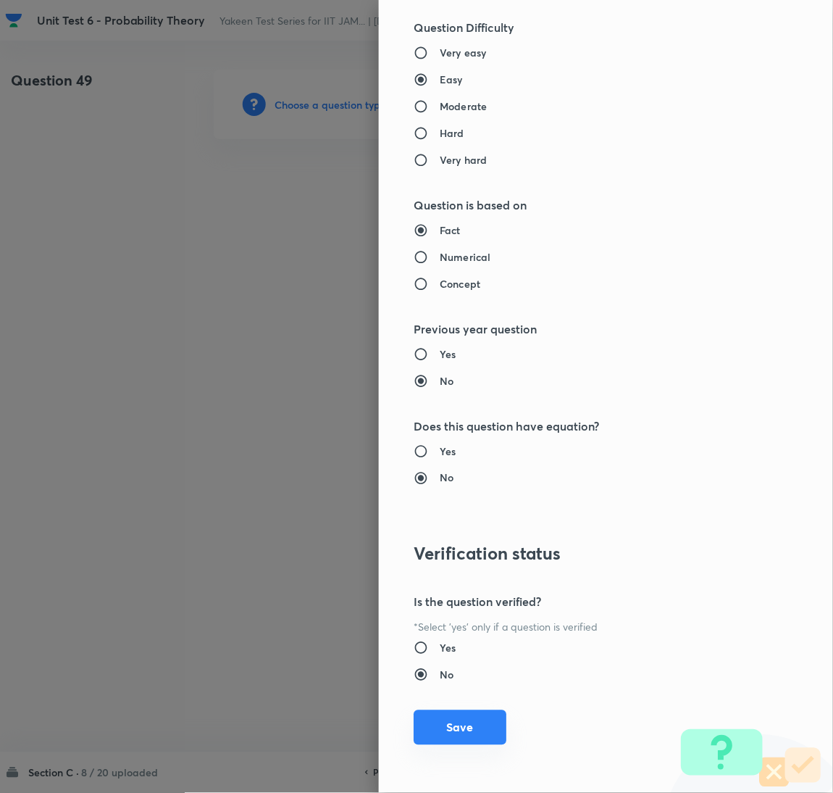
click at [444, 719] on button "Save" at bounding box center [460, 727] width 93 height 35
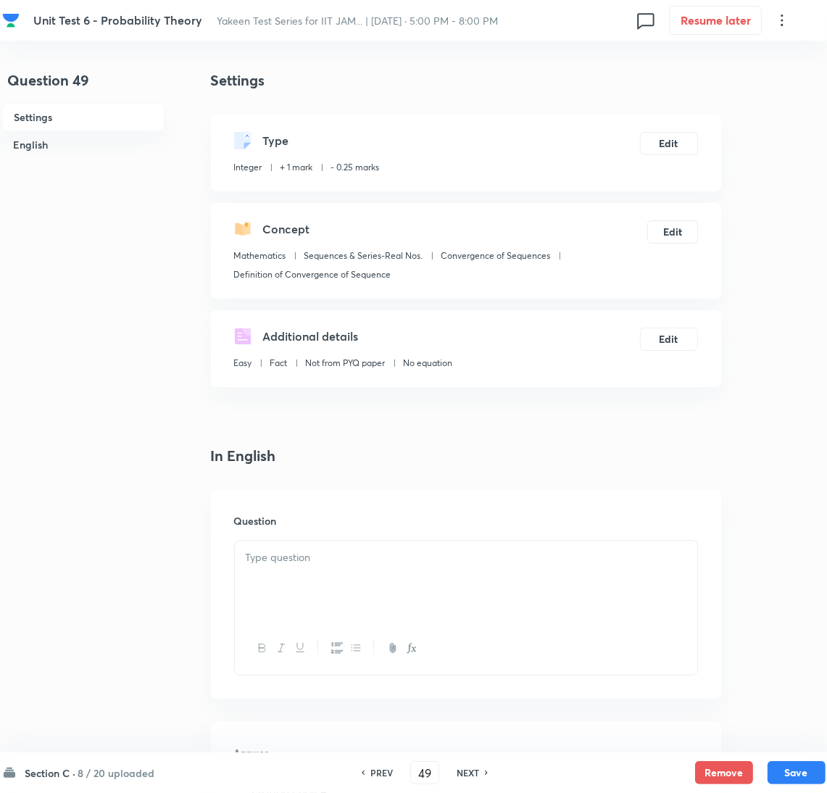
click at [293, 572] on div at bounding box center [466, 580] width 462 height 81
paste div
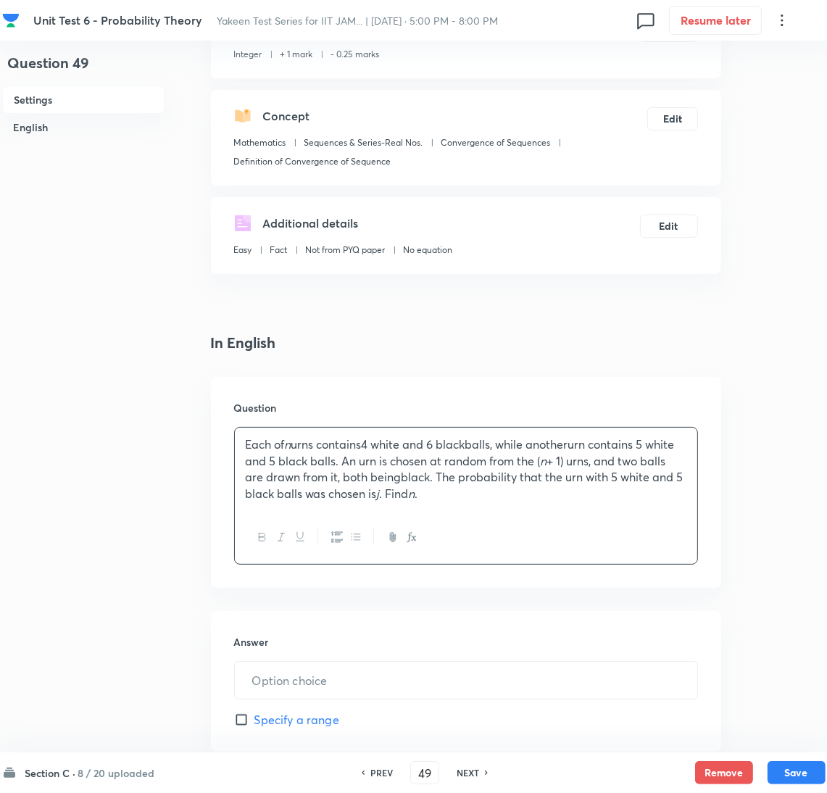
scroll to position [217, 0]
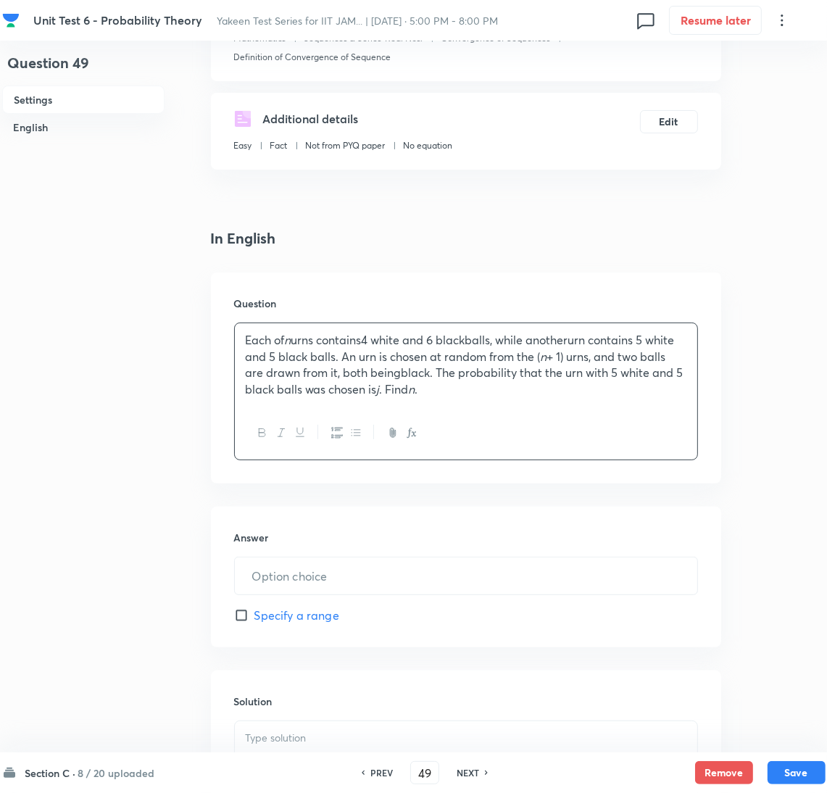
click at [402, 374] on p "Each of n urns contains4 white and 6 blackballs, while anotherurn contains 5 wh…" at bounding box center [466, 365] width 440 height 66
click at [583, 339] on p "Each of n urns contains4 white and 6 blackballs, while anotherurn contains 5 wh…" at bounding box center [466, 365] width 440 height 66
click at [388, 575] on input "text" at bounding box center [466, 575] width 462 height 37
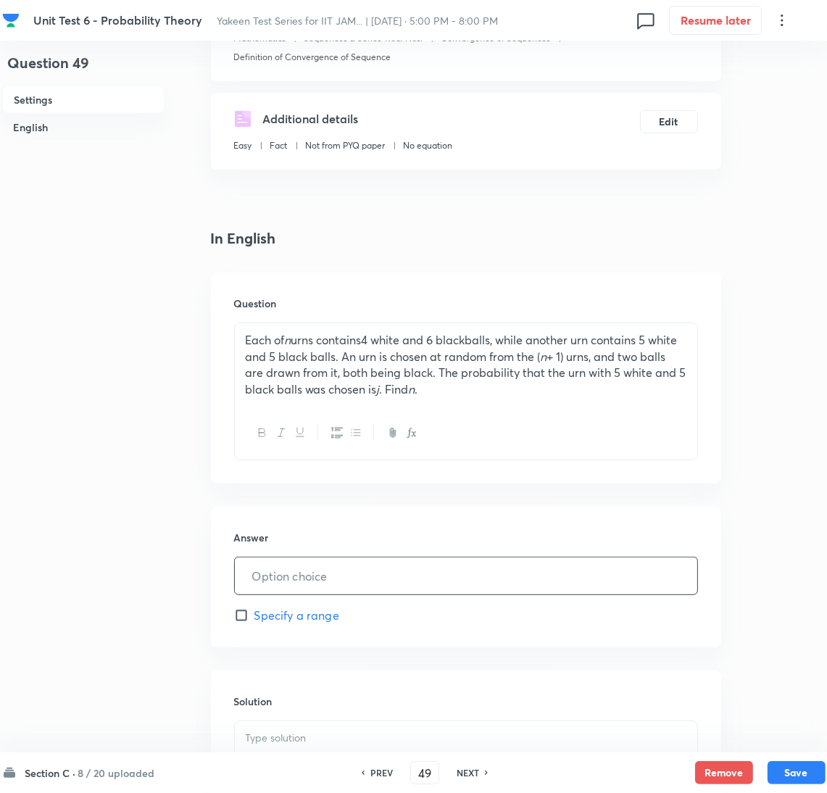
click at [277, 582] on input "text" at bounding box center [466, 575] width 462 height 37
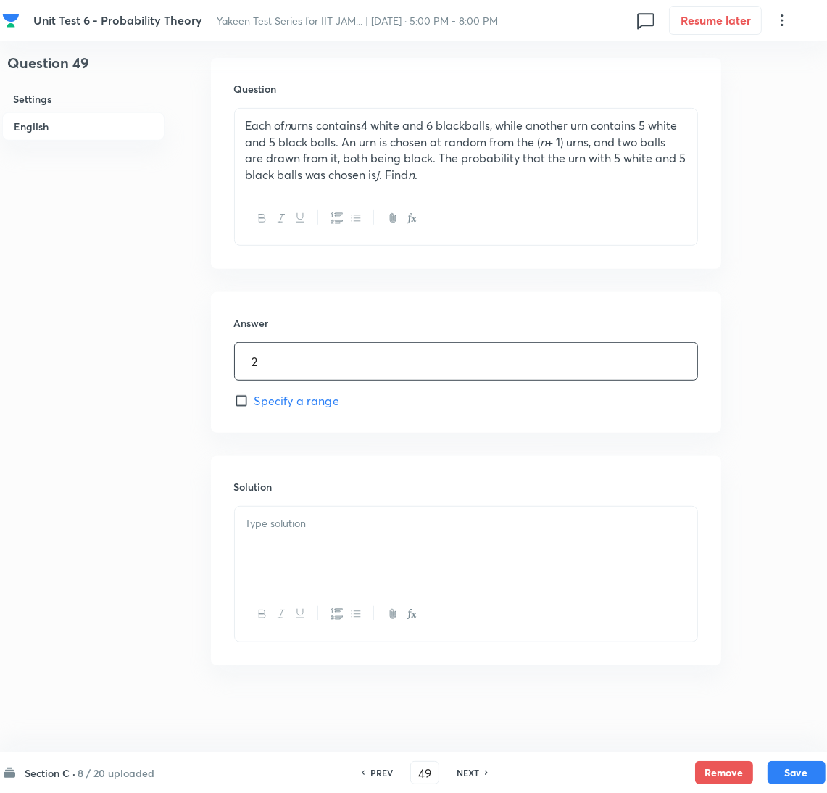
type input "2"
click at [298, 533] on div at bounding box center [466, 546] width 462 height 81
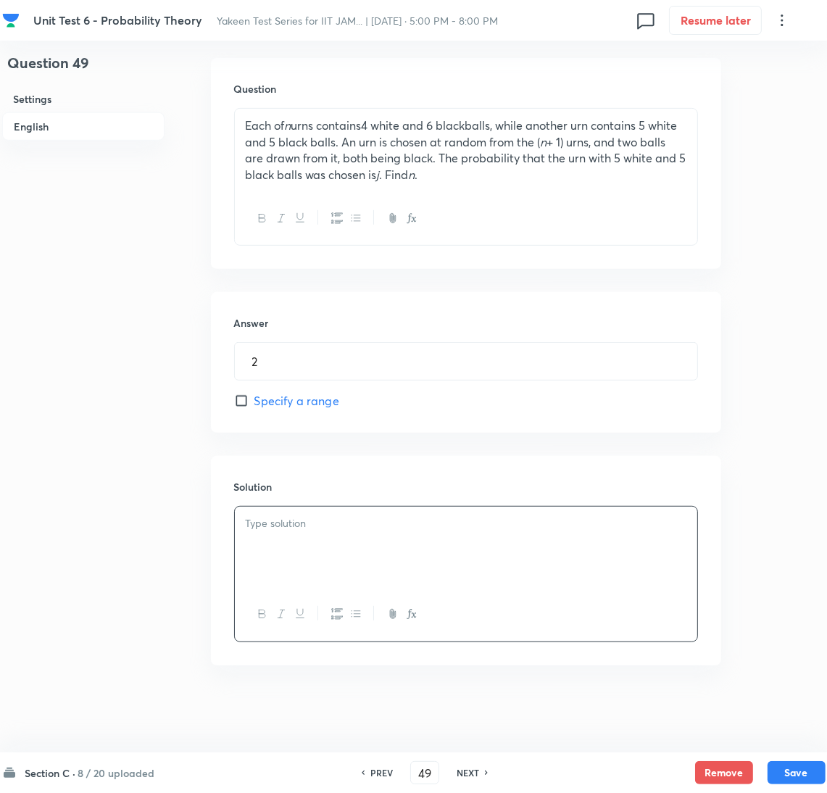
click at [286, 533] on div at bounding box center [466, 546] width 462 height 81
click at [789, 770] on button "Save" at bounding box center [796, 770] width 58 height 23
type input "50"
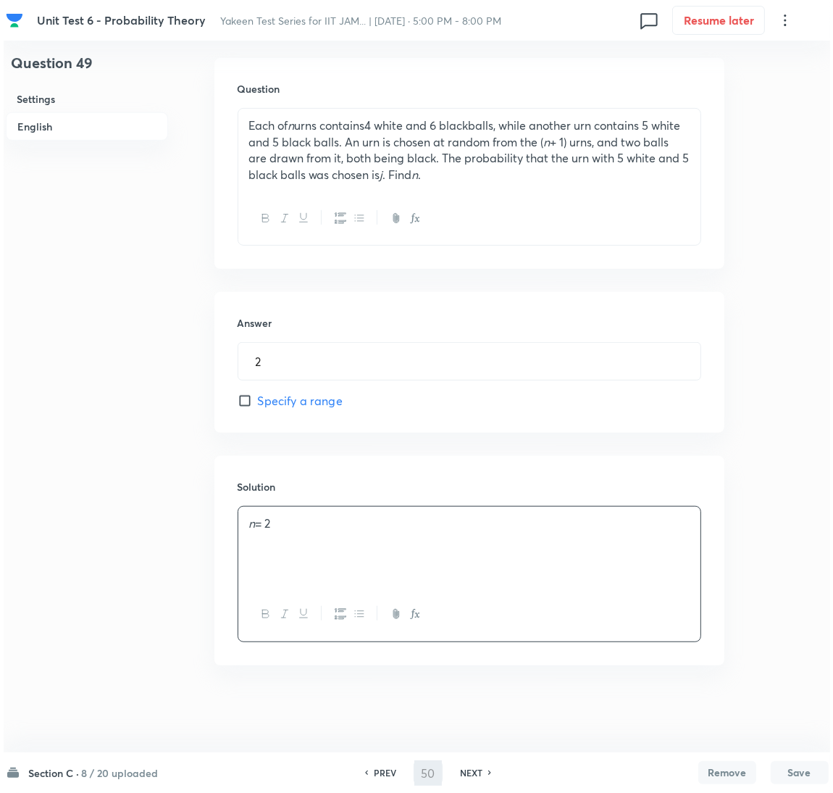
scroll to position [0, 0]
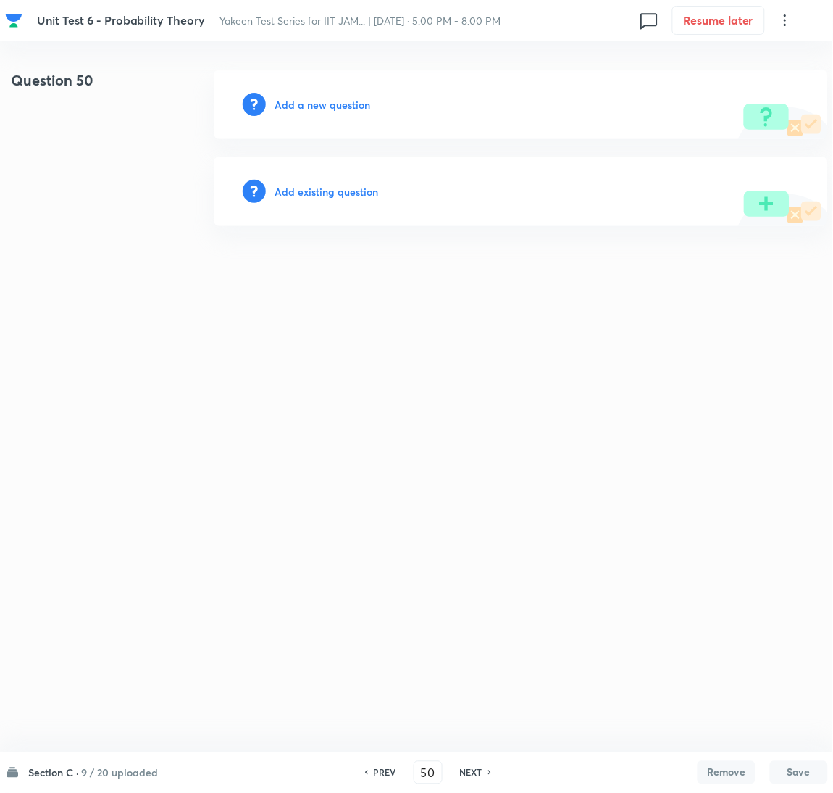
click at [301, 93] on div "Add a new question" at bounding box center [521, 105] width 614 height 70
click at [299, 98] on h6 "Add a new question" at bounding box center [323, 104] width 96 height 15
click at [299, 98] on h6 "Choose a question type" at bounding box center [331, 104] width 112 height 15
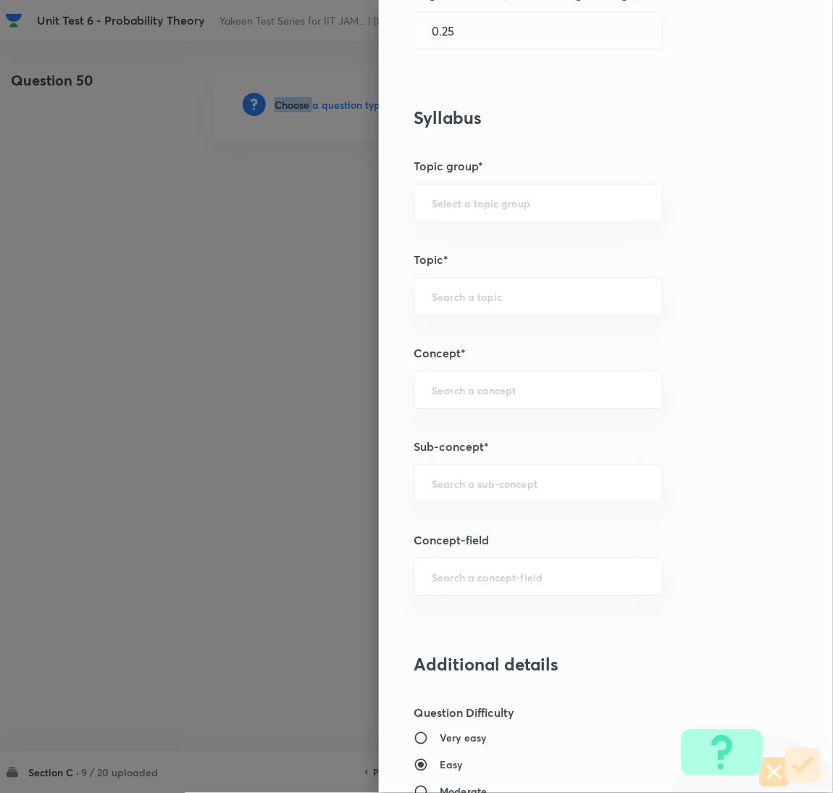
scroll to position [435, 0]
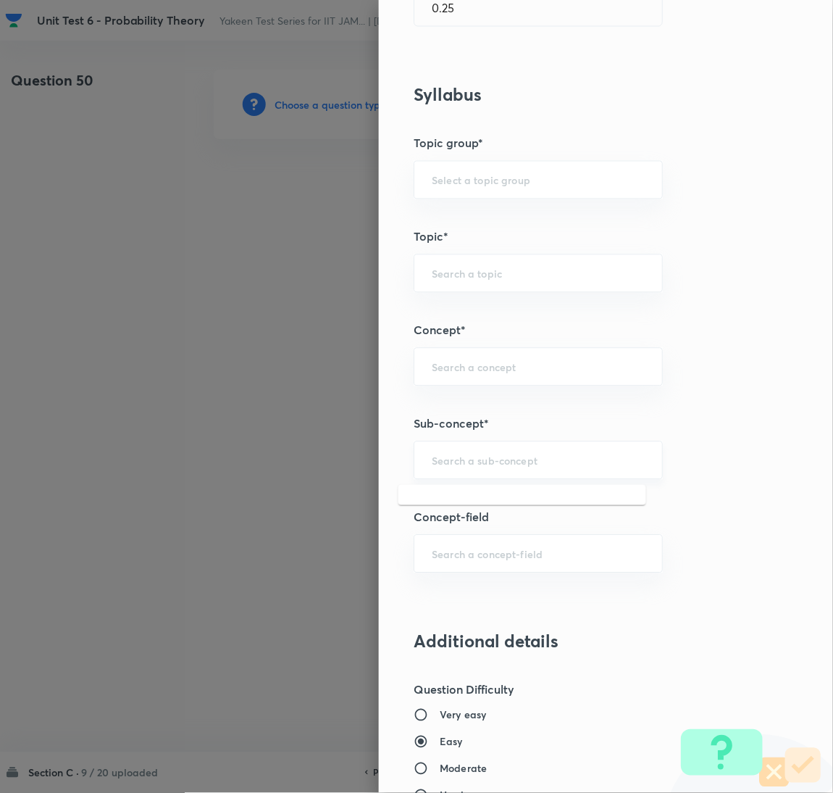
click at [456, 461] on input "text" at bounding box center [538, 461] width 213 height 14
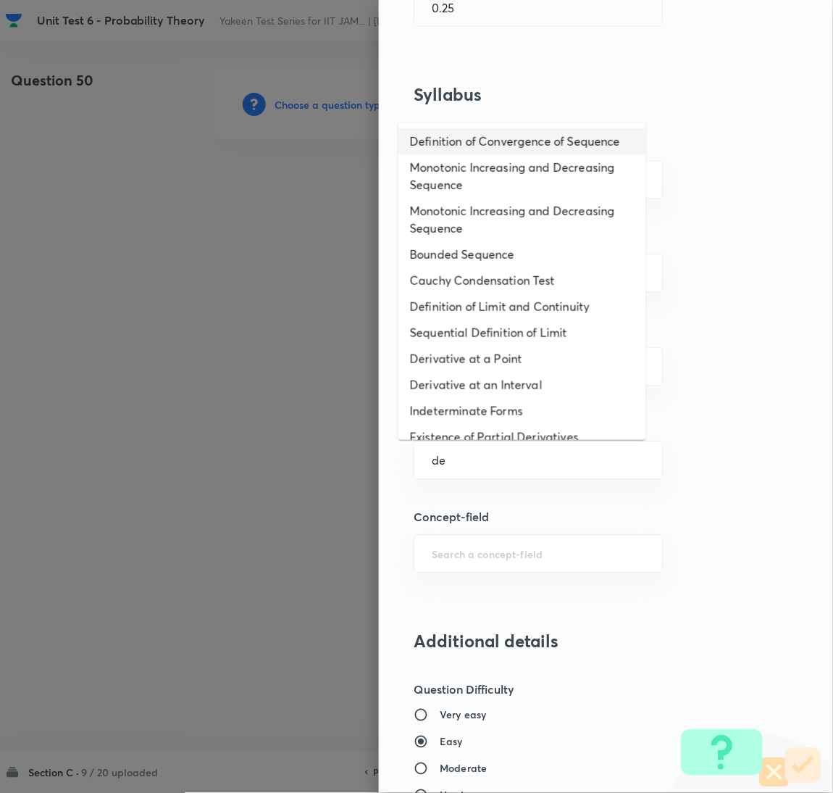
click at [468, 154] on li "Definition of Convergence of Sequence" at bounding box center [522, 141] width 248 height 26
type input "Definition of Convergence of Sequence"
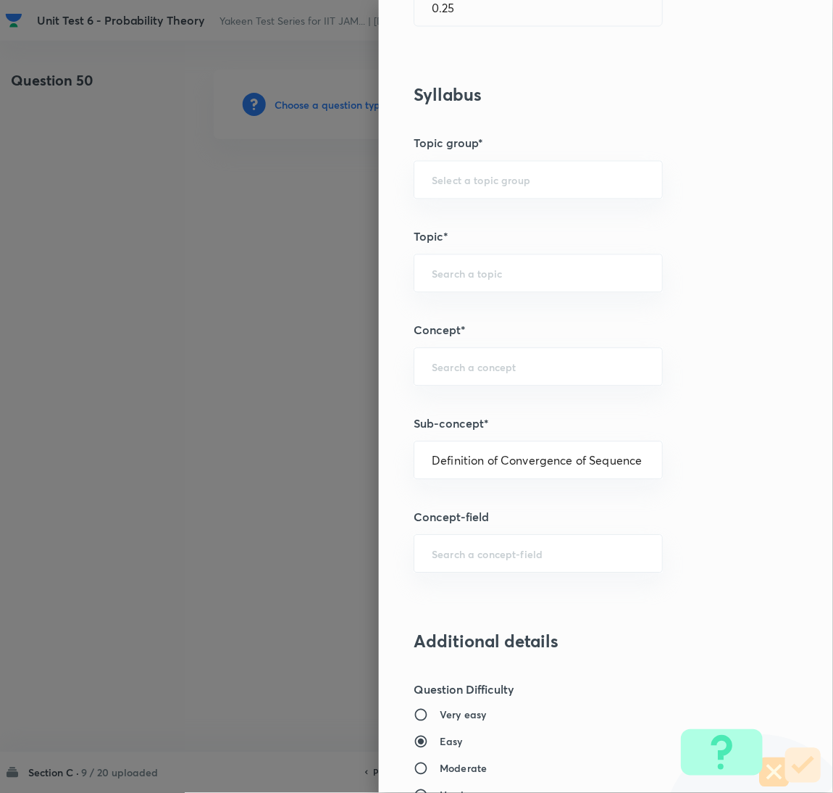
type input "Mathematics"
type input "Sequences & Series-Real Nos."
type input "Convergence of Sequences"
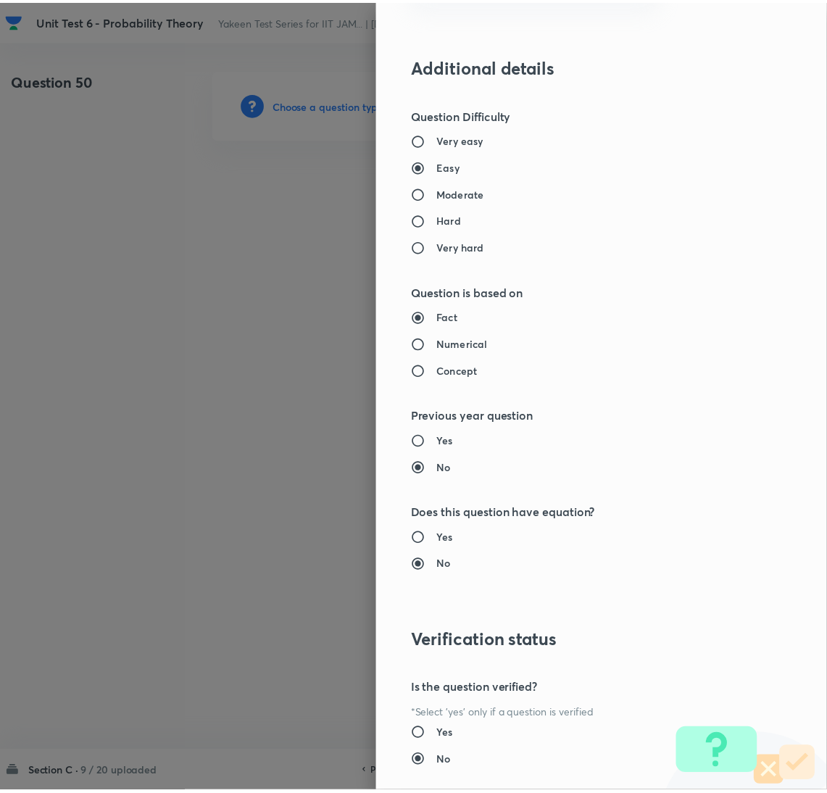
scroll to position [1098, 0]
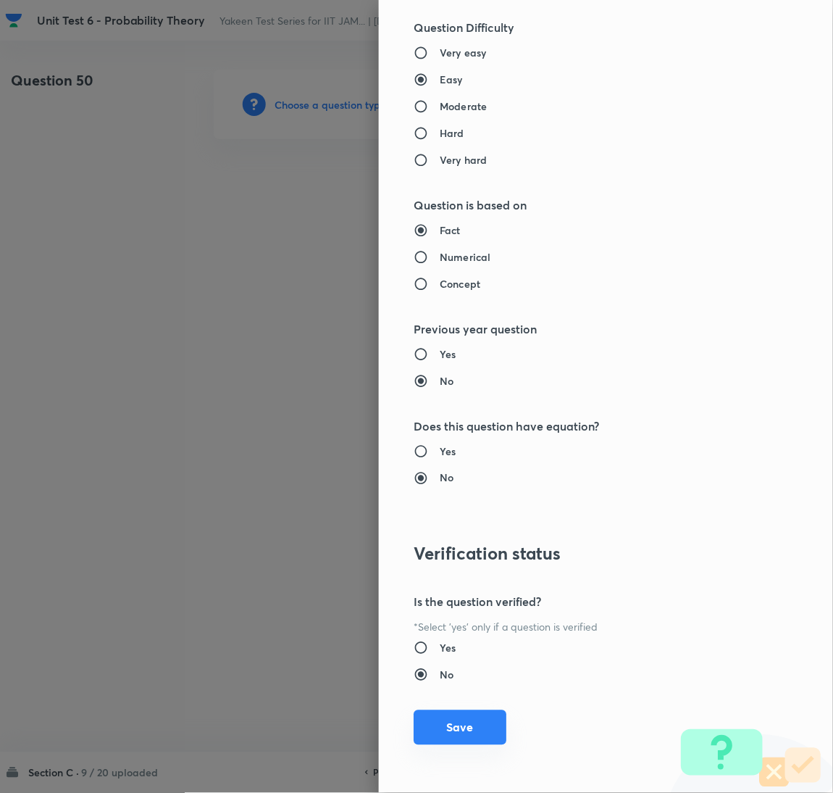
click at [443, 730] on button "Save" at bounding box center [460, 727] width 93 height 35
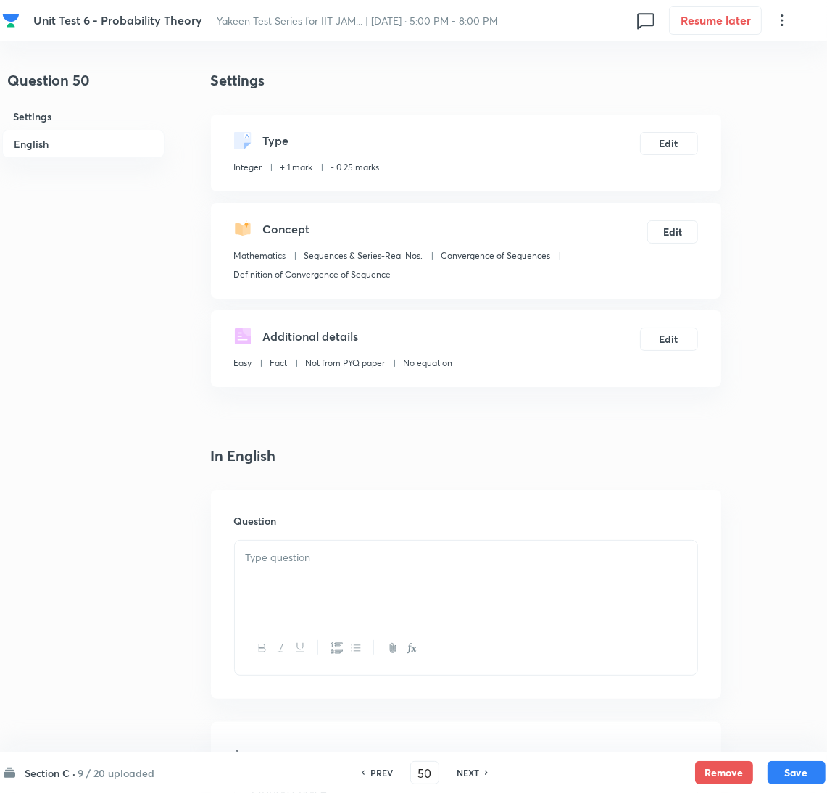
click at [288, 580] on div at bounding box center [466, 580] width 462 height 81
click at [322, 588] on div at bounding box center [466, 580] width 462 height 81
click at [246, 559] on p at bounding box center [466, 557] width 440 height 17
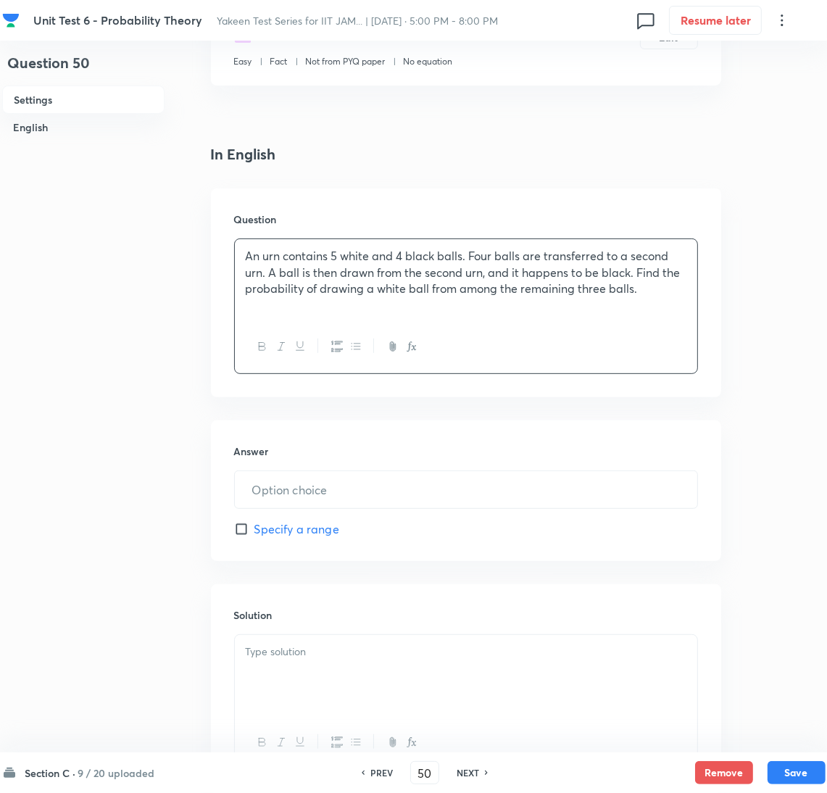
scroll to position [325, 0]
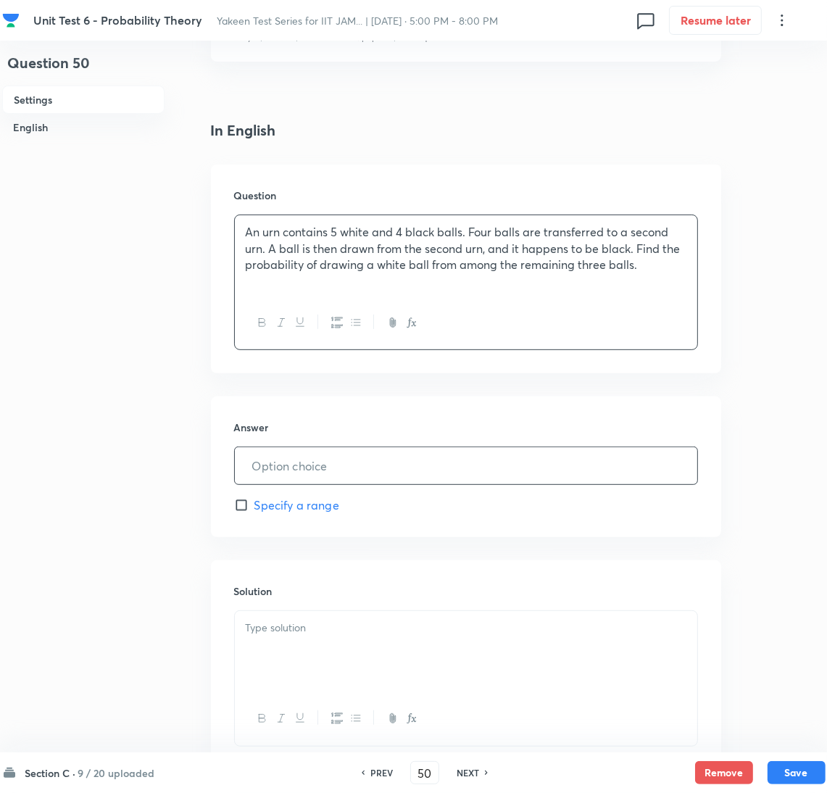
click at [288, 461] on input "text" at bounding box center [466, 465] width 462 height 37
click at [267, 474] on input "text" at bounding box center [466, 465] width 462 height 37
paste input "0.5"
type input "0.5"
click at [311, 669] on div at bounding box center [466, 651] width 462 height 81
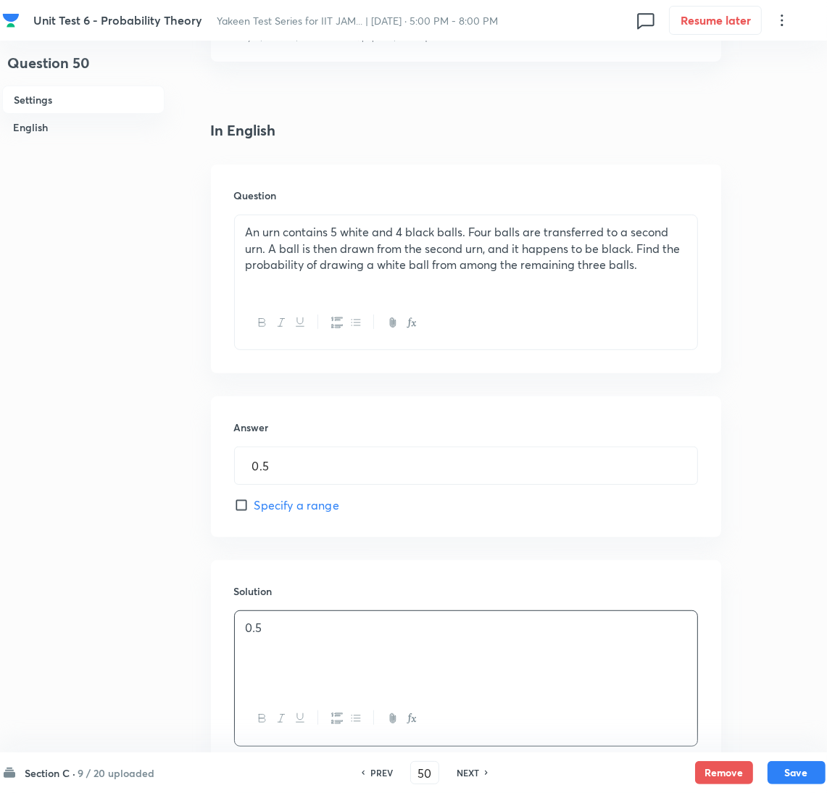
scroll to position [430, 0]
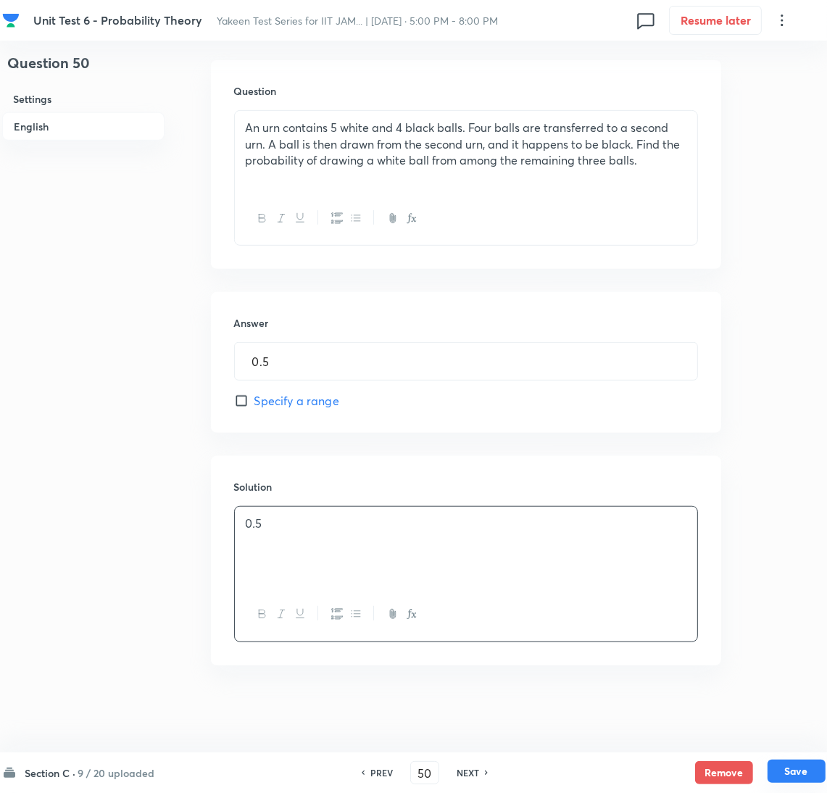
click at [783, 761] on button "Save" at bounding box center [796, 770] width 58 height 23
type input "51"
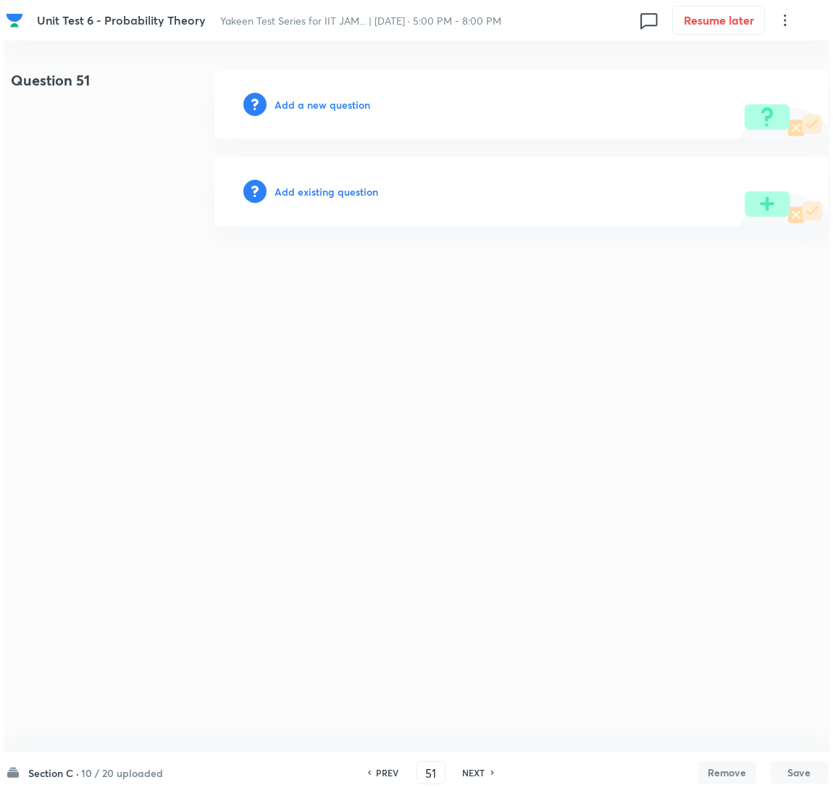
scroll to position [0, 0]
click at [295, 100] on h6 "Add a new question" at bounding box center [323, 104] width 96 height 15
click at [295, 101] on h6 "Choose a question type" at bounding box center [331, 104] width 112 height 15
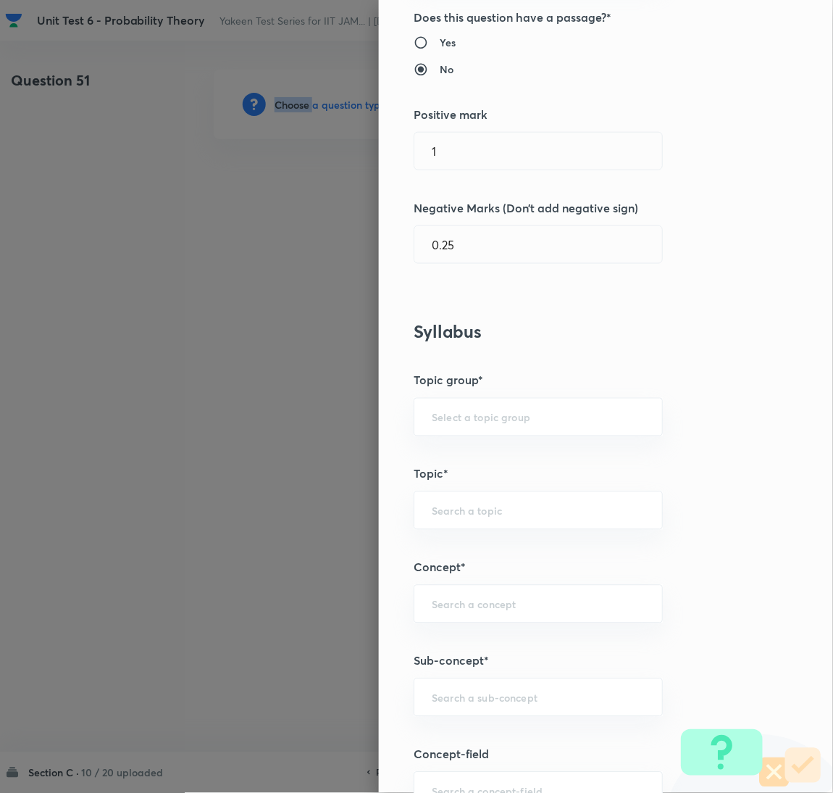
scroll to position [325, 0]
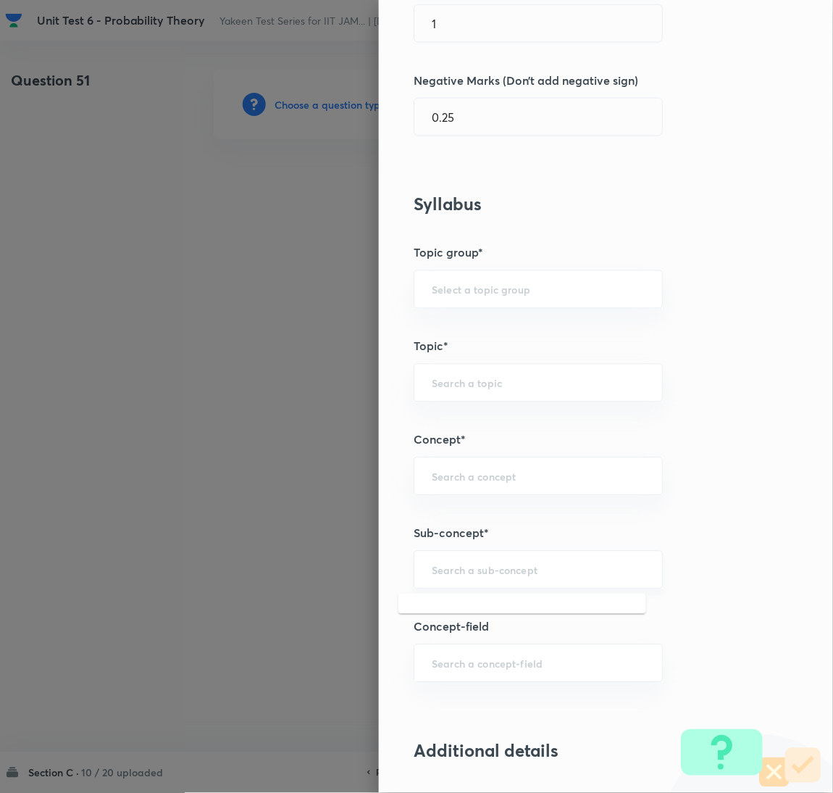
click at [462, 565] on input "text" at bounding box center [538, 570] width 213 height 14
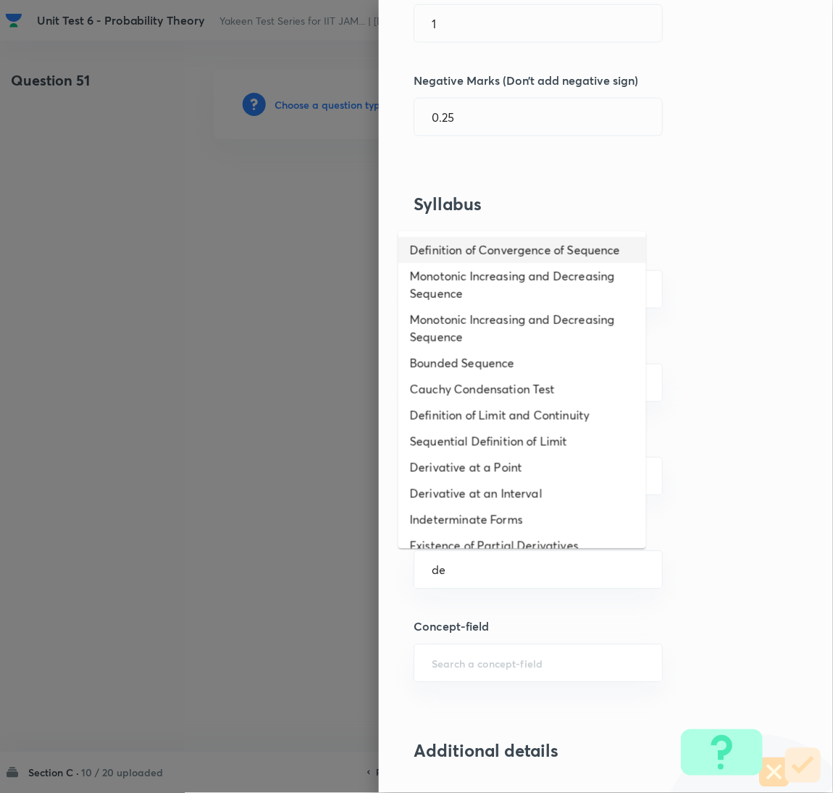
click at [446, 237] on li "Definition of Convergence of Sequence" at bounding box center [522, 250] width 248 height 26
type input "Definition of Convergence of Sequence"
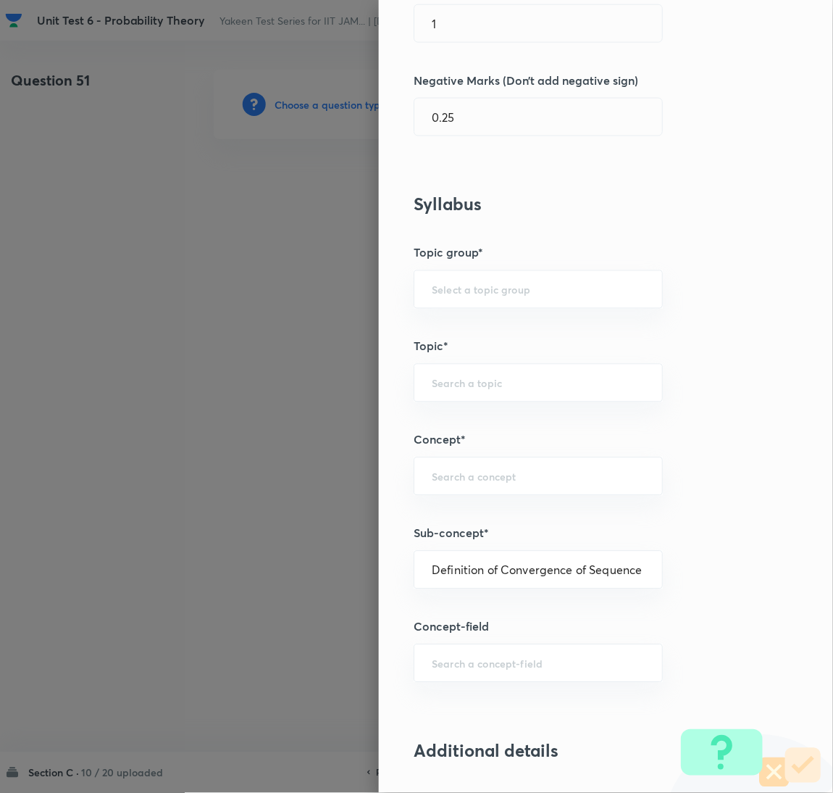
type input "Mathematics"
type input "Sequences & Series-Real Nos."
type input "Convergence of Sequences"
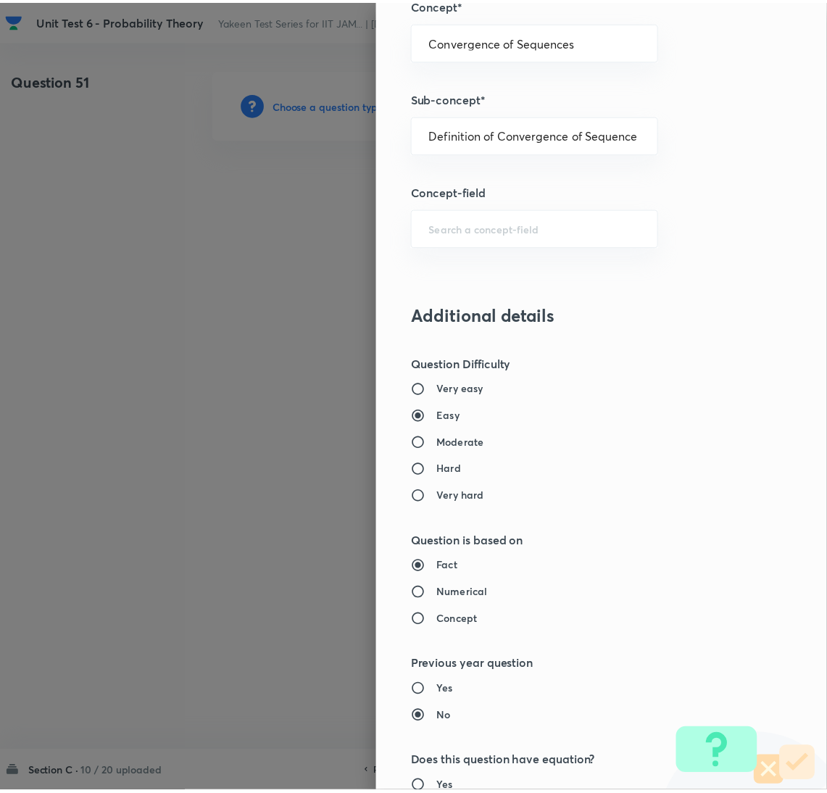
scroll to position [1098, 0]
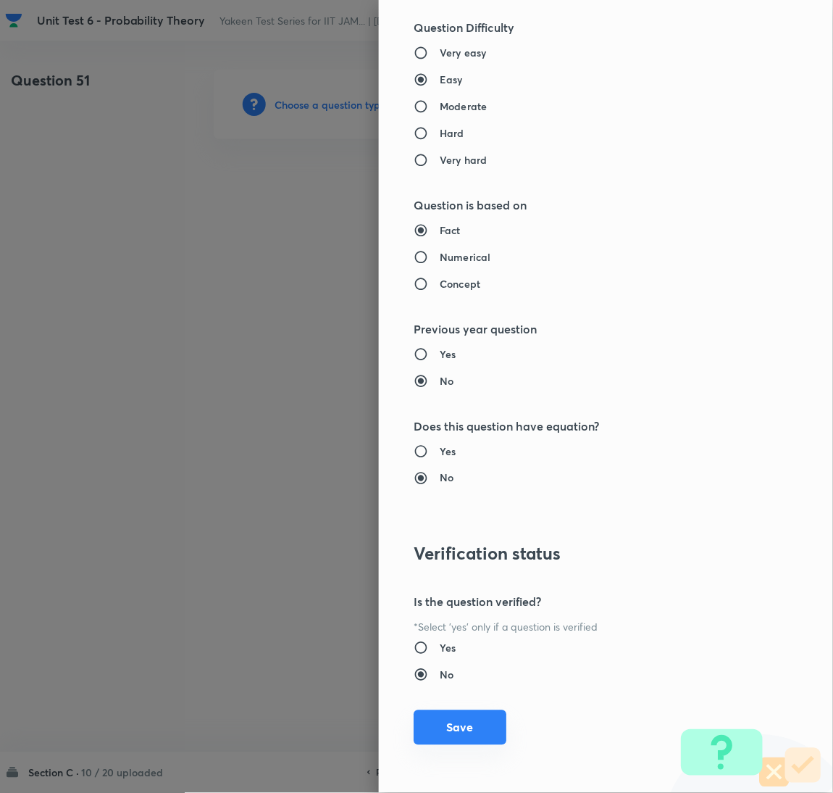
click at [450, 726] on button "Save" at bounding box center [460, 727] width 93 height 35
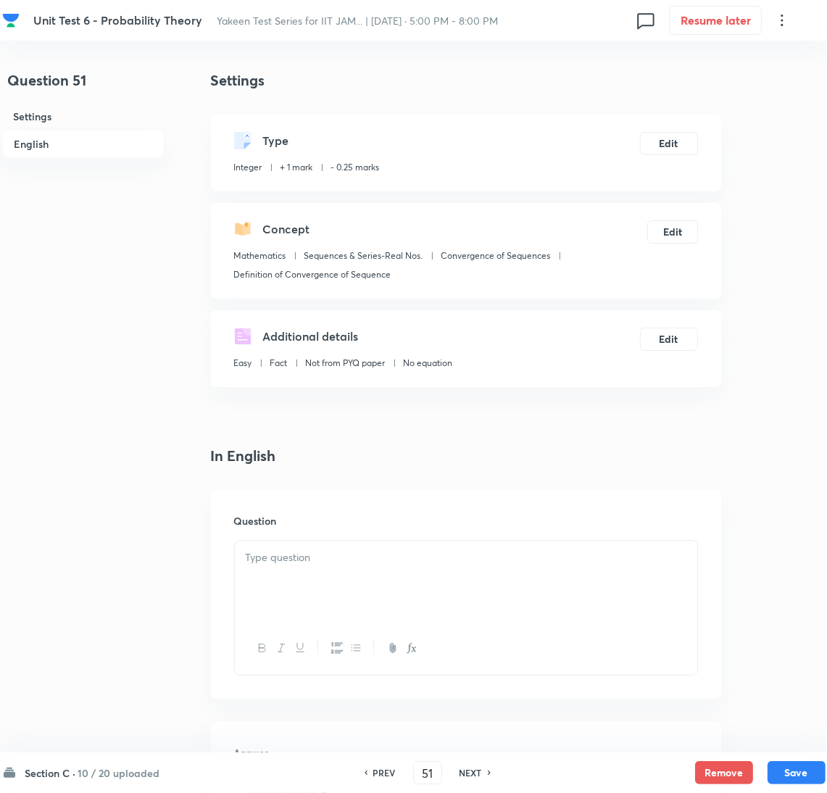
click at [332, 593] on div at bounding box center [466, 580] width 462 height 81
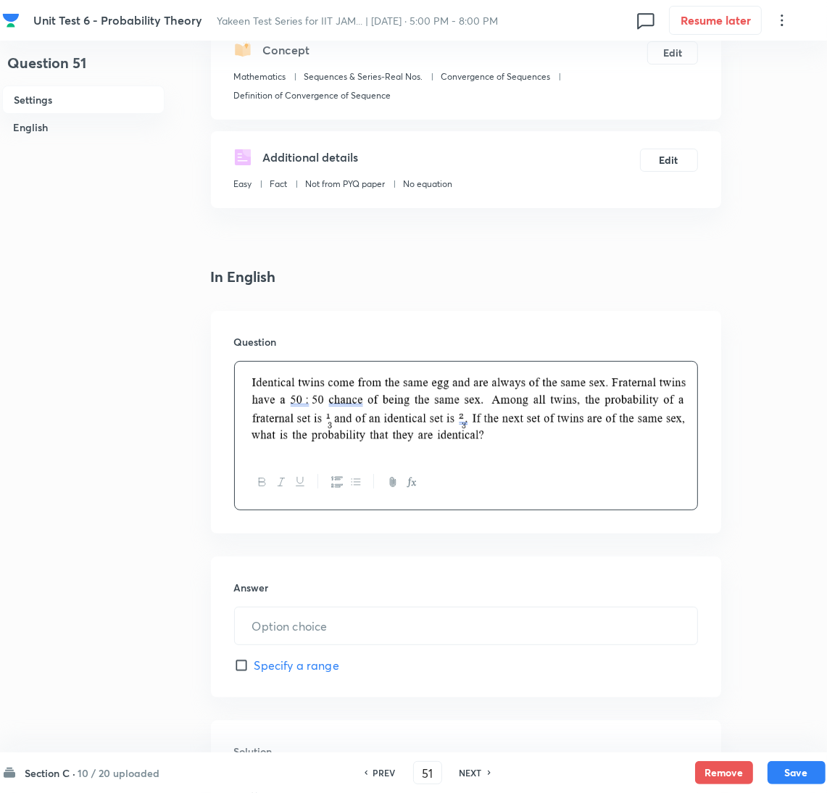
scroll to position [217, 0]
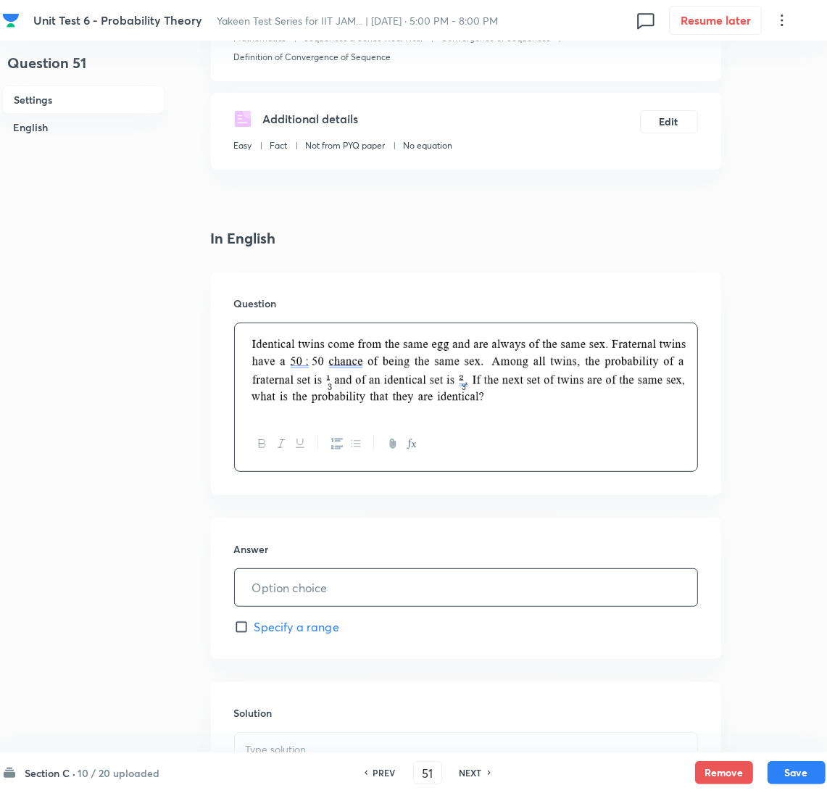
click at [304, 584] on input "text" at bounding box center [466, 587] width 462 height 37
click at [366, 596] on input "text" at bounding box center [466, 587] width 462 height 37
paste input "0.80"
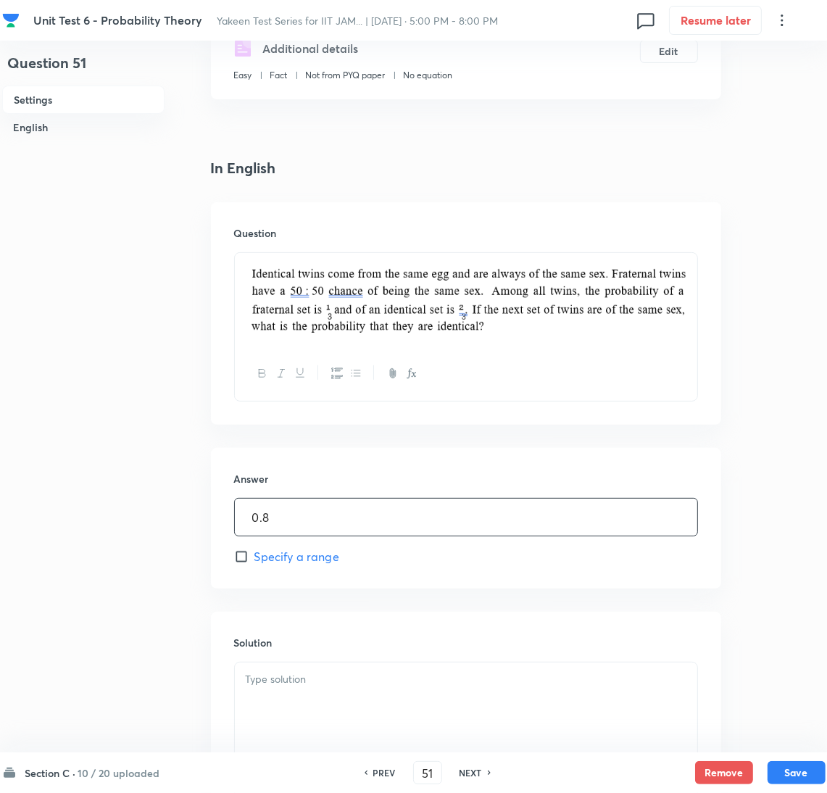
scroll to position [325, 0]
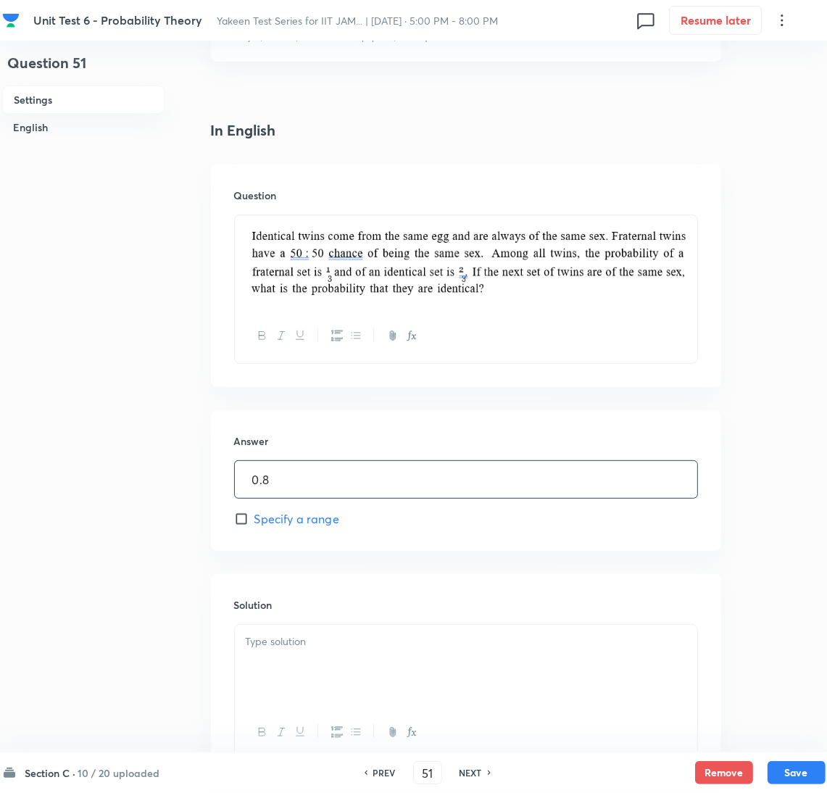
type input "0.8"
drag, startPoint x: 275, startPoint y: 653, endPoint x: 267, endPoint y: 654, distance: 8.1
click at [271, 654] on div at bounding box center [466, 665] width 462 height 81
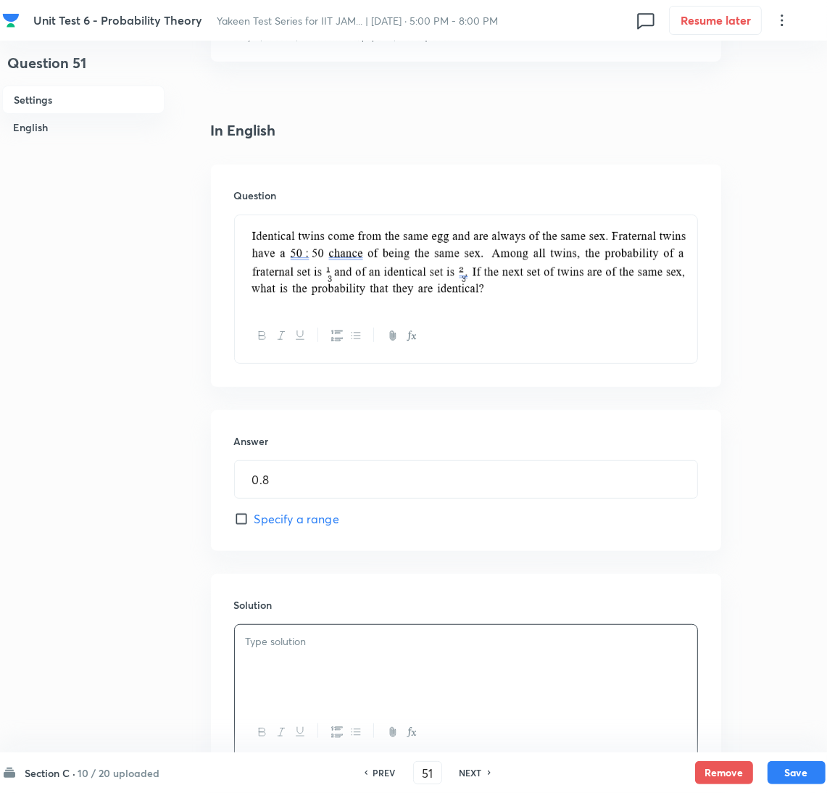
click at [293, 640] on p at bounding box center [466, 641] width 440 height 17
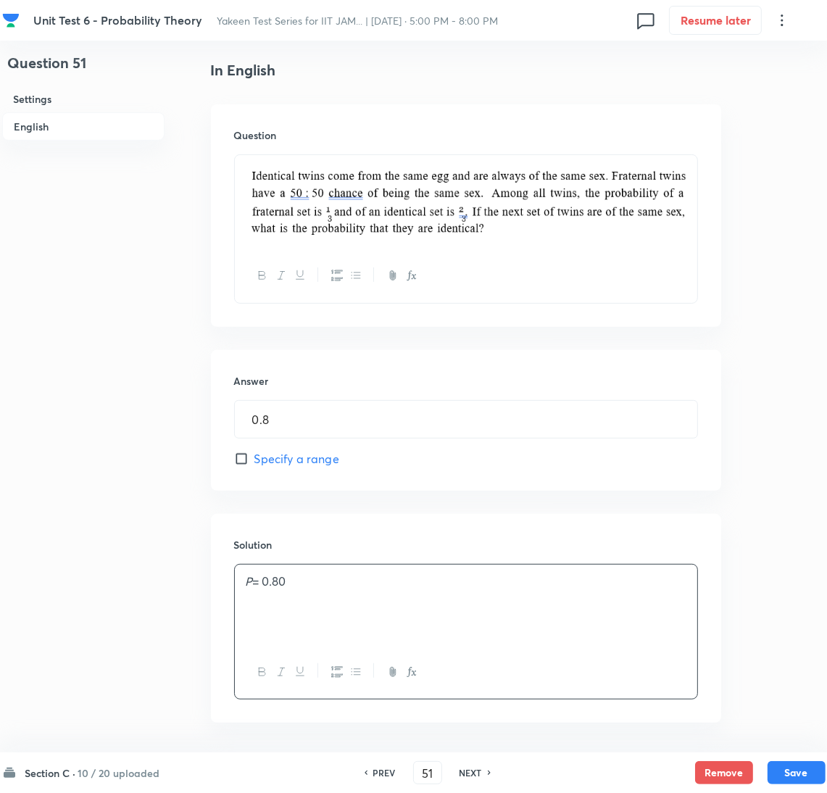
scroll to position [444, 0]
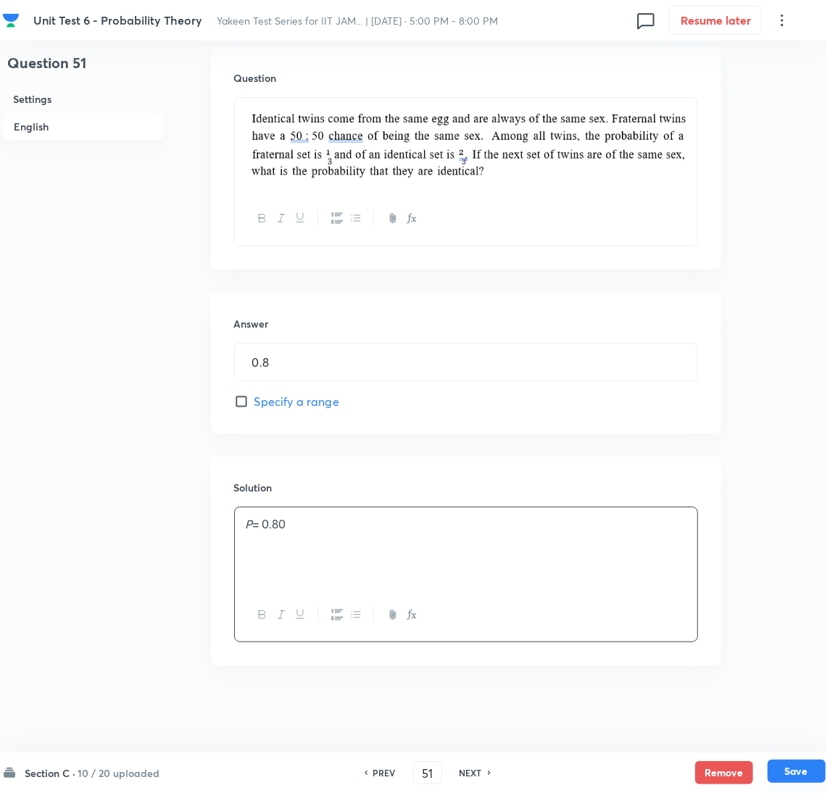
click at [798, 769] on button "Save" at bounding box center [796, 770] width 58 height 23
type input "52"
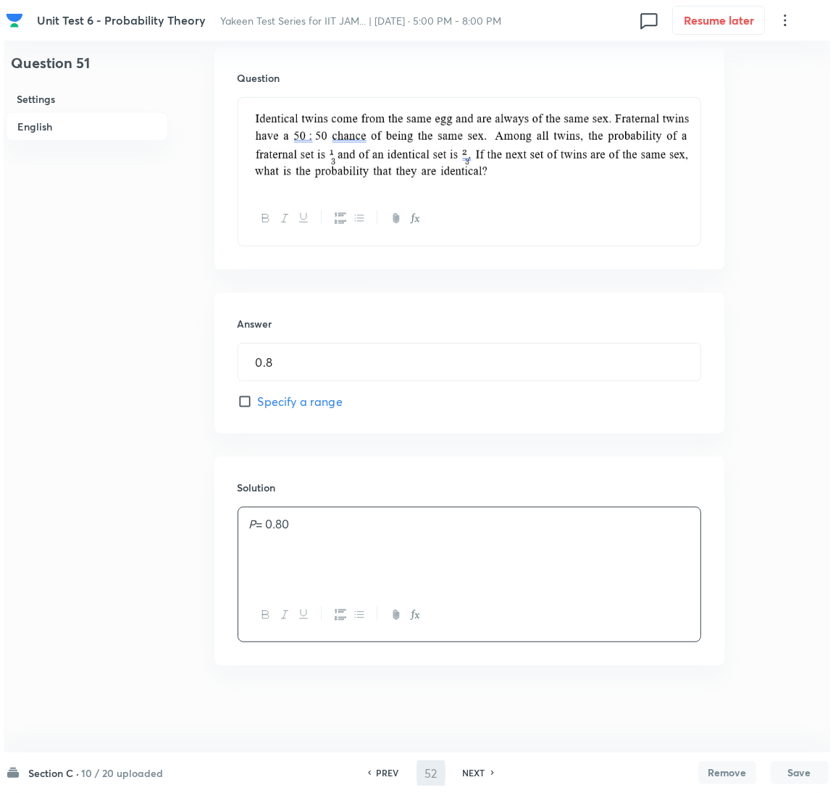
scroll to position [0, 0]
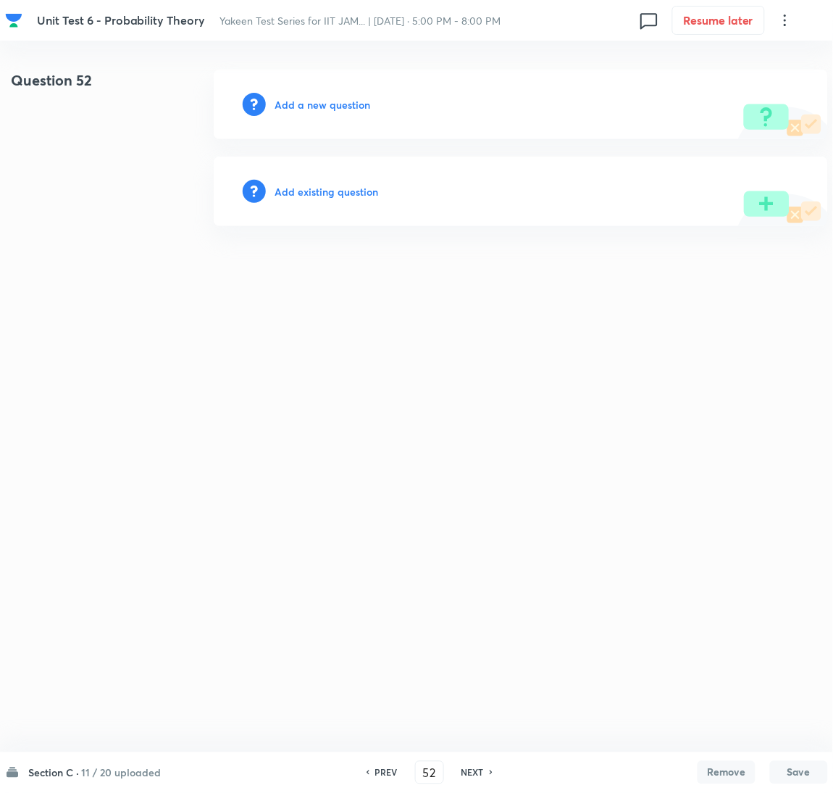
click at [301, 109] on h6 "Add a new question" at bounding box center [323, 104] width 96 height 15
click at [299, 108] on h6 "Choose a question type" at bounding box center [331, 104] width 112 height 15
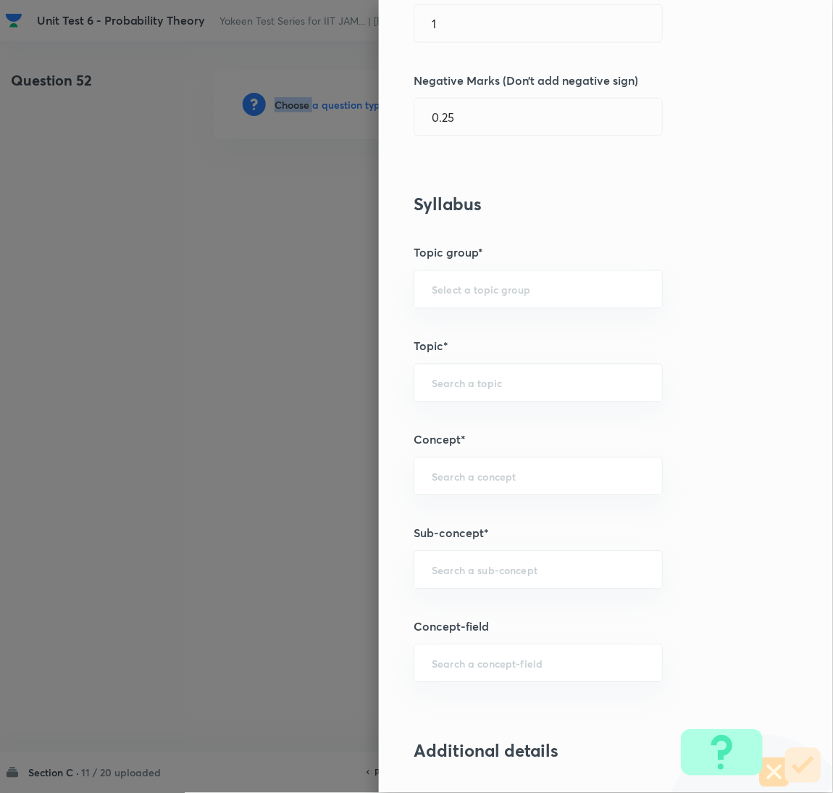
scroll to position [543, 0]
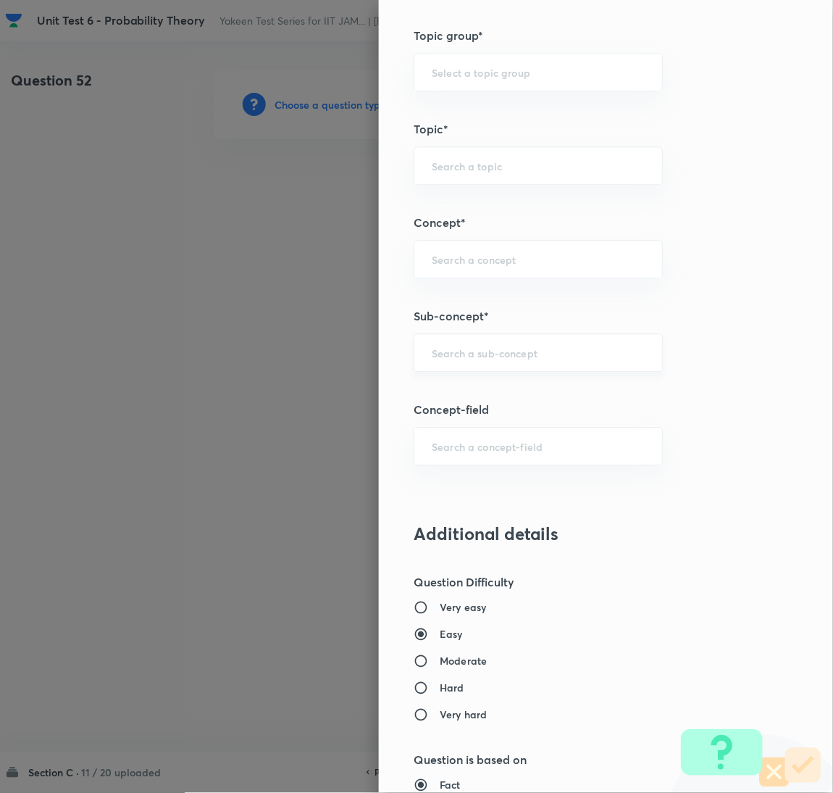
click at [464, 357] on input "text" at bounding box center [538, 353] width 213 height 14
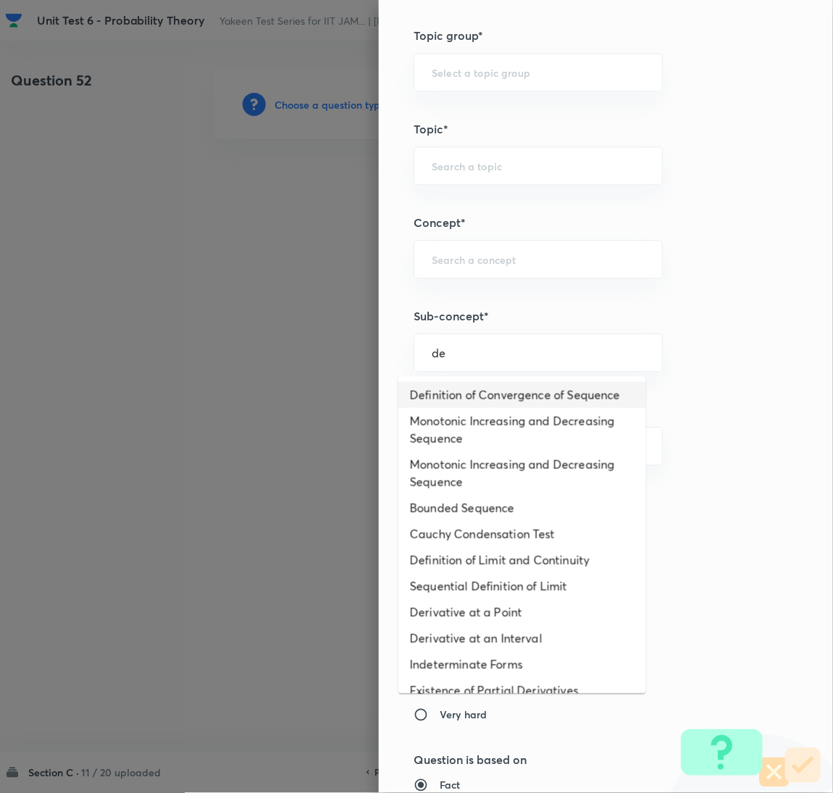
click at [446, 405] on li "Definition of Convergence of Sequence" at bounding box center [522, 395] width 248 height 26
type input "Definition of Convergence of Sequence"
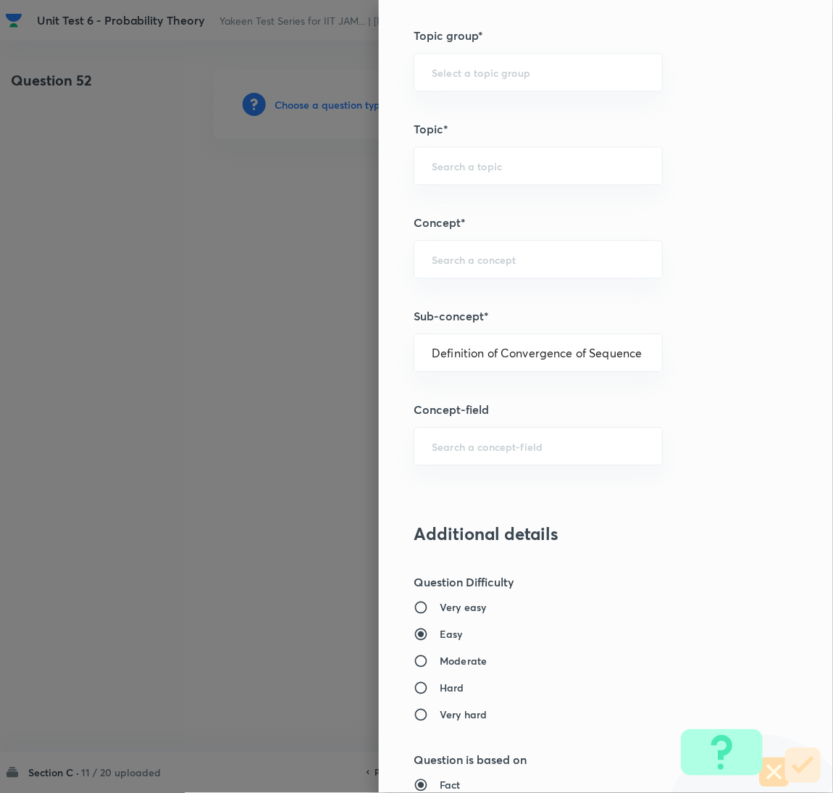
type input "Mathematics"
type input "Sequences & Series-Real Nos."
type input "Convergence of Sequences"
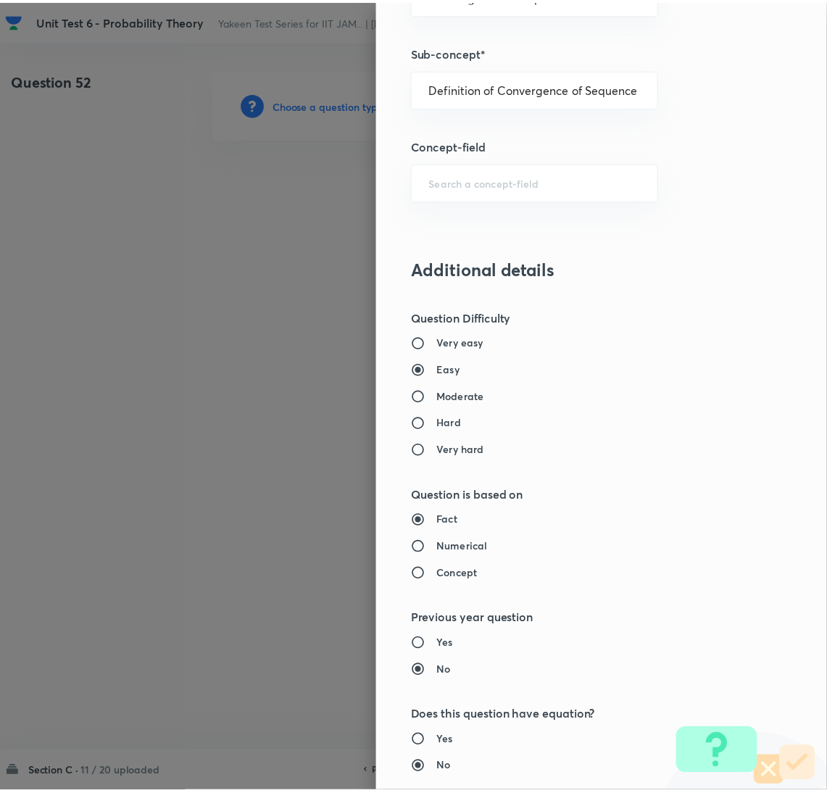
scroll to position [1098, 0]
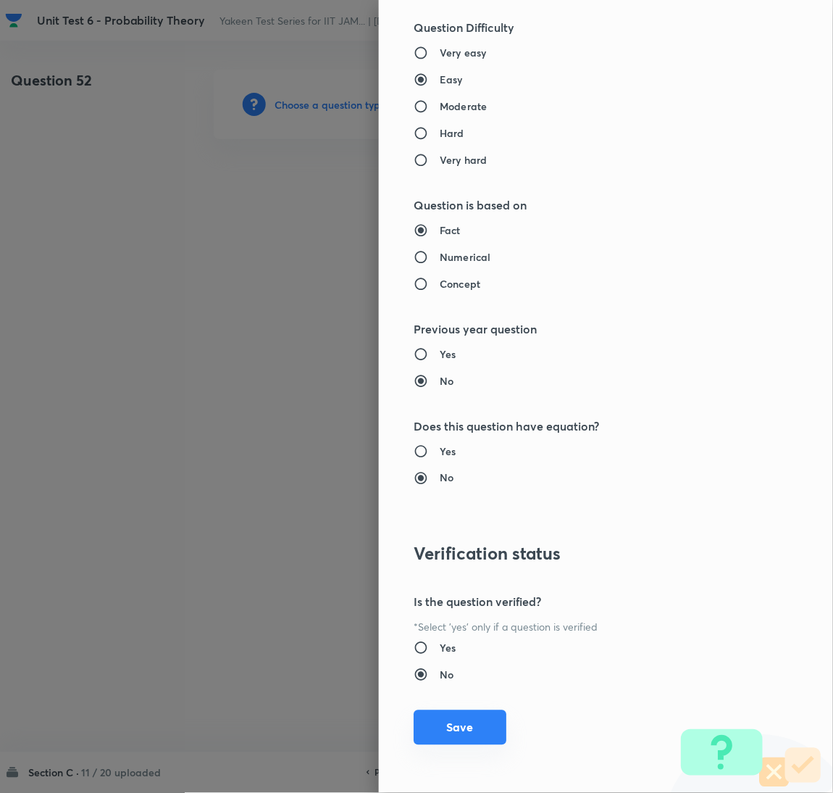
click at [470, 727] on button "Save" at bounding box center [460, 727] width 93 height 35
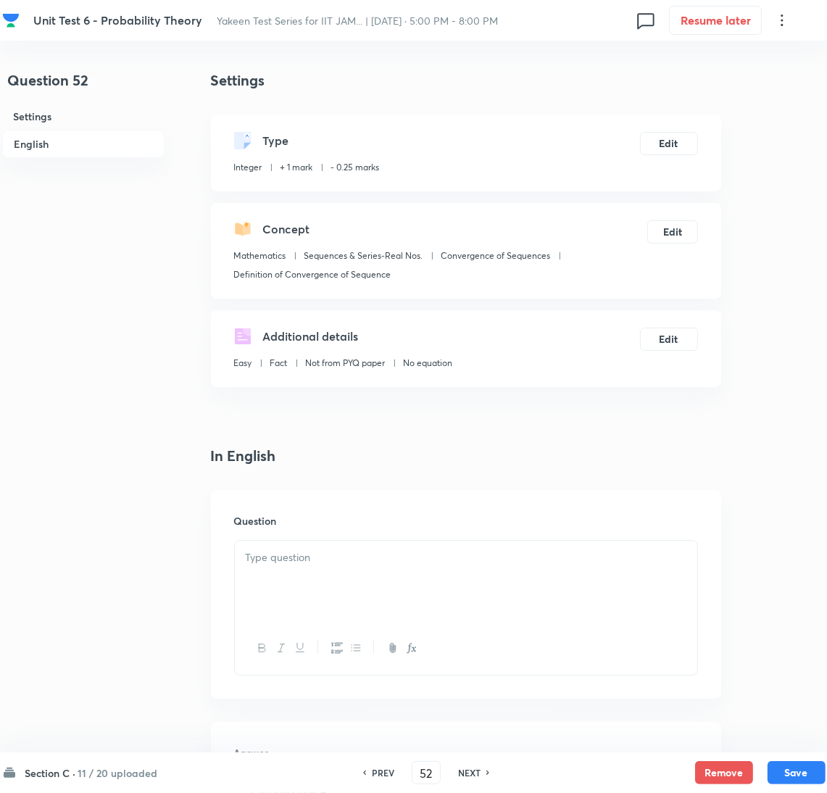
click at [290, 591] on div at bounding box center [466, 580] width 462 height 81
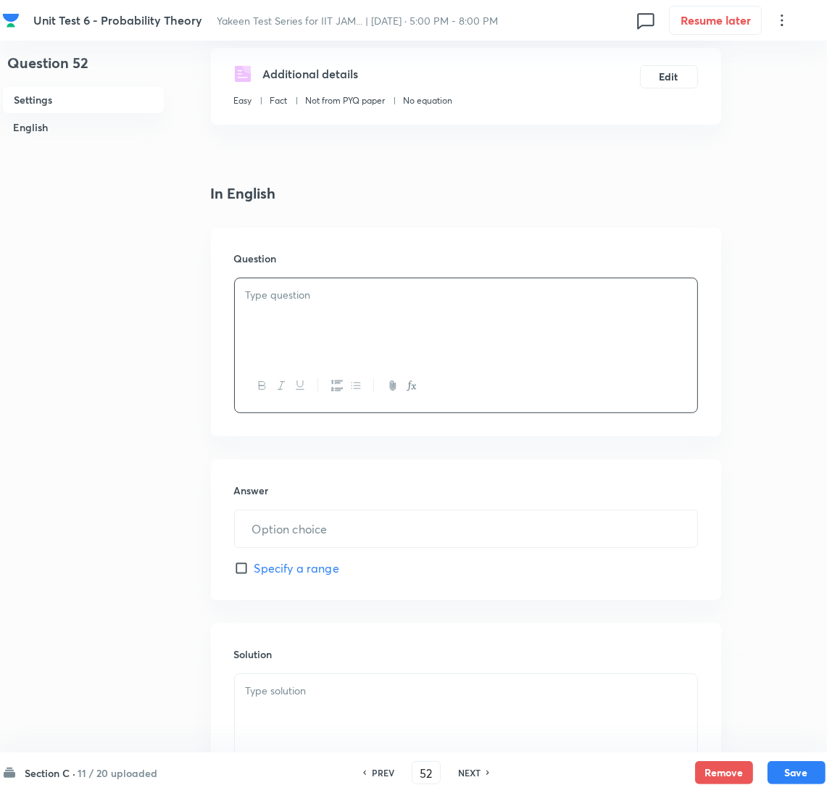
scroll to position [325, 0]
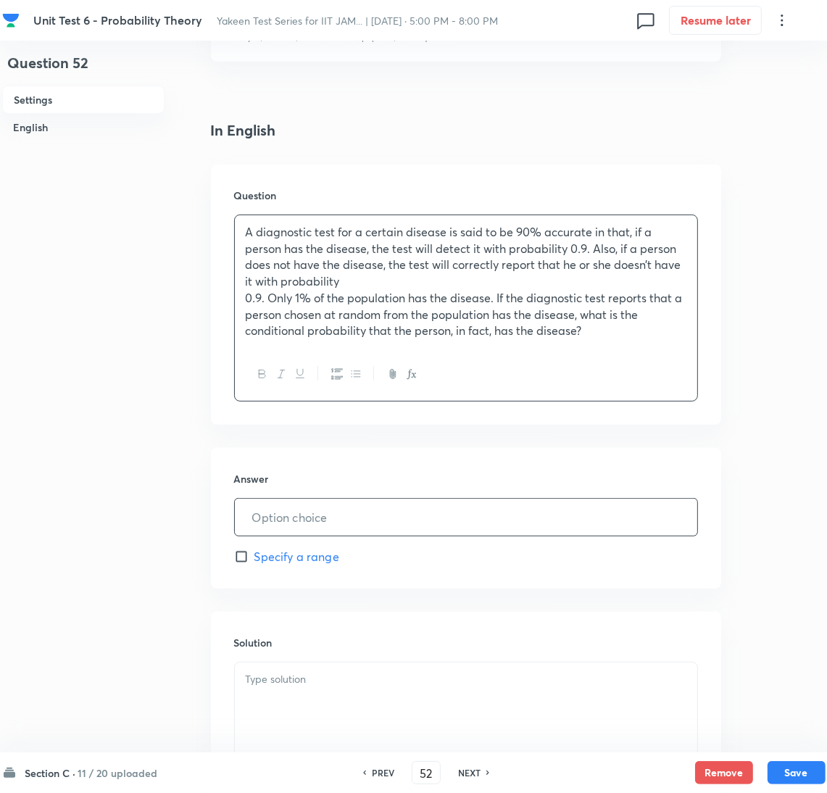
click at [303, 519] on input "text" at bounding box center [466, 516] width 462 height 37
click at [323, 519] on input "text" at bounding box center [466, 516] width 462 height 37
paste input "0.083"
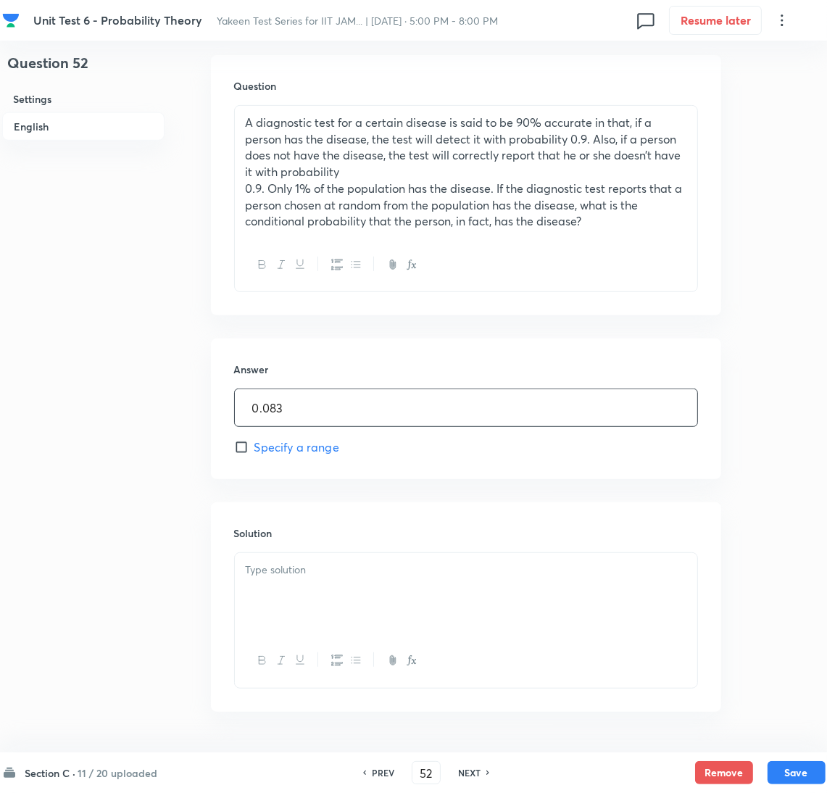
type input "0.083"
click at [301, 564] on p at bounding box center [466, 569] width 440 height 17
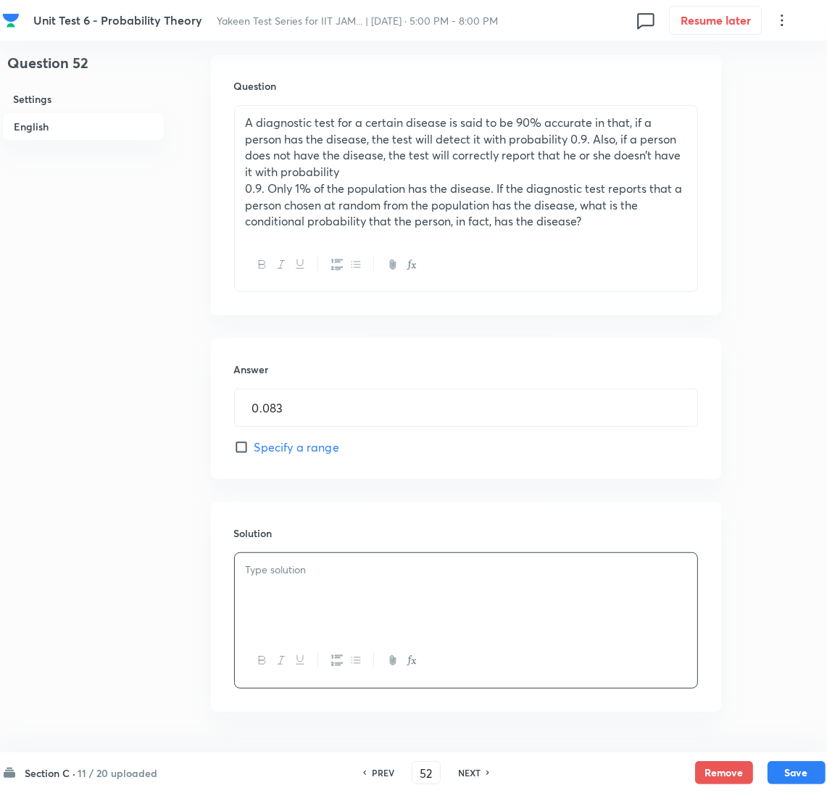
click at [355, 591] on div at bounding box center [466, 593] width 462 height 81
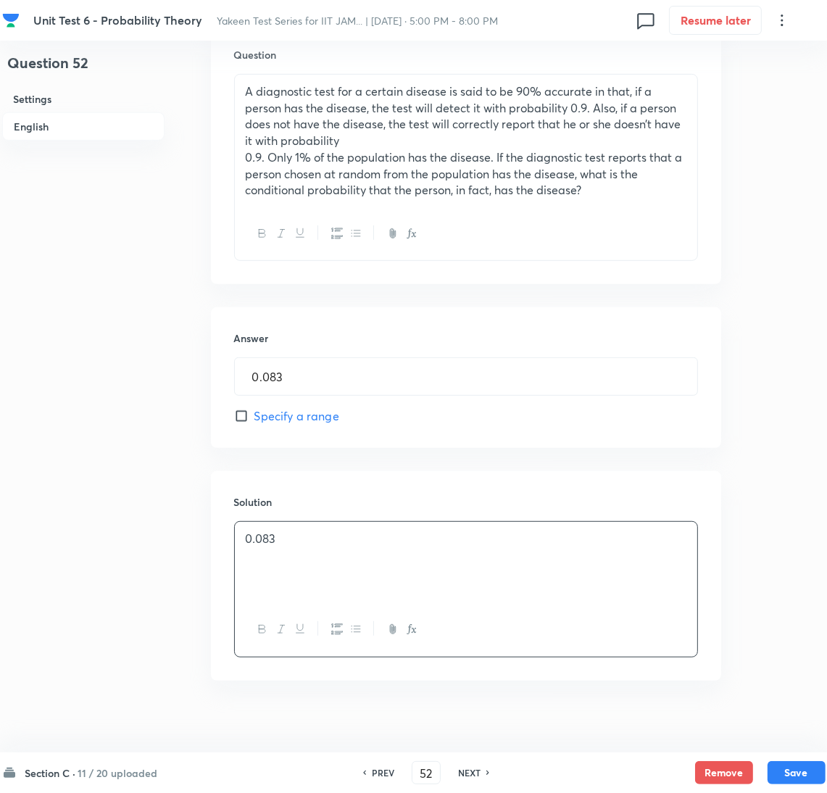
scroll to position [481, 0]
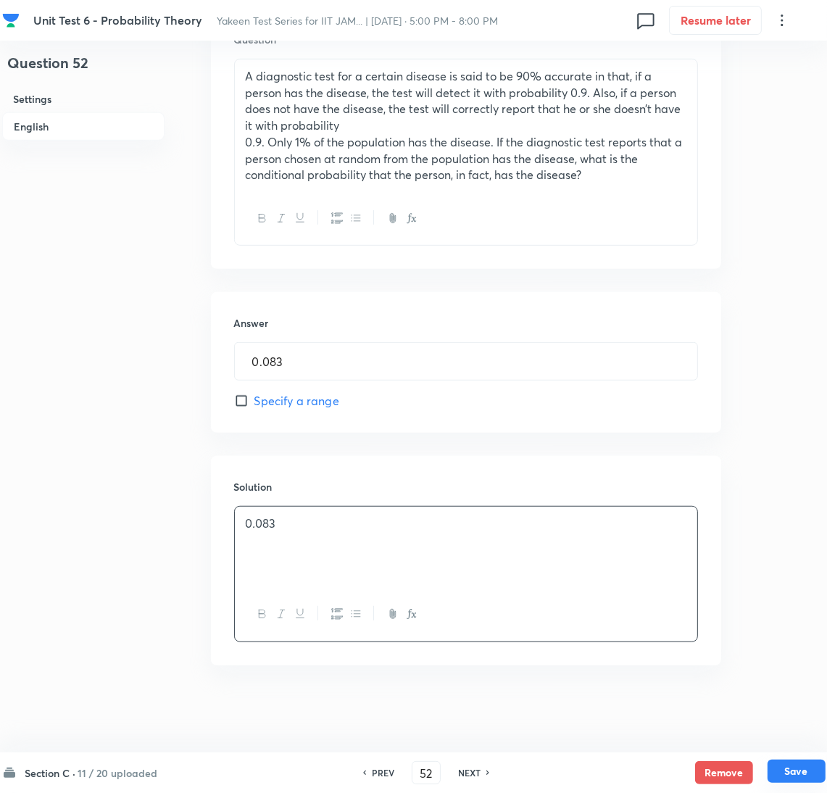
click at [802, 769] on button "Save" at bounding box center [796, 770] width 58 height 23
type input "53"
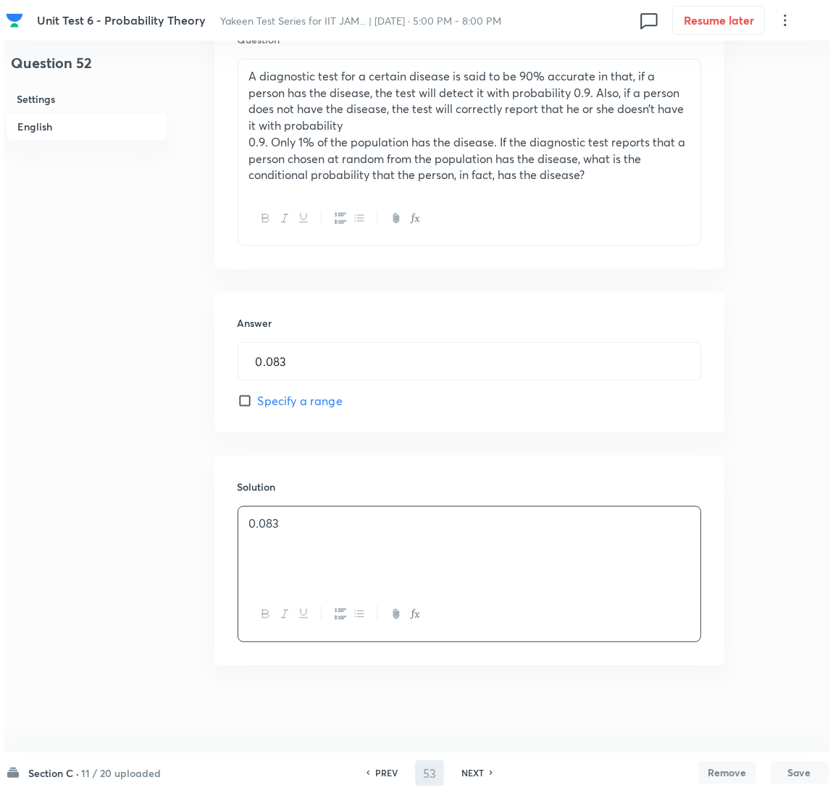
scroll to position [0, 0]
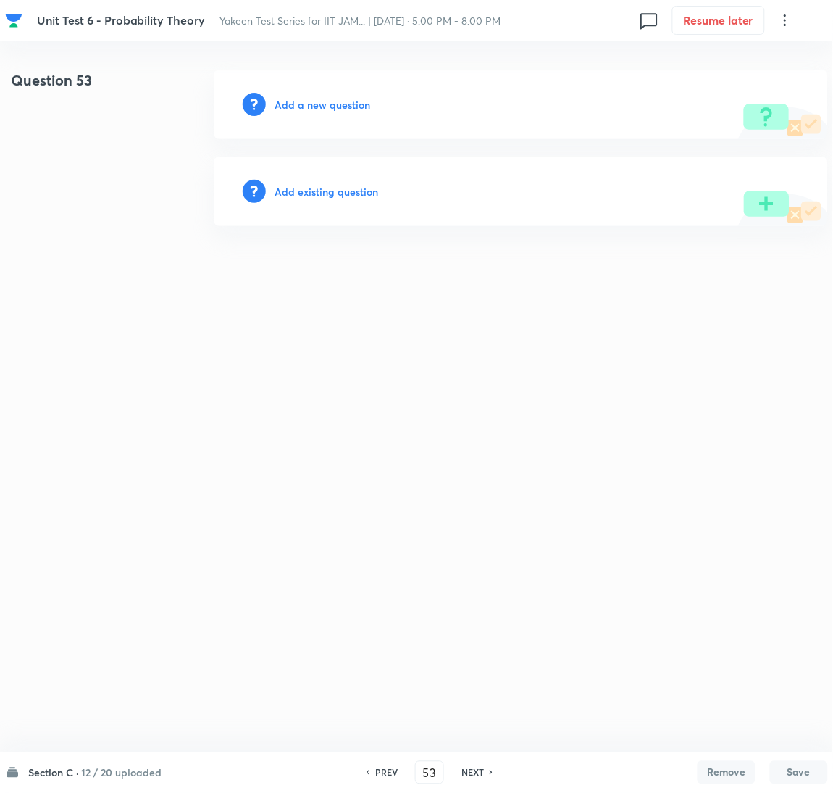
click at [301, 109] on h6 "Add a new question" at bounding box center [323, 104] width 96 height 15
click at [301, 109] on h6 "Choose a question type" at bounding box center [331, 104] width 112 height 15
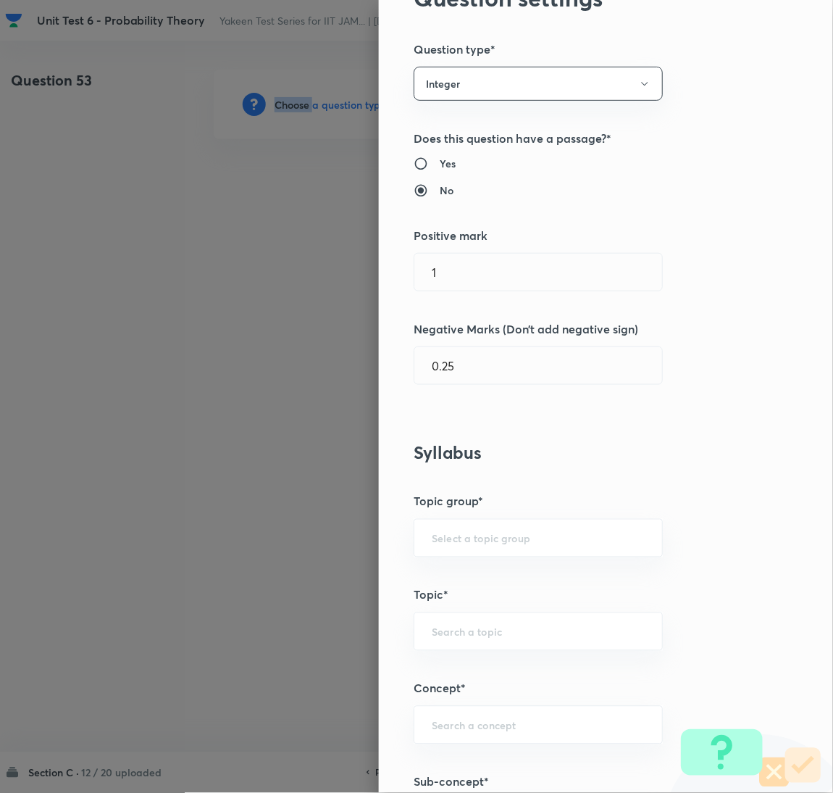
scroll to position [217, 0]
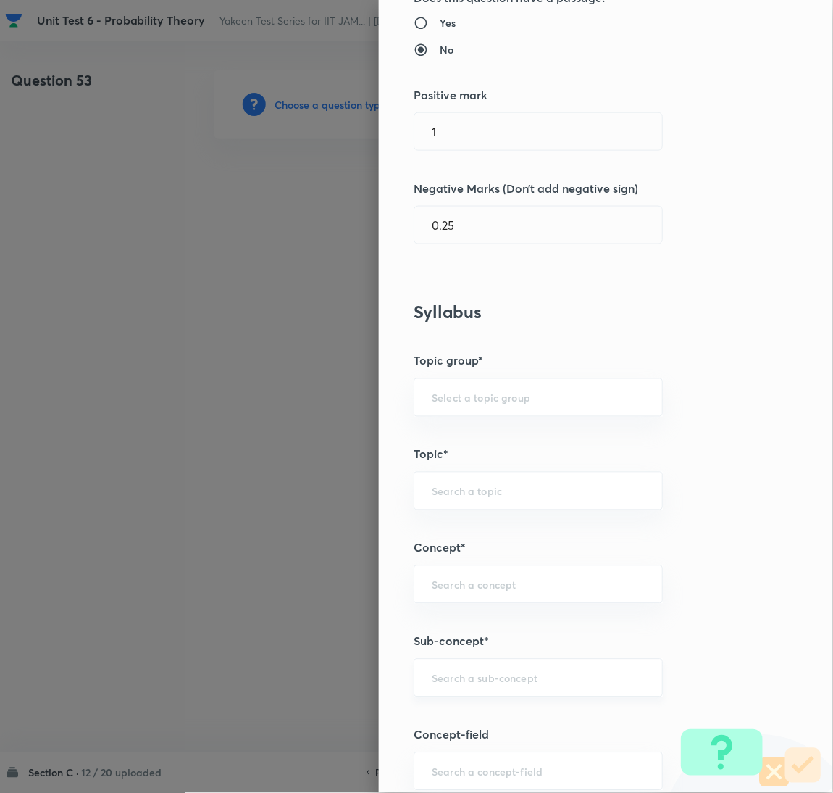
click at [455, 680] on input "text" at bounding box center [538, 678] width 213 height 14
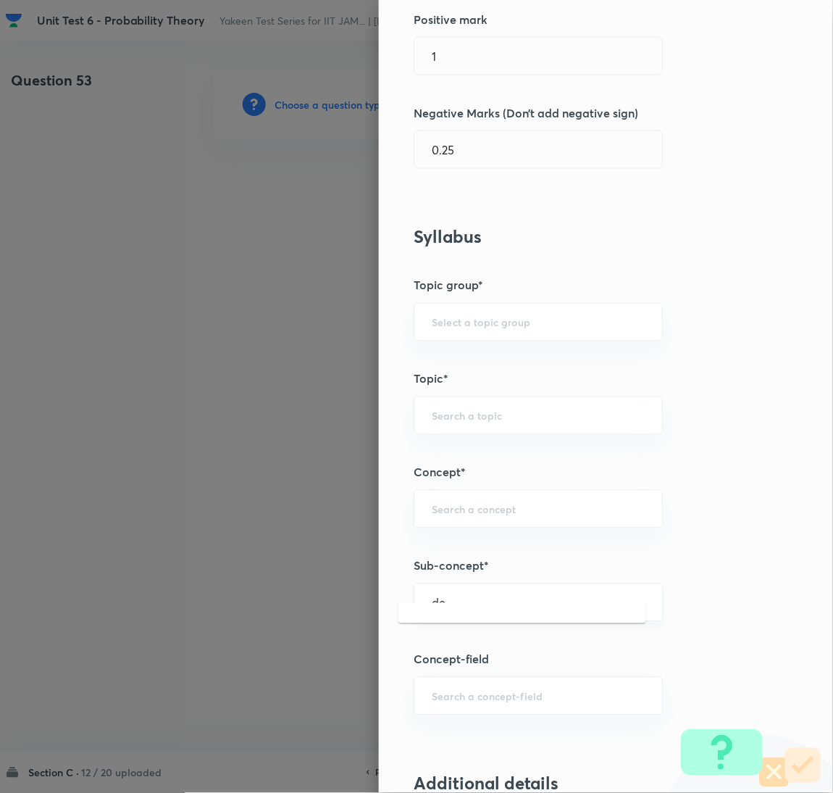
scroll to position [325, 0]
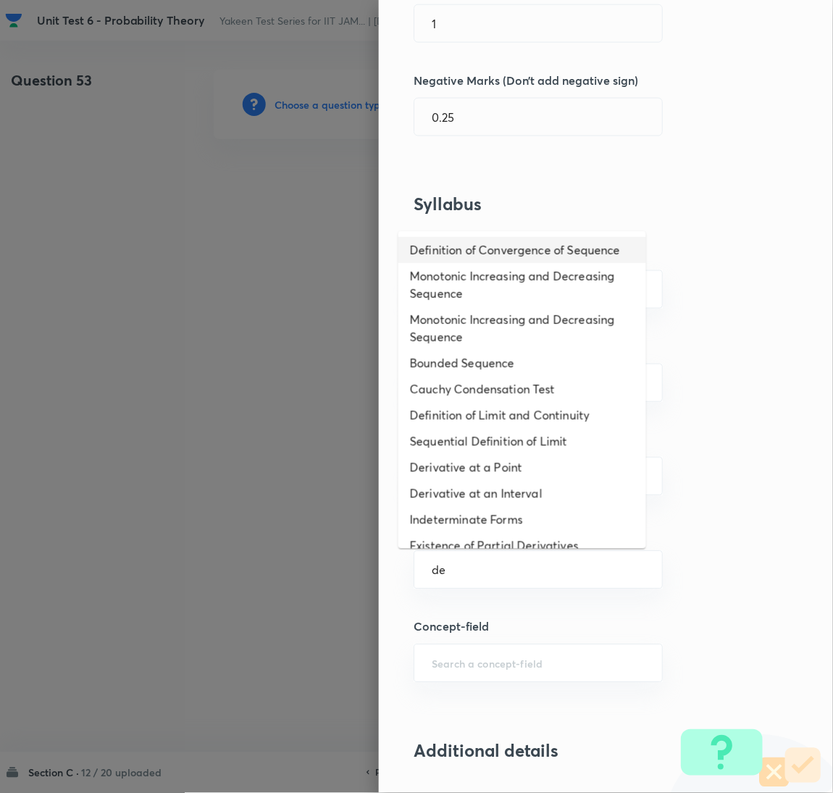
click at [486, 249] on li "Definition of Convergence of Sequence" at bounding box center [522, 250] width 248 height 26
type input "Definition of Convergence of Sequence"
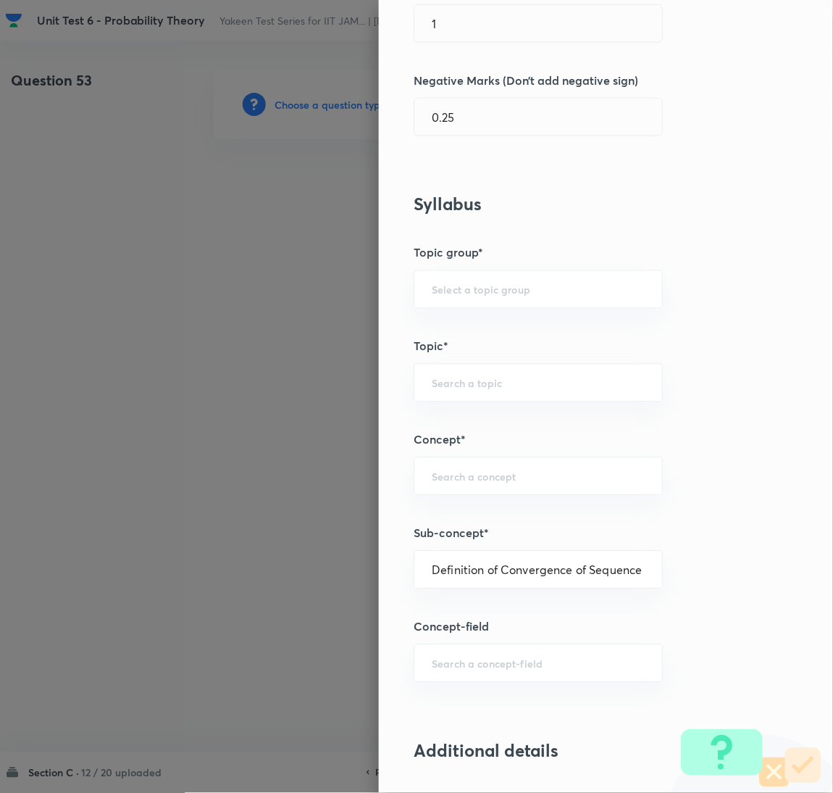
type input "Mathematics"
type input "Sequences & Series-Real Nos."
type input "Convergence of Sequences"
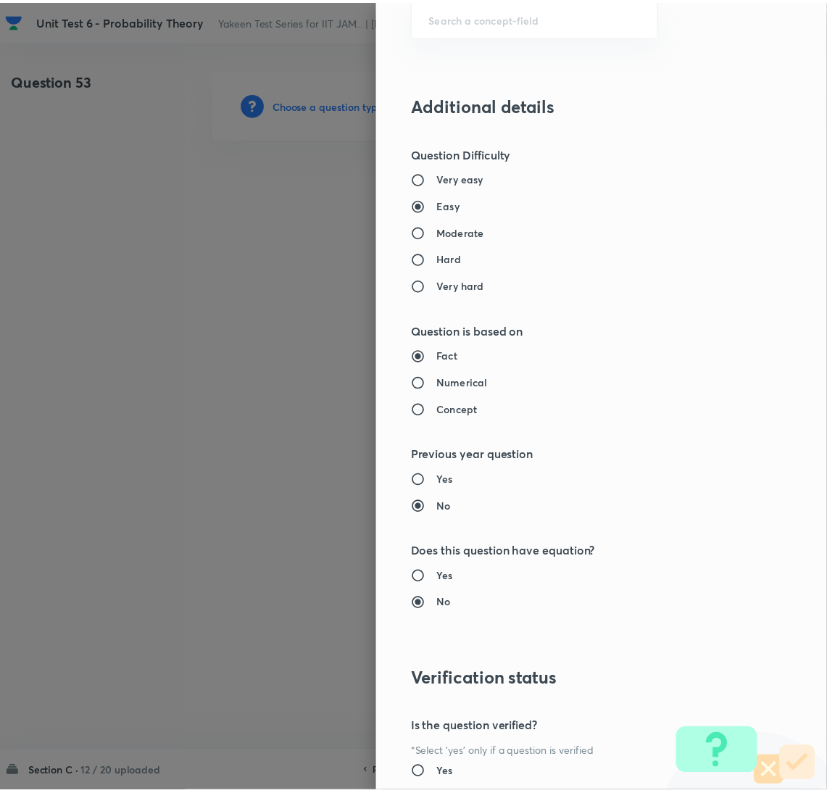
scroll to position [1098, 0]
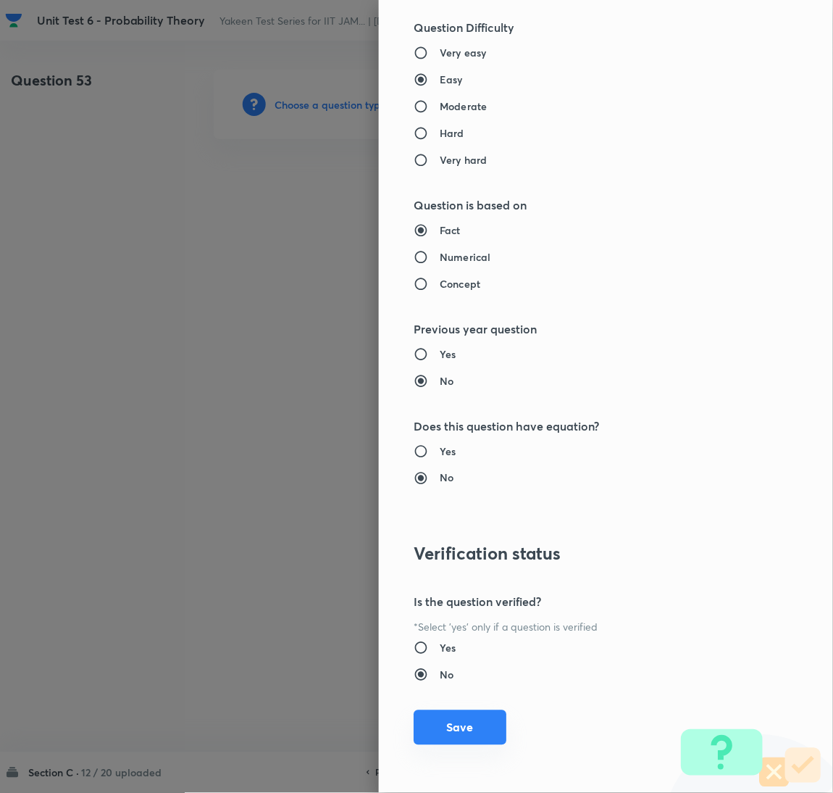
click at [454, 728] on button "Save" at bounding box center [460, 727] width 93 height 35
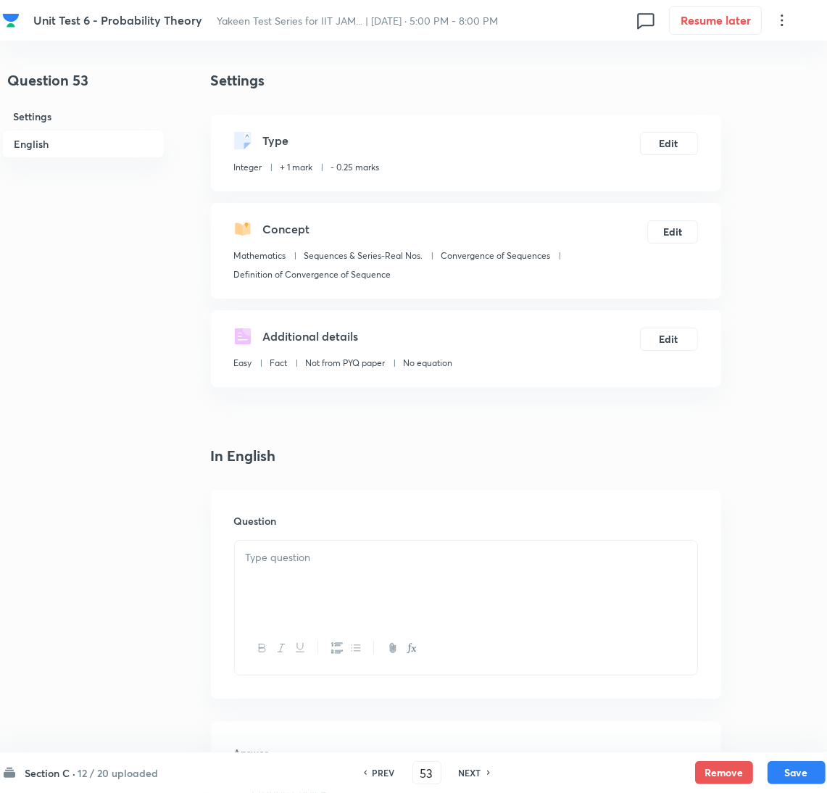
click at [272, 561] on p at bounding box center [466, 557] width 440 height 17
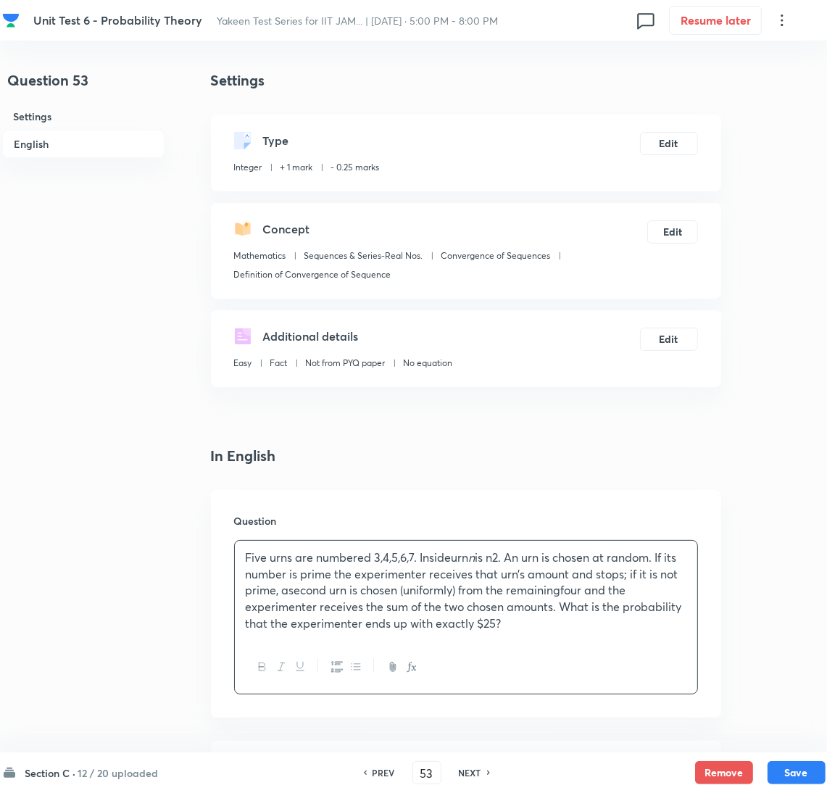
click at [459, 559] on p "Five urns are numbered 3 , 4 , 5 , 6 , 7. Insideurn n is n2. An urn is chosen a…" at bounding box center [466, 590] width 440 height 83
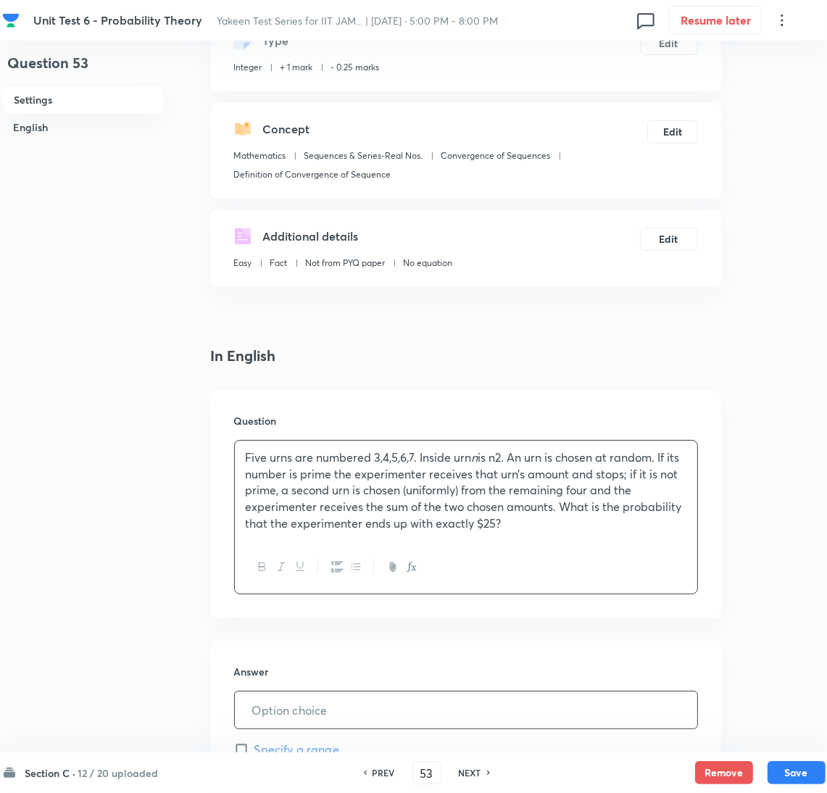
scroll to position [217, 0]
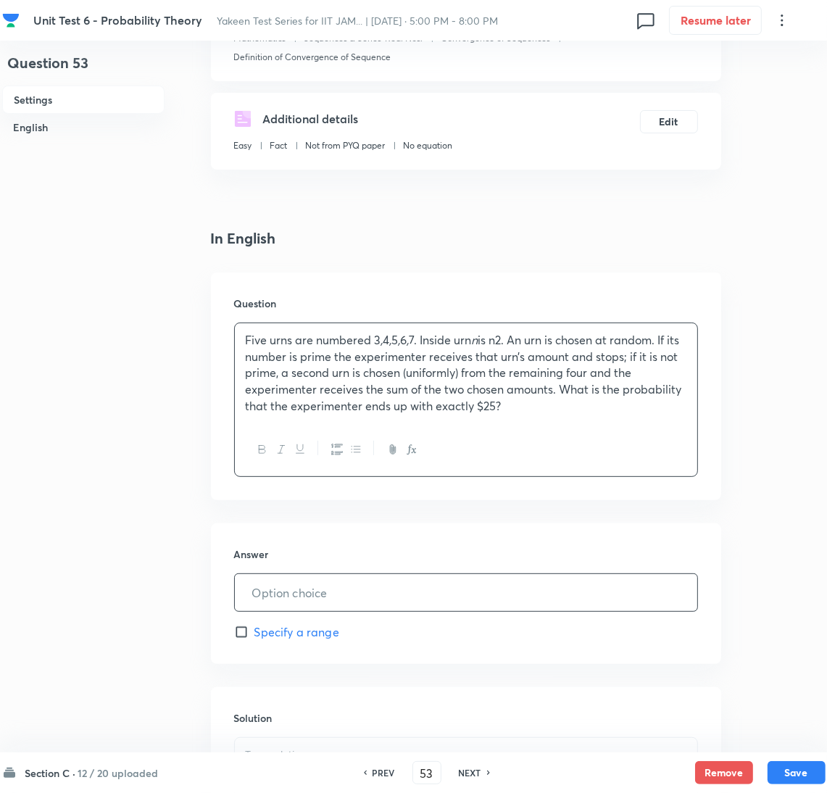
click at [318, 599] on input "text" at bounding box center [466, 592] width 462 height 37
click at [290, 596] on input "text" at bounding box center [466, 592] width 462 height 37
paste input "0.25"
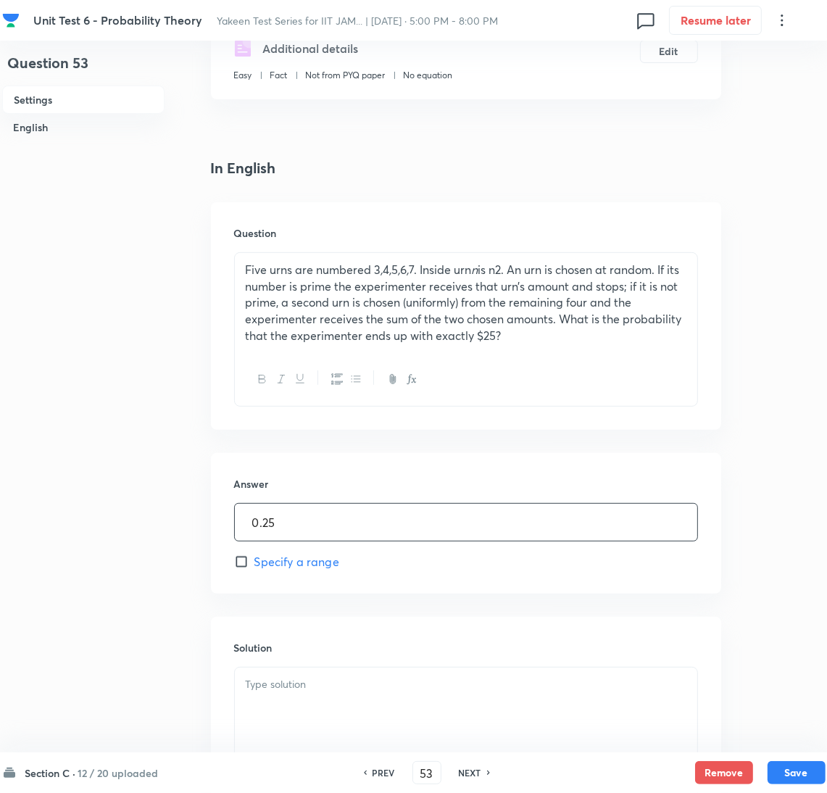
scroll to position [435, 0]
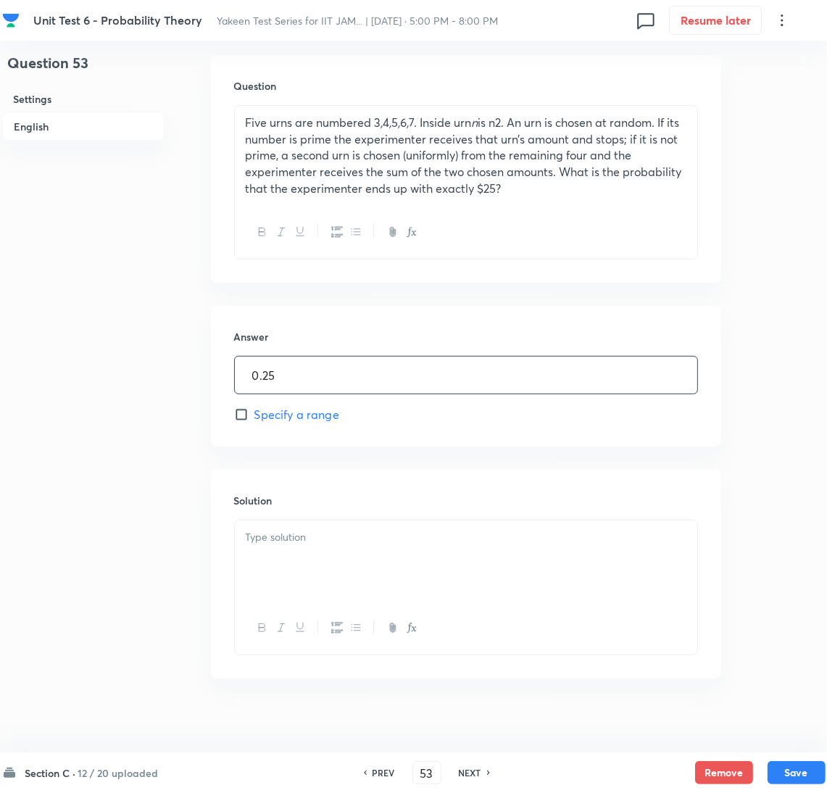
type input "0.25"
click at [295, 565] on div at bounding box center [466, 560] width 462 height 81
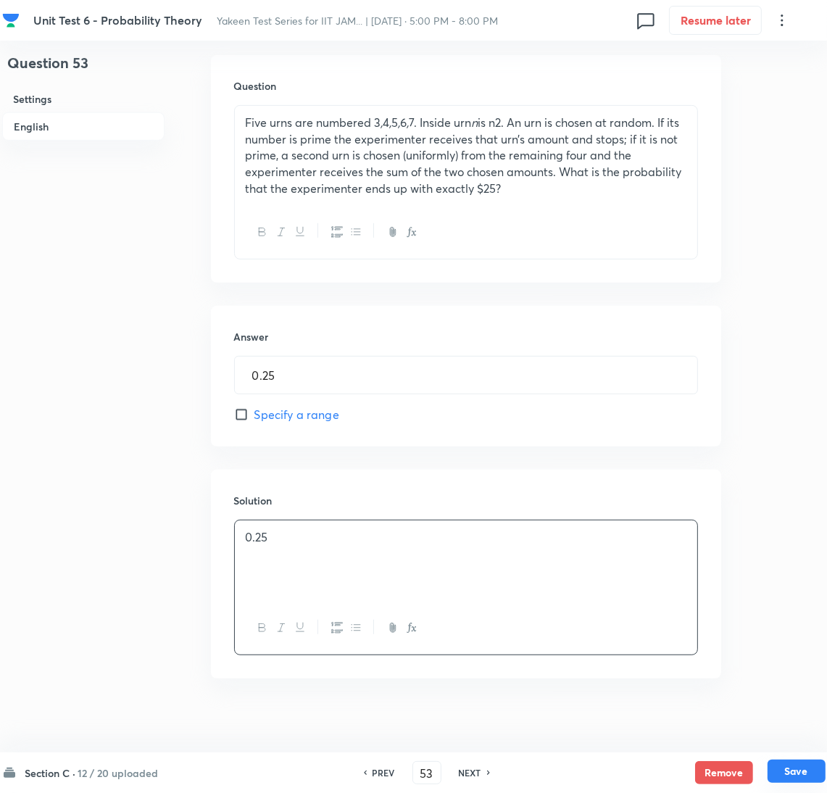
click at [803, 765] on button "Save" at bounding box center [796, 770] width 58 height 23
type input "54"
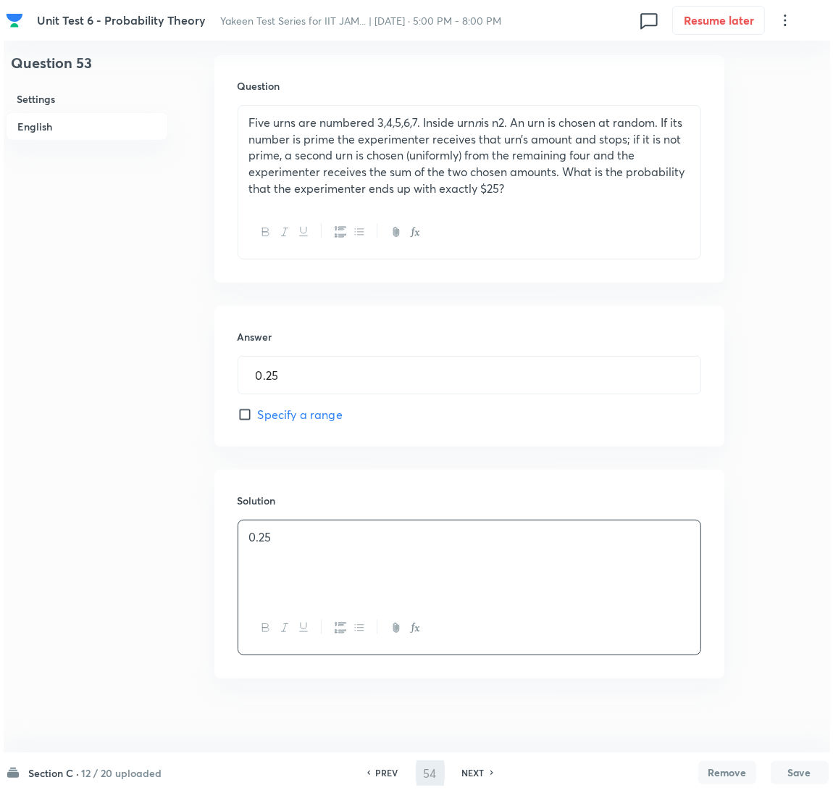
scroll to position [0, 0]
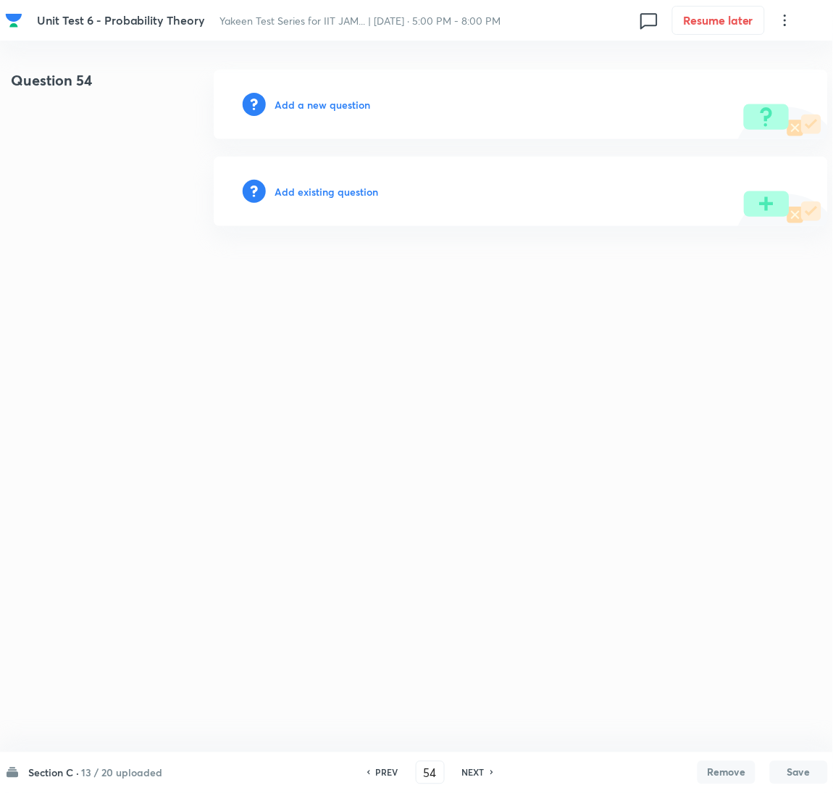
click at [301, 101] on h6 "Add a new question" at bounding box center [323, 104] width 96 height 15
click at [301, 101] on h6 "Choose a question type" at bounding box center [331, 104] width 112 height 15
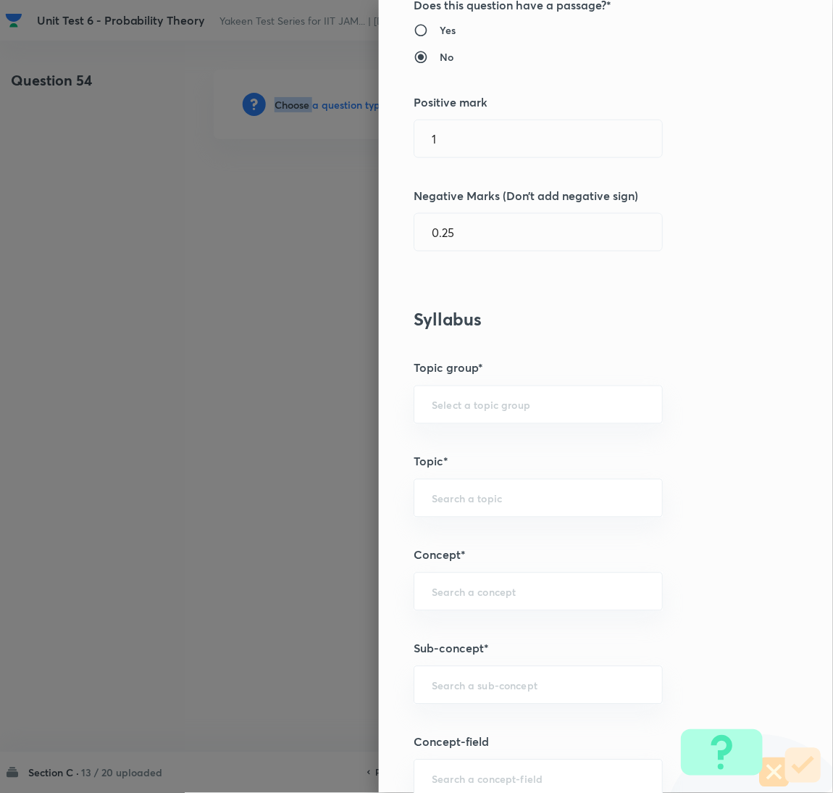
scroll to position [217, 0]
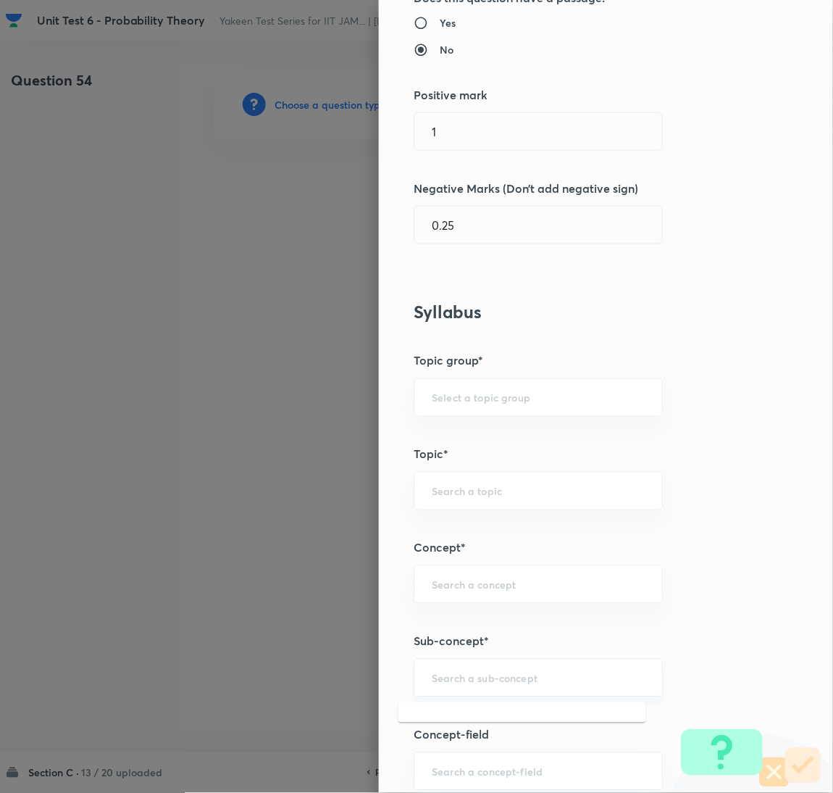
click at [471, 674] on input "text" at bounding box center [538, 678] width 213 height 14
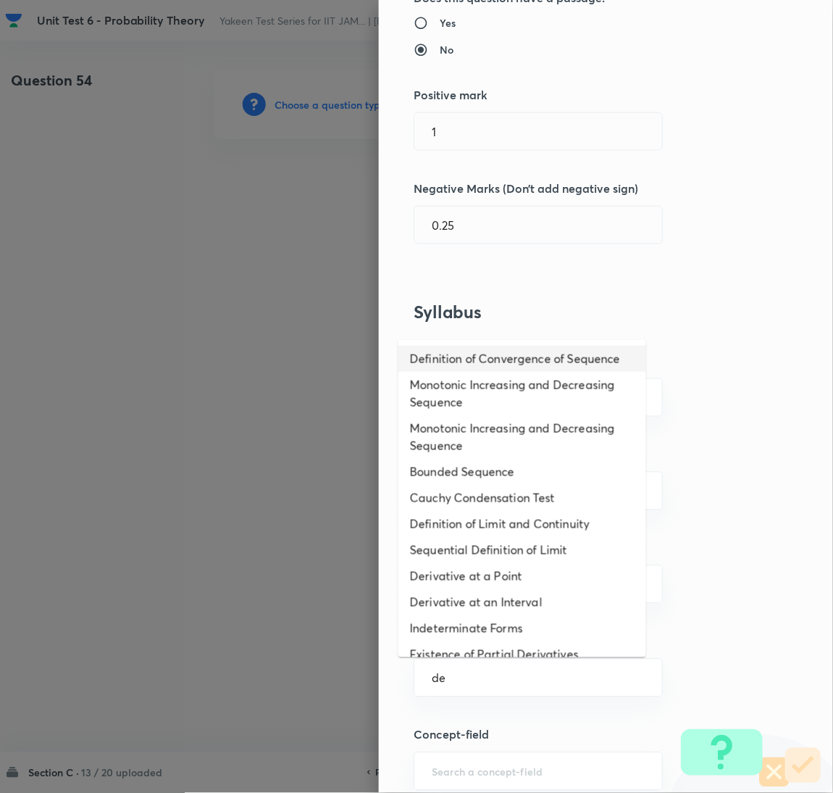
click at [477, 359] on li "Definition of Convergence of Sequence" at bounding box center [522, 359] width 248 height 26
type input "Definition of Convergence of Sequence"
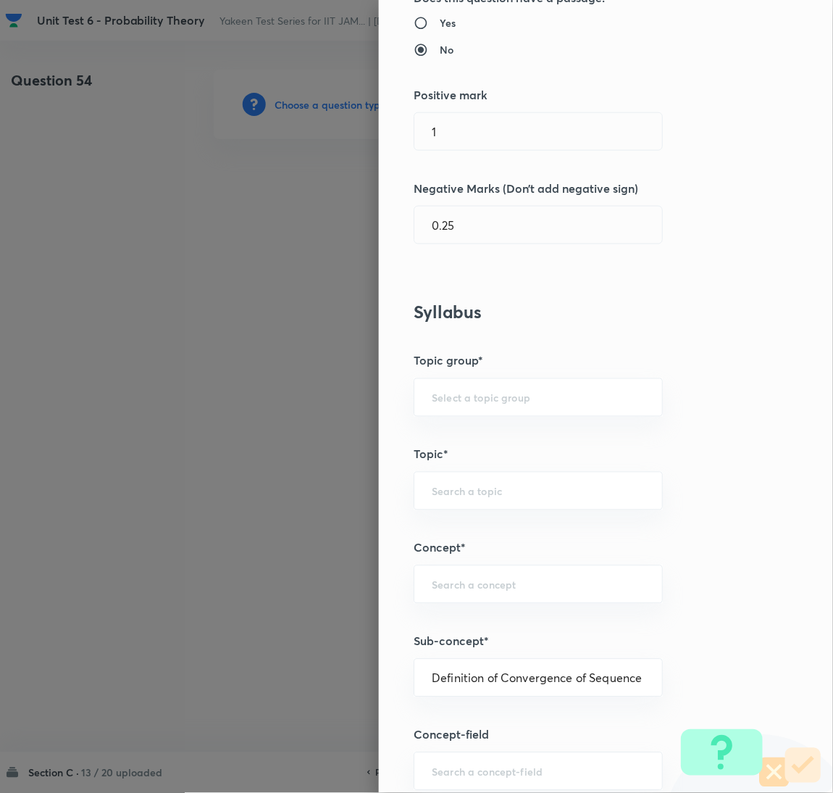
type input "Mathematics"
type input "Sequences & Series-Real Nos."
type input "Convergence of Sequences"
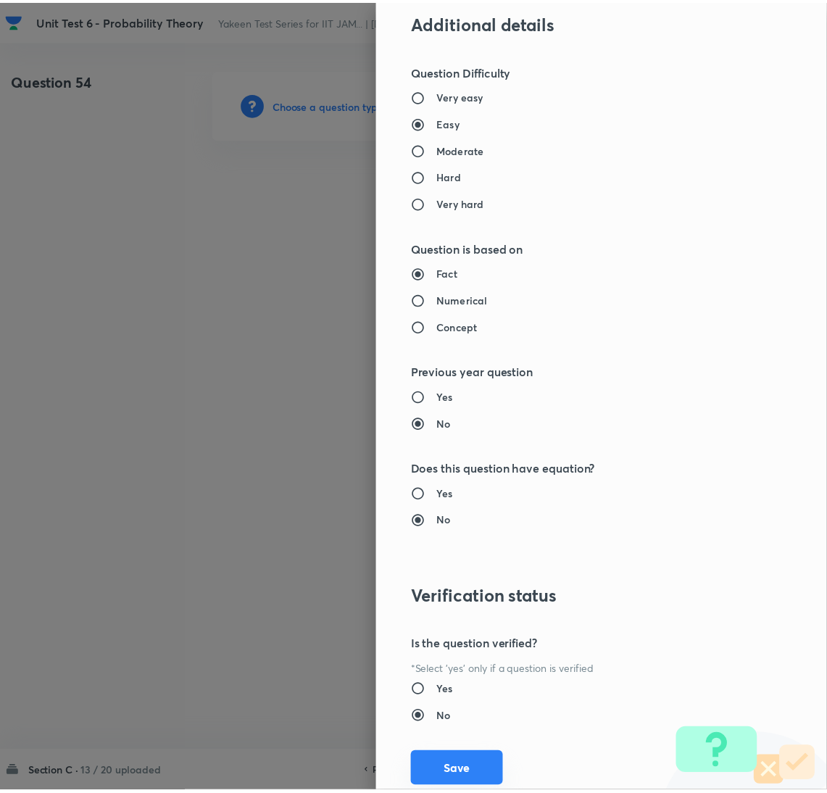
scroll to position [1098, 0]
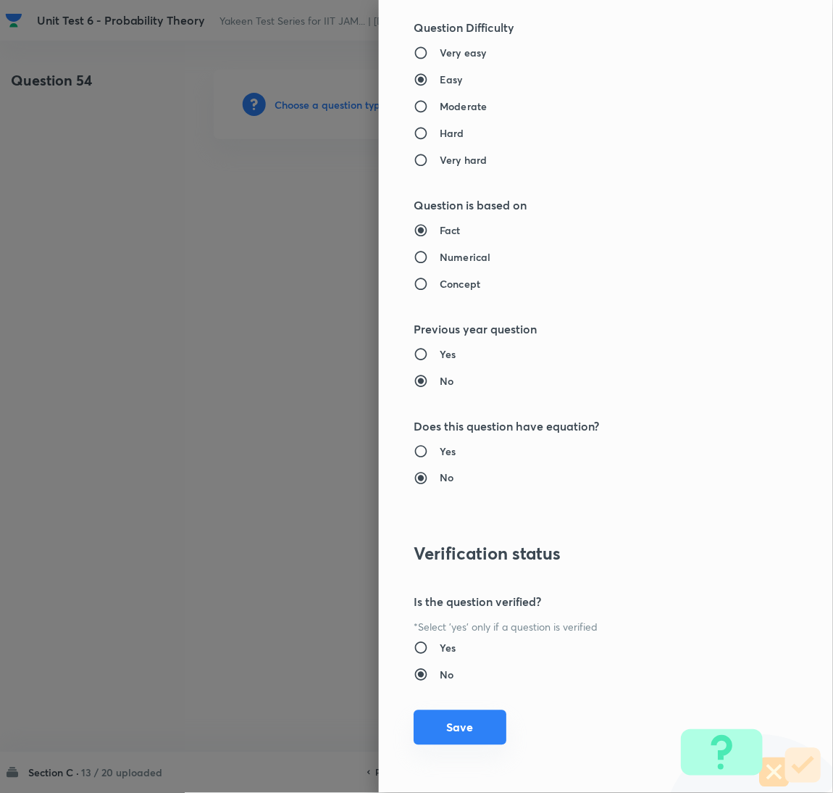
click at [467, 719] on button "Save" at bounding box center [460, 727] width 93 height 35
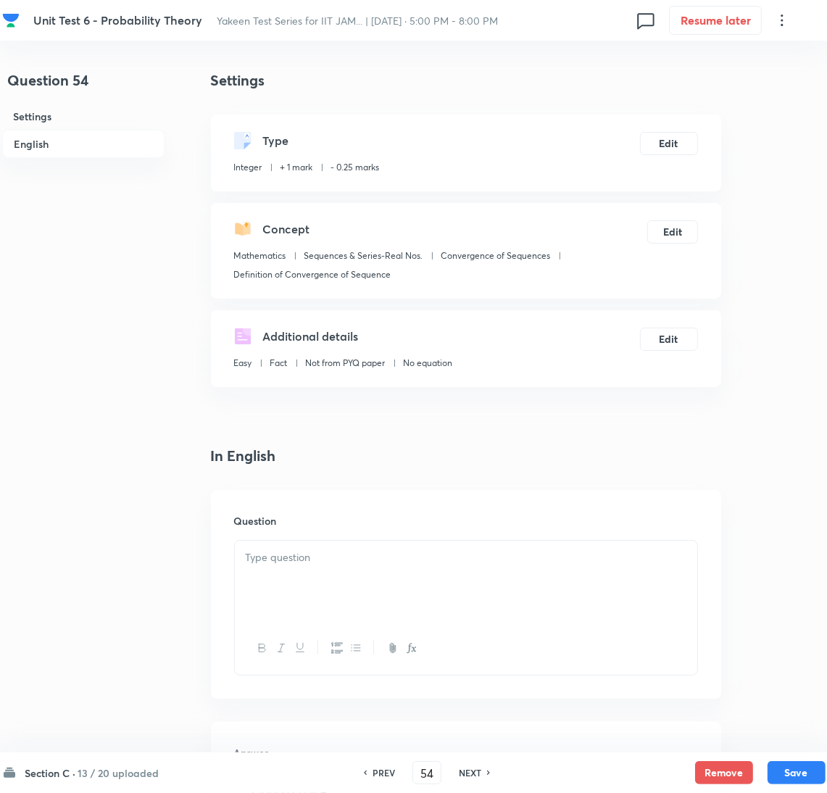
click at [346, 591] on div at bounding box center [466, 580] width 462 height 81
click at [296, 588] on div at bounding box center [466, 580] width 462 height 81
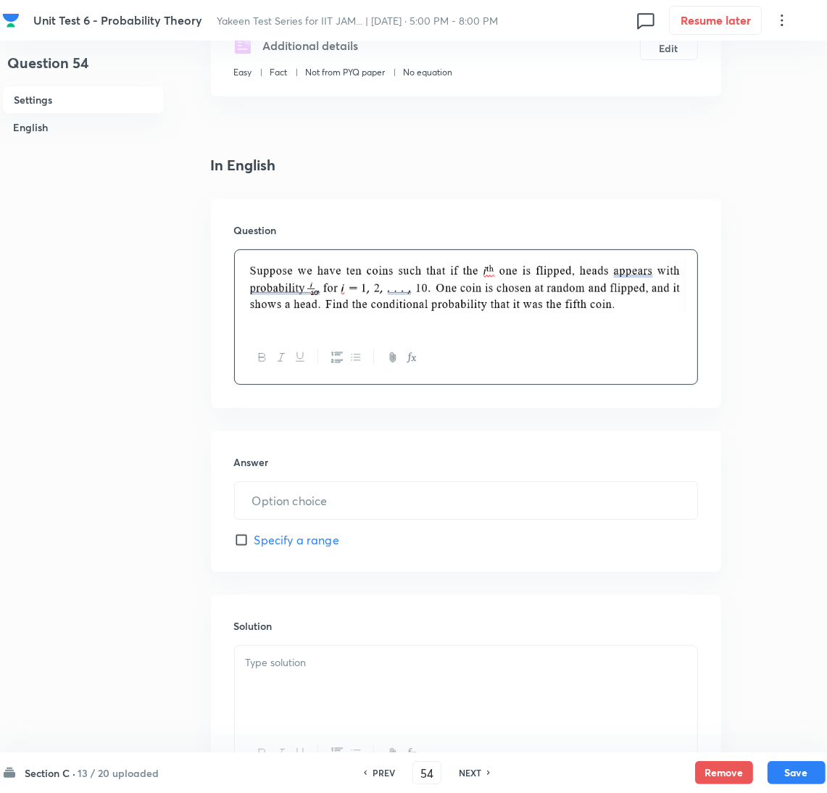
scroll to position [325, 0]
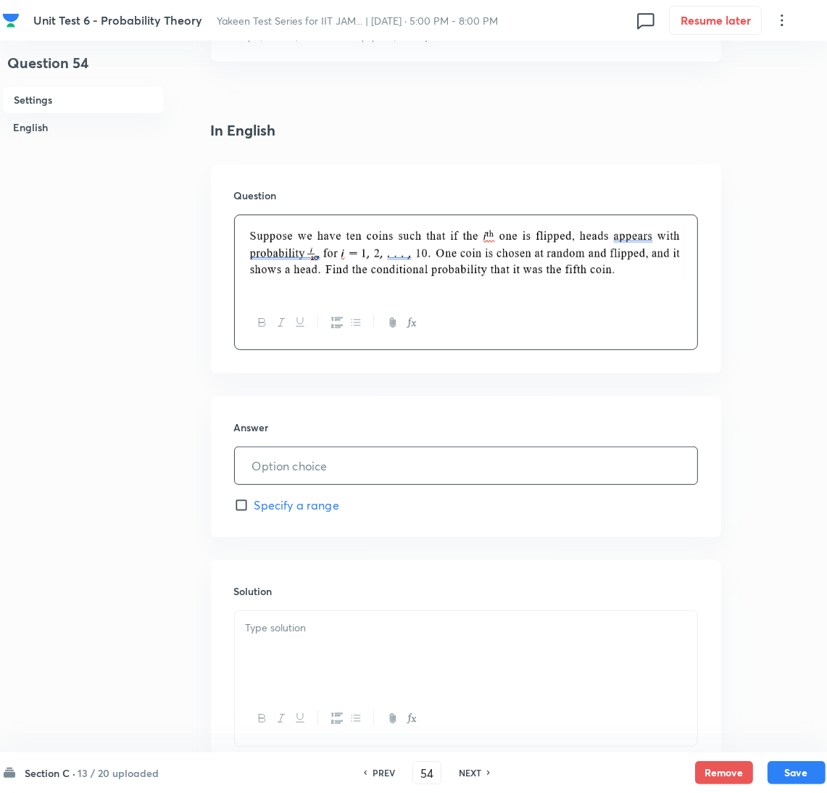
click at [298, 456] on input "text" at bounding box center [466, 465] width 462 height 37
click at [272, 466] on input "text" at bounding box center [466, 465] width 462 height 37
paste input "0.0909"
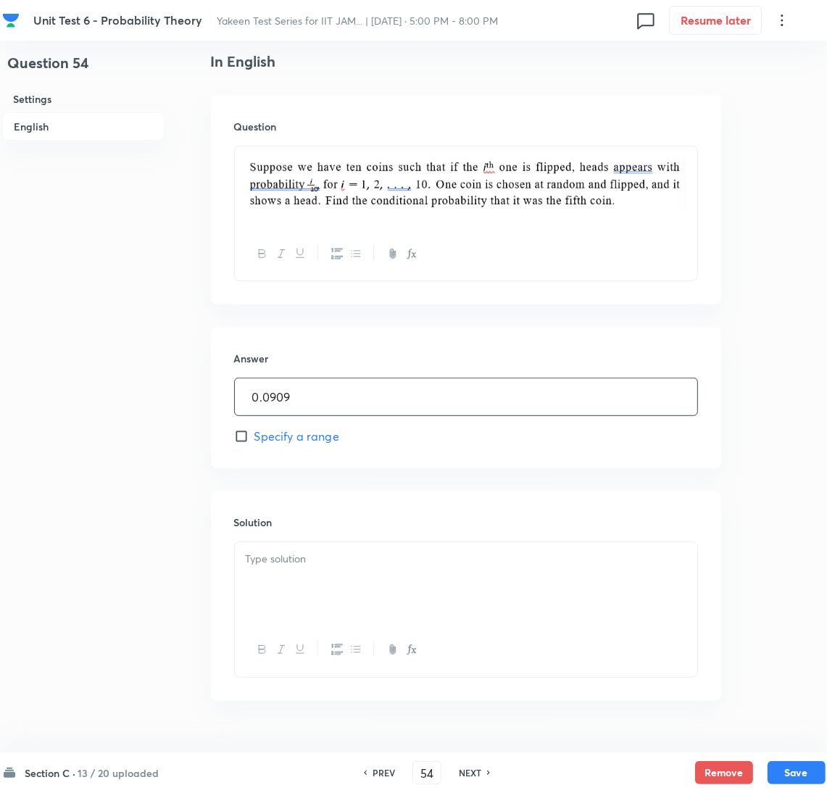
scroll to position [430, 0]
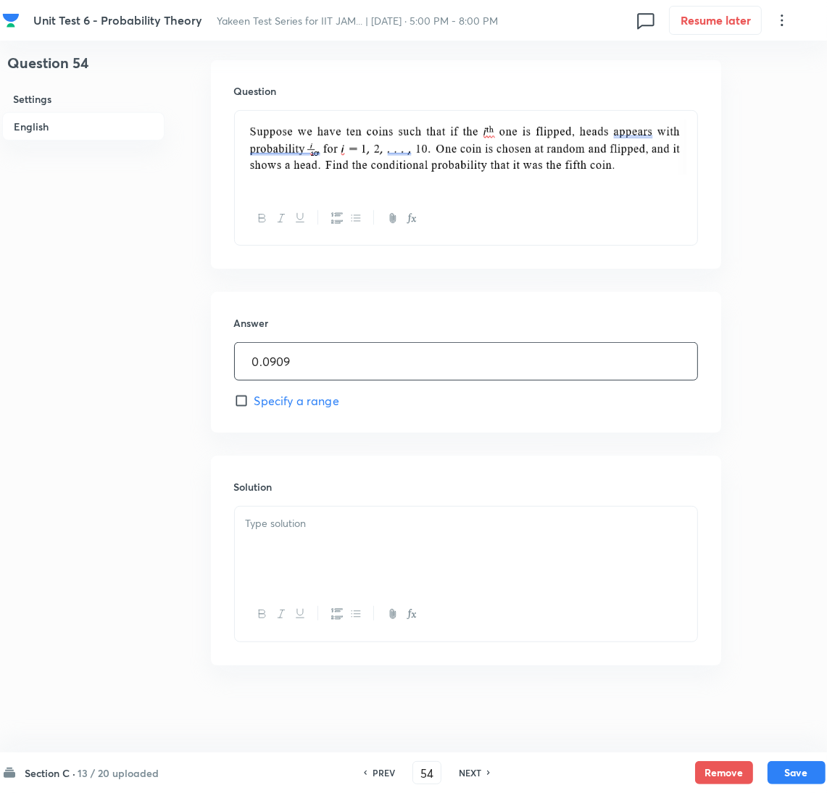
type input "0.0909"
click at [325, 552] on div at bounding box center [466, 546] width 462 height 81
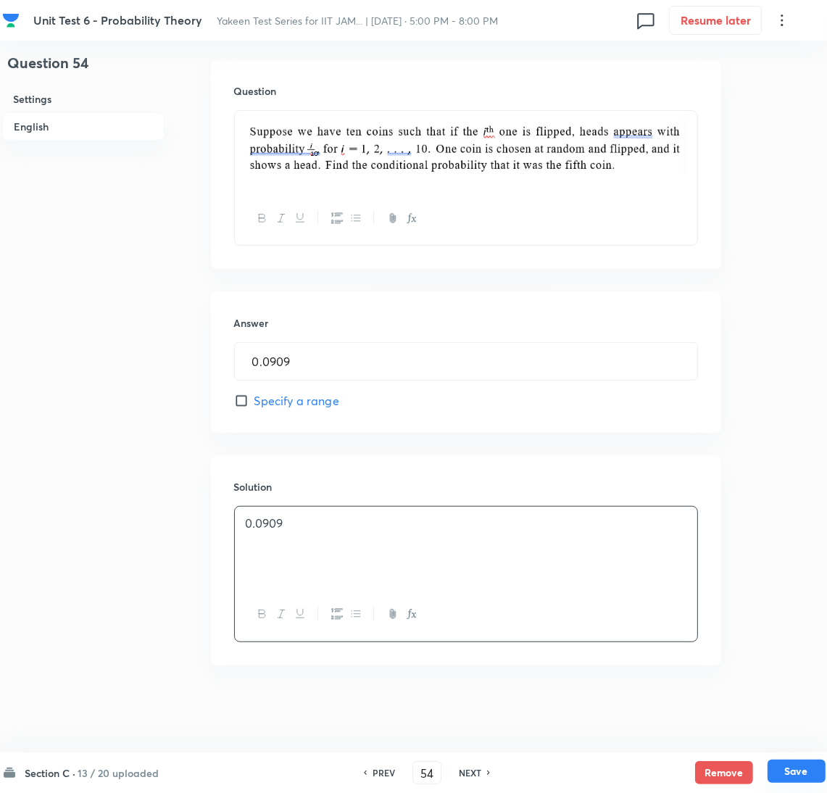
click at [805, 771] on button "Save" at bounding box center [796, 770] width 58 height 23
type input "55"
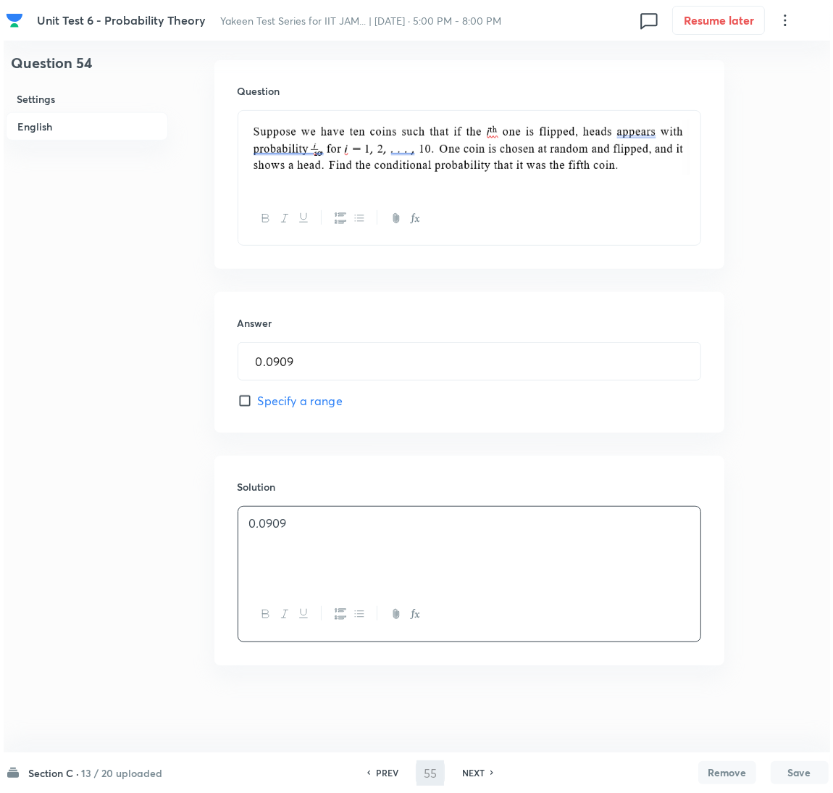
scroll to position [0, 0]
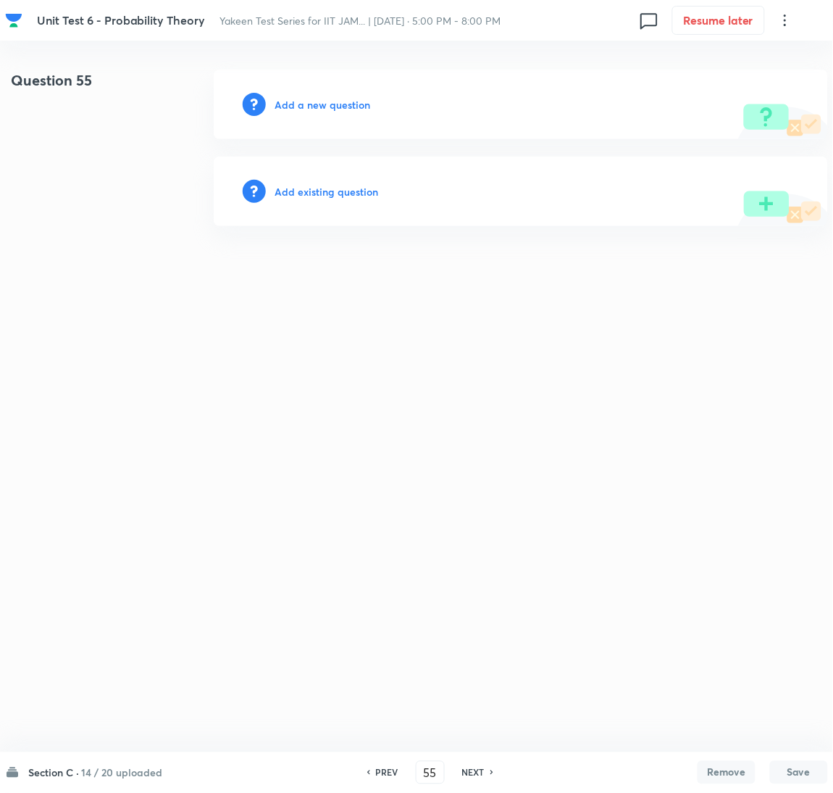
click at [318, 105] on h6 "Add a new question" at bounding box center [323, 104] width 96 height 15
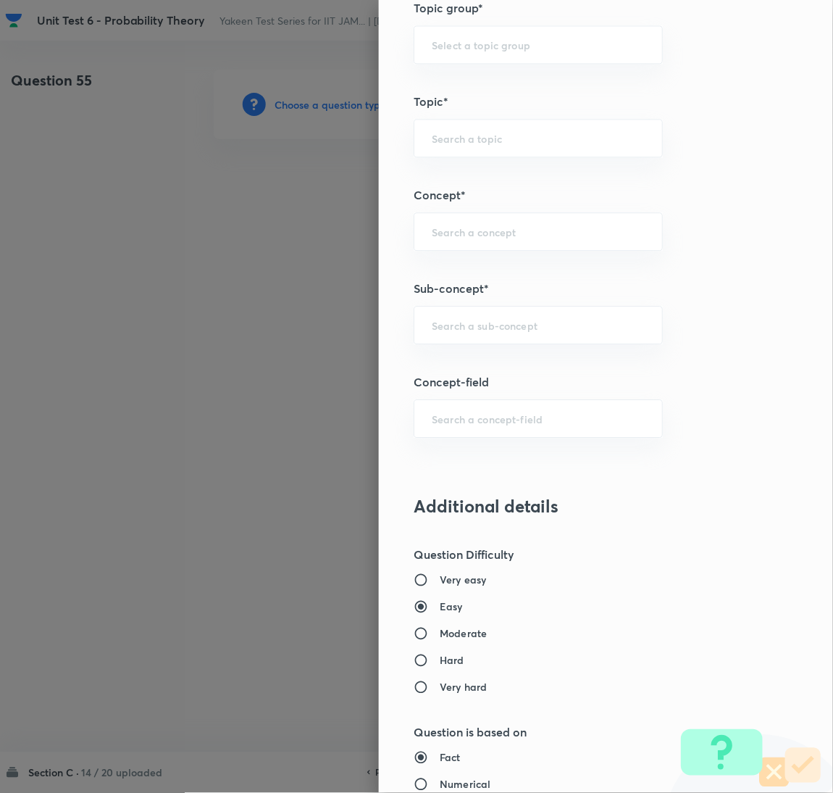
scroll to position [651, 0]
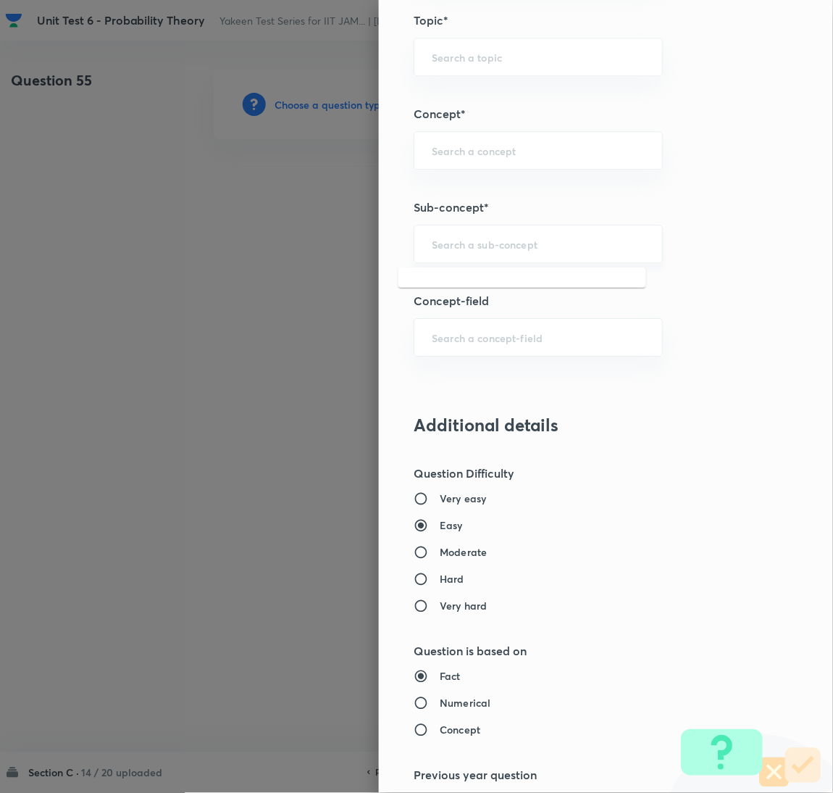
click at [459, 246] on input "text" at bounding box center [538, 244] width 213 height 14
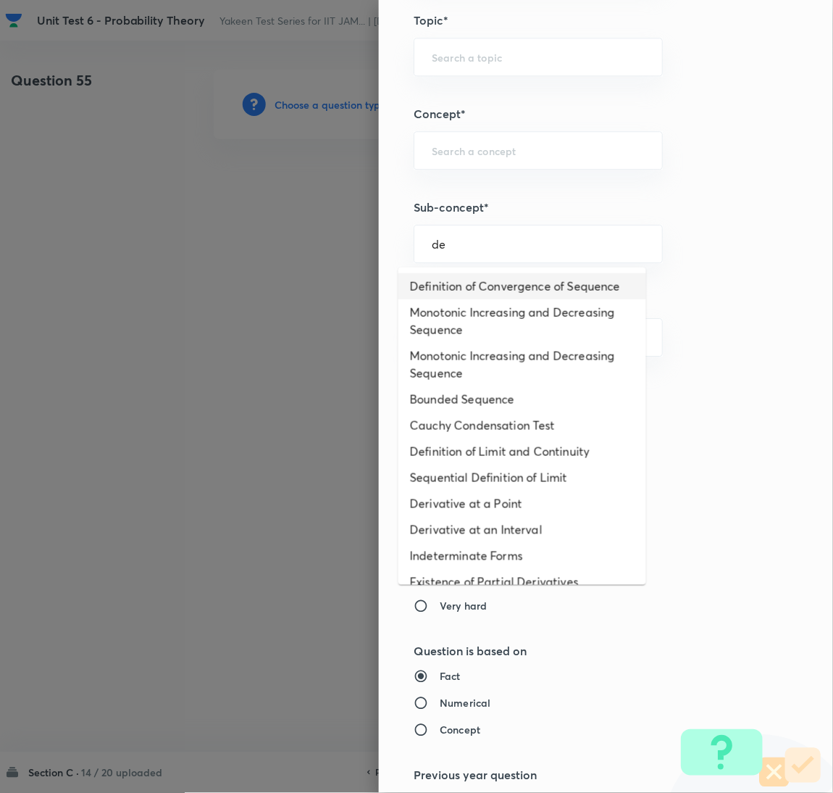
click at [446, 287] on li "Definition of Convergence of Sequence" at bounding box center [522, 286] width 248 height 26
type input "Definition of Convergence of Sequence"
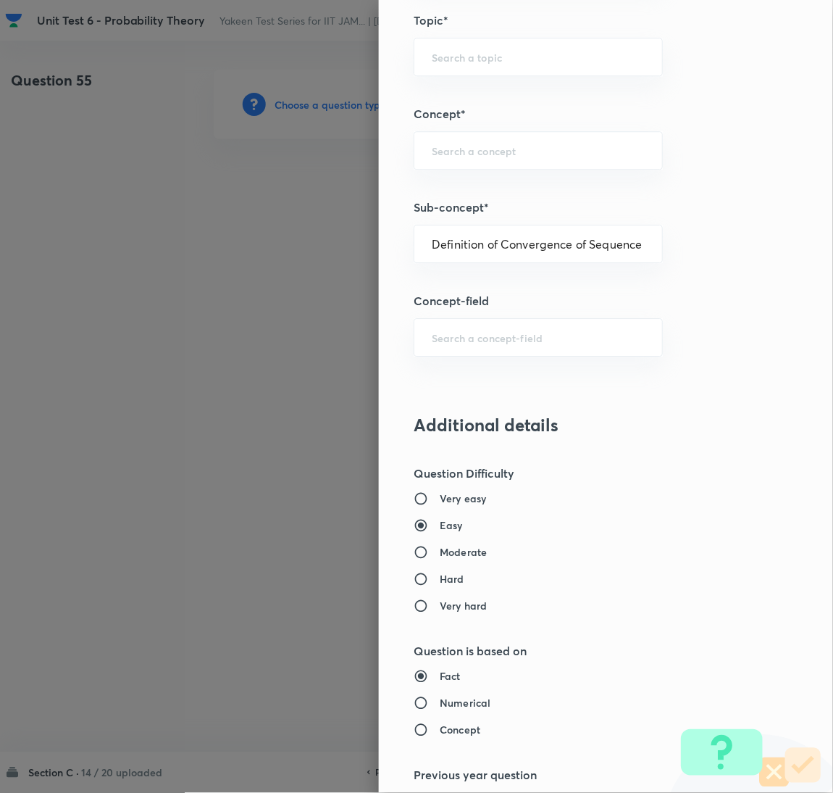
type input "Mathematics"
type input "Sequences & Series-Real Nos."
type input "Convergence of Sequences"
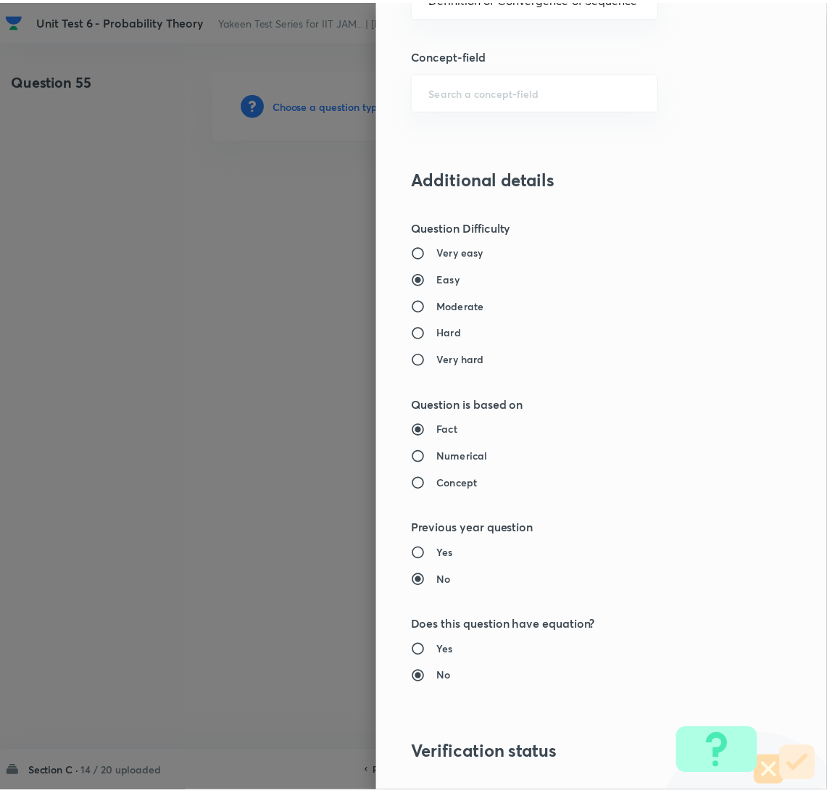
scroll to position [1098, 0]
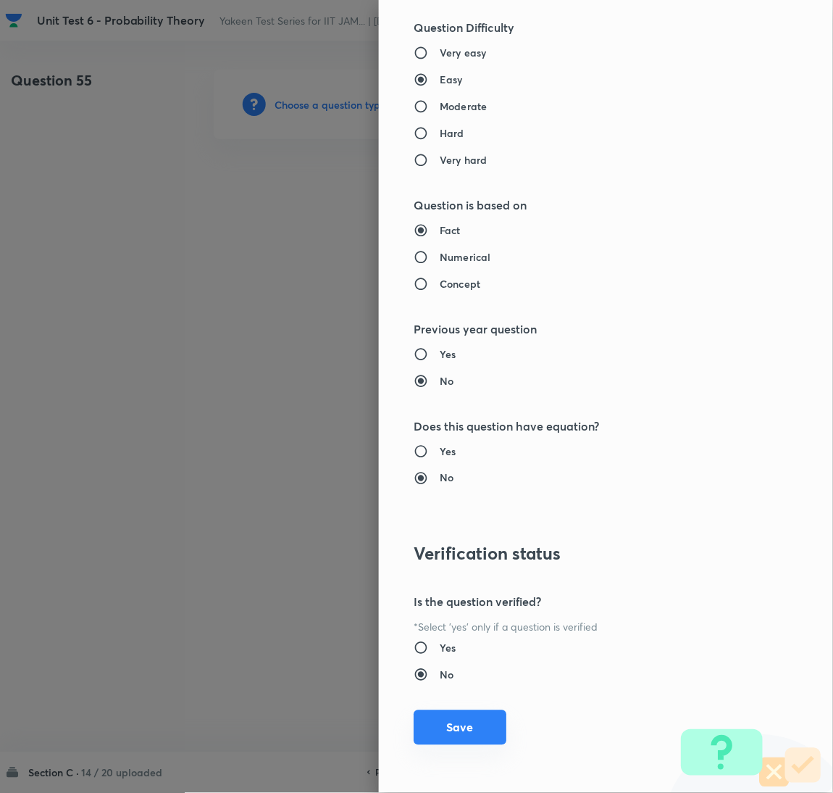
click at [457, 730] on button "Save" at bounding box center [460, 727] width 93 height 35
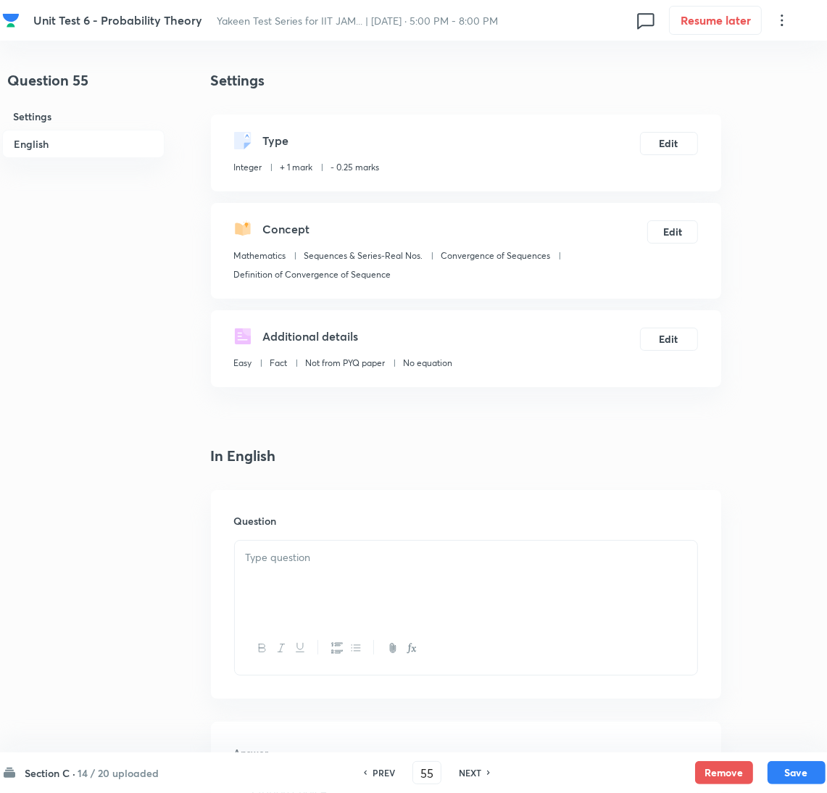
click at [334, 579] on div at bounding box center [466, 580] width 462 height 81
click at [282, 565] on p at bounding box center [466, 557] width 440 height 17
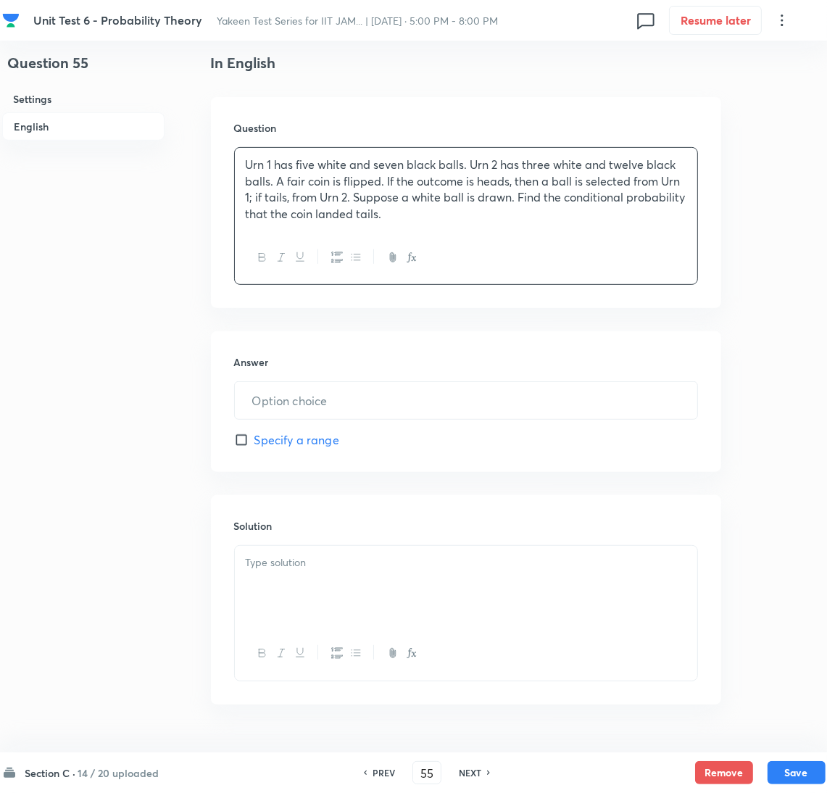
scroll to position [433, 0]
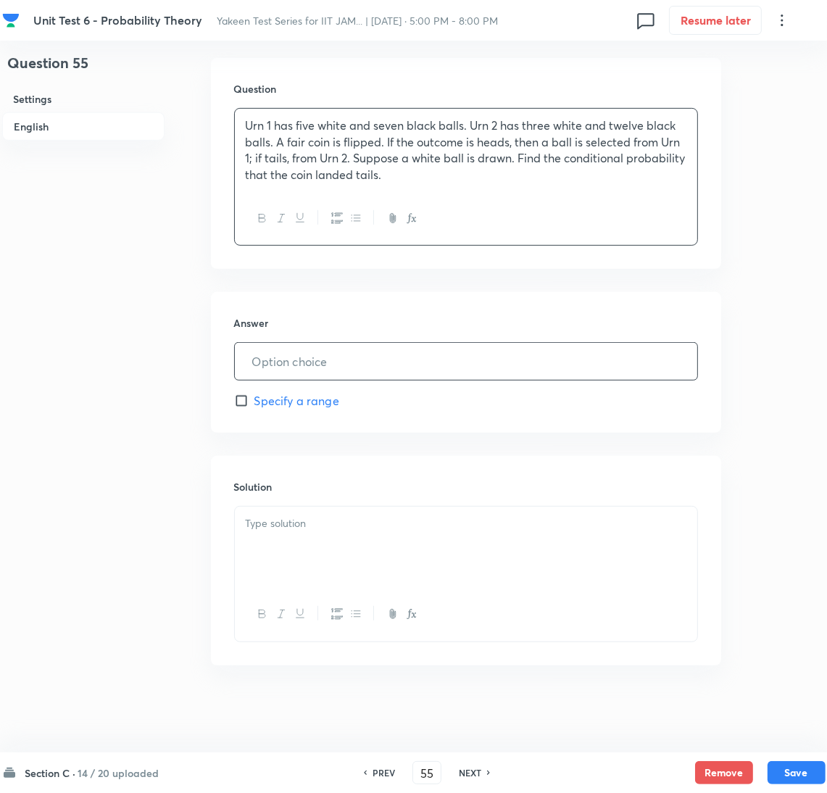
click at [293, 352] on input "text" at bounding box center [466, 361] width 462 height 37
click at [273, 359] on input "text" at bounding box center [466, 361] width 462 height 37
paste input "text"
click at [301, 365] on input "text" at bounding box center [466, 361] width 462 height 37
paste input "0.3243"
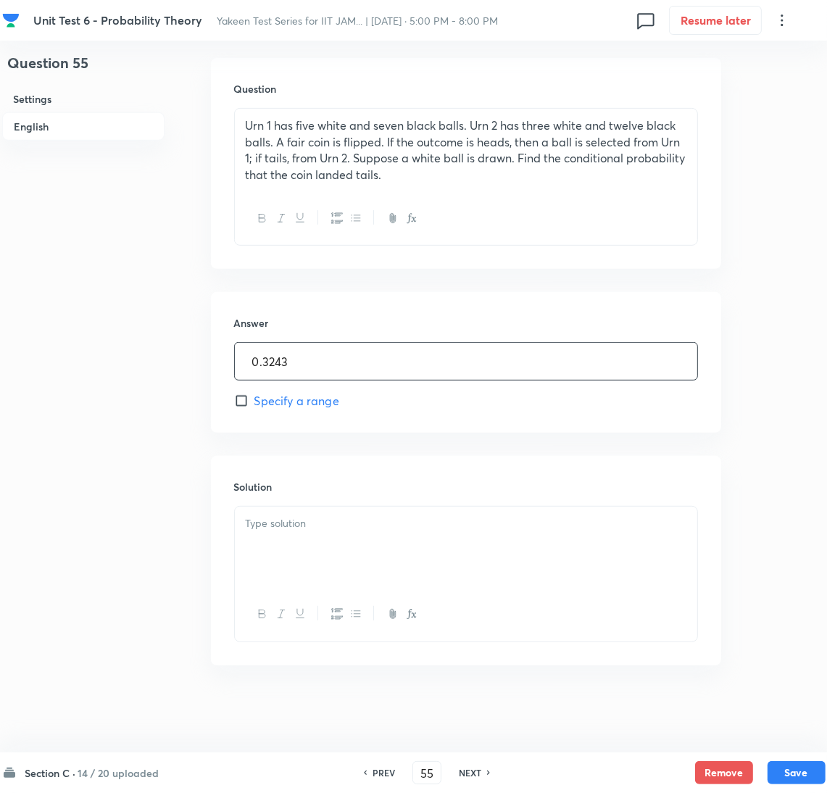
type input "0.3243"
click at [277, 551] on div at bounding box center [466, 546] width 462 height 81
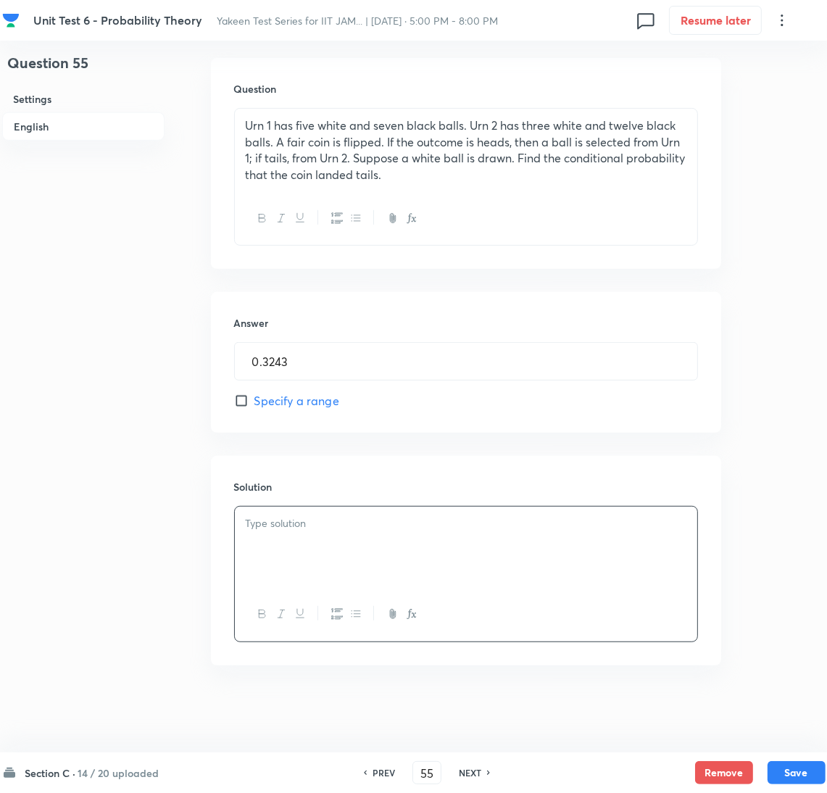
click at [309, 548] on div at bounding box center [466, 546] width 462 height 81
click at [790, 769] on button "Save" at bounding box center [796, 770] width 58 height 23
type input "56"
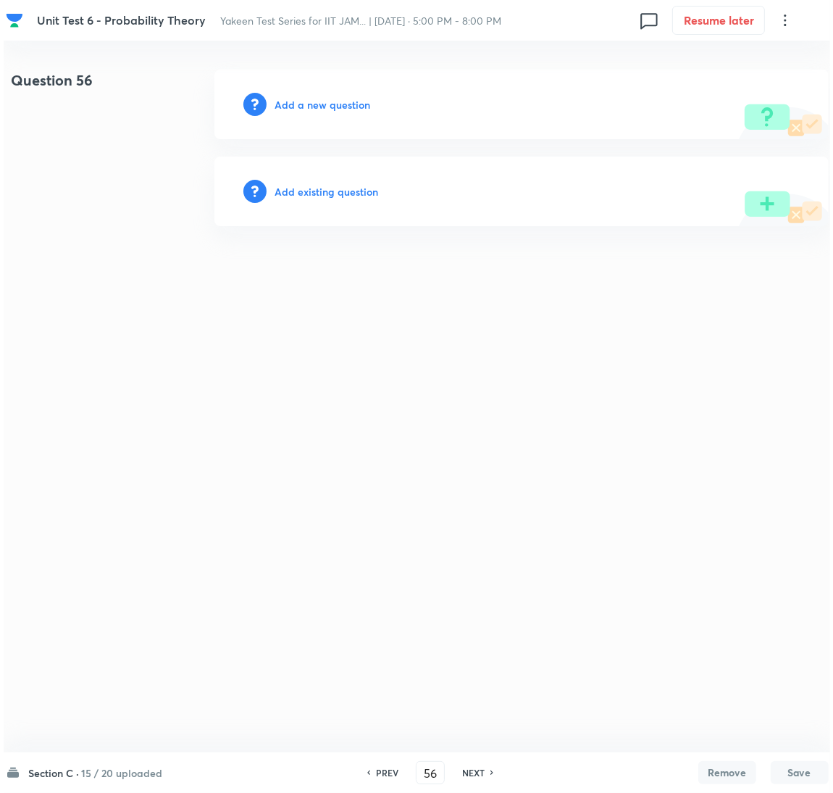
scroll to position [0, 0]
click at [327, 113] on div "Add a new question" at bounding box center [521, 105] width 614 height 70
click at [320, 111] on h6 "Add a new question" at bounding box center [323, 104] width 96 height 15
click at [312, 107] on h6 "Choose a question type" at bounding box center [331, 104] width 112 height 15
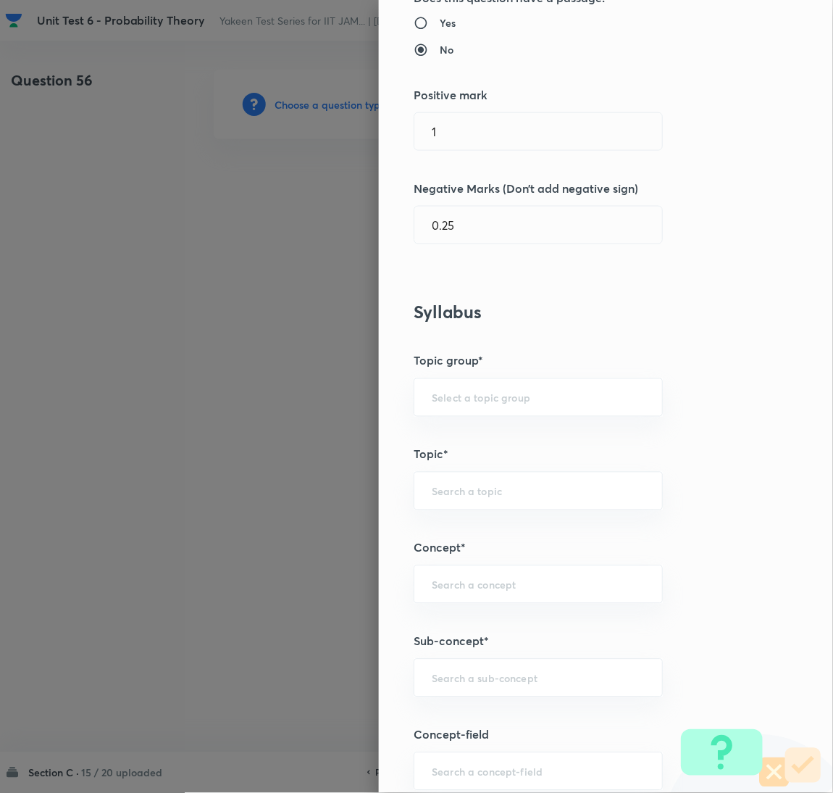
scroll to position [435, 0]
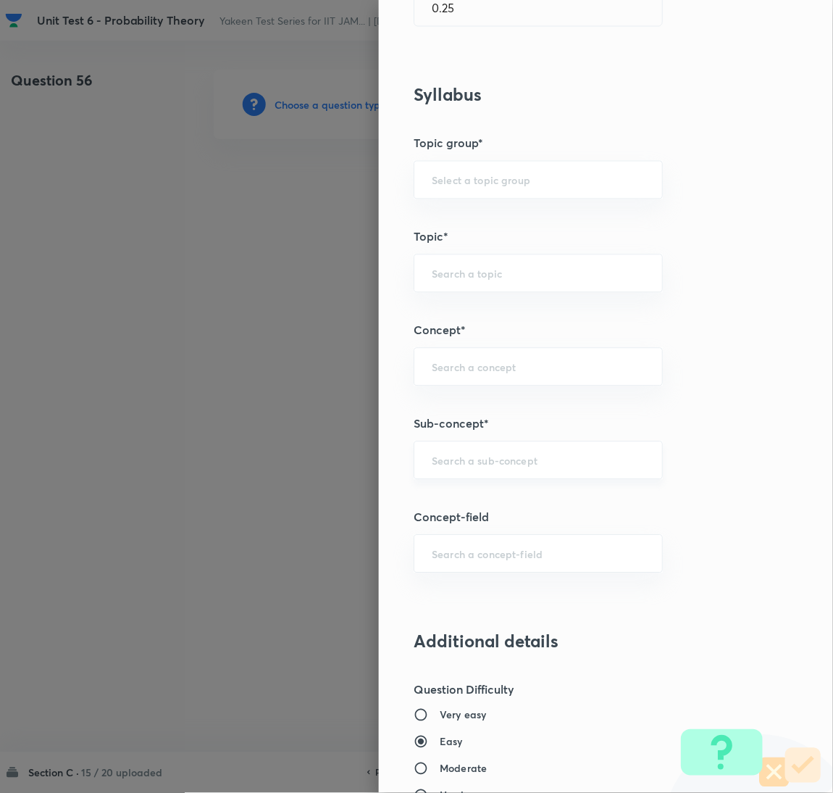
click at [446, 463] on input "text" at bounding box center [538, 461] width 213 height 14
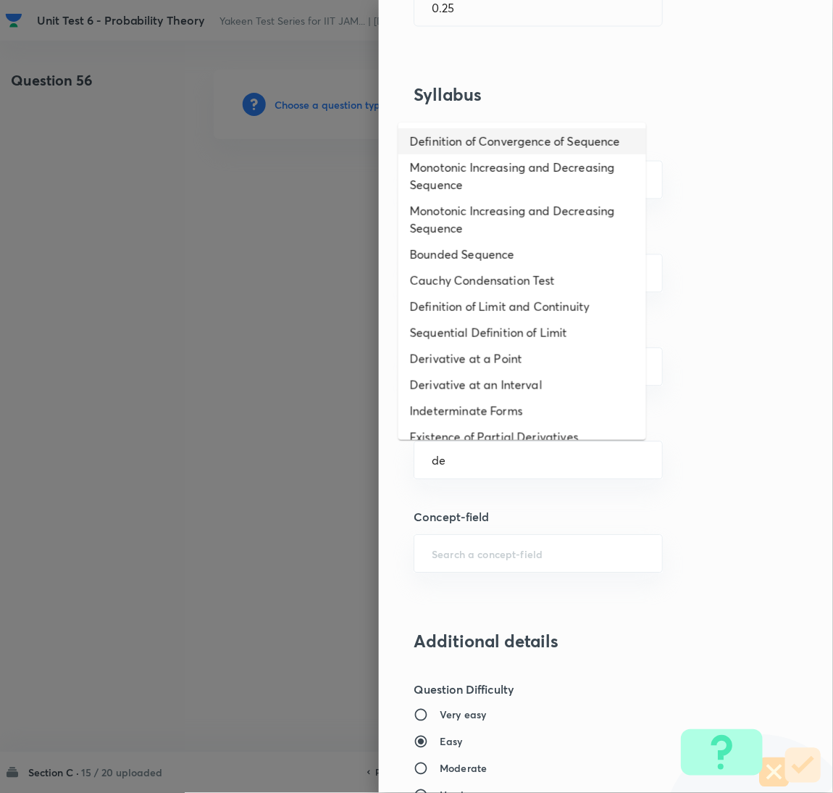
click at [472, 132] on li "Definition of Convergence of Sequence" at bounding box center [522, 141] width 248 height 26
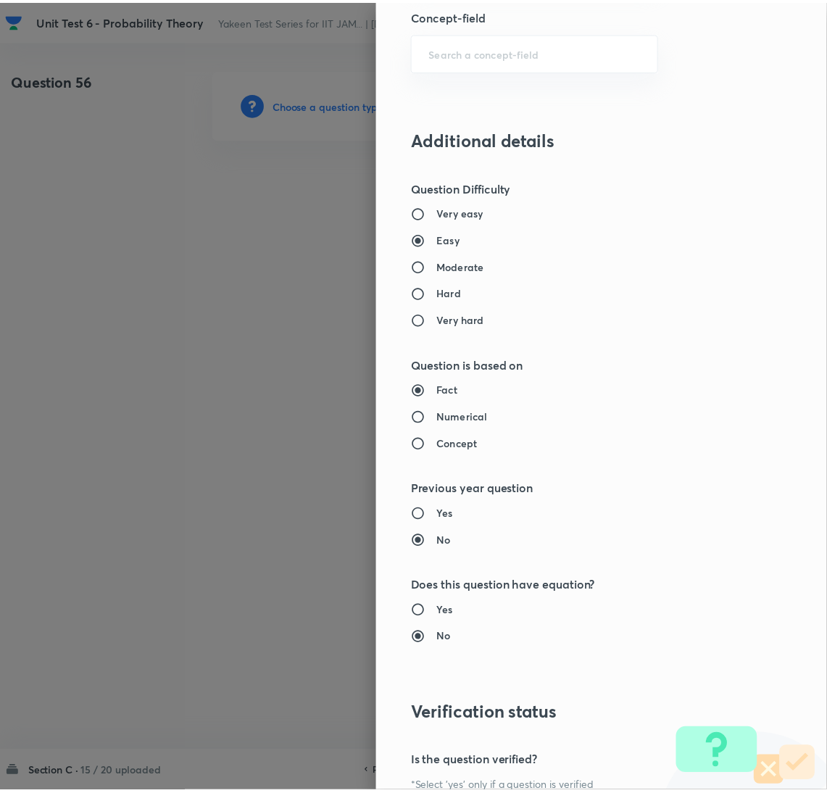
scroll to position [1098, 0]
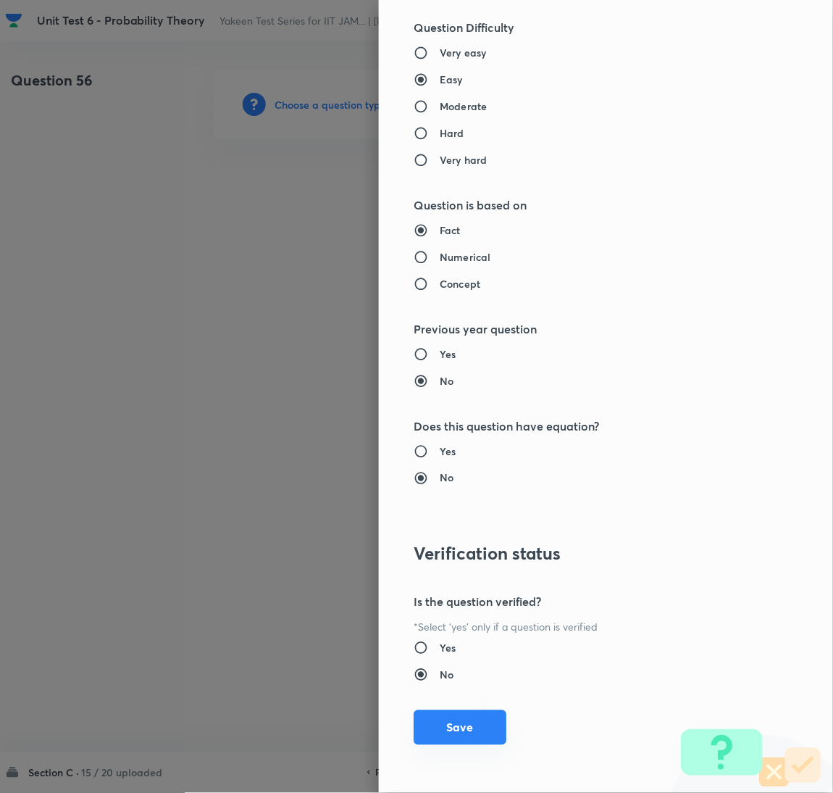
click at [431, 719] on button "Save" at bounding box center [460, 727] width 93 height 35
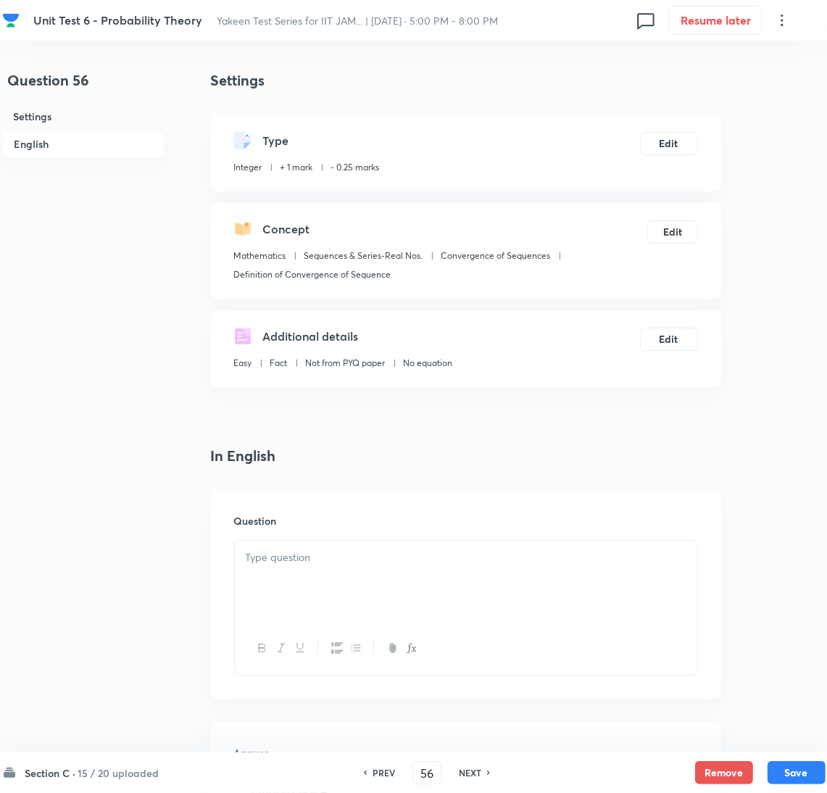
click at [279, 569] on div at bounding box center [466, 580] width 462 height 81
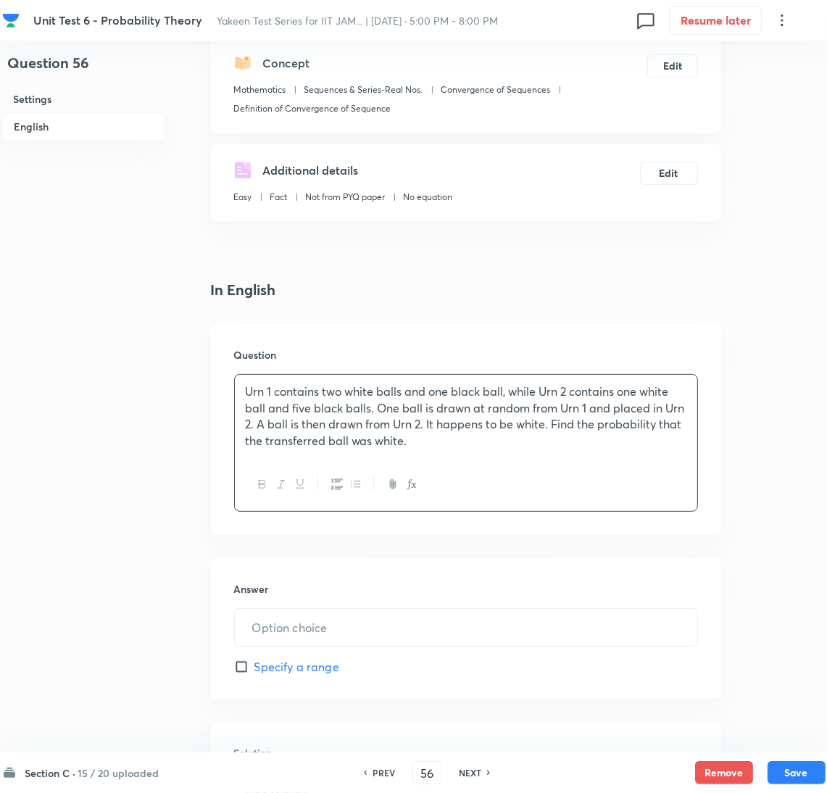
scroll to position [325, 0]
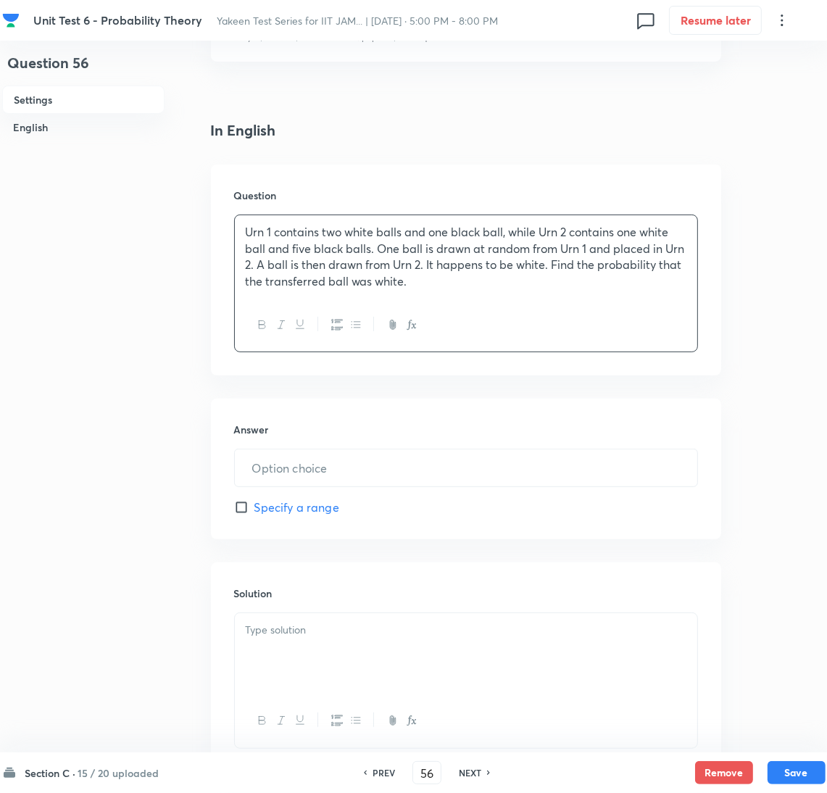
drag, startPoint x: 301, startPoint y: 462, endPoint x: 54, endPoint y: 461, distance: 247.1
click at [299, 461] on input "text" at bounding box center [466, 467] width 462 height 37
click at [320, 464] on input "text" at bounding box center [466, 467] width 462 height 37
paste input "0.8"
click at [293, 632] on p at bounding box center [466, 630] width 440 height 17
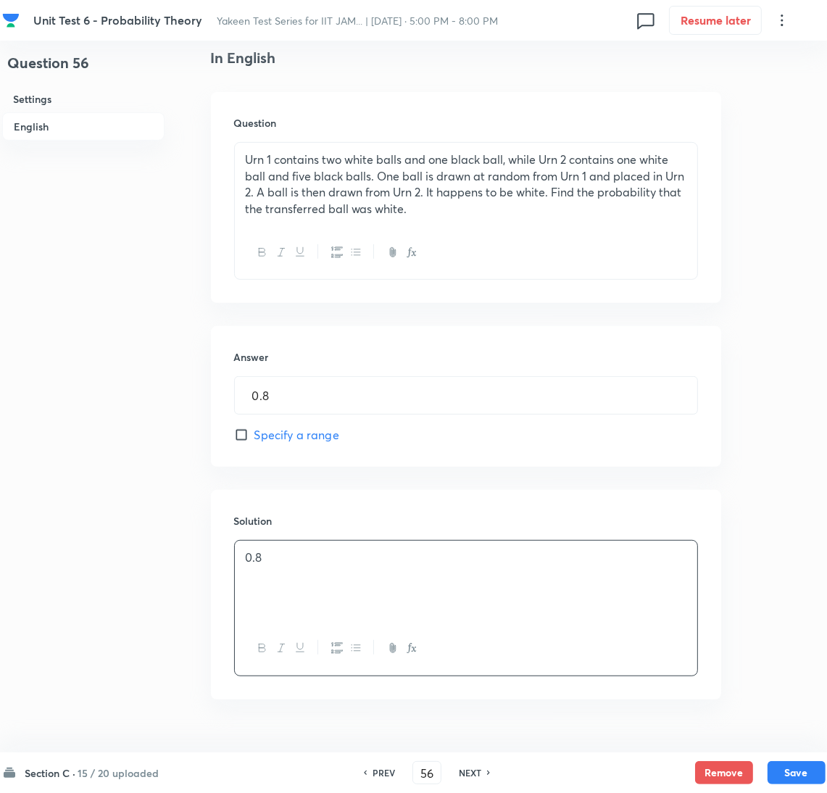
scroll to position [433, 0]
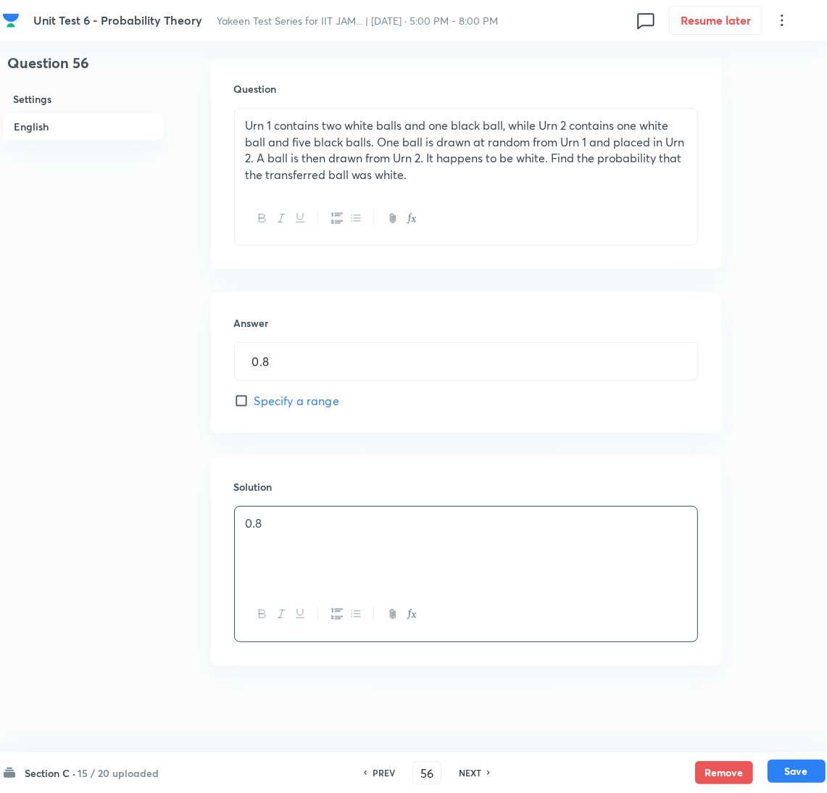
click at [801, 773] on button "Save" at bounding box center [796, 770] width 58 height 23
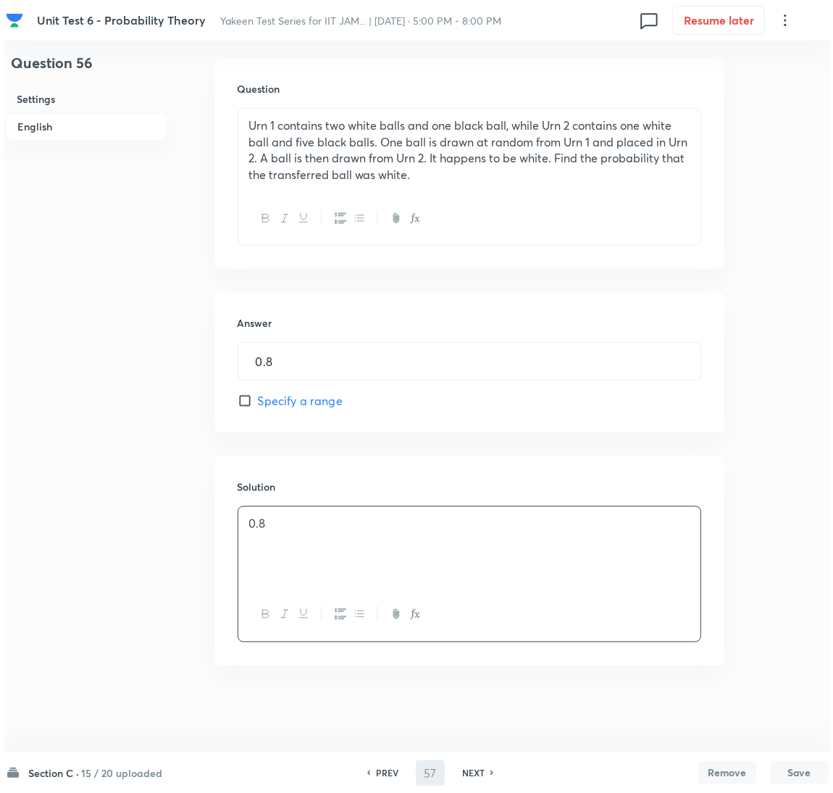
scroll to position [0, 0]
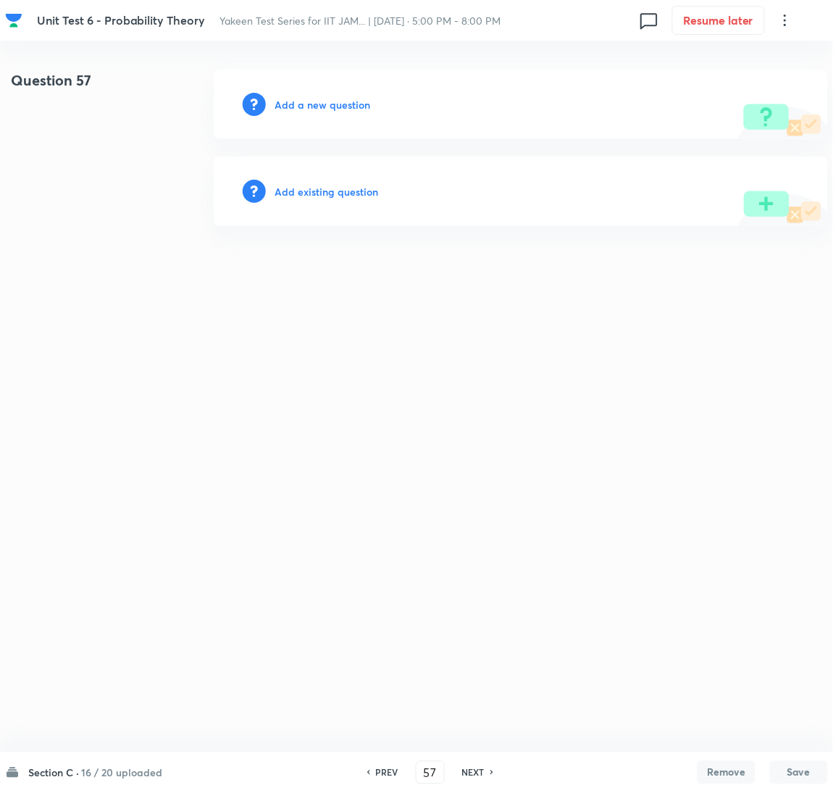
click at [301, 100] on h6 "Add a new question" at bounding box center [323, 104] width 96 height 15
click at [301, 100] on h6 "Choose a question type" at bounding box center [331, 104] width 112 height 15
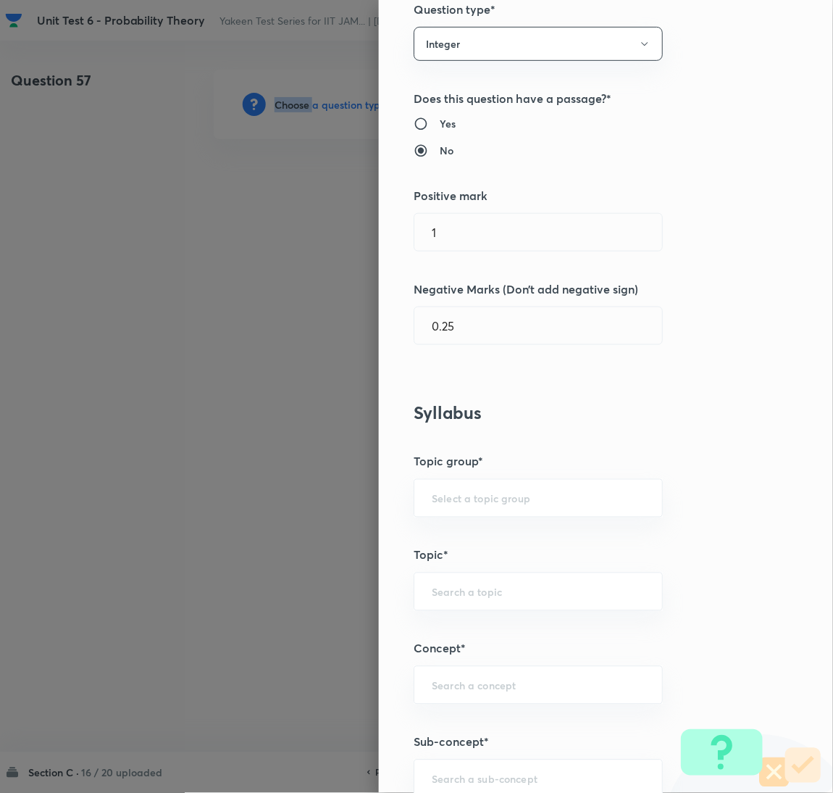
scroll to position [325, 0]
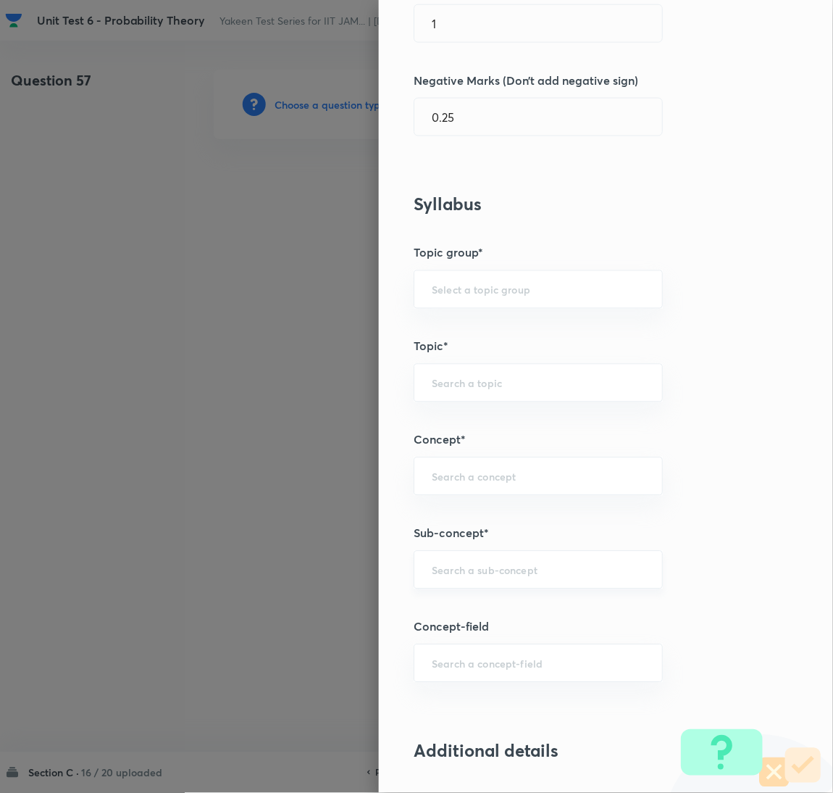
click at [475, 567] on input "text" at bounding box center [538, 570] width 213 height 14
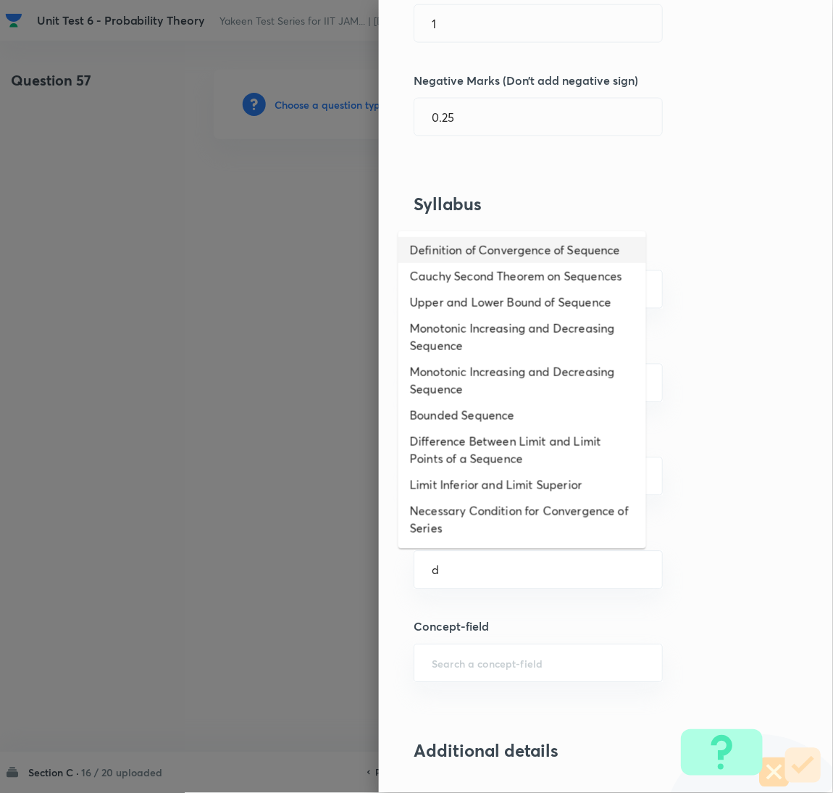
click at [441, 249] on li "Definition of Convergence of Sequence" at bounding box center [522, 250] width 248 height 26
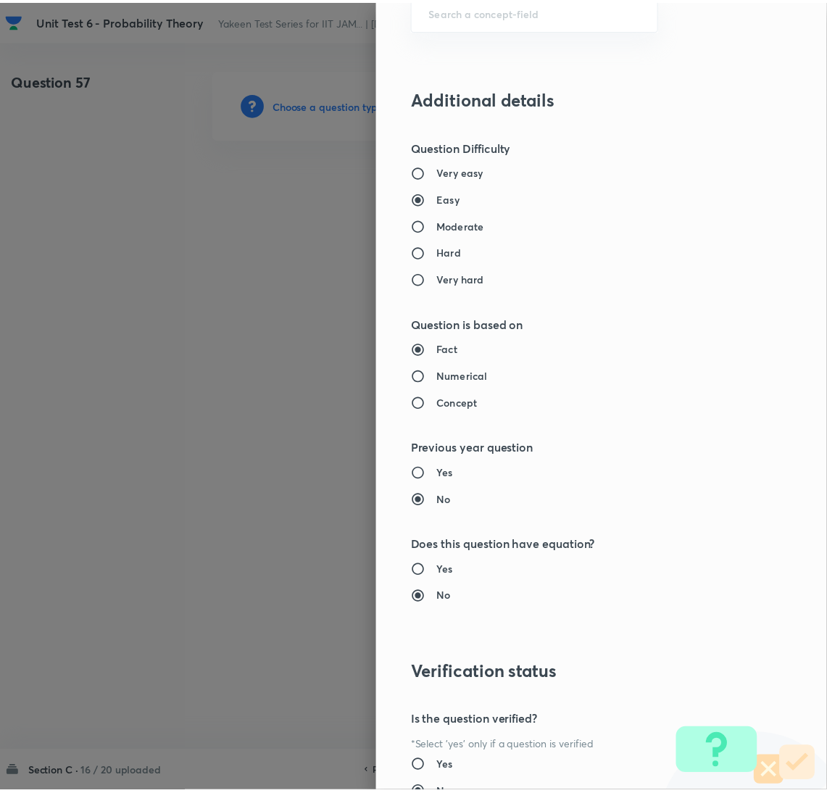
scroll to position [1098, 0]
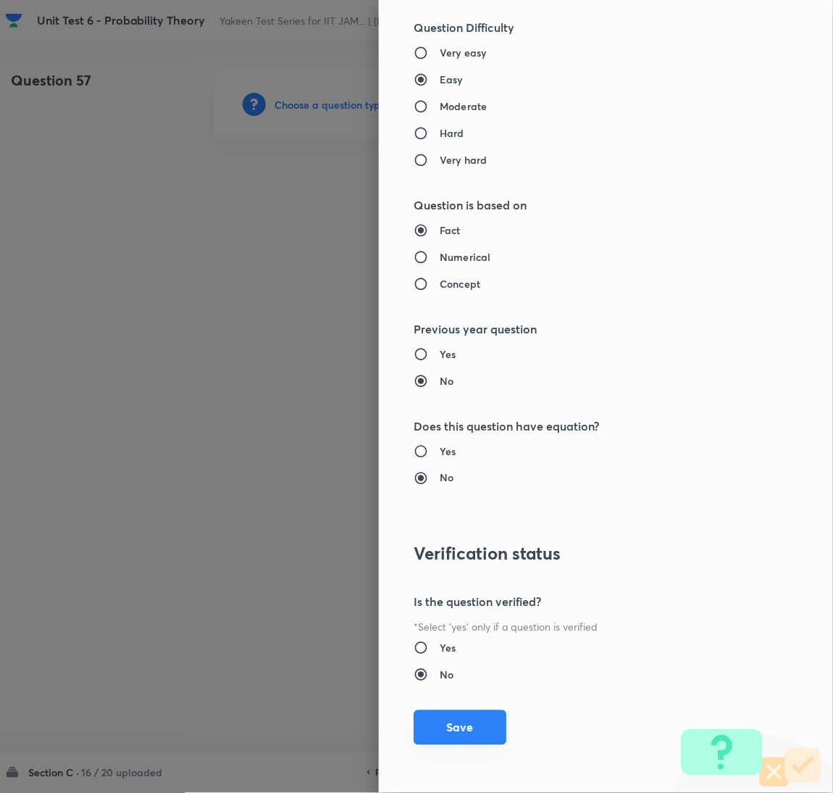
click at [455, 722] on button "Save" at bounding box center [460, 727] width 93 height 35
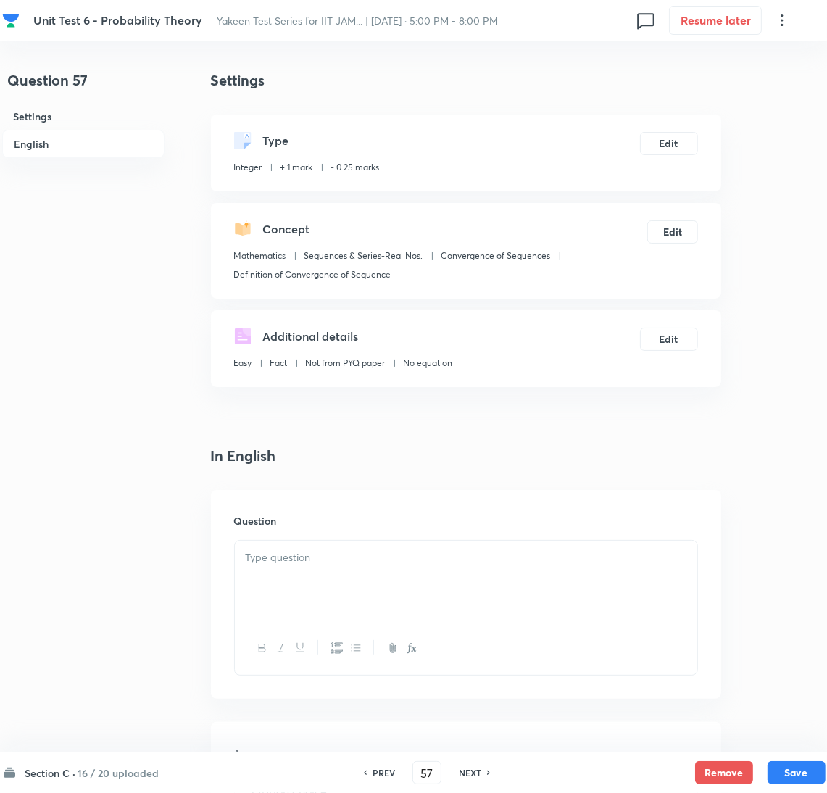
click at [306, 569] on div at bounding box center [466, 580] width 462 height 81
paste div
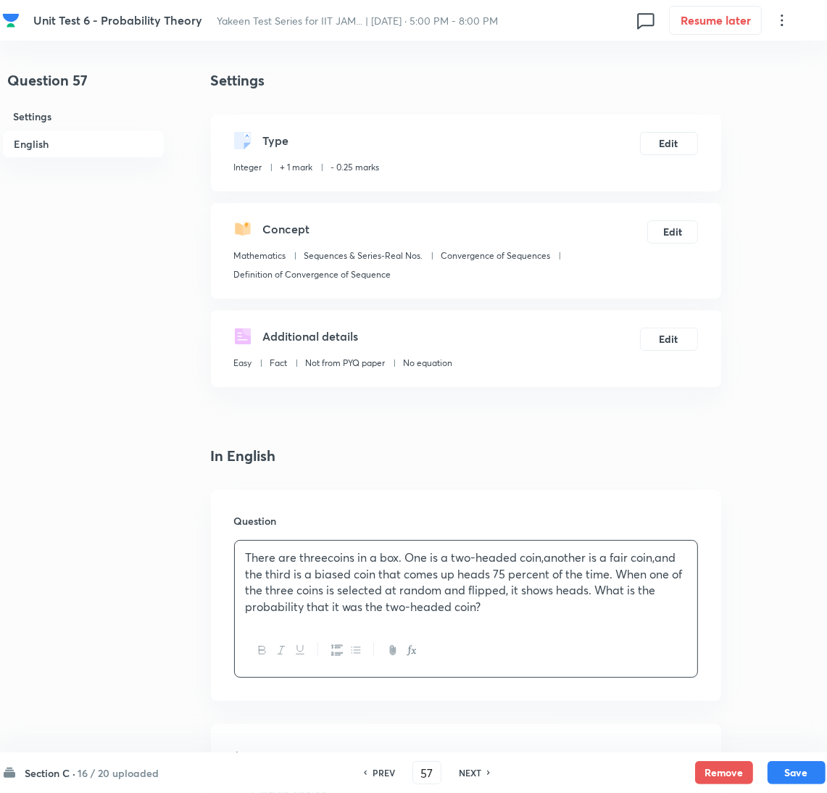
click at [324, 554] on p "There are threecoins in a box. One is a two-headed coin,another is a fair coin,…" at bounding box center [466, 582] width 440 height 66
click at [551, 558] on p "There are three coins in a box. One is a two-headed coin,another is a fair coin…" at bounding box center [466, 582] width 440 height 66
click at [666, 556] on p "There are three coins in a box. One is a two-headed coin, another is a fair coi…" at bounding box center [466, 582] width 440 height 66
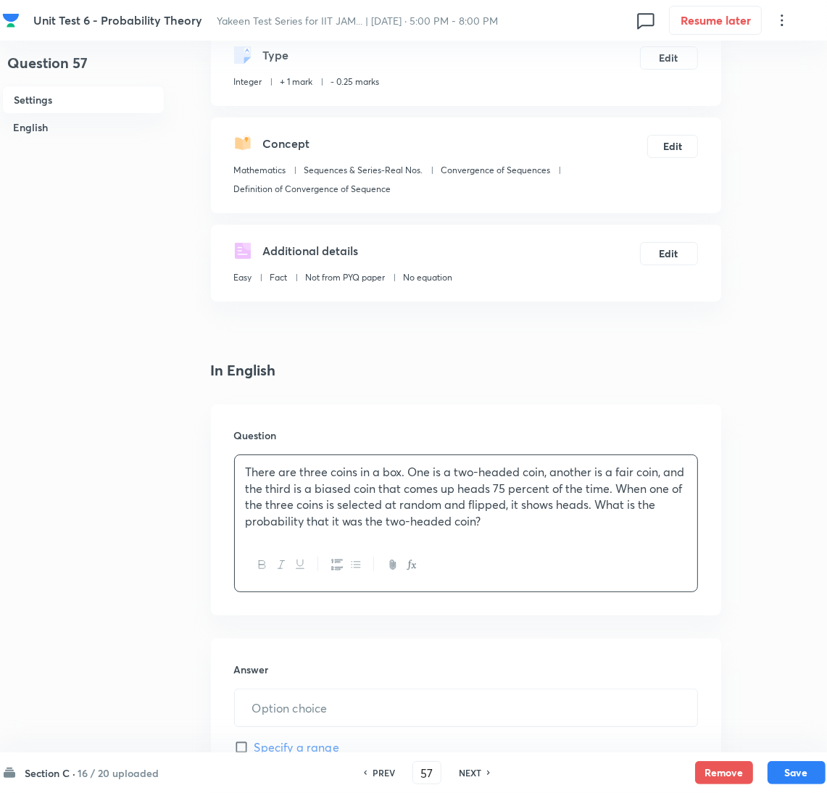
scroll to position [217, 0]
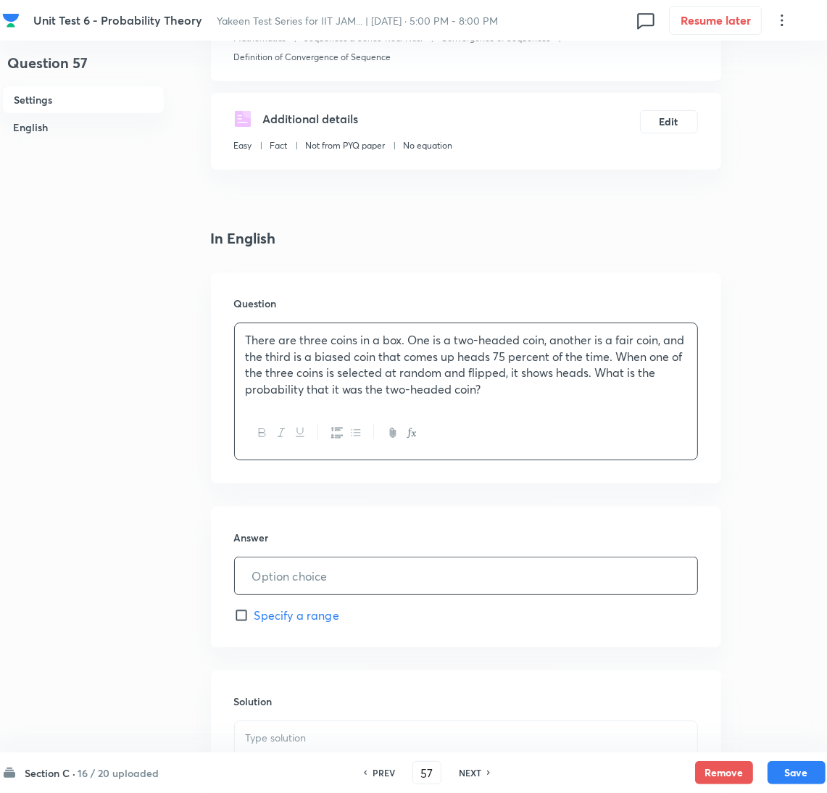
click at [327, 561] on input "text" at bounding box center [466, 575] width 462 height 37
click at [320, 582] on input "text" at bounding box center [466, 575] width 462 height 37
click at [285, 575] on input "text" at bounding box center [466, 575] width 462 height 37
paste input "0.4444"
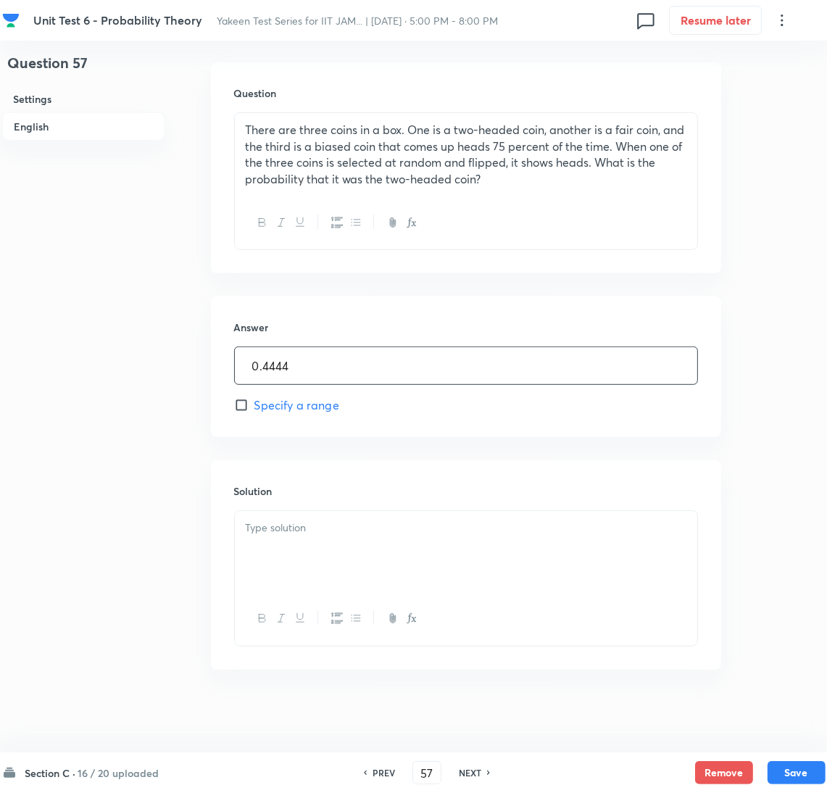
scroll to position [433, 0]
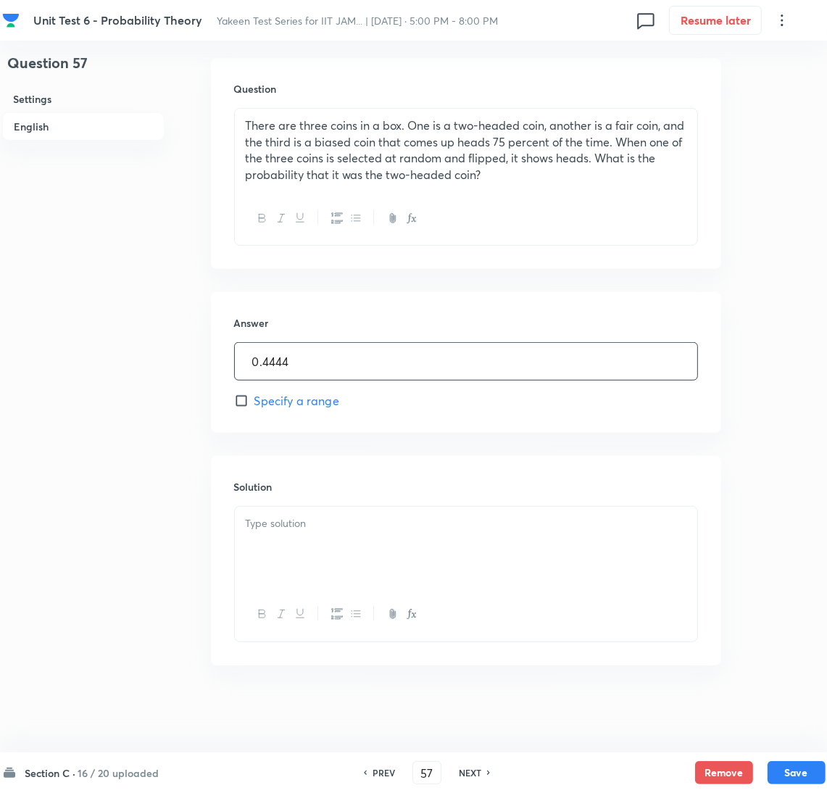
click at [289, 548] on div at bounding box center [466, 546] width 462 height 81
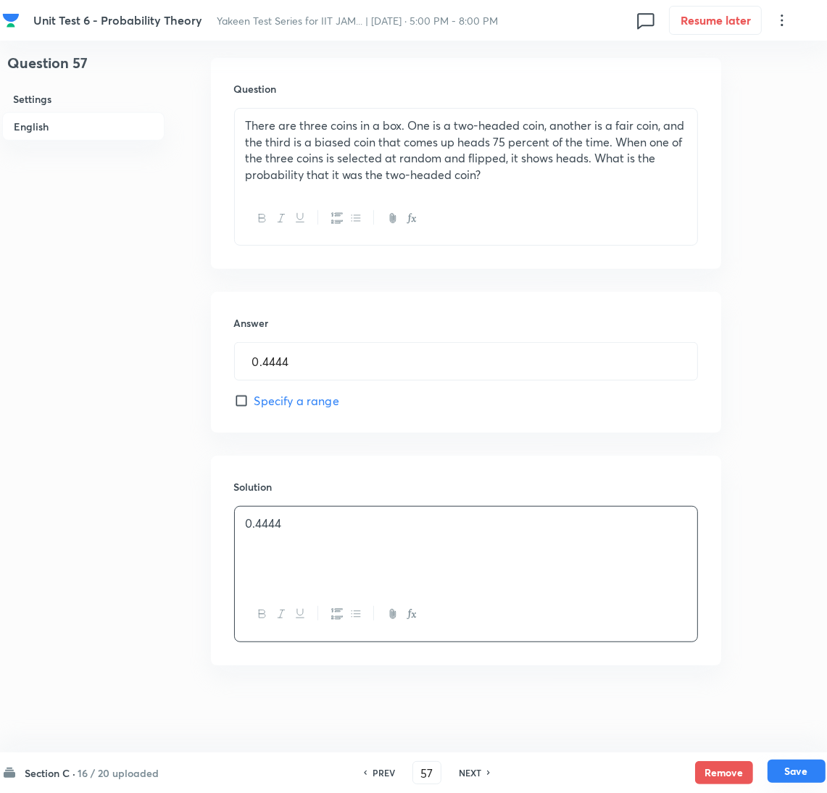
click at [801, 771] on button "Save" at bounding box center [796, 770] width 58 height 23
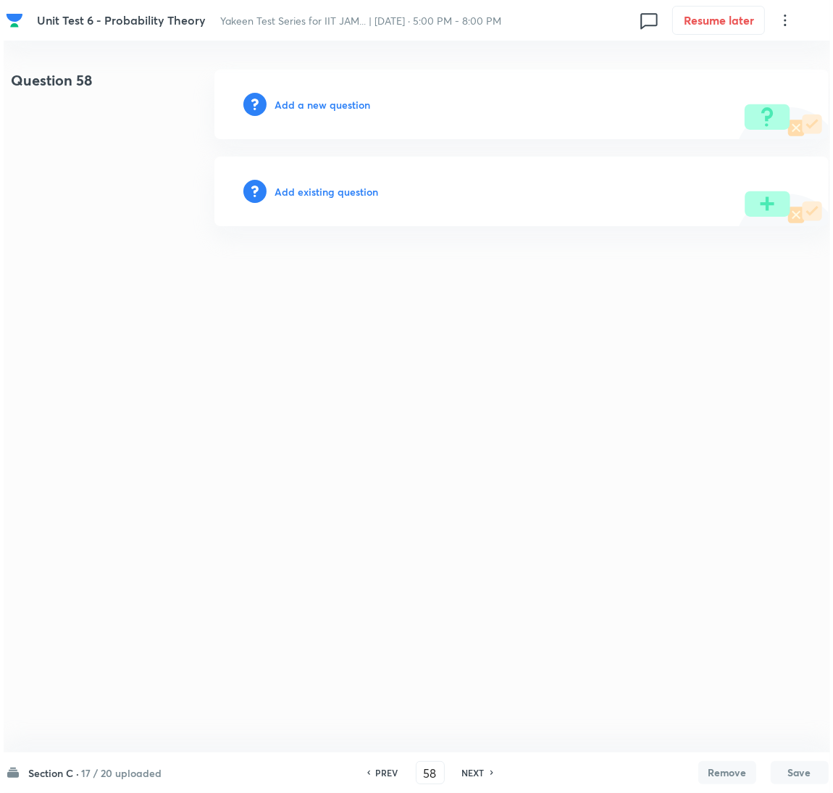
scroll to position [0, 0]
click at [299, 101] on h6 "Add a new question" at bounding box center [323, 104] width 96 height 15
click at [298, 102] on h6 "Choose a question type" at bounding box center [331, 104] width 112 height 15
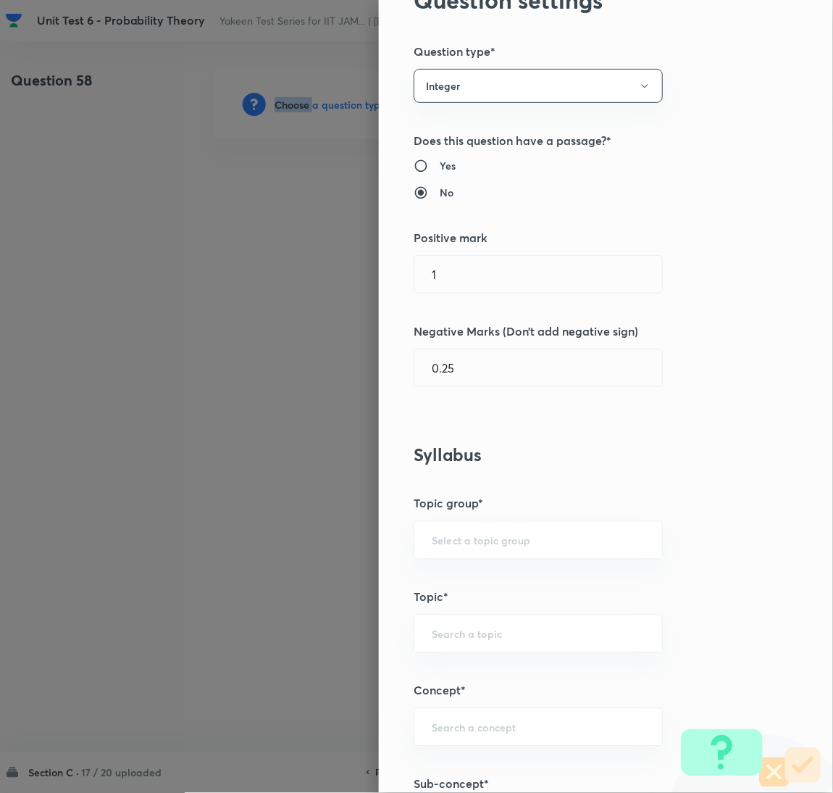
scroll to position [217, 0]
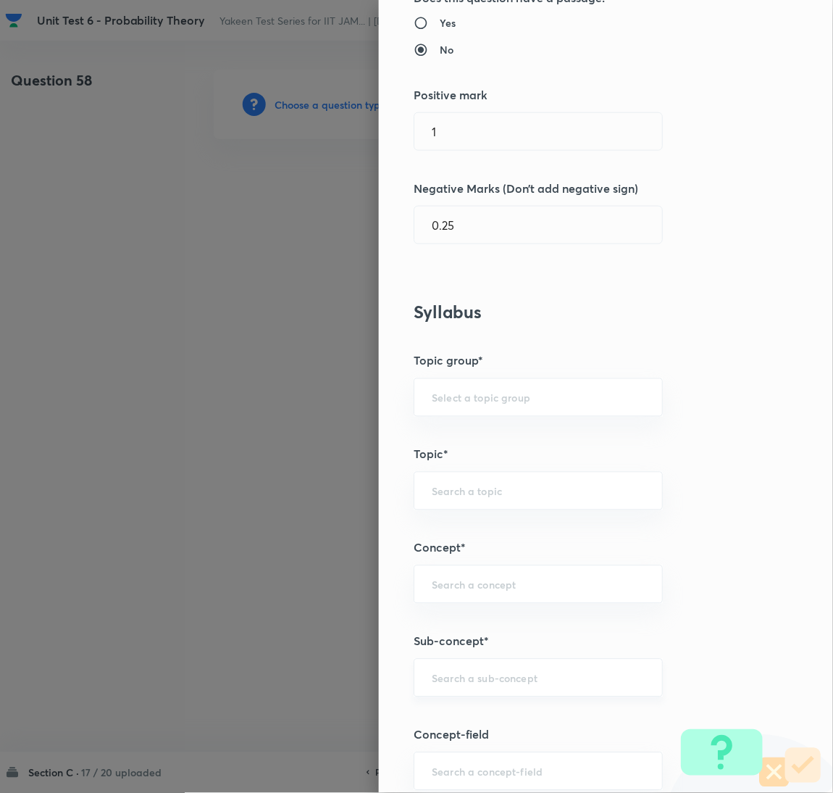
click at [463, 678] on input "text" at bounding box center [538, 678] width 213 height 14
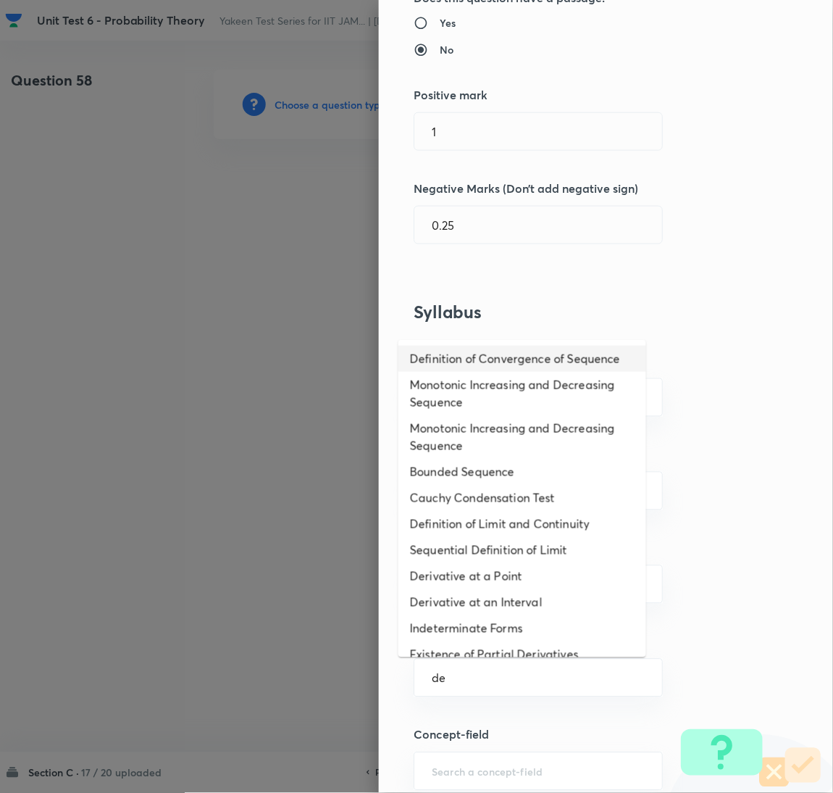
click at [464, 353] on li "Definition of Convergence of Sequence" at bounding box center [522, 359] width 248 height 26
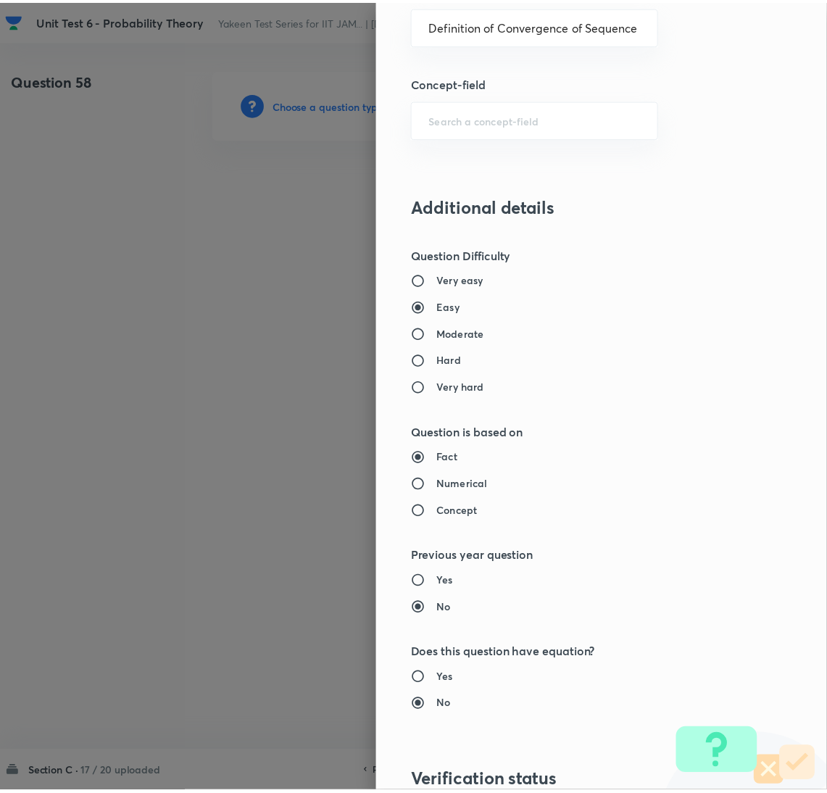
scroll to position [1098, 0]
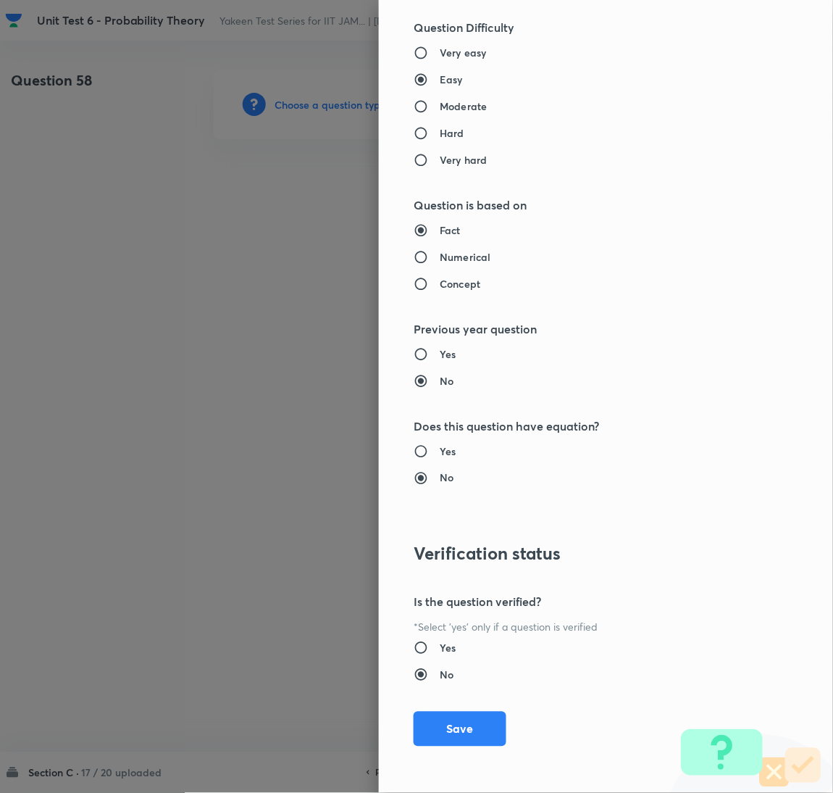
drag, startPoint x: 451, startPoint y: 722, endPoint x: 422, endPoint y: 705, distance: 33.4
click at [451, 722] on button "Save" at bounding box center [460, 728] width 93 height 35
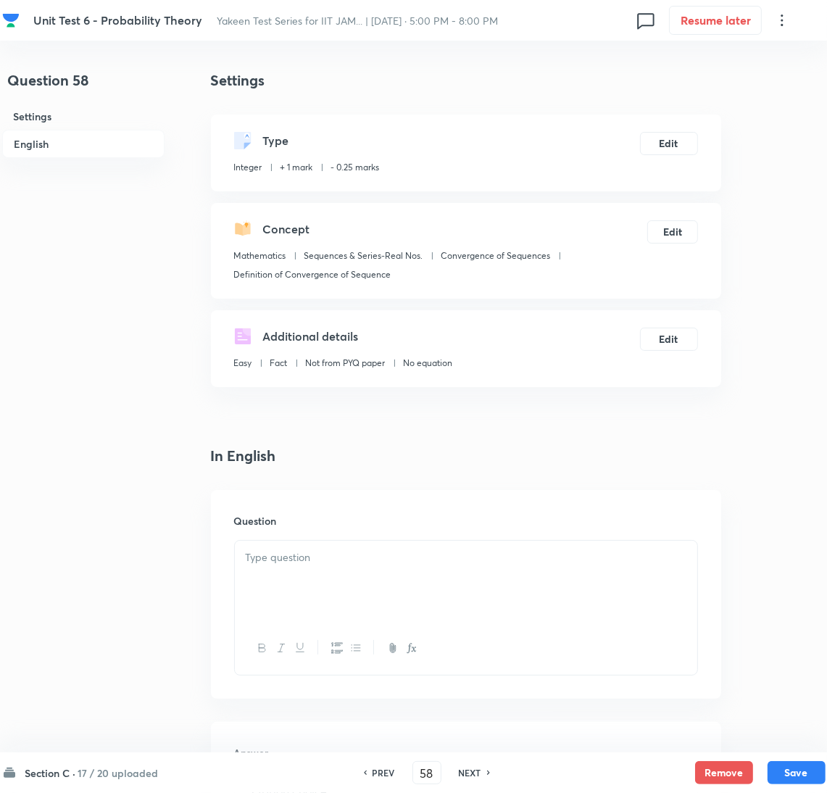
click at [298, 559] on p at bounding box center [466, 557] width 440 height 17
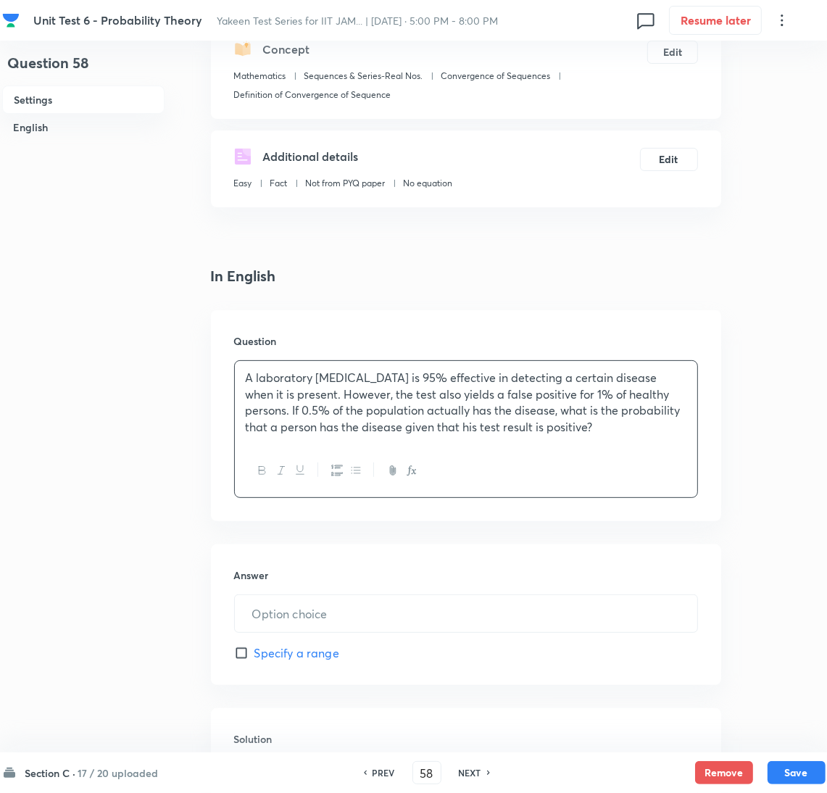
scroll to position [217, 0]
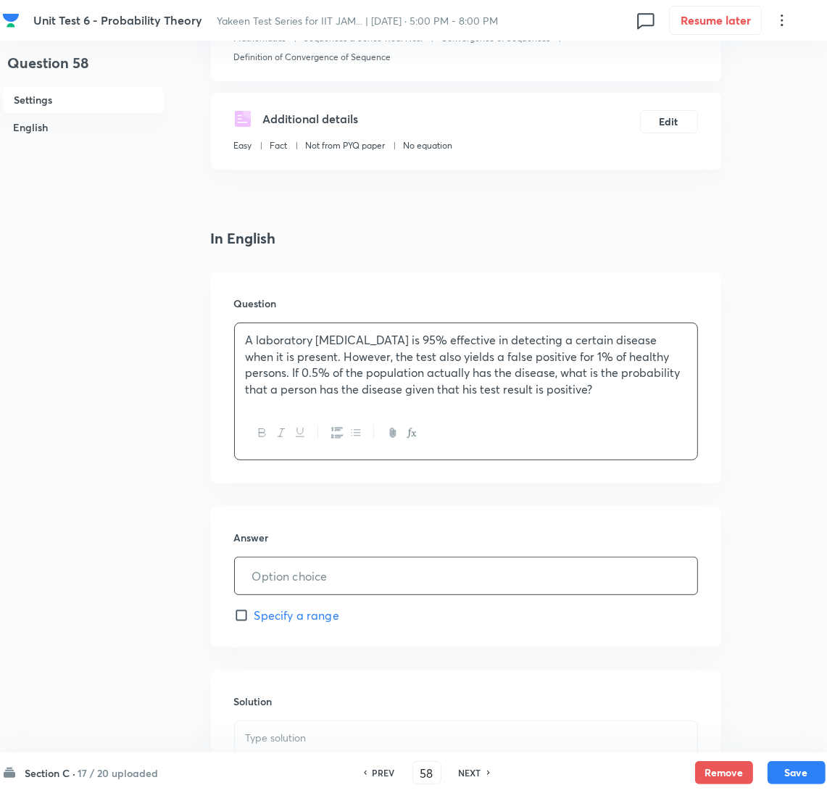
click at [332, 576] on input "text" at bounding box center [466, 575] width 462 height 37
paste input "0.322"
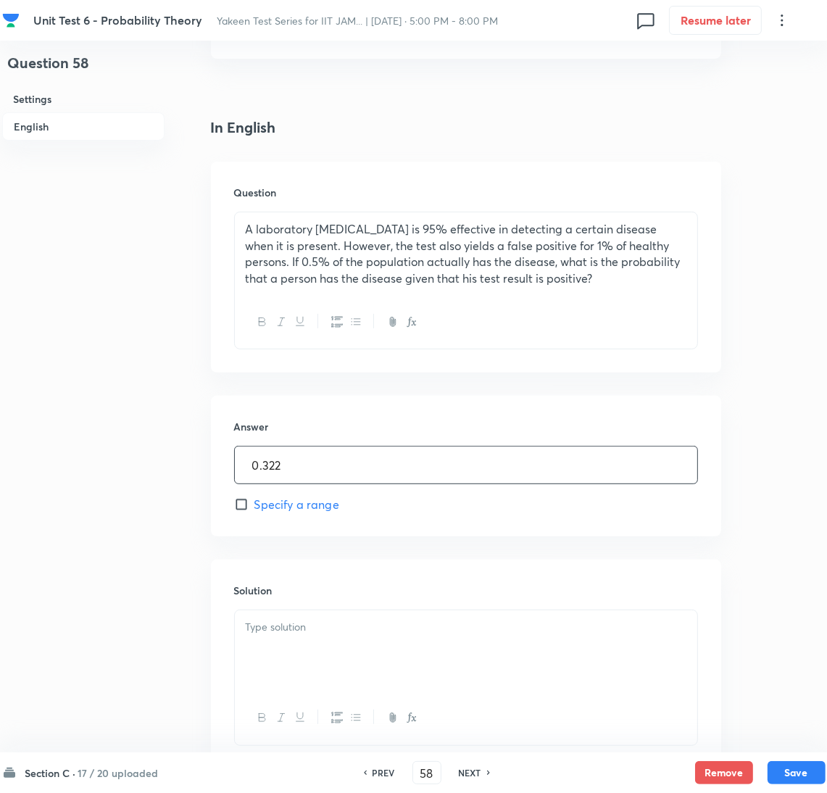
scroll to position [433, 0]
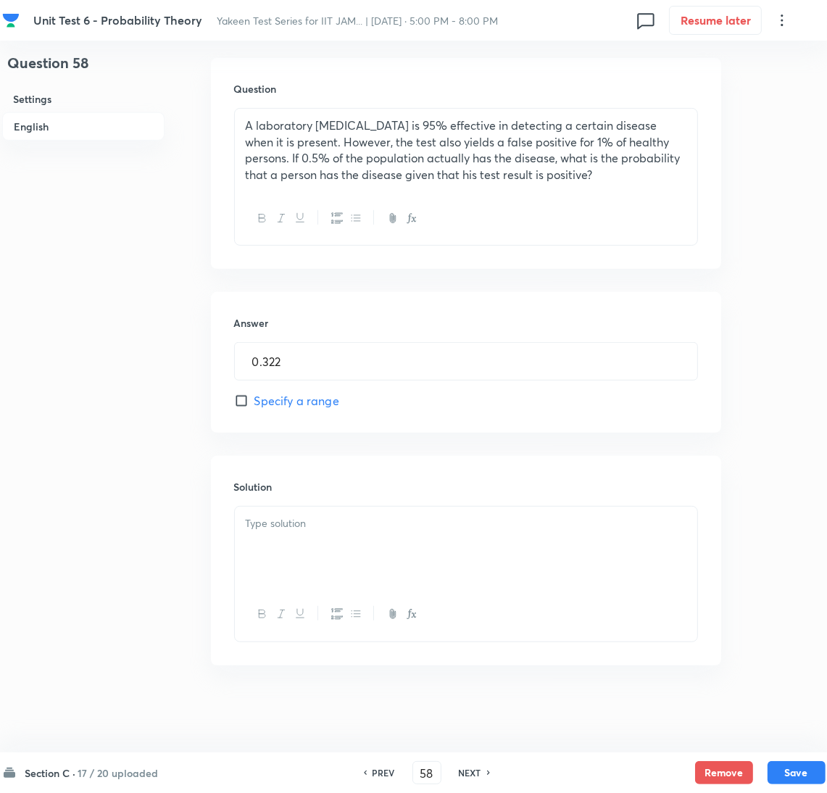
click at [312, 545] on div at bounding box center [466, 546] width 462 height 81
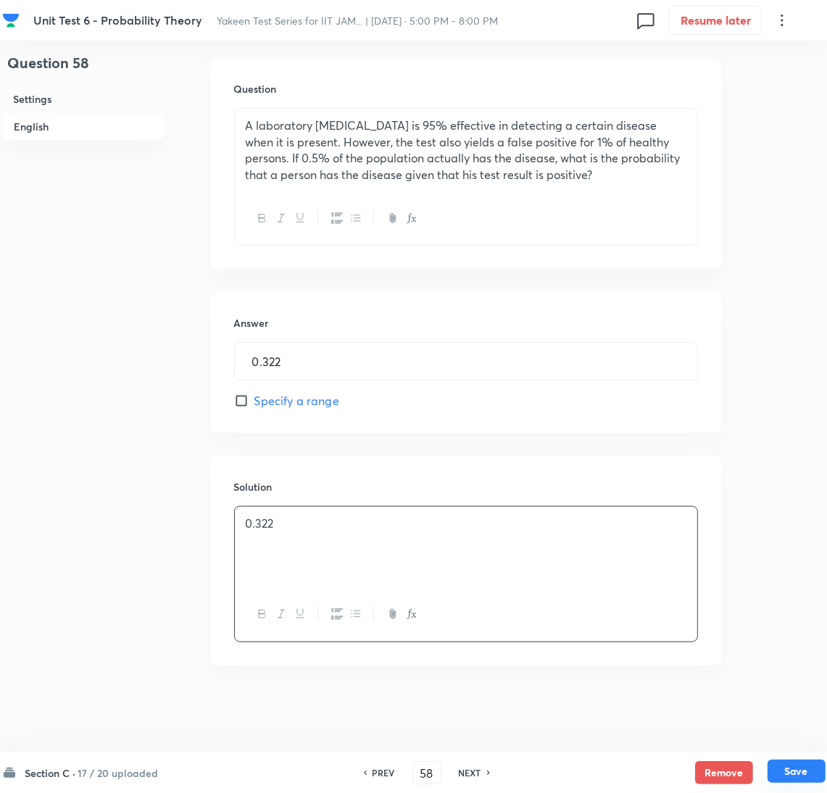
click at [802, 779] on button "Save" at bounding box center [796, 770] width 58 height 23
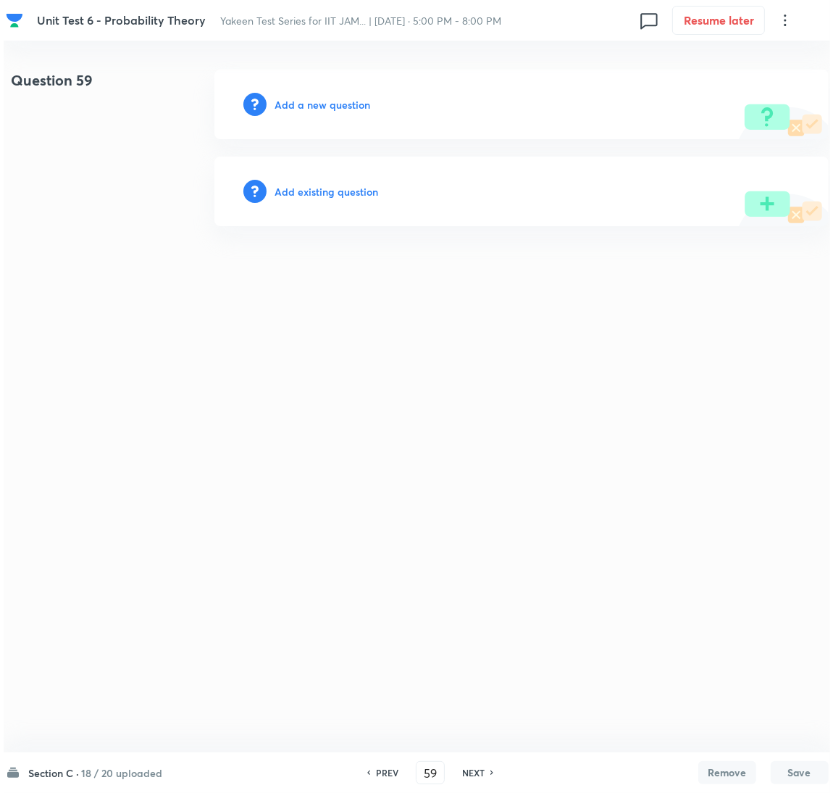
scroll to position [0, 0]
click at [353, 99] on h6 "Add a new question" at bounding box center [323, 104] width 96 height 15
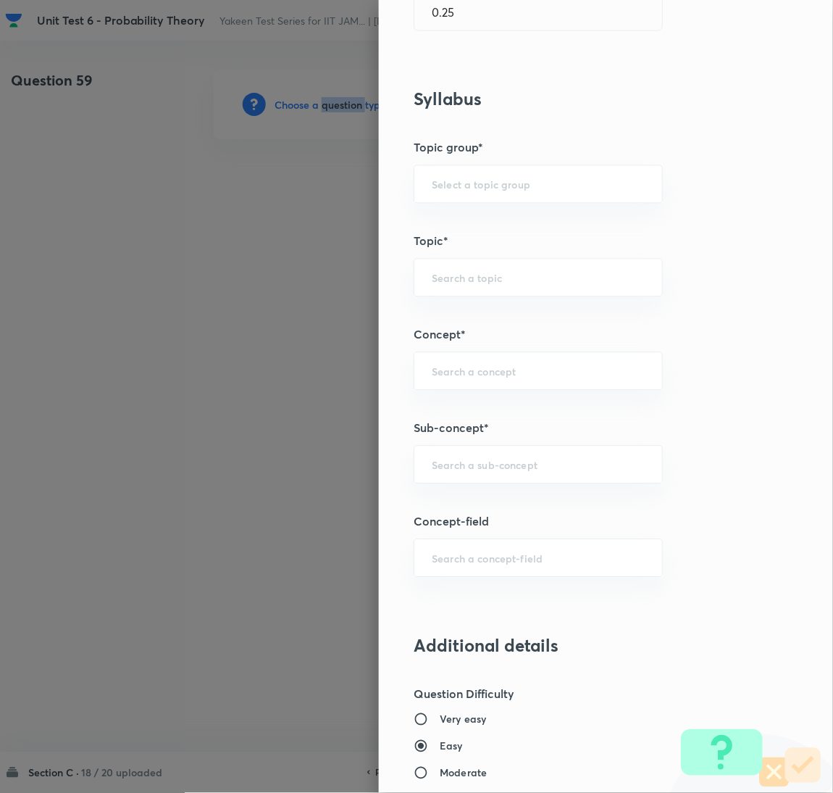
scroll to position [435, 0]
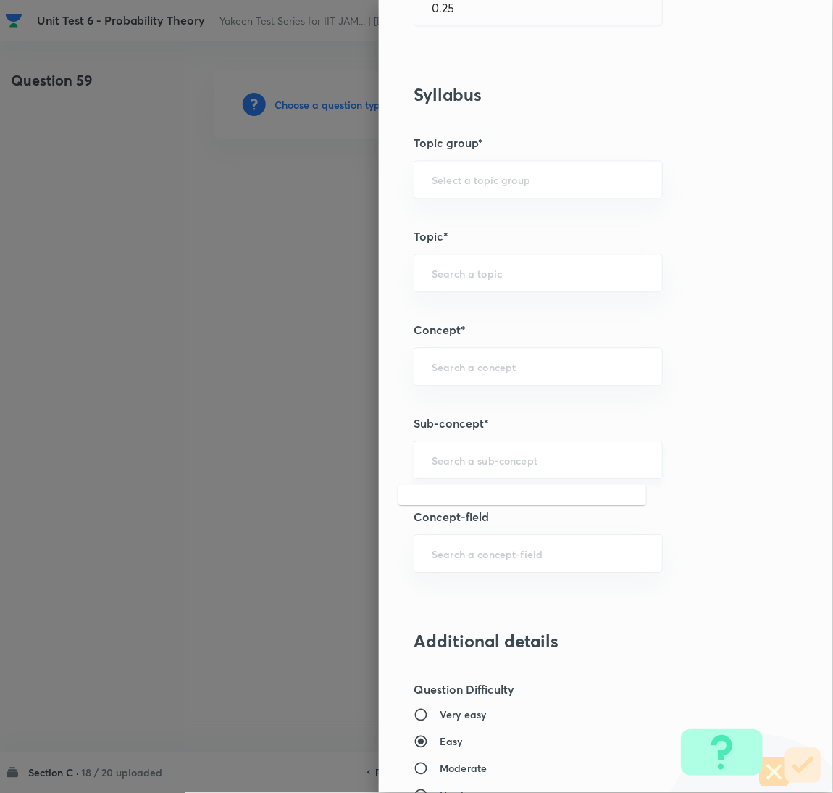
click at [440, 461] on input "text" at bounding box center [538, 461] width 213 height 14
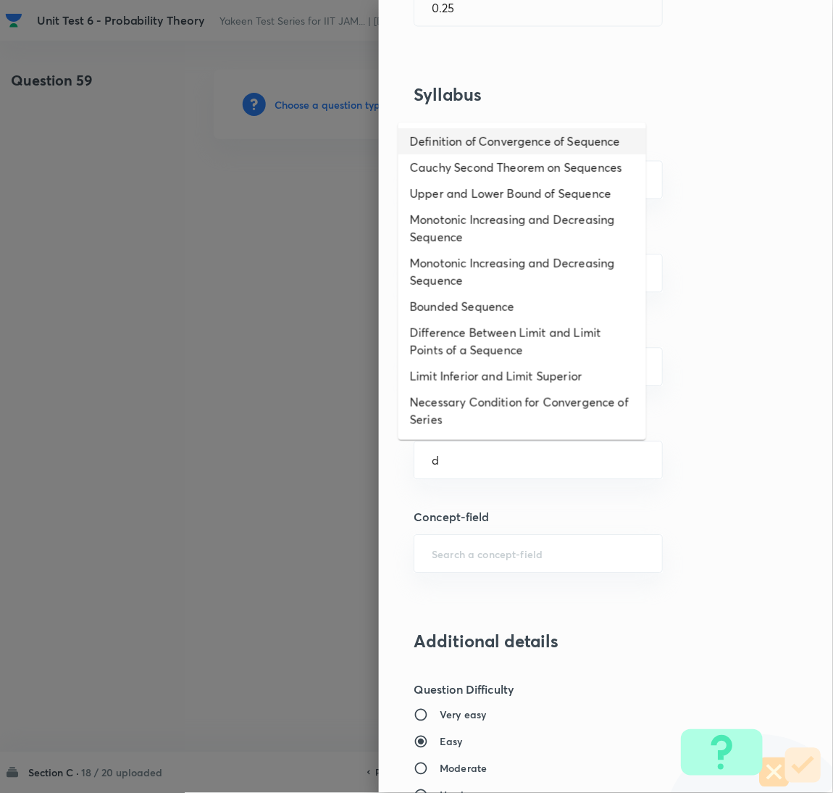
click at [435, 147] on li "Definition of Convergence of Sequence" at bounding box center [522, 141] width 248 height 26
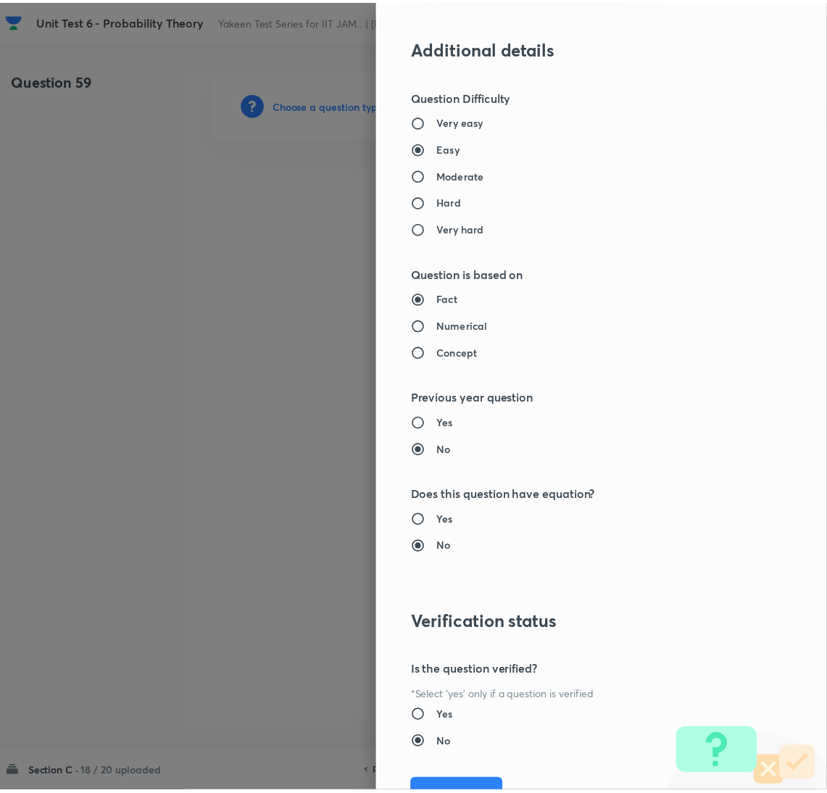
scroll to position [1098, 0]
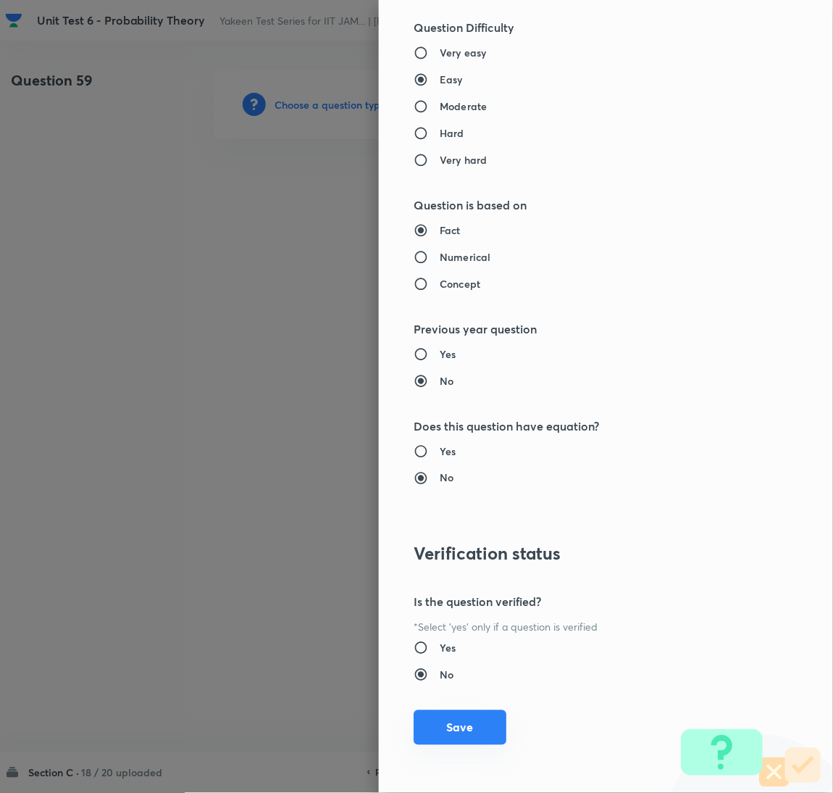
click at [459, 719] on button "Save" at bounding box center [460, 727] width 93 height 35
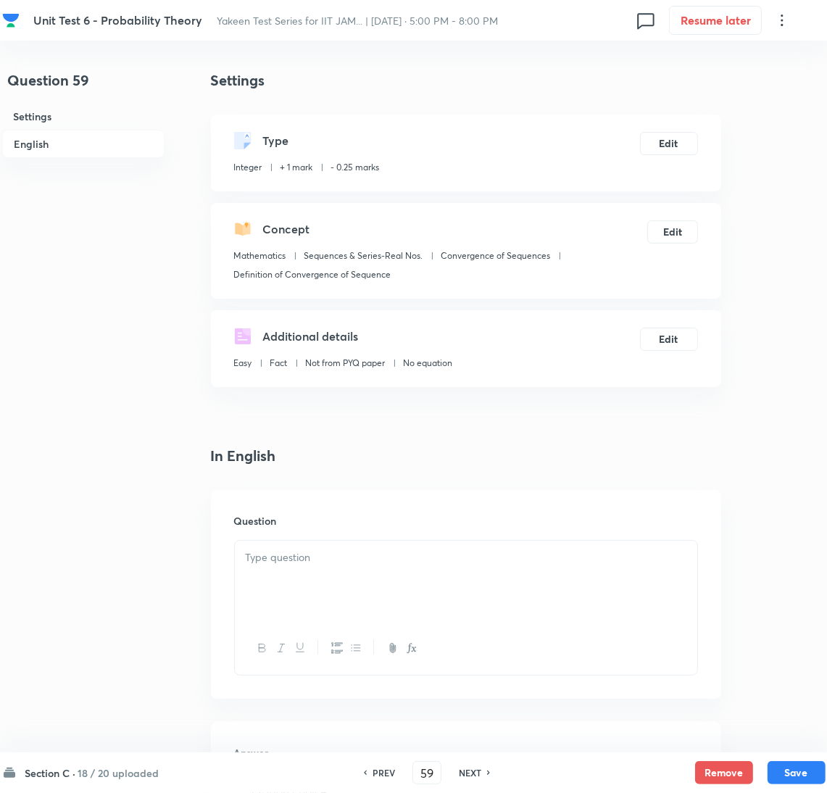
click at [301, 576] on div at bounding box center [466, 580] width 462 height 81
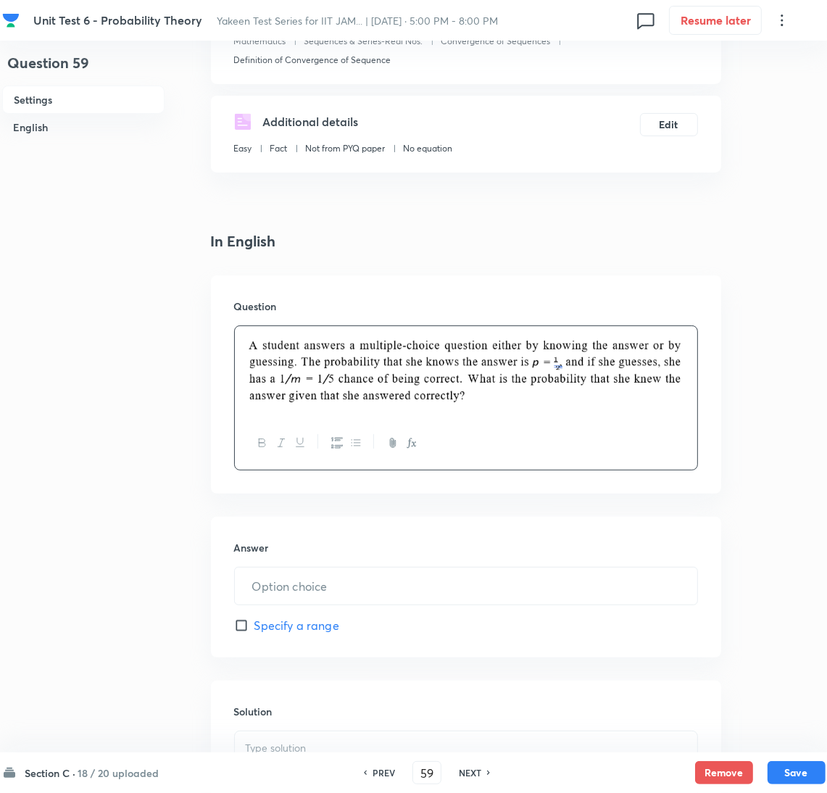
scroll to position [217, 0]
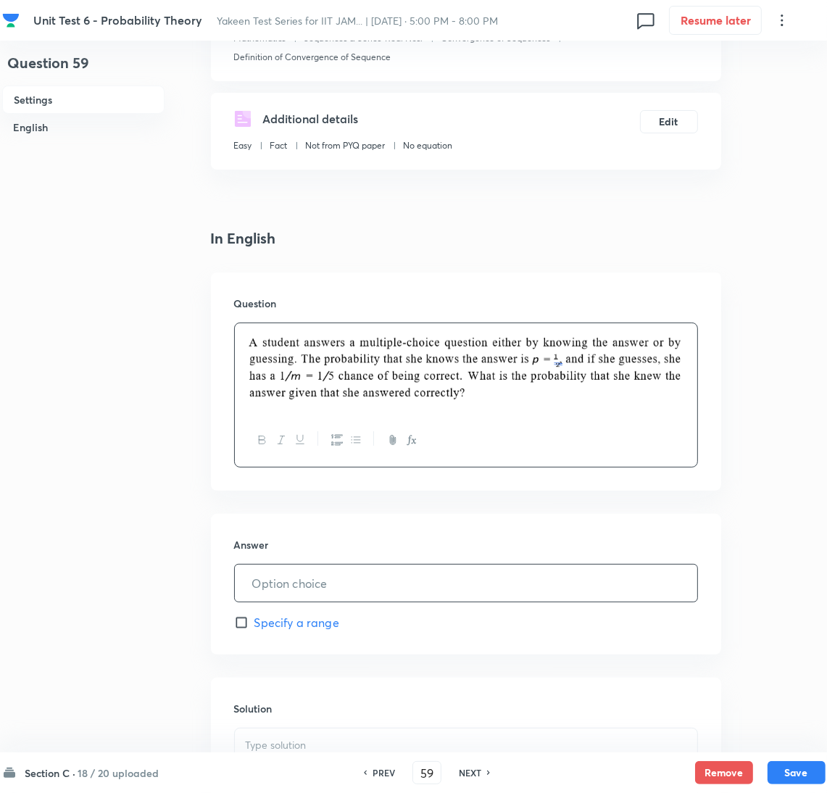
click at [290, 573] on input "text" at bounding box center [466, 582] width 462 height 37
click at [294, 588] on input "text" at bounding box center [466, 582] width 462 height 37
paste input "0.8333"
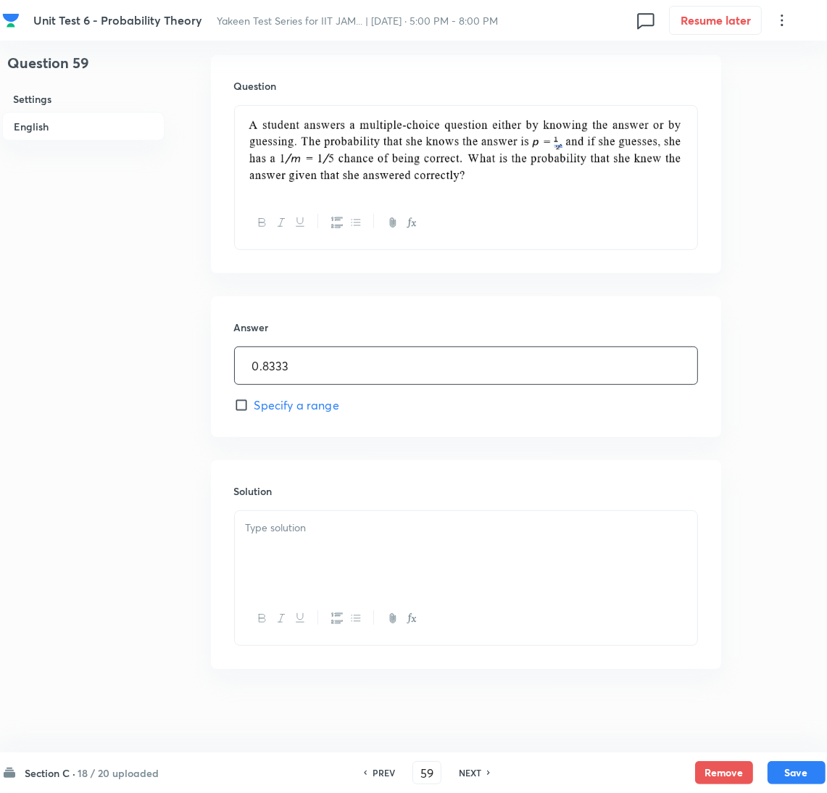
click at [312, 548] on div at bounding box center [466, 551] width 462 height 81
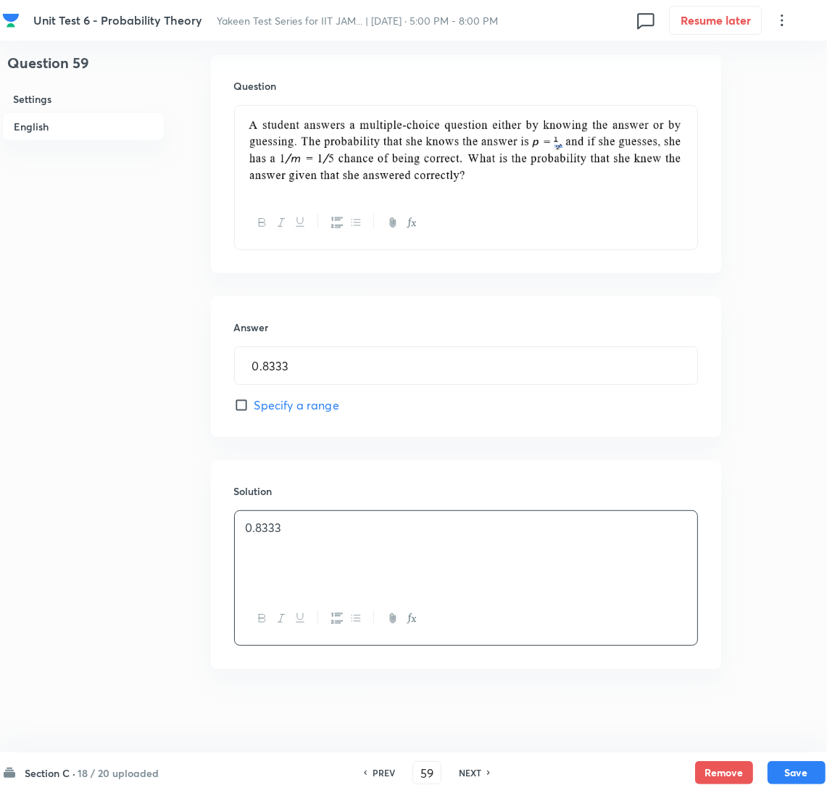
scroll to position [440, 0]
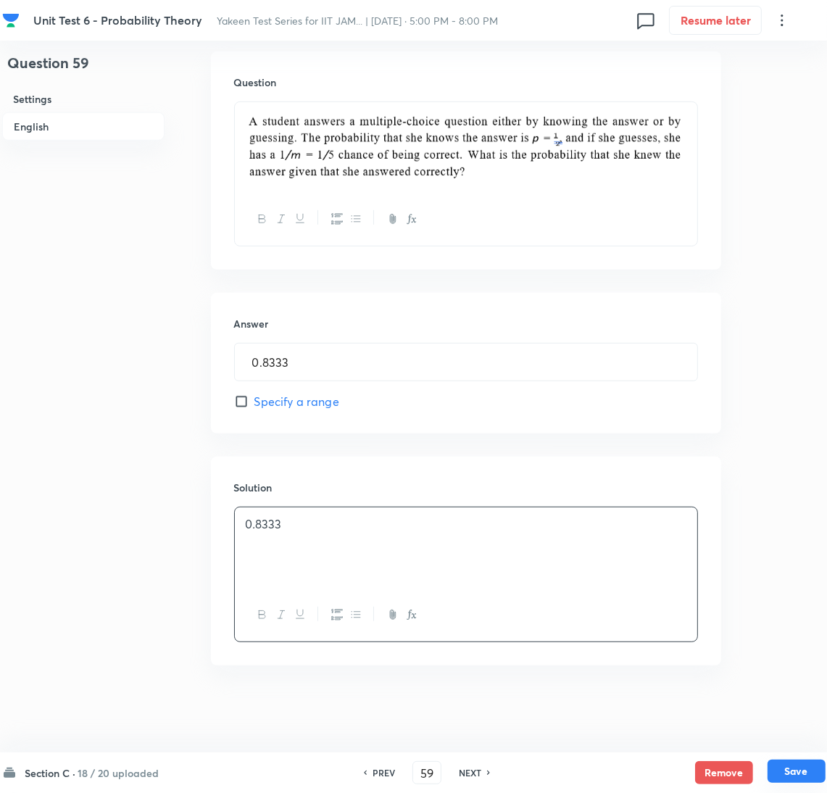
click at [796, 767] on button "Save" at bounding box center [796, 770] width 58 height 23
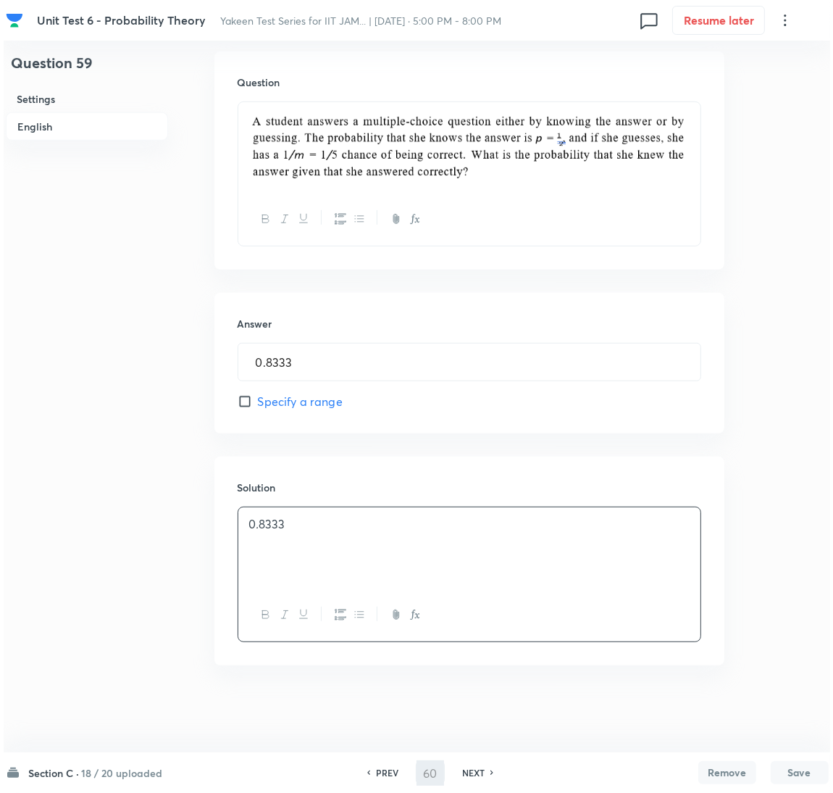
scroll to position [0, 0]
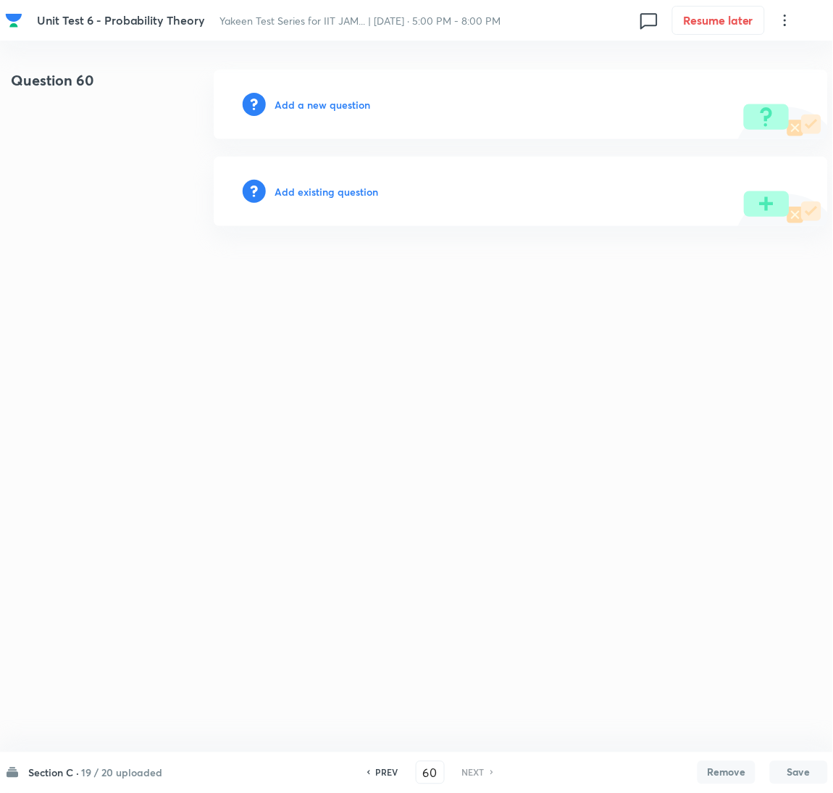
click at [332, 105] on h6 "Add a new question" at bounding box center [323, 104] width 96 height 15
click at [329, 102] on h6 "Choose a question type" at bounding box center [331, 104] width 112 height 15
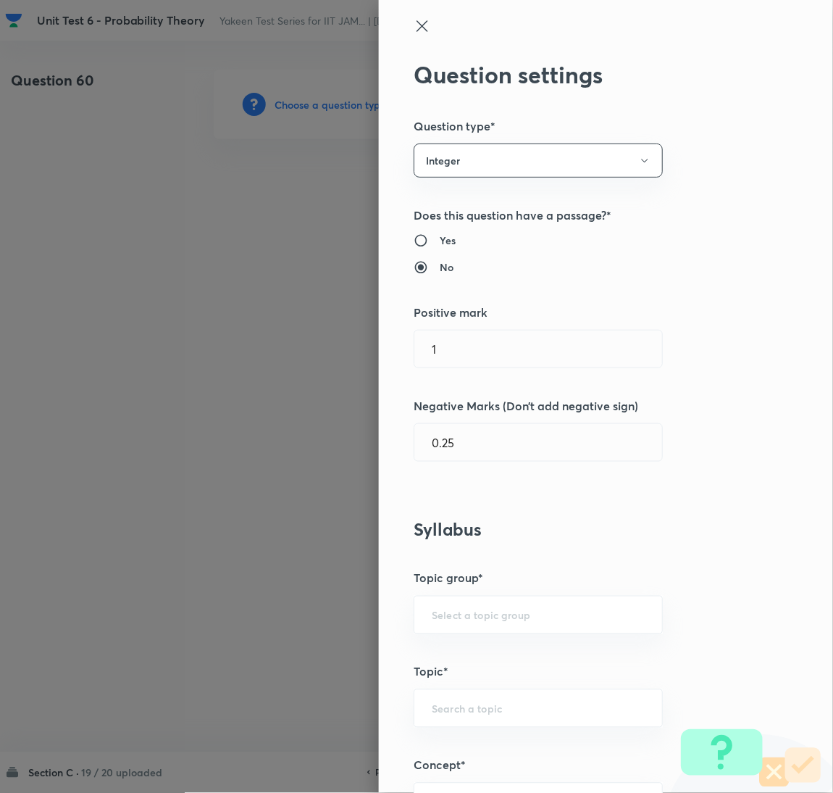
scroll to position [325, 0]
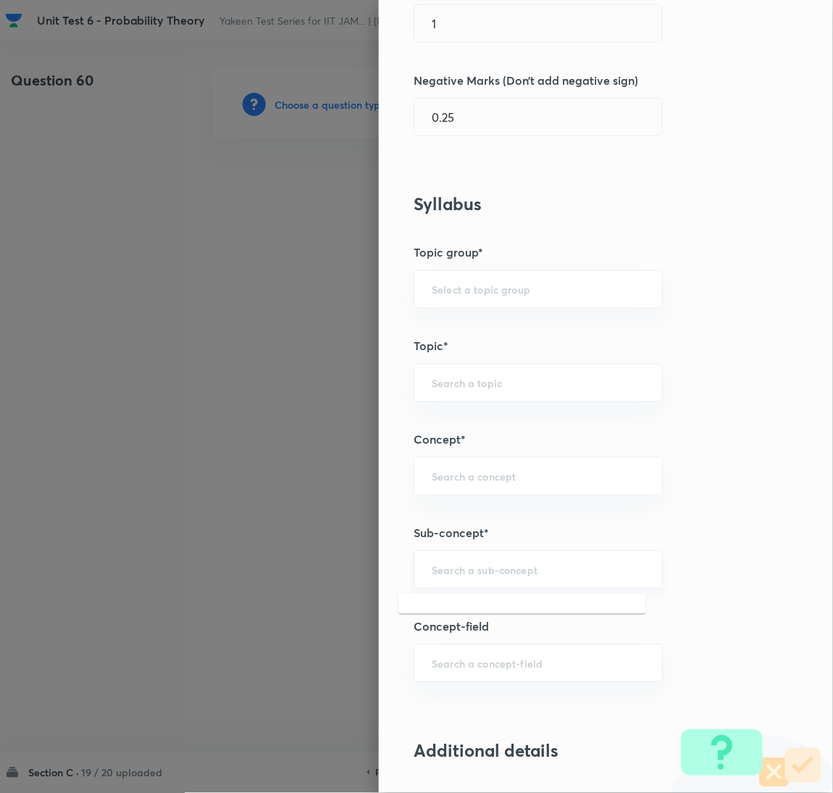
click at [447, 569] on input "text" at bounding box center [538, 570] width 213 height 14
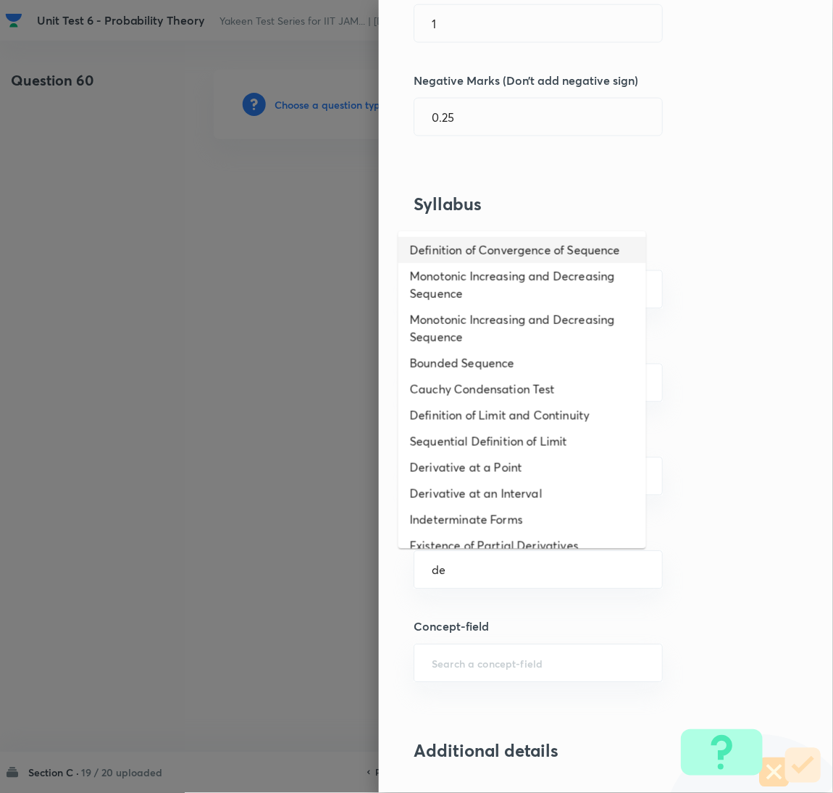
click at [459, 261] on li "Definition of Convergence of Sequence" at bounding box center [522, 250] width 248 height 26
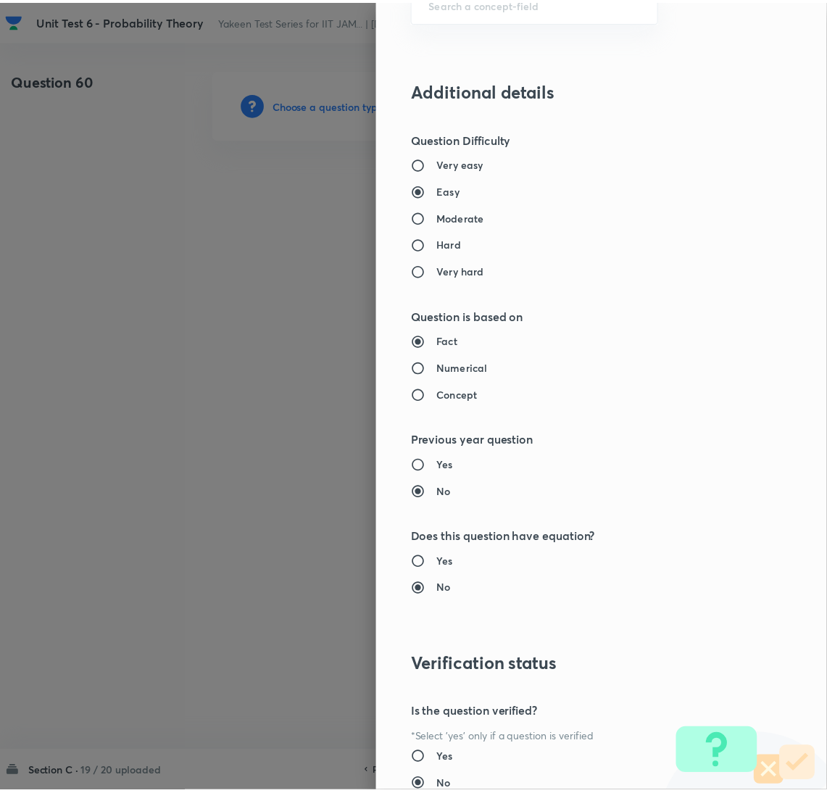
scroll to position [1098, 0]
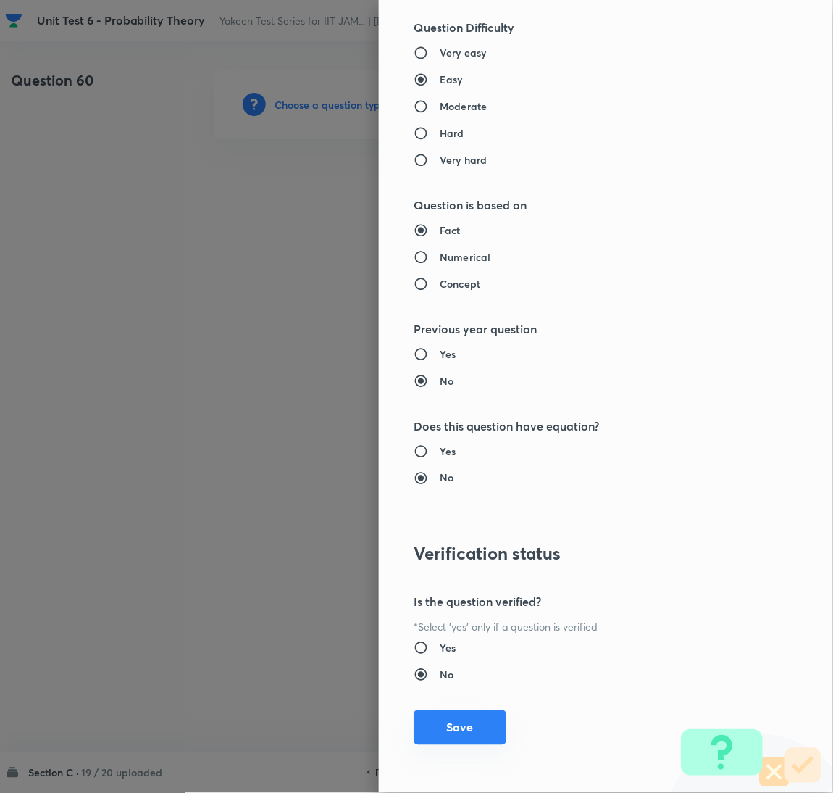
drag, startPoint x: 454, startPoint y: 731, endPoint x: 438, endPoint y: 695, distance: 39.3
click at [454, 732] on button "Save" at bounding box center [460, 727] width 93 height 35
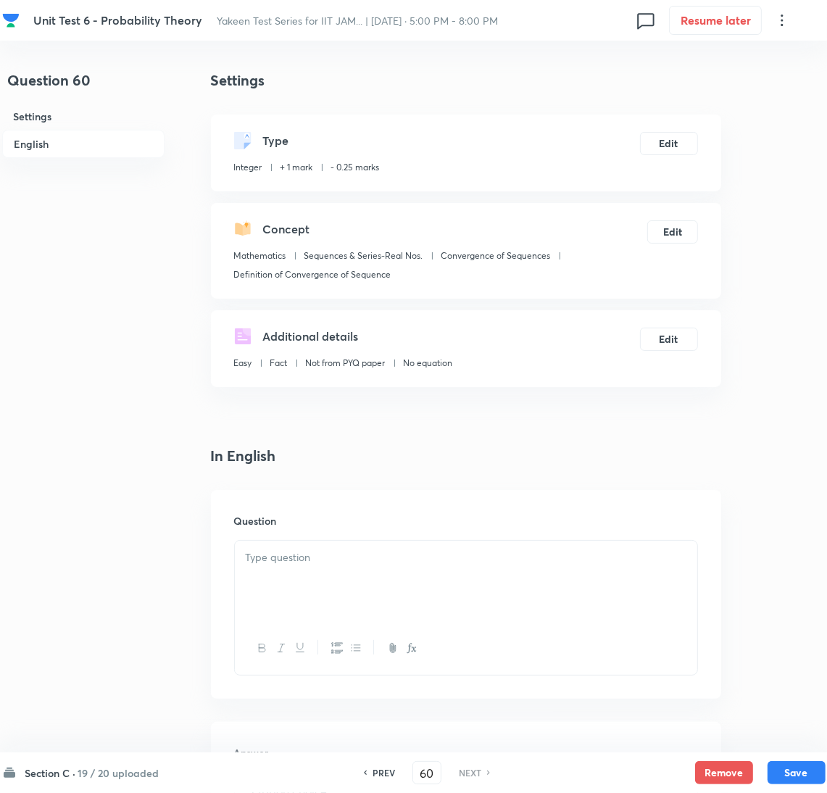
click at [321, 580] on div at bounding box center [466, 580] width 462 height 81
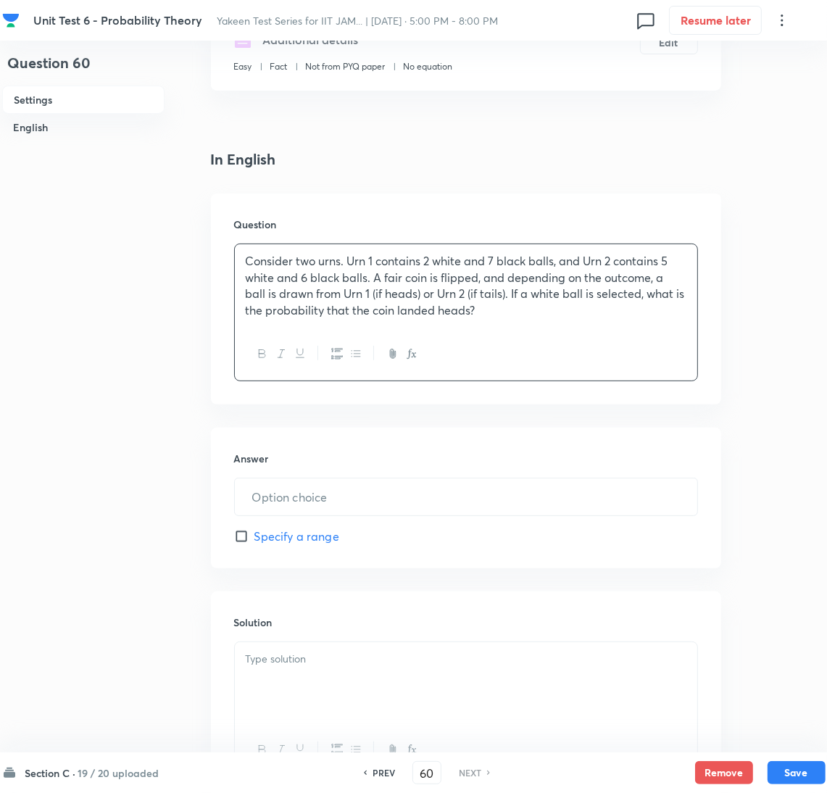
scroll to position [325, 0]
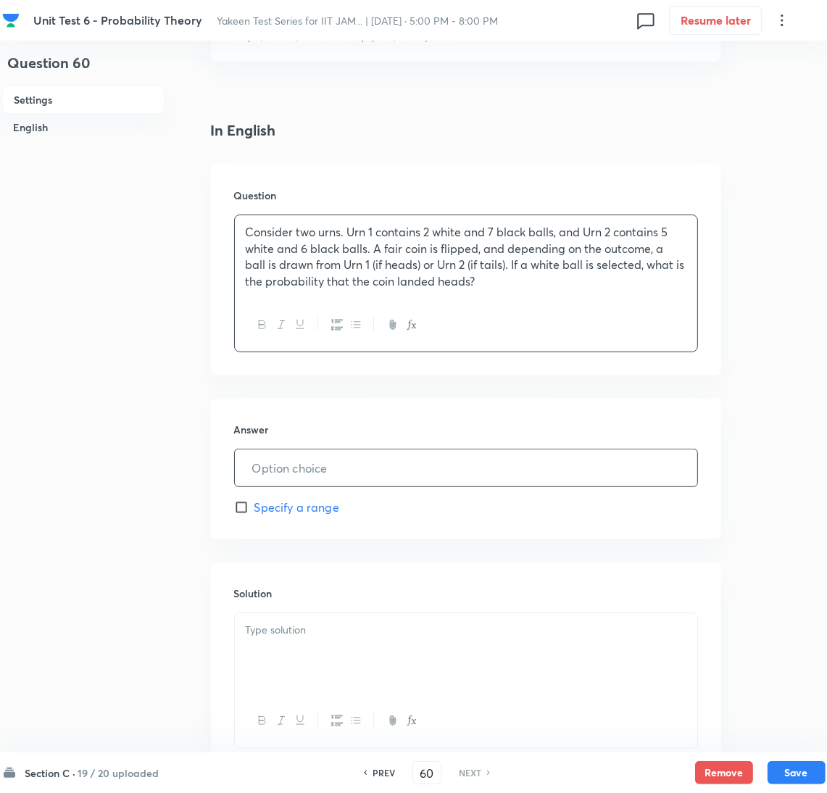
click at [281, 466] on input "text" at bounding box center [466, 467] width 462 height 37
click at [372, 627] on p at bounding box center [466, 630] width 440 height 17
click at [293, 467] on input "text" at bounding box center [466, 467] width 462 height 37
paste input "0.3103"
click at [298, 651] on div at bounding box center [466, 653] width 462 height 81
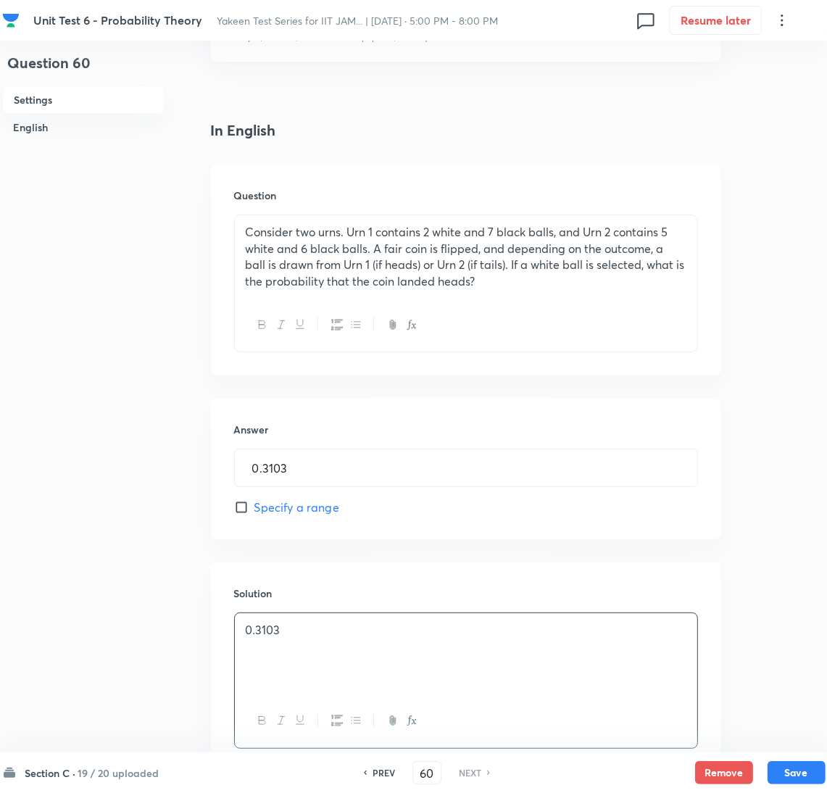
click at [298, 648] on div "0 . 3103" at bounding box center [466, 653] width 462 height 81
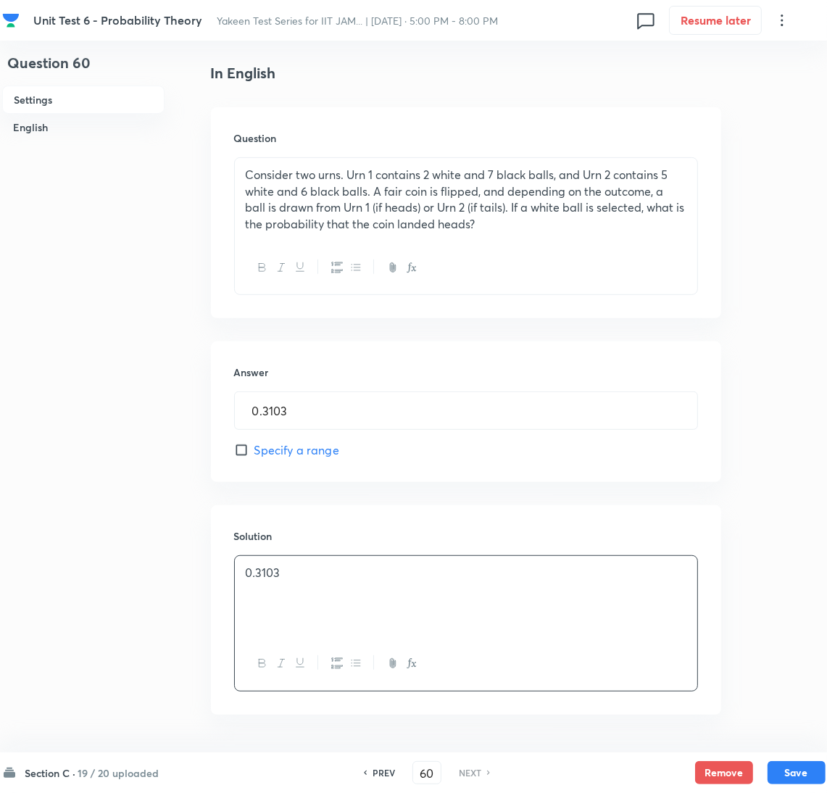
scroll to position [433, 0]
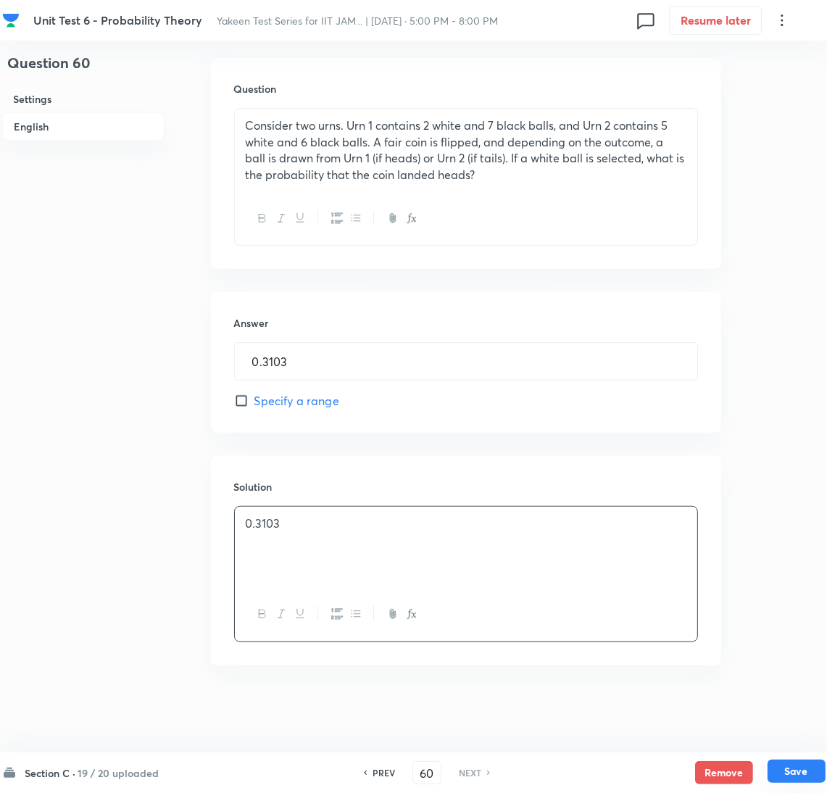
click at [802, 769] on button "Save" at bounding box center [796, 770] width 58 height 23
click at [795, 770] on button "Save" at bounding box center [796, 770] width 58 height 23
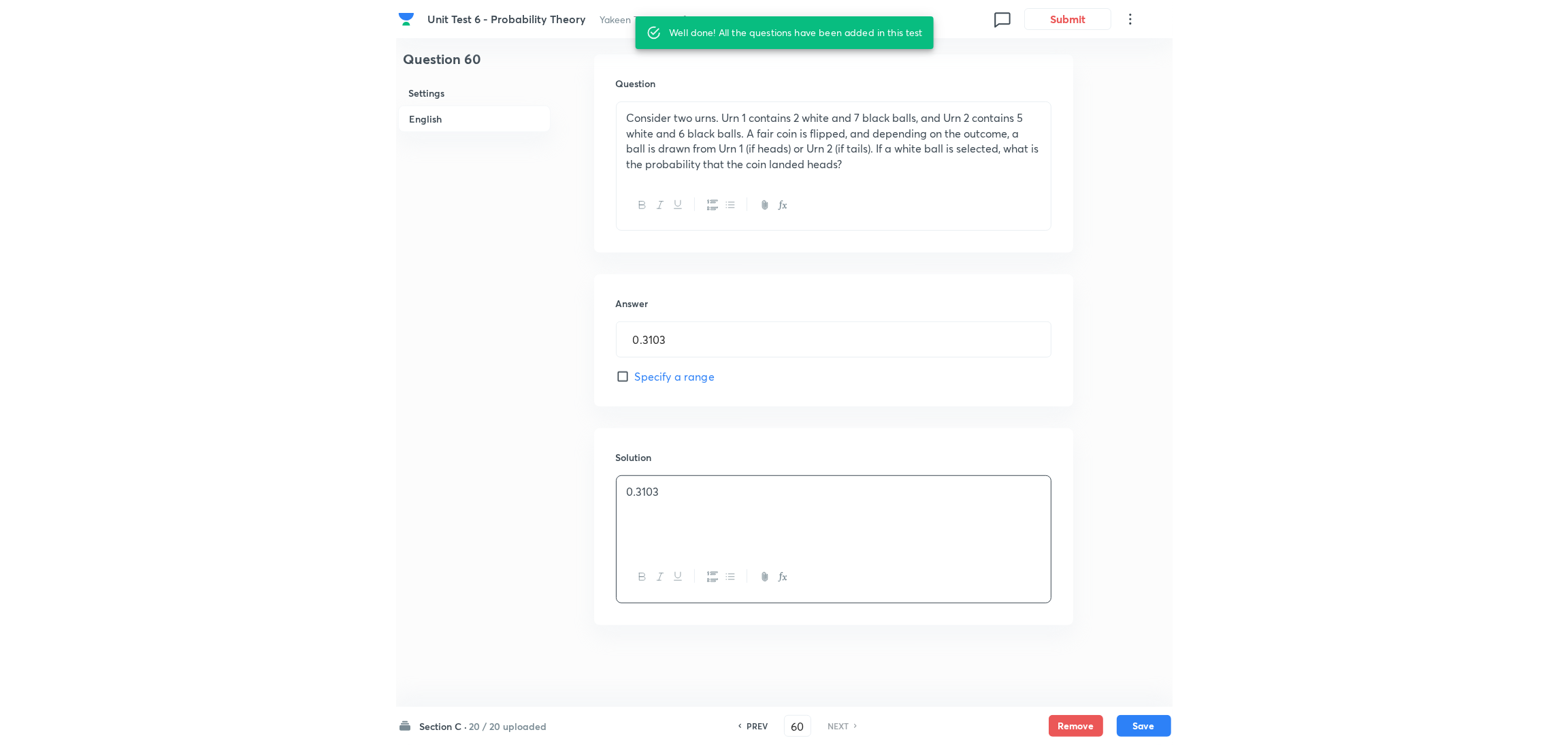
scroll to position [406, 0]
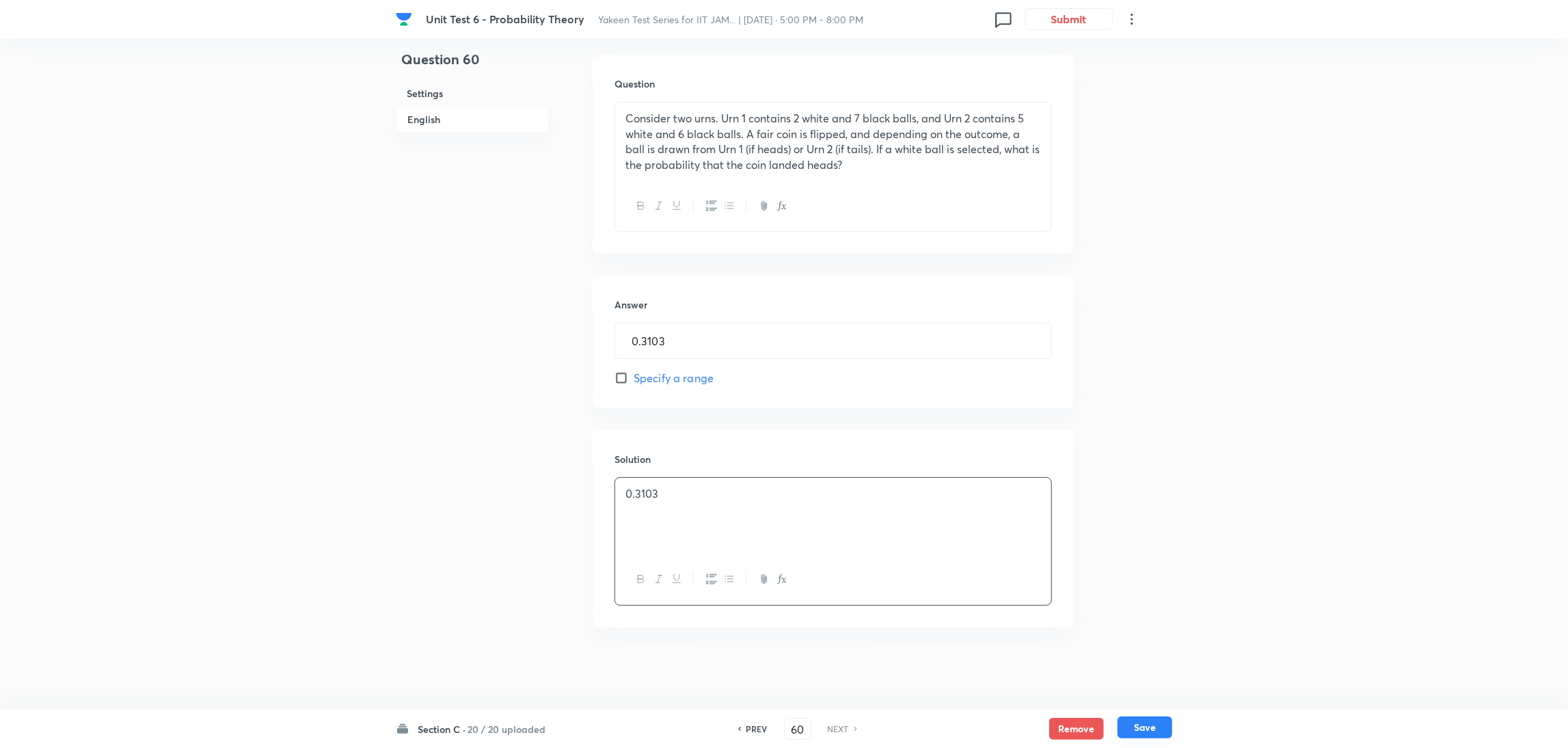
click at [779, 722] on button "Save" at bounding box center [1145, 726] width 55 height 22
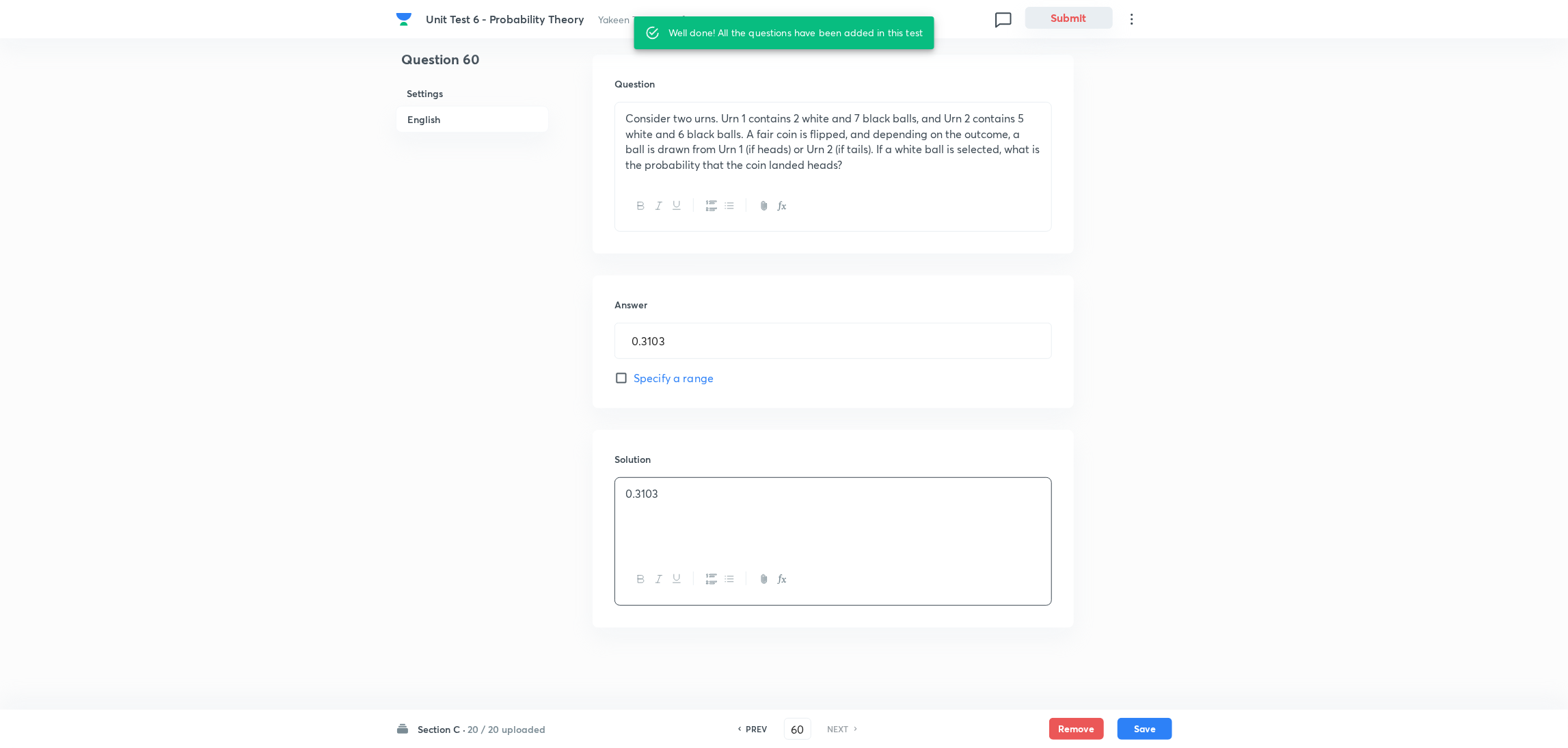
click at [779, 24] on button "Submit" at bounding box center [1069, 17] width 88 height 22
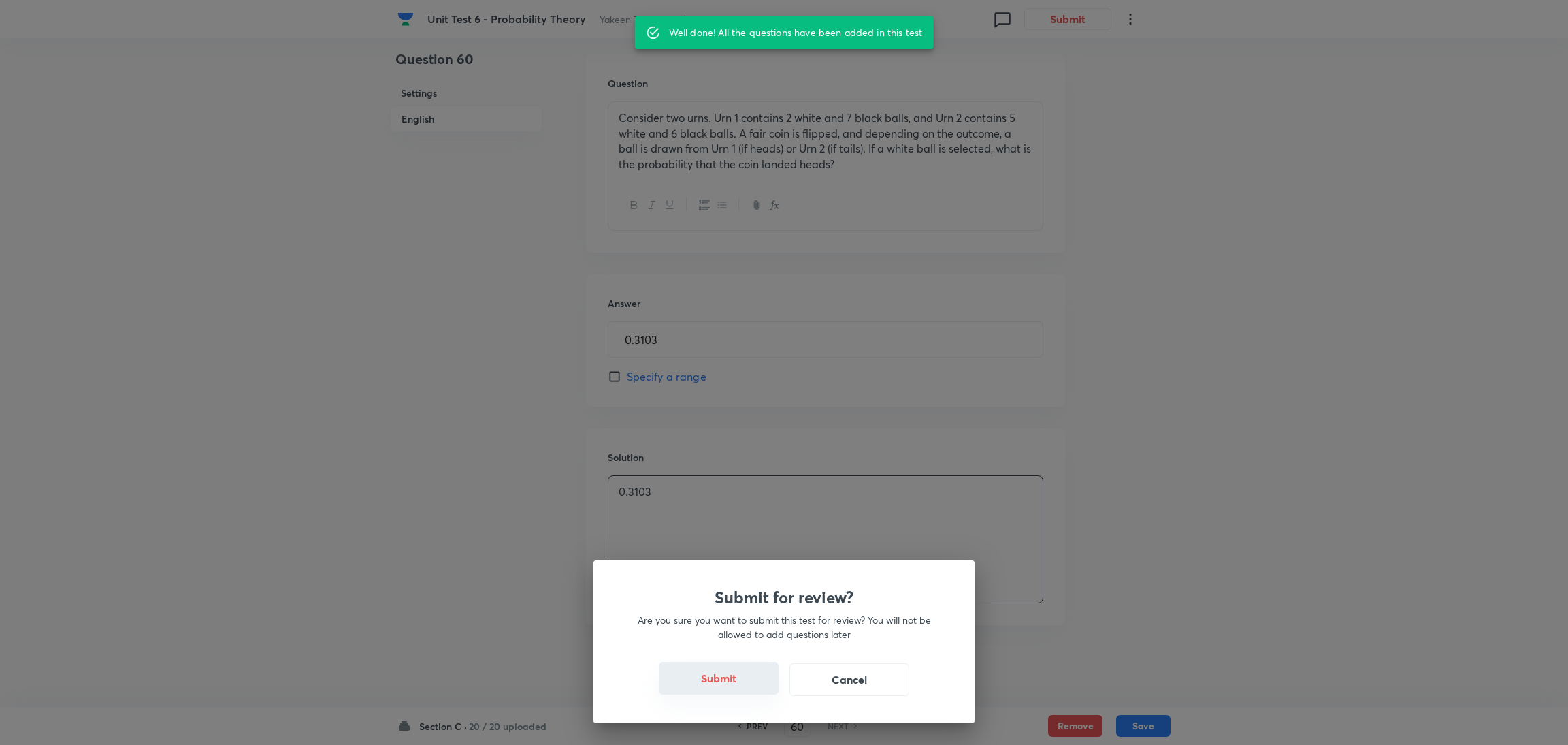
click at [725, 672] on button "Submit" at bounding box center [719, 677] width 120 height 33
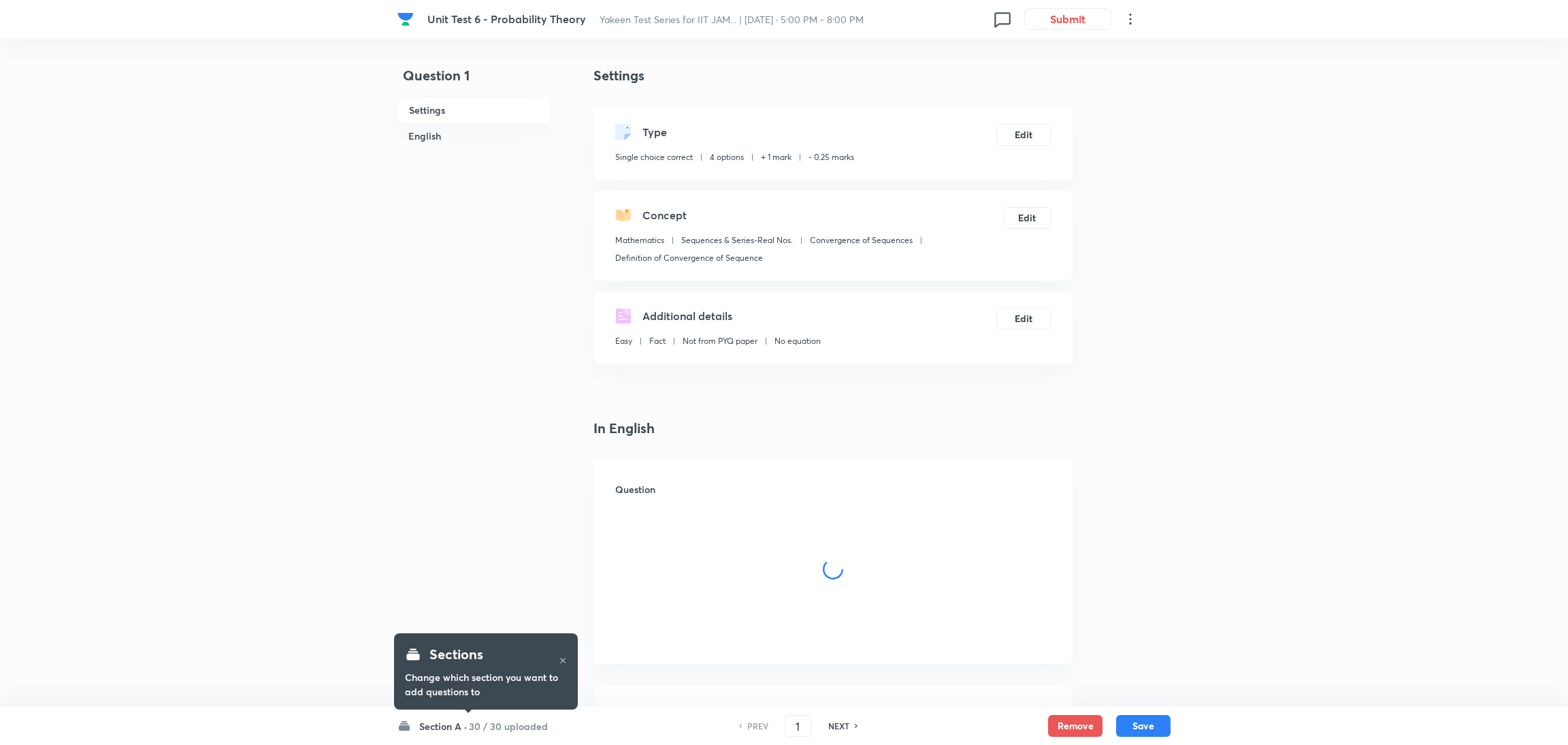
checkbox input "true"
